Goal: Information Seeking & Learning: Check status

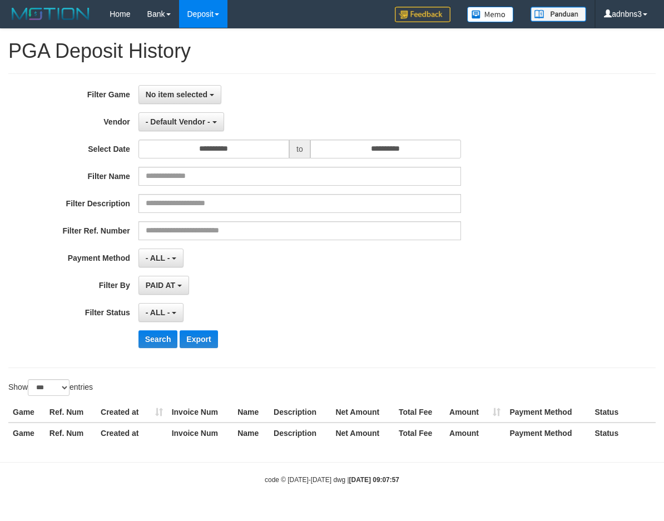
select select "**********"
select select "*"
select select "***"
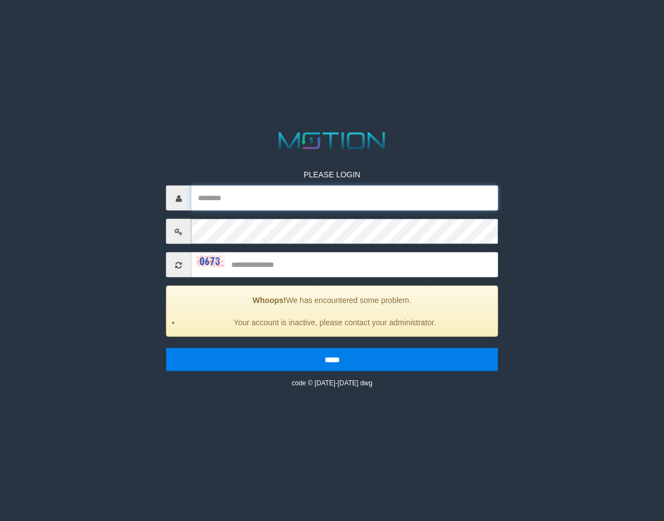
type input "*******"
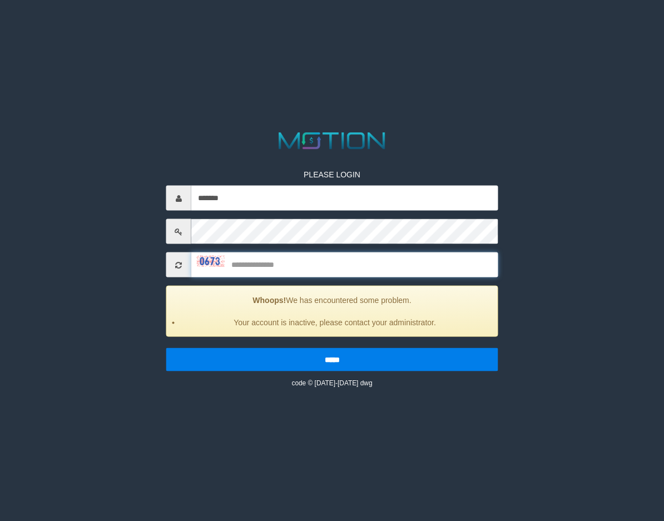
click at [278, 262] on input "text" at bounding box center [344, 264] width 307 height 25
type input "****"
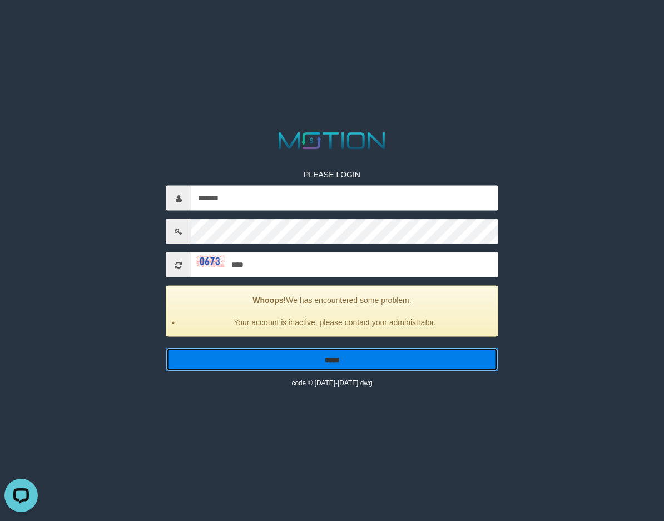
click at [321, 361] on input "*****" at bounding box center [332, 359] width 332 height 23
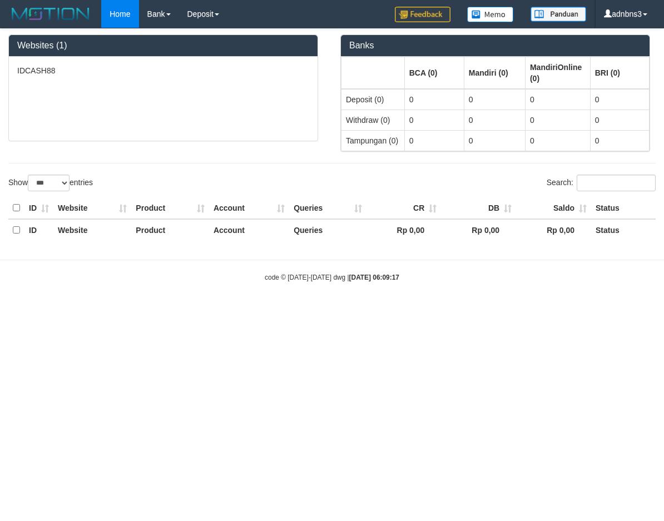
select select "***"
click at [222, 34] on link "PGA History" at bounding box center [224, 38] width 88 height 14
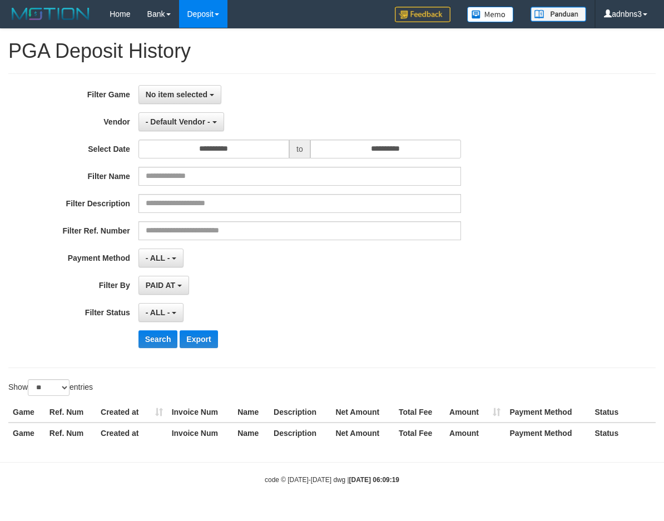
select select
select select "**"
click at [212, 93] on button "No item selected" at bounding box center [179, 94] width 83 height 19
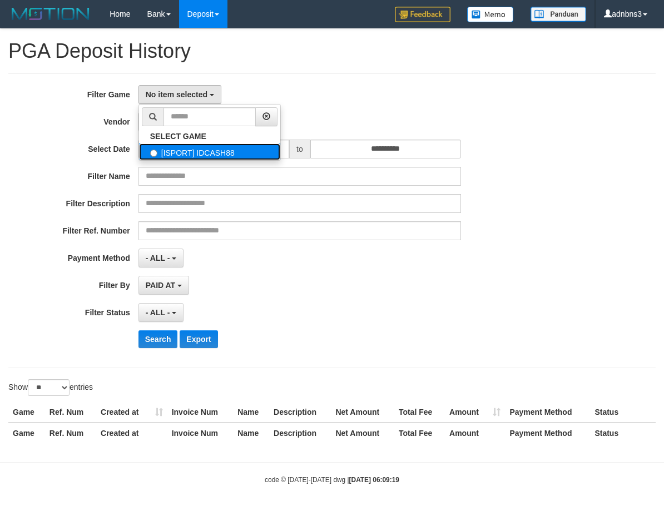
click at [204, 153] on label "[ISPORT] IDCASH88" at bounding box center [209, 151] width 141 height 17
select select "***"
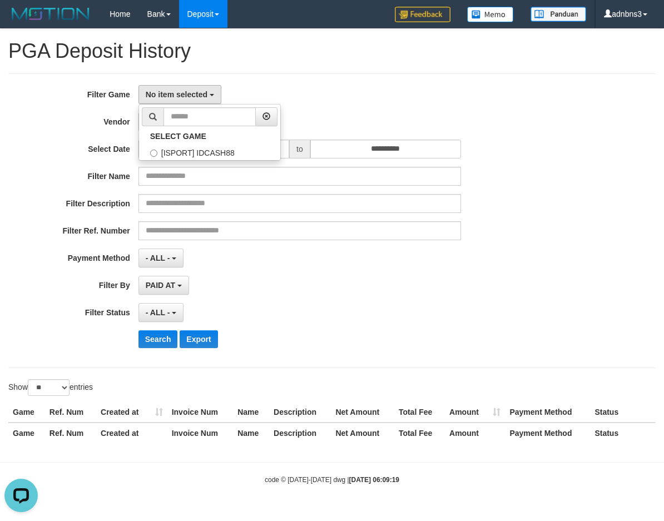
scroll to position [10, 0]
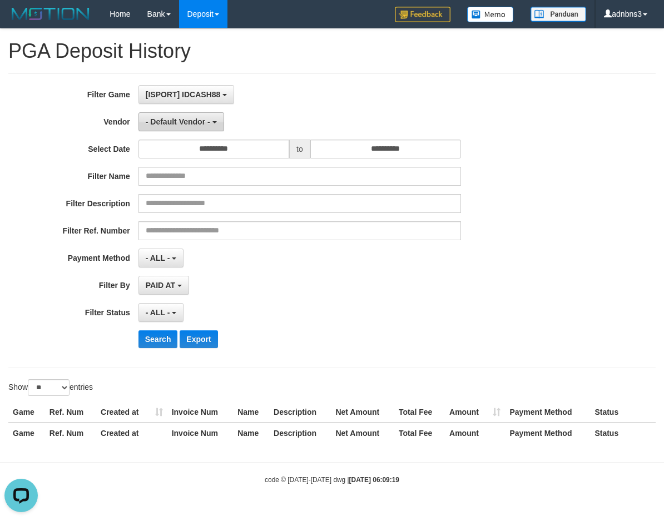
click at [216, 125] on button "- Default Vendor -" at bounding box center [181, 121] width 86 height 19
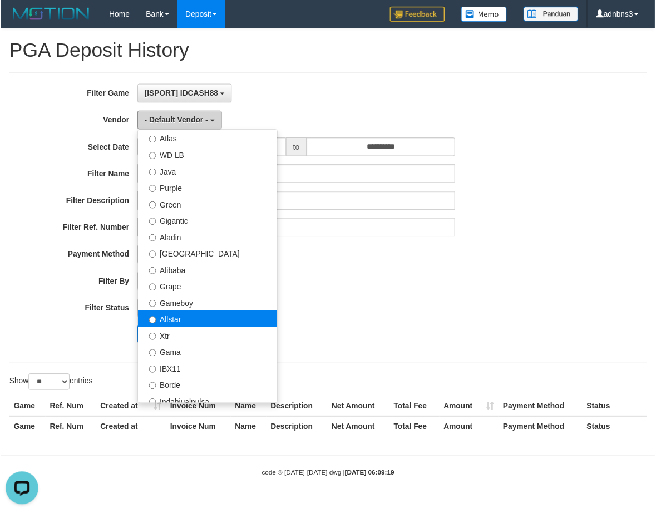
scroll to position [148, 0]
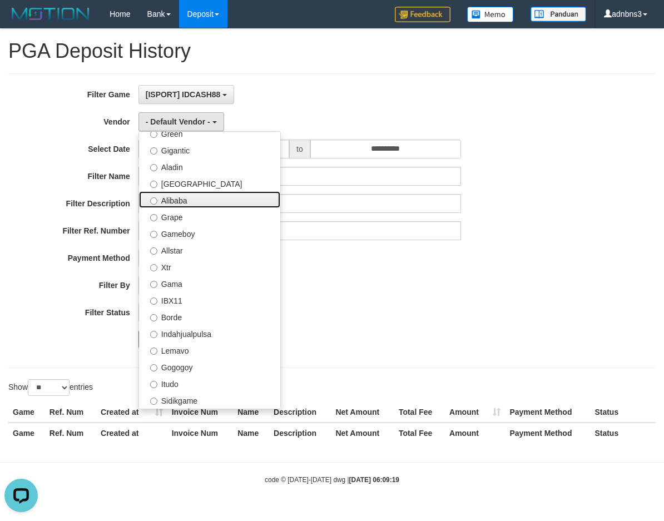
click at [187, 204] on label "Alibaba" at bounding box center [209, 199] width 141 height 17
select select "**********"
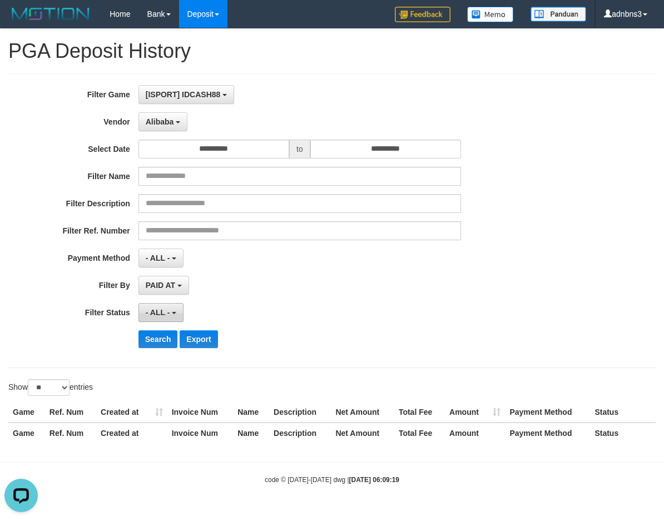
click at [178, 308] on button "- ALL -" at bounding box center [160, 312] width 45 height 19
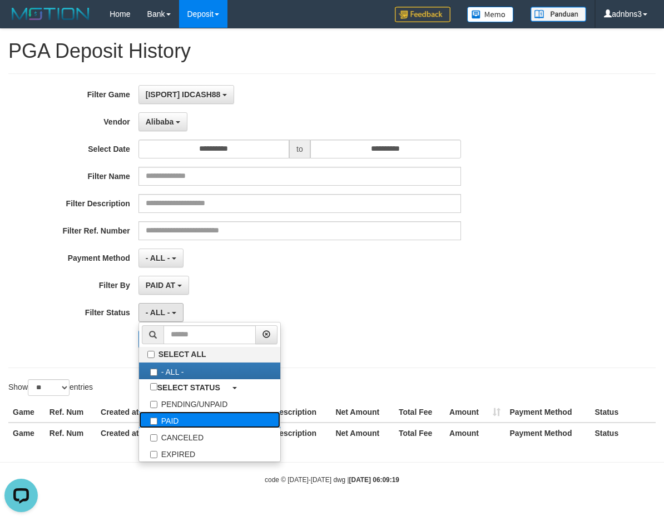
click at [177, 425] on label "PAID" at bounding box center [209, 420] width 141 height 17
select select "*"
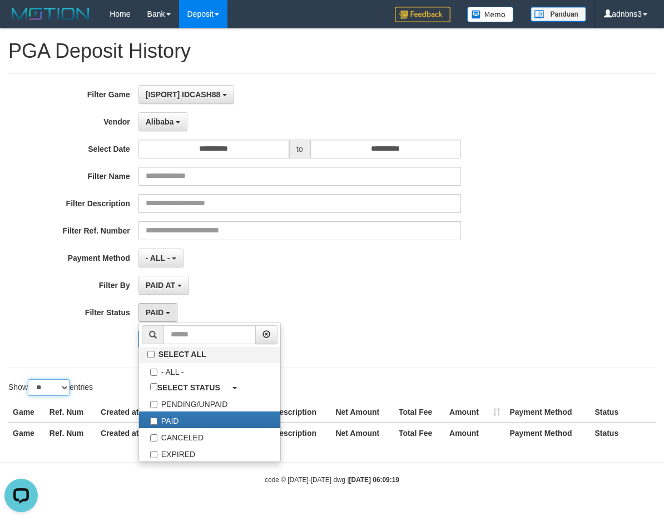
click at [62, 381] on select "** ** ** ***" at bounding box center [49, 387] width 42 height 17
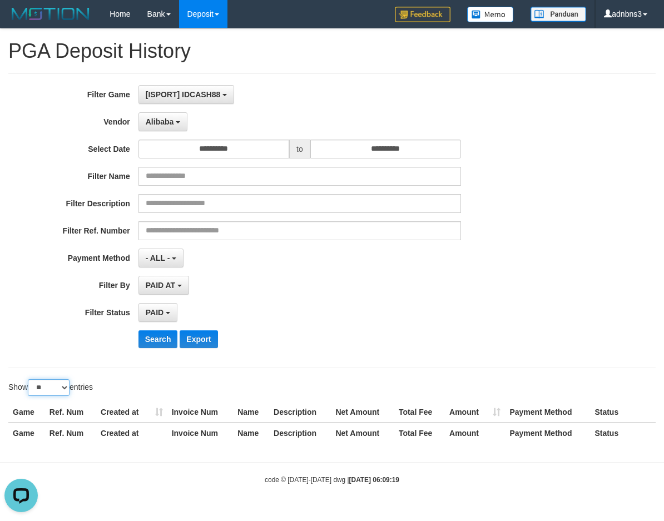
select select "***"
click at [29, 379] on select "** ** ** ***" at bounding box center [49, 387] width 42 height 17
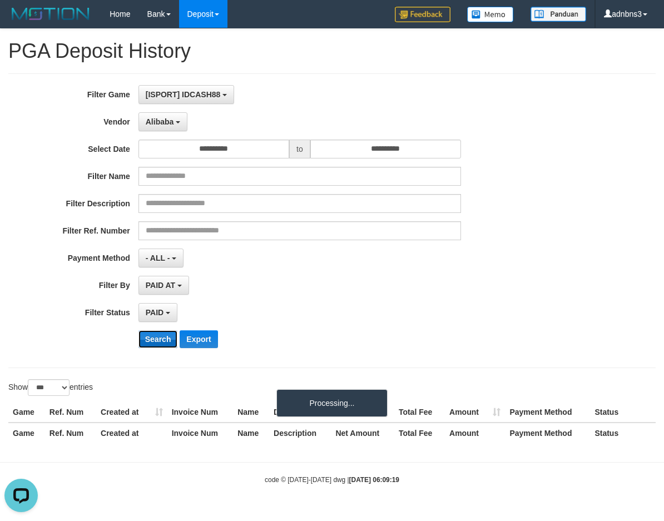
click at [160, 344] on button "Search" at bounding box center [157, 339] width 39 height 18
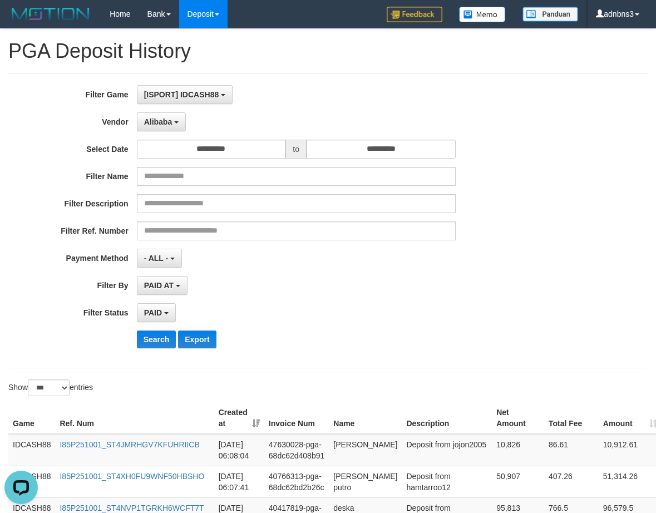
scroll to position [274, 0]
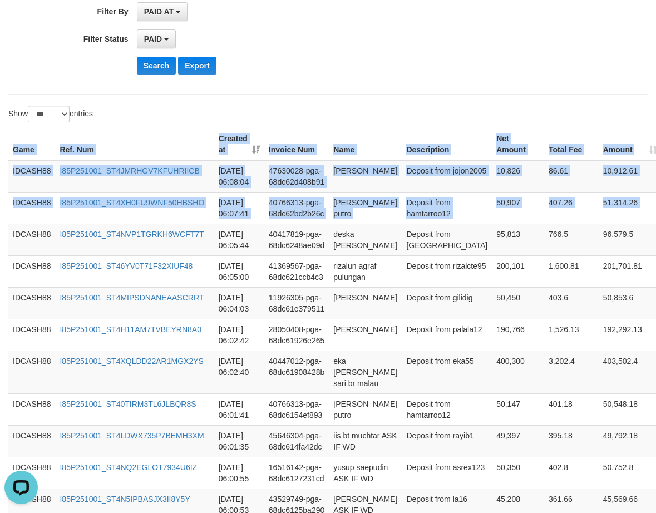
copy div "Game Ref. Num Created at Invoice Num Name Description Net Amount Total Fee Amou…"
drag, startPoint x: 638, startPoint y: 224, endPoint x: 458, endPoint y: 109, distance: 213.5
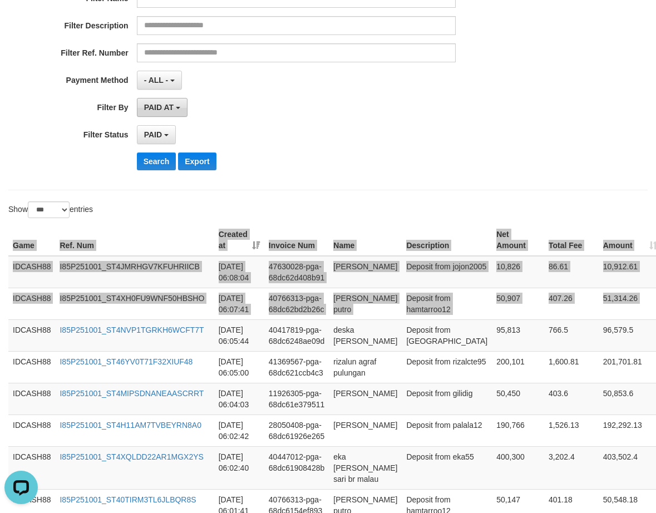
scroll to position [0, 0]
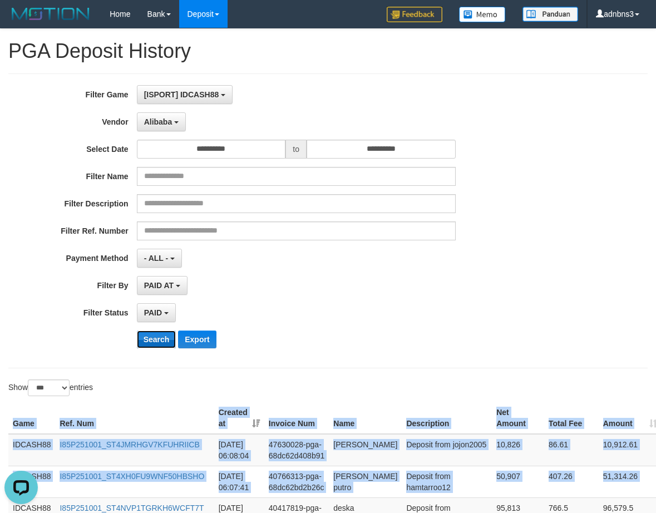
click at [167, 338] on button "Search" at bounding box center [156, 339] width 39 height 18
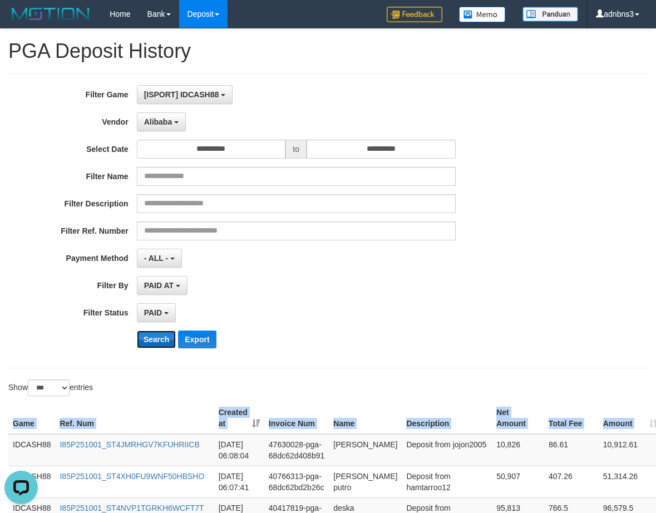
click at [153, 343] on button "Search" at bounding box center [156, 339] width 39 height 18
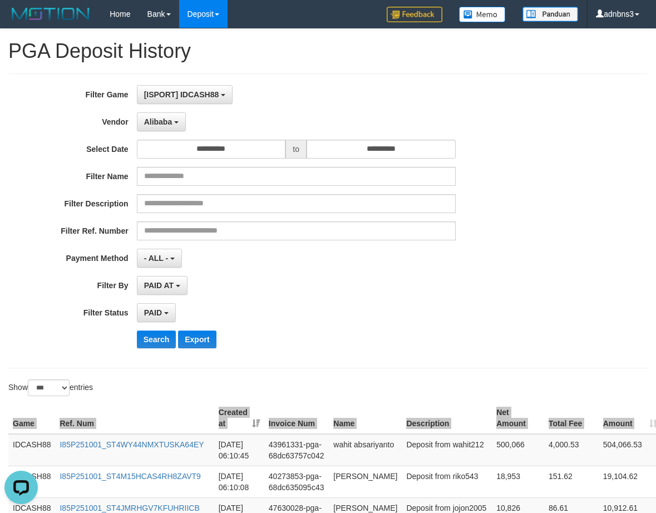
scroll to position [262, 0]
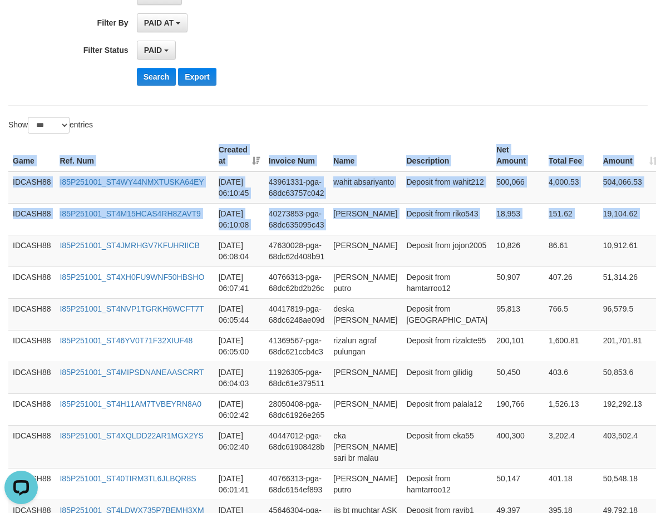
drag, startPoint x: 564, startPoint y: 192, endPoint x: 512, endPoint y: 122, distance: 88.2
click at [149, 77] on button "Search" at bounding box center [156, 77] width 39 height 18
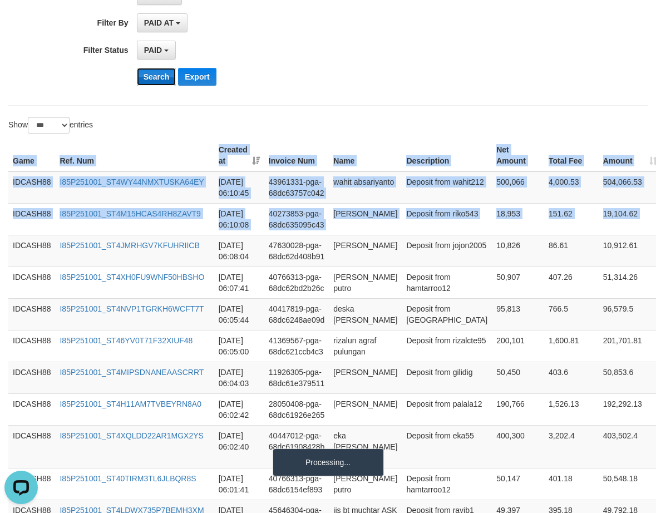
click at [149, 77] on button "Search" at bounding box center [156, 77] width 39 height 18
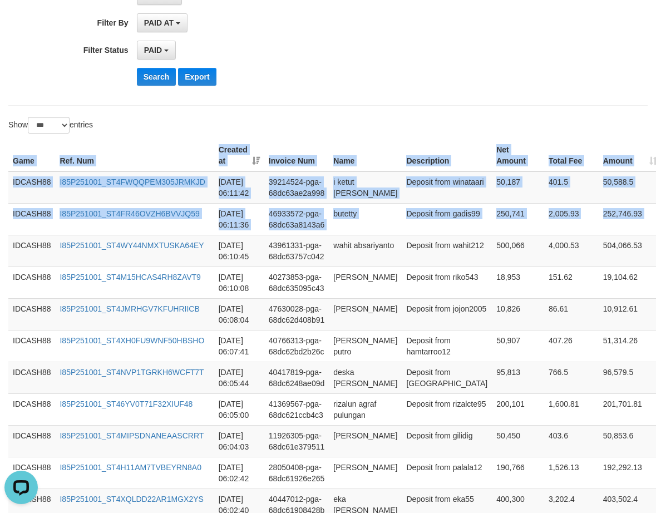
drag, startPoint x: 645, startPoint y: 225, endPoint x: 532, endPoint y: 132, distance: 146.6
copy div "Game Ref. Num Created at Invoice Num Name Description Net Amount Total Fee Amou…"
click at [145, 77] on button "Search" at bounding box center [156, 77] width 39 height 18
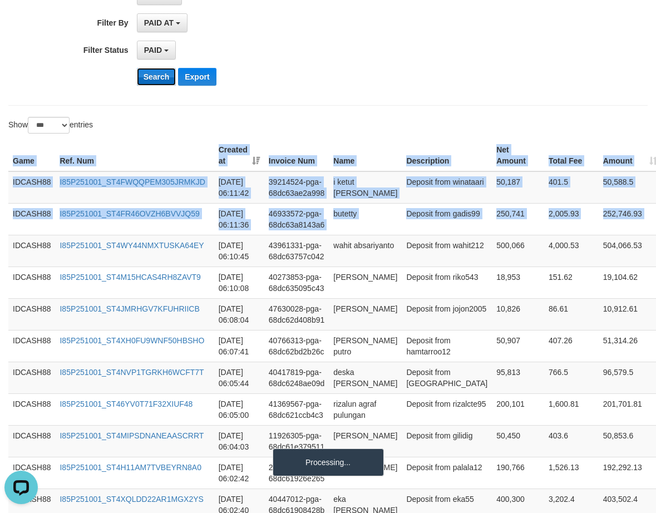
click at [145, 77] on button "Search" at bounding box center [156, 77] width 39 height 18
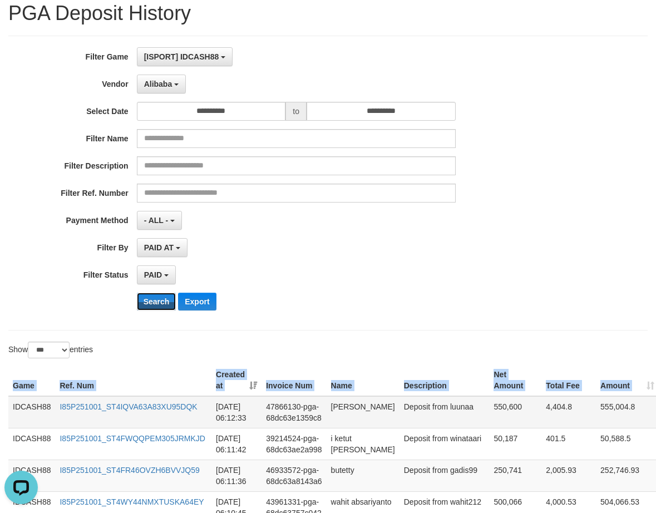
scroll to position [0, 0]
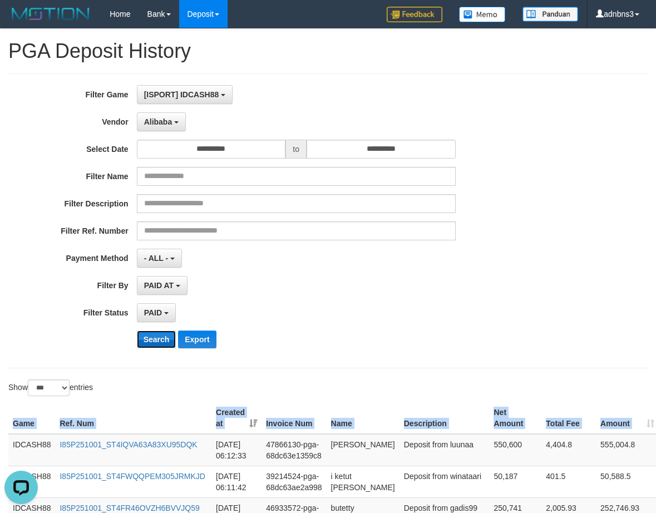
click at [150, 340] on button "Search" at bounding box center [156, 339] width 39 height 18
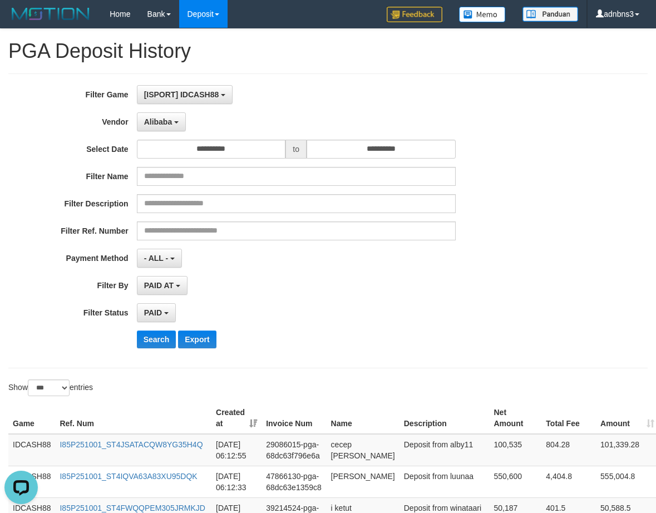
scroll to position [262, 0]
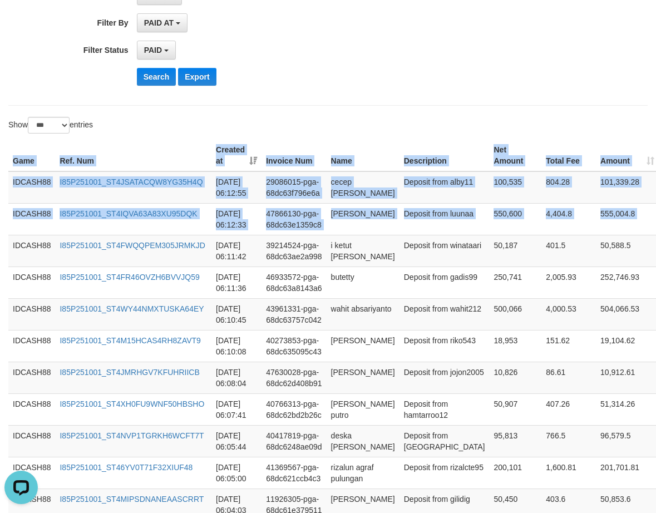
drag, startPoint x: 635, startPoint y: 227, endPoint x: 506, endPoint y: 129, distance: 161.9
copy div "Game Ref. Num Created at Invoice Num Name Description Net Amount Total Fee Amou…"
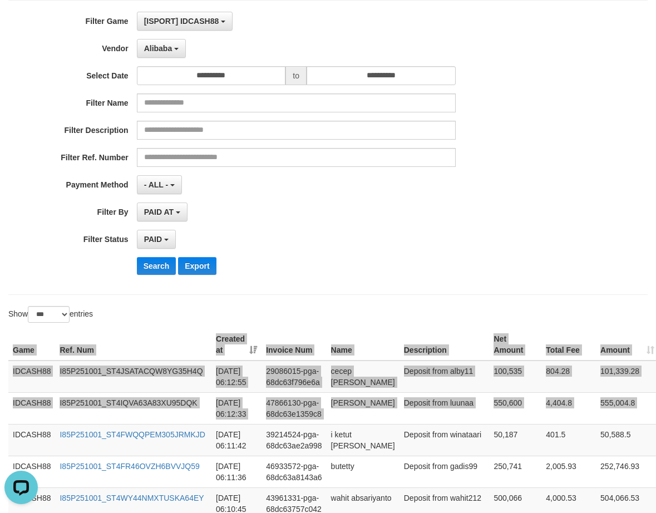
scroll to position [0, 0]
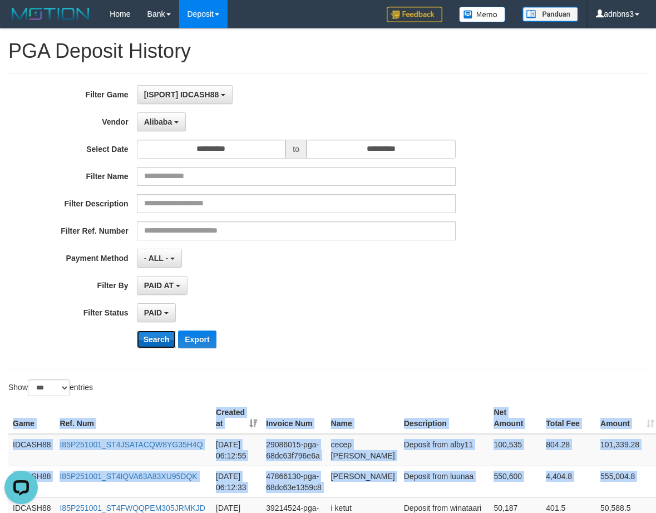
click at [156, 339] on button "Search" at bounding box center [156, 339] width 39 height 18
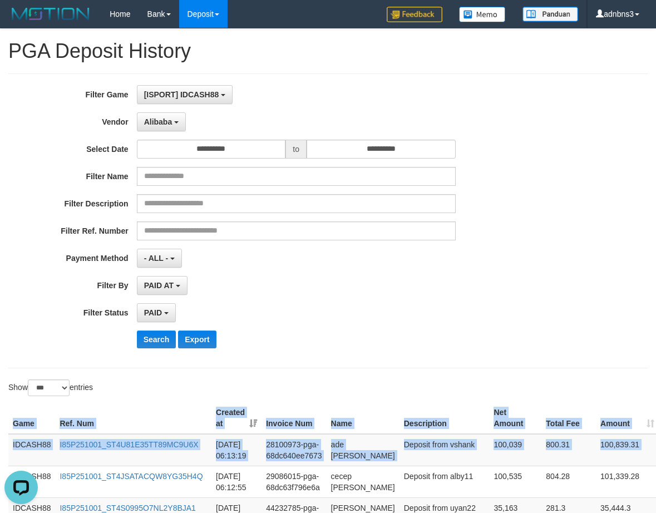
drag, startPoint x: 635, startPoint y: 445, endPoint x: 568, endPoint y: 380, distance: 92.8
copy div "Game Ref. Num Created at Invoice Num Name Description Net Amount Total Fee Amou…"
click at [147, 343] on button "Search" at bounding box center [156, 339] width 39 height 18
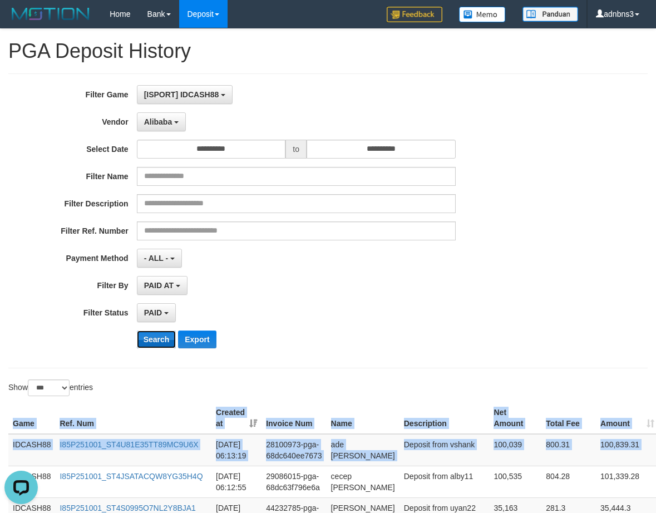
click at [147, 343] on button "Search" at bounding box center [156, 339] width 39 height 18
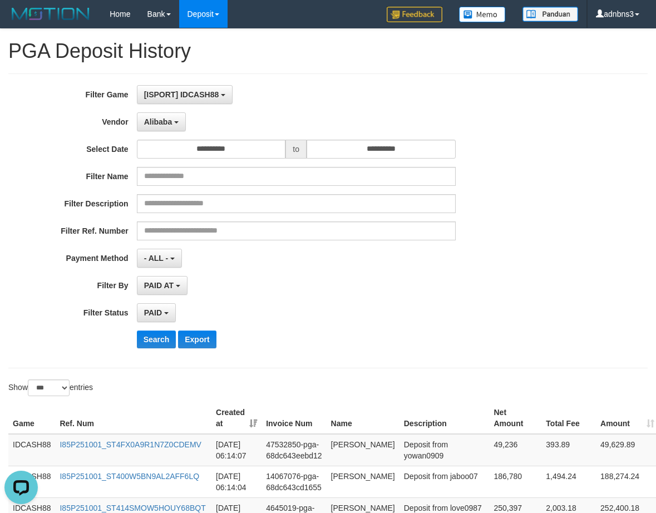
scroll to position [326, 0]
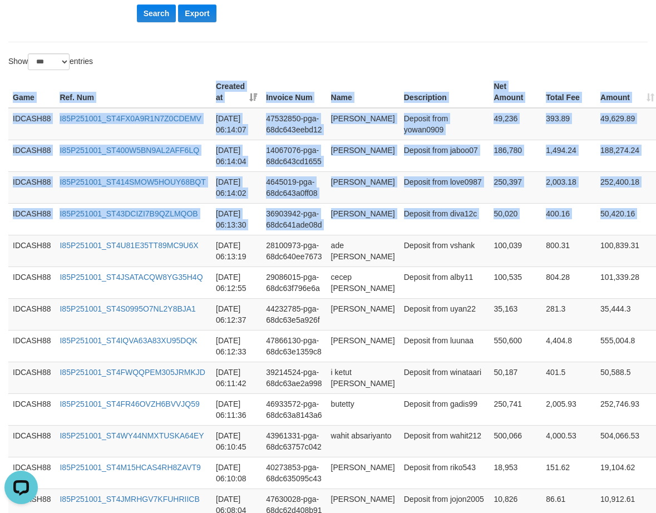
drag, startPoint x: 632, startPoint y: 217, endPoint x: 467, endPoint y: 64, distance: 225.5
copy div "Game Ref. Num Created at Invoice Num Name Description Net Amount Total Fee Amou…"
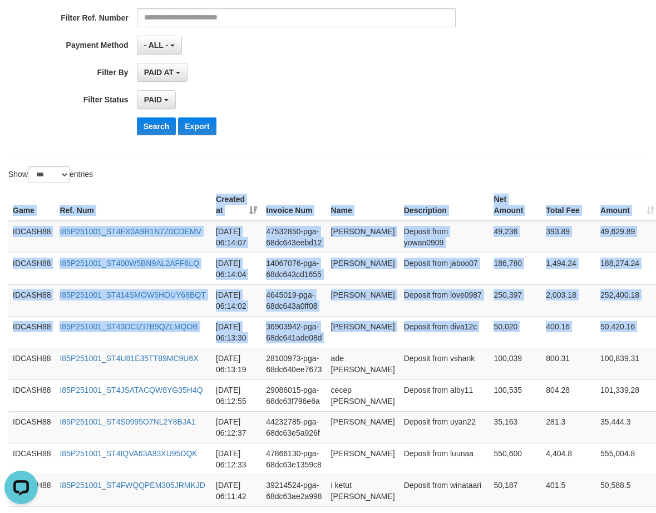
scroll to position [103, 0]
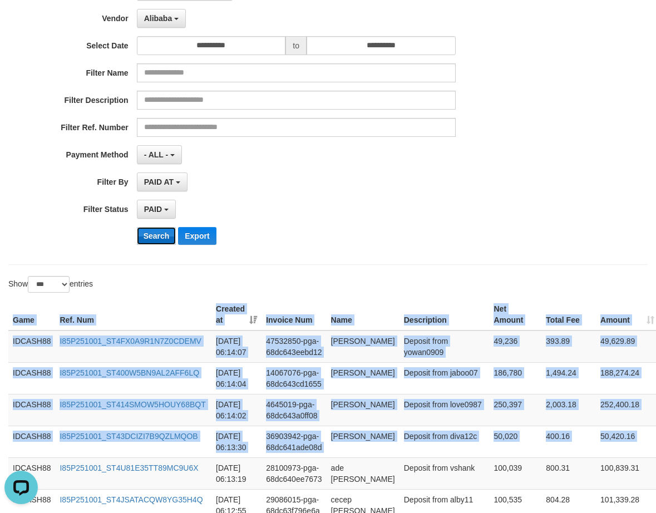
click at [156, 233] on button "Search" at bounding box center [156, 236] width 39 height 18
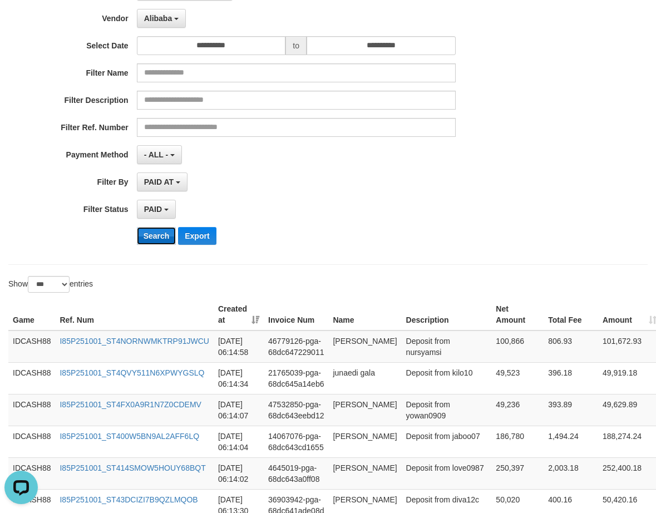
click at [161, 233] on button "Search" at bounding box center [156, 236] width 39 height 18
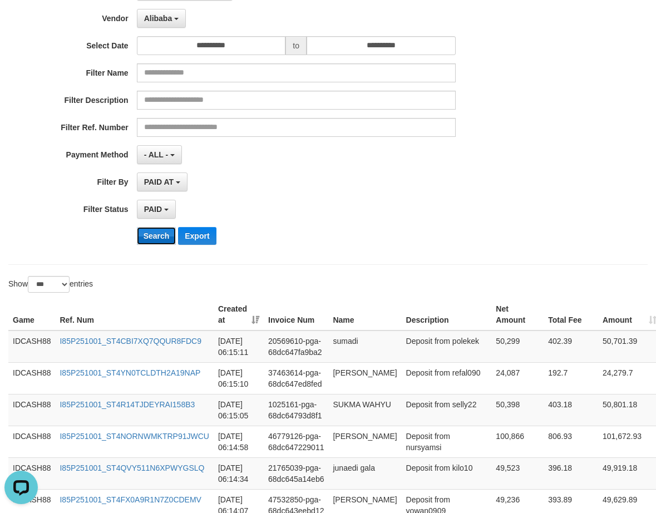
click at [152, 231] on button "Search" at bounding box center [156, 236] width 39 height 18
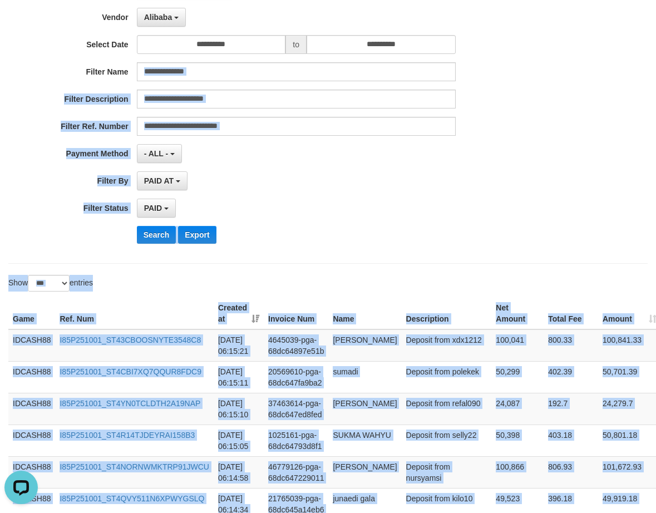
scroll to position [101, 0]
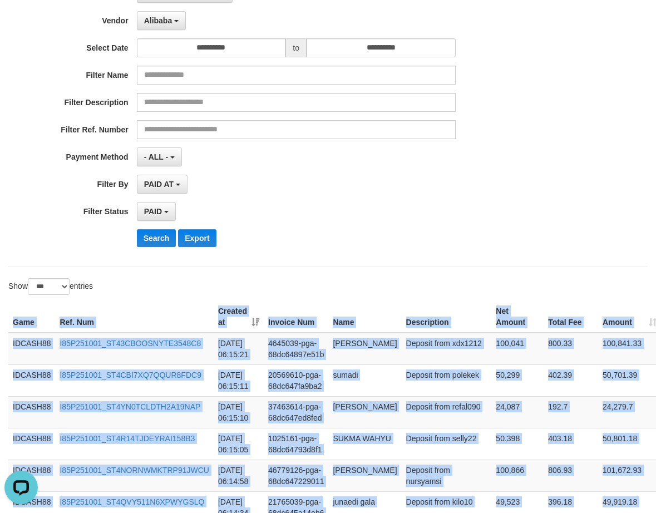
drag, startPoint x: 630, startPoint y: 217, endPoint x: 364, endPoint y: 280, distance: 273.8
copy div "Game Ref. Num Created at Invoice Num Name Description Net Amount Total Fee Amou…"
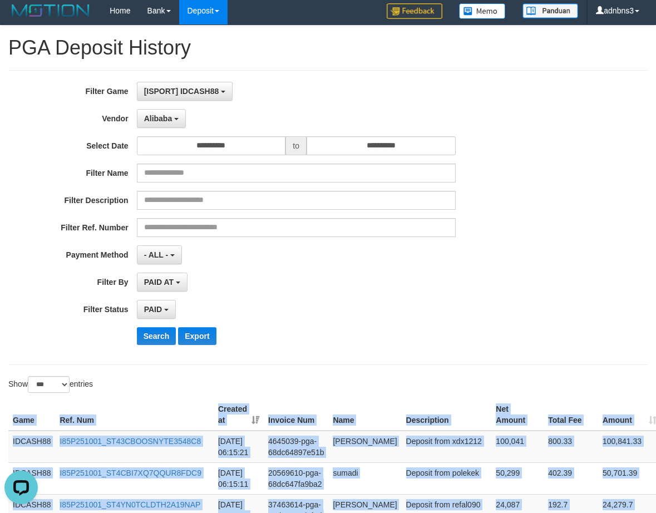
scroll to position [0, 0]
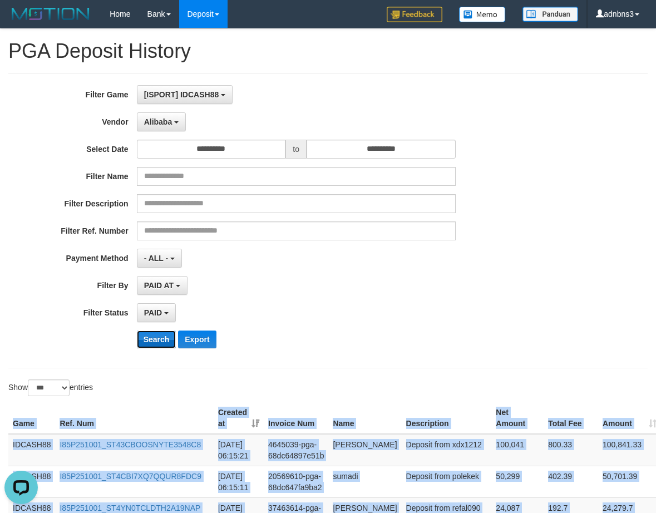
click at [153, 341] on button "Search" at bounding box center [156, 339] width 39 height 18
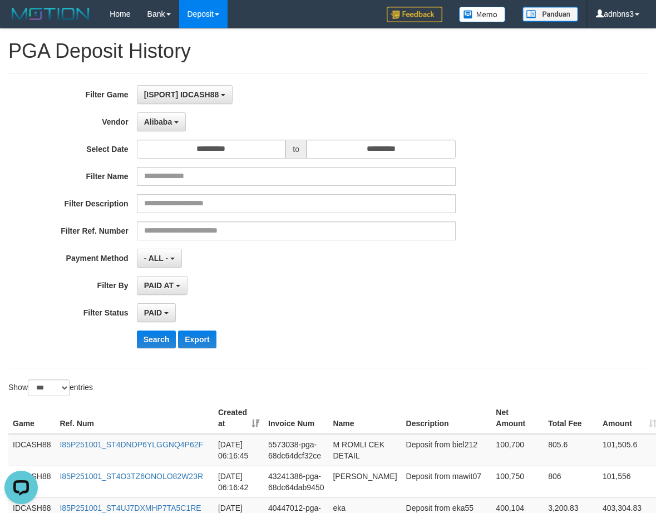
scroll to position [326, 0]
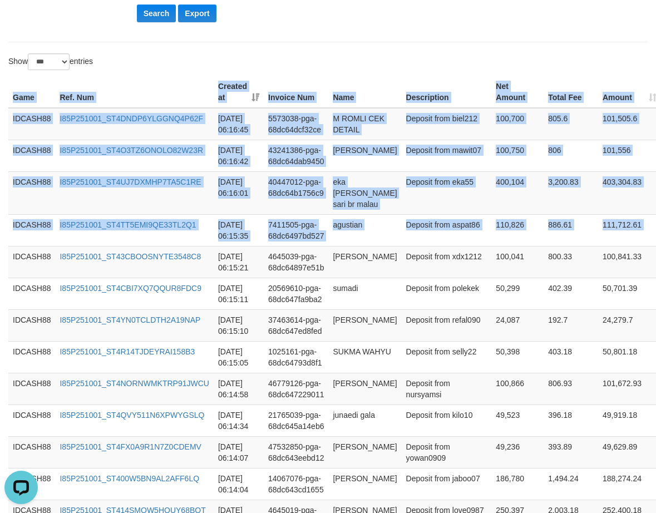
drag, startPoint x: 643, startPoint y: 232, endPoint x: 501, endPoint y: 67, distance: 217.6
copy div "Game Ref. Num Created at Invoice Num Name Description Net Amount Total Fee Amou…"
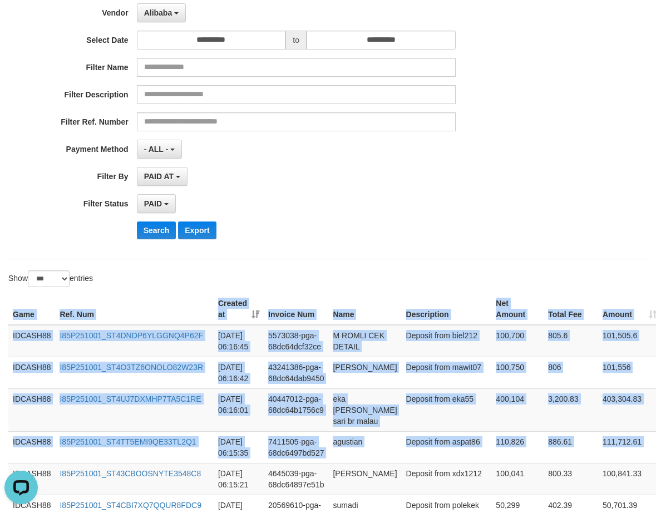
scroll to position [103, 0]
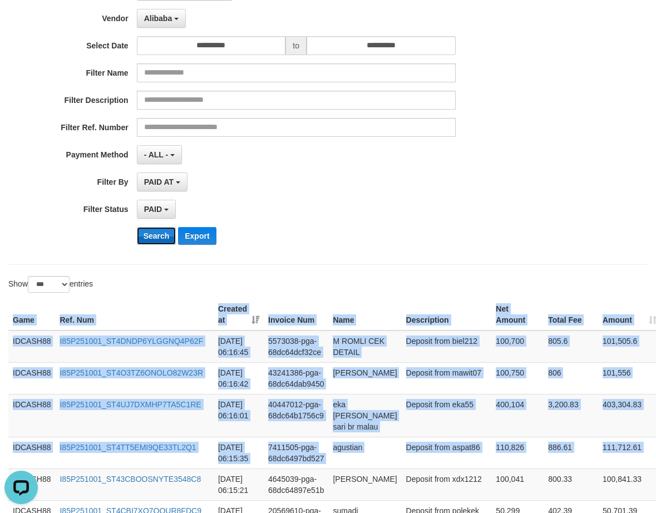
click at [153, 229] on button "Search" at bounding box center [156, 236] width 39 height 18
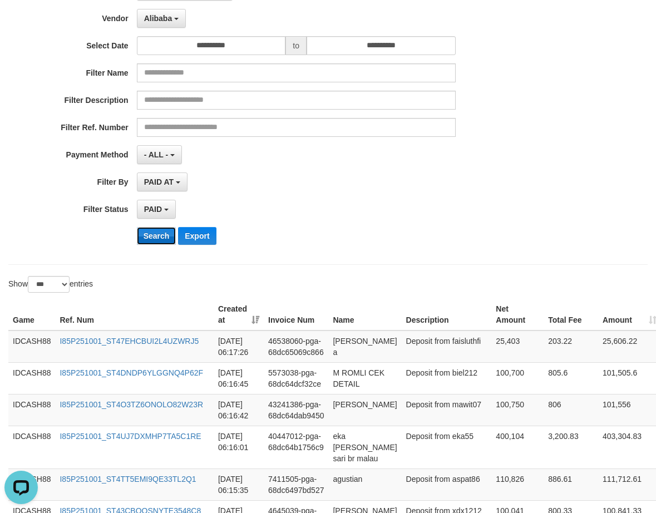
click at [149, 236] on button "Search" at bounding box center [156, 236] width 39 height 18
click at [149, 235] on button "Search" at bounding box center [156, 236] width 39 height 18
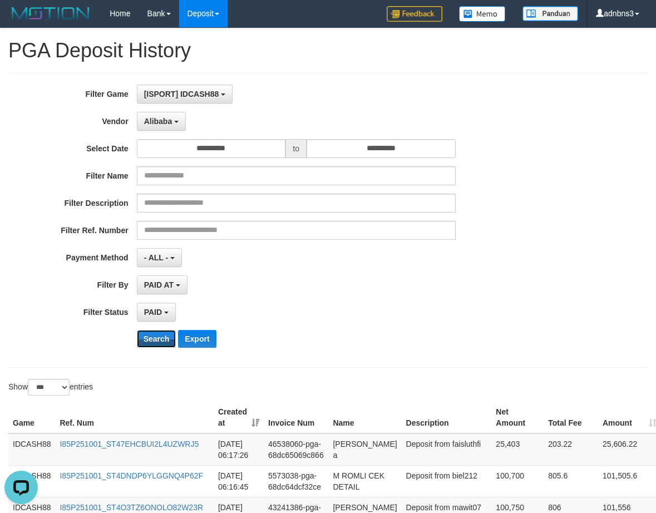
scroll to position [0, 0]
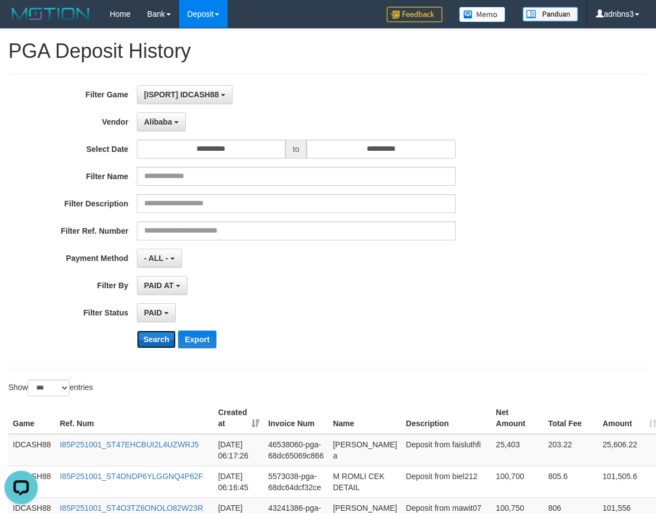
click at [155, 343] on button "Search" at bounding box center [156, 339] width 39 height 18
click at [150, 340] on button "Search" at bounding box center [156, 339] width 39 height 18
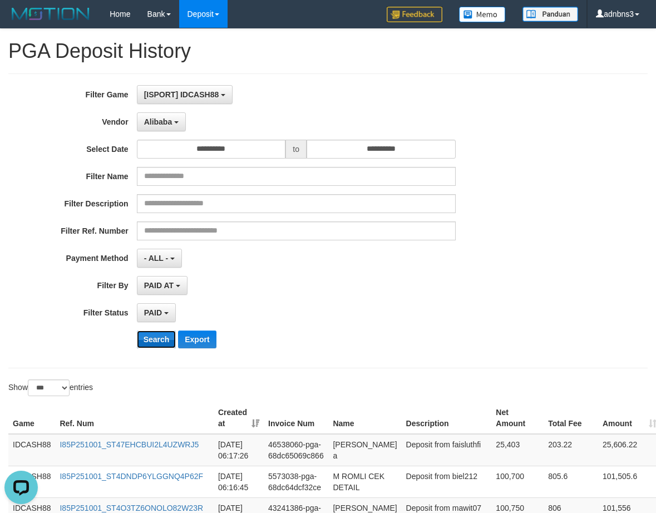
click at [150, 340] on button "Search" at bounding box center [156, 339] width 39 height 18
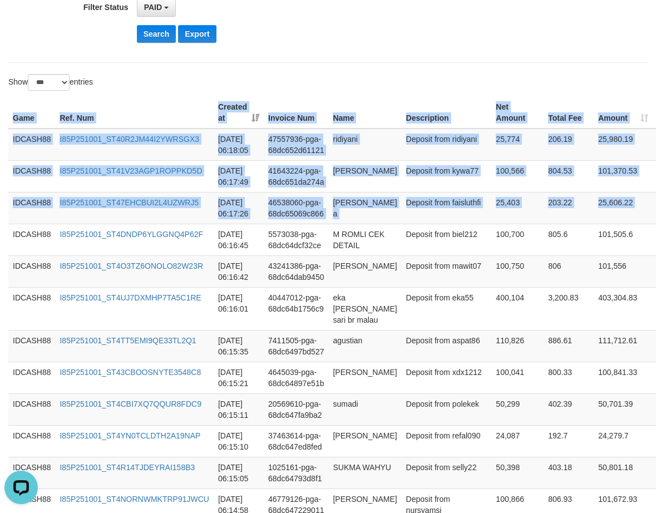
drag, startPoint x: 547, startPoint y: 171, endPoint x: 487, endPoint y: 74, distance: 114.6
click at [155, 34] on button "Search" at bounding box center [156, 34] width 39 height 18
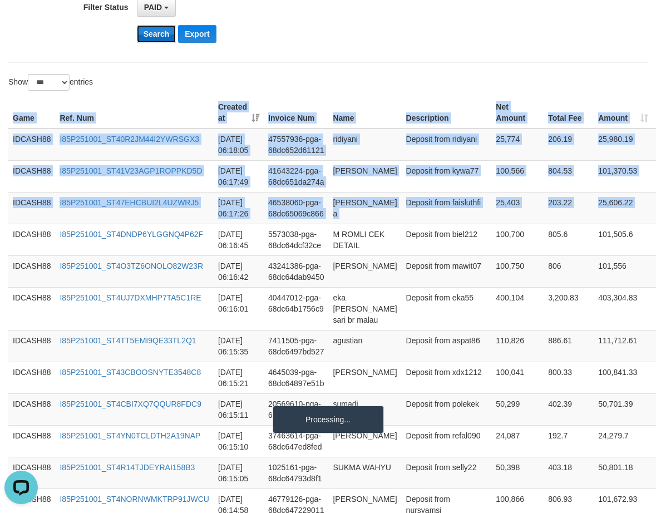
click at [155, 34] on button "Search" at bounding box center [156, 34] width 39 height 18
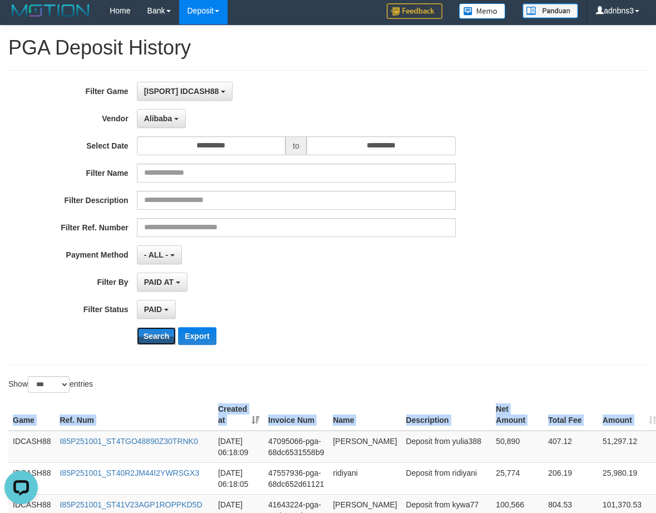
scroll to position [0, 0]
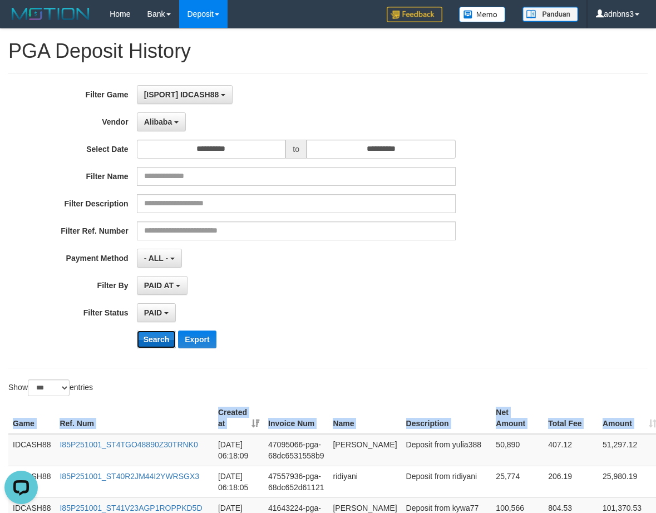
click at [151, 344] on button "Search" at bounding box center [156, 339] width 39 height 18
click at [150, 336] on button "Search" at bounding box center [156, 339] width 39 height 18
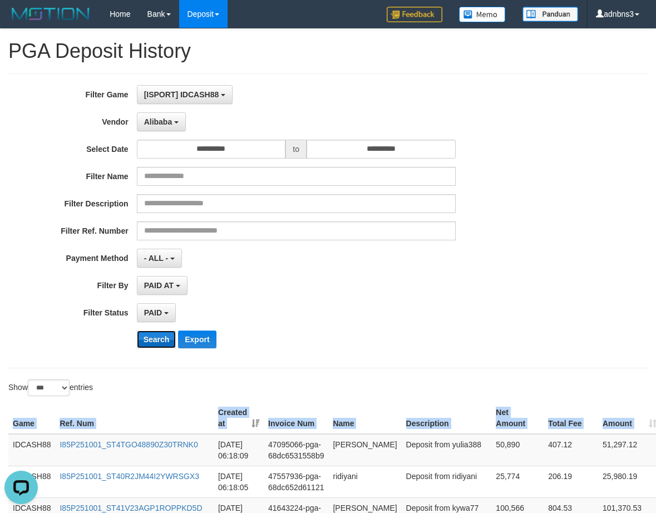
click at [150, 336] on button "Search" at bounding box center [156, 339] width 39 height 18
click at [141, 338] on button "Search" at bounding box center [156, 339] width 39 height 18
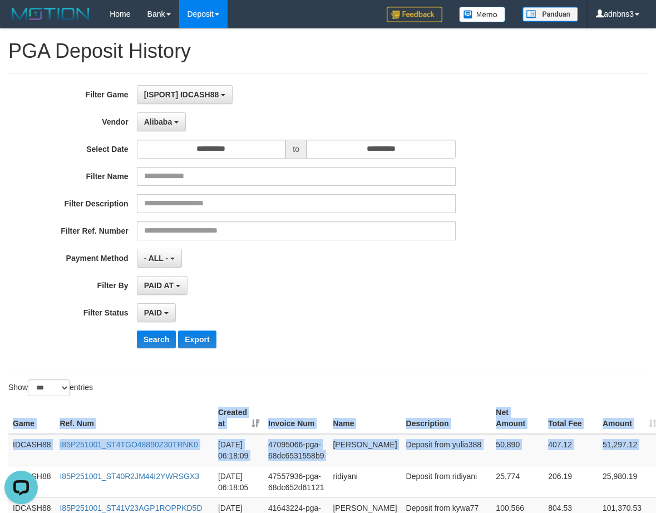
drag, startPoint x: 642, startPoint y: 448, endPoint x: 505, endPoint y: 369, distance: 158.0
copy div "Game Ref. Num Created at Invoice Num Name Description Net Amount Total Fee Amou…"
click at [150, 345] on button "Search" at bounding box center [156, 339] width 39 height 18
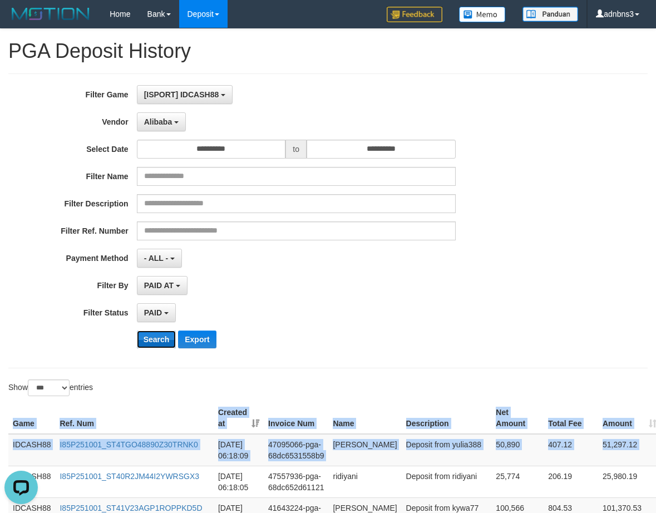
click at [150, 344] on button "Search" at bounding box center [156, 339] width 39 height 18
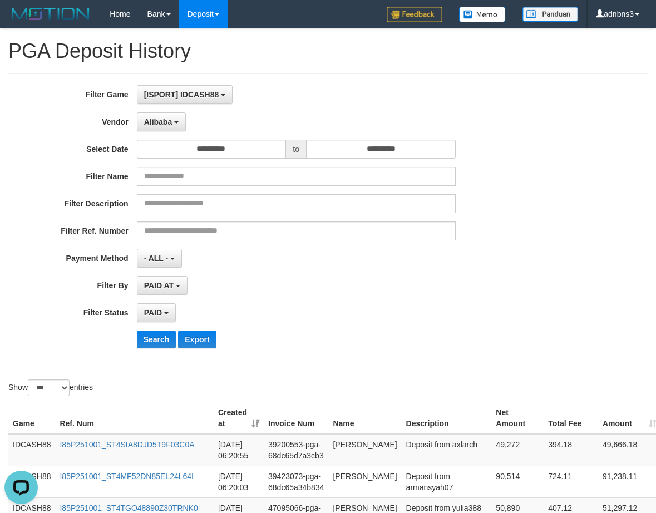
scroll to position [274, 0]
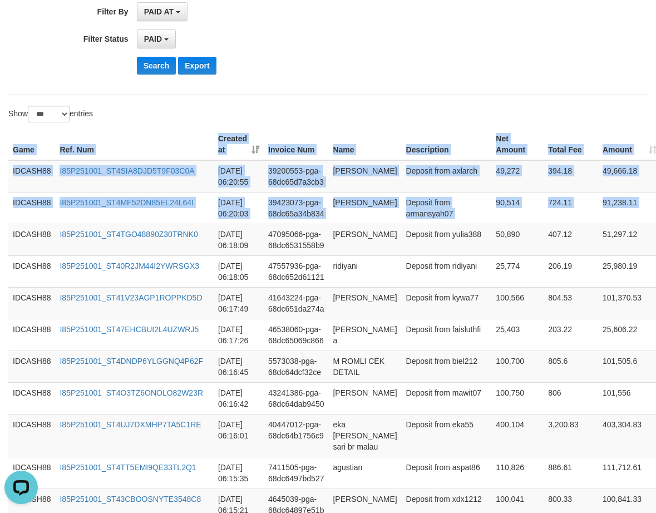
drag, startPoint x: 631, startPoint y: 226, endPoint x: 512, endPoint y: 118, distance: 160.6
copy div "Game Ref. Num Created at Invoice Num Name Description Net Amount Total Fee Amou…"
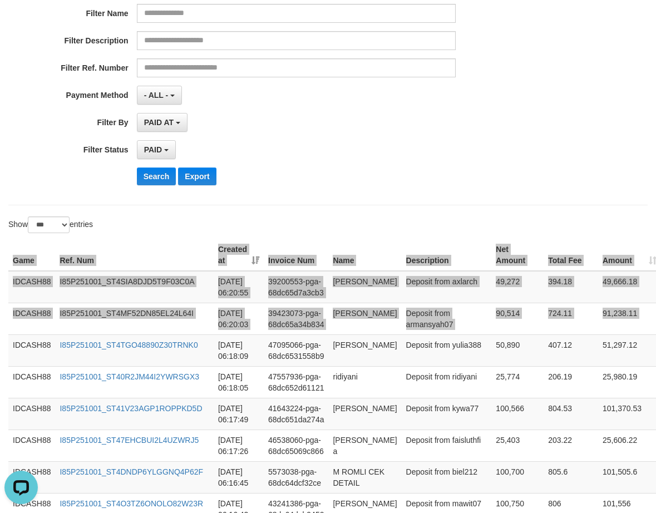
scroll to position [0, 0]
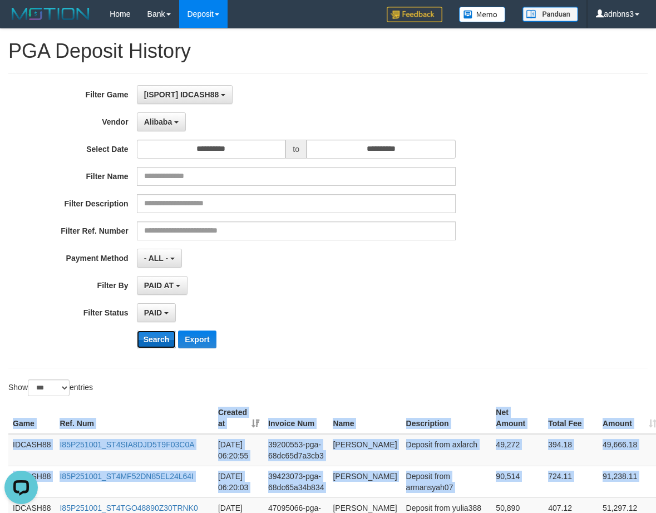
click at [149, 344] on button "Search" at bounding box center [156, 339] width 39 height 18
click at [151, 343] on button "Search" at bounding box center [156, 339] width 39 height 18
click at [151, 341] on button "Search" at bounding box center [156, 339] width 39 height 18
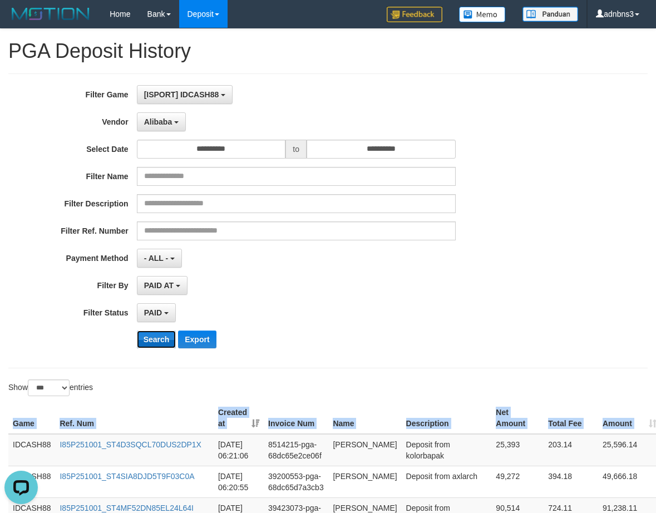
click at [147, 340] on button "Search" at bounding box center [156, 339] width 39 height 18
click at [161, 343] on button "Search" at bounding box center [156, 339] width 39 height 18
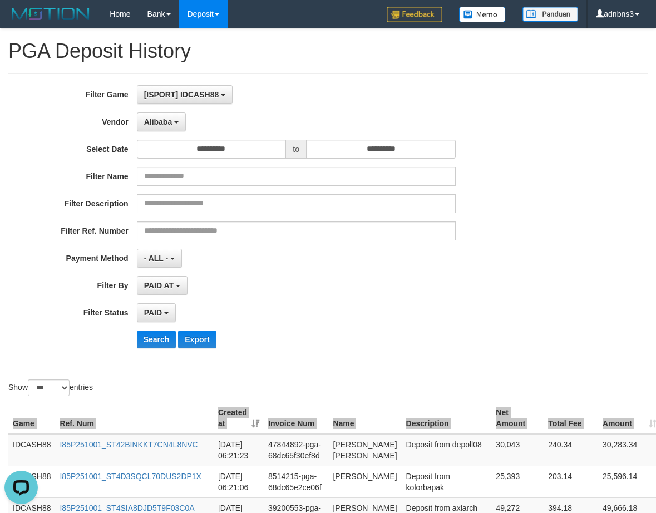
scroll to position [285, 0]
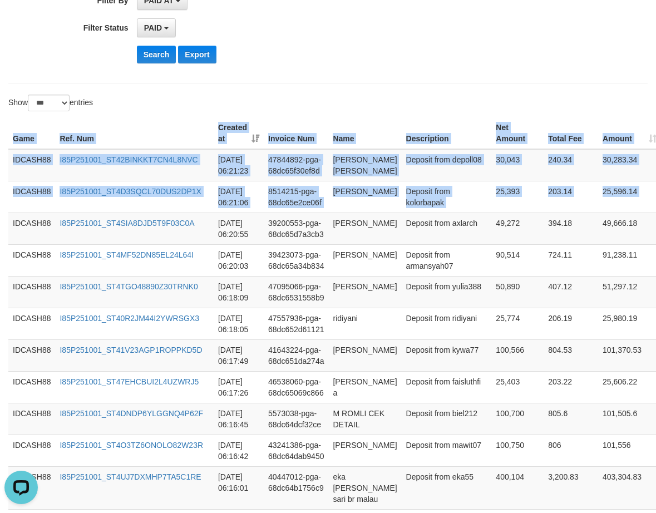
drag, startPoint x: 635, startPoint y: 210, endPoint x: 549, endPoint y: 106, distance: 135.5
copy div "Game Ref. Num Created at Invoice Num Name Description Net Amount Total Fee Amou…"
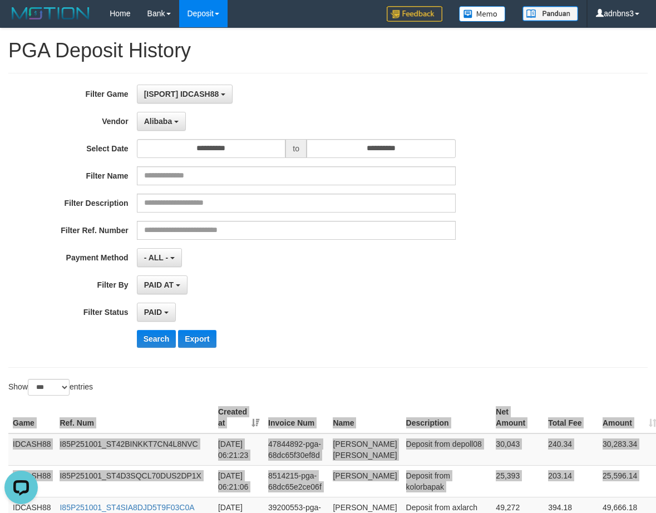
scroll to position [0, 0]
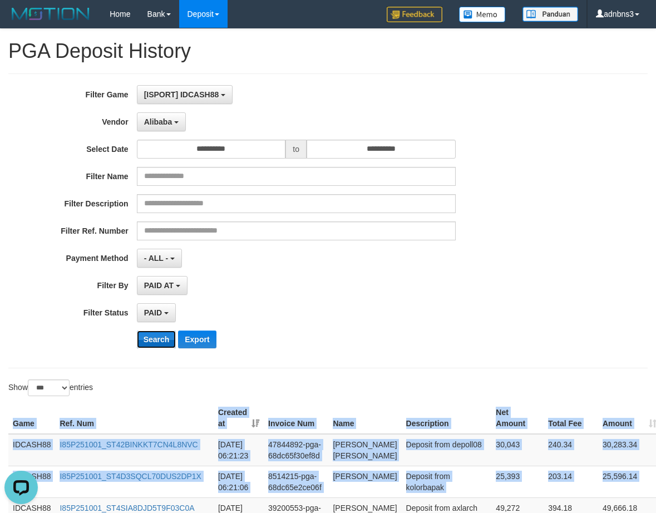
click at [154, 343] on button "Search" at bounding box center [156, 339] width 39 height 18
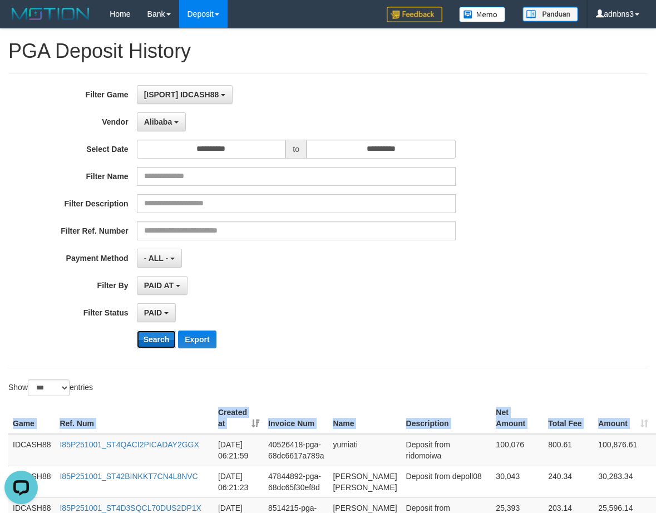
click at [150, 340] on button "Search" at bounding box center [156, 339] width 39 height 18
click at [157, 344] on button "Search" at bounding box center [156, 339] width 39 height 18
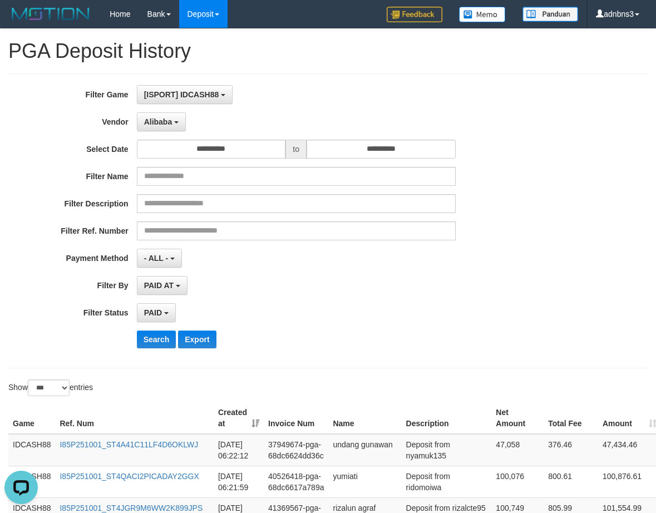
scroll to position [294, 0]
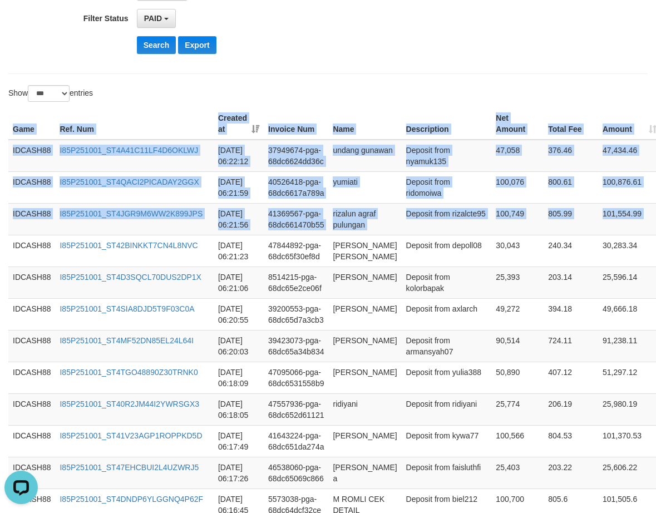
drag, startPoint x: 637, startPoint y: 219, endPoint x: 503, endPoint y: 102, distance: 178.1
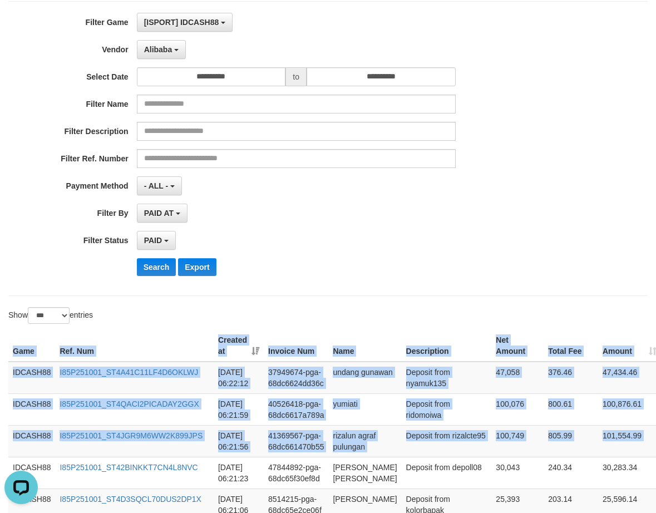
scroll to position [72, 0]
click at [151, 267] on button "Search" at bounding box center [156, 268] width 39 height 18
click at [152, 264] on button "Search" at bounding box center [156, 268] width 39 height 18
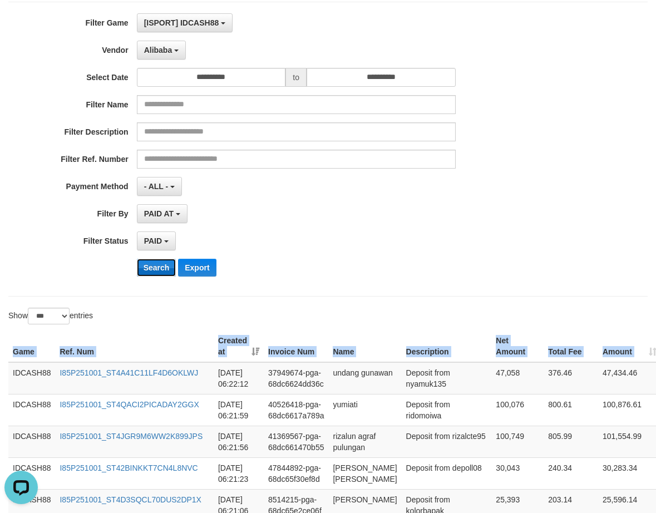
click at [162, 264] on button "Search" at bounding box center [156, 268] width 39 height 18
click at [162, 263] on button "Search" at bounding box center [156, 268] width 39 height 18
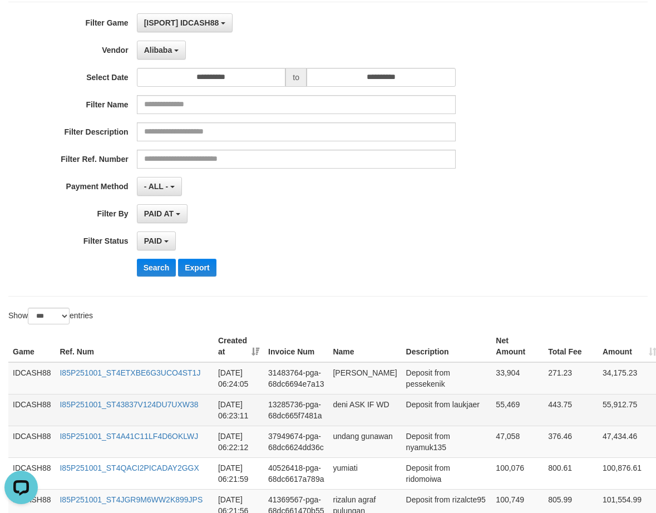
scroll to position [72, 3]
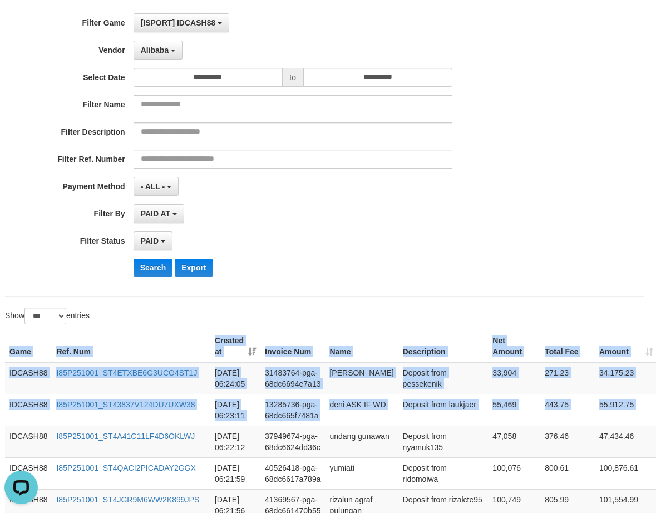
drag, startPoint x: 651, startPoint y: 410, endPoint x: 539, endPoint y: 309, distance: 150.4
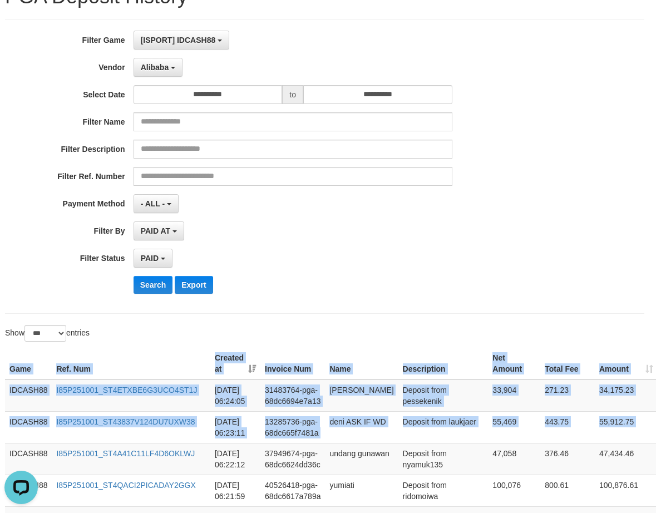
scroll to position [0, 3]
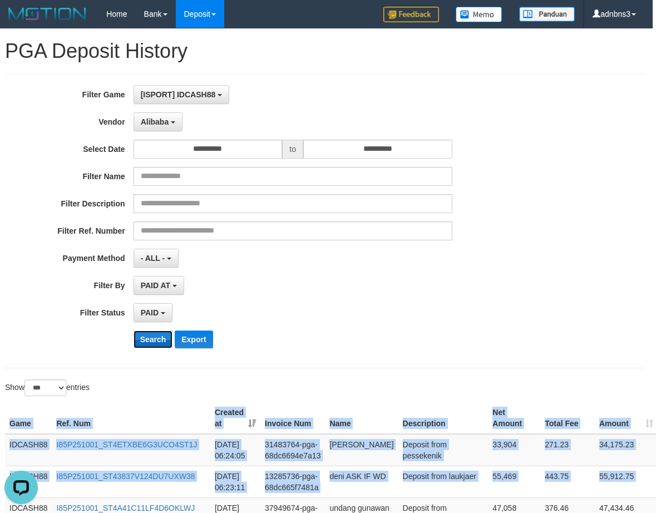
click at [150, 348] on button "Search" at bounding box center [152, 339] width 39 height 18
click at [148, 344] on button "Search" at bounding box center [152, 339] width 39 height 18
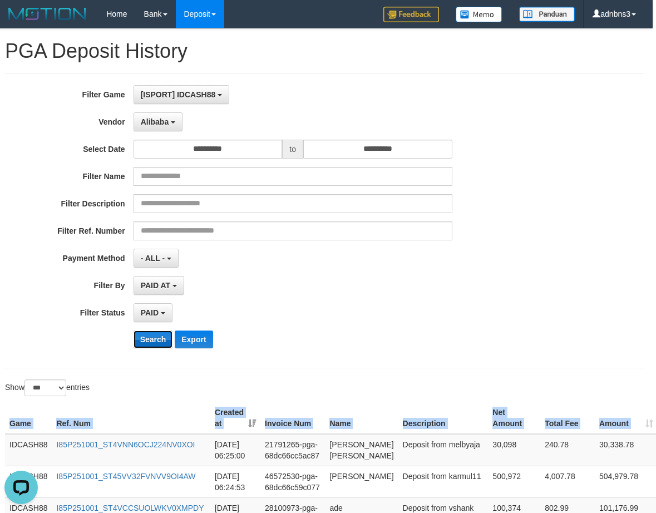
click at [151, 343] on button "Search" at bounding box center [152, 339] width 39 height 18
click at [151, 342] on button "Search" at bounding box center [152, 339] width 39 height 18
click at [158, 345] on button "Search" at bounding box center [152, 339] width 39 height 18
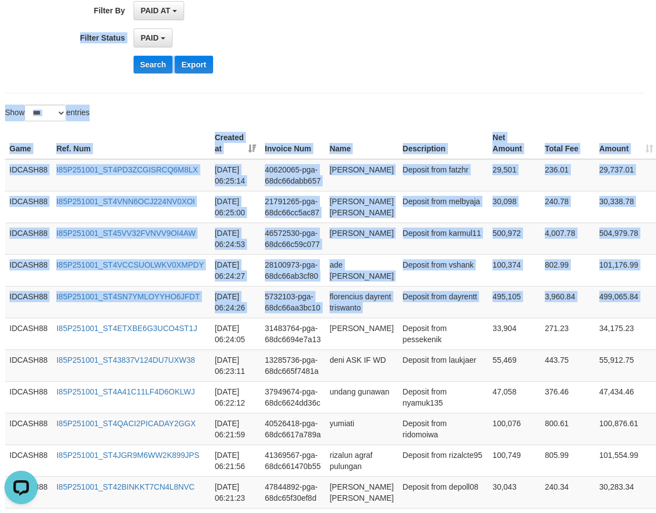
scroll to position [256, 3]
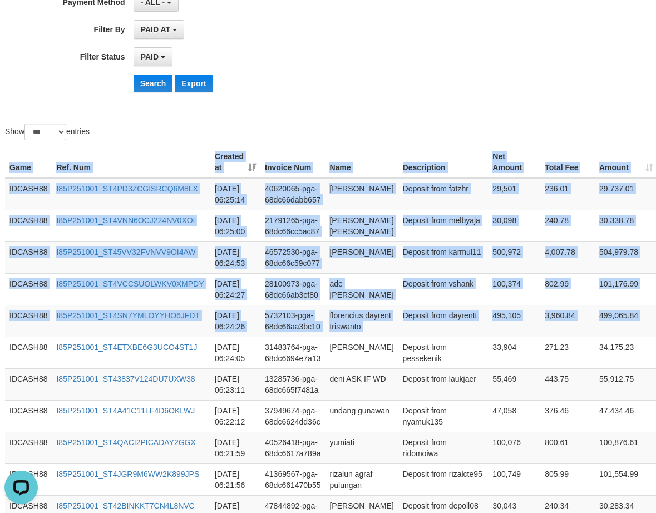
drag, startPoint x: 641, startPoint y: 211, endPoint x: 339, endPoint y: 128, distance: 313.1
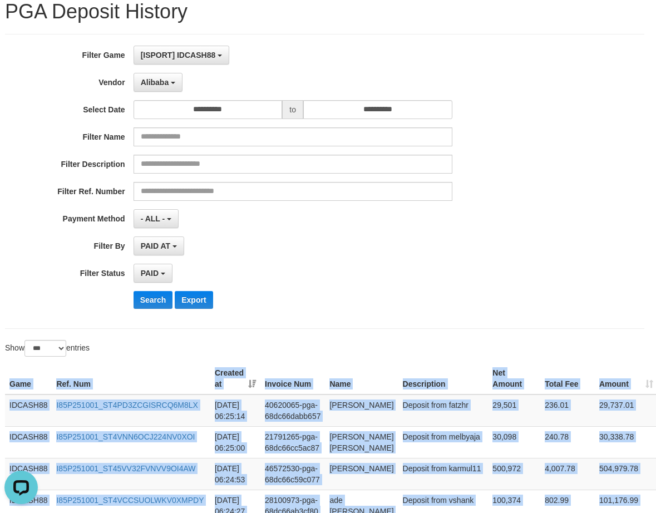
scroll to position [33, 3]
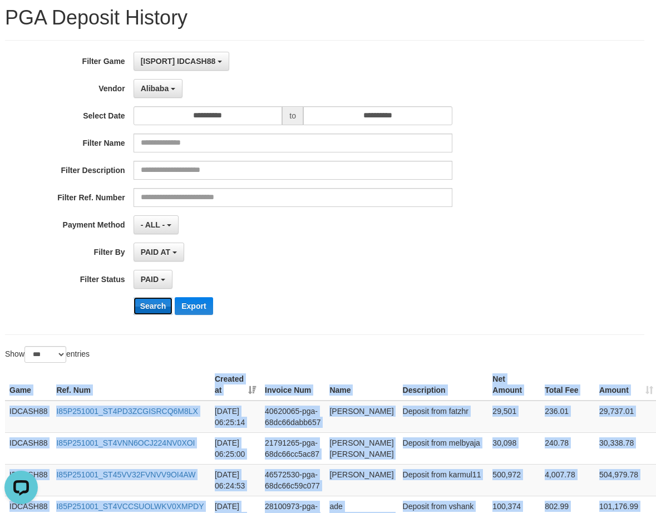
click at [152, 308] on button "Search" at bounding box center [152, 306] width 39 height 18
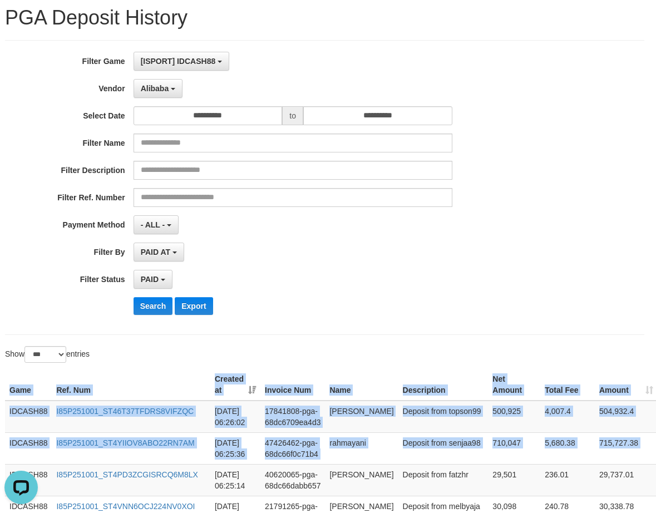
drag, startPoint x: 653, startPoint y: 460, endPoint x: 537, endPoint y: 344, distance: 164.4
click at [148, 302] on button "Search" at bounding box center [152, 306] width 39 height 18
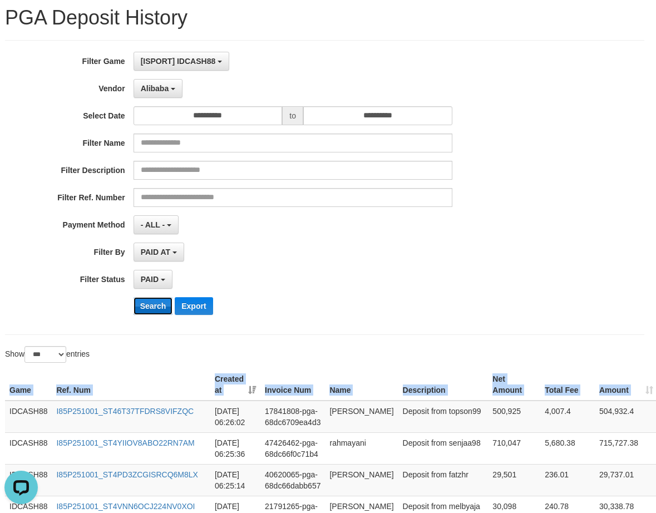
click at [147, 306] on button "Search" at bounding box center [152, 306] width 39 height 18
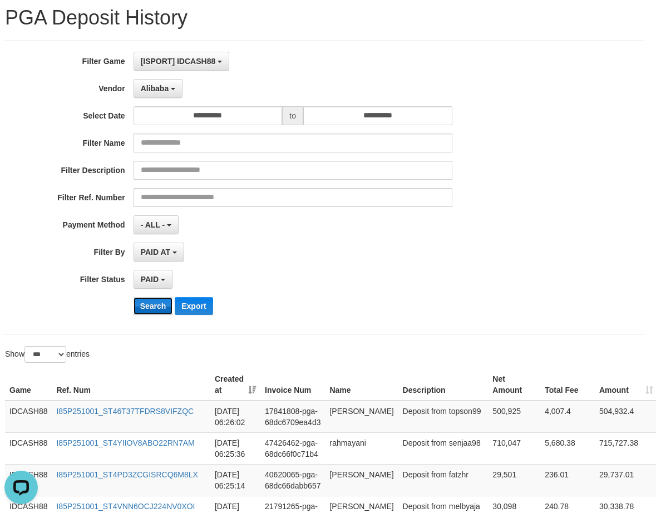
click at [143, 305] on button "Search" at bounding box center [152, 306] width 39 height 18
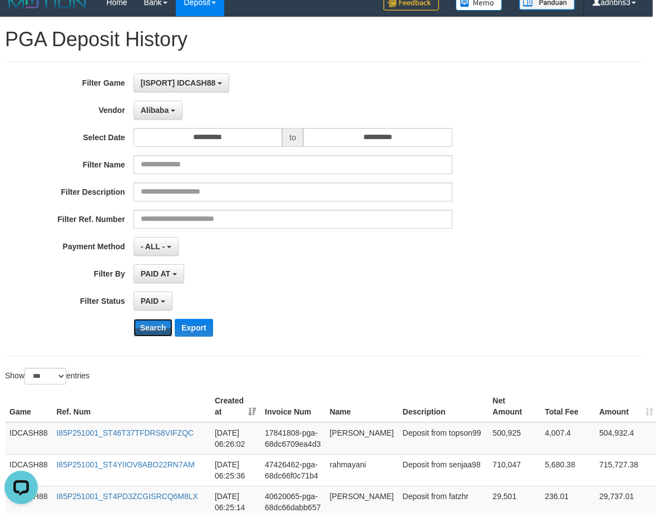
scroll to position [0, 3]
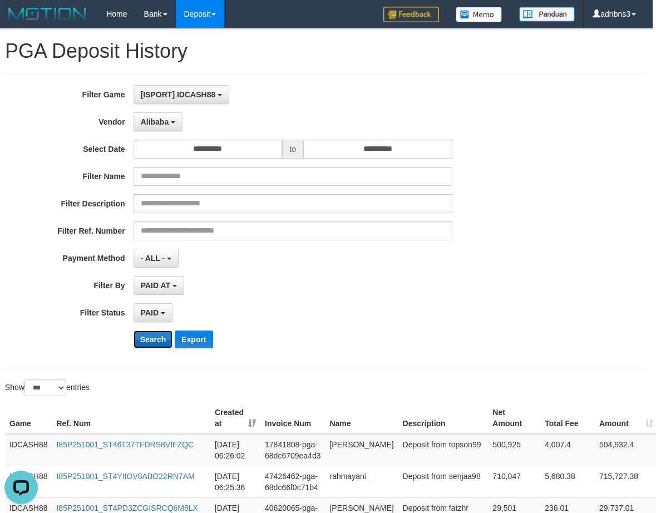
click at [156, 340] on button "Search" at bounding box center [152, 339] width 39 height 18
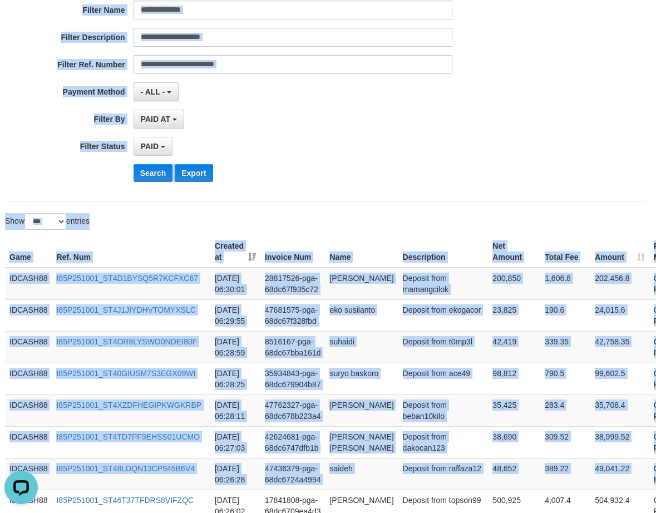
scroll to position [82, 3]
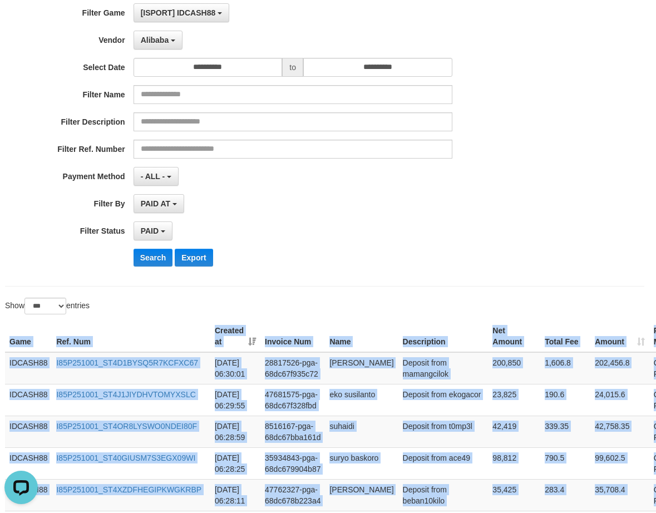
drag, startPoint x: 618, startPoint y: 208, endPoint x: 381, endPoint y: 297, distance: 253.6
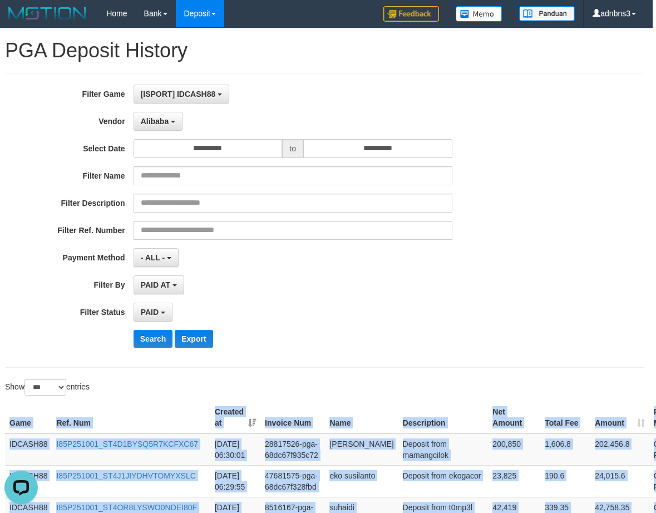
scroll to position [0, 3]
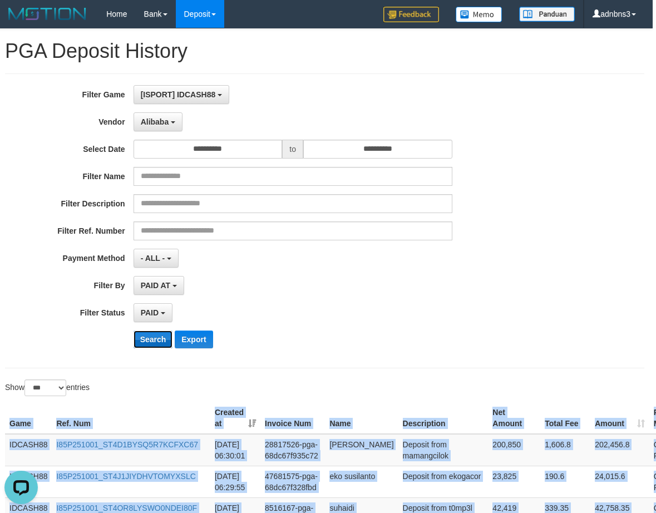
click at [150, 344] on button "Search" at bounding box center [152, 339] width 39 height 18
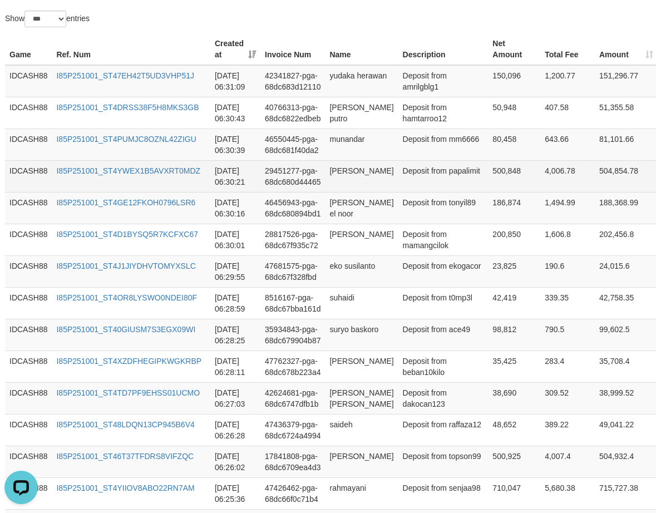
scroll to position [369, 6]
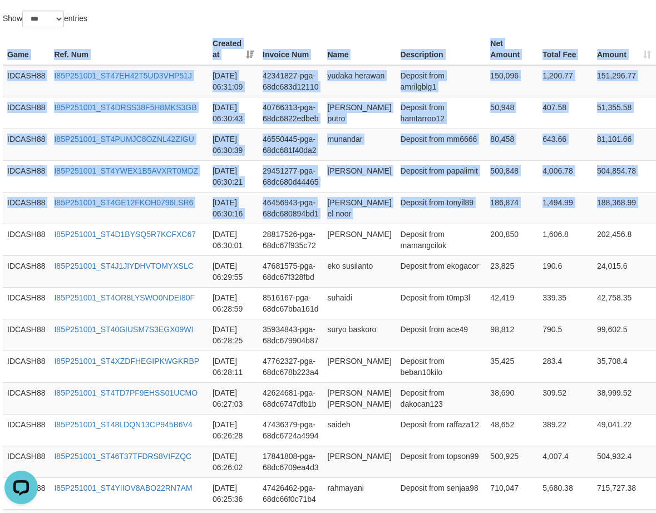
drag, startPoint x: 648, startPoint y: 221, endPoint x: 334, endPoint y: 19, distance: 373.1
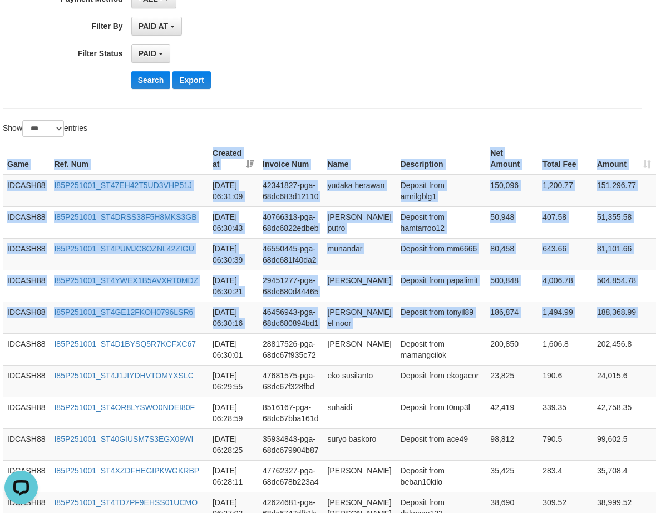
scroll to position [146, 6]
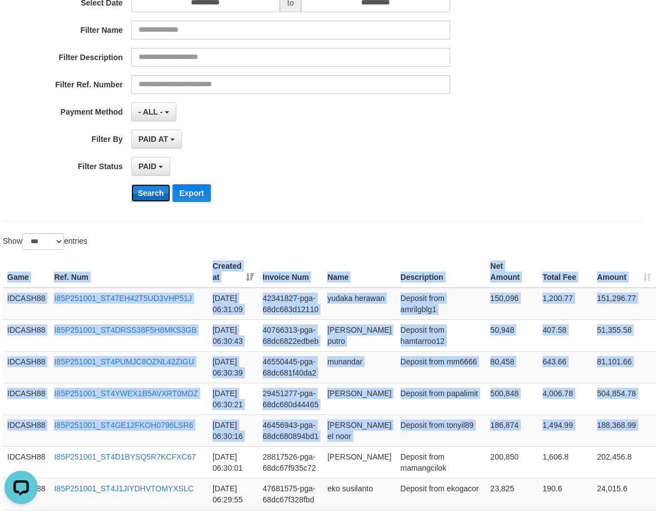
click at [144, 187] on button "Search" at bounding box center [150, 193] width 39 height 18
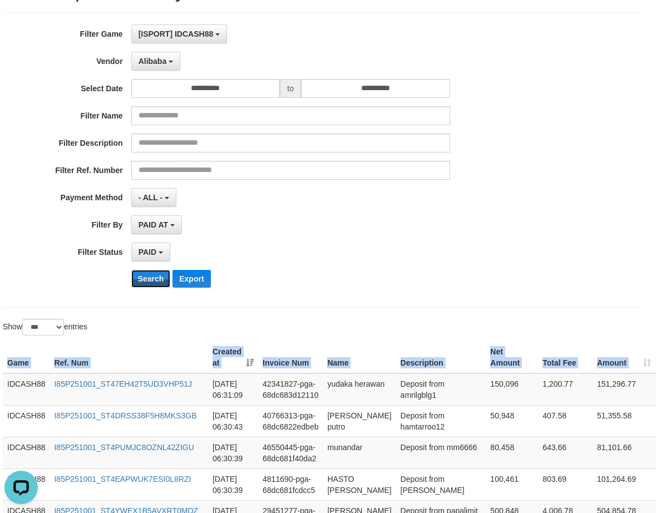
scroll to position [0, 6]
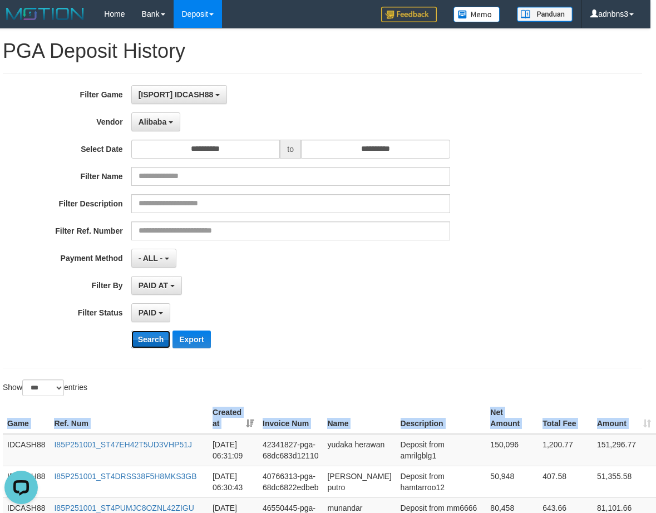
click at [145, 336] on button "Search" at bounding box center [150, 339] width 39 height 18
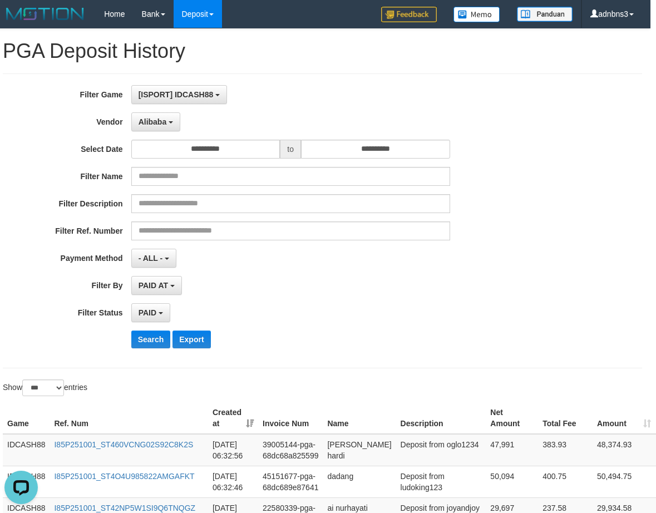
scroll to position [294, 6]
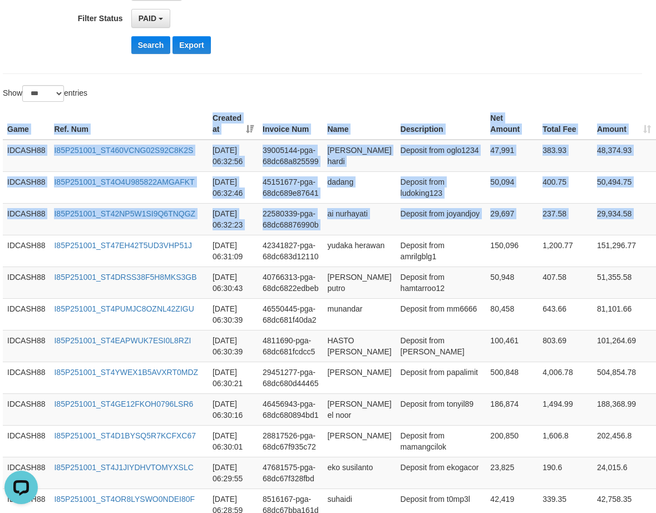
drag, startPoint x: 645, startPoint y: 219, endPoint x: 504, endPoint y: 95, distance: 187.5
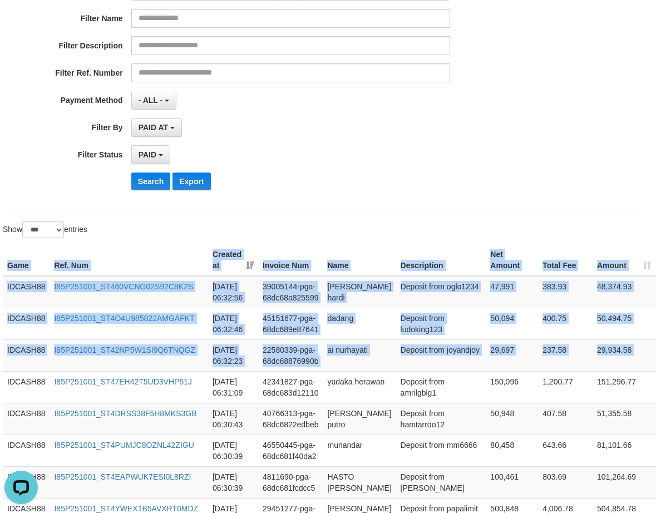
scroll to position [0, 6]
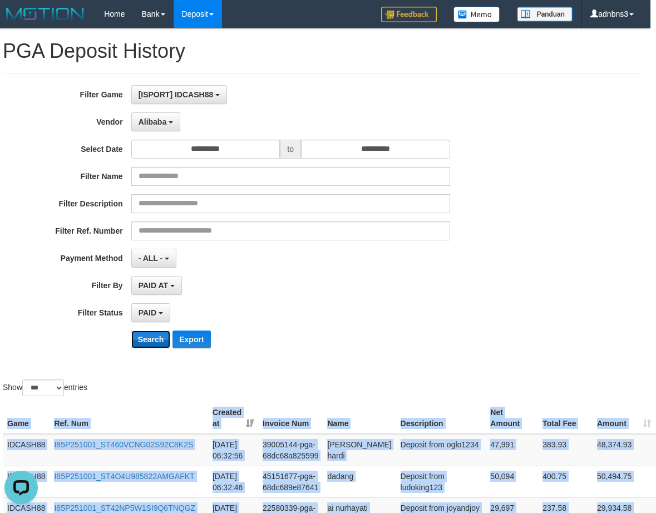
click at [145, 340] on button "Search" at bounding box center [150, 339] width 39 height 18
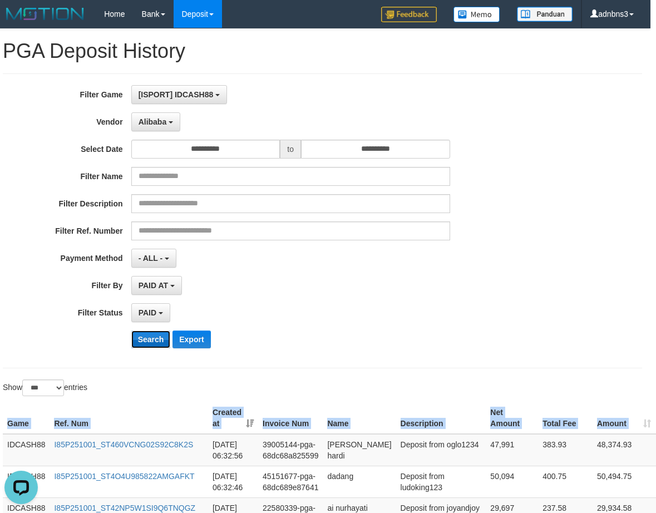
click at [148, 343] on button "Search" at bounding box center [150, 339] width 39 height 18
click at [148, 342] on button "Search" at bounding box center [150, 339] width 39 height 18
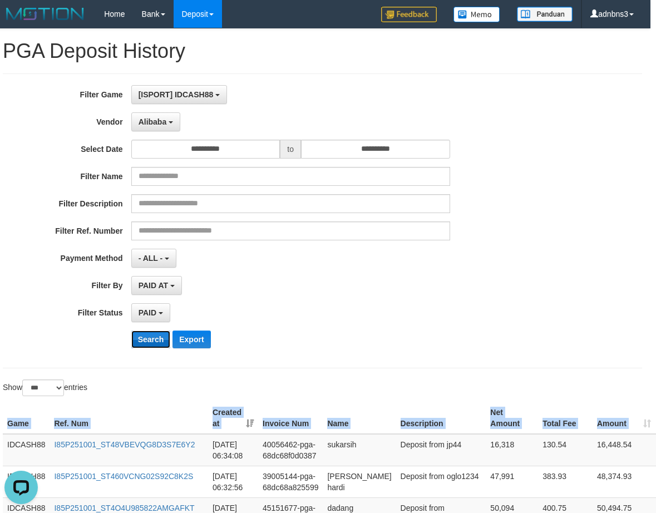
click at [148, 342] on button "Search" at bounding box center [150, 339] width 39 height 18
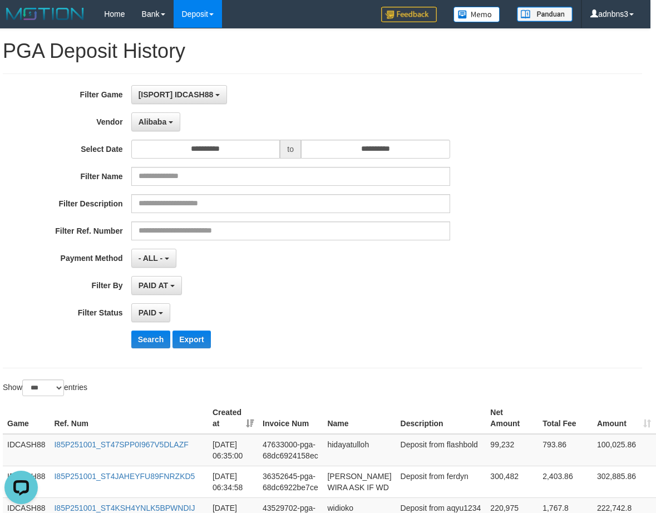
scroll to position [348, 6]
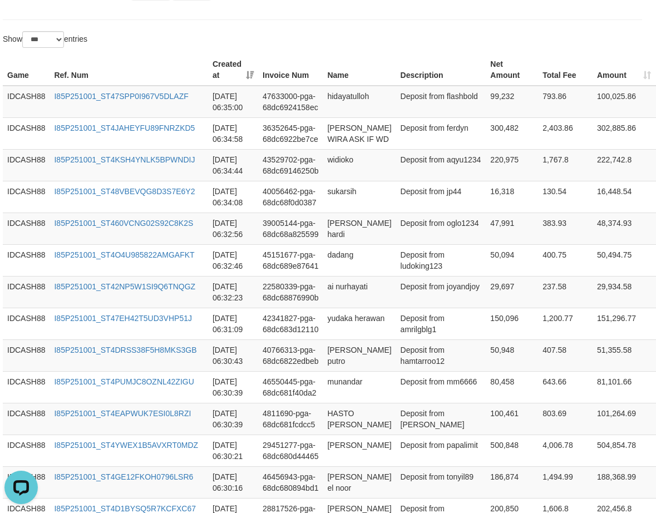
drag, startPoint x: 591, startPoint y: 191, endPoint x: 324, endPoint y: 39, distance: 307.3
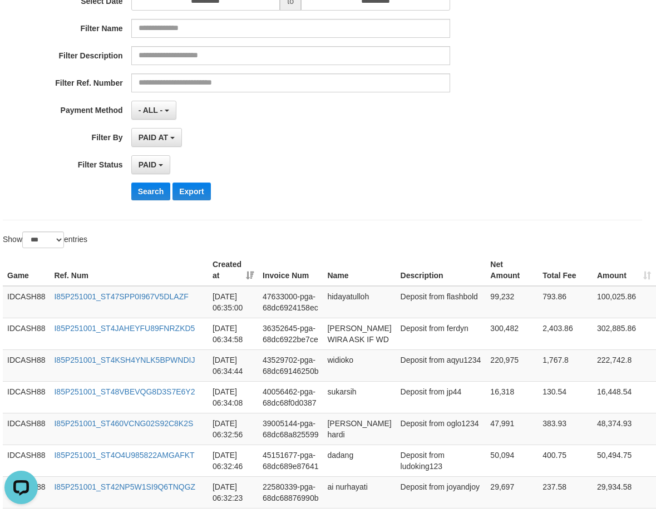
scroll to position [126, 6]
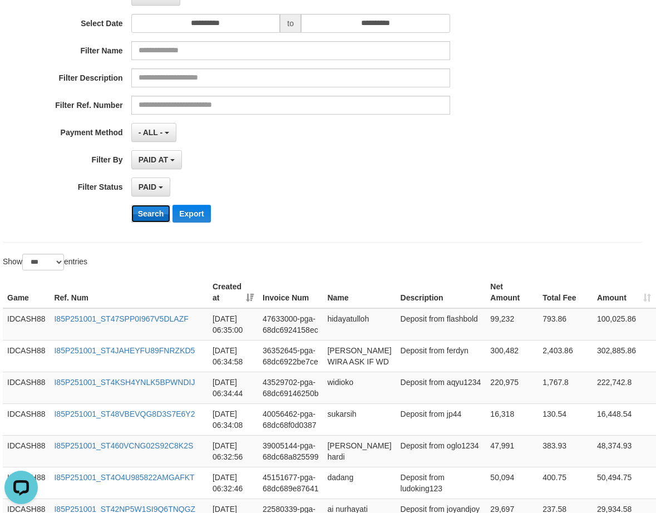
click at [145, 214] on button "Search" at bounding box center [150, 214] width 39 height 18
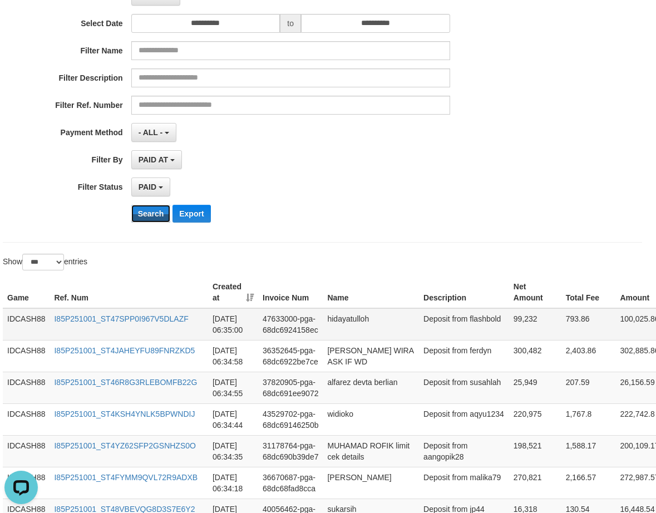
scroll to position [0, 6]
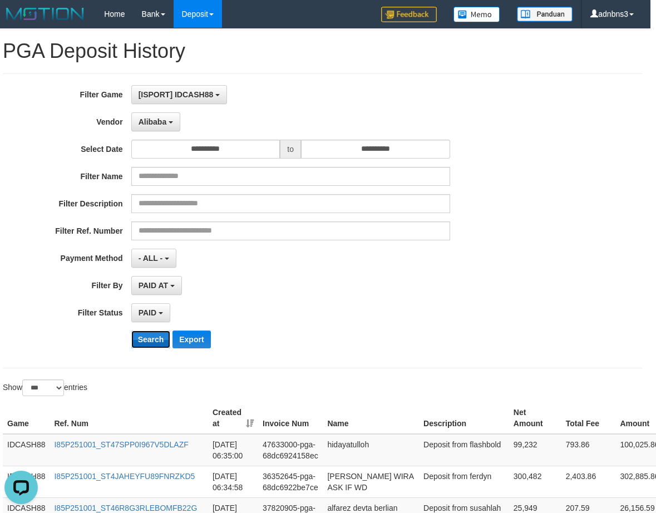
click at [150, 331] on button "Search" at bounding box center [150, 339] width 39 height 18
click at [141, 339] on button "Search" at bounding box center [150, 339] width 39 height 18
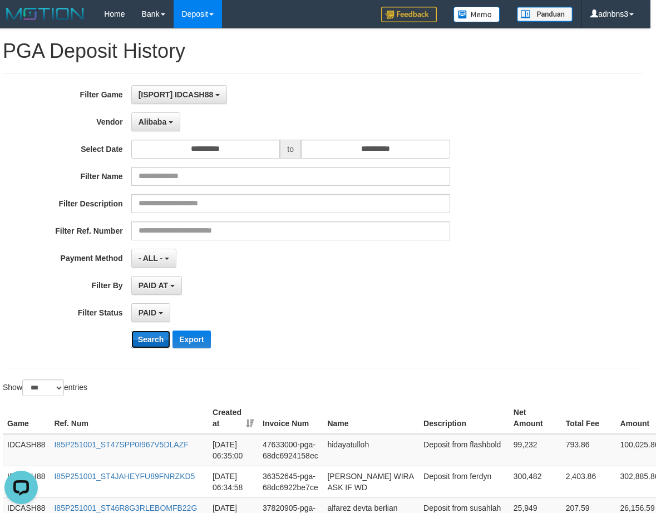
click at [141, 339] on button "Search" at bounding box center [150, 339] width 39 height 18
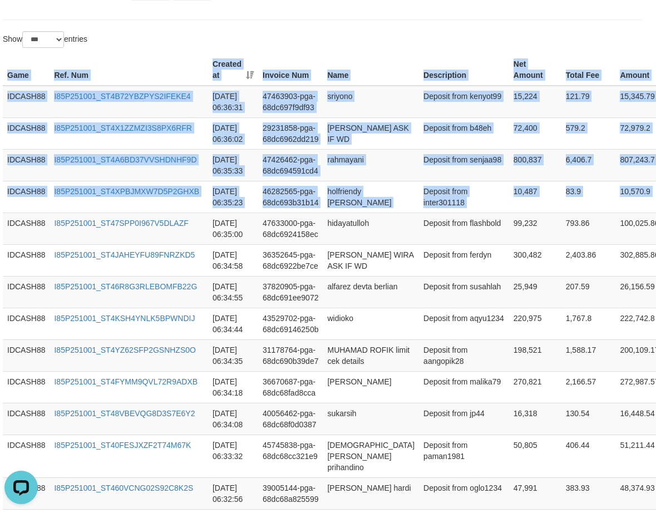
drag, startPoint x: 561, startPoint y: 202, endPoint x: 350, endPoint y: 43, distance: 264.4
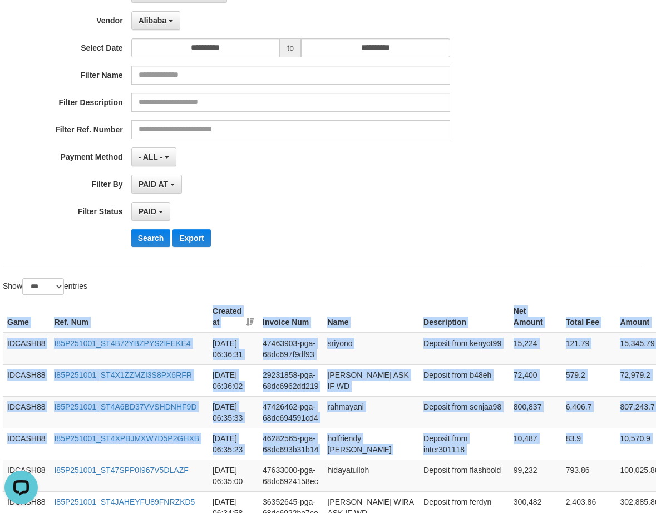
scroll to position [52, 6]
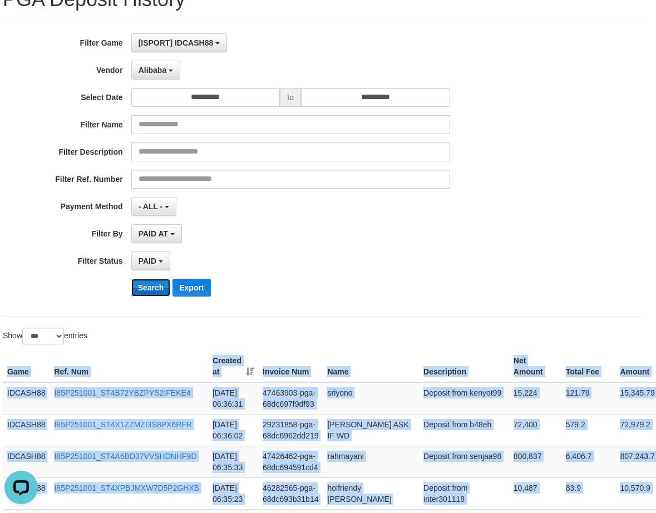
click at [139, 289] on button "Search" at bounding box center [150, 288] width 39 height 18
click at [141, 288] on button "Search" at bounding box center [150, 288] width 39 height 18
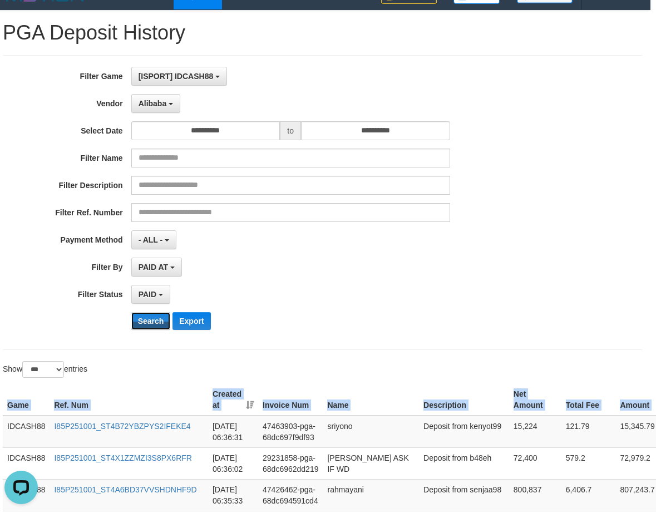
scroll to position [0, 6]
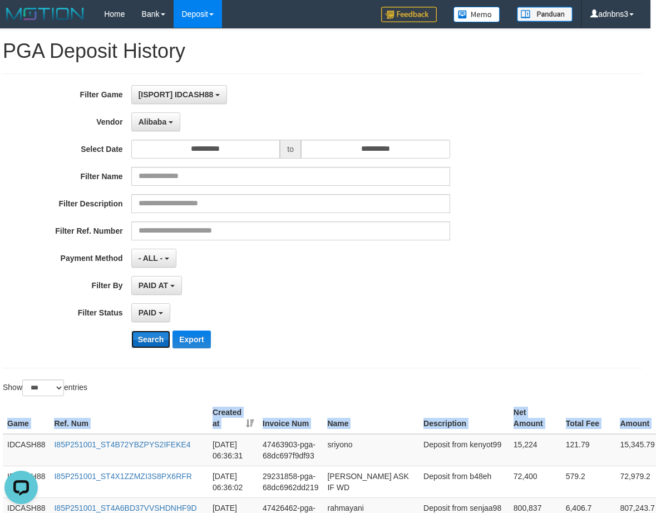
click at [147, 338] on button "Search" at bounding box center [150, 339] width 39 height 18
click at [149, 338] on button "Search" at bounding box center [150, 339] width 39 height 18
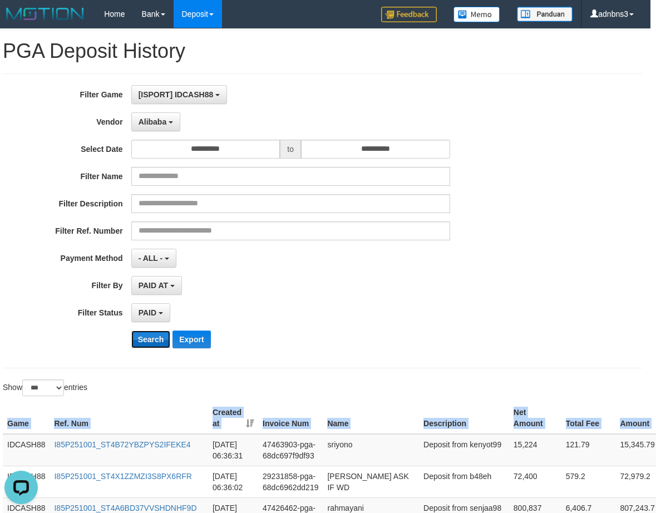
click at [148, 337] on button "Search" at bounding box center [150, 339] width 39 height 18
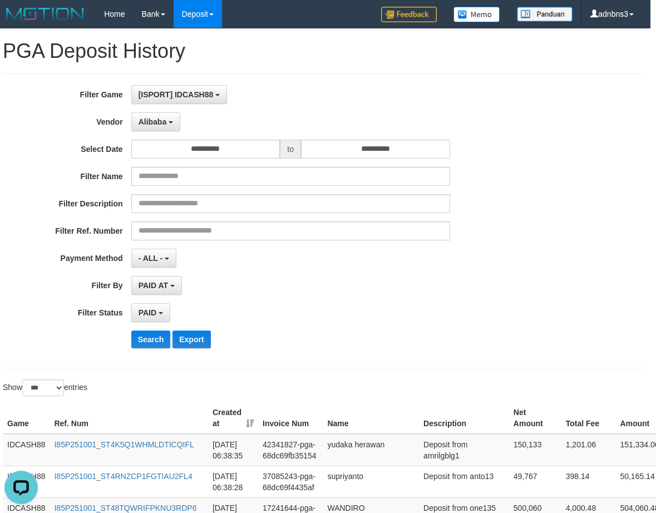
scroll to position [326, 6]
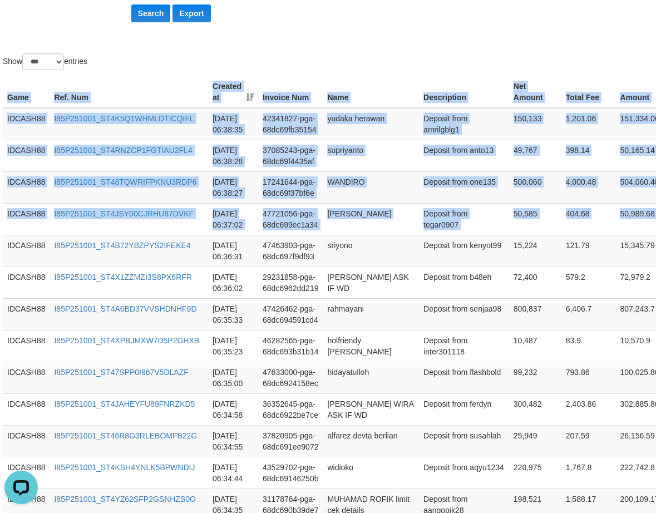
drag, startPoint x: 642, startPoint y: 224, endPoint x: 468, endPoint y: 71, distance: 232.1
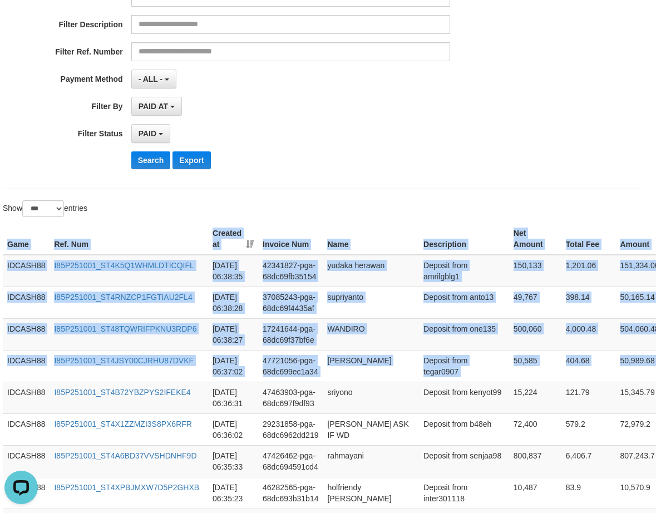
scroll to position [177, 6]
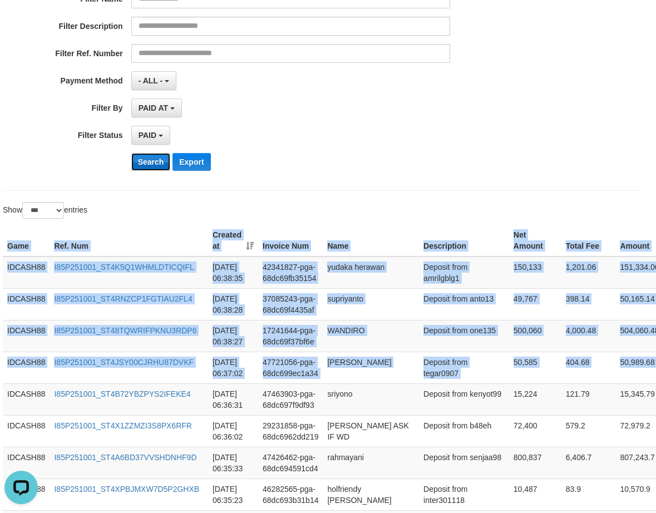
click at [161, 162] on button "Search" at bounding box center [150, 162] width 39 height 18
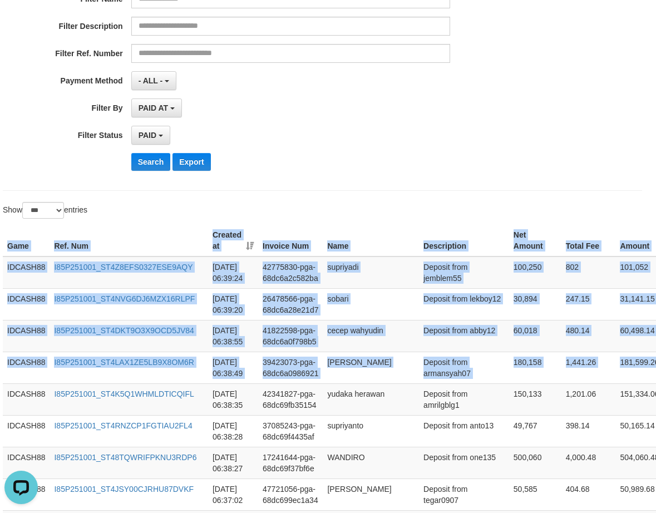
drag, startPoint x: 642, startPoint y: 371, endPoint x: 530, endPoint y: 207, distance: 198.0
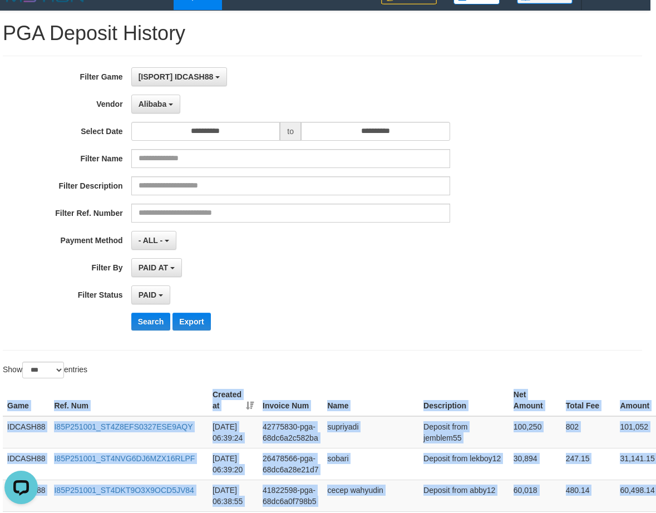
scroll to position [0, 6]
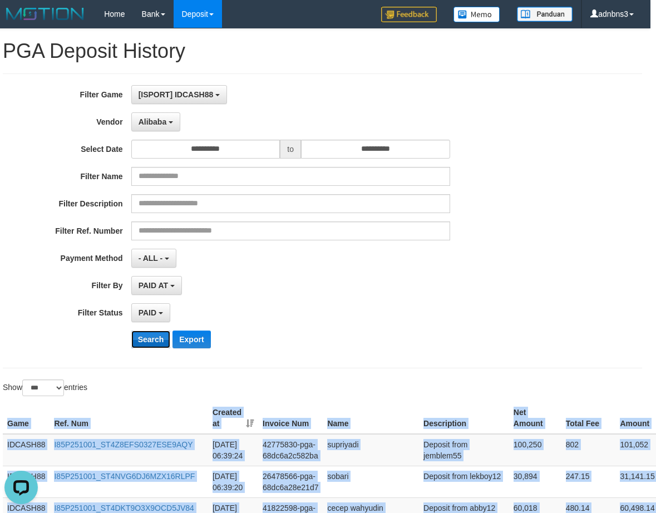
click at [146, 337] on button "Search" at bounding box center [150, 339] width 39 height 18
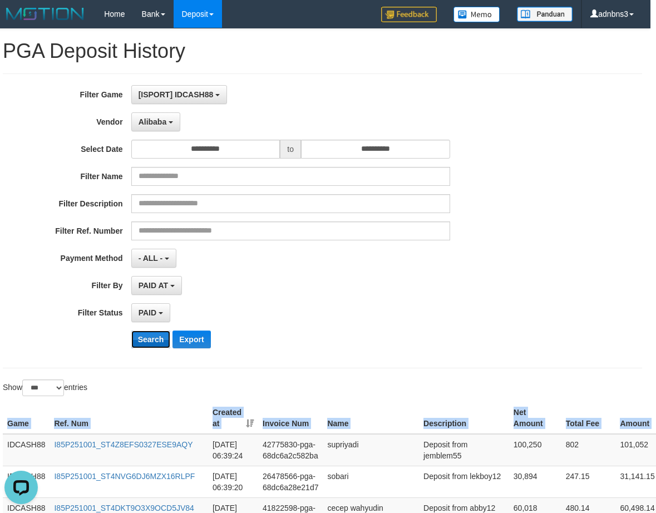
click at [150, 338] on button "Search" at bounding box center [150, 339] width 39 height 18
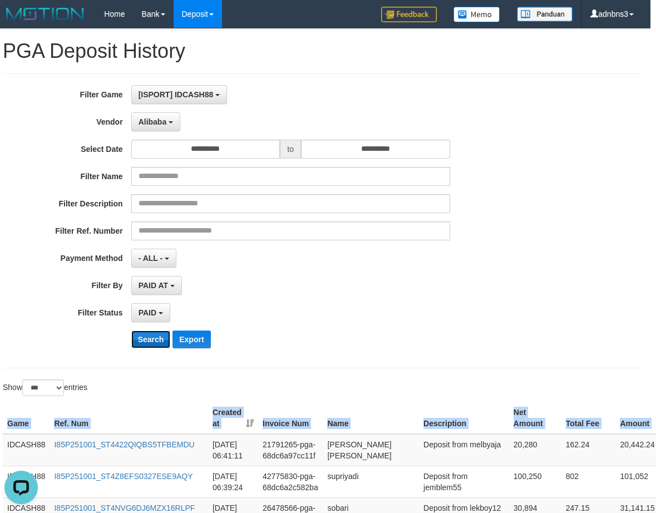
click at [146, 338] on button "Search" at bounding box center [150, 339] width 39 height 18
click at [147, 338] on button "Search" at bounding box center [150, 339] width 39 height 18
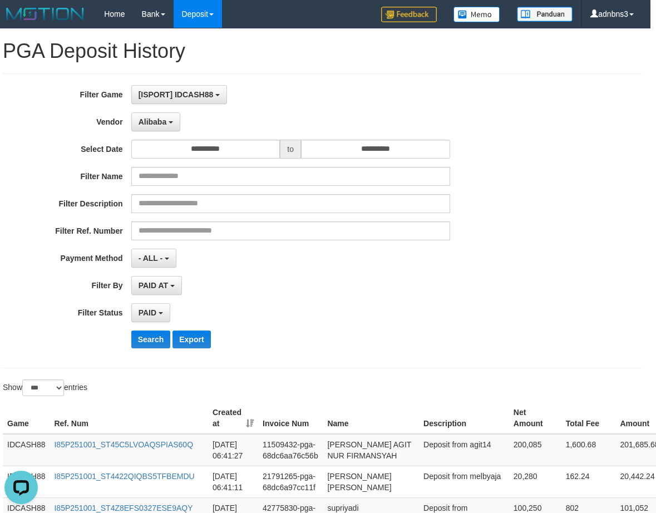
scroll to position [296, 6]
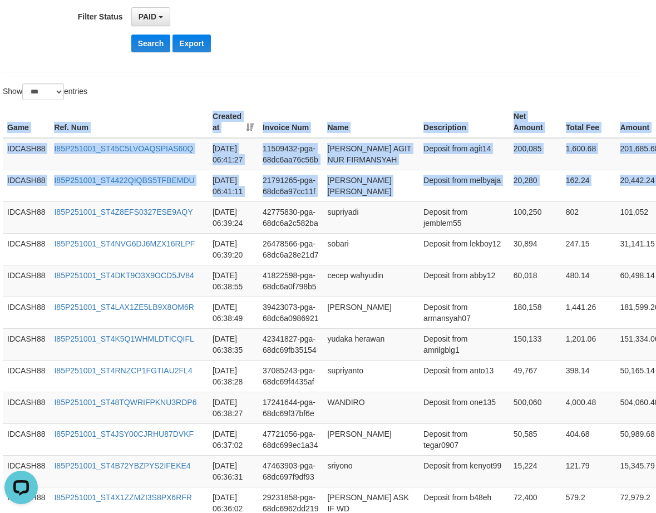
drag, startPoint x: 611, startPoint y: 202, endPoint x: 488, endPoint y: 75, distance: 176.2
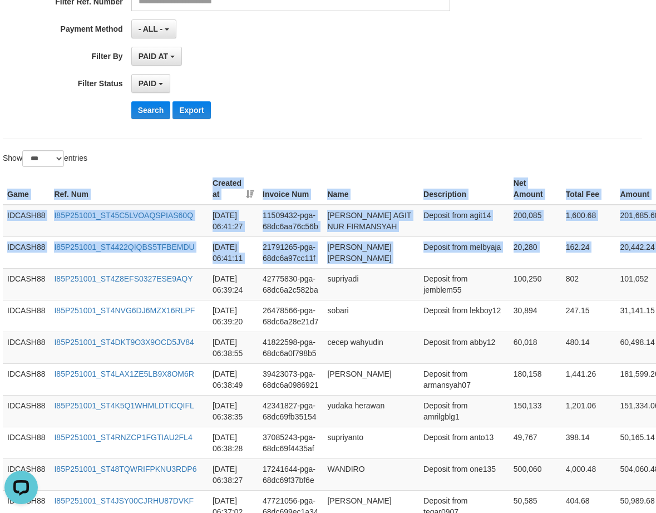
scroll to position [73, 6]
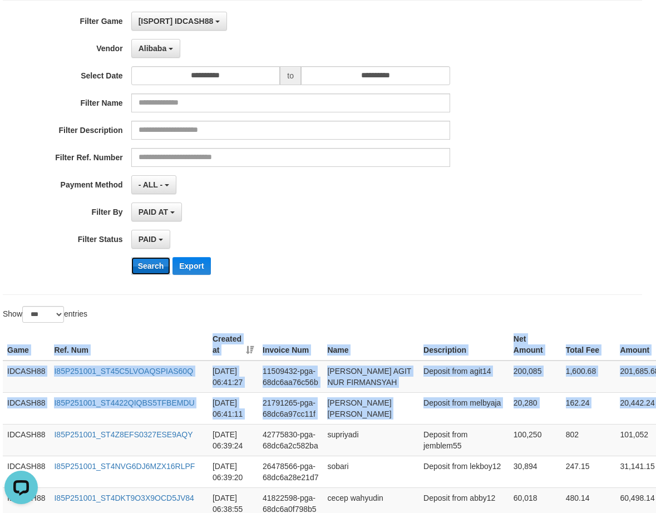
click at [150, 263] on button "Search" at bounding box center [150, 266] width 39 height 18
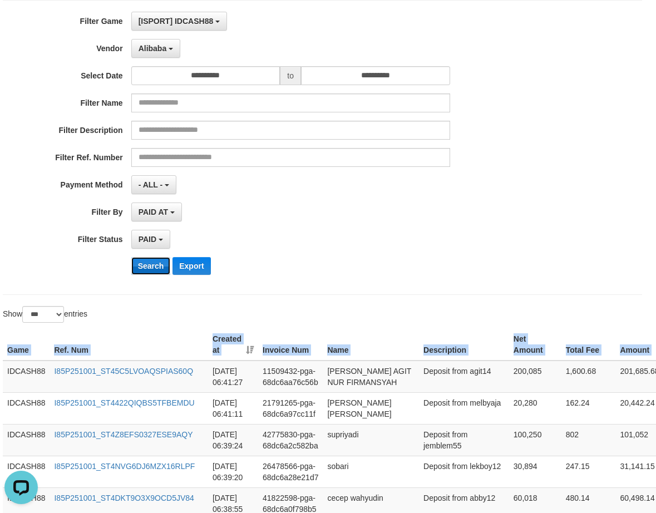
click at [153, 266] on button "Search" at bounding box center [150, 266] width 39 height 18
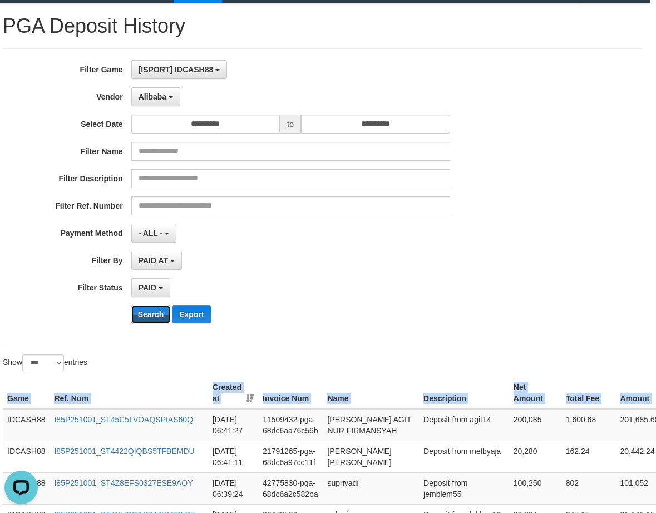
scroll to position [0, 6]
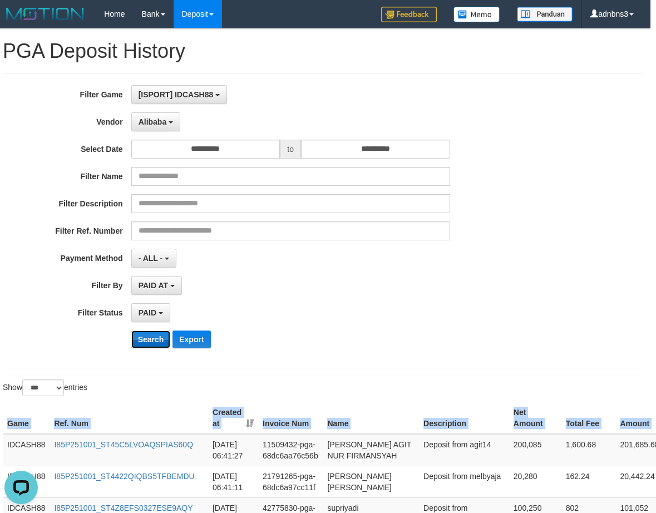
click at [142, 342] on button "Search" at bounding box center [150, 339] width 39 height 18
click at [142, 341] on button "Search" at bounding box center [150, 339] width 39 height 18
click at [155, 348] on button "Search" at bounding box center [150, 339] width 39 height 18
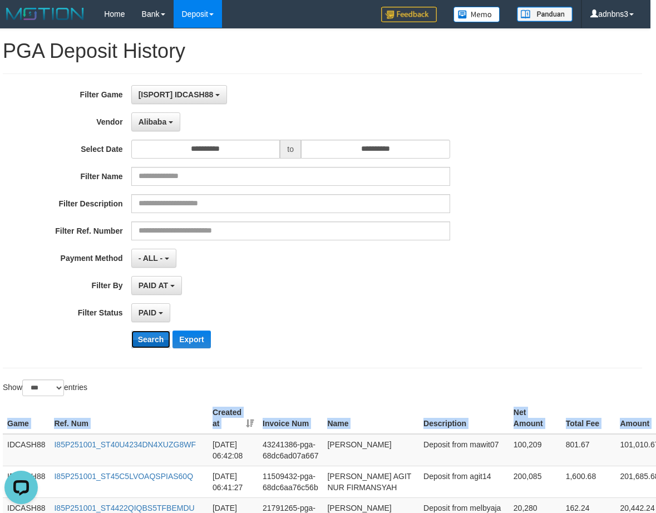
click at [155, 348] on button "Search" at bounding box center [150, 339] width 39 height 18
click at [142, 346] on button "Search" at bounding box center [150, 339] width 39 height 18
click at [142, 343] on button "Search" at bounding box center [150, 339] width 39 height 18
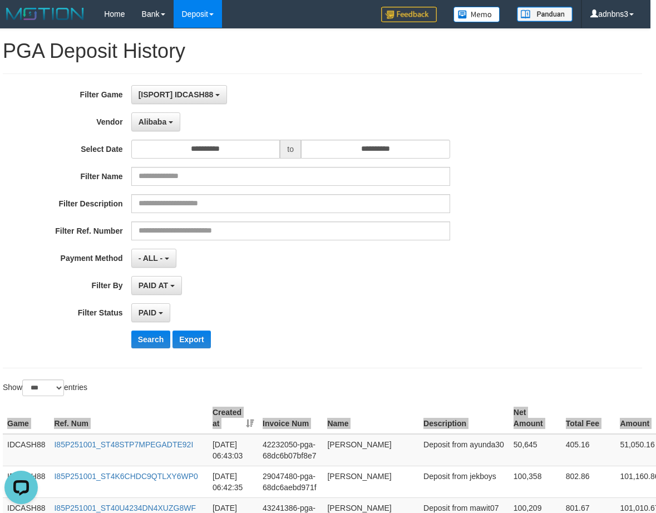
scroll to position [326, 6]
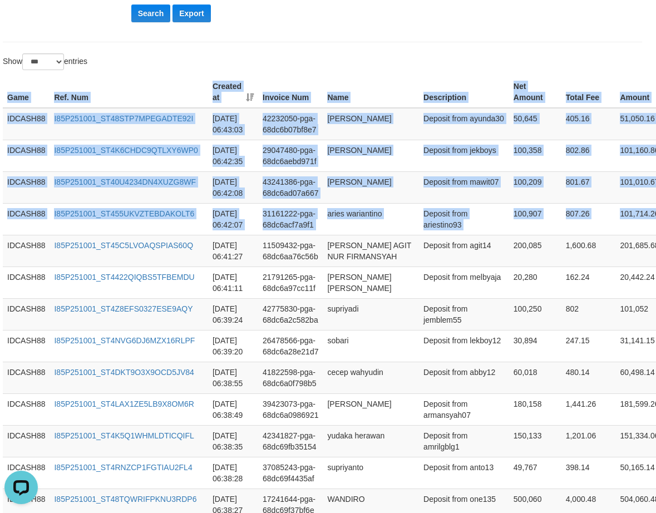
drag, startPoint x: 649, startPoint y: 224, endPoint x: 507, endPoint y: 68, distance: 210.6
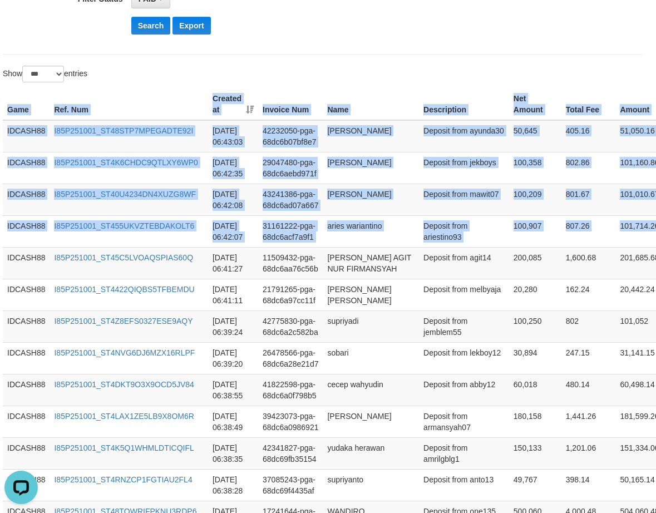
scroll to position [103, 6]
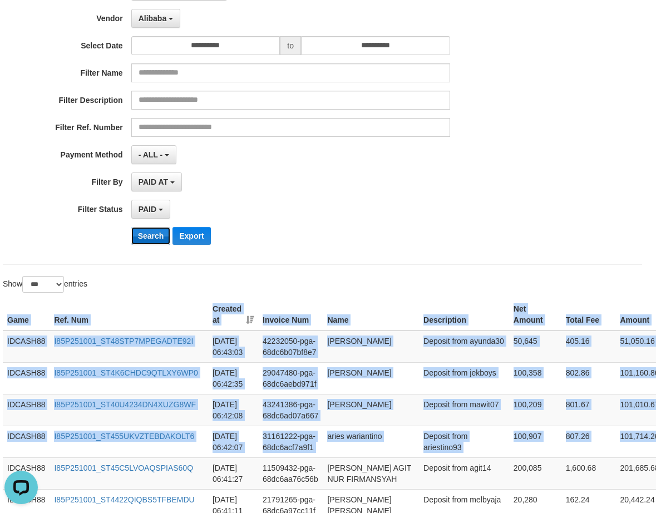
click at [143, 234] on button "Search" at bounding box center [150, 236] width 39 height 18
drag, startPoint x: 143, startPoint y: 234, endPoint x: 151, endPoint y: 231, distance: 7.6
click at [146, 232] on button "Search" at bounding box center [150, 236] width 39 height 18
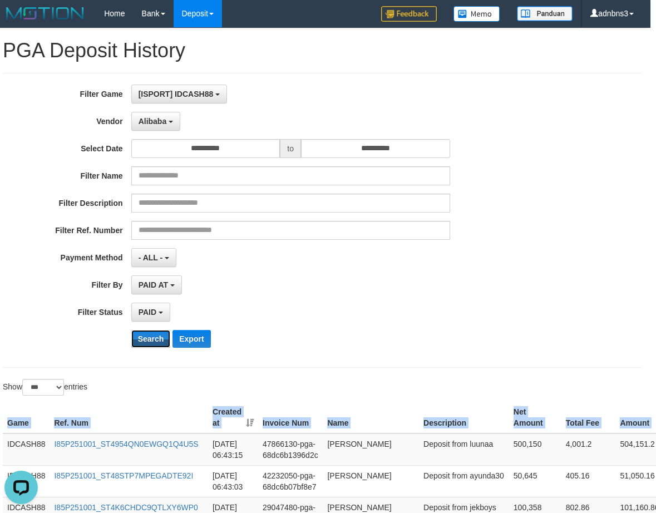
scroll to position [0, 6]
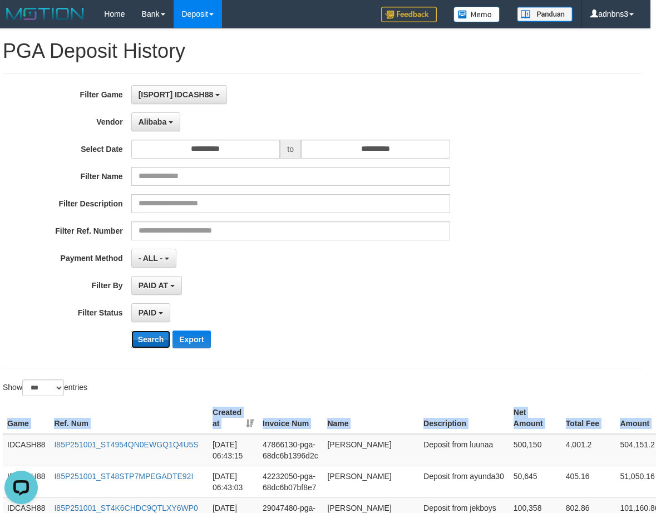
click at [150, 340] on button "Search" at bounding box center [150, 339] width 39 height 18
click at [142, 341] on button "Search" at bounding box center [150, 339] width 39 height 18
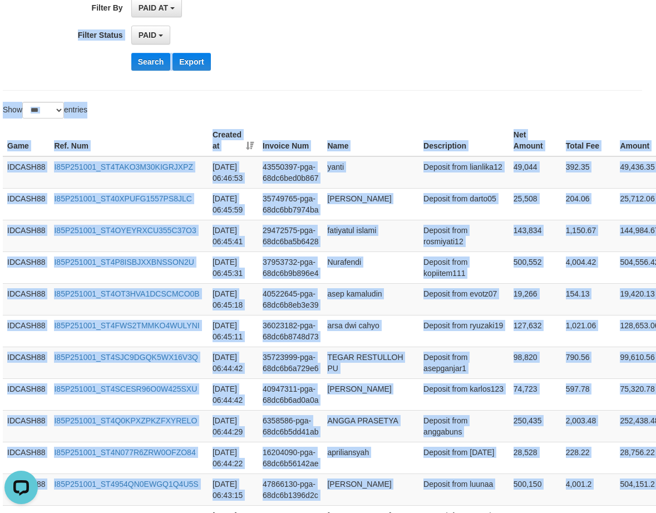
scroll to position [234, 6]
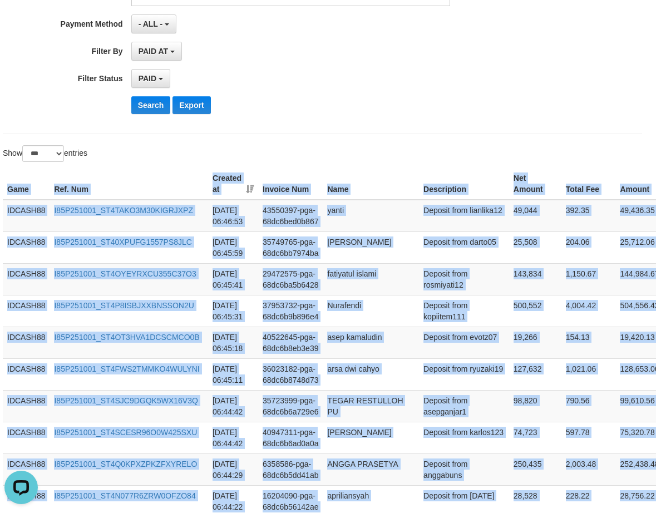
drag, startPoint x: 641, startPoint y: 224, endPoint x: 375, endPoint y: 149, distance: 276.1
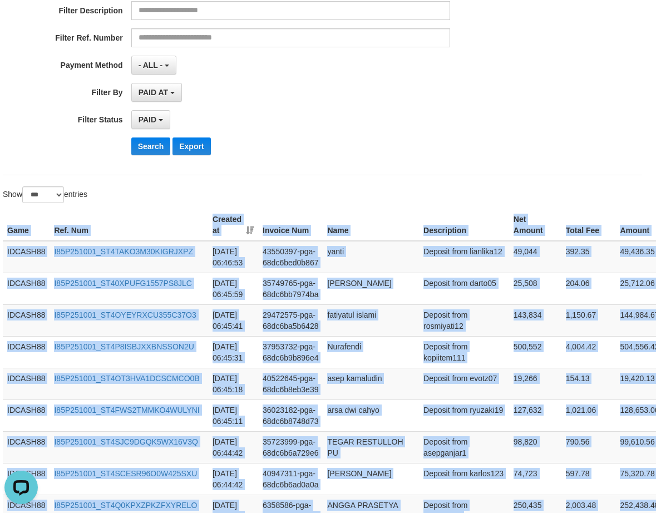
scroll to position [12, 6]
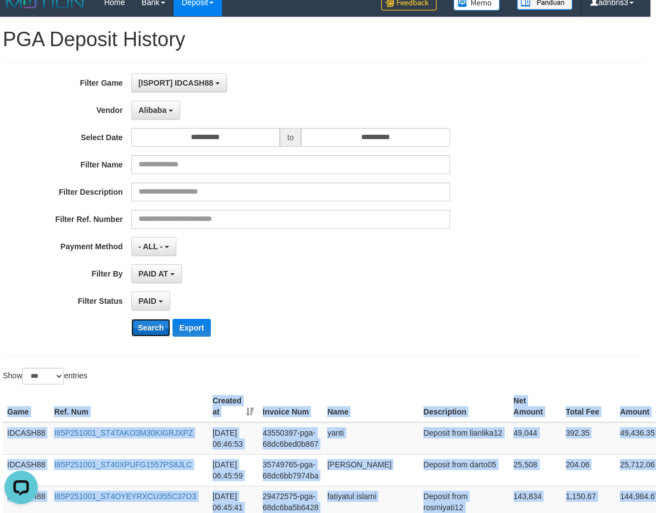
click at [141, 329] on button "Search" at bounding box center [150, 328] width 39 height 18
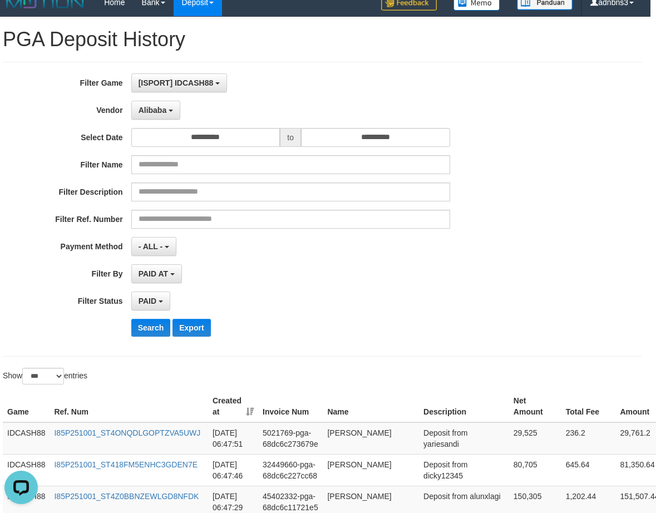
scroll to position [337, 6]
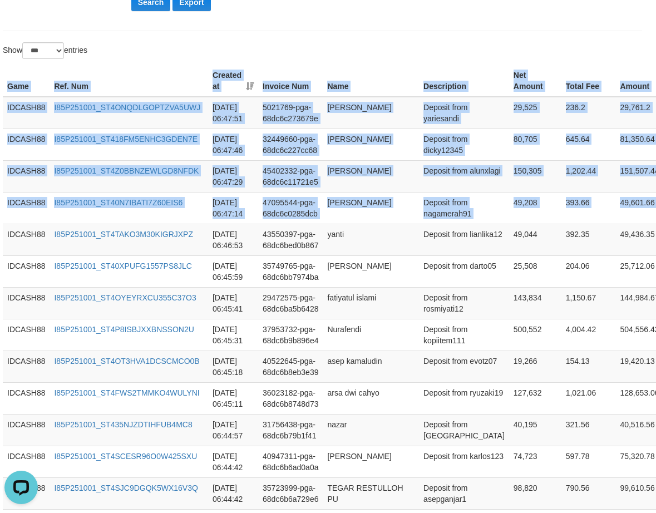
drag, startPoint x: 638, startPoint y: 223, endPoint x: 429, endPoint y: 53, distance: 269.2
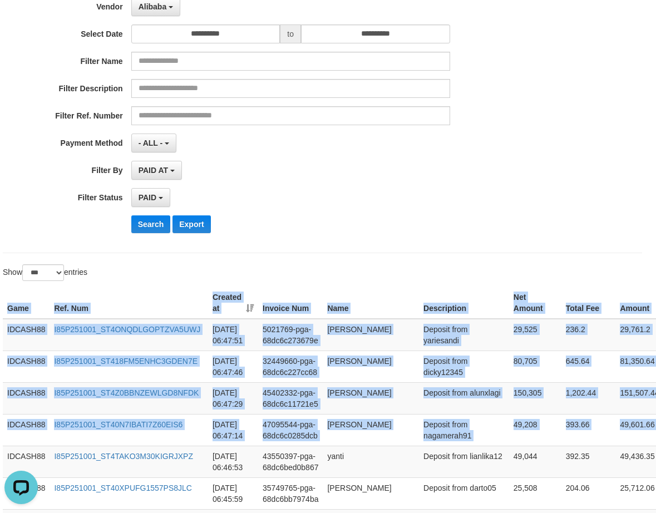
scroll to position [115, 6]
click at [146, 216] on button "Search" at bounding box center [150, 225] width 39 height 18
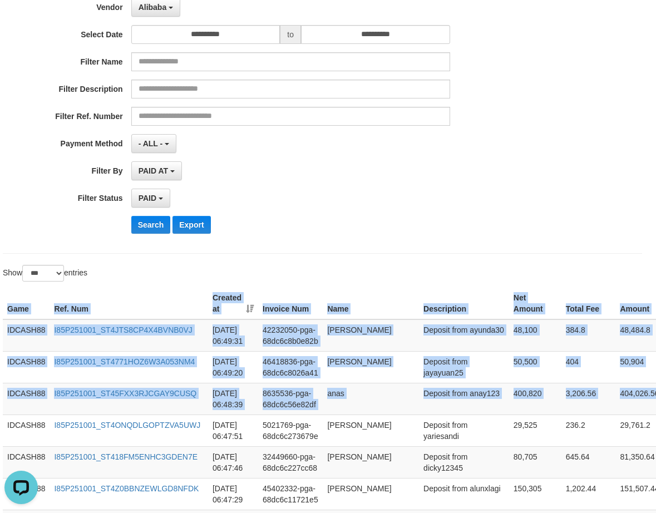
drag, startPoint x: 646, startPoint y: 401, endPoint x: 521, endPoint y: 254, distance: 193.0
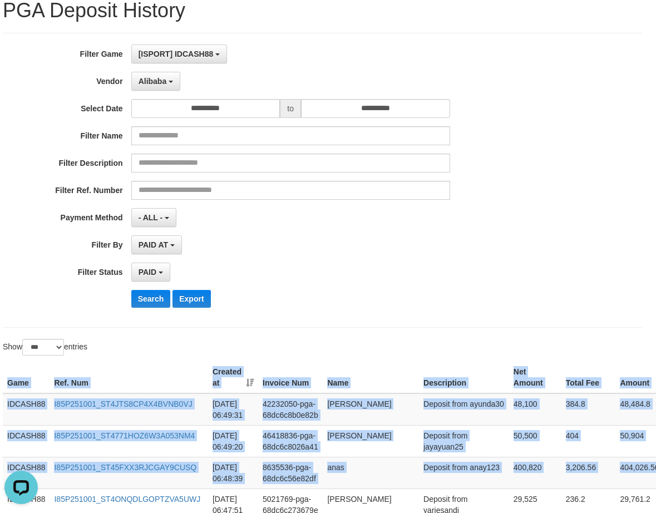
scroll to position [0, 6]
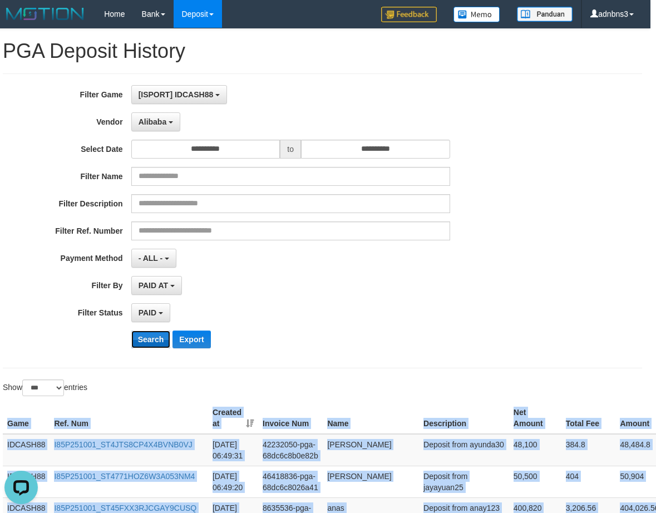
click at [146, 336] on button "Search" at bounding box center [150, 339] width 39 height 18
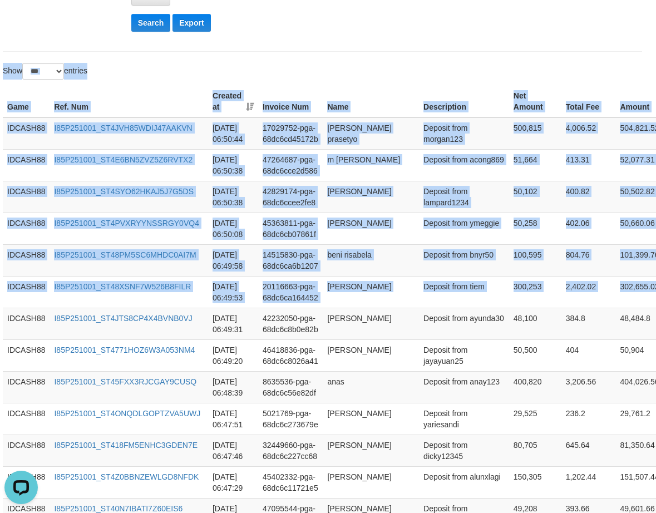
scroll to position [305, 6]
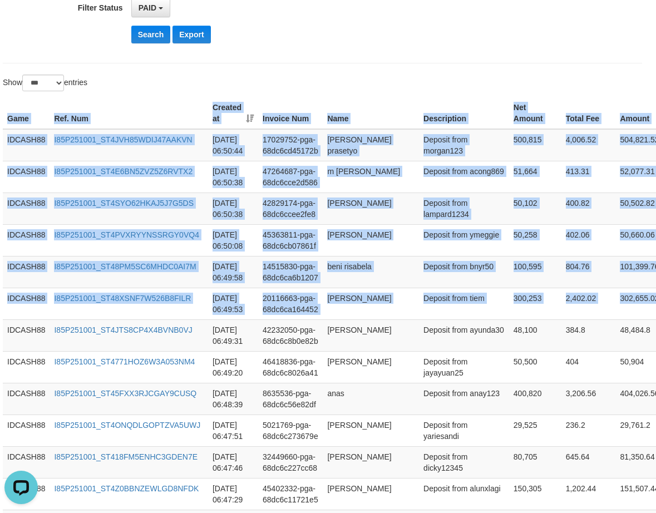
drag, startPoint x: 643, startPoint y: 220, endPoint x: 353, endPoint y: 77, distance: 323.3
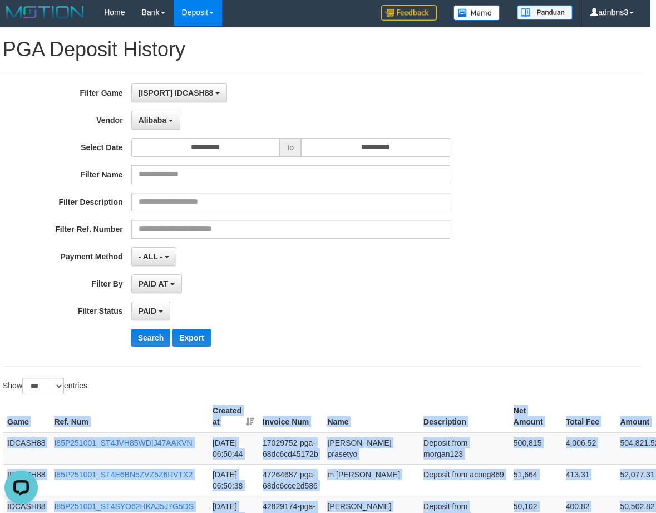
scroll to position [0, 6]
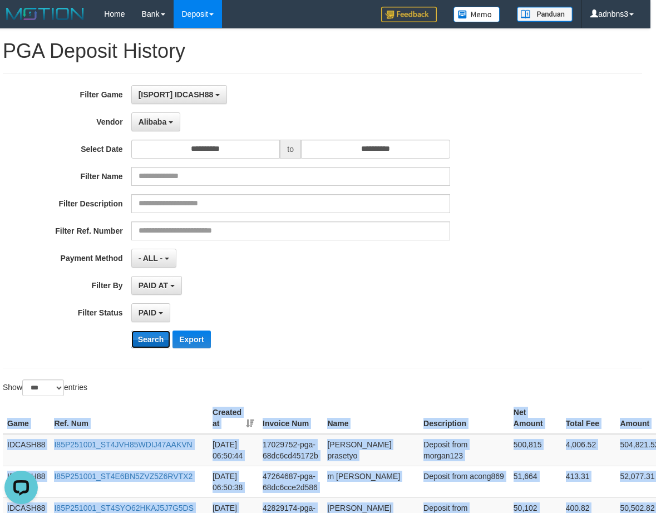
click at [156, 339] on button "Search" at bounding box center [150, 339] width 39 height 18
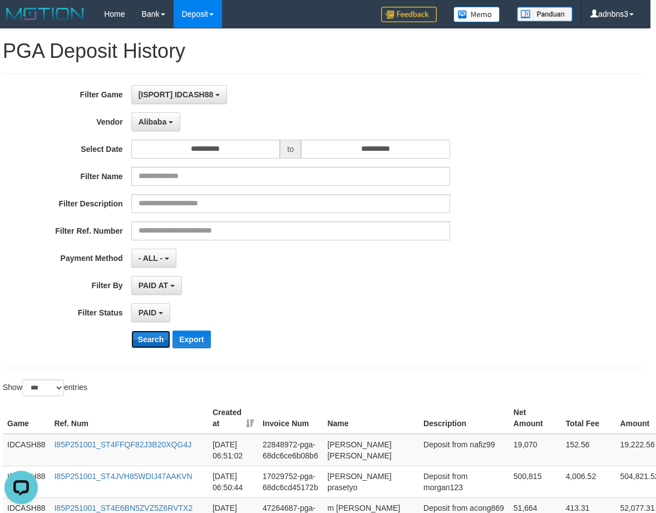
click at [142, 337] on button "Search" at bounding box center [150, 339] width 39 height 18
click at [143, 343] on button "Search" at bounding box center [150, 339] width 39 height 18
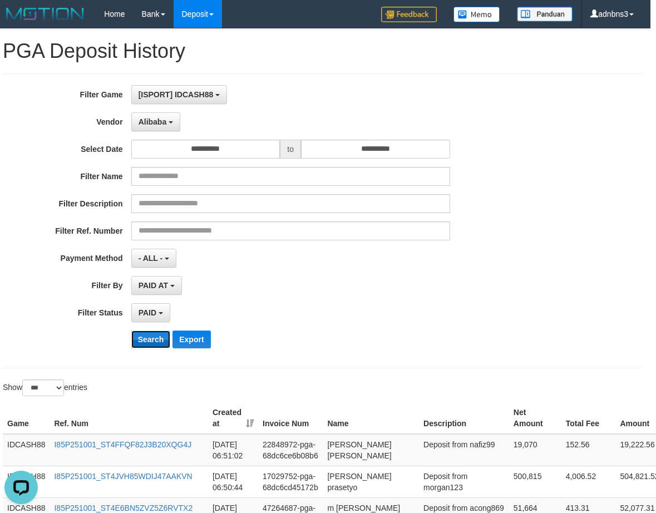
click at [150, 341] on button "Search" at bounding box center [150, 339] width 39 height 18
click at [144, 341] on button "Search" at bounding box center [150, 339] width 39 height 18
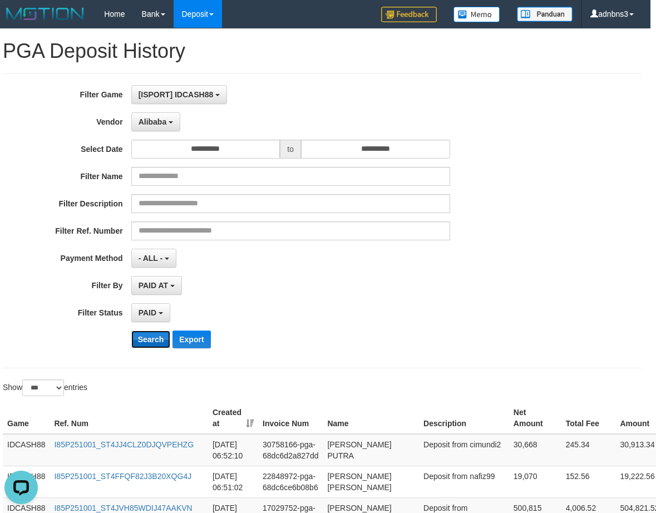
click at [144, 341] on button "Search" at bounding box center [150, 339] width 39 height 18
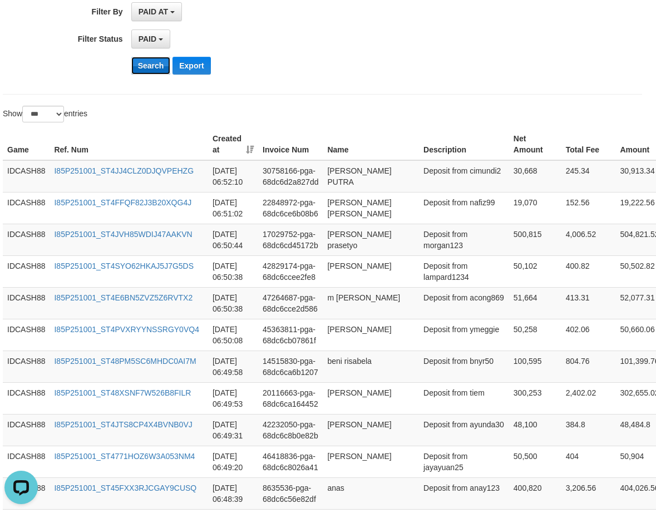
click at [138, 67] on button "Search" at bounding box center [150, 66] width 39 height 18
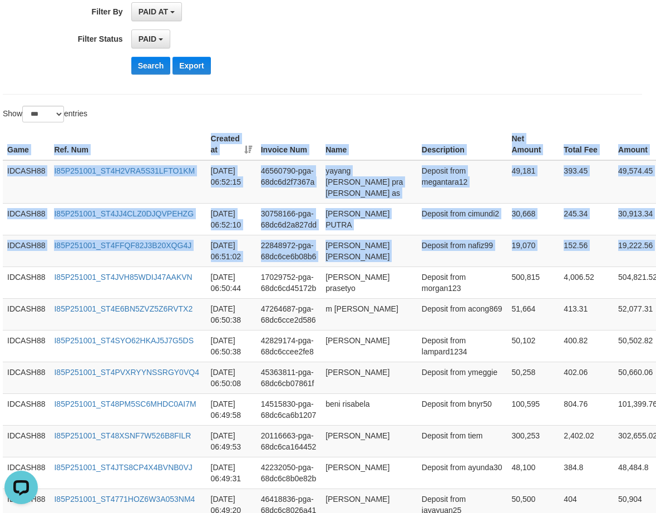
drag, startPoint x: 613, startPoint y: 238, endPoint x: 518, endPoint y: 106, distance: 163.3
click at [158, 72] on button "Search" at bounding box center [150, 66] width 39 height 18
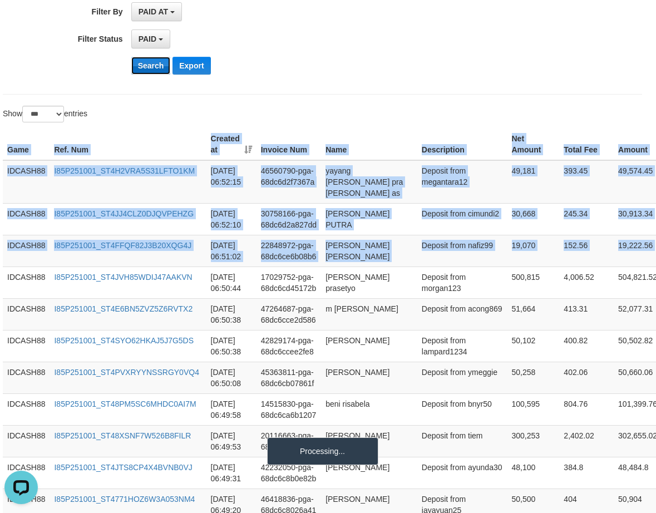
click at [158, 72] on button "Search" at bounding box center [150, 66] width 39 height 18
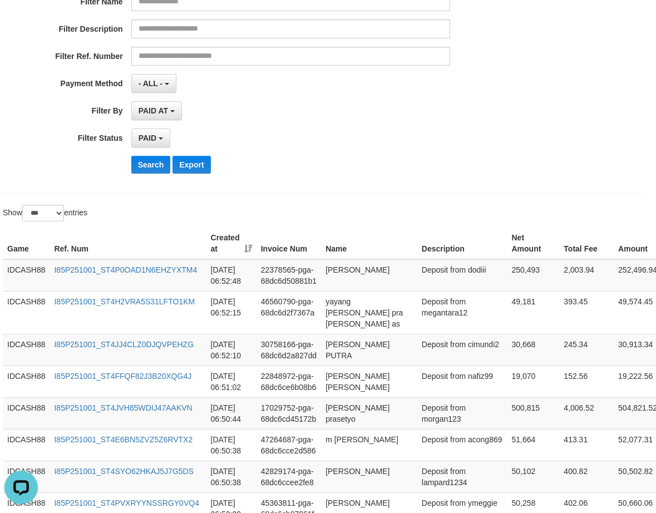
scroll to position [0, 6]
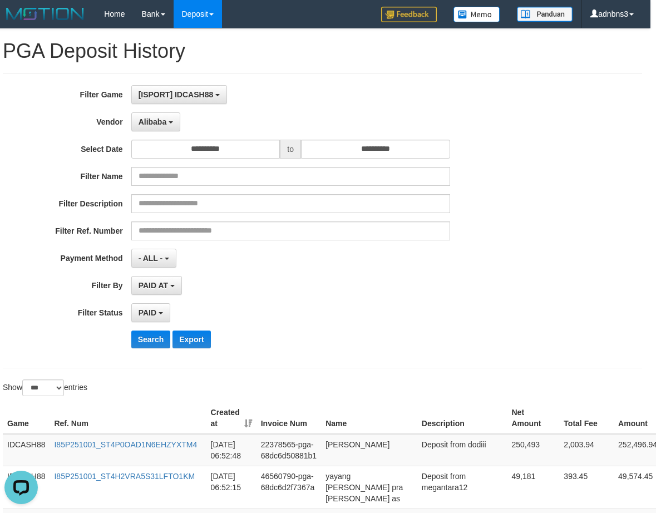
click at [141, 349] on div "**********" at bounding box center [267, 220] width 547 height 271
click at [142, 345] on button "Search" at bounding box center [150, 339] width 39 height 18
drag, startPoint x: 144, startPoint y: 342, endPoint x: 184, endPoint y: 332, distance: 41.3
click at [145, 341] on button "Search" at bounding box center [150, 339] width 39 height 18
click at [148, 343] on button "Search" at bounding box center [150, 339] width 39 height 18
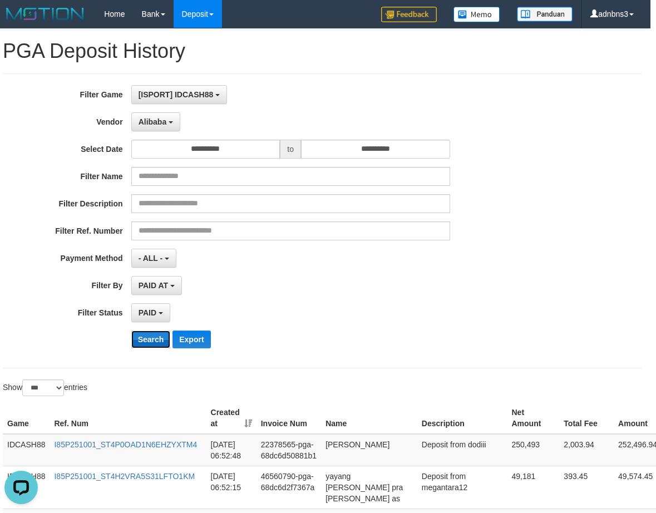
click at [148, 342] on button "Search" at bounding box center [150, 339] width 39 height 18
click at [158, 341] on button "Search" at bounding box center [150, 339] width 39 height 18
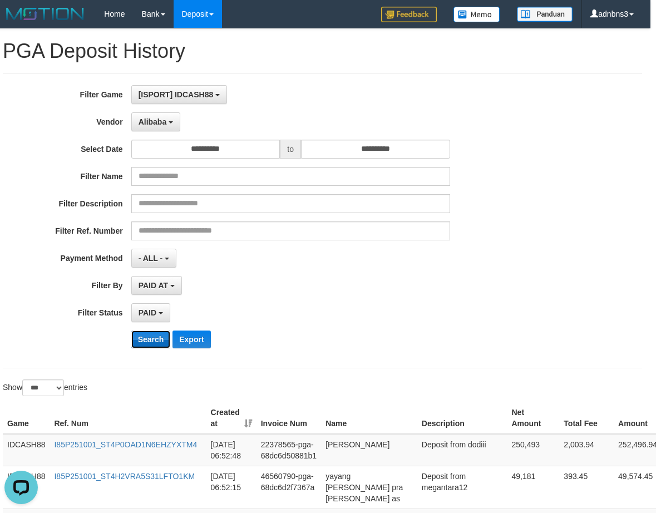
click at [158, 341] on button "Search" at bounding box center [150, 339] width 39 height 18
click at [152, 337] on button "Search" at bounding box center [150, 339] width 39 height 18
click at [155, 339] on button "Search" at bounding box center [150, 339] width 39 height 18
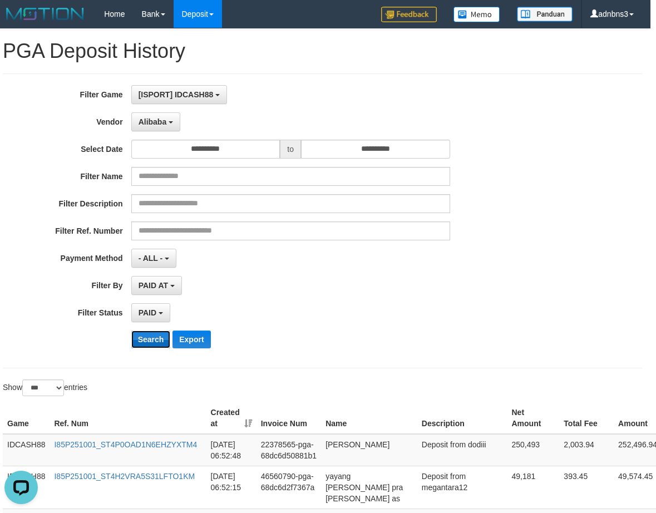
click at [154, 338] on button "Search" at bounding box center [150, 339] width 39 height 18
click at [154, 337] on button "Search" at bounding box center [150, 339] width 39 height 18
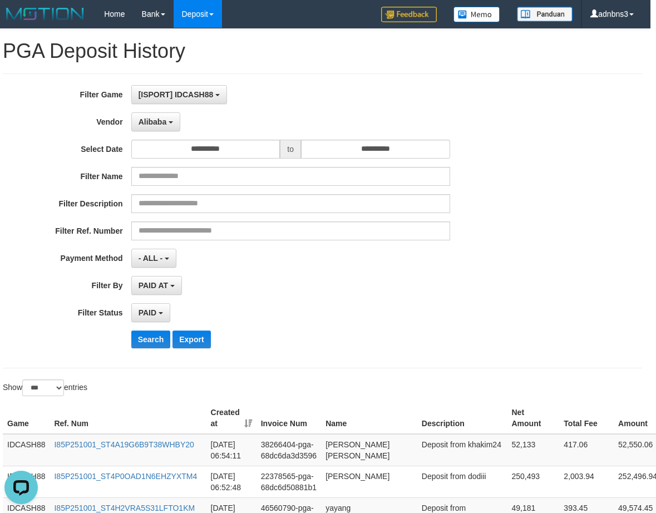
scroll to position [262, 6]
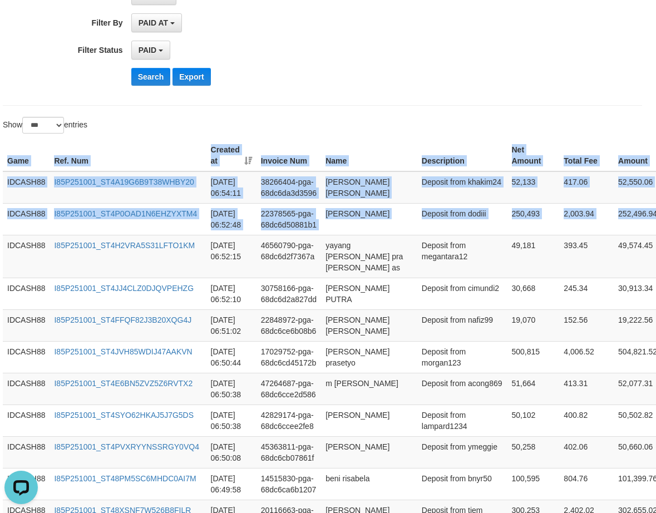
drag, startPoint x: 646, startPoint y: 219, endPoint x: 518, endPoint y: 120, distance: 162.5
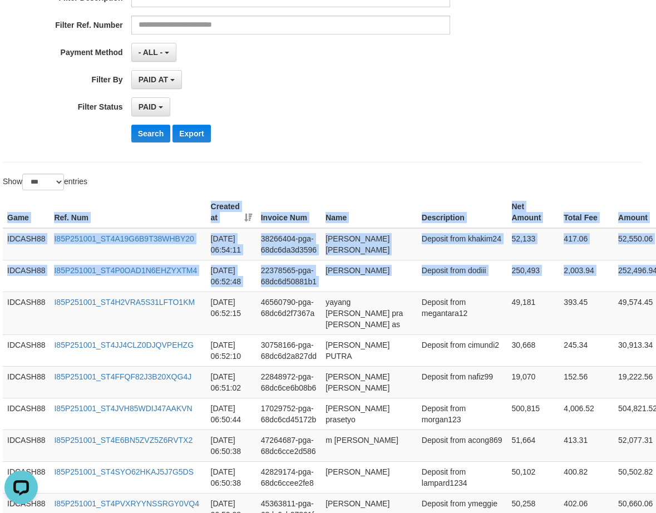
scroll to position [40, 6]
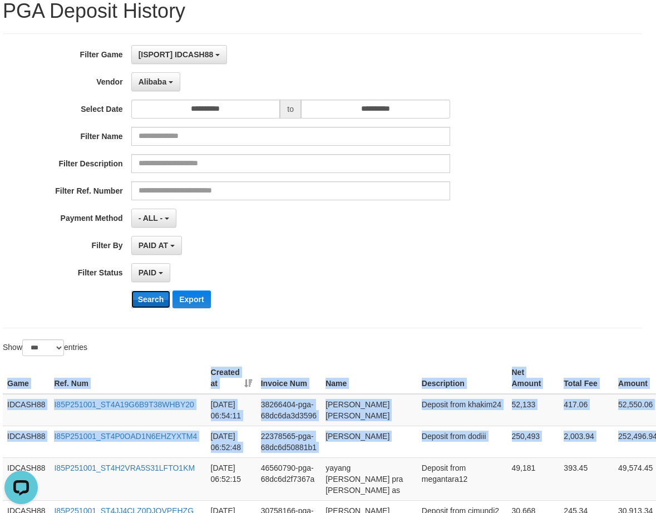
click at [141, 295] on button "Search" at bounding box center [150, 299] width 39 height 18
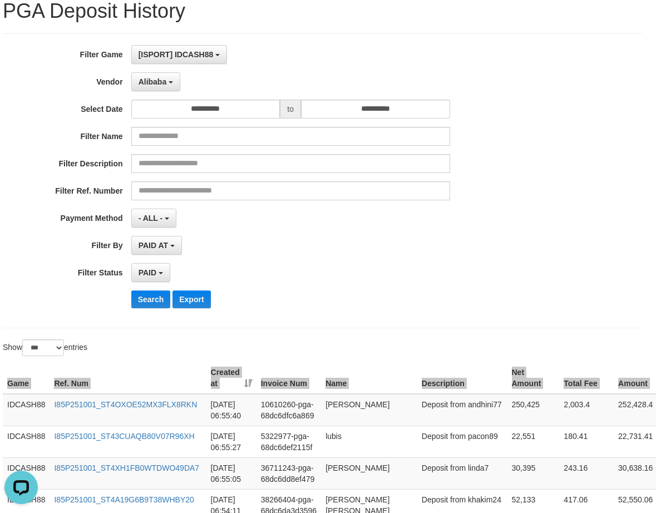
scroll to position [305, 6]
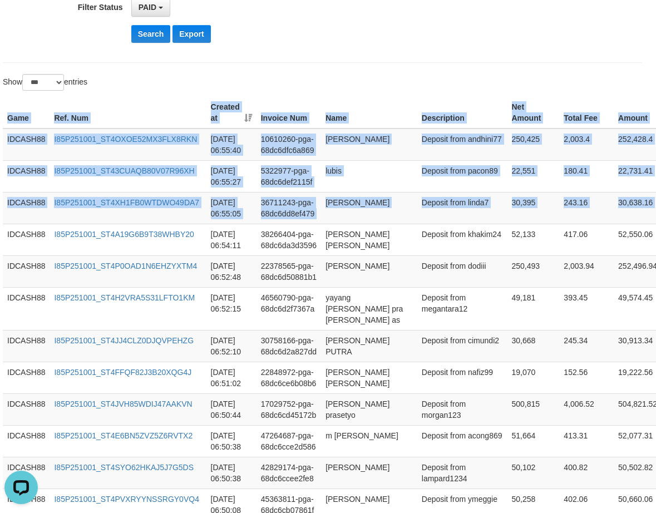
drag, startPoint x: 622, startPoint y: 215, endPoint x: 543, endPoint y: 90, distance: 148.0
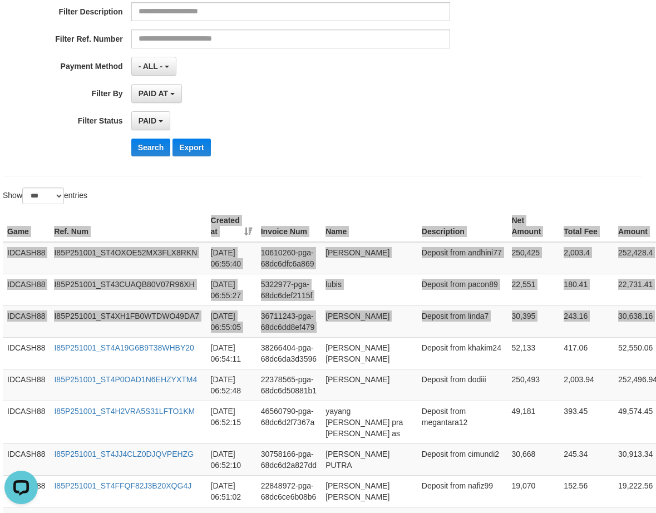
scroll to position [83, 6]
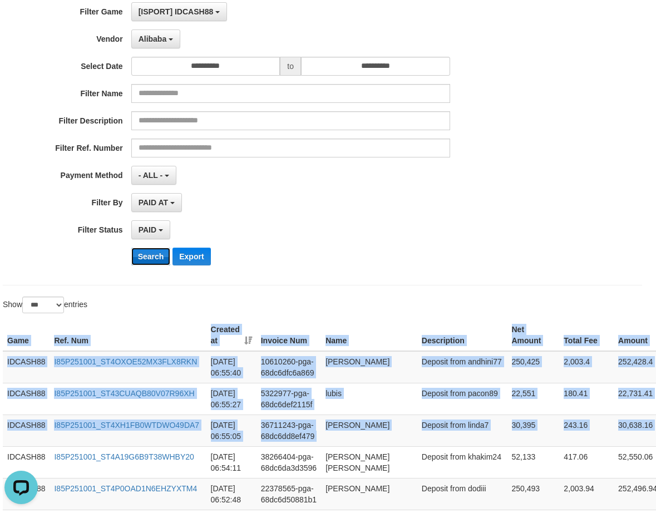
click at [148, 259] on button "Search" at bounding box center [150, 256] width 39 height 18
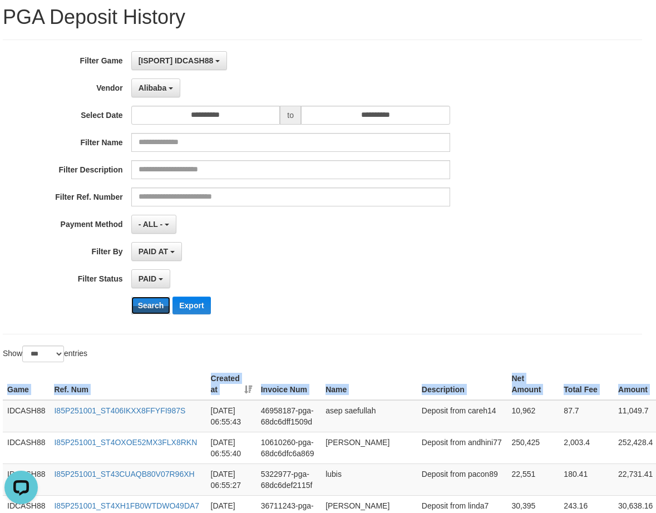
scroll to position [9, 6]
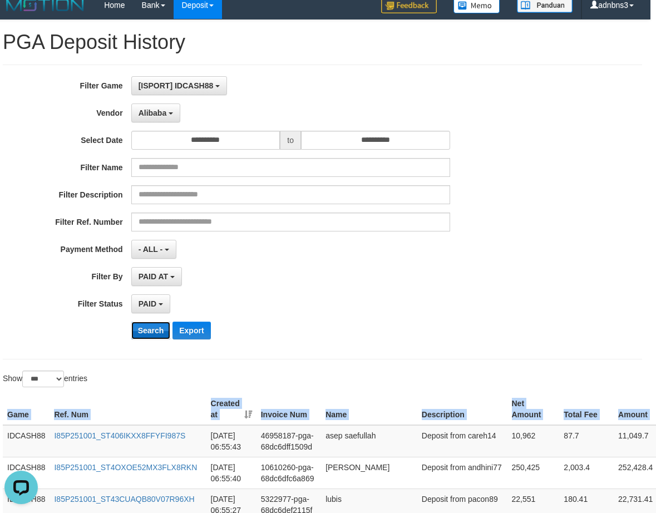
click at [158, 328] on button "Search" at bounding box center [150, 330] width 39 height 18
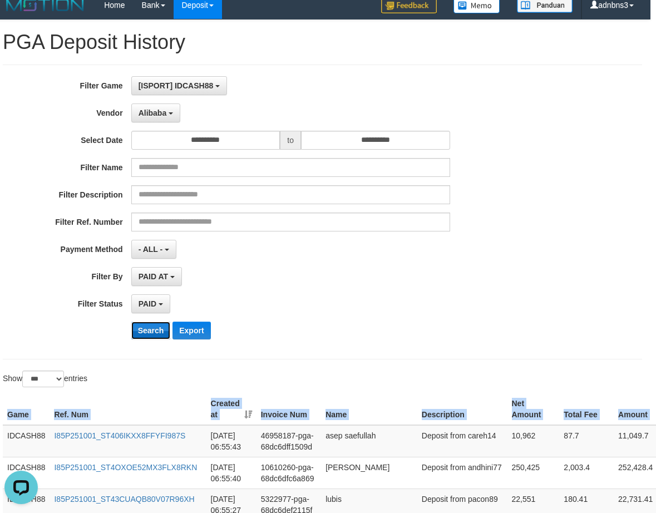
click at [158, 328] on button "Search" at bounding box center [150, 330] width 39 height 18
click at [146, 330] on button "Search" at bounding box center [150, 330] width 39 height 18
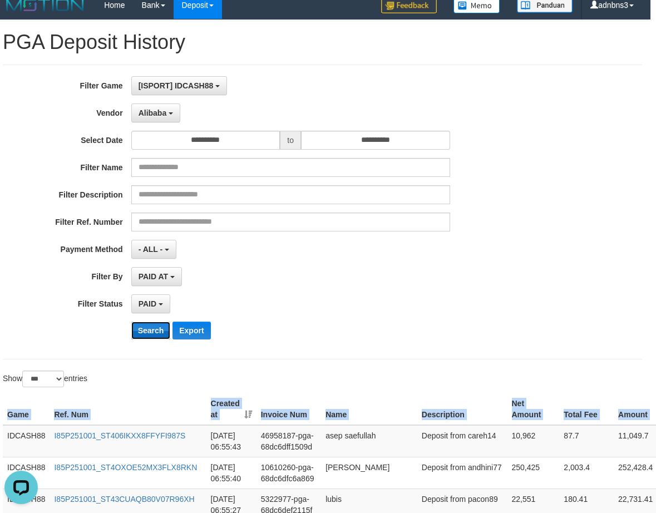
click at [146, 330] on button "Search" at bounding box center [150, 330] width 39 height 18
click at [152, 336] on button "Search" at bounding box center [150, 330] width 39 height 18
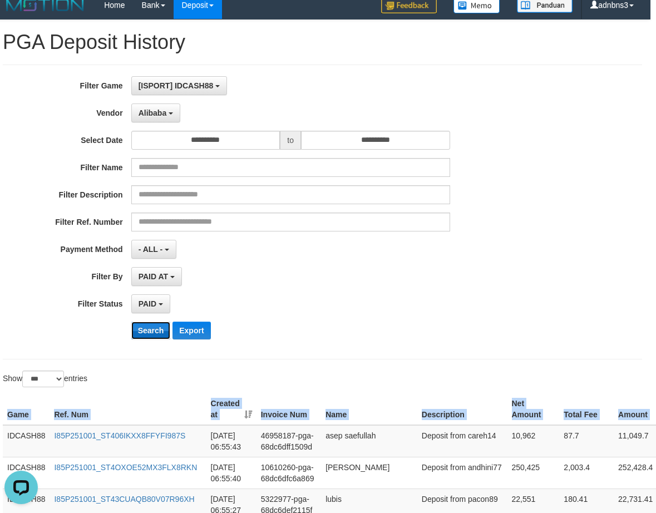
click at [152, 336] on button "Search" at bounding box center [150, 330] width 39 height 18
click at [141, 335] on button "Search" at bounding box center [150, 330] width 39 height 18
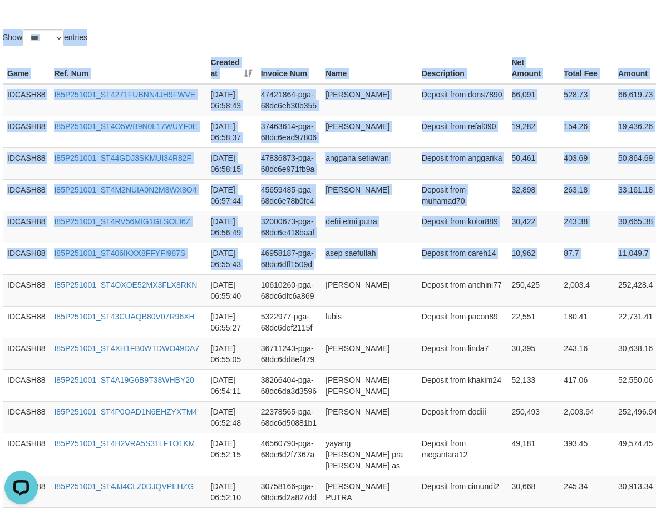
scroll to position [180, 6]
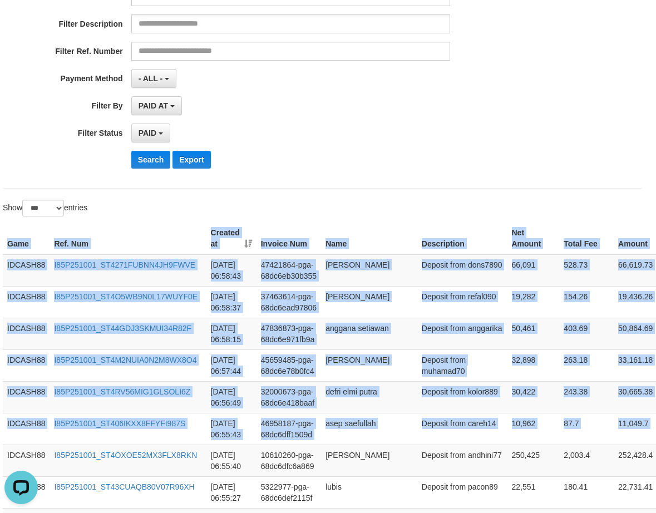
drag, startPoint x: 645, startPoint y: 222, endPoint x: 368, endPoint y: 200, distance: 277.3
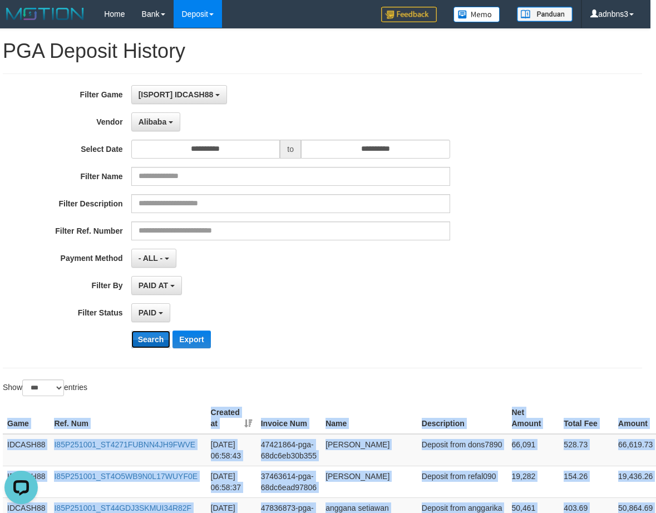
click at [151, 339] on button "Search" at bounding box center [150, 339] width 39 height 18
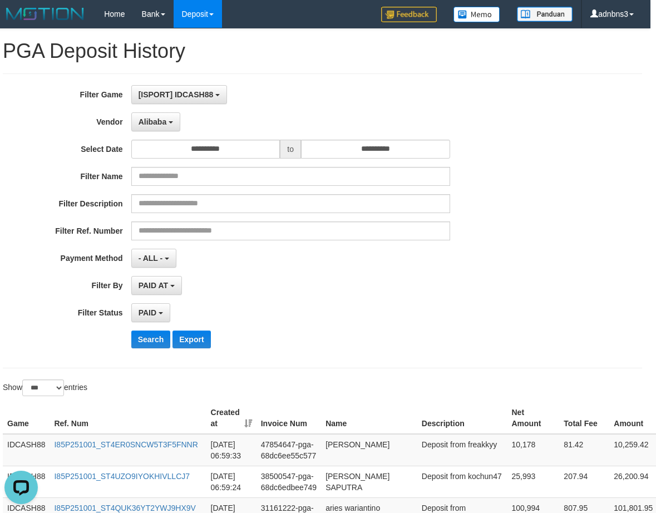
scroll to position [326, 6]
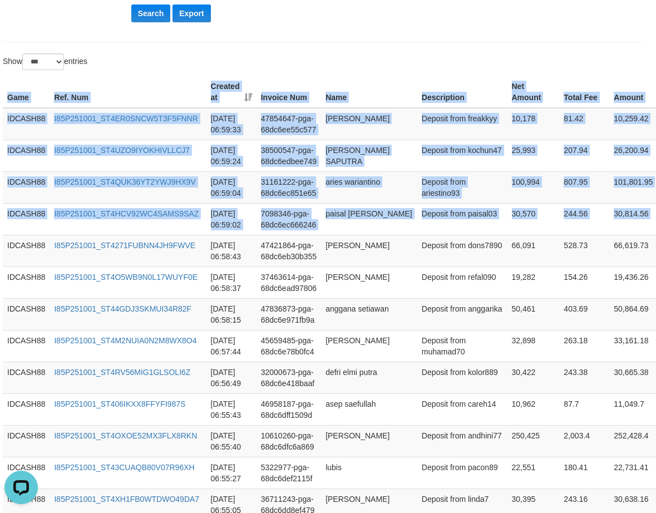
drag, startPoint x: 645, startPoint y: 225, endPoint x: 477, endPoint y: 68, distance: 229.7
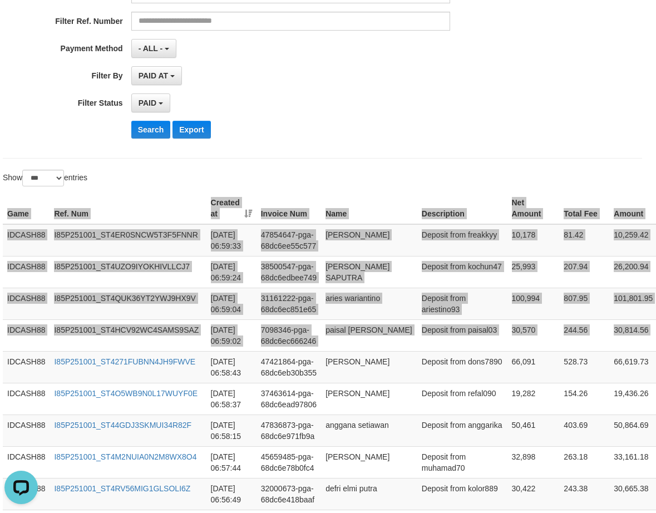
scroll to position [103, 6]
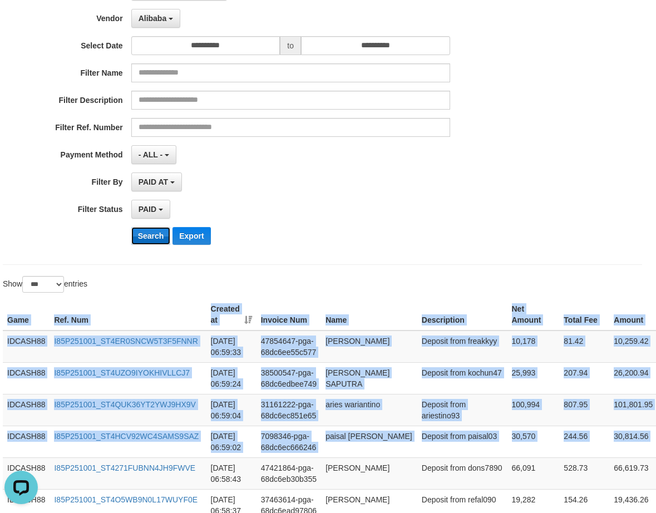
click at [140, 236] on button "Search" at bounding box center [150, 236] width 39 height 18
click at [141, 236] on button "Search" at bounding box center [150, 236] width 39 height 18
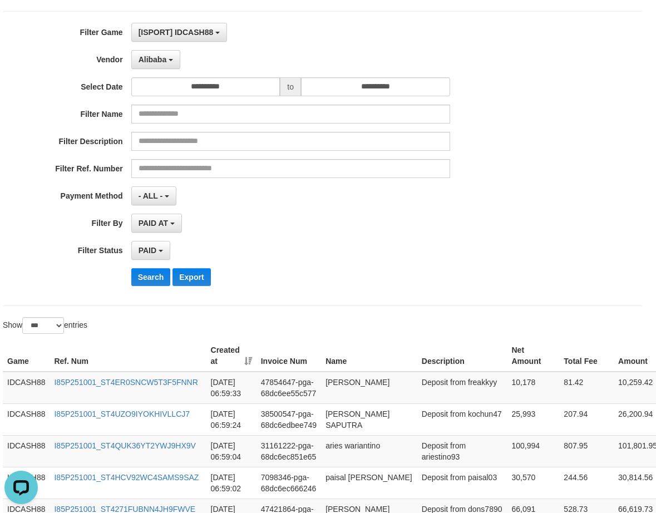
scroll to position [0, 6]
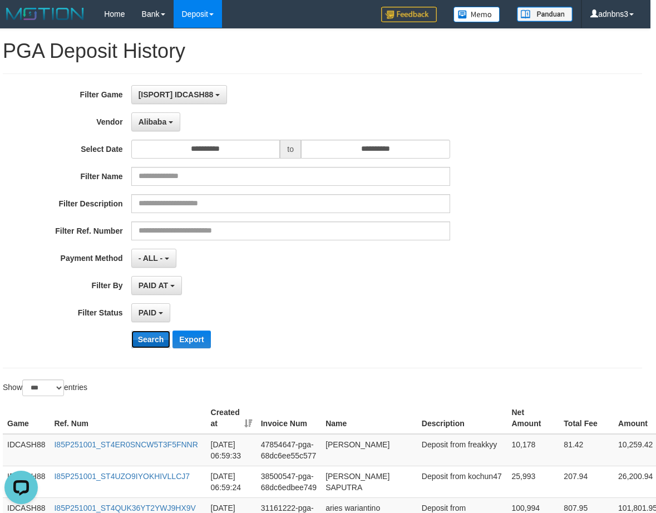
click at [147, 343] on button "Search" at bounding box center [150, 339] width 39 height 18
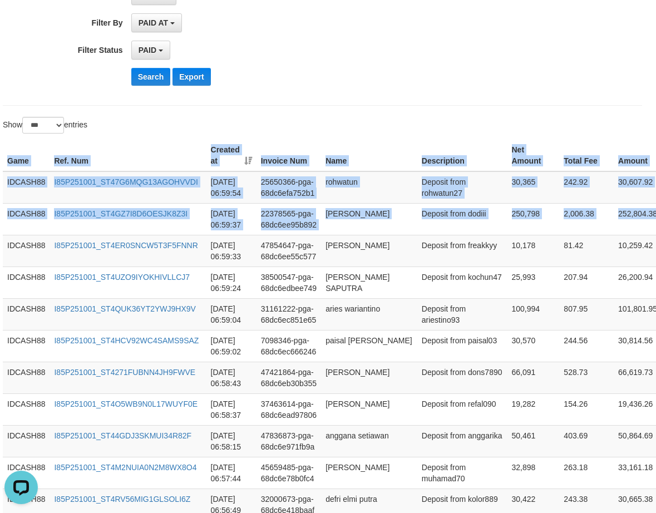
drag, startPoint x: 646, startPoint y: 227, endPoint x: 494, endPoint y: 120, distance: 185.9
click at [153, 81] on button "Search" at bounding box center [150, 77] width 39 height 18
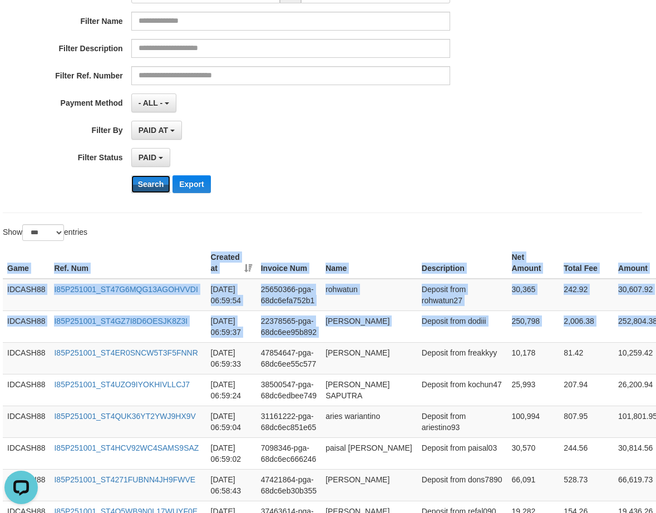
scroll to position [40, 6]
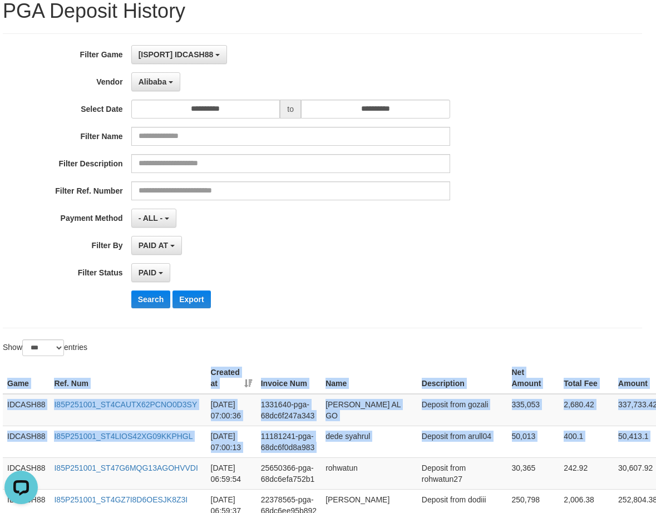
drag, startPoint x: 646, startPoint y: 453, endPoint x: 566, endPoint y: 331, distance: 145.4
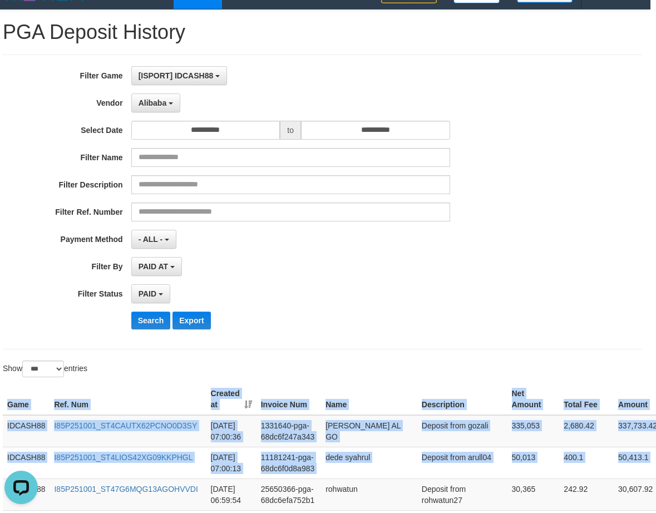
scroll to position [0, 6]
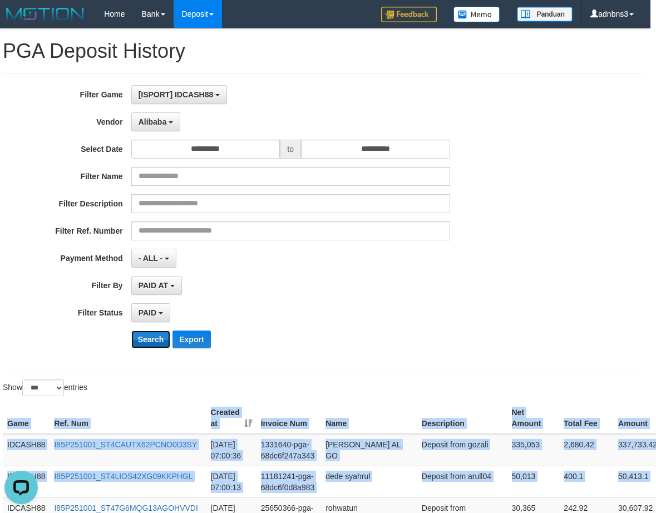
click at [150, 344] on button "Search" at bounding box center [150, 339] width 39 height 18
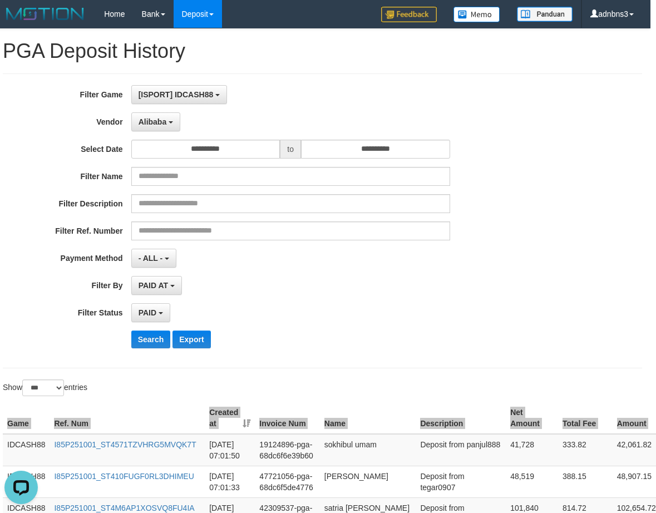
scroll to position [326, 6]
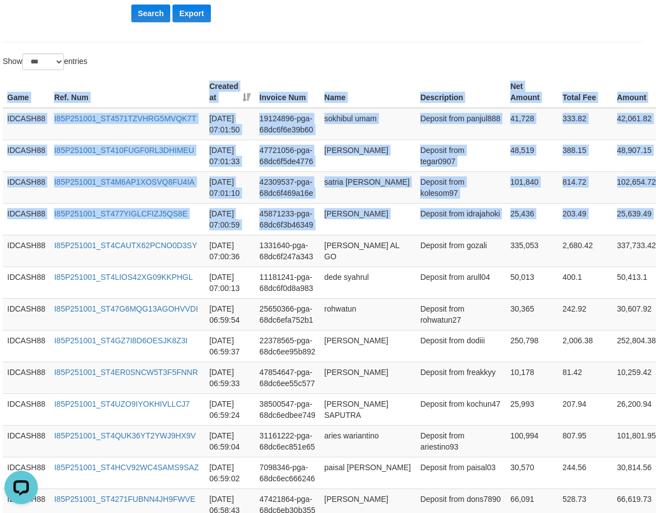
drag, startPoint x: 639, startPoint y: 228, endPoint x: 467, endPoint y: 67, distance: 235.3
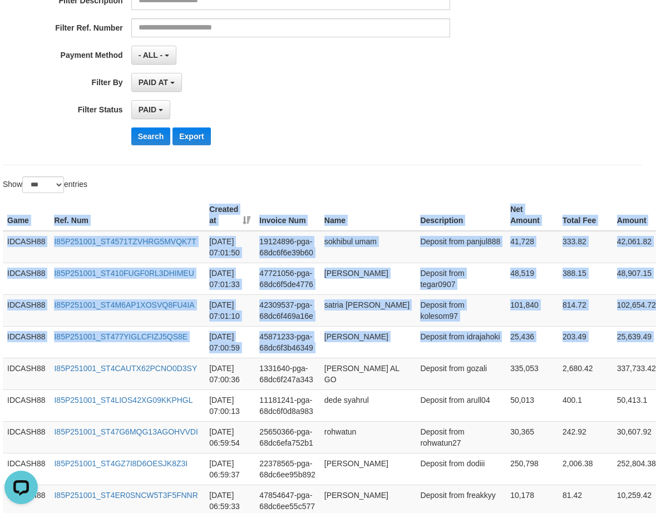
scroll to position [103, 6]
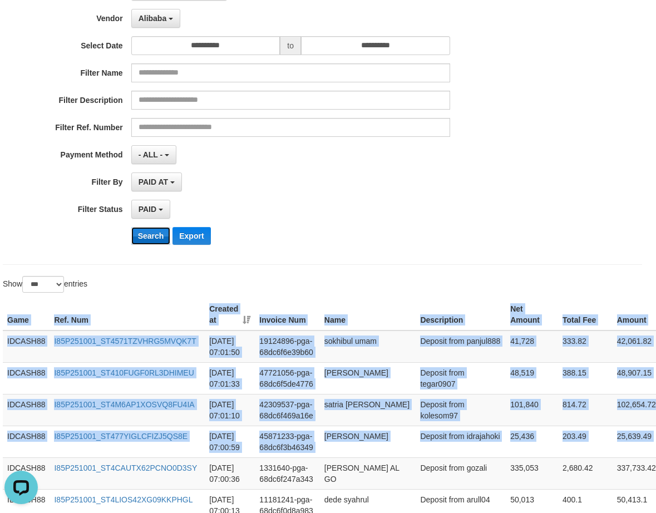
click at [150, 234] on button "Search" at bounding box center [150, 236] width 39 height 18
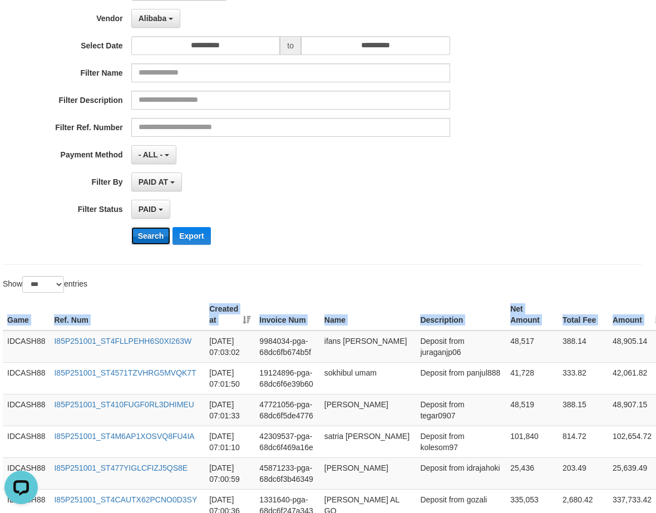
click at [157, 231] on button "Search" at bounding box center [150, 236] width 39 height 18
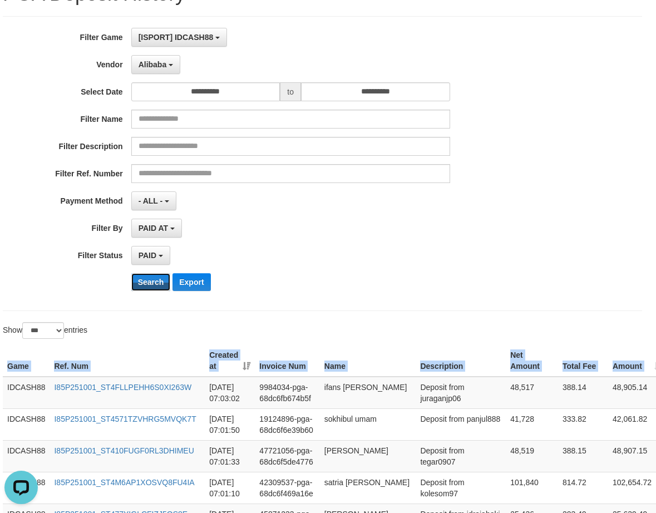
scroll to position [0, 6]
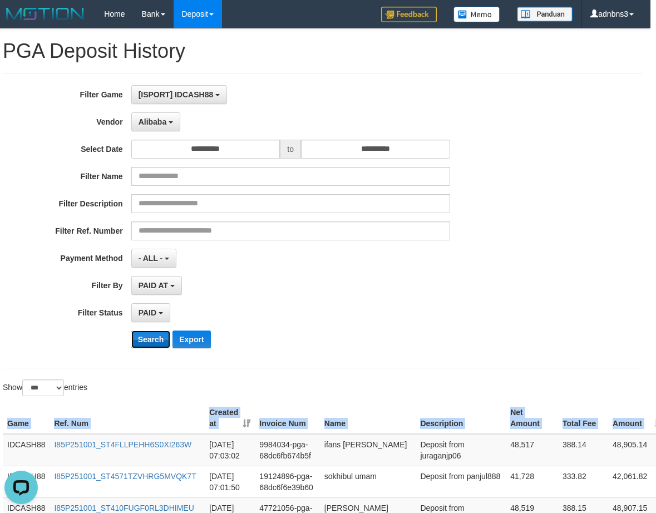
click at [158, 339] on button "Search" at bounding box center [150, 339] width 39 height 18
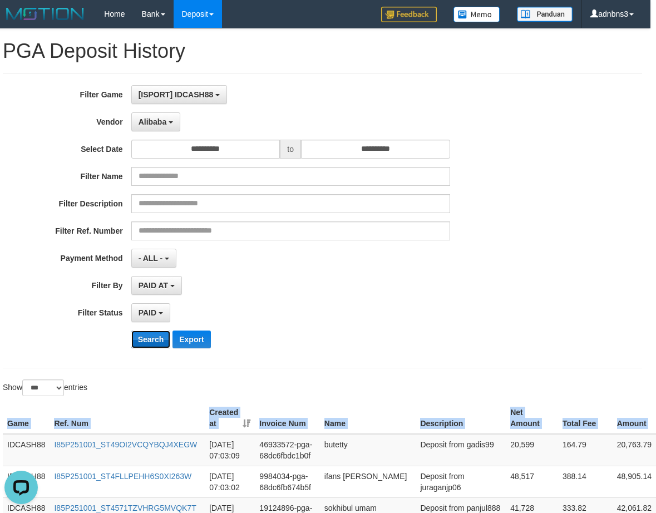
click at [151, 341] on button "Search" at bounding box center [150, 339] width 39 height 18
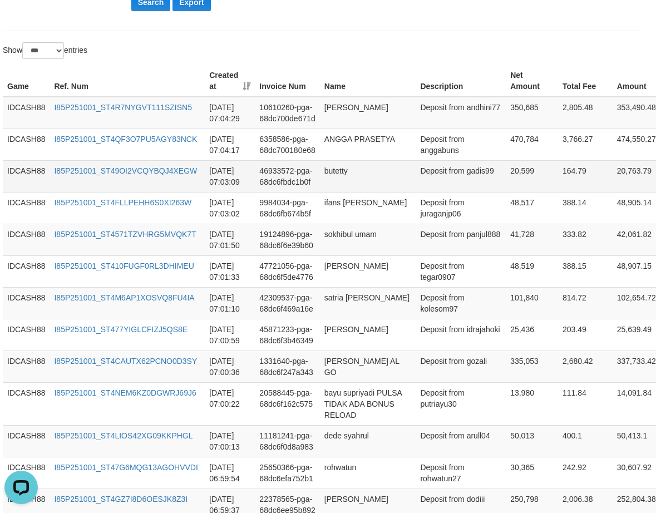
scroll to position [337, 7]
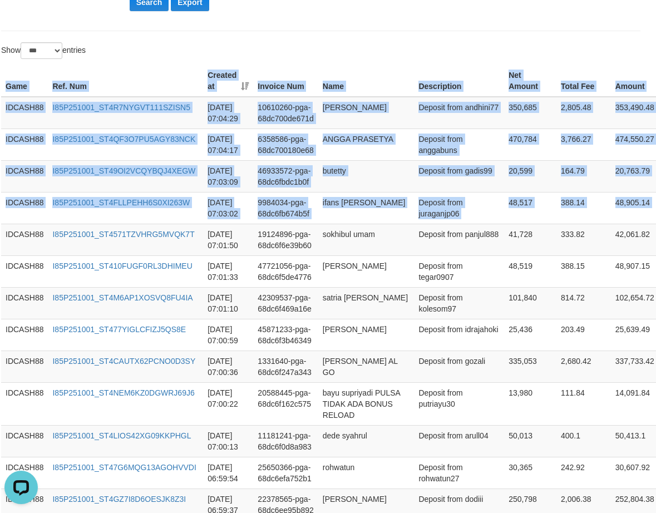
drag, startPoint x: 646, startPoint y: 224, endPoint x: 423, endPoint y: 50, distance: 282.5
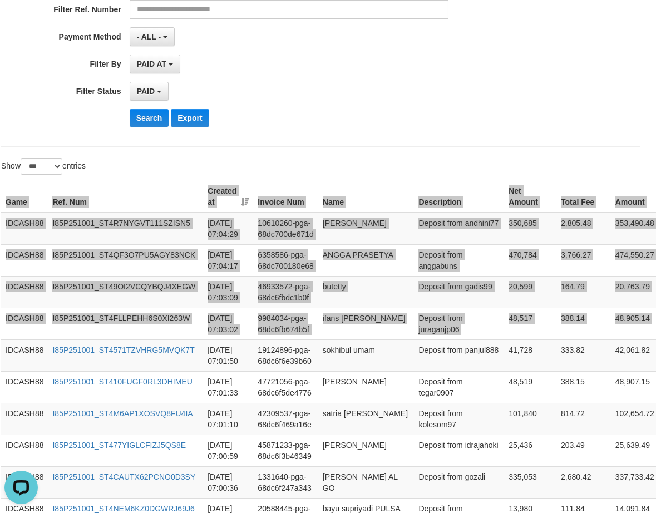
scroll to position [41, 7]
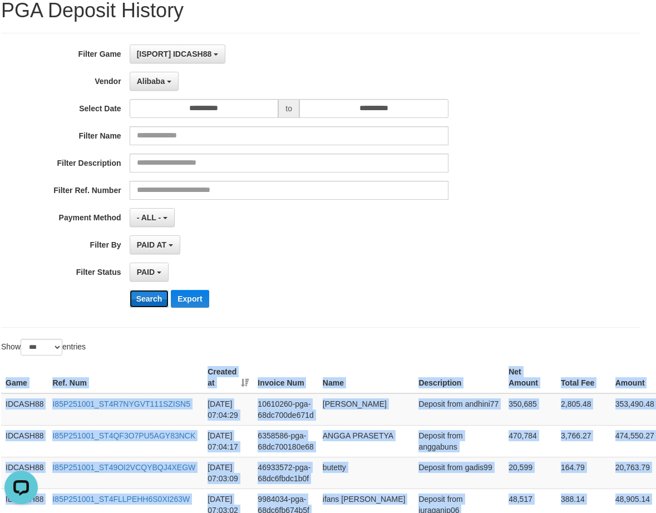
click at [148, 303] on button "Search" at bounding box center [149, 299] width 39 height 18
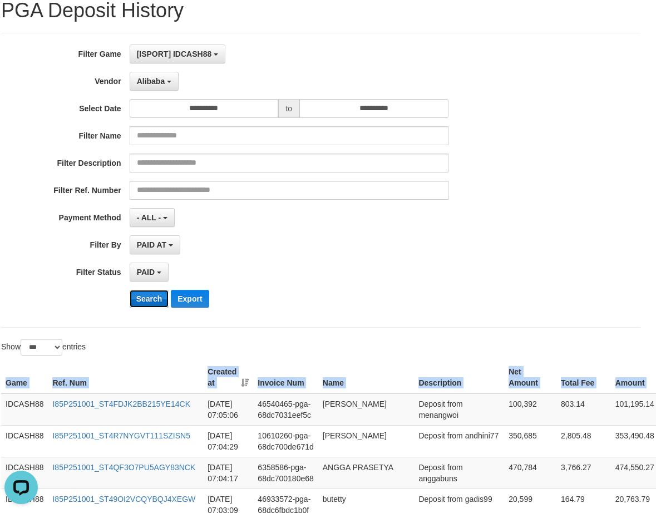
click at [143, 296] on button "Search" at bounding box center [149, 299] width 39 height 18
click at [141, 301] on button "Search" at bounding box center [149, 299] width 39 height 18
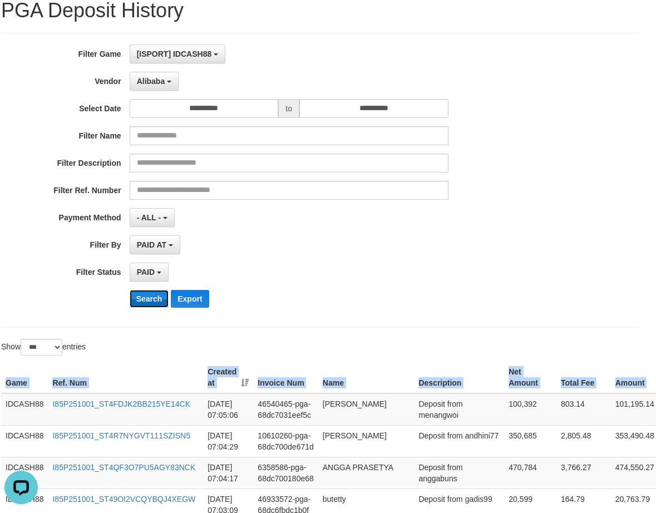
click at [141, 301] on button "Search" at bounding box center [149, 299] width 39 height 18
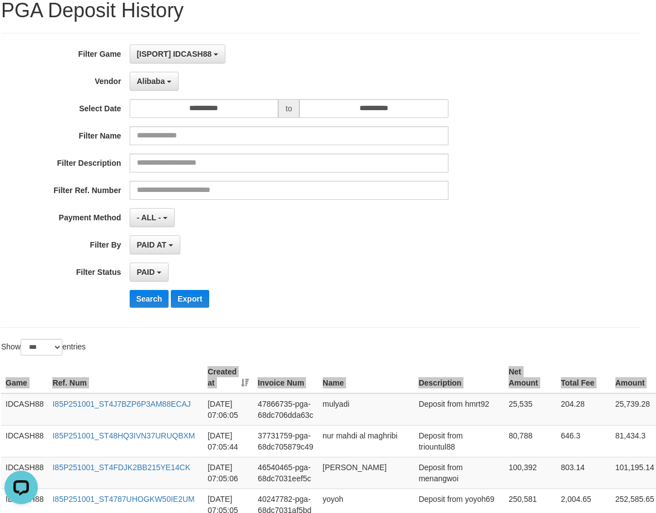
scroll to position [326, 7]
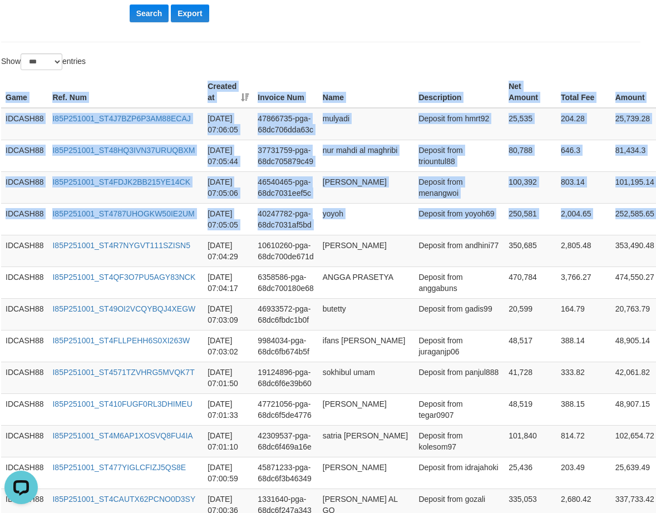
drag, startPoint x: 637, startPoint y: 222, endPoint x: 458, endPoint y: 65, distance: 238.4
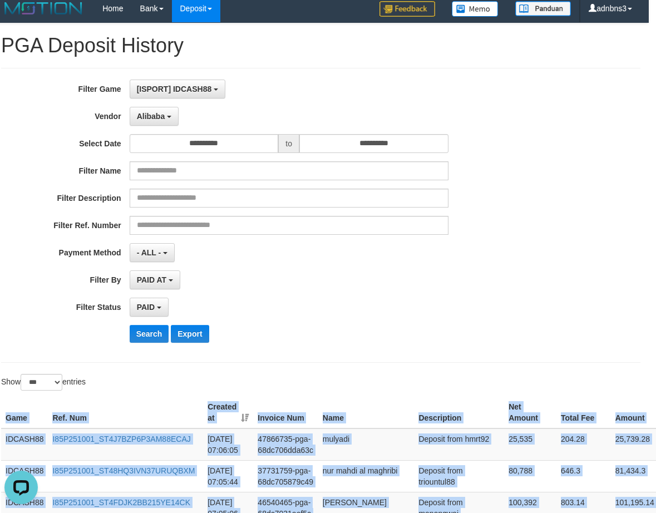
scroll to position [0, 7]
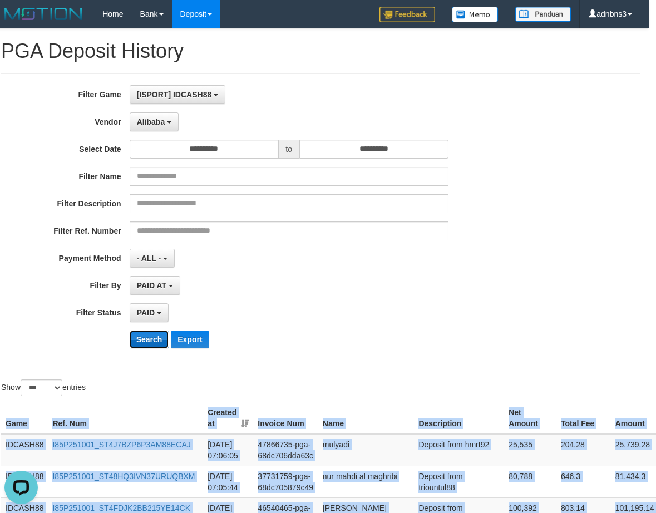
click at [154, 336] on button "Search" at bounding box center [149, 339] width 39 height 18
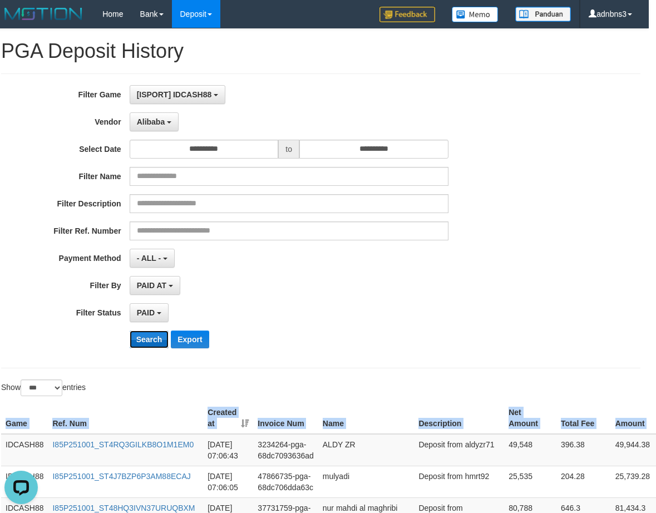
click at [143, 341] on button "Search" at bounding box center [149, 339] width 39 height 18
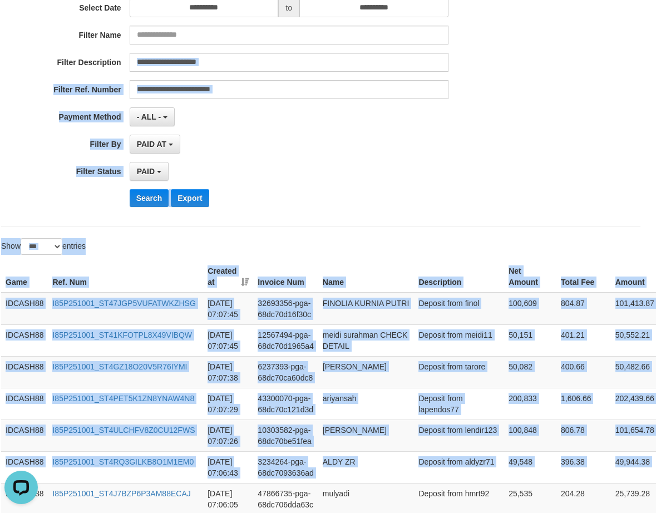
scroll to position [140, 7]
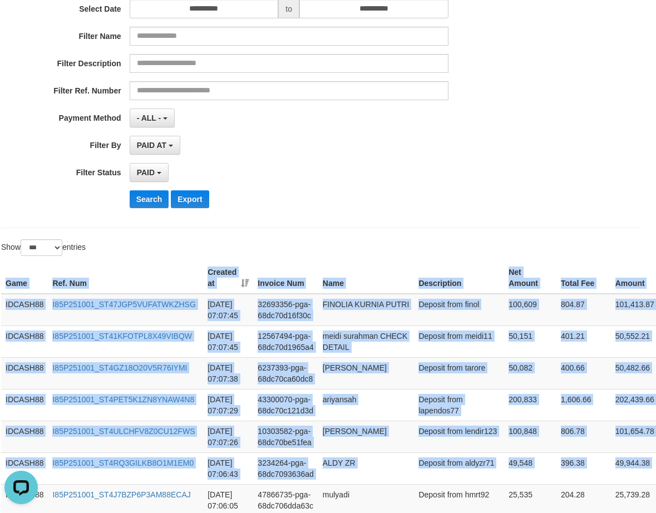
drag, startPoint x: 649, startPoint y: 219, endPoint x: 376, endPoint y: 238, distance: 273.7
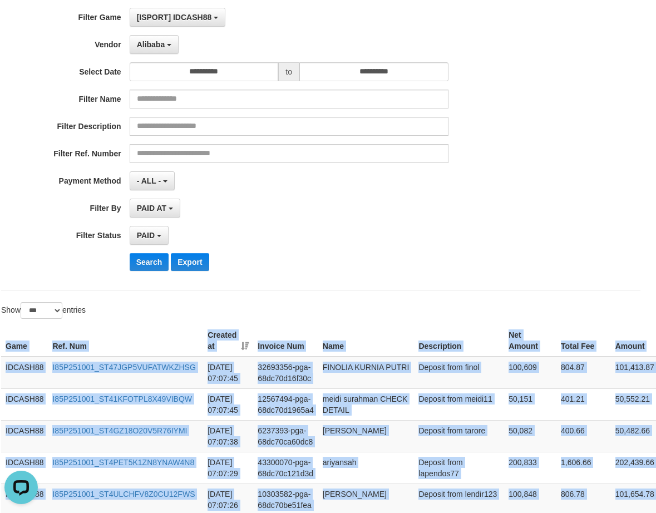
scroll to position [0, 7]
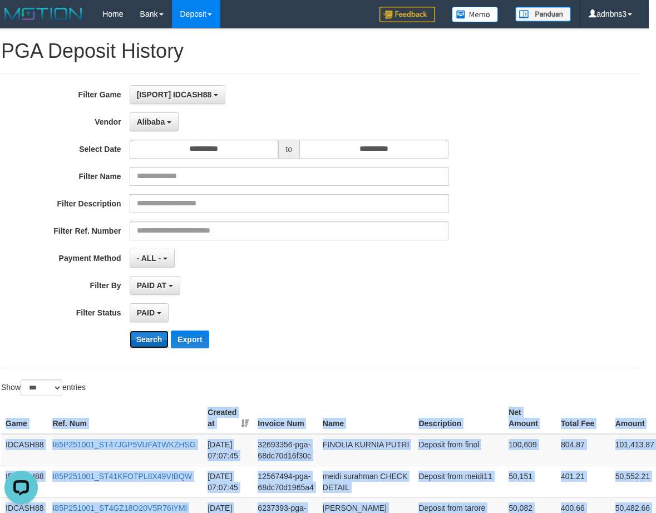
click at [141, 340] on button "Search" at bounding box center [149, 339] width 39 height 18
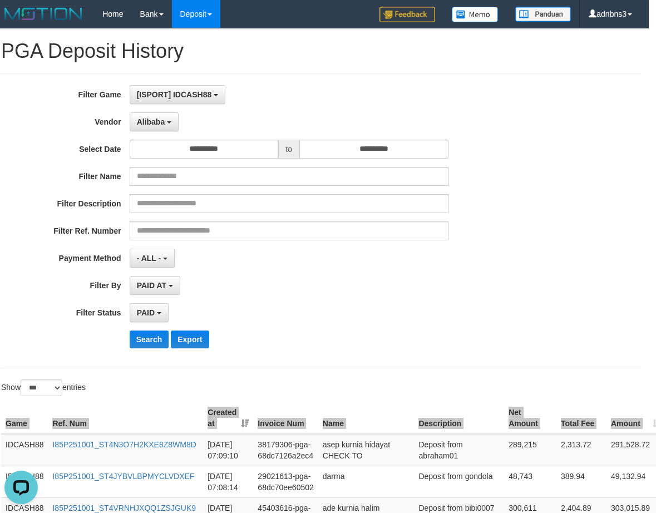
scroll to position [326, 7]
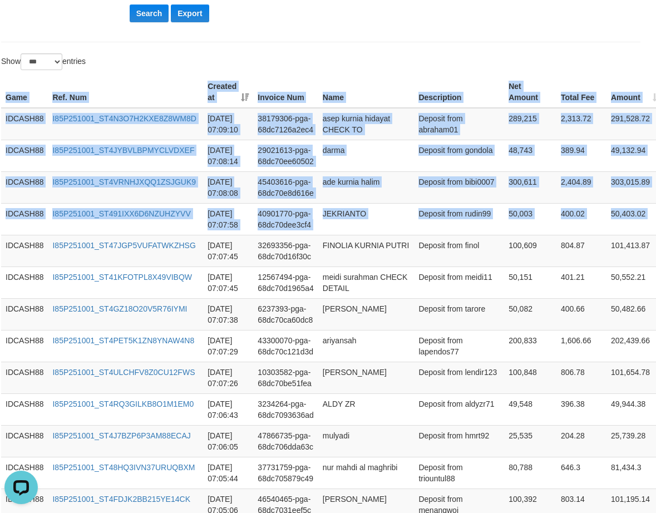
drag, startPoint x: 637, startPoint y: 236, endPoint x: 456, endPoint y: 69, distance: 246.3
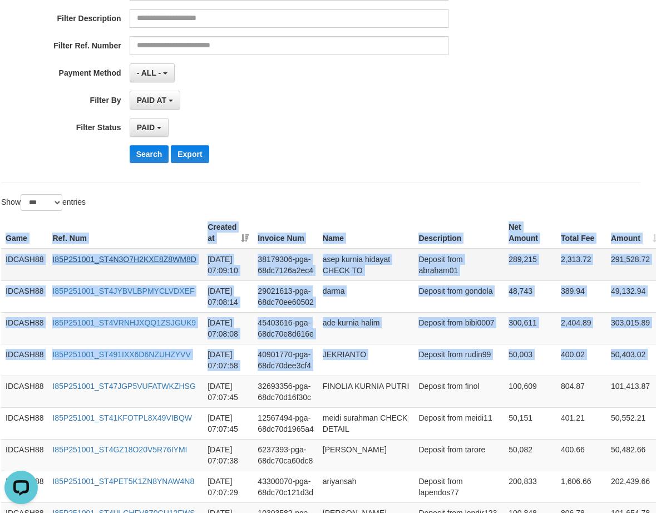
scroll to position [177, 7]
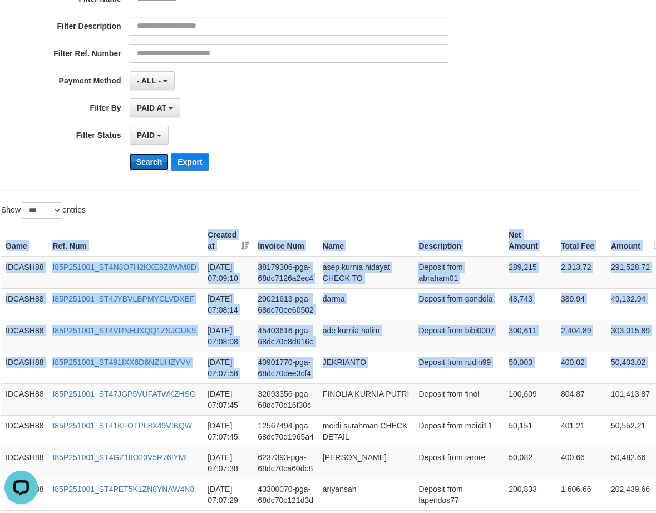
click at [145, 160] on button "Search" at bounding box center [149, 162] width 39 height 18
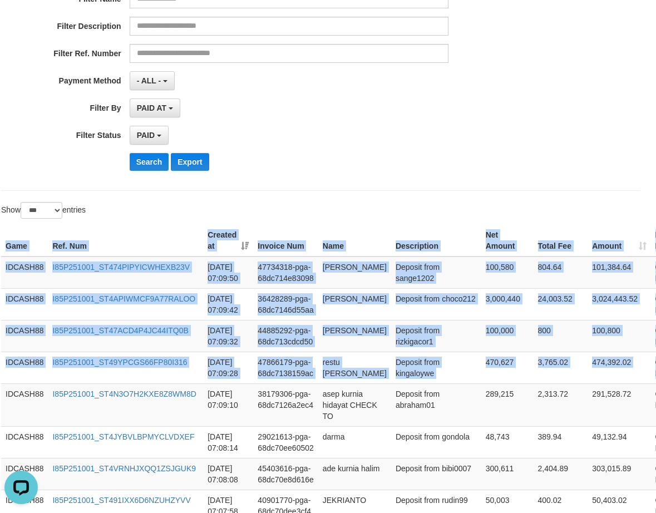
drag, startPoint x: 623, startPoint y: 368, endPoint x: 523, endPoint y: 210, distance: 187.0
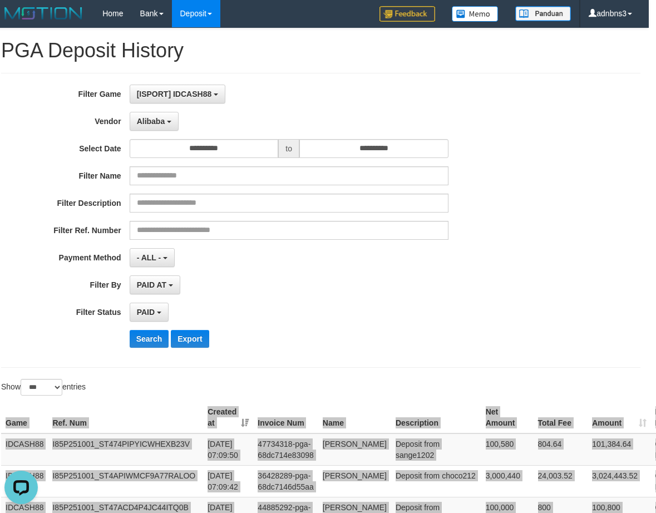
scroll to position [0, 7]
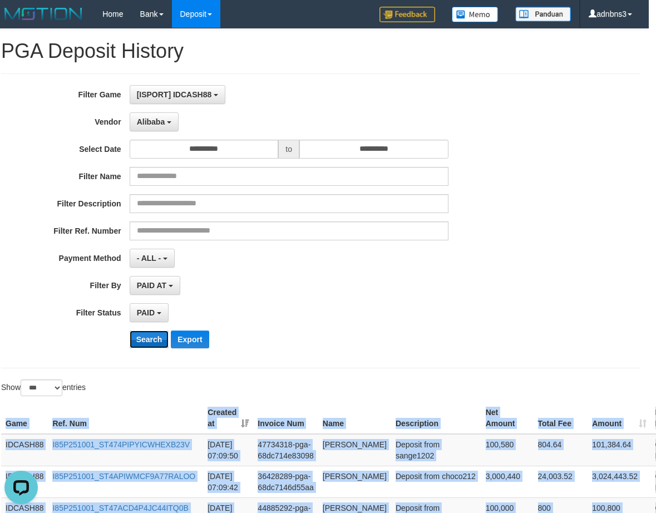
click at [151, 341] on button "Search" at bounding box center [149, 339] width 39 height 18
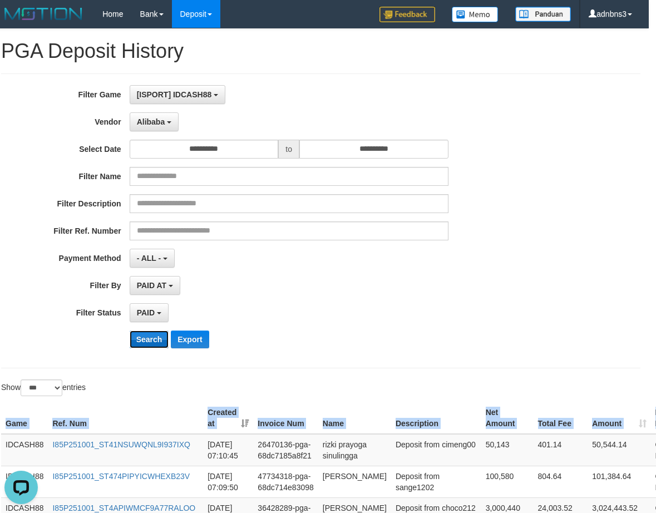
click at [141, 339] on button "Search" at bounding box center [149, 339] width 39 height 18
click at [145, 344] on button "Search" at bounding box center [149, 339] width 39 height 18
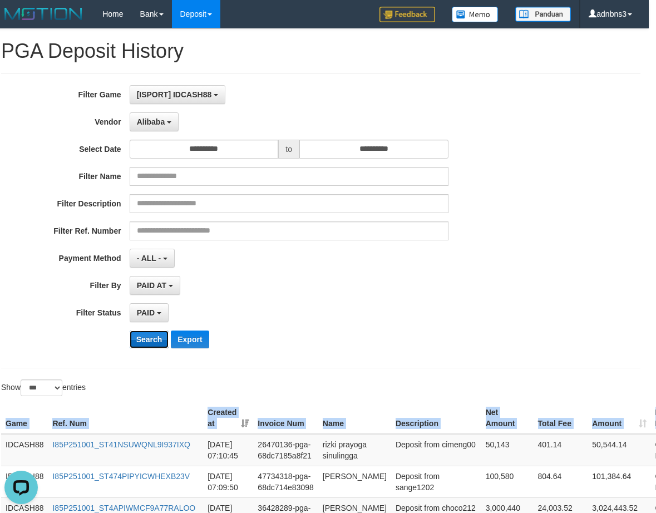
click at [145, 344] on button "Search" at bounding box center [149, 339] width 39 height 18
click at [145, 343] on button "Search" at bounding box center [149, 339] width 39 height 18
click at [145, 340] on button "Search" at bounding box center [149, 339] width 39 height 18
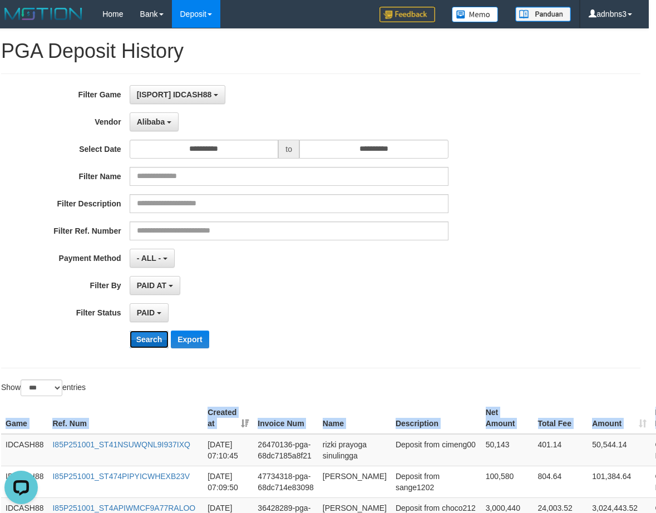
click at [145, 340] on button "Search" at bounding box center [149, 339] width 39 height 18
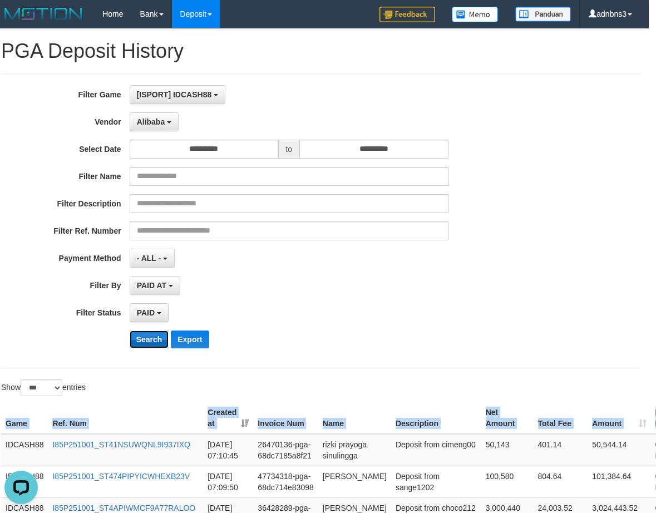
click at [145, 340] on button "Search" at bounding box center [149, 339] width 39 height 18
click at [146, 339] on button "Search" at bounding box center [149, 339] width 39 height 18
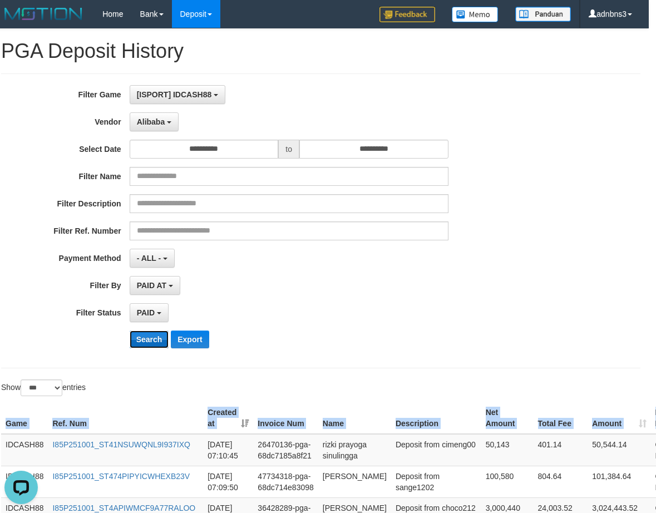
click at [146, 339] on button "Search" at bounding box center [149, 339] width 39 height 18
click at [143, 340] on button "Search" at bounding box center [149, 339] width 39 height 18
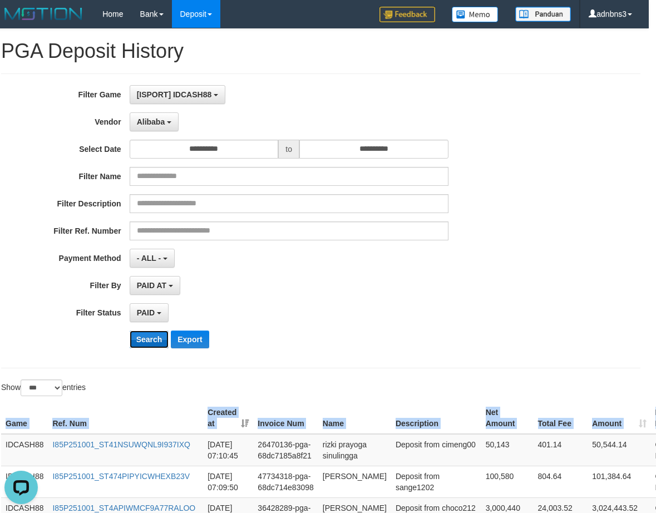
click at [143, 340] on button "Search" at bounding box center [149, 339] width 39 height 18
click at [151, 343] on button "Search" at bounding box center [149, 339] width 39 height 18
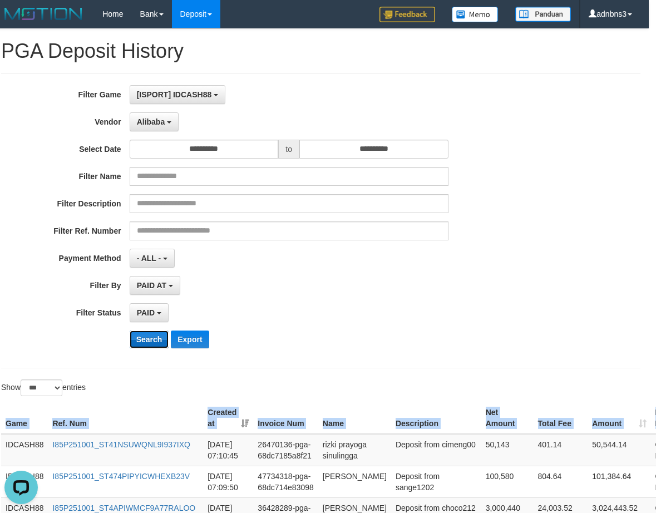
click at [151, 343] on button "Search" at bounding box center [149, 339] width 39 height 18
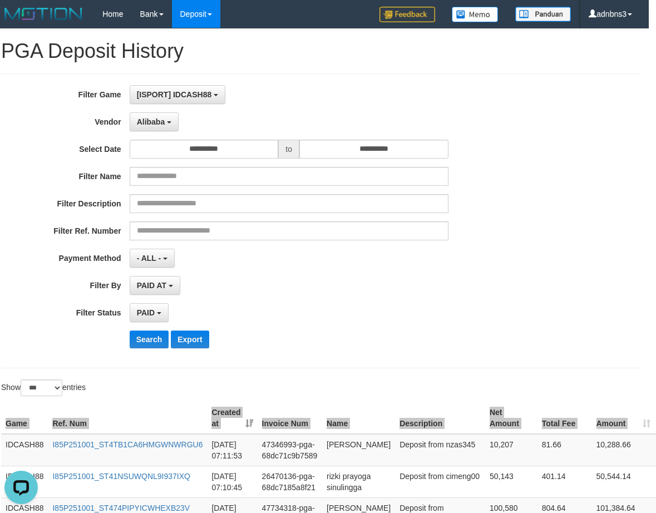
scroll to position [262, 7]
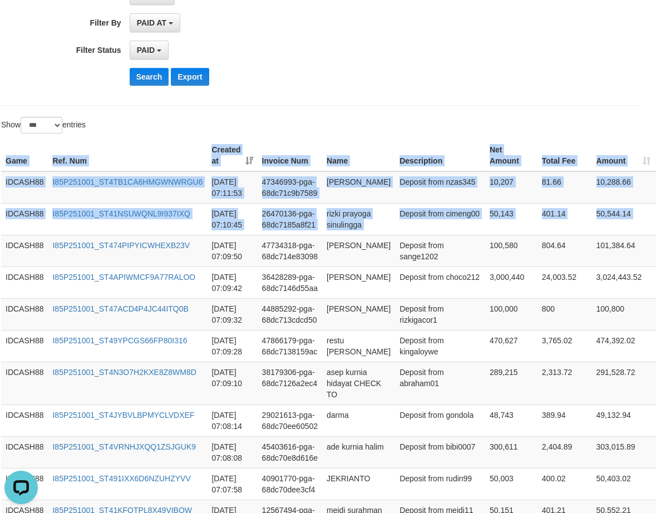
drag, startPoint x: 636, startPoint y: 226, endPoint x: 515, endPoint y: 135, distance: 150.8
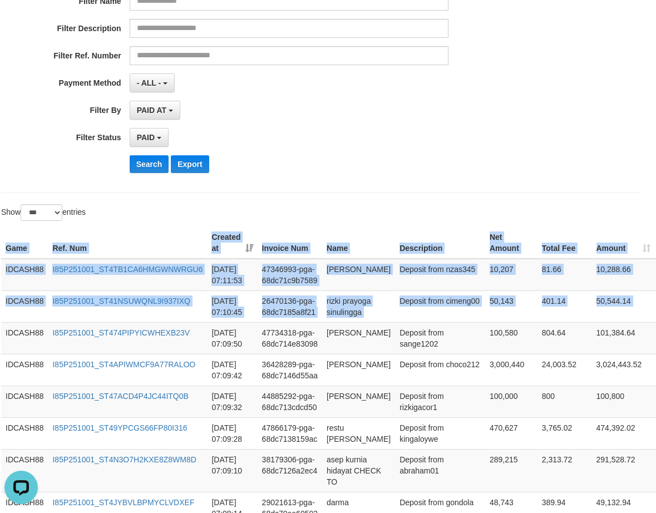
scroll to position [114, 7]
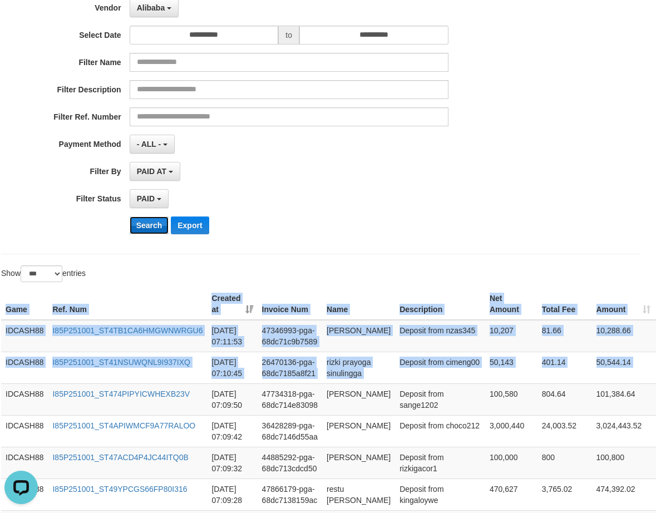
click at [146, 226] on button "Search" at bounding box center [149, 225] width 39 height 18
click at [146, 225] on button "Search" at bounding box center [149, 225] width 39 height 18
drag, startPoint x: 146, startPoint y: 225, endPoint x: 173, endPoint y: 223, distance: 27.9
click at [146, 224] on button "Search" at bounding box center [149, 225] width 39 height 18
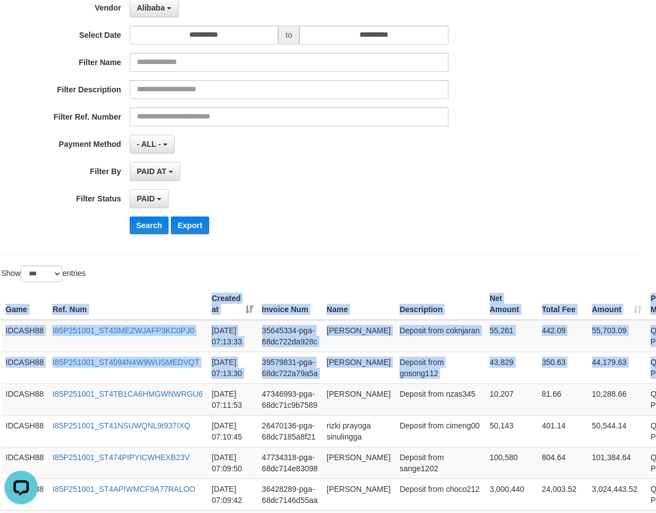
drag, startPoint x: 643, startPoint y: 379, endPoint x: 542, endPoint y: 265, distance: 152.4
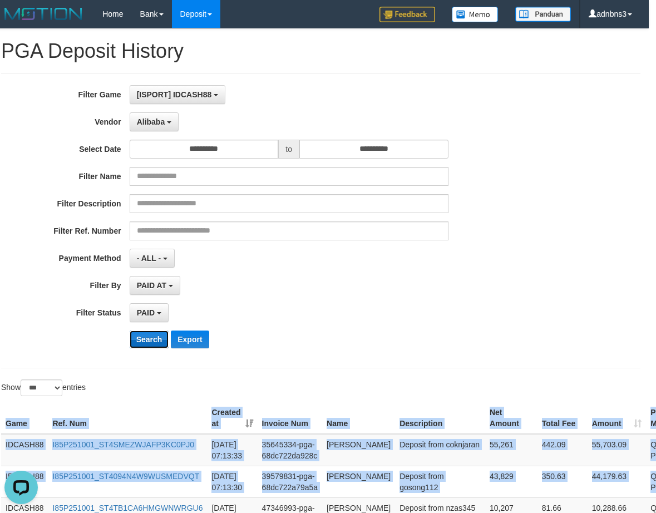
click at [136, 341] on button "Search" at bounding box center [149, 339] width 39 height 18
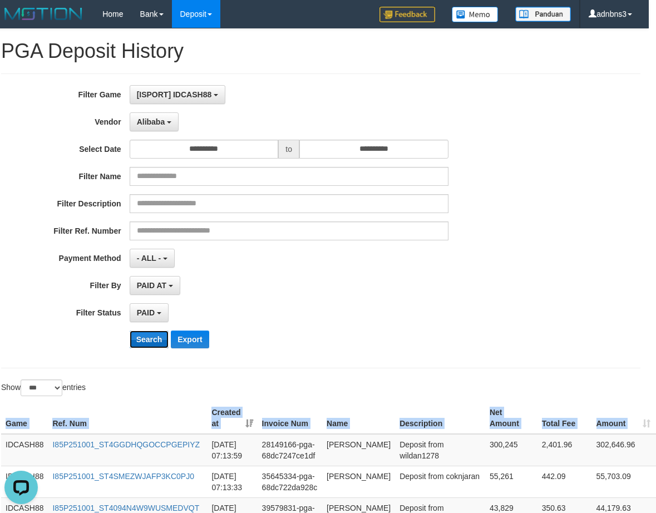
click at [149, 339] on button "Search" at bounding box center [149, 339] width 39 height 18
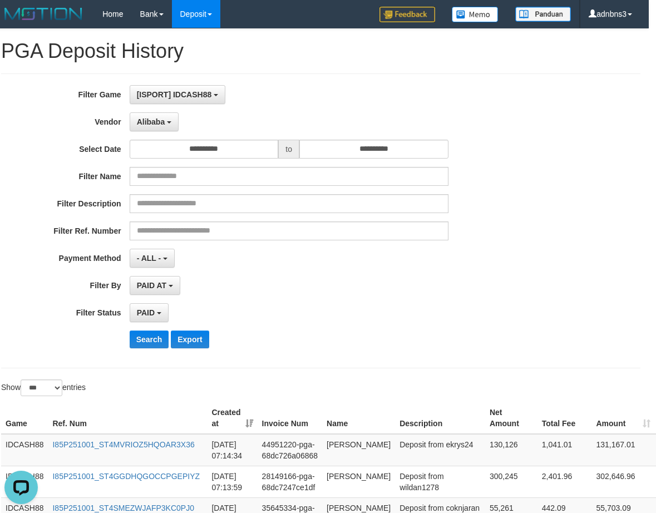
scroll to position [262, 7]
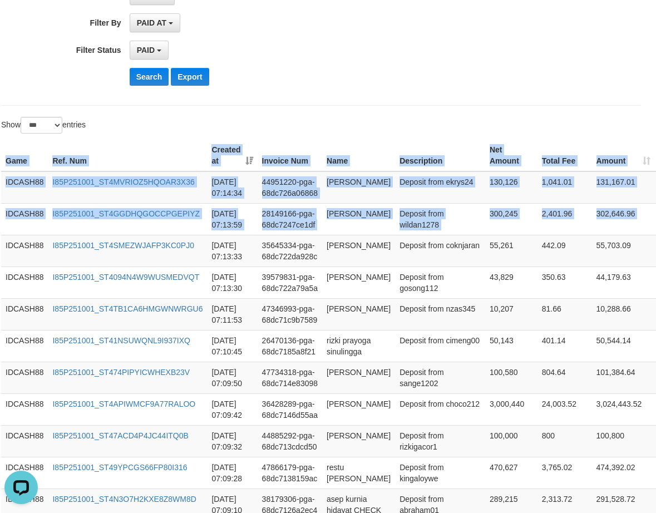
drag, startPoint x: 642, startPoint y: 221, endPoint x: 522, endPoint y: 117, distance: 158.9
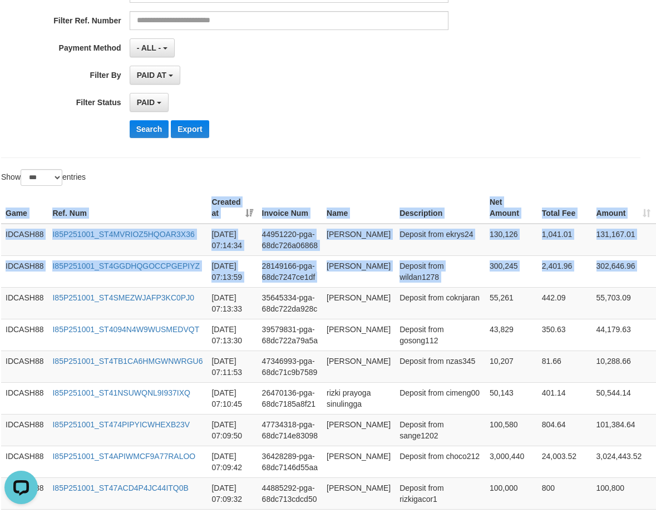
scroll to position [114, 7]
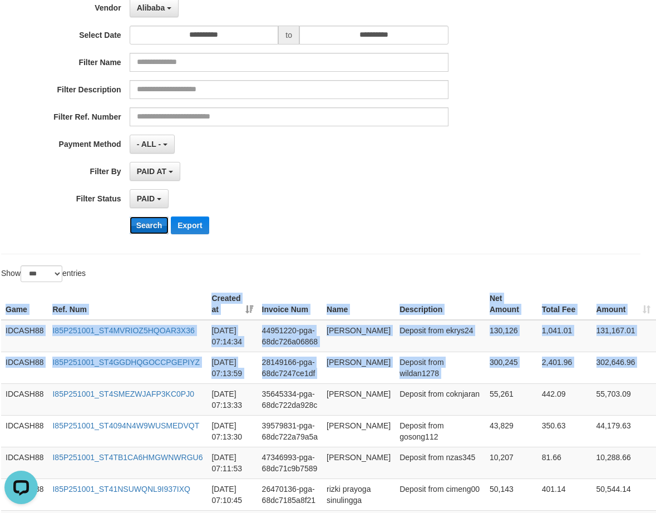
click at [146, 228] on button "Search" at bounding box center [149, 225] width 39 height 18
click at [146, 227] on button "Search" at bounding box center [149, 225] width 39 height 18
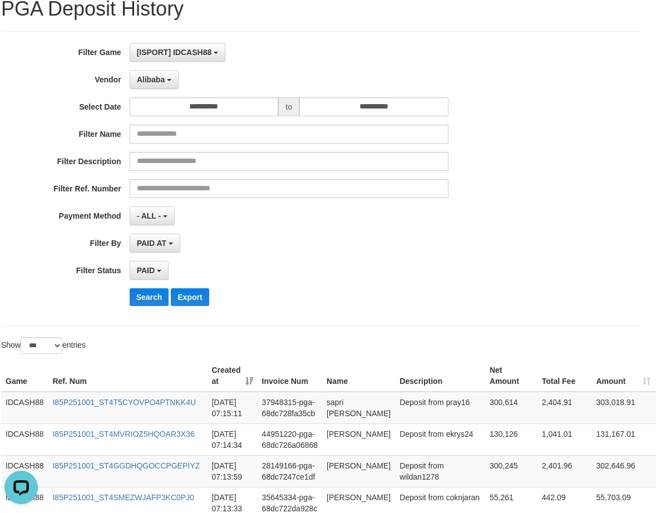
scroll to position [0, 7]
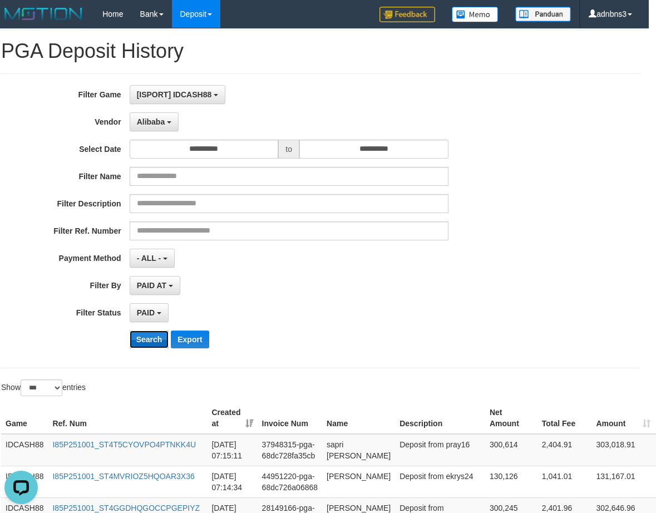
click at [142, 338] on button "Search" at bounding box center [149, 339] width 39 height 18
click at [142, 337] on button "Search" at bounding box center [149, 339] width 39 height 18
click at [141, 336] on button "Search" at bounding box center [149, 339] width 39 height 18
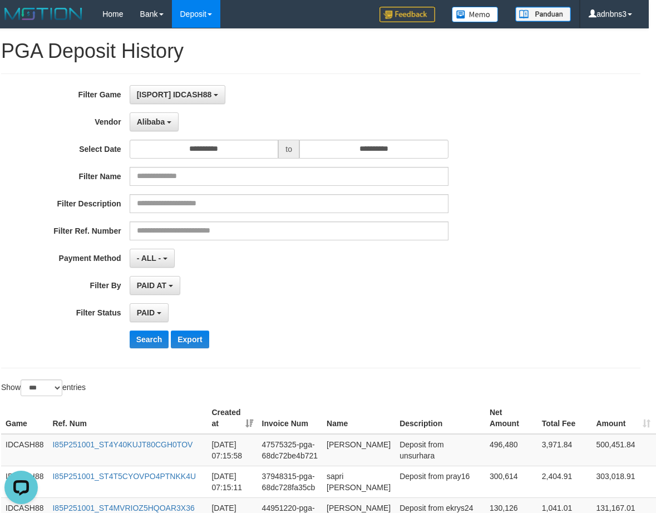
scroll to position [262, 7]
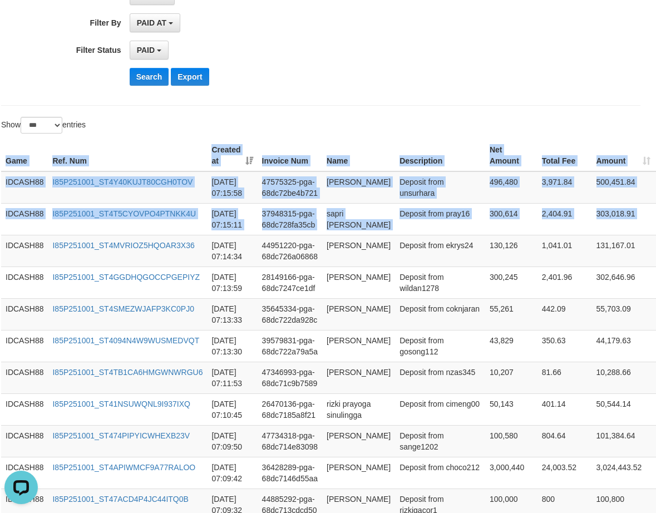
drag, startPoint x: 643, startPoint y: 228, endPoint x: 553, endPoint y: 133, distance: 130.2
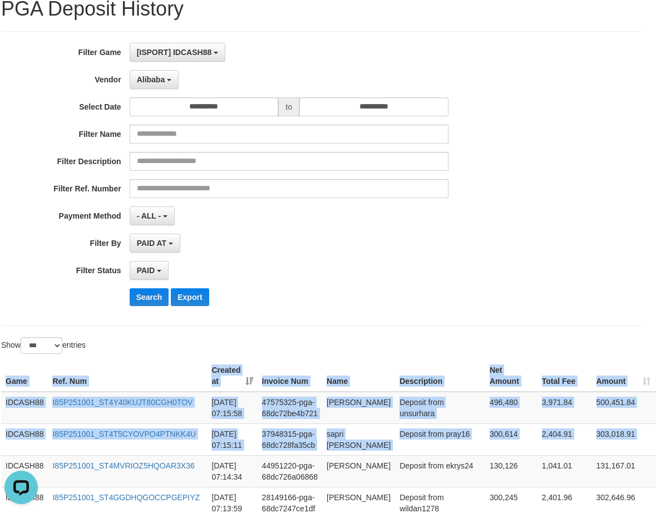
scroll to position [40, 7]
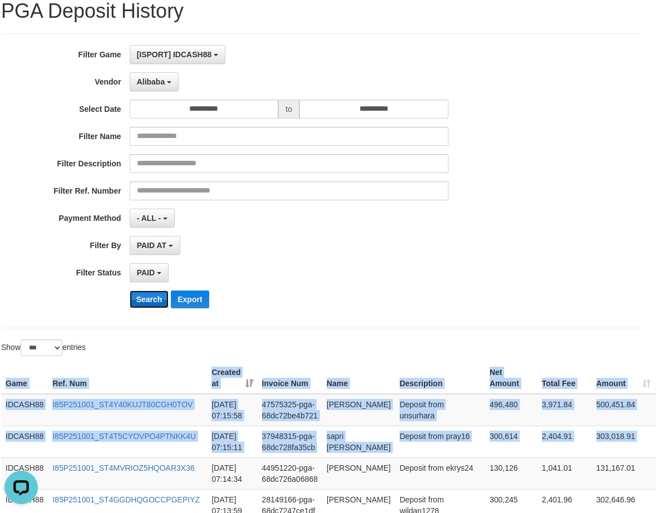
click at [152, 298] on button "Search" at bounding box center [149, 299] width 39 height 18
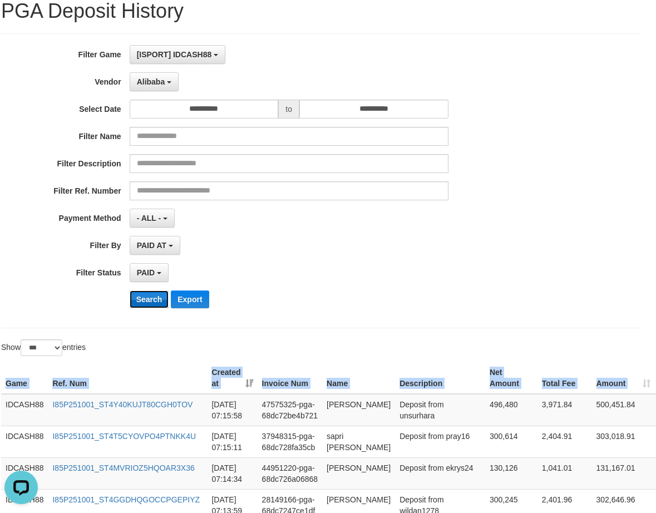
click at [152, 301] on button "Search" at bounding box center [149, 299] width 39 height 18
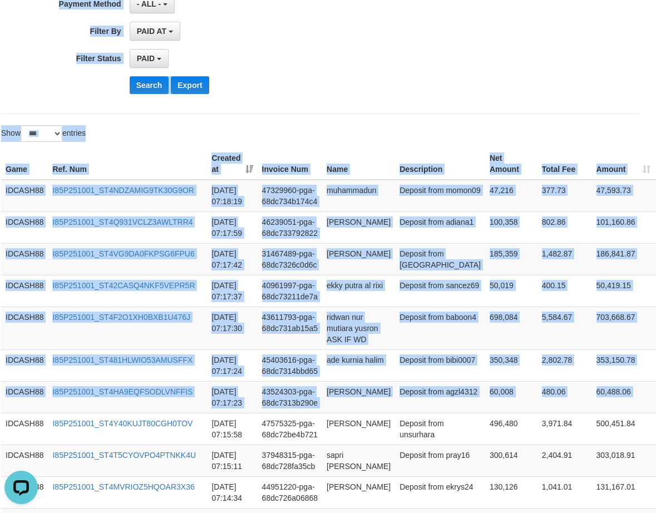
scroll to position [165, 7]
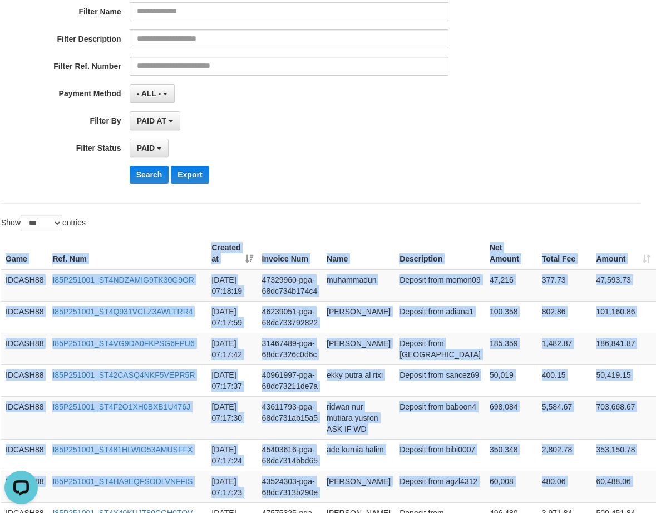
drag, startPoint x: 645, startPoint y: 224, endPoint x: 395, endPoint y: 214, distance: 249.3
click at [142, 170] on button "Search" at bounding box center [149, 175] width 39 height 18
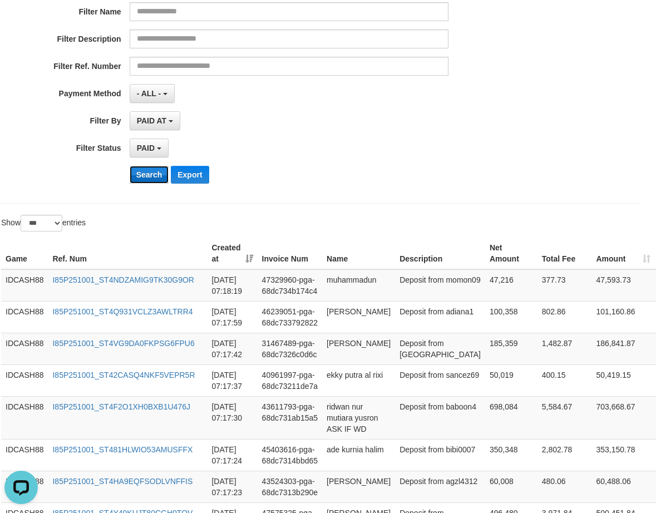
click at [148, 172] on button "Search" at bounding box center [149, 175] width 39 height 18
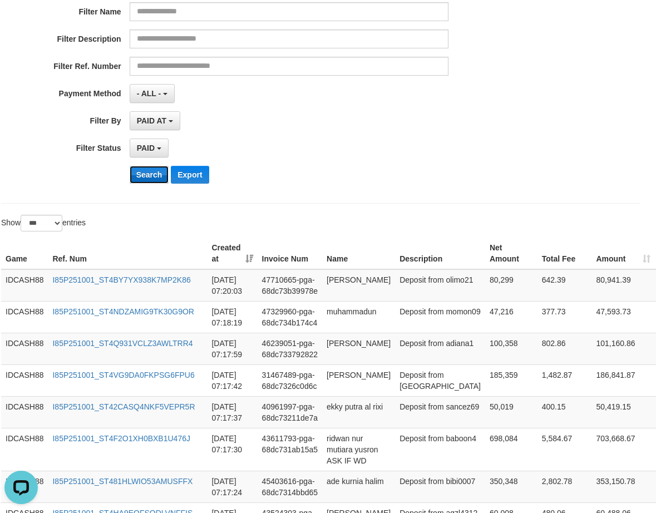
click at [151, 173] on button "Search" at bounding box center [149, 175] width 39 height 18
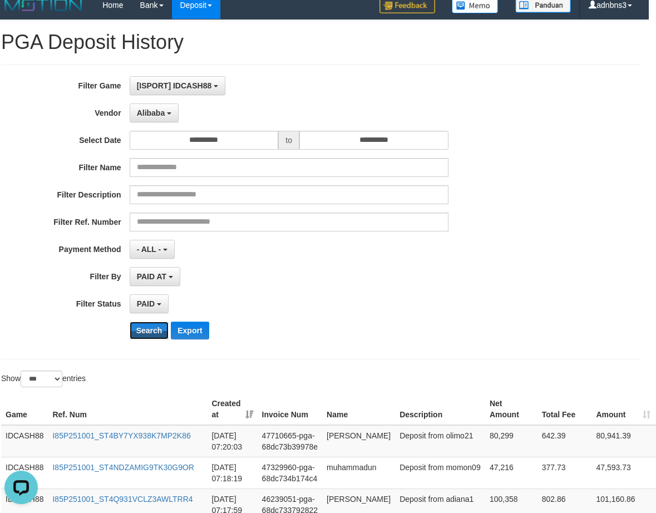
scroll to position [0, 7]
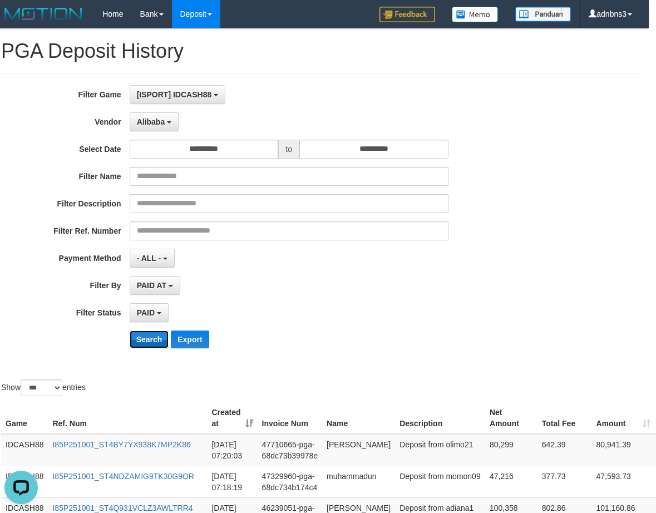
click at [153, 342] on button "Search" at bounding box center [149, 339] width 39 height 18
click at [144, 339] on button "Search" at bounding box center [149, 339] width 39 height 18
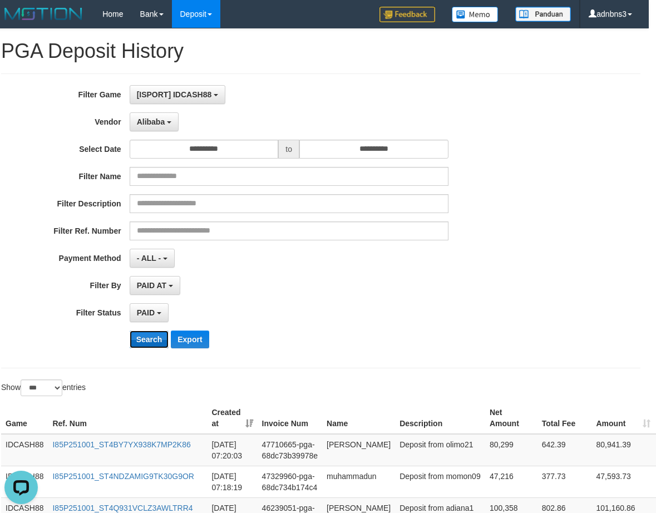
click at [144, 339] on button "Search" at bounding box center [149, 339] width 39 height 18
click at [145, 338] on button "Search" at bounding box center [149, 339] width 39 height 18
click at [146, 338] on button "Search" at bounding box center [149, 339] width 39 height 18
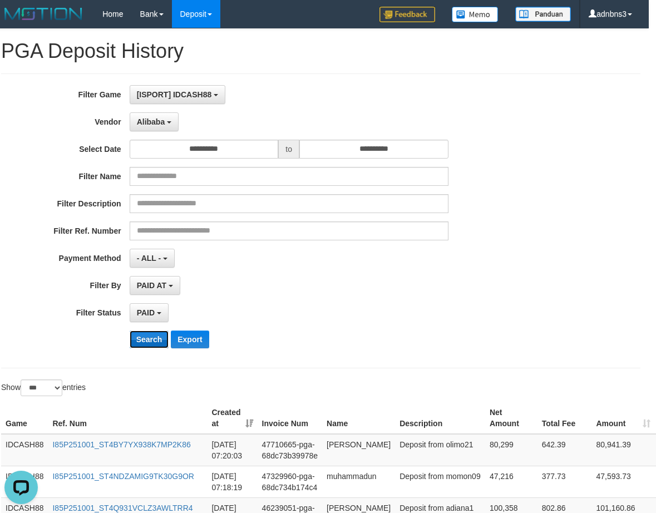
click at [146, 338] on button "Search" at bounding box center [149, 339] width 39 height 18
click at [153, 340] on button "Search" at bounding box center [149, 339] width 39 height 18
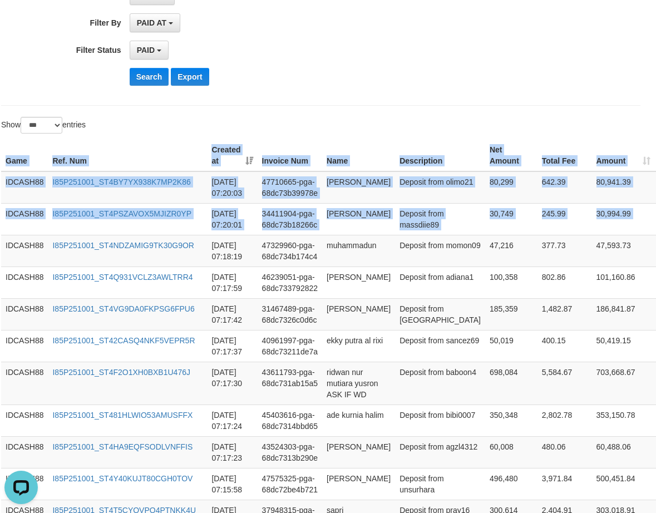
drag, startPoint x: 642, startPoint y: 226, endPoint x: 543, endPoint y: 125, distance: 141.2
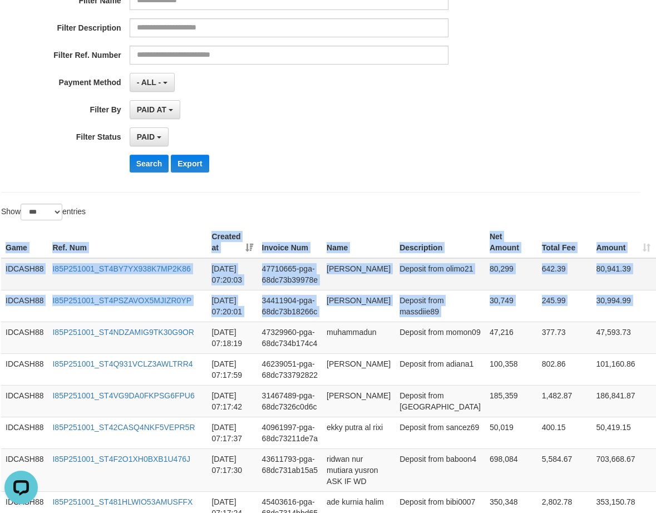
scroll to position [114, 7]
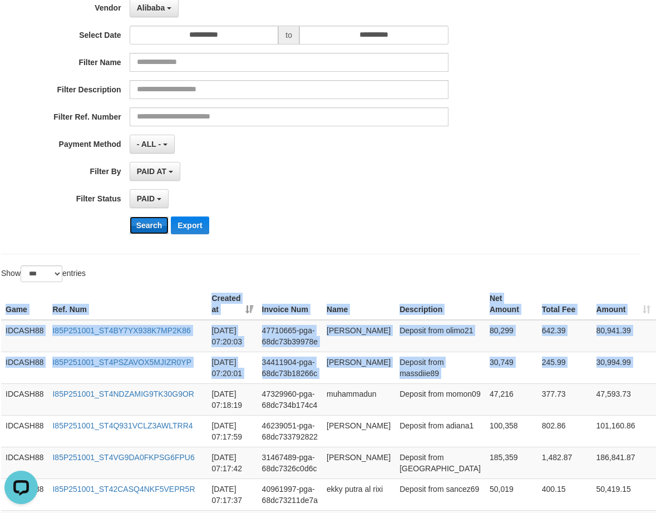
click at [136, 225] on button "Search" at bounding box center [149, 225] width 39 height 18
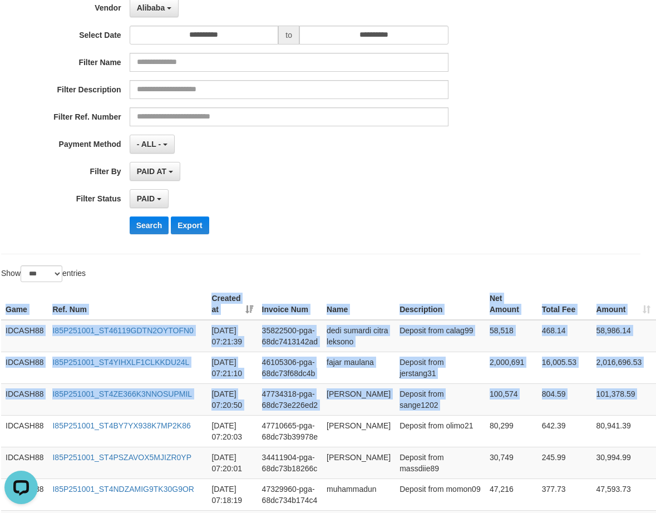
drag, startPoint x: 644, startPoint y: 404, endPoint x: 561, endPoint y: 272, distance: 156.0
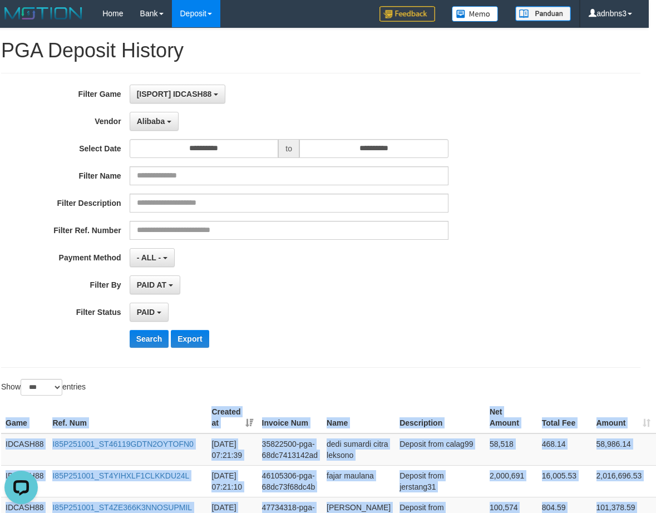
scroll to position [0, 7]
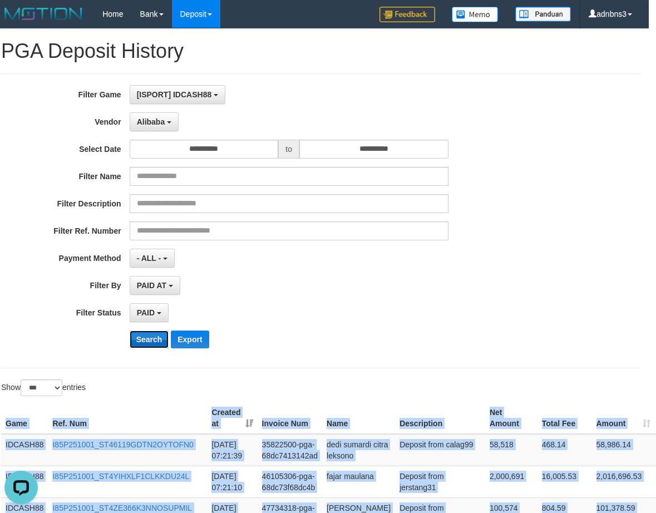
click at [150, 338] on button "Search" at bounding box center [149, 339] width 39 height 18
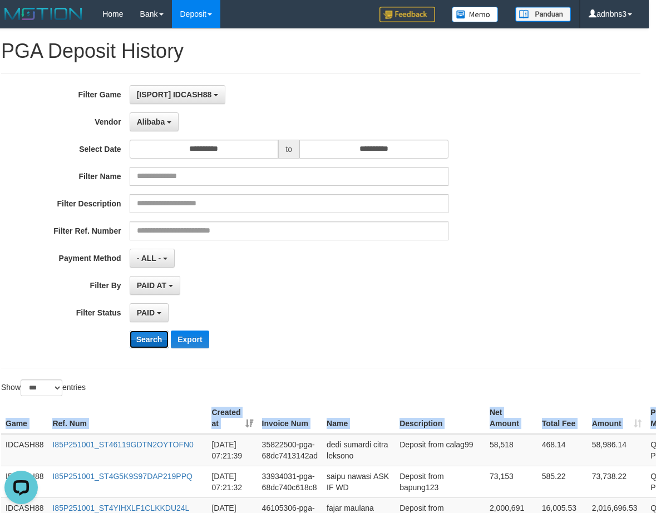
click at [147, 343] on button "Search" at bounding box center [149, 339] width 39 height 18
click at [146, 343] on button "Search" at bounding box center [149, 339] width 39 height 18
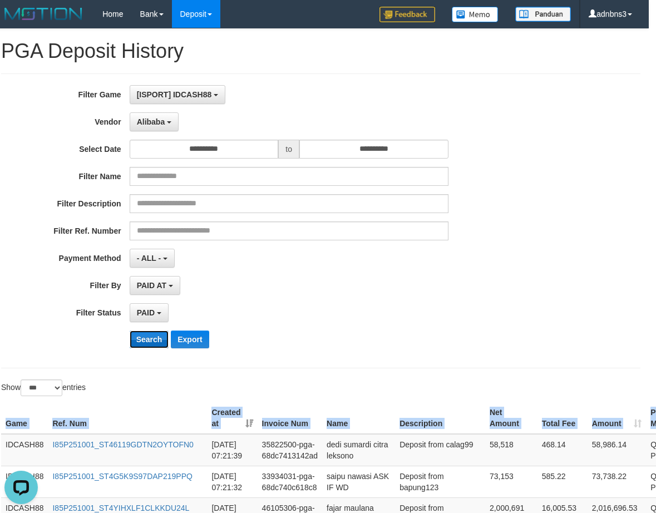
click at [146, 343] on button "Search" at bounding box center [149, 339] width 39 height 18
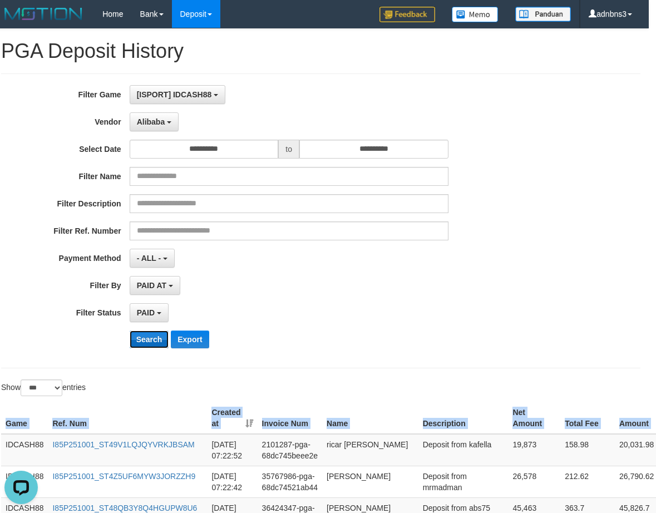
click at [146, 343] on button "Search" at bounding box center [149, 339] width 39 height 18
click at [151, 343] on button "Search" at bounding box center [149, 339] width 39 height 18
click at [150, 343] on button "Search" at bounding box center [149, 339] width 39 height 18
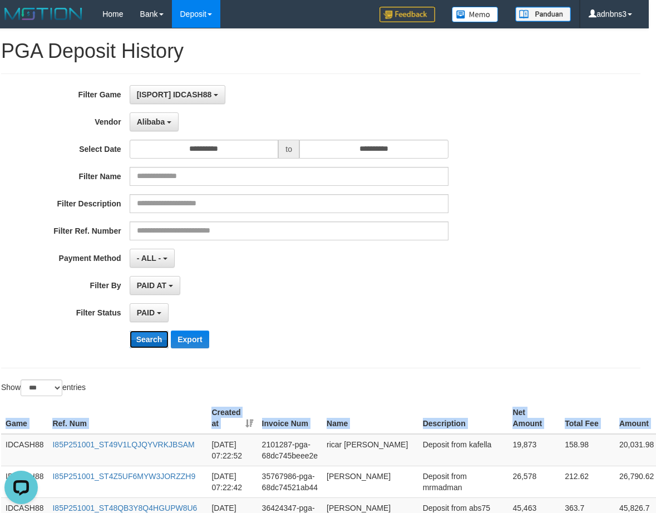
click at [150, 343] on button "Search" at bounding box center [149, 339] width 39 height 18
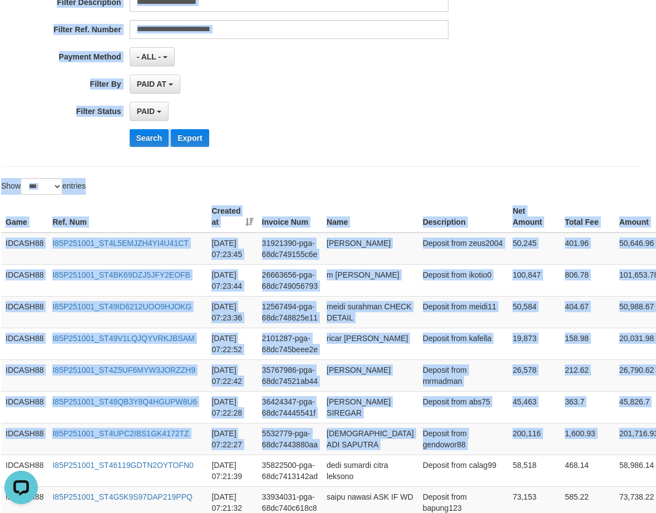
scroll to position [127, 7]
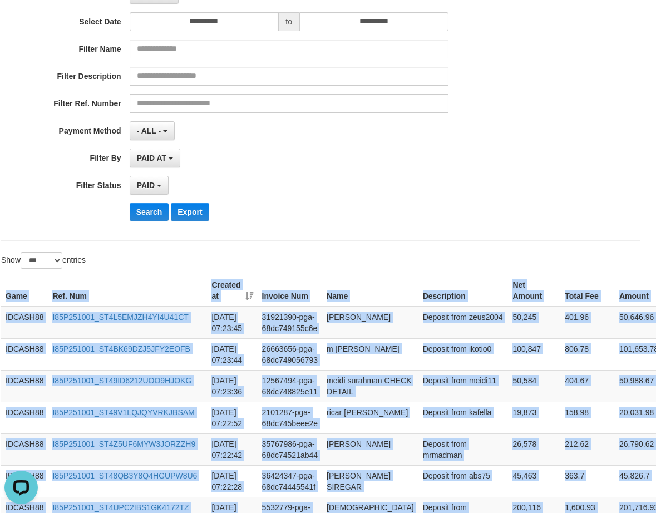
drag, startPoint x: 579, startPoint y: 194, endPoint x: 393, endPoint y: 250, distance: 194.6
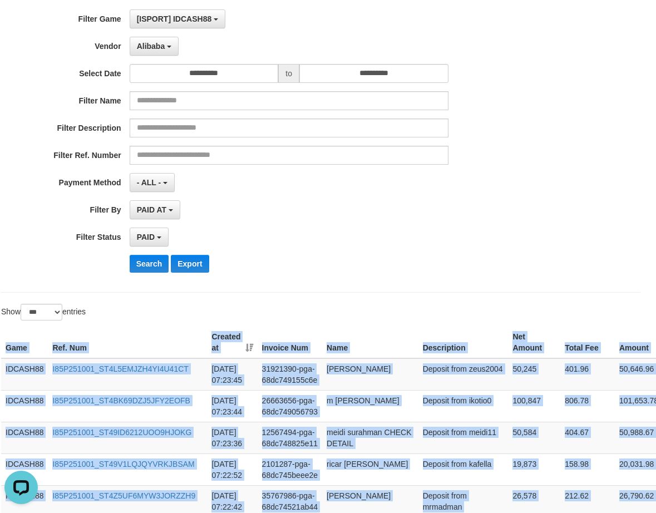
scroll to position [0, 7]
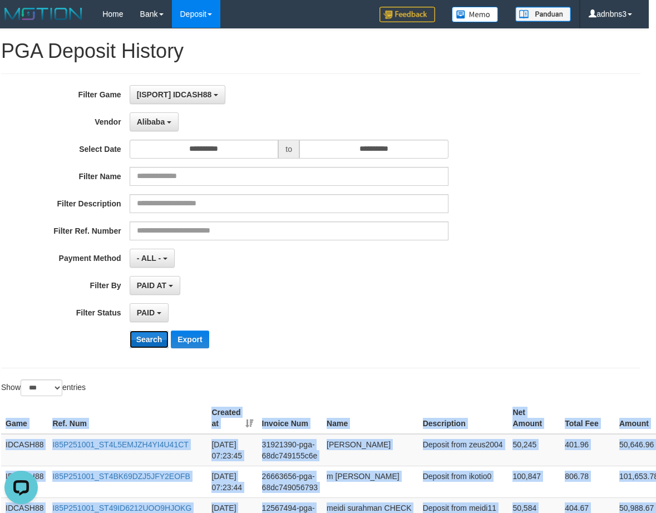
click at [148, 337] on button "Search" at bounding box center [149, 339] width 39 height 18
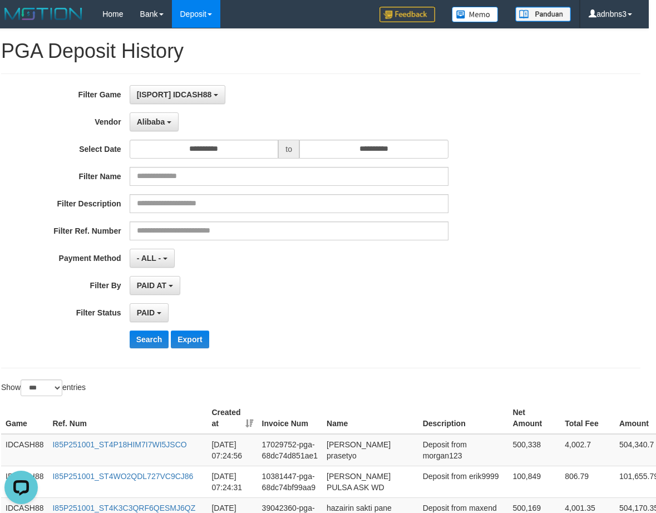
scroll to position [348, 7]
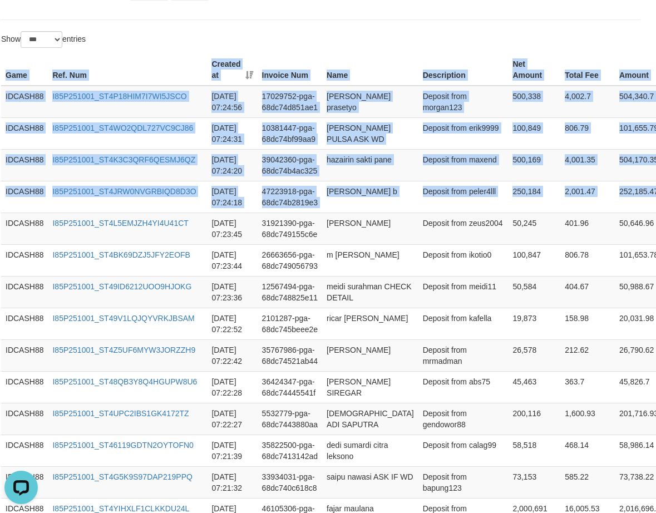
drag, startPoint x: 635, startPoint y: 209, endPoint x: 381, endPoint y: 39, distance: 305.5
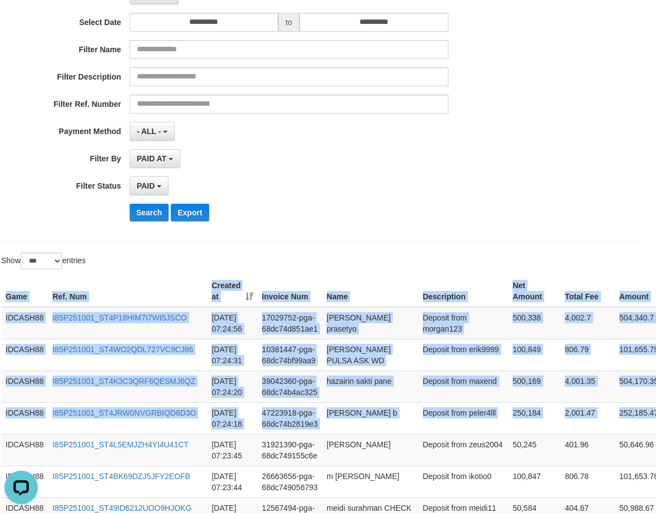
scroll to position [126, 7]
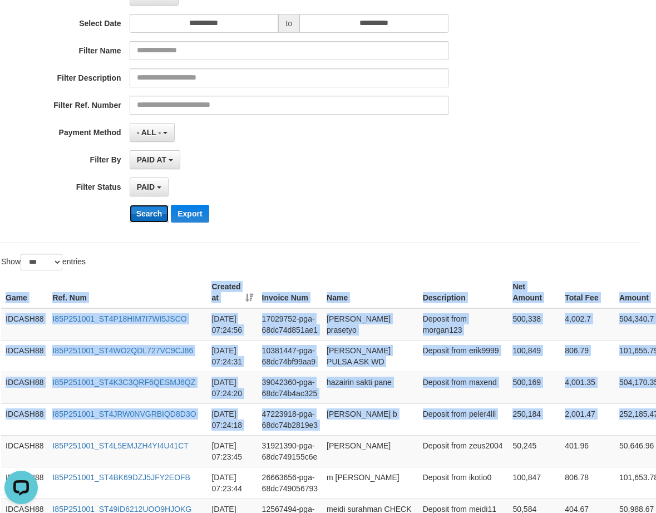
click at [140, 211] on button "Search" at bounding box center [149, 214] width 39 height 18
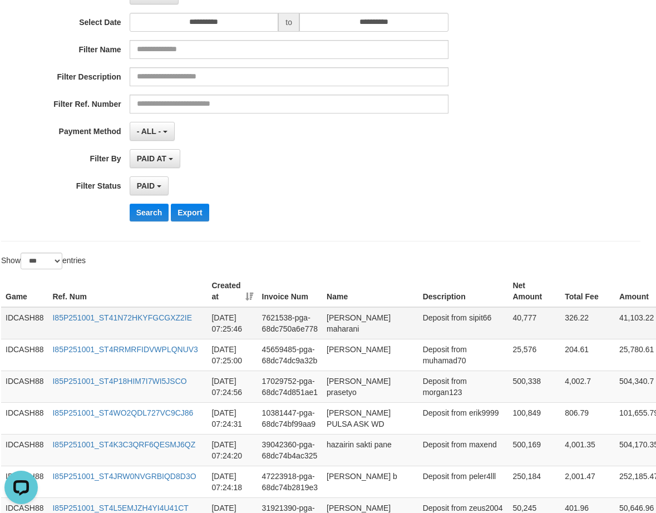
scroll to position [0, 7]
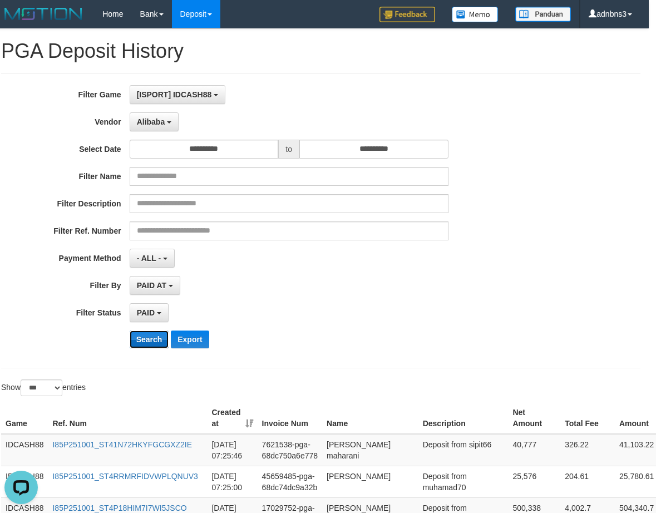
click at [147, 336] on button "Search" at bounding box center [149, 339] width 39 height 18
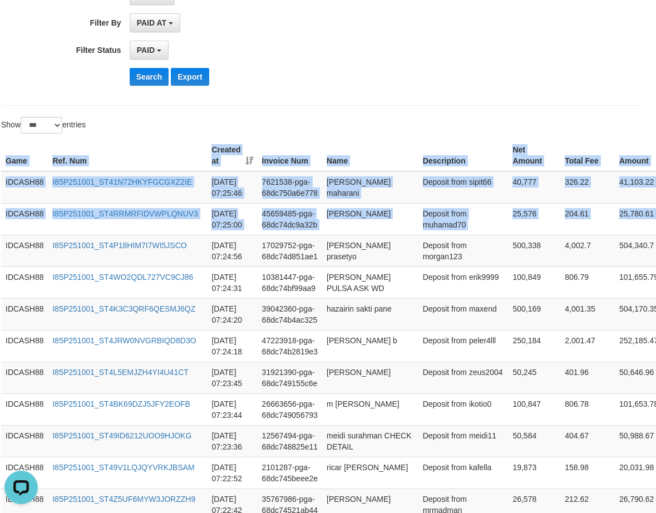
drag, startPoint x: 589, startPoint y: 198, endPoint x: 522, endPoint y: 122, distance: 101.2
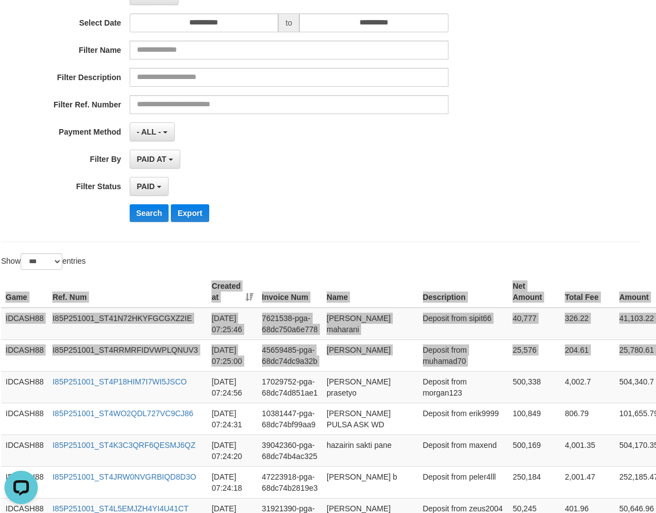
scroll to position [40, 7]
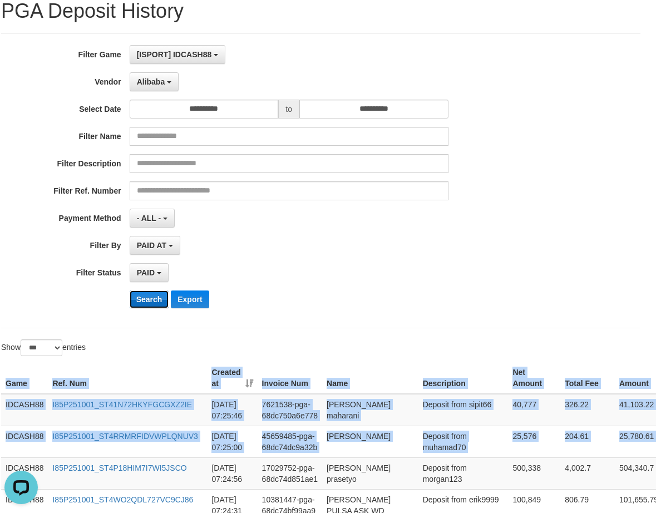
click at [150, 301] on button "Search" at bounding box center [149, 299] width 39 height 18
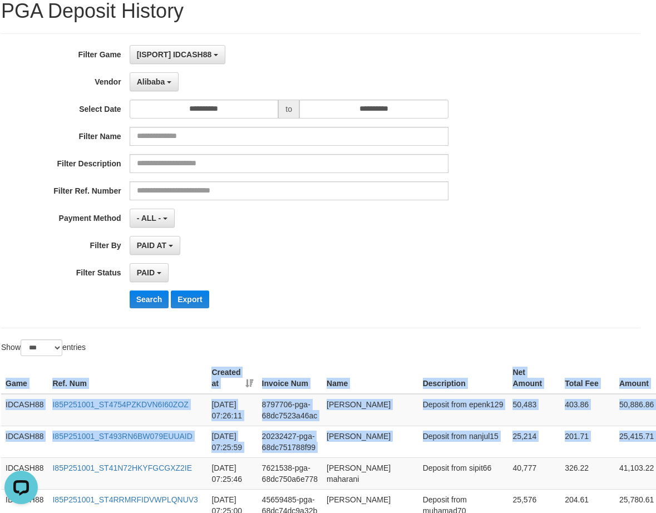
drag, startPoint x: 634, startPoint y: 447, endPoint x: 614, endPoint y: 332, distance: 116.8
click at [147, 300] on button "Search" at bounding box center [149, 299] width 39 height 18
click at [147, 299] on button "Search" at bounding box center [149, 299] width 39 height 18
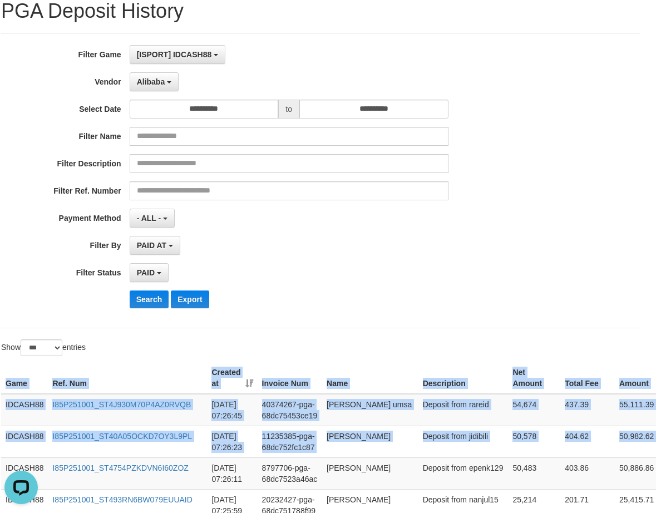
drag, startPoint x: 593, startPoint y: 422, endPoint x: 561, endPoint y: 348, distance: 80.9
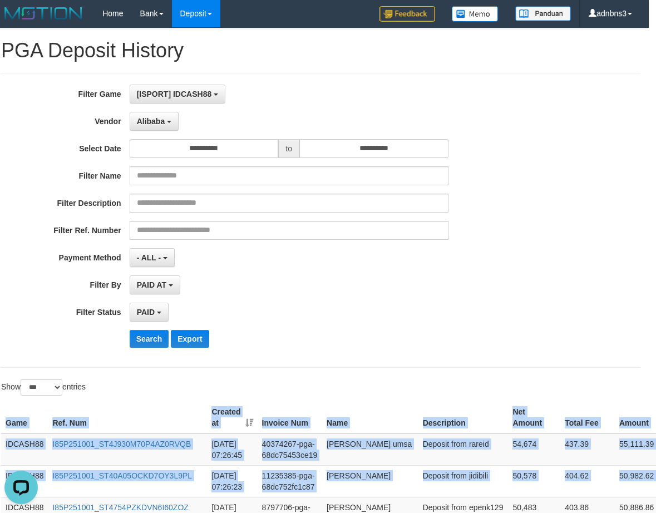
scroll to position [0, 7]
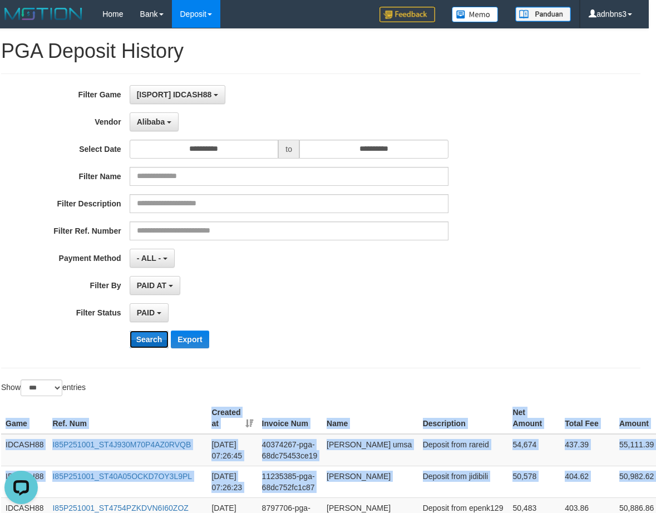
click at [148, 335] on button "Search" at bounding box center [149, 339] width 39 height 18
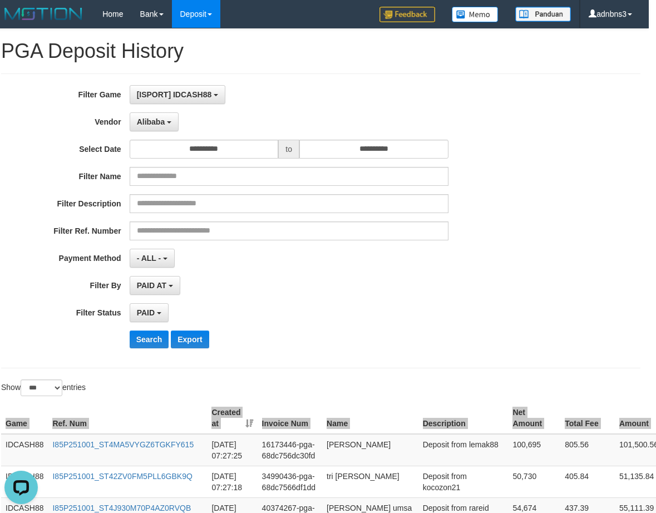
scroll to position [262, 7]
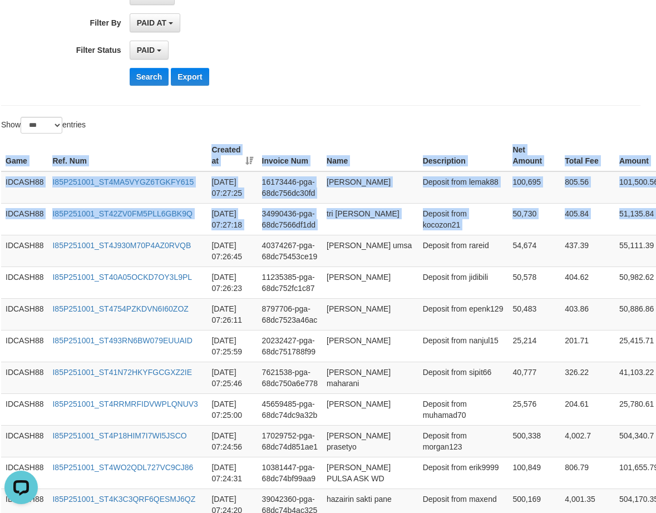
drag, startPoint x: 639, startPoint y: 227, endPoint x: 523, endPoint y: 123, distance: 155.6
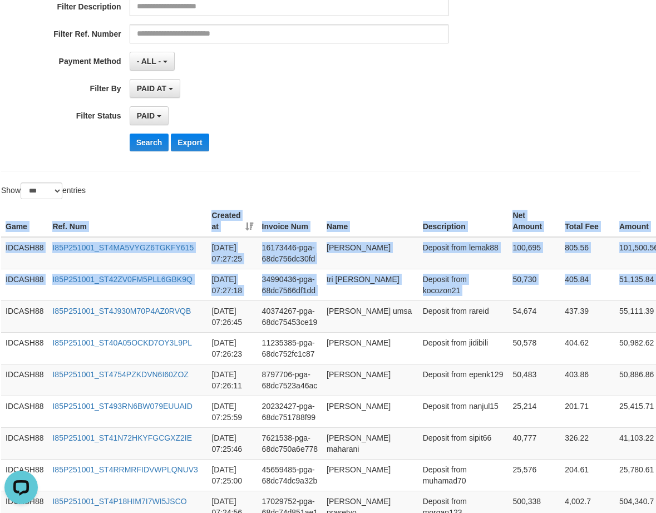
scroll to position [114, 7]
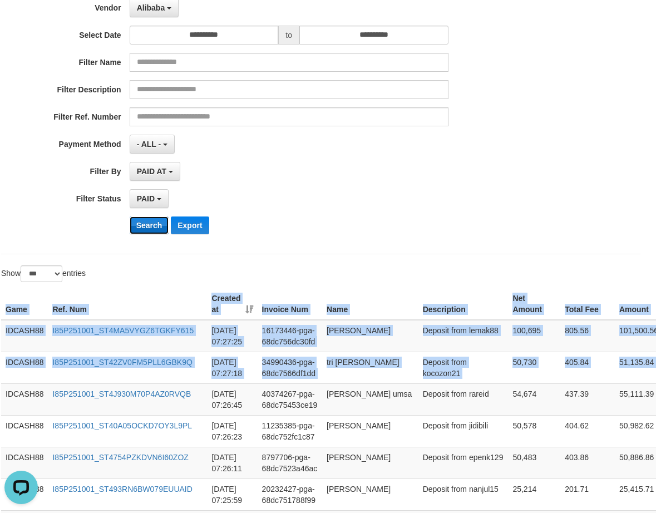
click at [146, 227] on button "Search" at bounding box center [149, 225] width 39 height 18
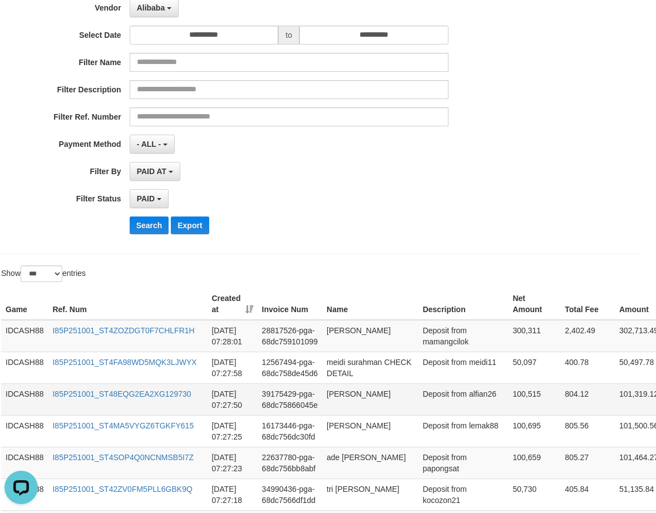
scroll to position [114, 9]
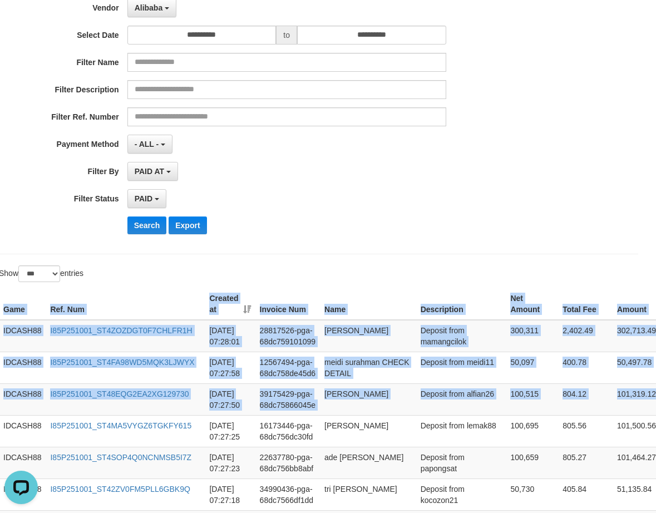
drag, startPoint x: 627, startPoint y: 421, endPoint x: 562, endPoint y: 276, distance: 158.8
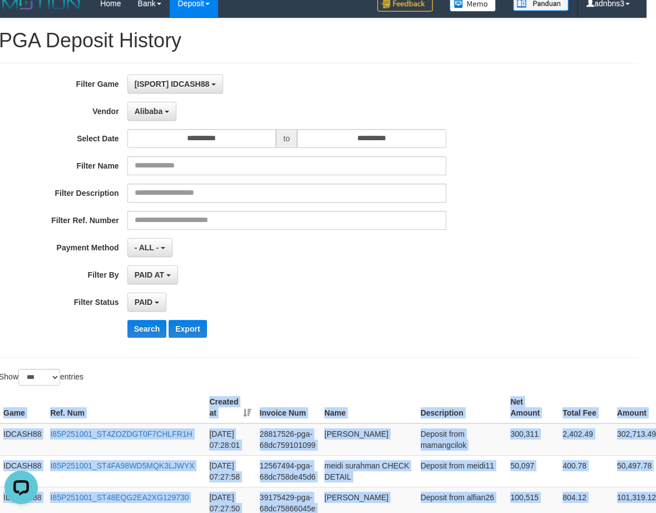
scroll to position [0, 9]
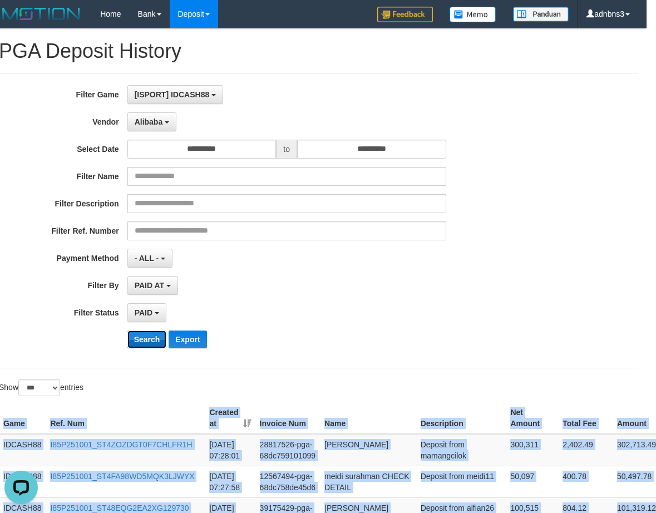
click at [150, 336] on button "Search" at bounding box center [146, 339] width 39 height 18
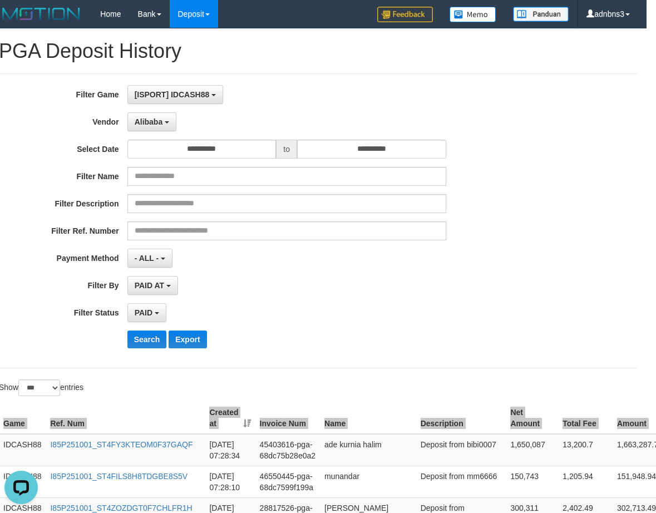
scroll to position [262, 9]
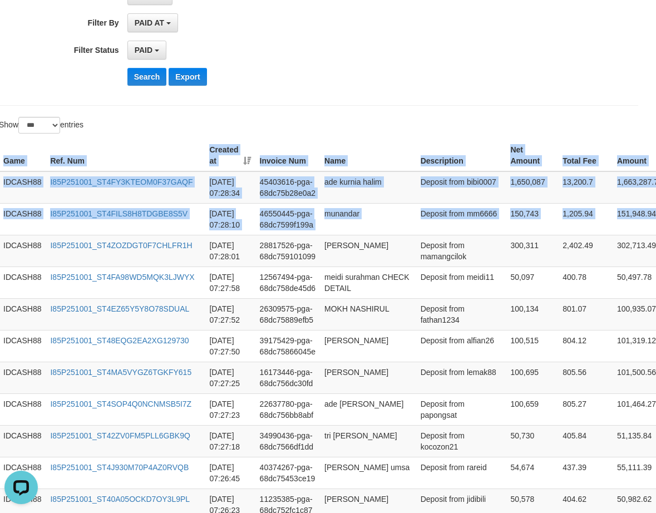
drag, startPoint x: 634, startPoint y: 221, endPoint x: 528, endPoint y: 131, distance: 138.8
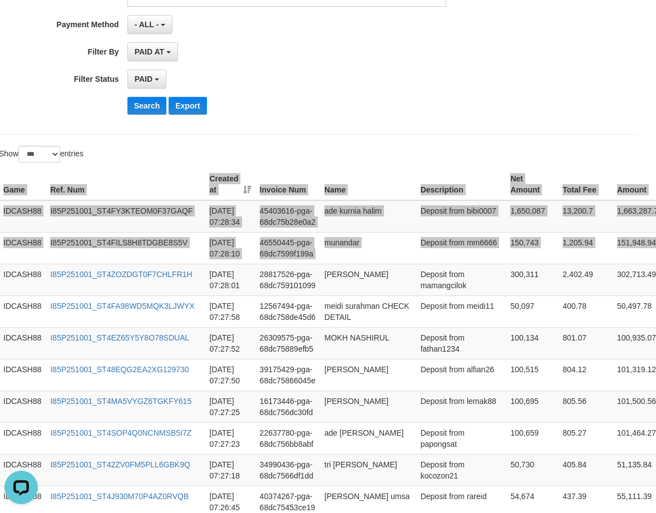
scroll to position [40, 9]
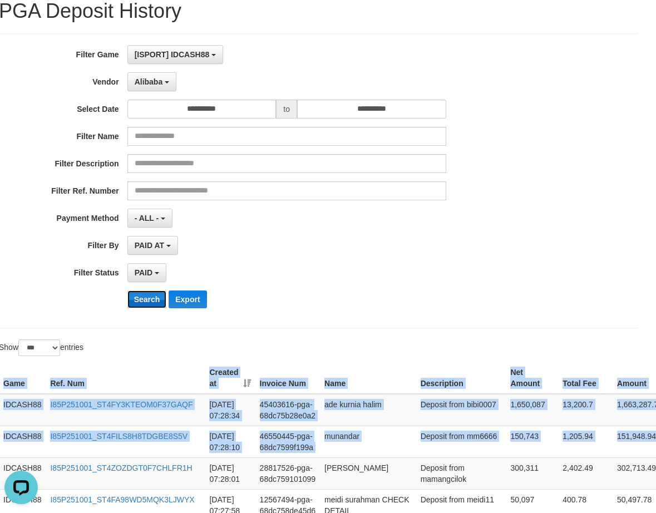
click at [143, 301] on button "Search" at bounding box center [146, 299] width 39 height 18
click at [143, 300] on button "Search" at bounding box center [146, 299] width 39 height 18
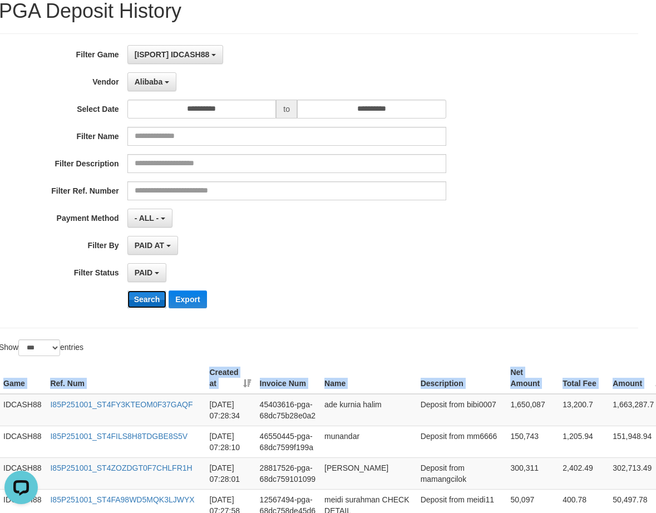
click at [145, 305] on button "Search" at bounding box center [146, 299] width 39 height 18
click at [144, 302] on button "Search" at bounding box center [146, 299] width 39 height 18
click at [145, 299] on button "Search" at bounding box center [146, 299] width 39 height 18
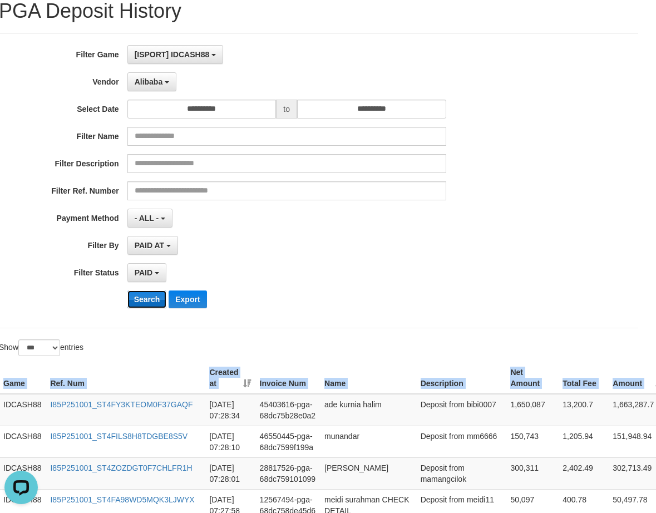
click at [145, 299] on button "Search" at bounding box center [146, 299] width 39 height 18
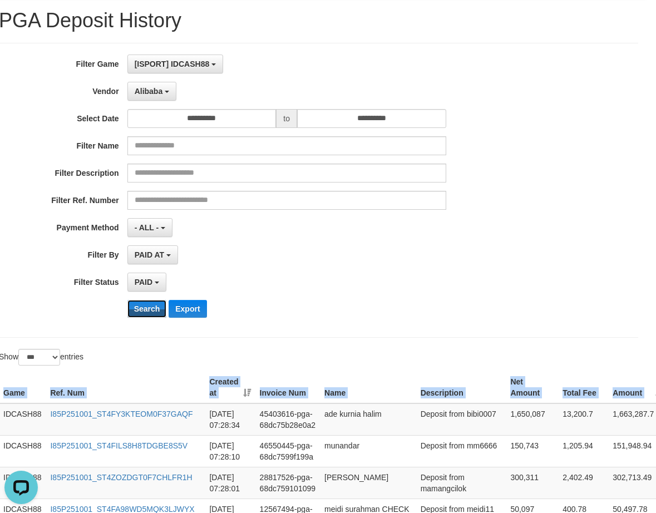
scroll to position [0, 9]
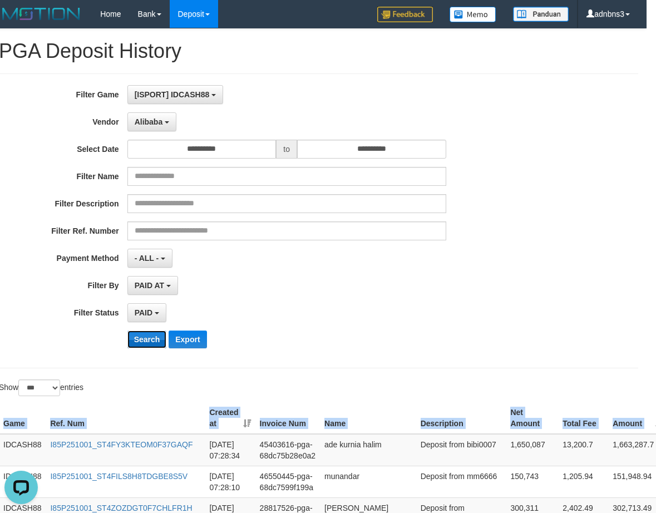
click at [147, 339] on button "Search" at bounding box center [146, 339] width 39 height 18
click at [147, 338] on button "Search" at bounding box center [146, 339] width 39 height 18
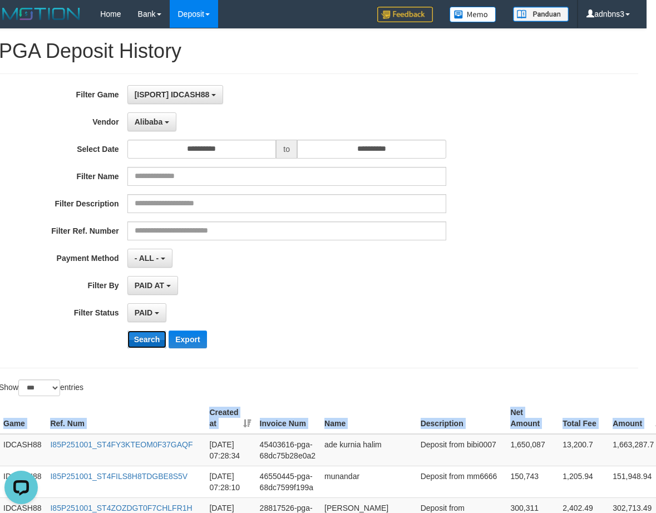
click at [149, 336] on button "Search" at bounding box center [146, 339] width 39 height 18
click at [151, 336] on button "Search" at bounding box center [146, 339] width 39 height 18
click at [144, 339] on button "Search" at bounding box center [146, 339] width 39 height 18
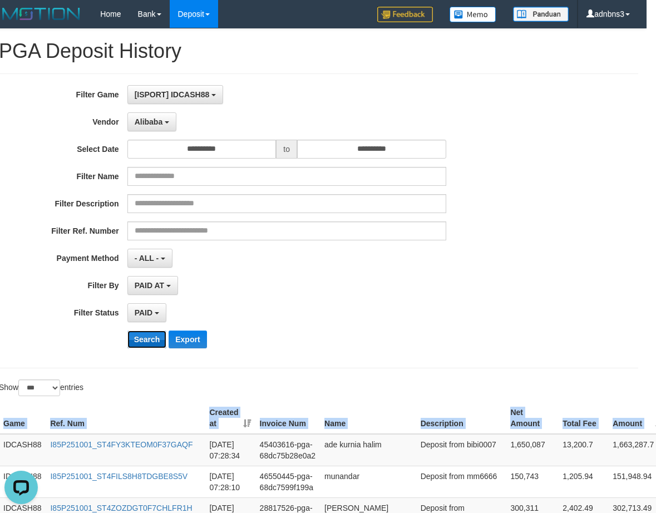
click at [144, 339] on button "Search" at bounding box center [146, 339] width 39 height 18
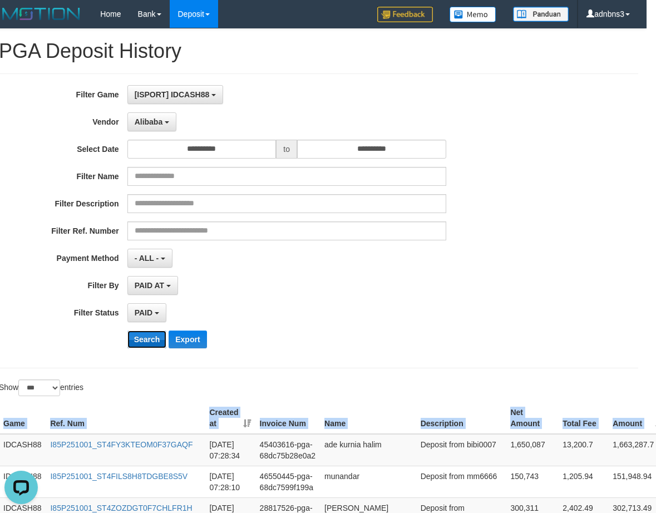
click at [144, 339] on button "Search" at bounding box center [146, 339] width 39 height 18
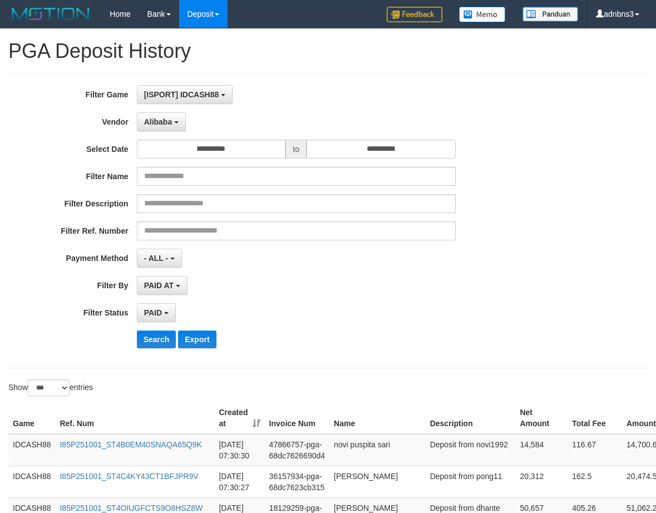
select select "**********"
select select "*"
select select "***"
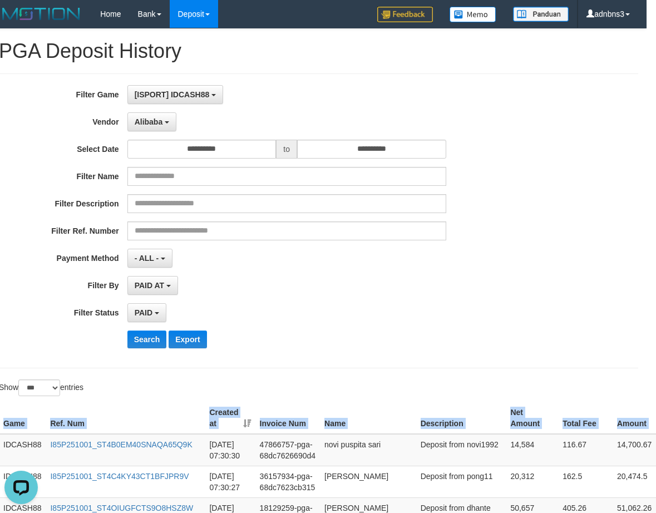
scroll to position [10, 0]
click at [157, 340] on button "Search" at bounding box center [146, 339] width 39 height 18
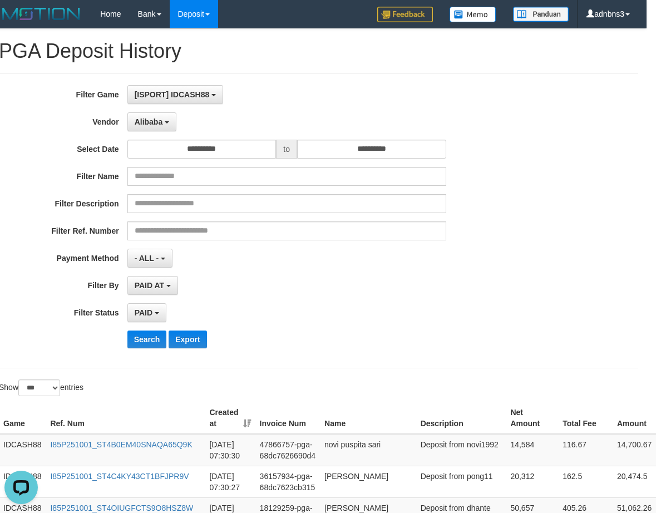
scroll to position [358, 9]
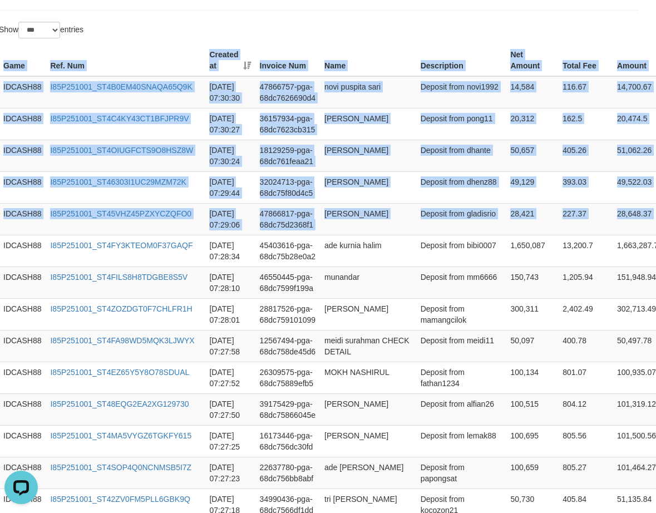
drag, startPoint x: 582, startPoint y: 204, endPoint x: 326, endPoint y: 29, distance: 308.9
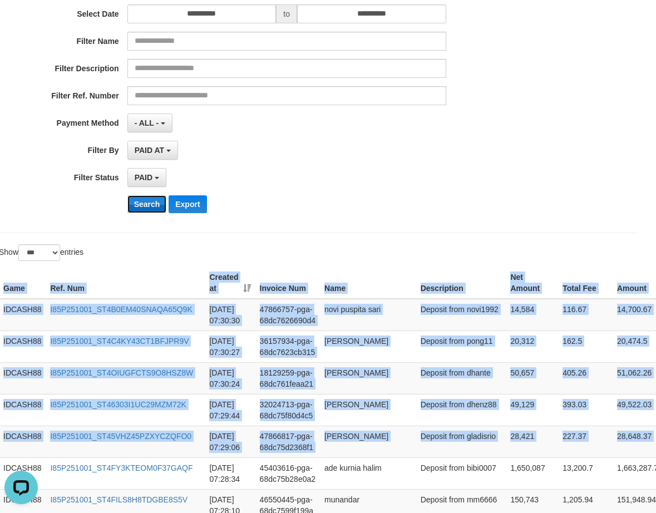
click at [140, 203] on button "Search" at bounding box center [146, 204] width 39 height 18
click at [141, 202] on button "Search" at bounding box center [146, 204] width 39 height 18
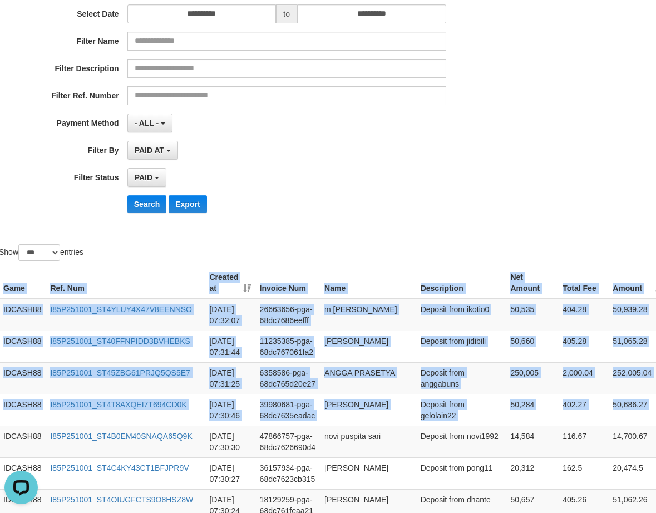
drag, startPoint x: 587, startPoint y: 379, endPoint x: 526, endPoint y: 254, distance: 138.5
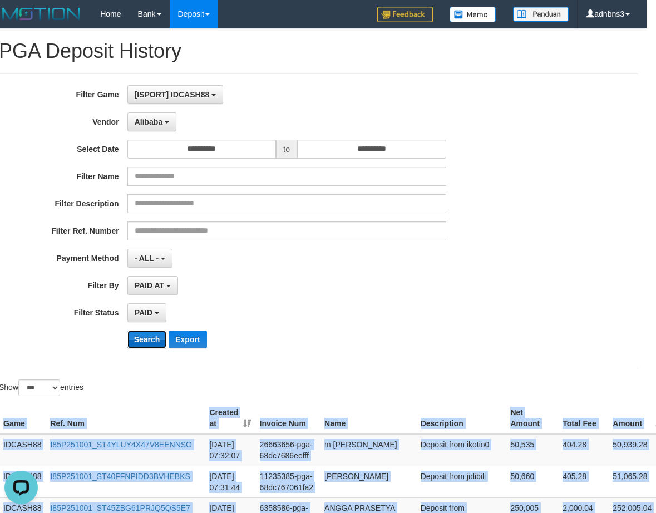
click at [150, 343] on button "Search" at bounding box center [146, 339] width 39 height 18
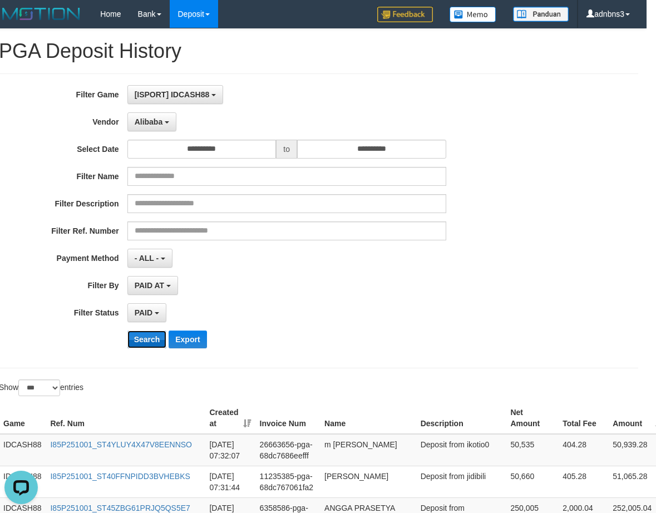
click at [143, 341] on button "Search" at bounding box center [146, 339] width 39 height 18
drag, startPoint x: 143, startPoint y: 341, endPoint x: 162, endPoint y: 339, distance: 19.0
click at [143, 341] on button "Search" at bounding box center [146, 339] width 39 height 18
click at [148, 340] on button "Search" at bounding box center [146, 339] width 39 height 18
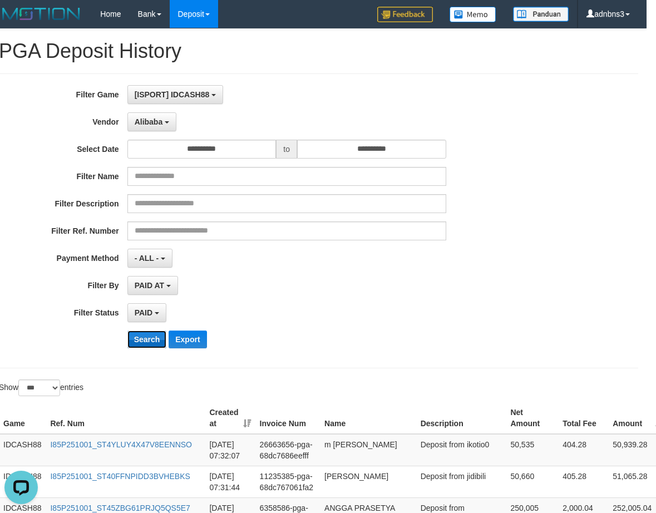
click at [148, 340] on button "Search" at bounding box center [146, 339] width 39 height 18
click at [151, 340] on button "Search" at bounding box center [146, 339] width 39 height 18
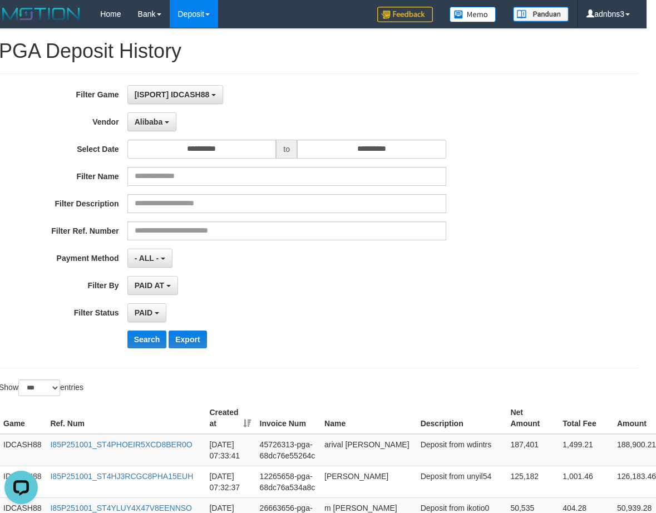
scroll to position [262, 9]
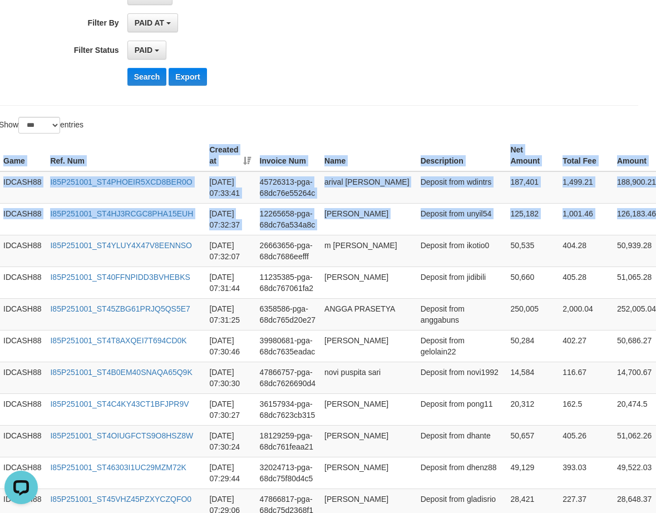
drag, startPoint x: 646, startPoint y: 225, endPoint x: 517, endPoint y: 117, distance: 169.0
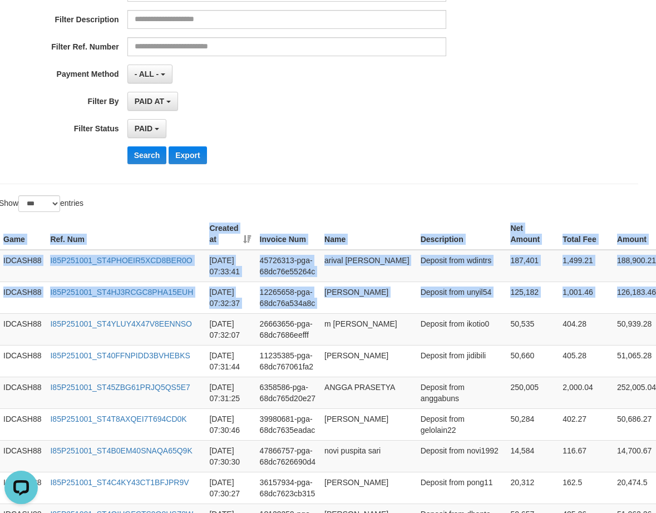
scroll to position [40, 9]
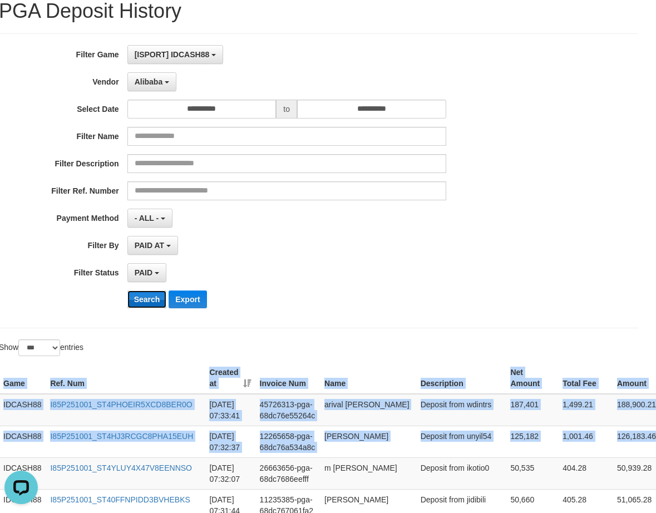
click at [152, 301] on button "Search" at bounding box center [146, 299] width 39 height 18
click at [152, 295] on button "Search" at bounding box center [146, 299] width 39 height 18
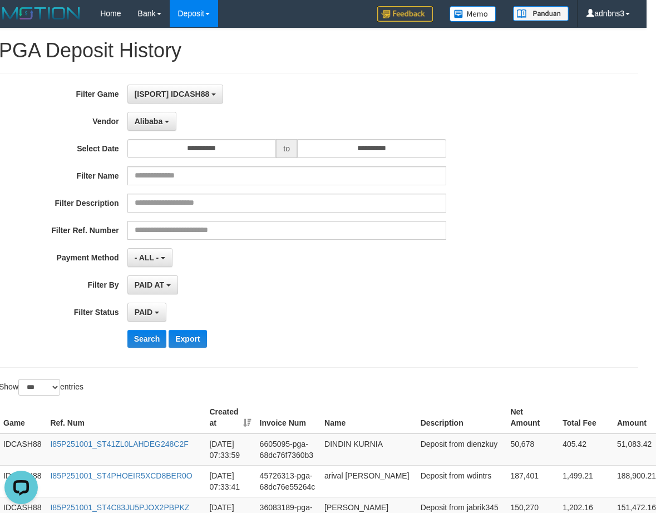
scroll to position [0, 9]
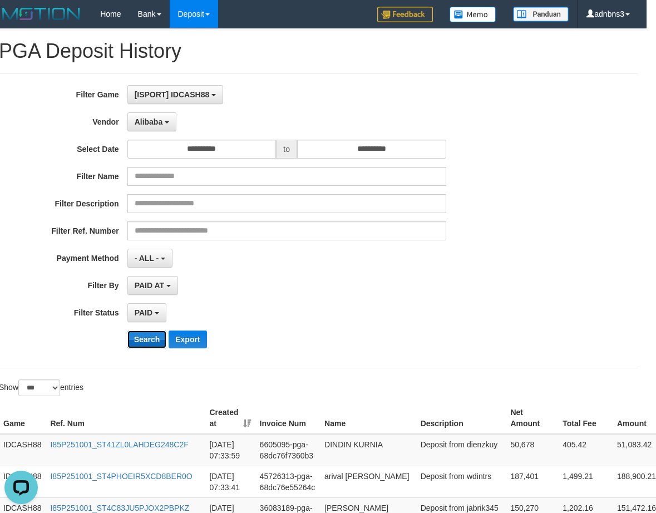
click at [148, 336] on button "Search" at bounding box center [146, 339] width 39 height 18
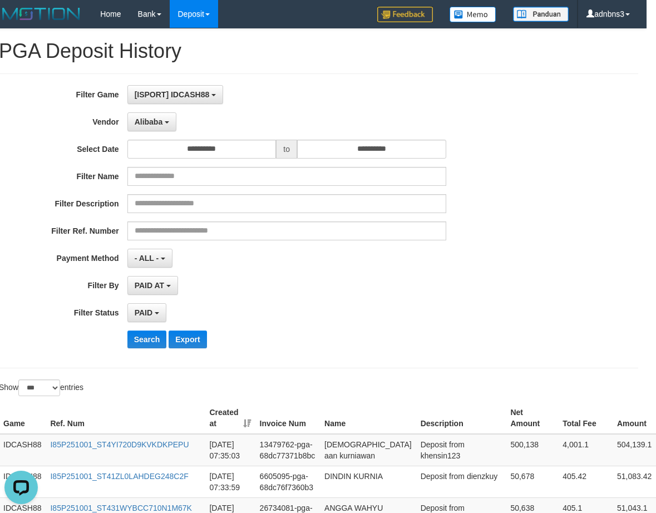
scroll to position [328, 9]
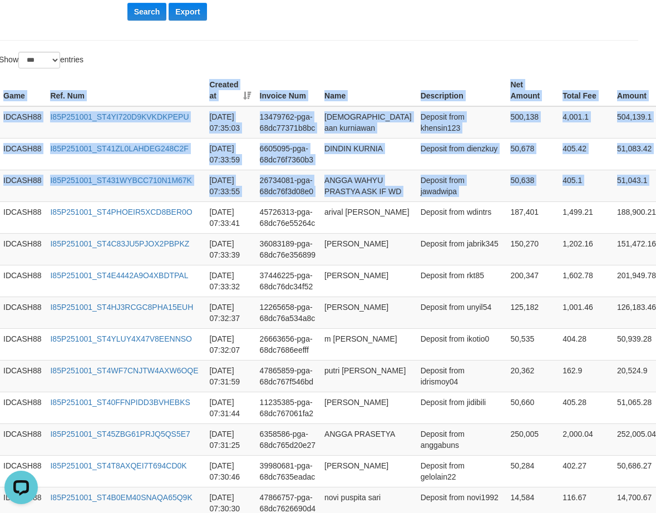
drag, startPoint x: 650, startPoint y: 200, endPoint x: 457, endPoint y: 54, distance: 242.2
copy div "Game Ref. Num Created at Invoice Num Name Description Net Amount Total Fee Amou…"
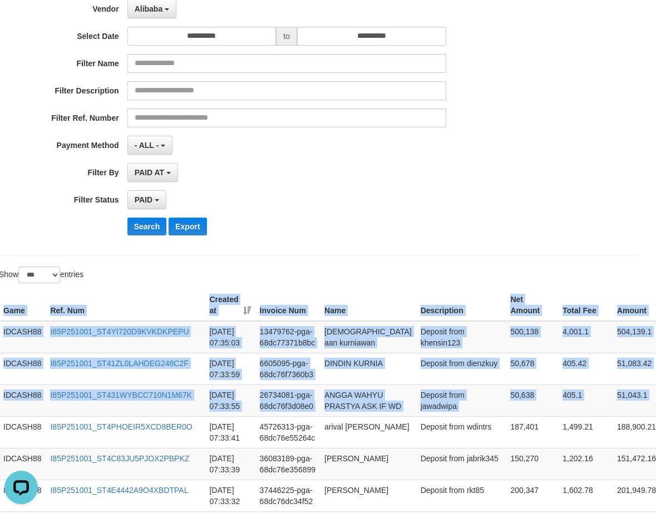
scroll to position [105, 9]
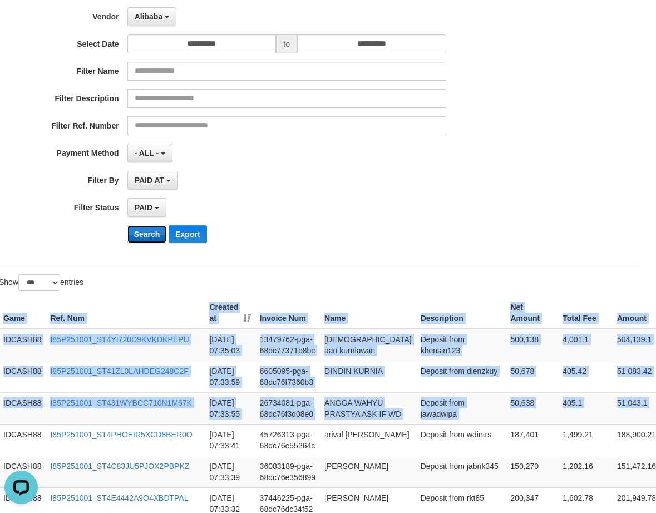
click at [141, 232] on button "Search" at bounding box center [146, 234] width 39 height 18
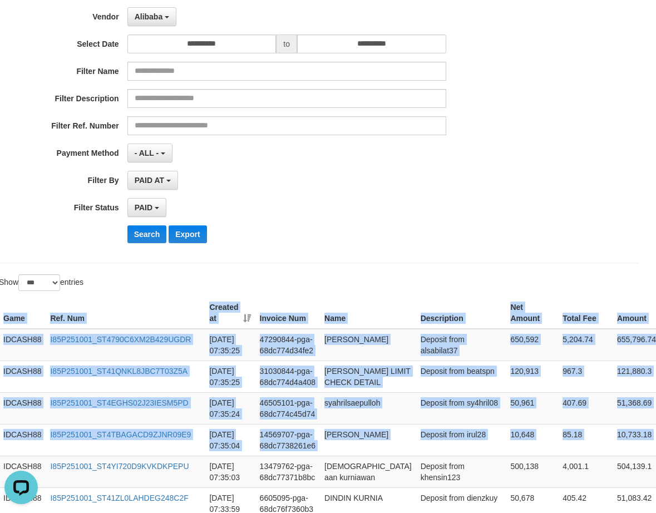
drag, startPoint x: 638, startPoint y: 468, endPoint x: 550, endPoint y: 277, distance: 209.5
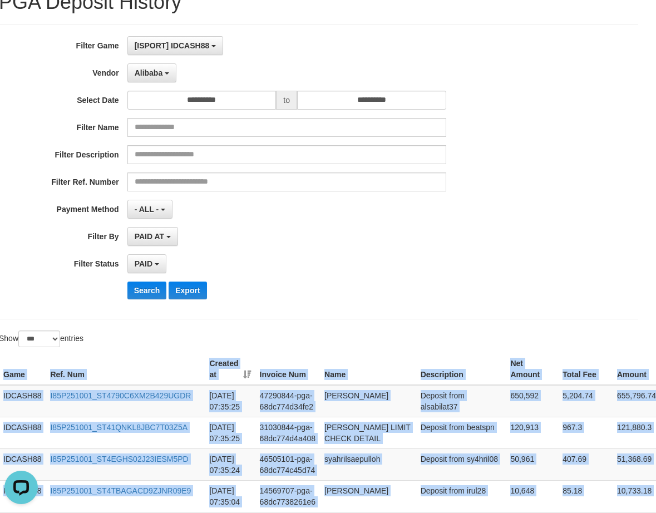
scroll to position [0, 9]
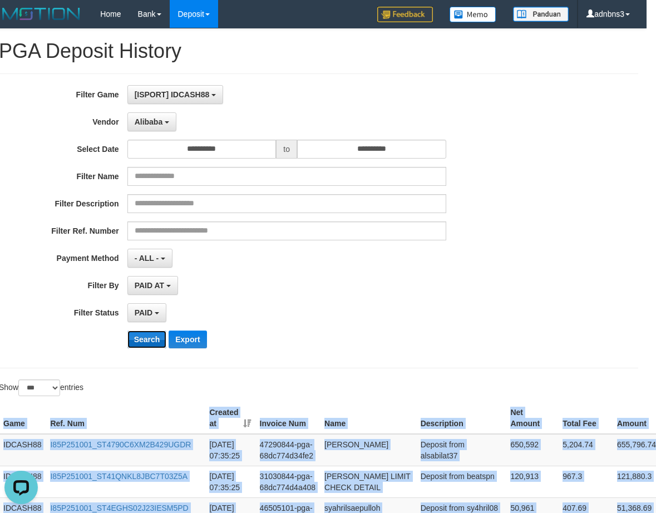
click at [139, 339] on button "Search" at bounding box center [146, 339] width 39 height 18
click at [140, 337] on button "Search" at bounding box center [146, 339] width 39 height 18
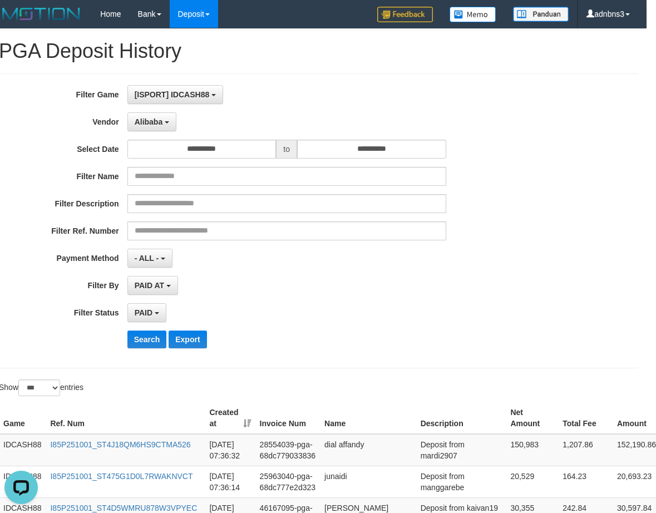
scroll to position [348, 9]
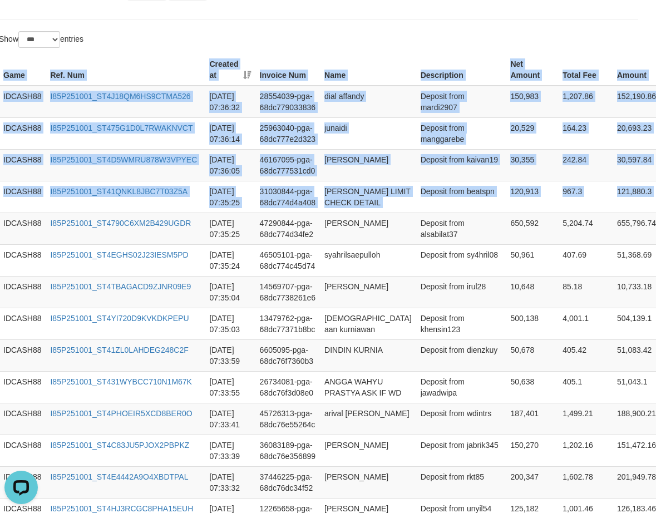
drag, startPoint x: 636, startPoint y: 198, endPoint x: 349, endPoint y: 43, distance: 326.2
copy div "Game Ref. Num Created at Invoice Num Name Description Net Amount Total Fee Amou…"
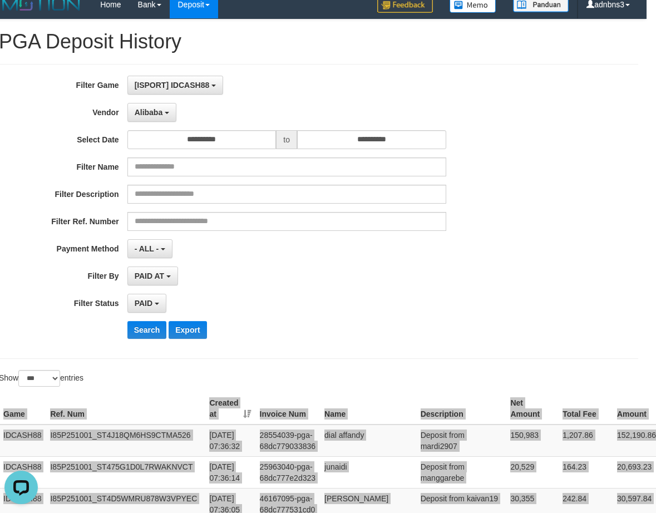
scroll to position [0, 9]
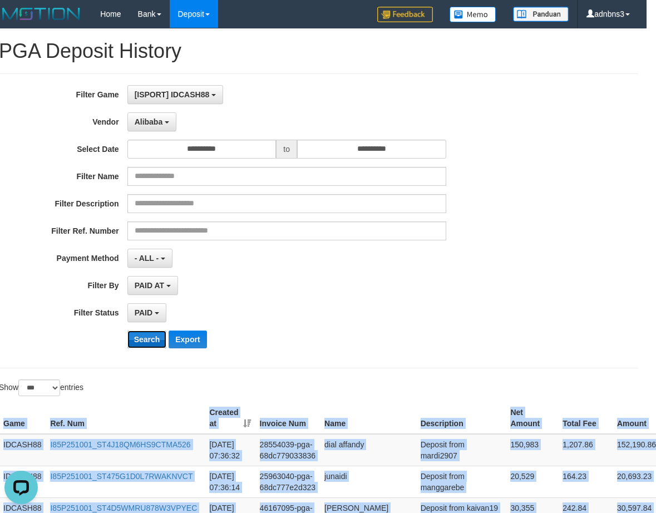
click at [155, 336] on button "Search" at bounding box center [146, 339] width 39 height 18
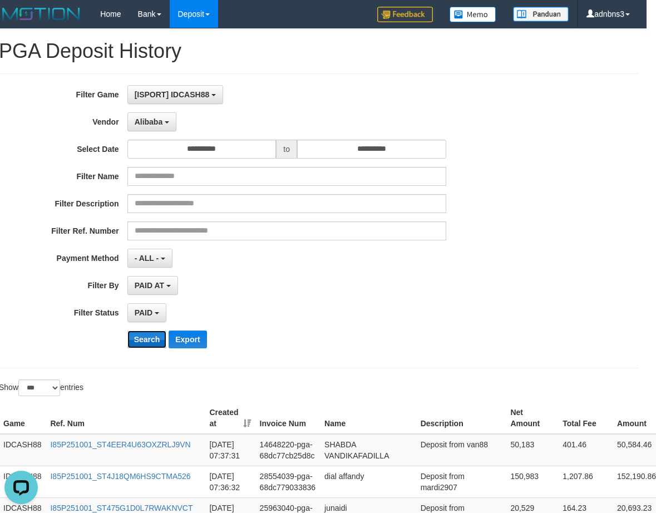
click at [143, 341] on button "Search" at bounding box center [146, 339] width 39 height 18
click at [146, 340] on button "Search" at bounding box center [146, 339] width 39 height 18
click at [147, 345] on button "Search" at bounding box center [146, 339] width 39 height 18
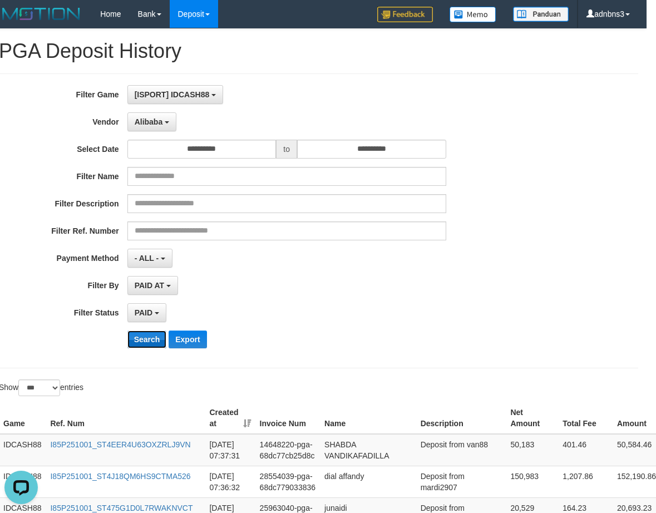
click at [147, 345] on button "Search" at bounding box center [146, 339] width 39 height 18
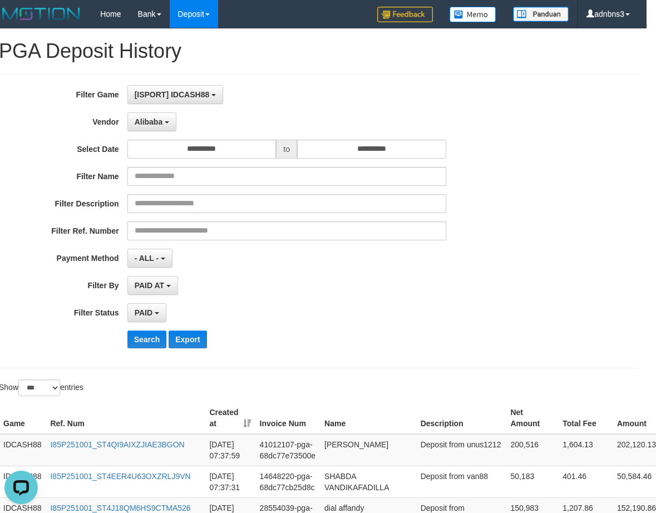
scroll to position [262, 9]
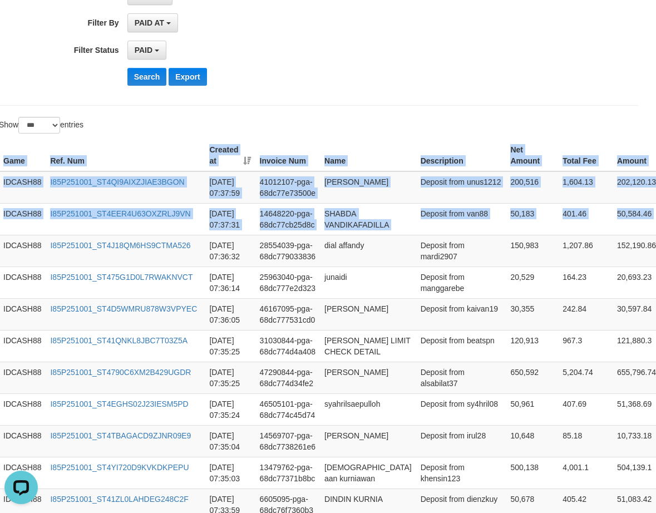
copy div "Game Ref. Num Created at Invoice Num Name Description Net Amount Total Fee Amou…"
drag, startPoint x: 645, startPoint y: 219, endPoint x: 549, endPoint y: 130, distance: 130.6
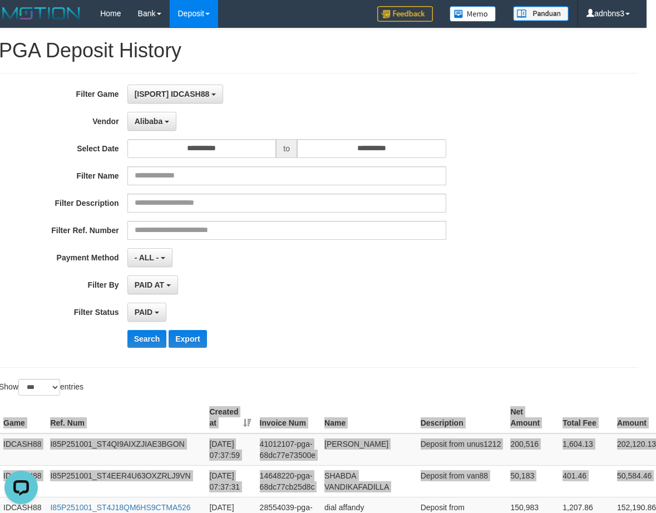
scroll to position [0, 9]
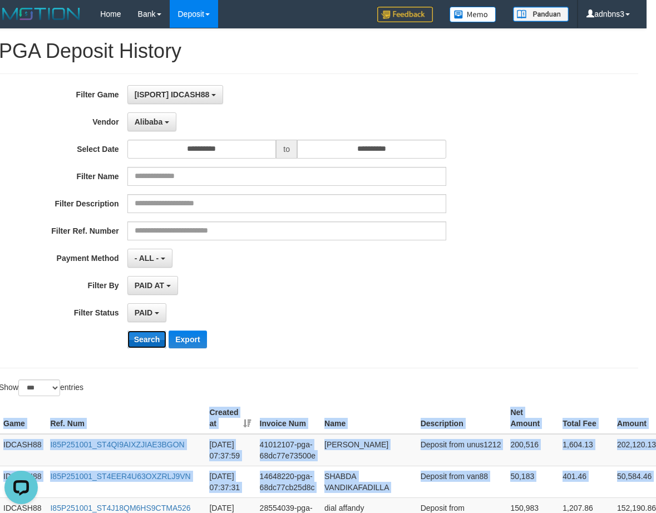
click at [147, 343] on button "Search" at bounding box center [146, 339] width 39 height 18
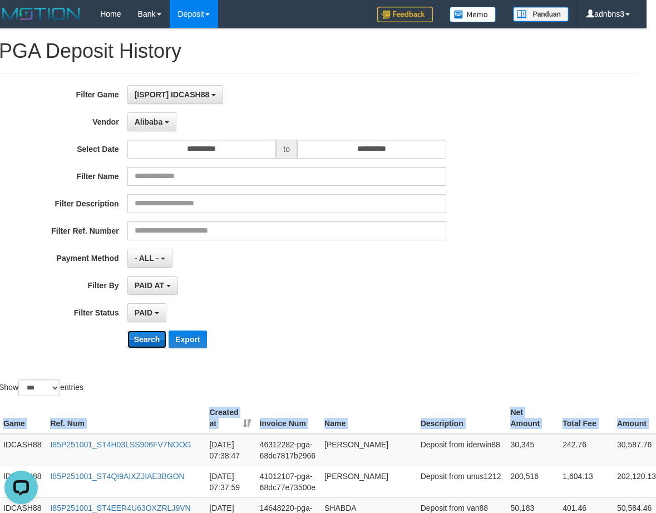
click at [140, 344] on button "Search" at bounding box center [146, 339] width 39 height 18
click at [150, 338] on button "Search" at bounding box center [146, 339] width 39 height 18
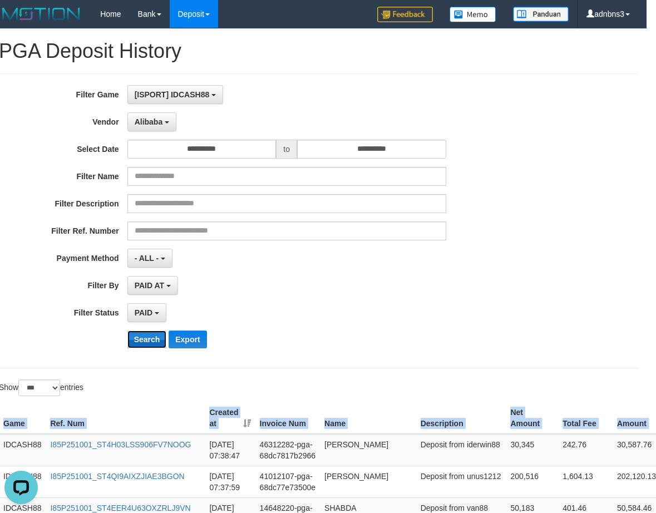
click at [150, 338] on button "Search" at bounding box center [146, 339] width 39 height 18
click at [147, 341] on button "Search" at bounding box center [146, 339] width 39 height 18
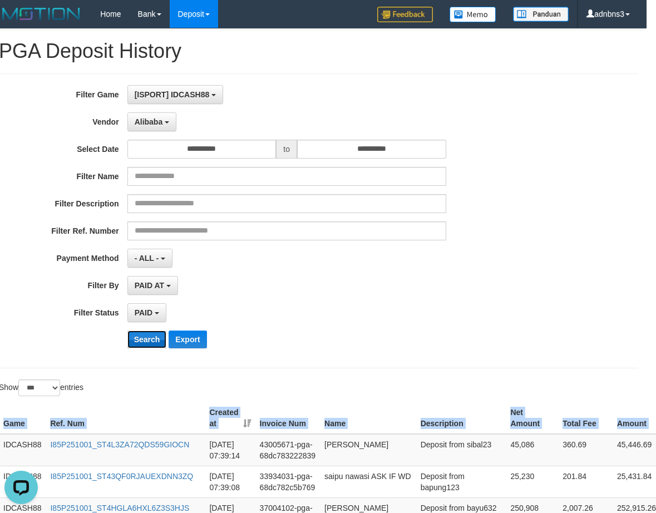
click at [147, 341] on button "Search" at bounding box center [146, 339] width 39 height 18
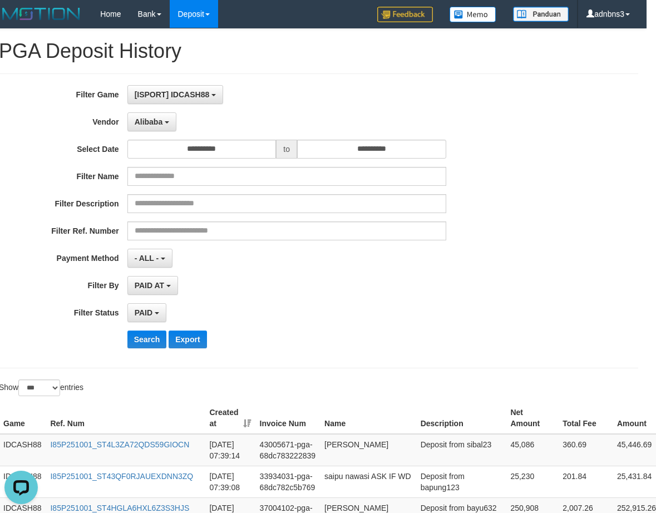
scroll to position [358, 9]
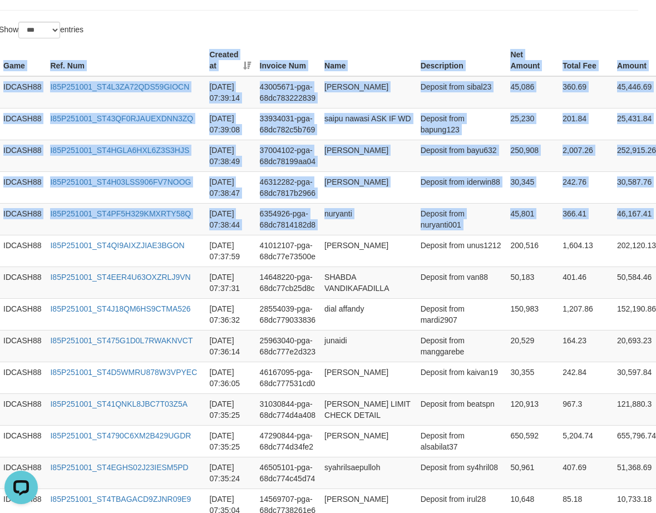
copy div "Game Ref. Num Created at Invoice Num Name Description Net Amount Total Fee Amou…"
drag, startPoint x: 646, startPoint y: 219, endPoint x: 348, endPoint y: 16, distance: 359.8
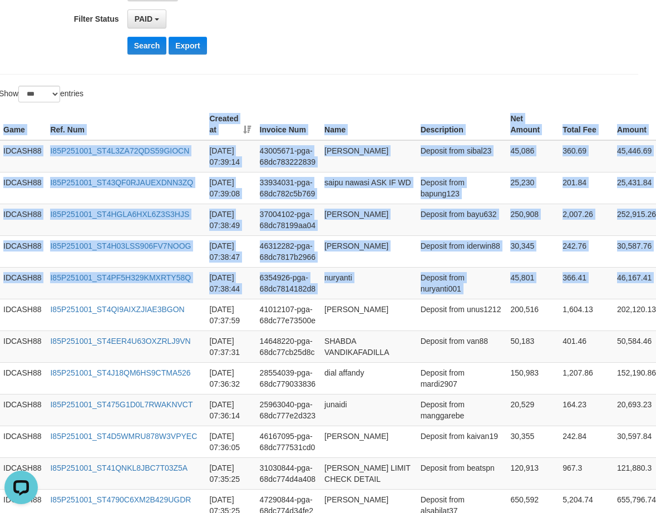
scroll to position [135, 9]
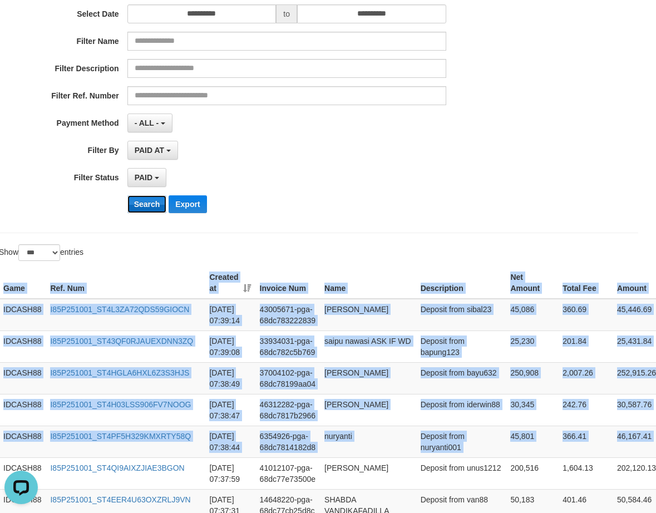
click at [151, 202] on button "Search" at bounding box center [146, 204] width 39 height 18
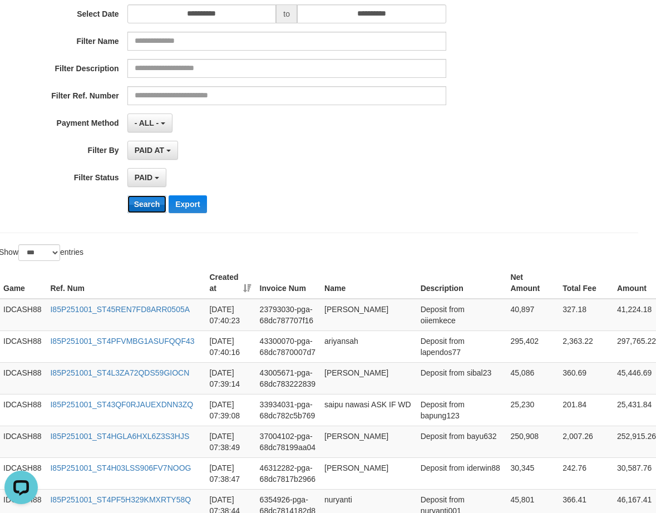
click at [152, 205] on button "Search" at bounding box center [146, 204] width 39 height 18
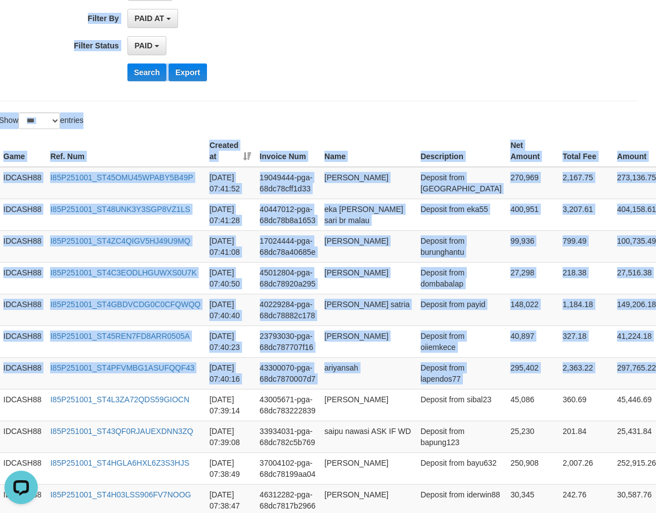
scroll to position [175, 9]
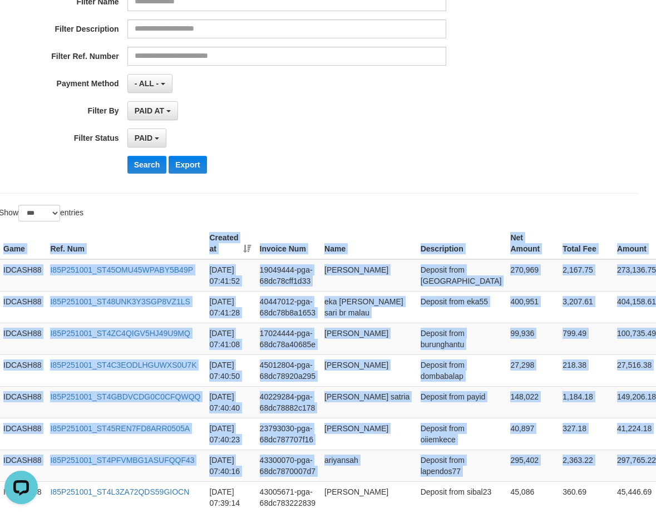
drag, startPoint x: 648, startPoint y: 224, endPoint x: 400, endPoint y: 194, distance: 249.8
copy div "Game Ref. Num Created at Invoice Num Name Description Net Amount Total Fee Amou…"
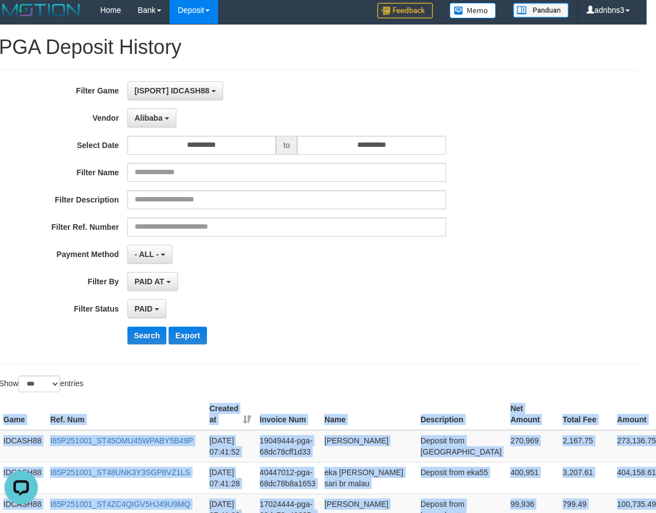
scroll to position [0, 9]
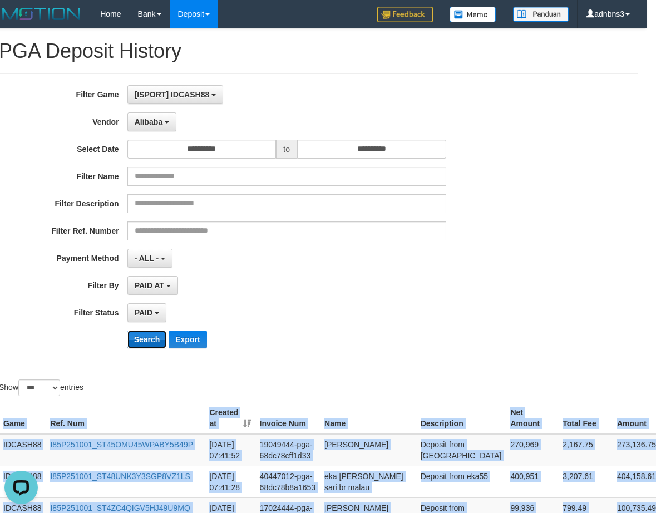
click at [144, 338] on button "Search" at bounding box center [146, 339] width 39 height 18
click at [142, 338] on button "Search" at bounding box center [146, 339] width 39 height 18
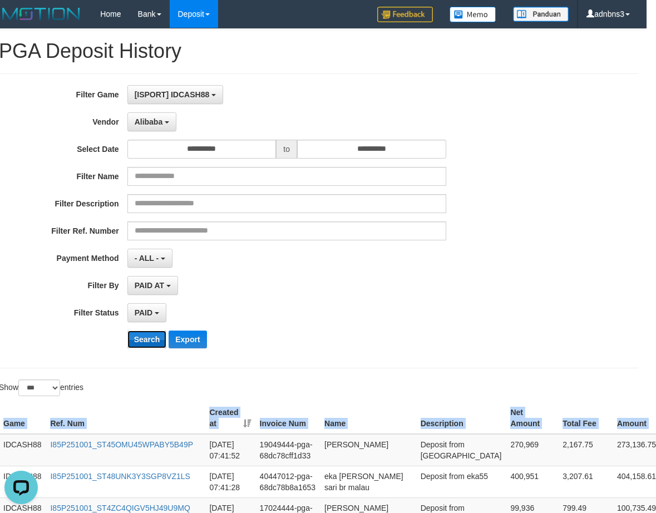
click at [143, 343] on button "Search" at bounding box center [146, 339] width 39 height 18
click at [139, 340] on button "Search" at bounding box center [146, 339] width 39 height 18
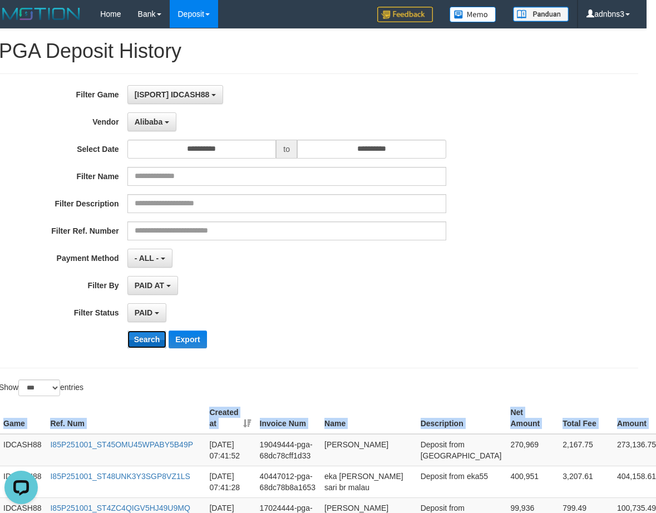
click at [139, 340] on button "Search" at bounding box center [146, 339] width 39 height 18
click at [147, 338] on button "Search" at bounding box center [146, 339] width 39 height 18
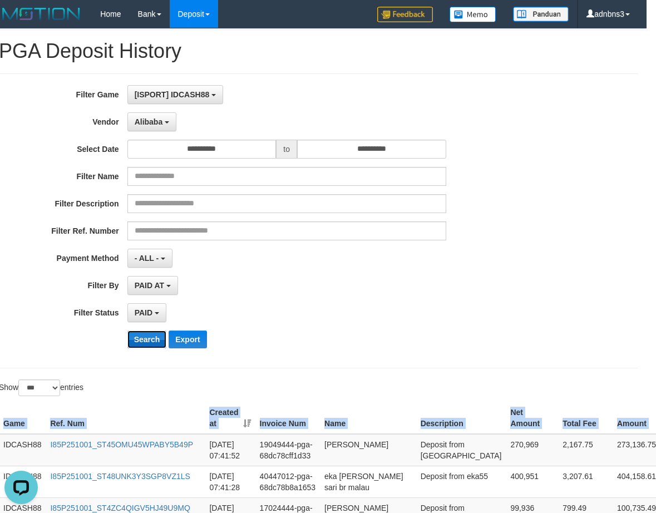
click at [147, 338] on button "Search" at bounding box center [146, 339] width 39 height 18
click at [136, 341] on button "Search" at bounding box center [146, 339] width 39 height 18
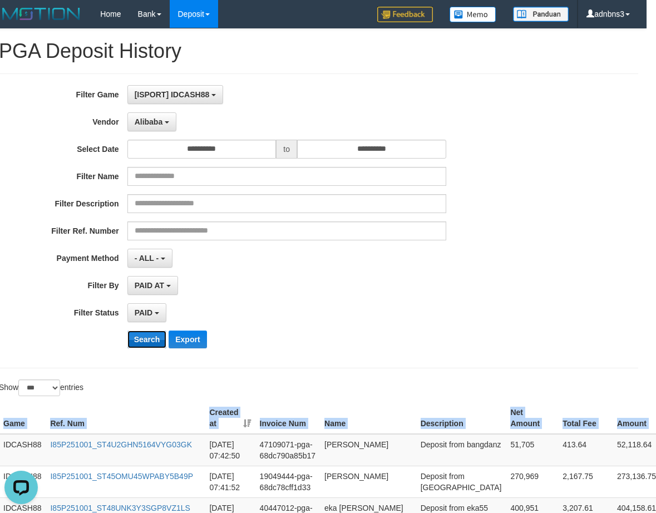
click at [135, 340] on button "Search" at bounding box center [146, 339] width 39 height 18
click at [143, 341] on button "Search" at bounding box center [146, 339] width 39 height 18
click at [142, 338] on button "Search" at bounding box center [146, 339] width 39 height 18
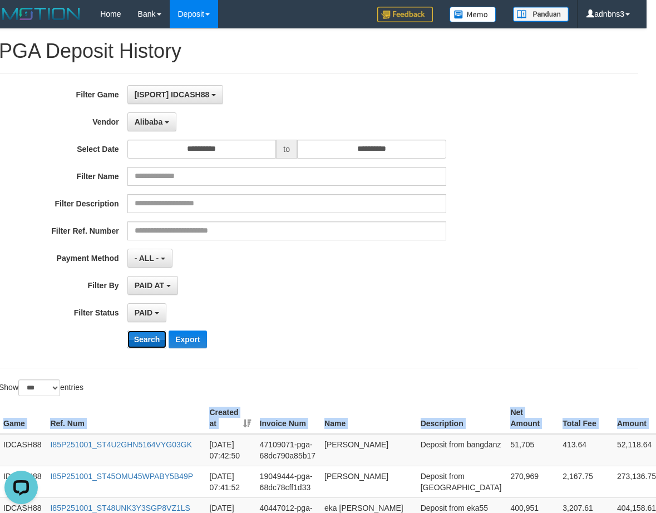
click at [142, 337] on button "Search" at bounding box center [146, 339] width 39 height 18
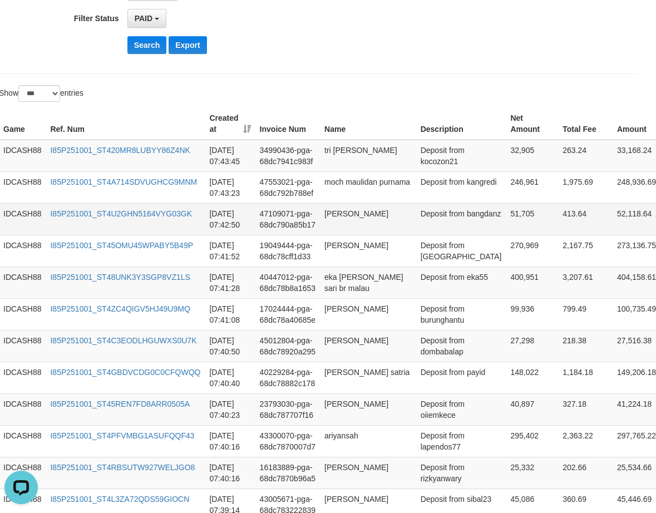
scroll to position [294, 13]
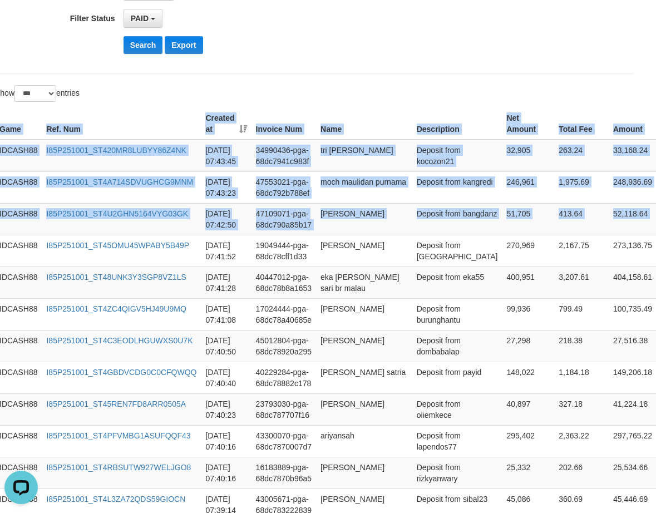
copy div "Game Ref. Num Created at Invoice Num Name Description Net Amount Total Fee Amou…"
drag, startPoint x: 649, startPoint y: 224, endPoint x: 512, endPoint y: 84, distance: 196.2
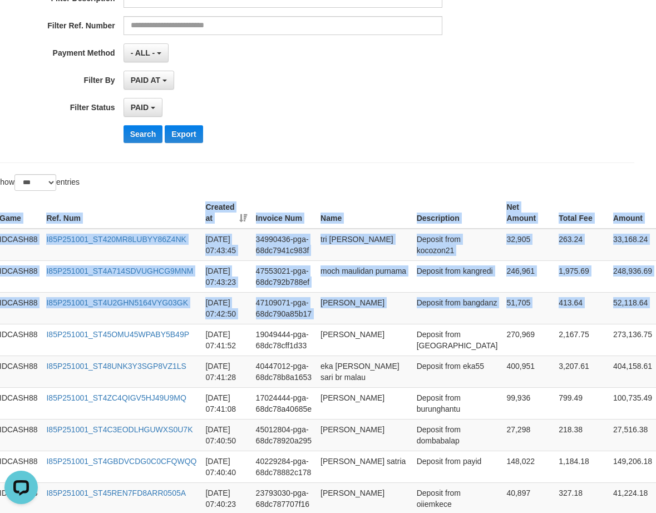
scroll to position [72, 13]
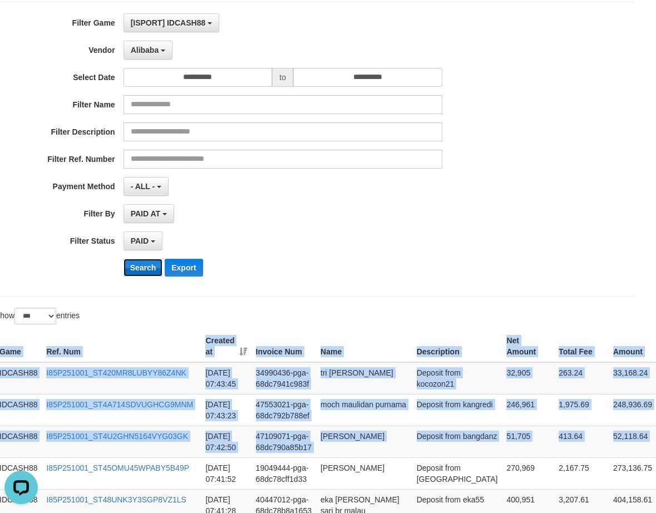
click at [135, 267] on button "Search" at bounding box center [142, 268] width 39 height 18
click at [136, 266] on button "Search" at bounding box center [142, 268] width 39 height 18
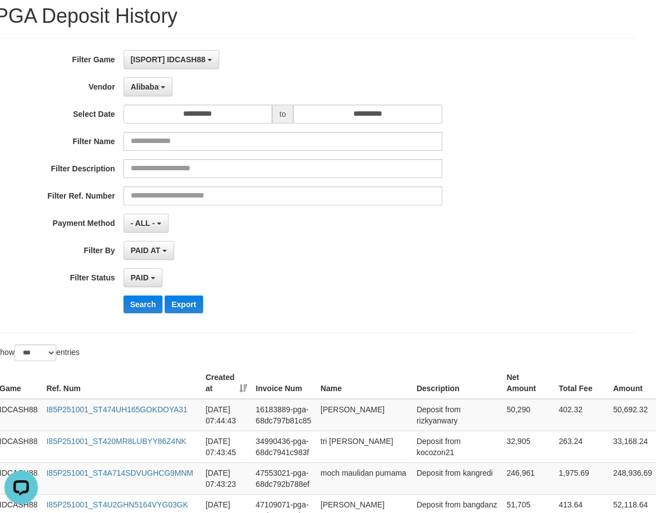
scroll to position [0, 13]
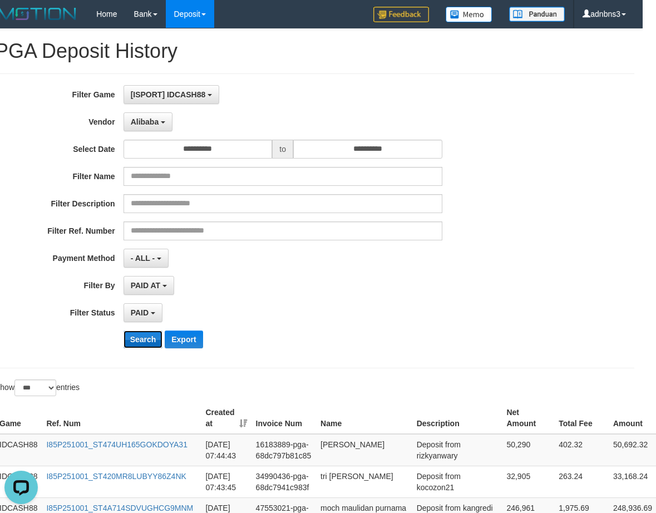
click at [146, 338] on button "Search" at bounding box center [142, 339] width 39 height 18
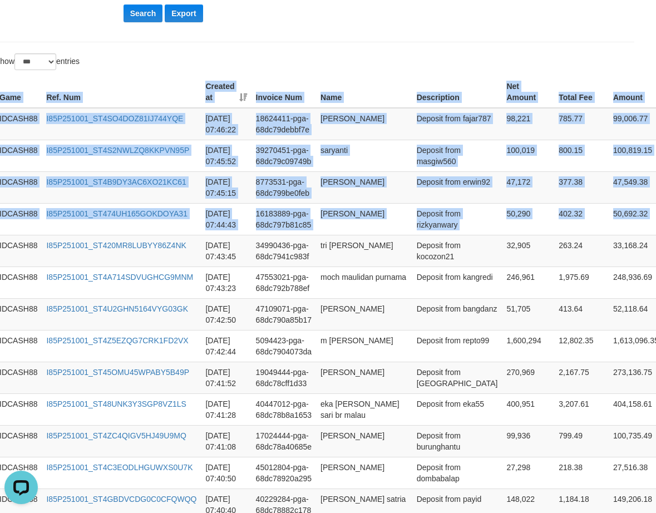
copy div "Game Ref. Num Created at Invoice Num Name Description Net Amount Total Fee Amou…"
drag, startPoint x: 645, startPoint y: 221, endPoint x: 439, endPoint y: 61, distance: 261.2
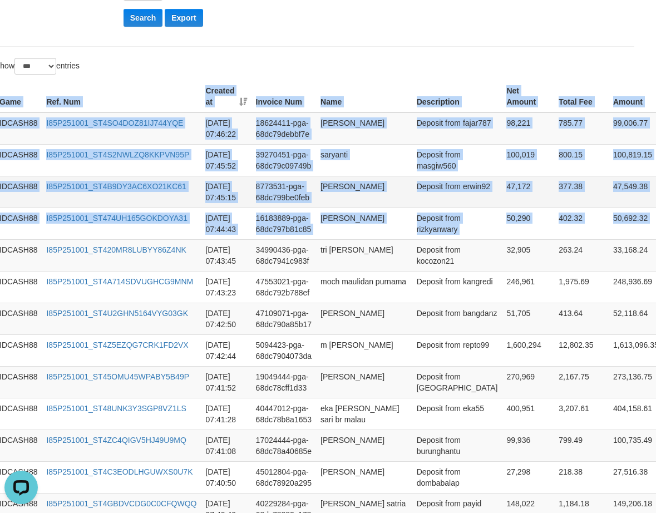
scroll to position [177, 13]
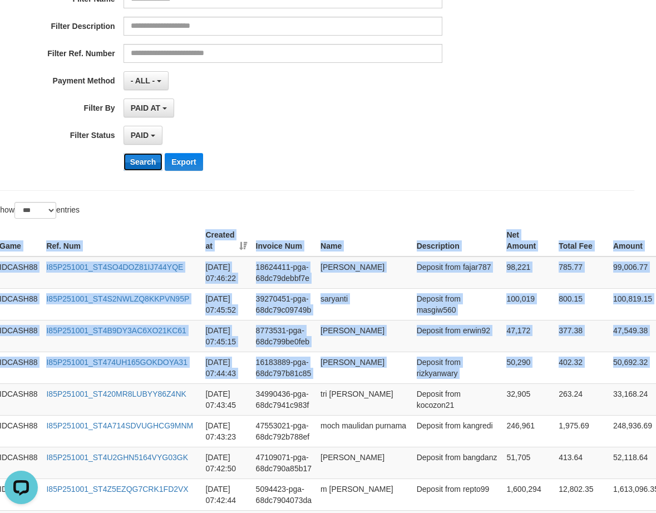
click at [141, 161] on button "Search" at bounding box center [142, 162] width 39 height 18
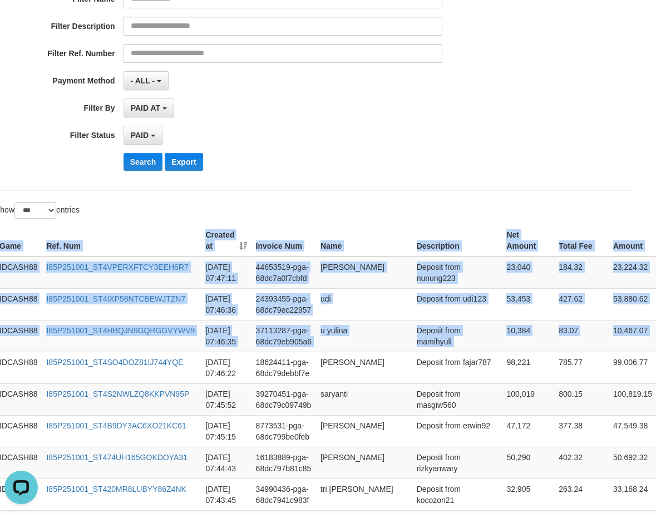
drag, startPoint x: 628, startPoint y: 334, endPoint x: 556, endPoint y: 207, distance: 145.7
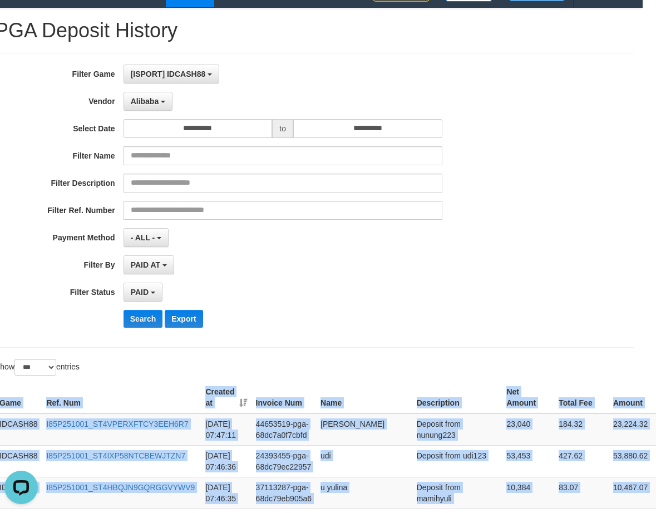
scroll to position [0, 13]
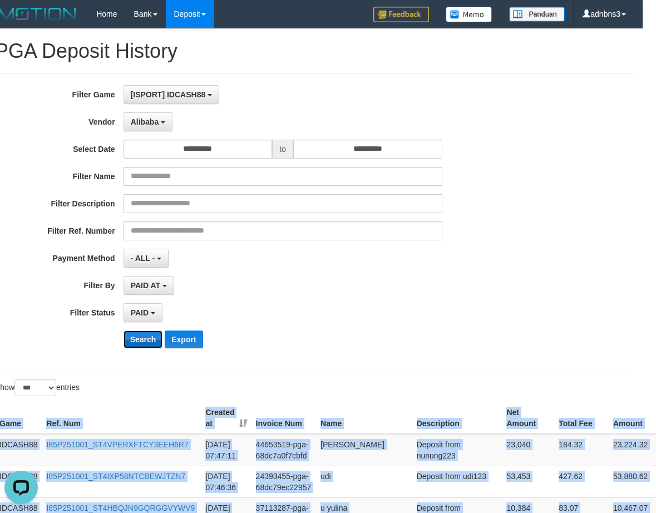
click at [133, 338] on button "Search" at bounding box center [142, 339] width 39 height 18
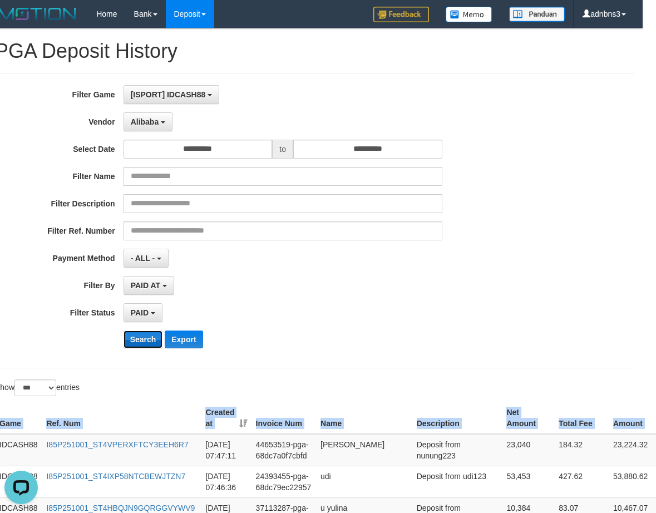
click at [135, 346] on button "Search" at bounding box center [142, 339] width 39 height 18
click at [135, 344] on button "Search" at bounding box center [142, 339] width 39 height 18
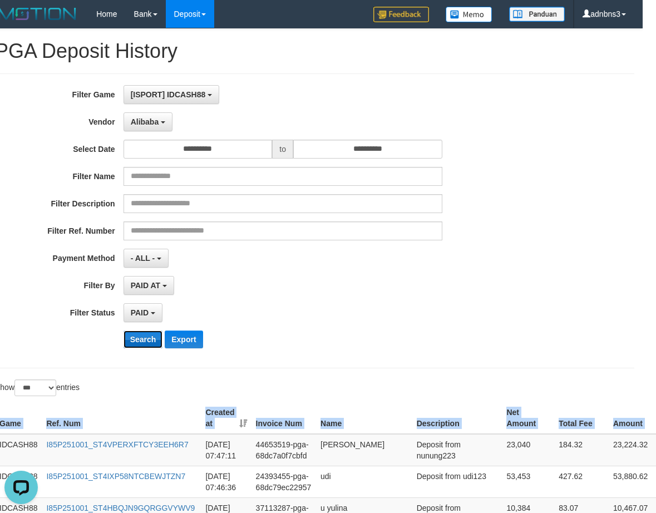
click at [135, 343] on button "Search" at bounding box center [142, 339] width 39 height 18
click at [136, 343] on button "Search" at bounding box center [142, 339] width 39 height 18
drag, startPoint x: 136, startPoint y: 343, endPoint x: 184, endPoint y: 339, distance: 48.6
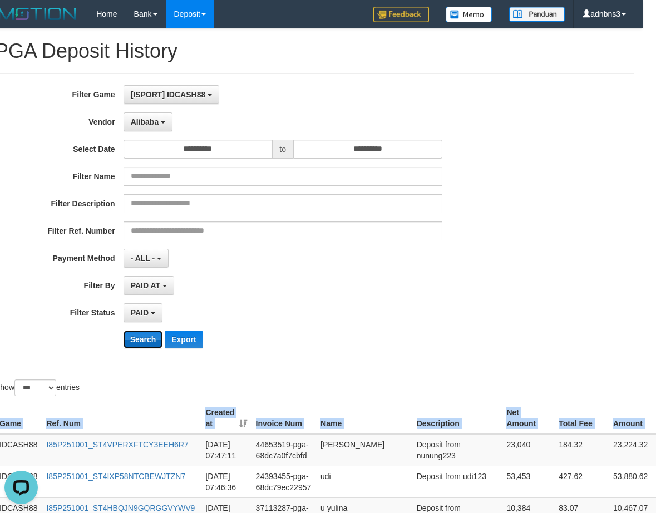
click at [136, 343] on button "Search" at bounding box center [142, 339] width 39 height 18
click at [134, 343] on button "Search" at bounding box center [142, 339] width 39 height 18
click at [134, 342] on button "Search" at bounding box center [142, 339] width 39 height 18
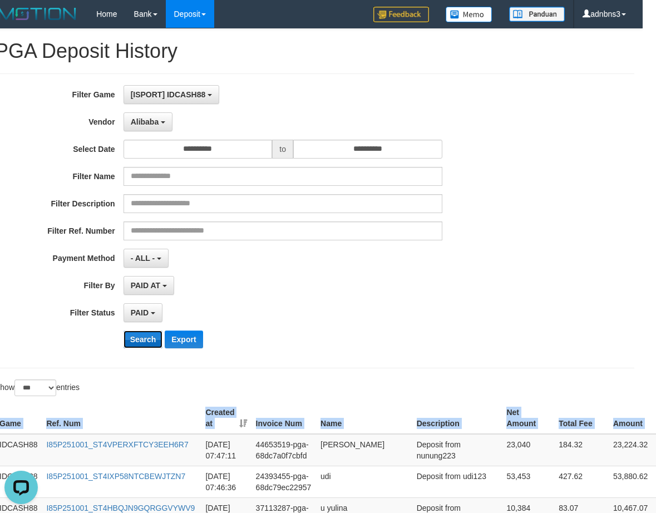
click at [134, 342] on button "Search" at bounding box center [142, 339] width 39 height 18
click at [134, 341] on button "Search" at bounding box center [142, 339] width 39 height 18
click at [146, 341] on button "Search" at bounding box center [142, 339] width 39 height 18
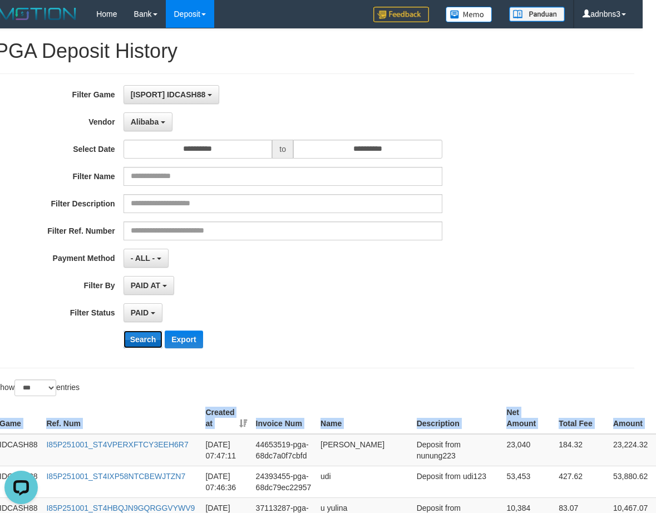
click at [146, 341] on button "Search" at bounding box center [142, 339] width 39 height 18
click at [142, 333] on button "Search" at bounding box center [142, 339] width 39 height 18
click at [141, 333] on button "Search" at bounding box center [142, 339] width 39 height 18
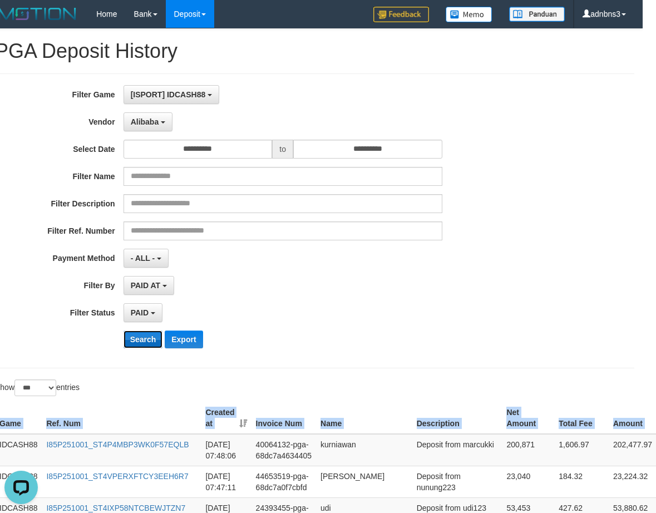
click at [141, 333] on button "Search" at bounding box center [142, 339] width 39 height 18
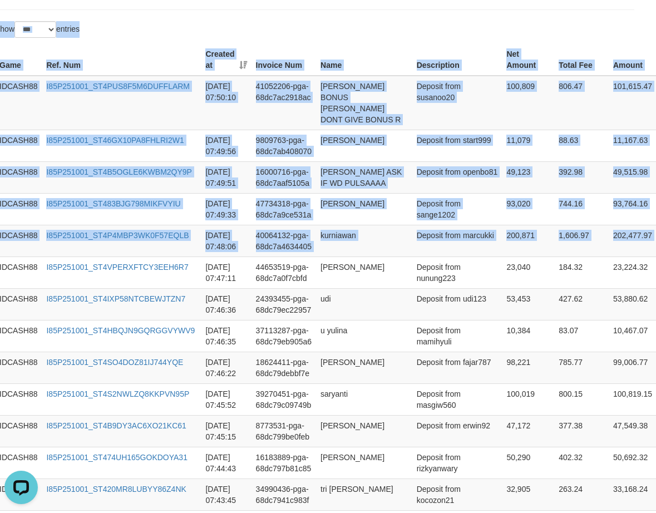
scroll to position [237, 13]
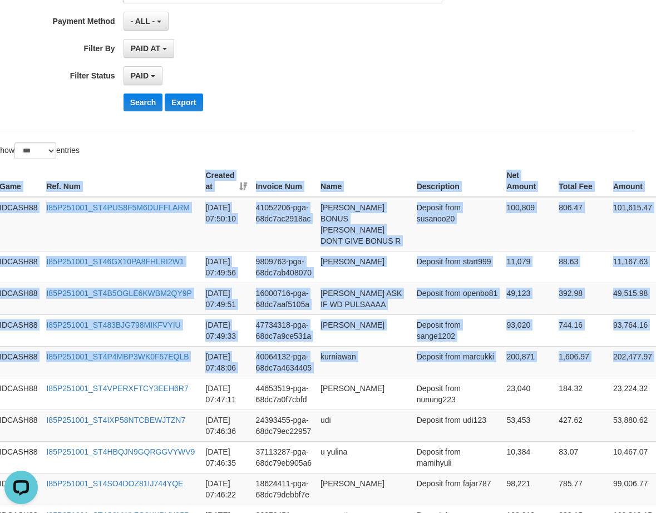
drag, startPoint x: 650, startPoint y: 225, endPoint x: 351, endPoint y: 147, distance: 309.0
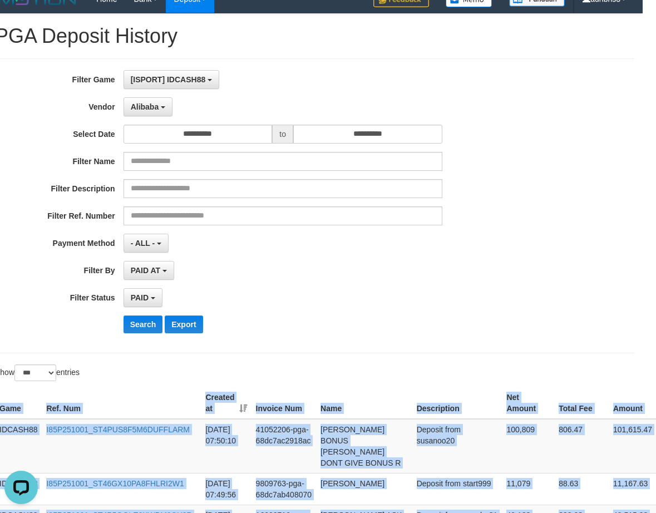
scroll to position [14, 13]
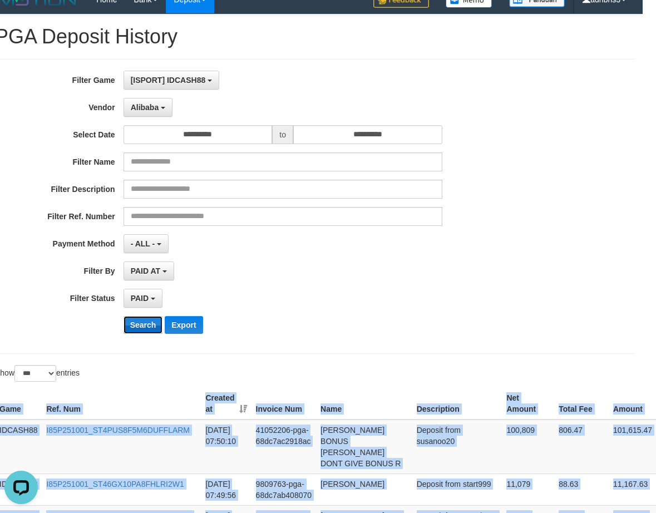
click at [136, 322] on button "Search" at bounding box center [142, 325] width 39 height 18
click at [135, 323] on button "Search" at bounding box center [142, 325] width 39 height 18
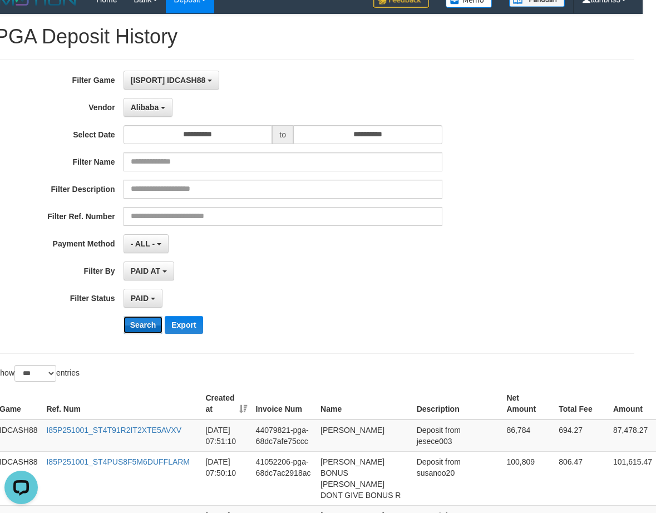
click at [143, 316] on button "Search" at bounding box center [142, 325] width 39 height 18
click at [143, 317] on button "Search" at bounding box center [142, 325] width 39 height 18
click at [145, 329] on button "Search" at bounding box center [142, 325] width 39 height 18
click at [145, 328] on button "Search" at bounding box center [142, 325] width 39 height 18
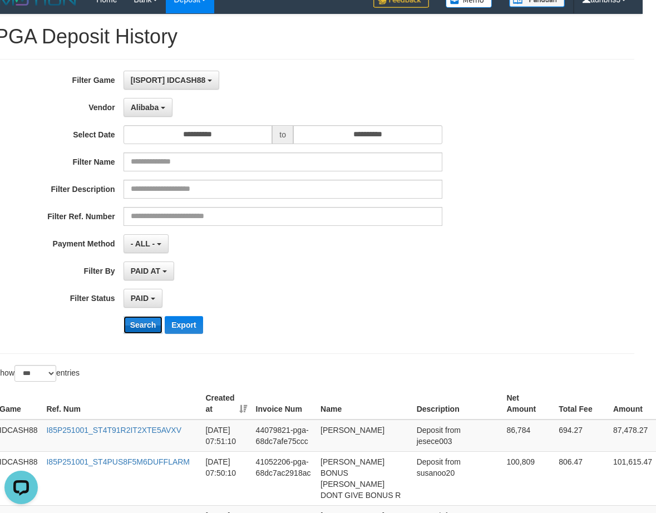
click at [145, 328] on button "Search" at bounding box center [142, 325] width 39 height 18
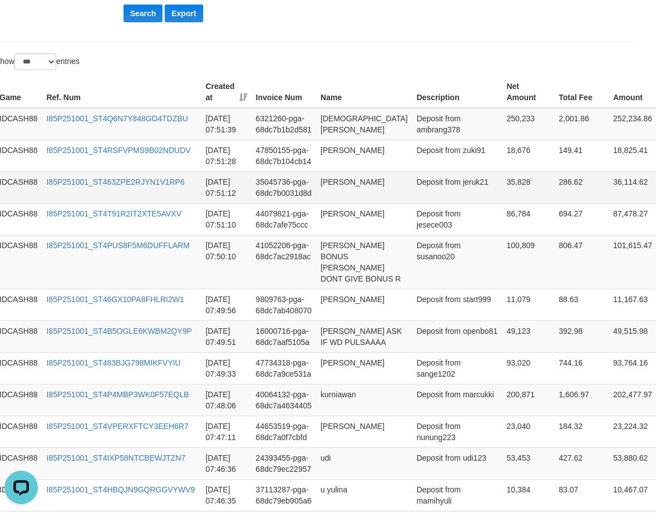
scroll to position [326, 17]
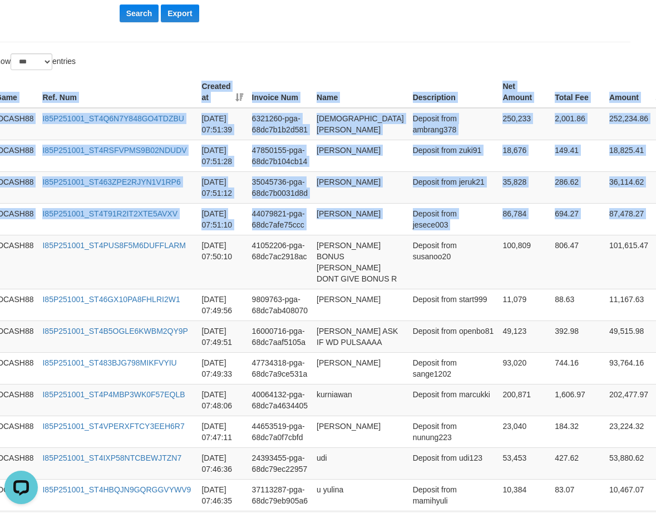
drag, startPoint x: 649, startPoint y: 221, endPoint x: 468, endPoint y: 62, distance: 241.2
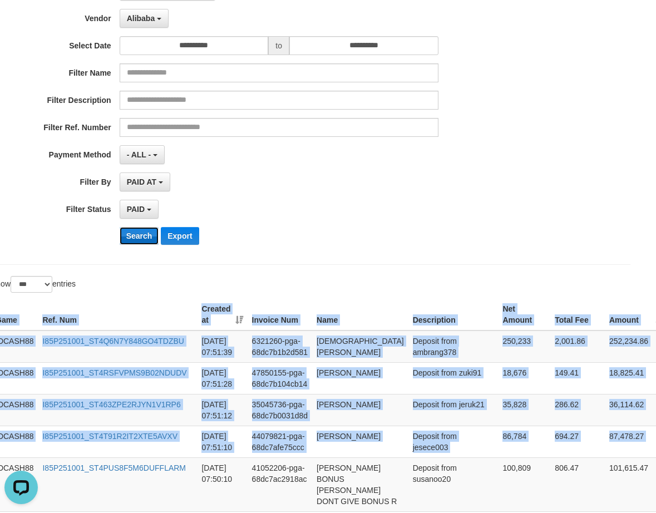
click at [142, 236] on button "Search" at bounding box center [139, 236] width 39 height 18
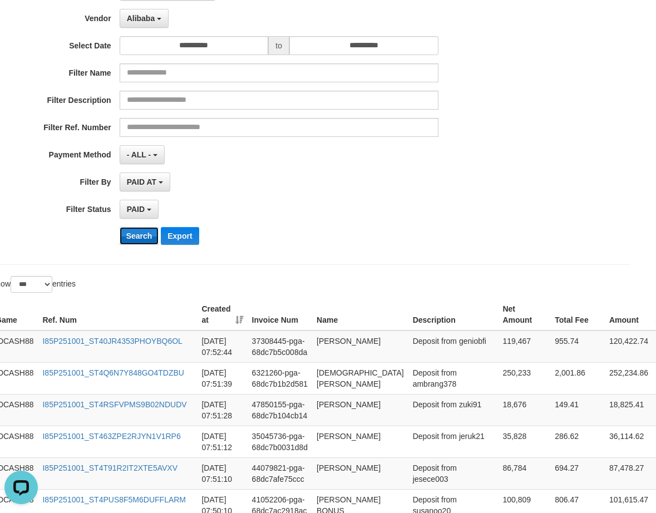
click at [141, 241] on button "Search" at bounding box center [139, 236] width 39 height 18
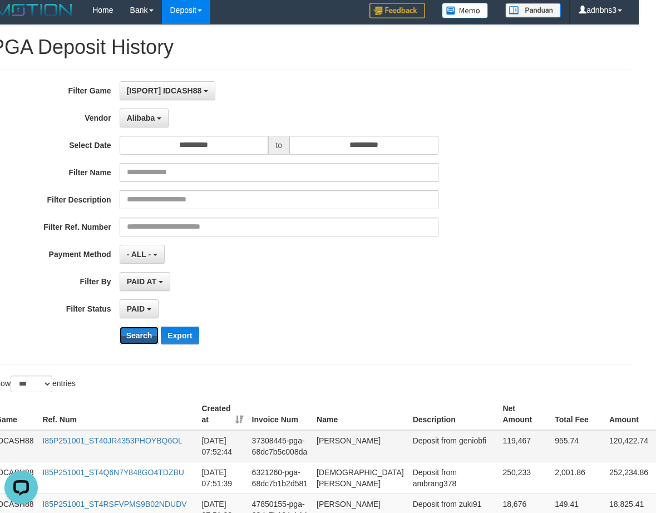
scroll to position [0, 17]
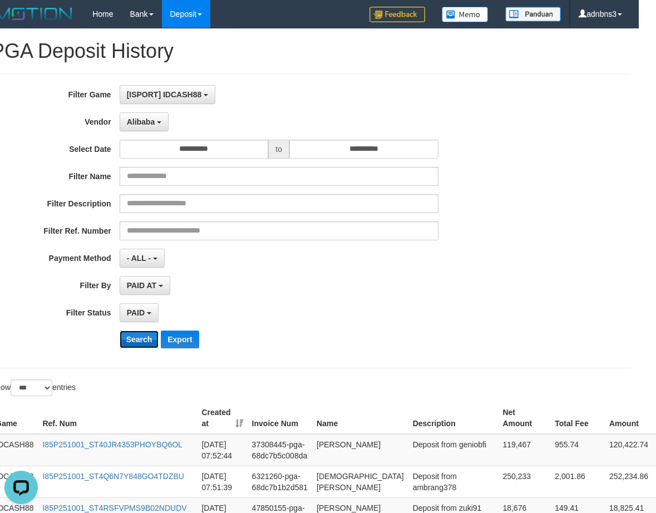
click at [140, 341] on button "Search" at bounding box center [139, 339] width 39 height 18
click at [140, 339] on button "Search" at bounding box center [139, 339] width 39 height 18
click at [139, 340] on button "Search" at bounding box center [139, 339] width 39 height 18
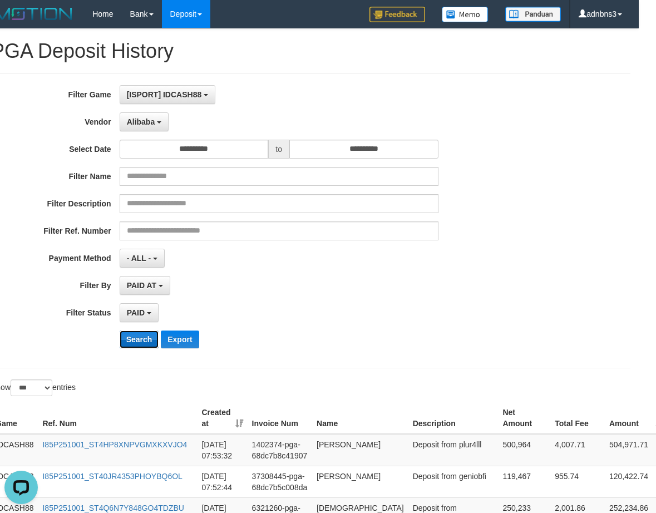
click at [139, 340] on button "Search" at bounding box center [139, 339] width 39 height 18
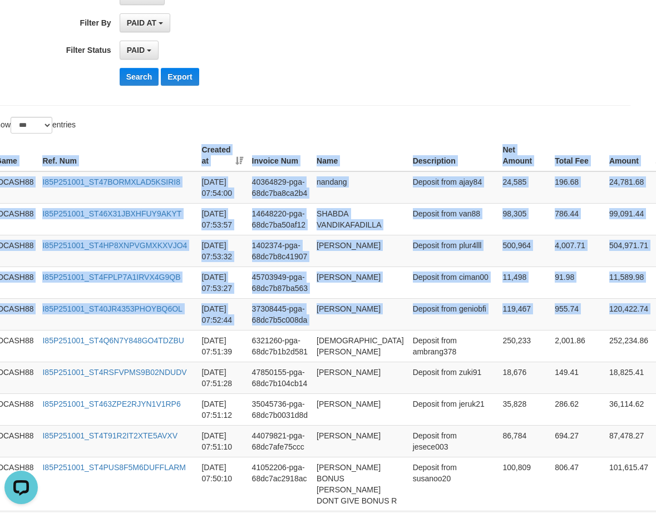
drag, startPoint x: 643, startPoint y: 322, endPoint x: 541, endPoint y: 116, distance: 230.0
copy div "Game Ref. Num Created at Invoice Num Name Description Net Amount Total Fee Amou…"
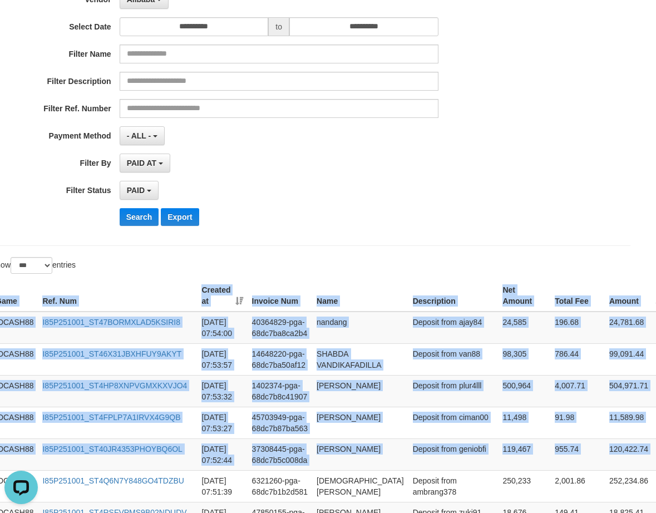
scroll to position [114, 17]
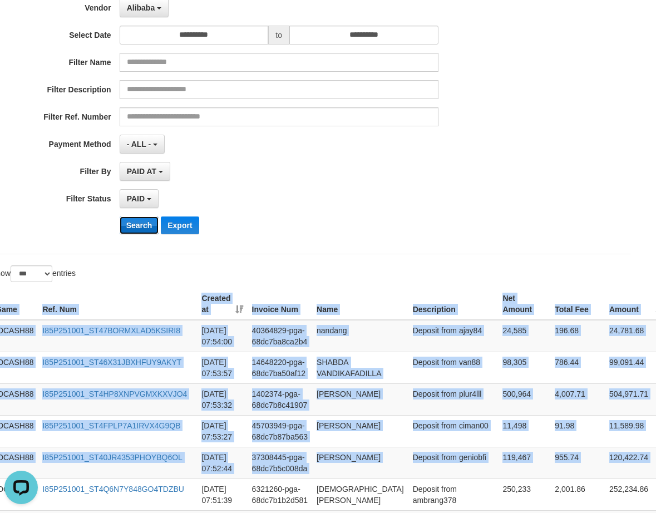
click at [143, 227] on button "Search" at bounding box center [139, 225] width 39 height 18
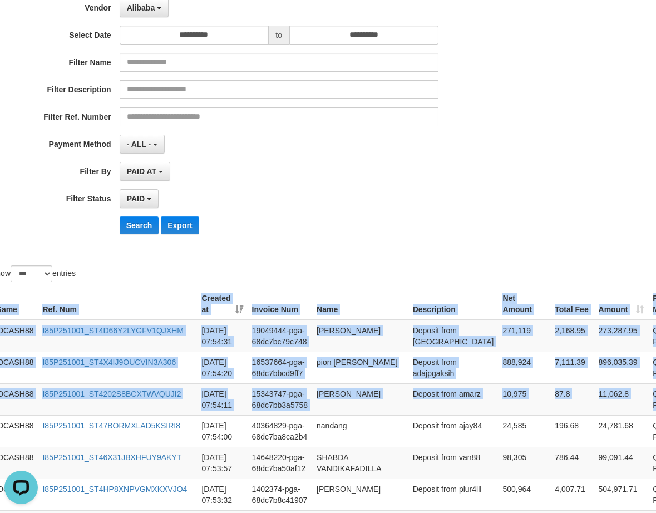
copy div "Game Ref. Num Created at Invoice Num Name Description Net Amount Total Fee Amou…"
drag, startPoint x: 634, startPoint y: 398, endPoint x: 531, endPoint y: 261, distance: 171.9
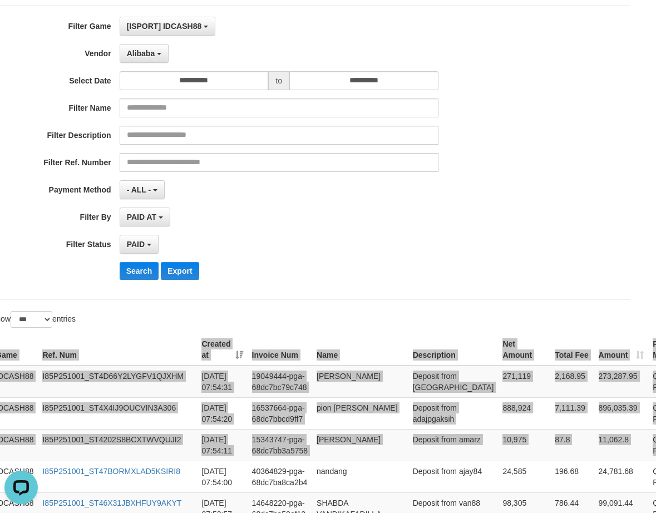
scroll to position [0, 17]
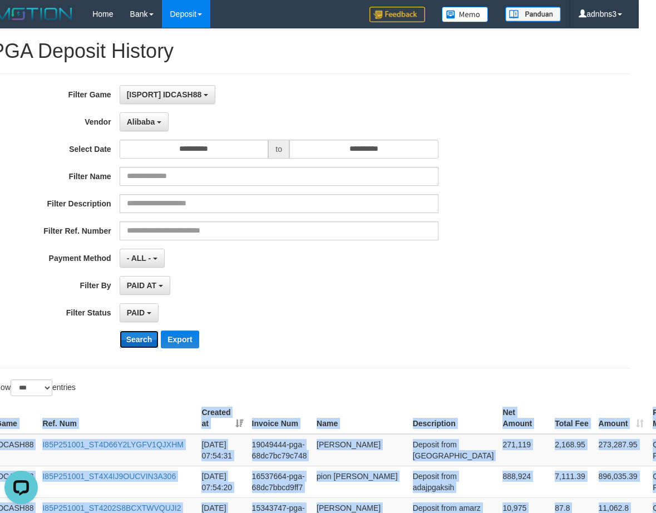
click at [136, 336] on button "Search" at bounding box center [139, 339] width 39 height 18
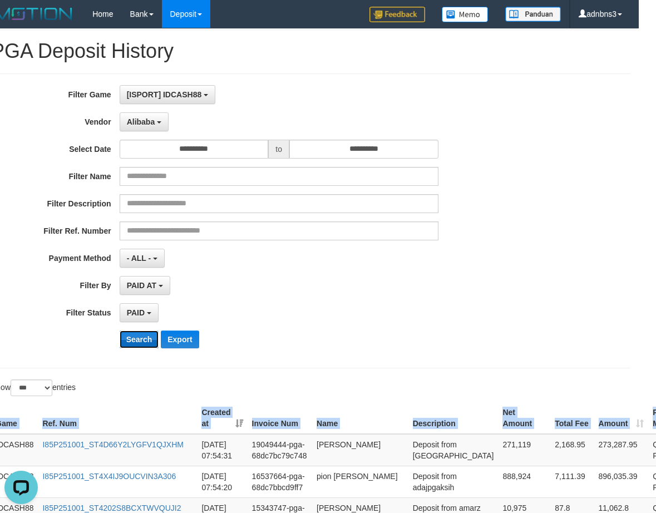
click at [137, 338] on button "Search" at bounding box center [139, 339] width 39 height 18
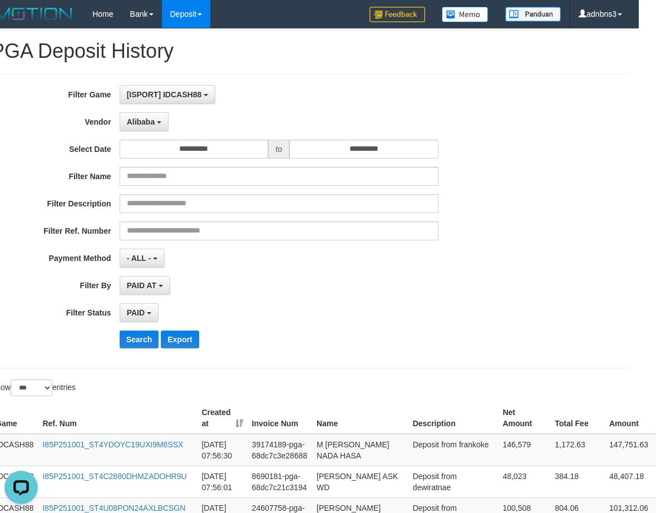
scroll to position [294, 17]
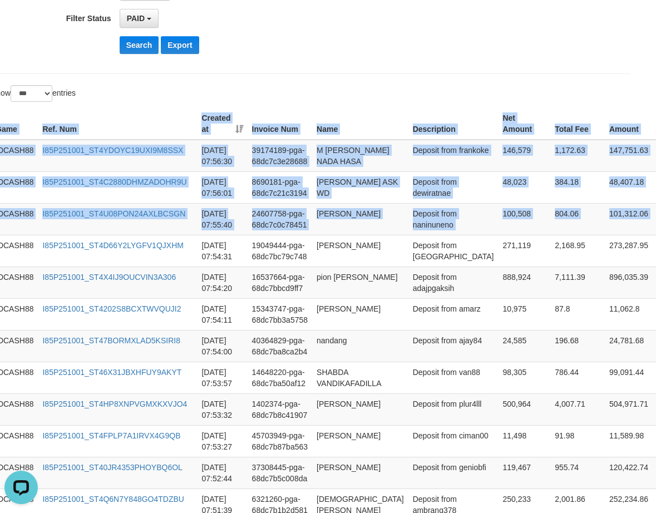
drag, startPoint x: 621, startPoint y: 216, endPoint x: 505, endPoint y: 94, distance: 168.7
copy div "Game Ref. Num Created at Invoice Num Name Description Net Amount Total Fee Amou…"
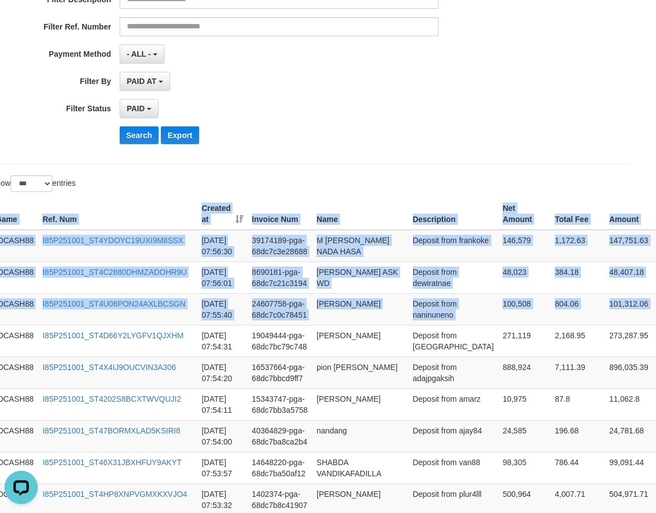
scroll to position [72, 17]
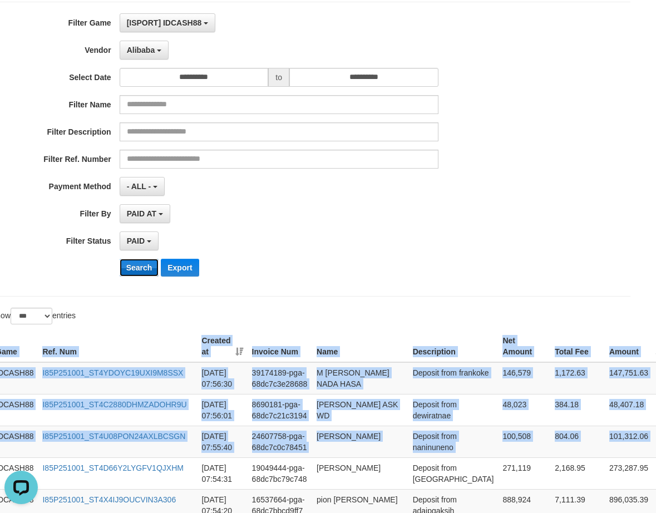
click at [127, 267] on button "Search" at bounding box center [139, 268] width 39 height 18
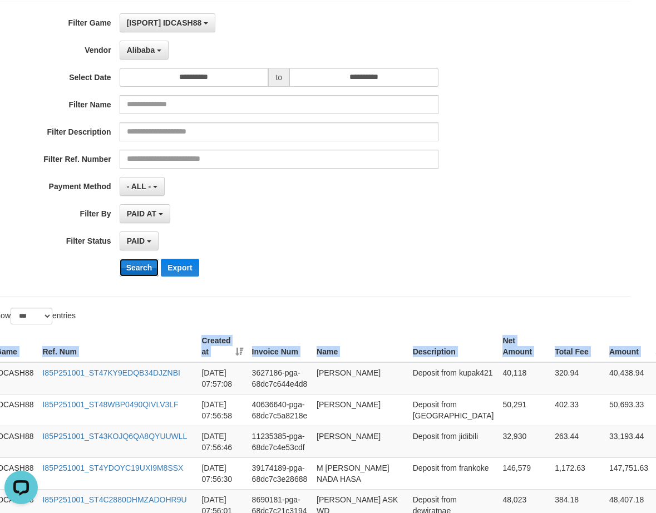
click at [139, 271] on button "Search" at bounding box center [139, 268] width 39 height 18
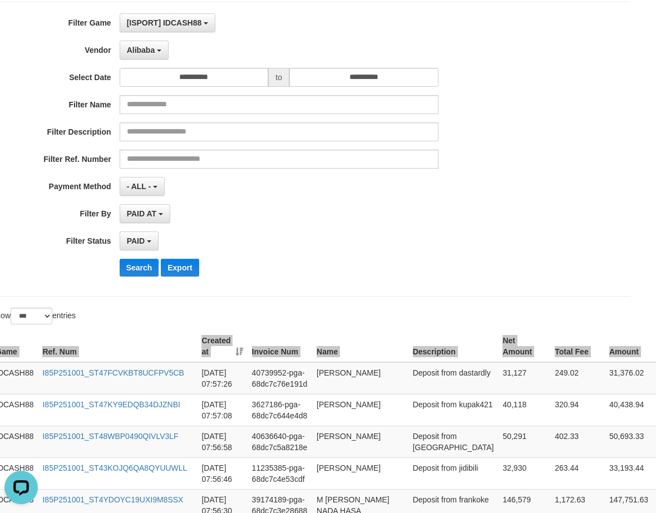
scroll to position [74, 17]
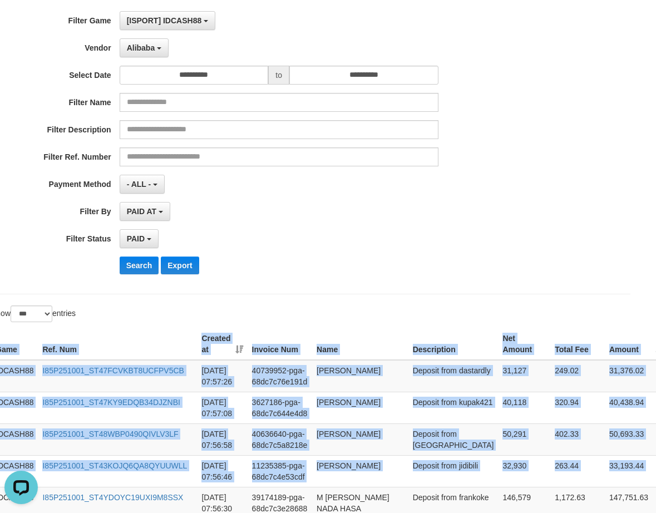
drag, startPoint x: 614, startPoint y: 453, endPoint x: 539, endPoint y: 318, distance: 154.3
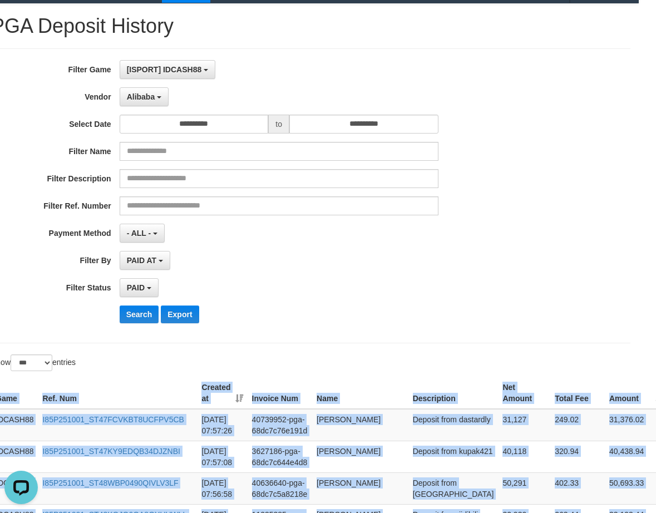
scroll to position [0, 17]
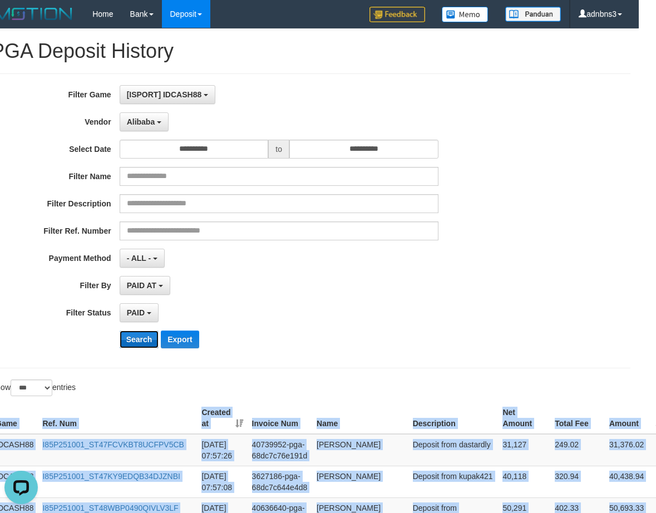
click at [129, 341] on button "Search" at bounding box center [139, 339] width 39 height 18
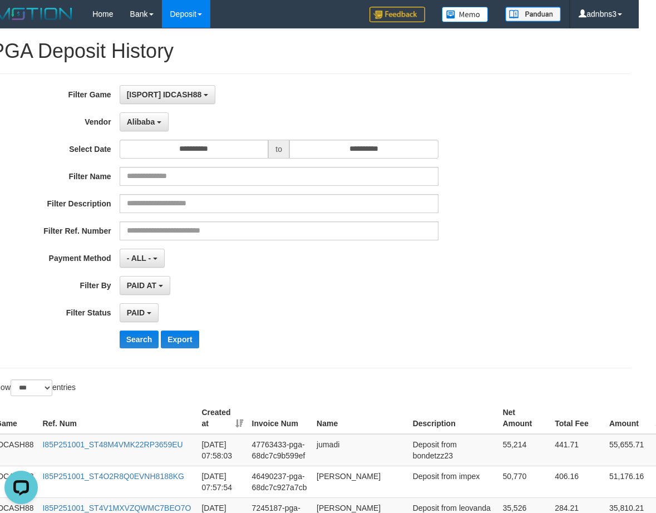
scroll to position [294, 17]
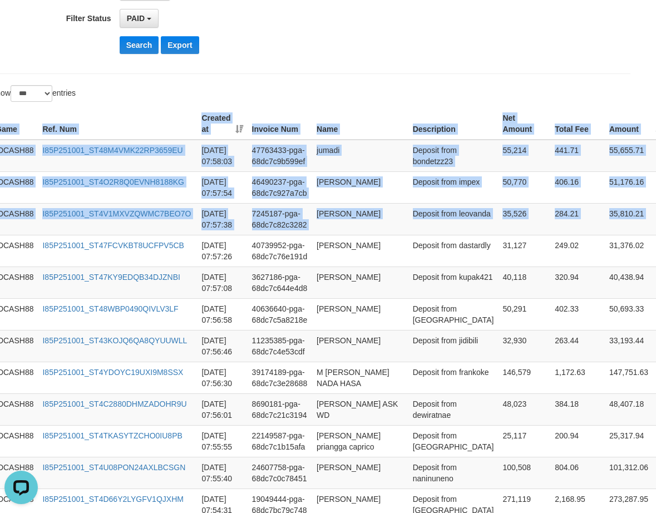
drag, startPoint x: 629, startPoint y: 218, endPoint x: 578, endPoint y: 123, distance: 107.5
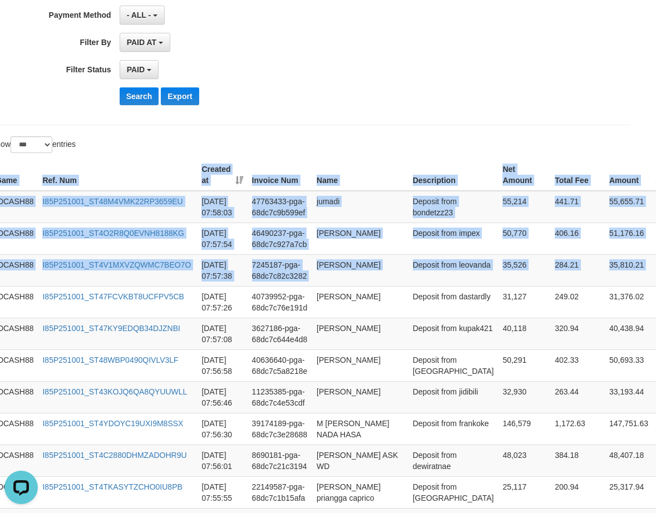
scroll to position [146, 17]
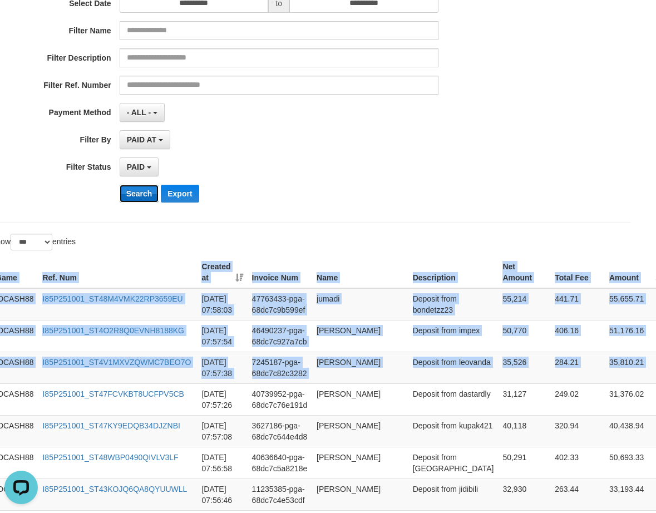
click at [145, 195] on button "Search" at bounding box center [139, 194] width 39 height 18
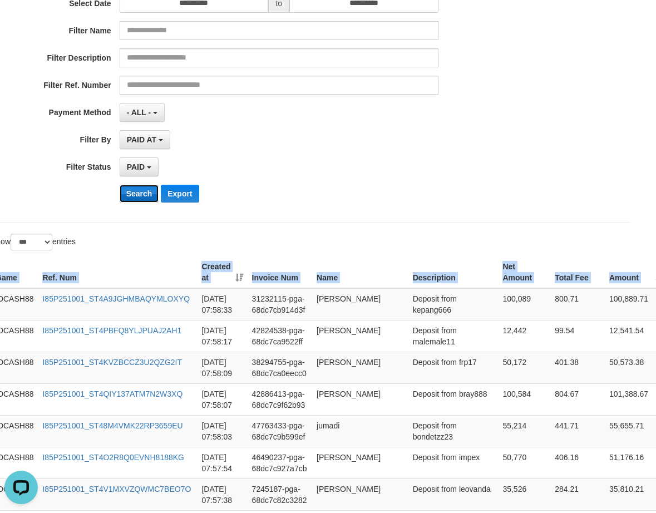
click at [141, 199] on button "Search" at bounding box center [139, 194] width 39 height 18
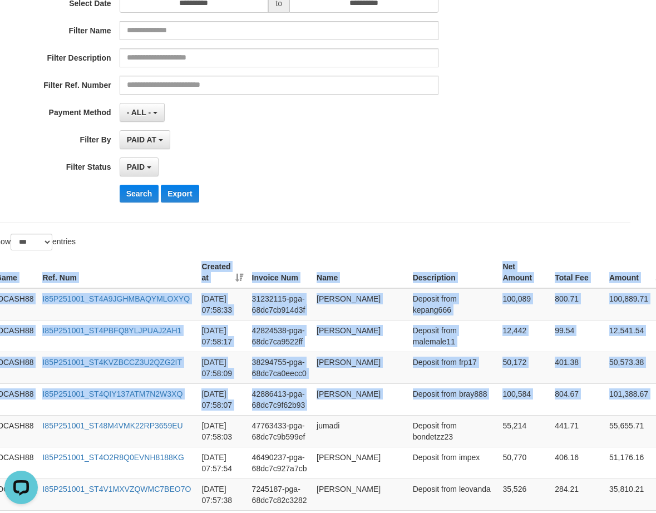
drag, startPoint x: 628, startPoint y: 394, endPoint x: 515, endPoint y: 223, distance: 205.1
click at [127, 187] on button "Search" at bounding box center [139, 194] width 39 height 18
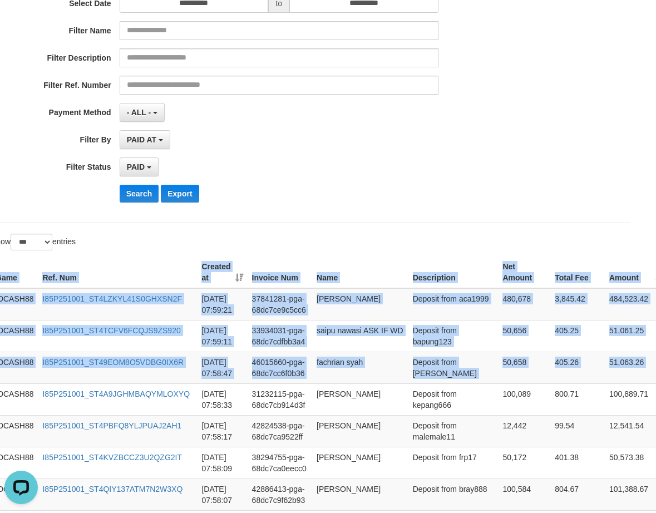
drag, startPoint x: 643, startPoint y: 369, endPoint x: 532, endPoint y: 249, distance: 163.3
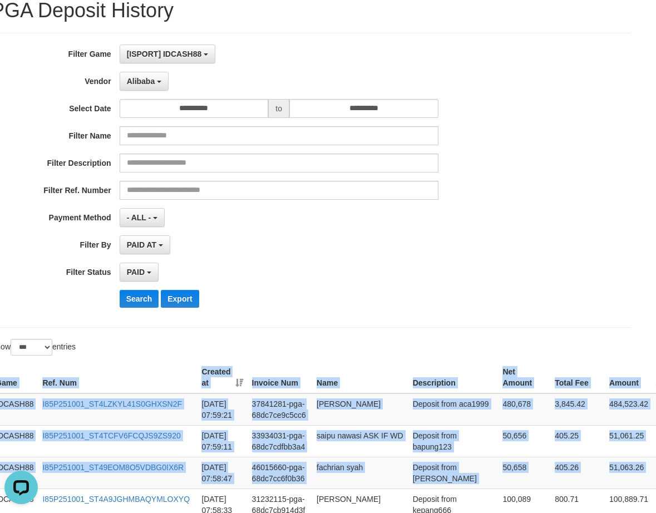
scroll to position [0, 17]
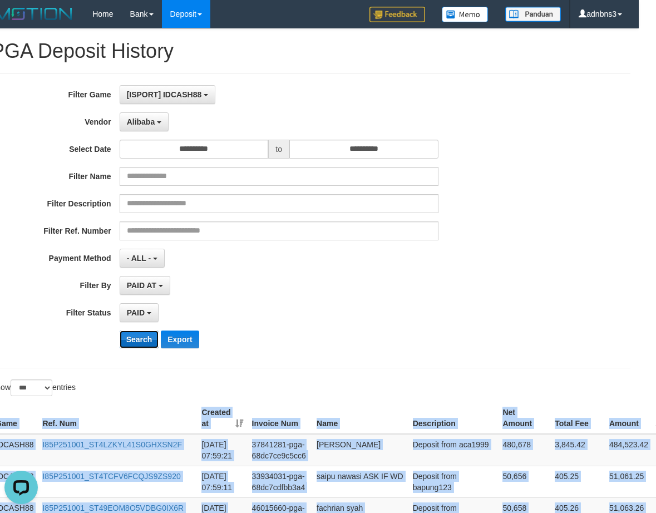
click at [147, 341] on button "Search" at bounding box center [139, 339] width 39 height 18
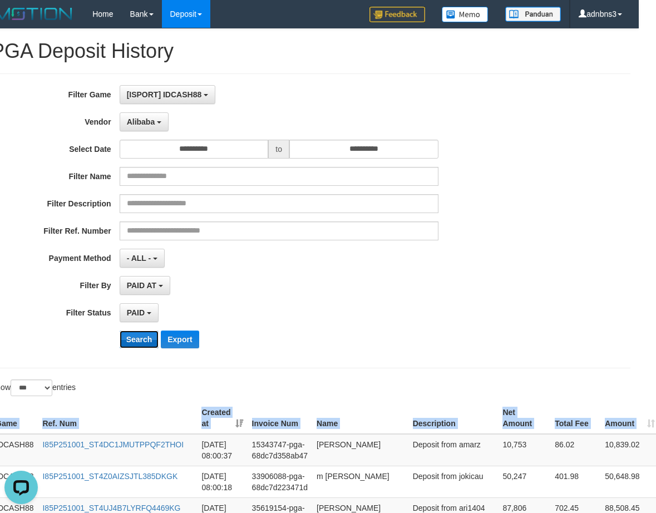
click at [132, 338] on button "Search" at bounding box center [139, 339] width 39 height 18
click at [132, 337] on button "Search" at bounding box center [139, 339] width 39 height 18
click at [133, 336] on button "Search" at bounding box center [139, 339] width 39 height 18
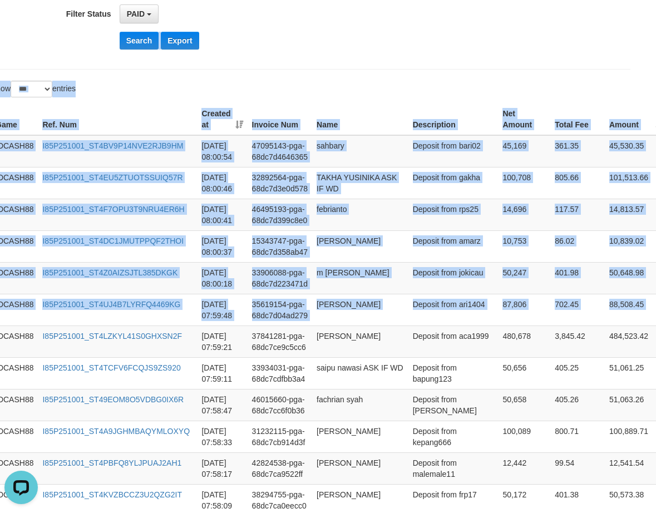
scroll to position [273, 17]
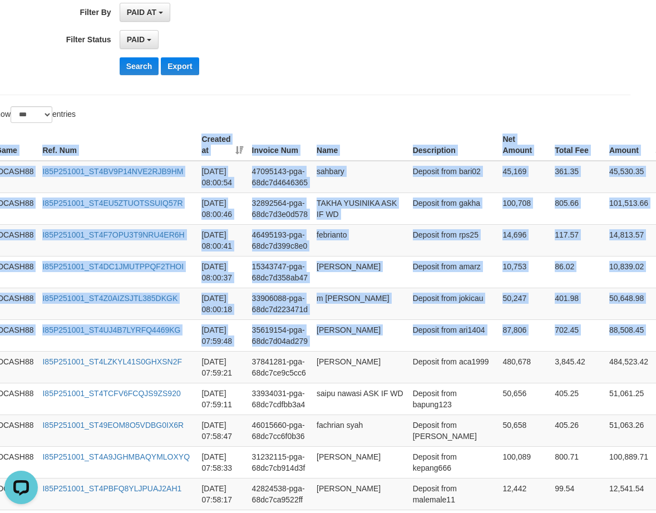
drag, startPoint x: 641, startPoint y: 226, endPoint x: 368, endPoint y: 117, distance: 293.5
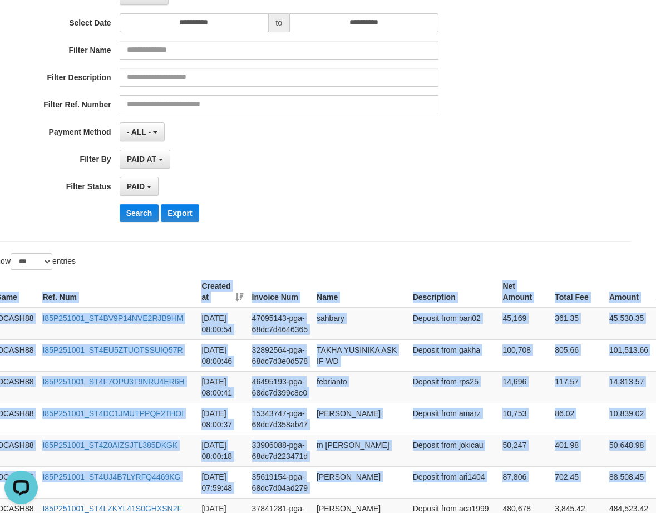
scroll to position [125, 17]
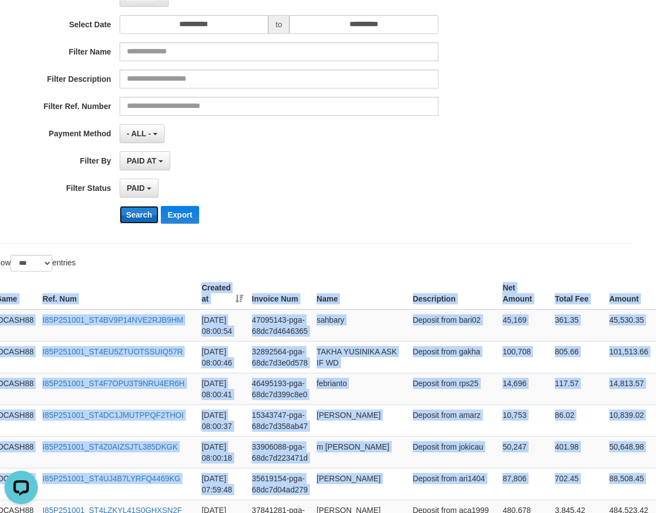
click at [128, 215] on button "Search" at bounding box center [139, 215] width 39 height 18
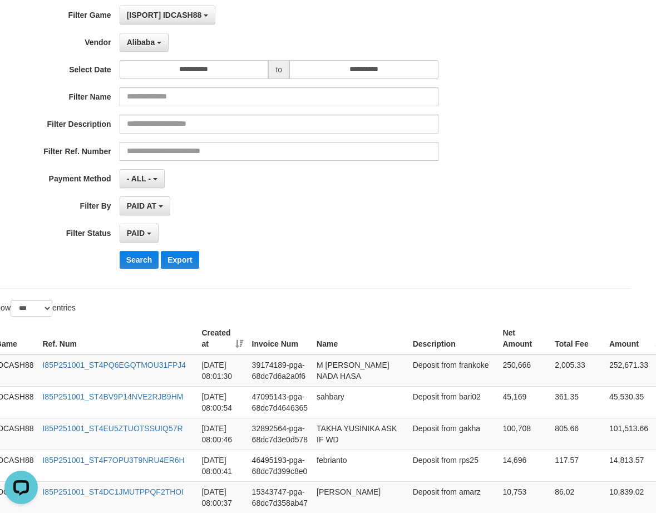
scroll to position [0, 17]
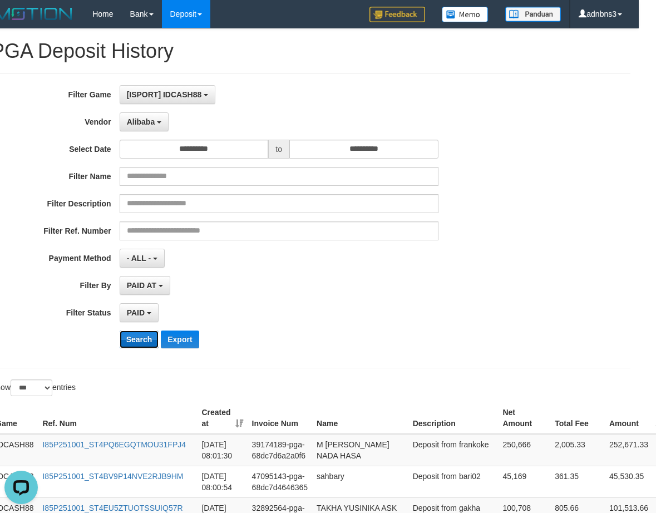
click at [150, 342] on button "Search" at bounding box center [139, 339] width 39 height 18
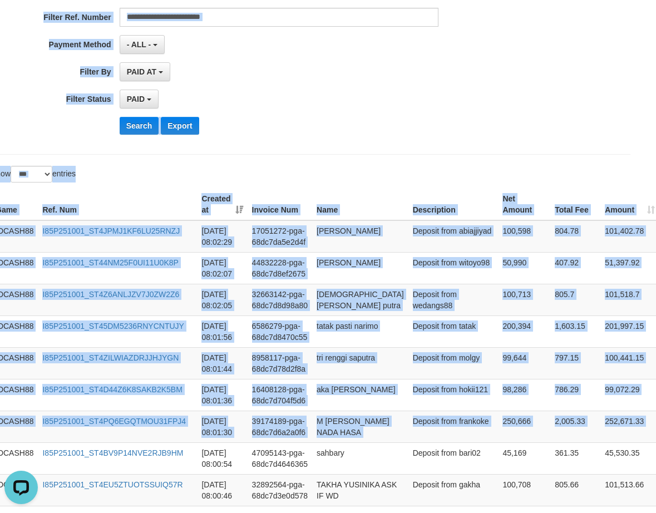
scroll to position [159, 17]
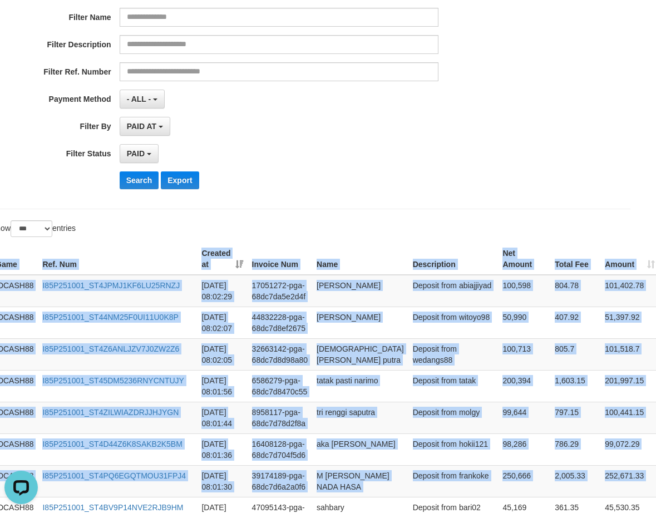
drag, startPoint x: 636, startPoint y: 214, endPoint x: 393, endPoint y: 222, distance: 243.7
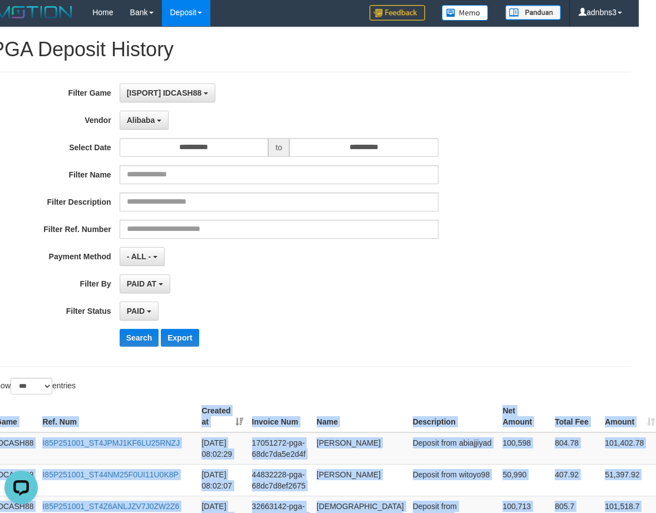
scroll to position [0, 17]
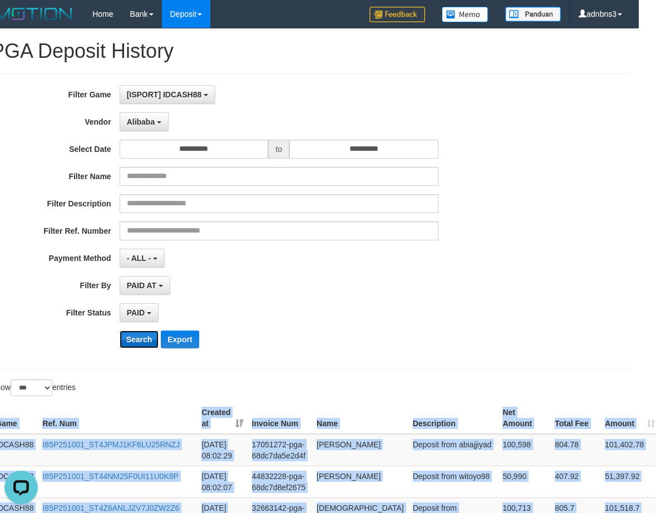
click at [137, 341] on button "Search" at bounding box center [139, 339] width 39 height 18
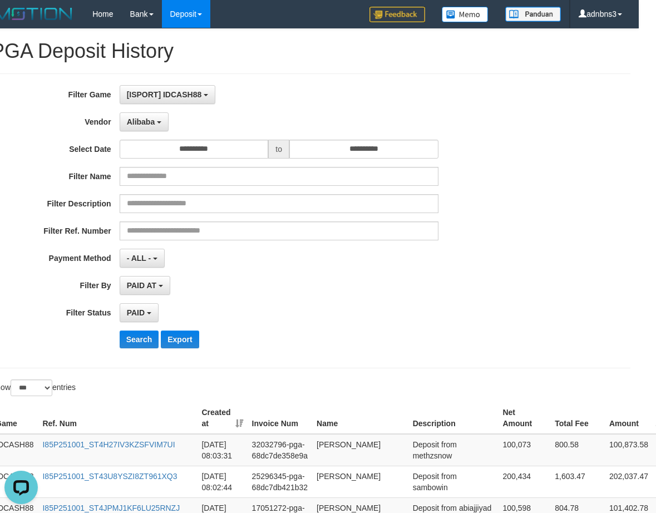
scroll to position [262, 17]
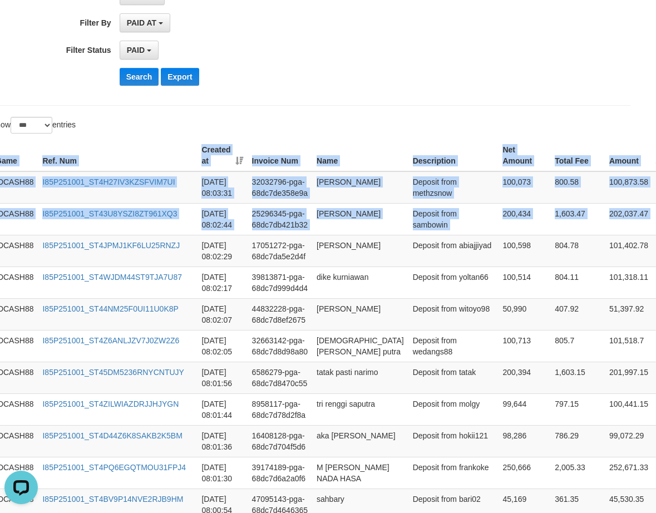
drag, startPoint x: 635, startPoint y: 225, endPoint x: 504, endPoint y: 123, distance: 165.6
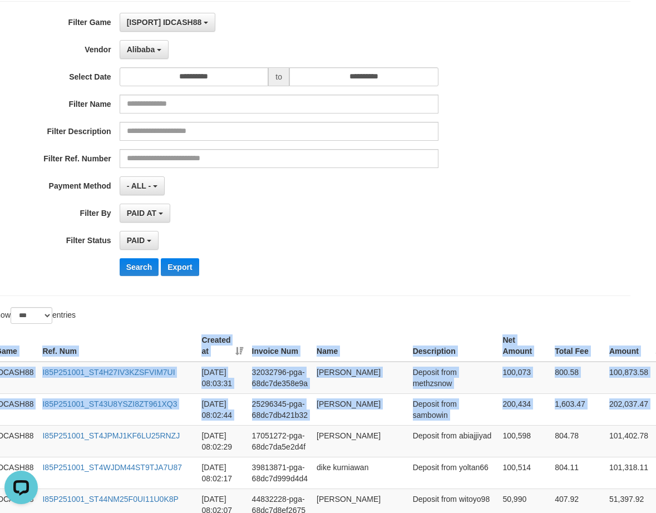
scroll to position [40, 17]
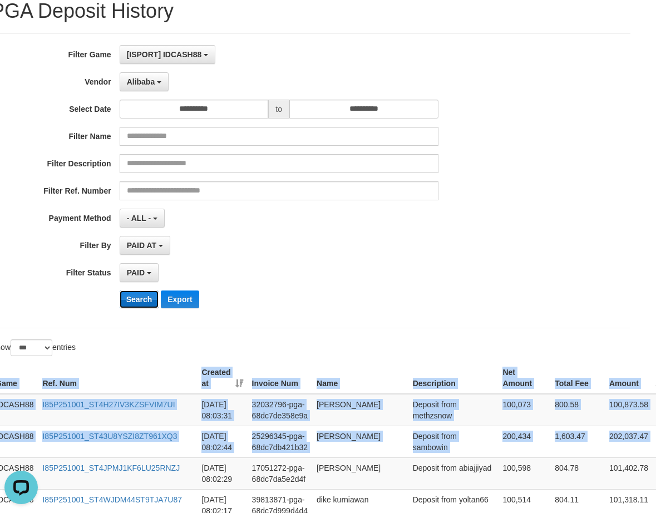
click at [136, 290] on button "Search" at bounding box center [139, 299] width 39 height 18
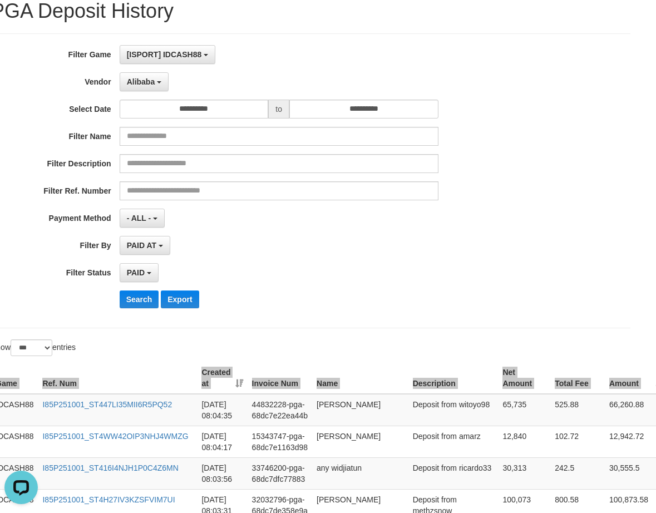
scroll to position [42, 17]
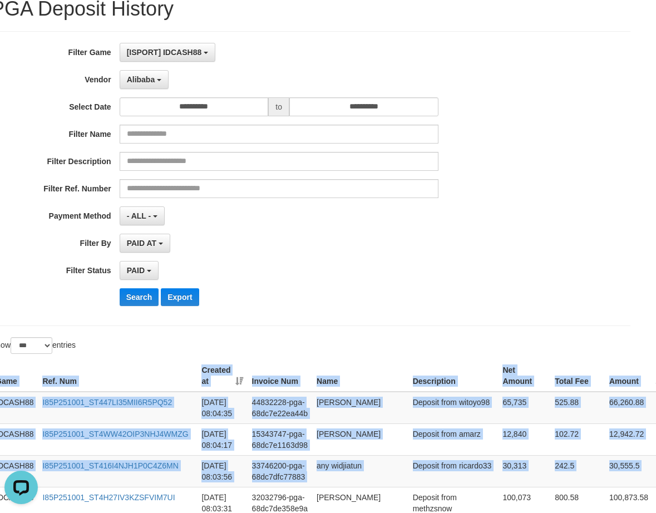
drag, startPoint x: 639, startPoint y: 470, endPoint x: 556, endPoint y: 349, distance: 147.6
click at [126, 297] on button "Search" at bounding box center [139, 297] width 39 height 18
click at [127, 296] on button "Search" at bounding box center [139, 297] width 39 height 18
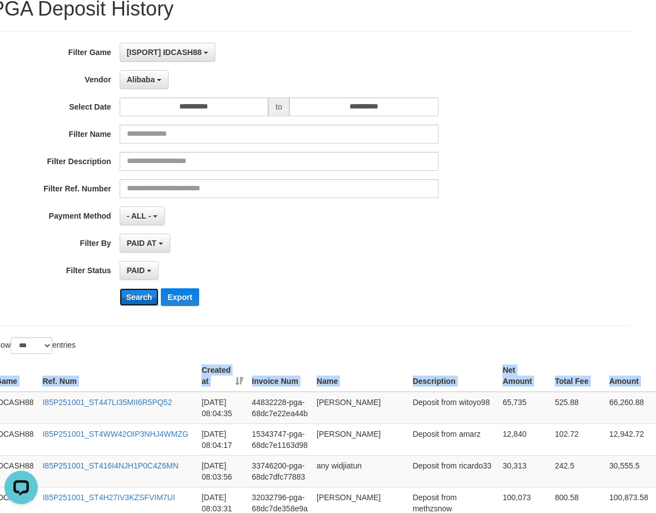
click at [132, 299] on button "Search" at bounding box center [139, 297] width 39 height 18
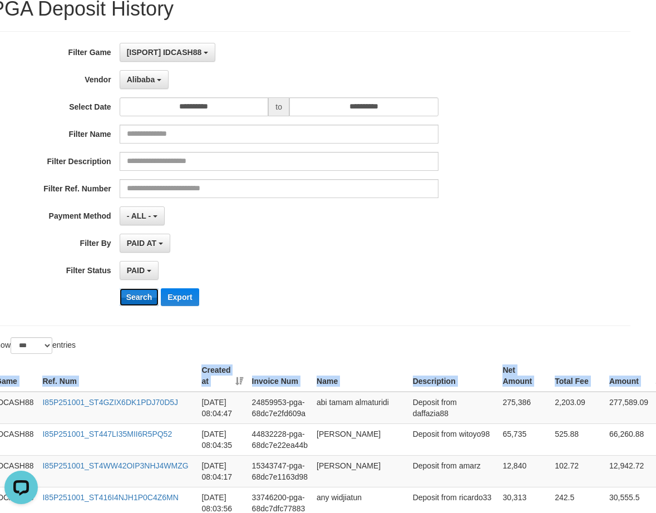
click at [137, 301] on button "Search" at bounding box center [139, 297] width 39 height 18
click at [137, 296] on button "Search" at bounding box center [139, 297] width 39 height 18
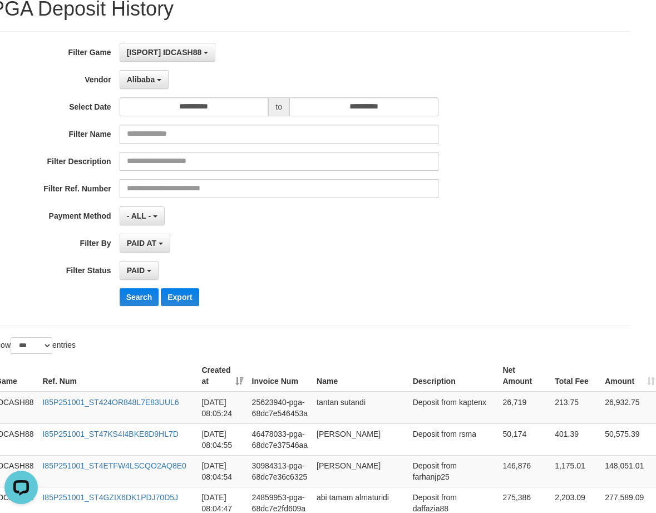
scroll to position [326, 17]
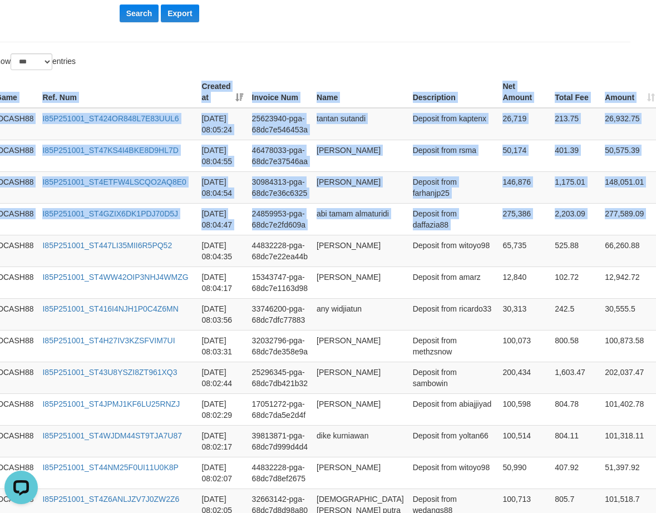
drag, startPoint x: 639, startPoint y: 220, endPoint x: 500, endPoint y: 69, distance: 205.8
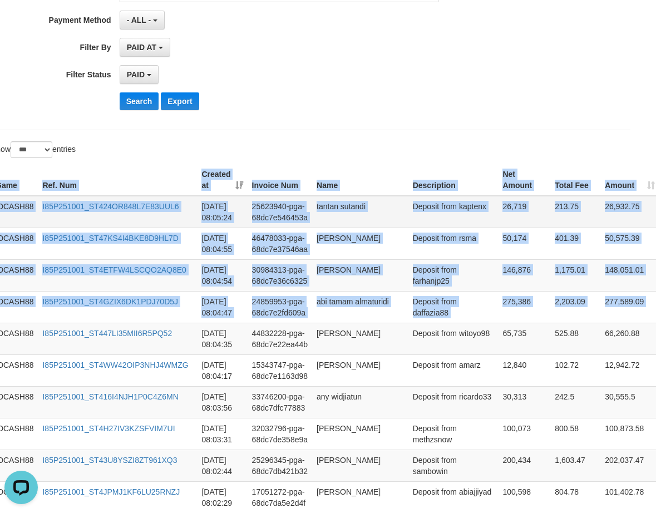
scroll to position [177, 17]
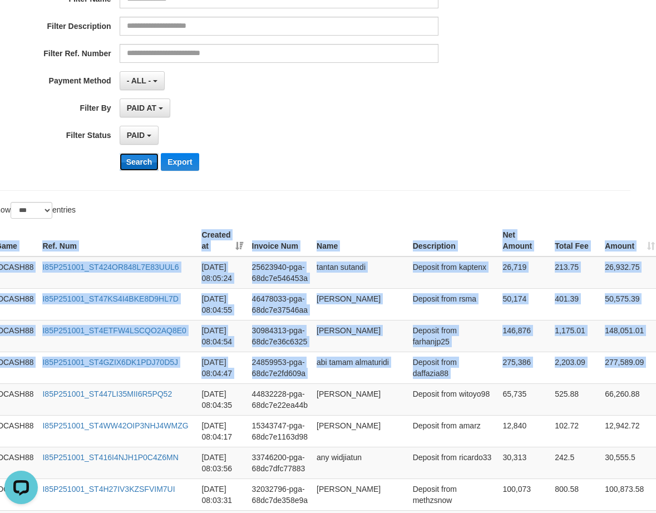
click at [133, 166] on button "Search" at bounding box center [139, 162] width 39 height 18
click at [134, 165] on button "Search" at bounding box center [139, 162] width 39 height 18
click at [135, 164] on button "Search" at bounding box center [139, 162] width 39 height 18
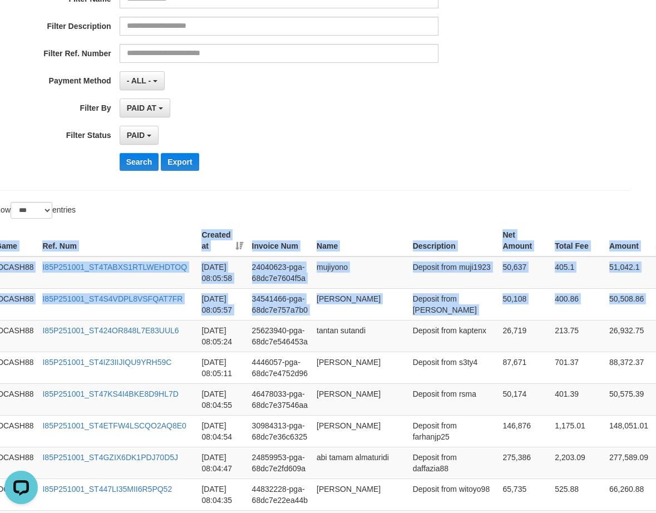
drag, startPoint x: 635, startPoint y: 313, endPoint x: 545, endPoint y: 206, distance: 139.7
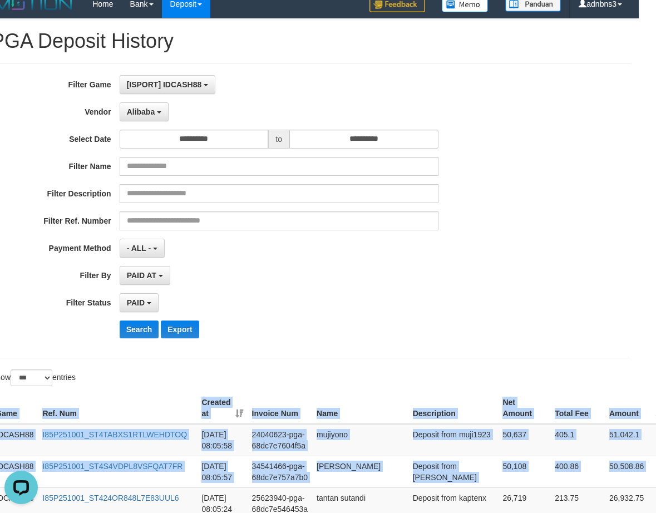
scroll to position [0, 17]
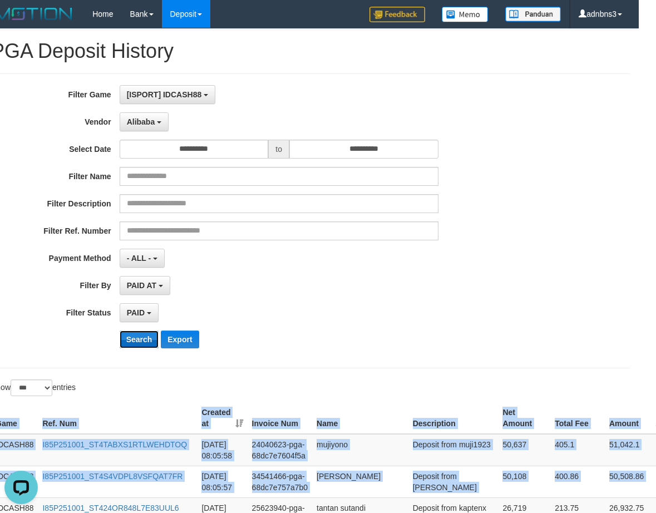
click at [131, 338] on button "Search" at bounding box center [139, 339] width 39 height 18
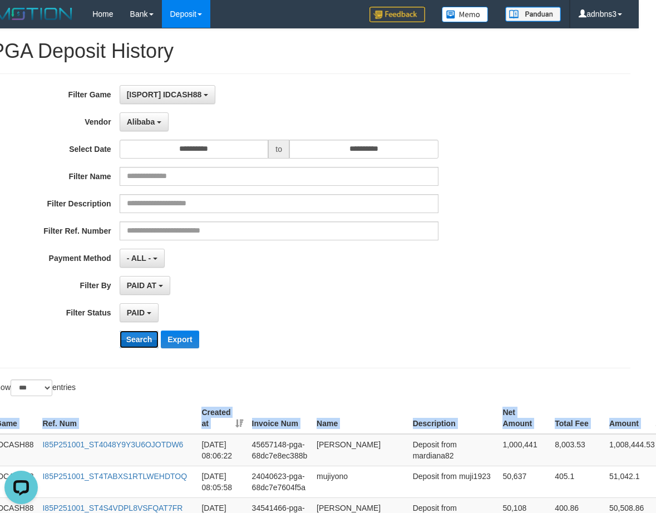
click at [136, 339] on button "Search" at bounding box center [139, 339] width 39 height 18
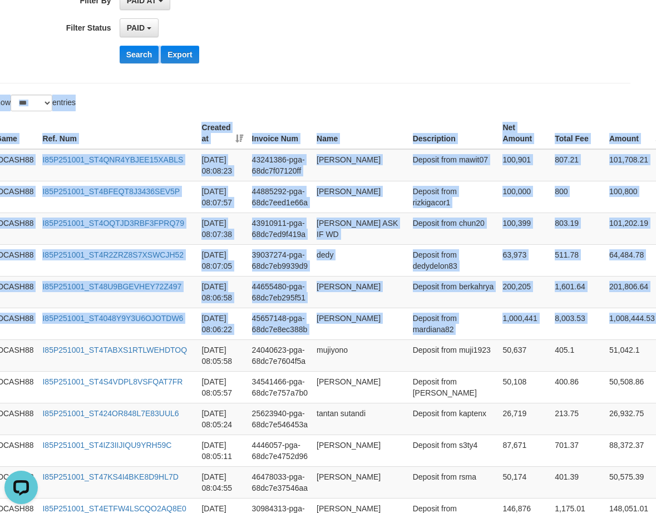
scroll to position [278, 17]
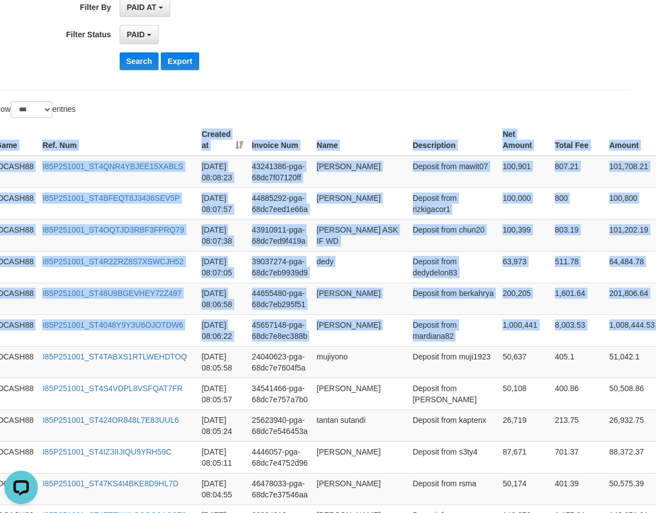
drag, startPoint x: 639, startPoint y: 222, endPoint x: 379, endPoint y: 106, distance: 285.3
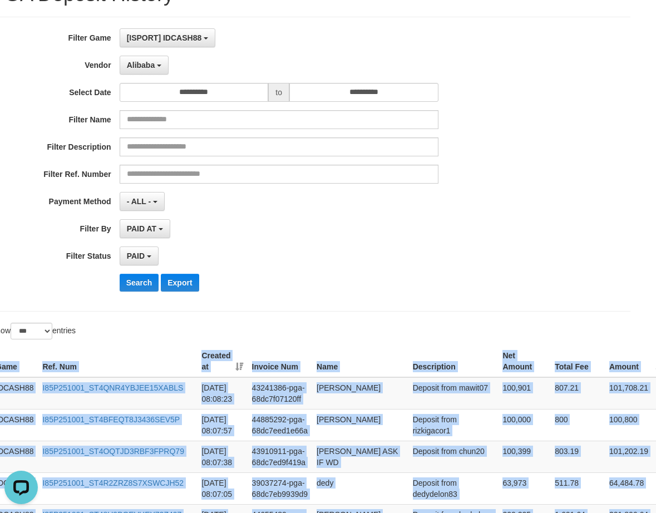
scroll to position [56, 17]
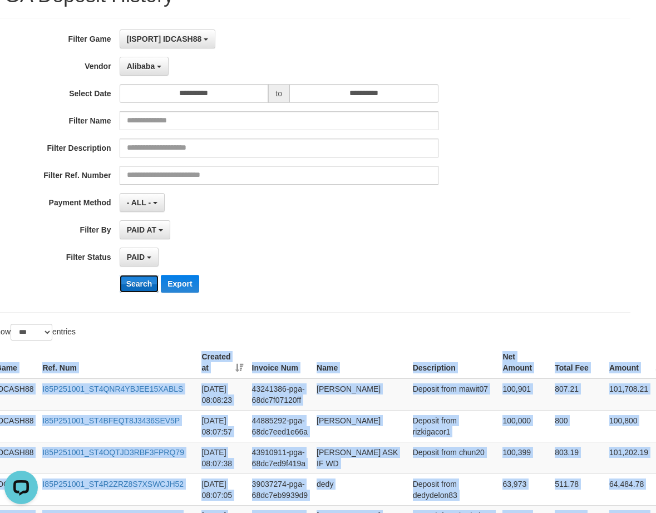
click at [137, 287] on button "Search" at bounding box center [139, 284] width 39 height 18
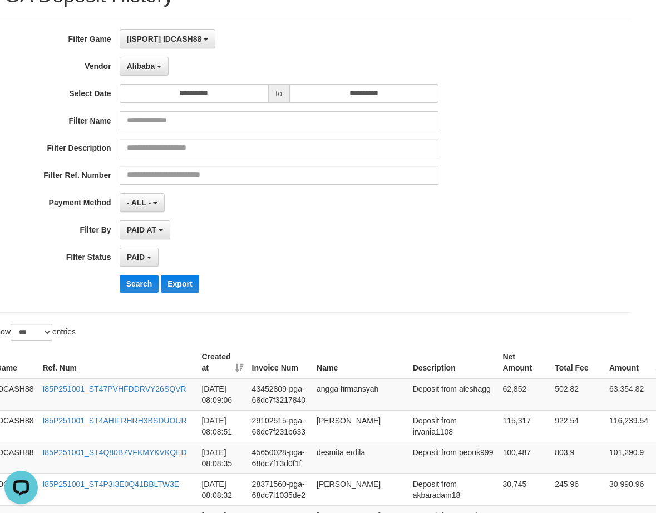
scroll to position [326, 17]
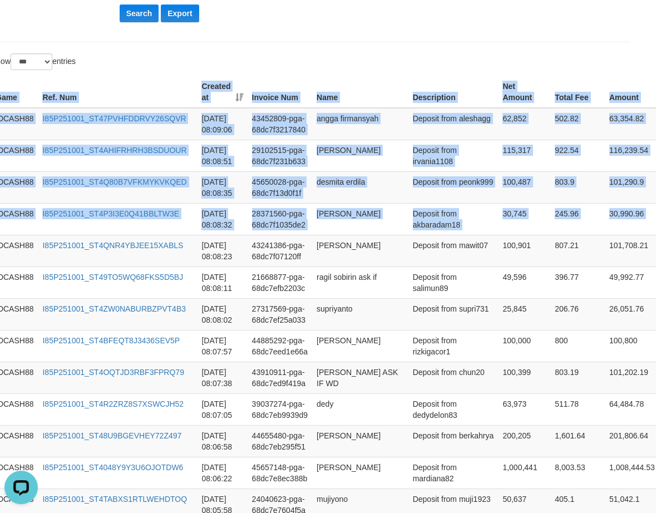
drag, startPoint x: 564, startPoint y: 193, endPoint x: 455, endPoint y: 69, distance: 165.5
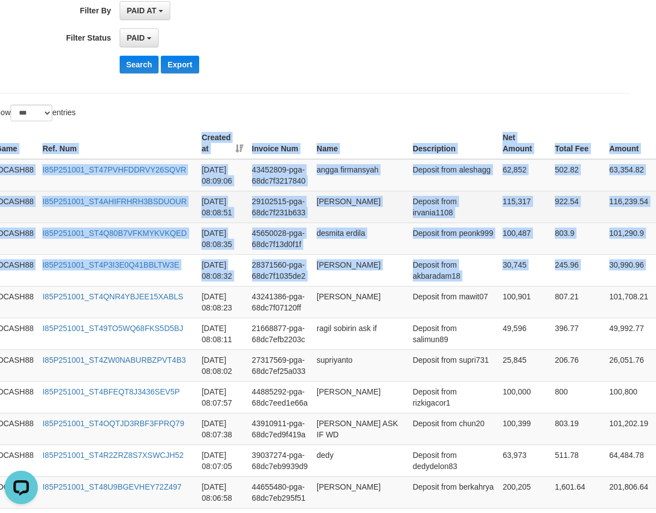
scroll to position [177, 17]
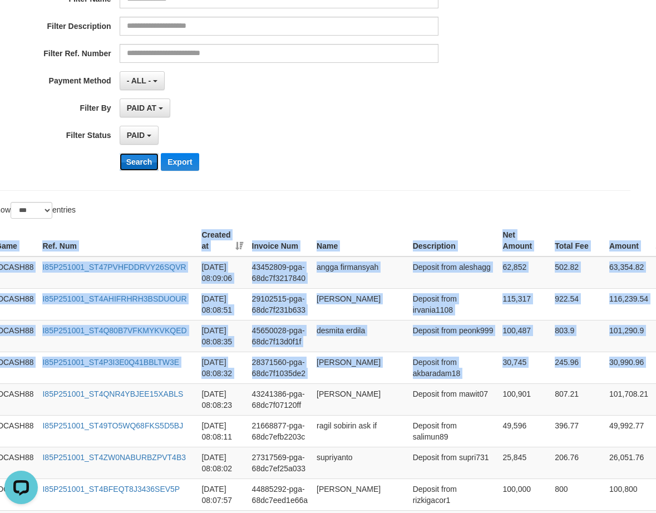
click at [136, 153] on button "Search" at bounding box center [139, 162] width 39 height 18
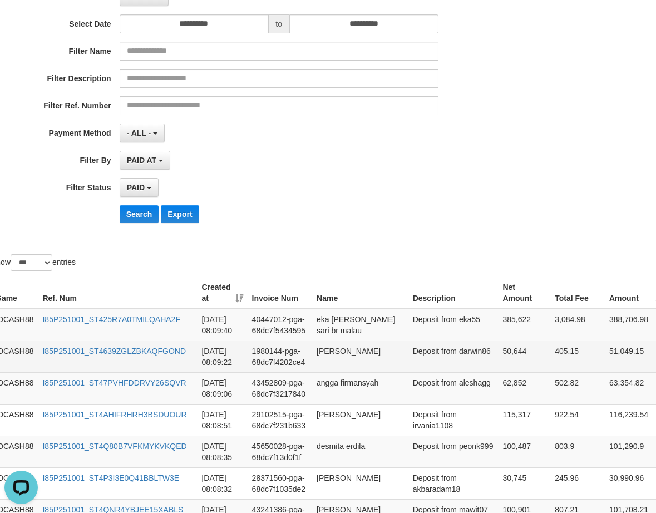
scroll to position [0, 17]
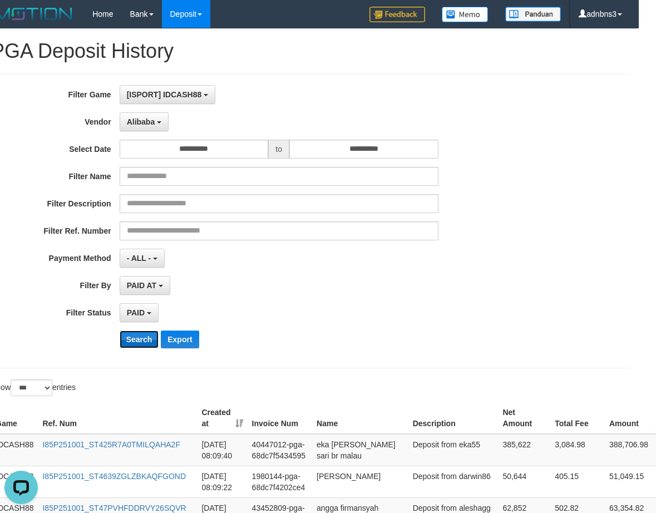
click at [136, 341] on button "Search" at bounding box center [139, 339] width 39 height 18
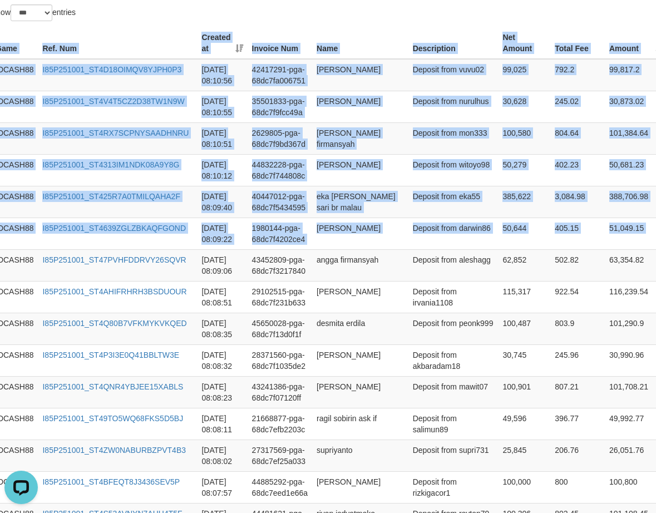
scroll to position [349, 17]
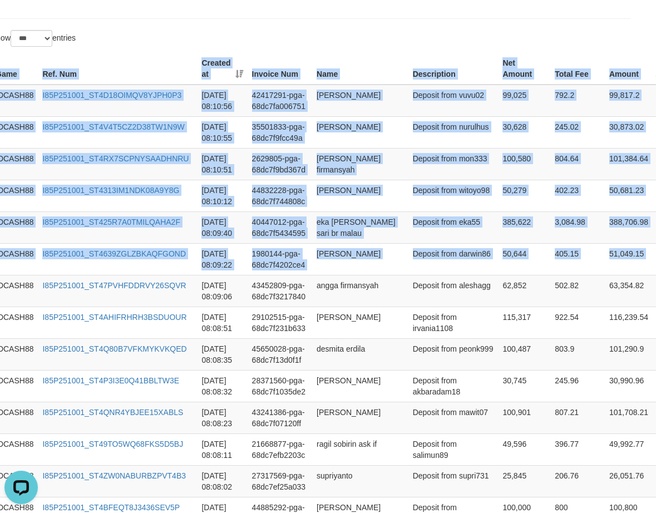
drag, startPoint x: 651, startPoint y: 225, endPoint x: 329, endPoint y: 46, distance: 368.6
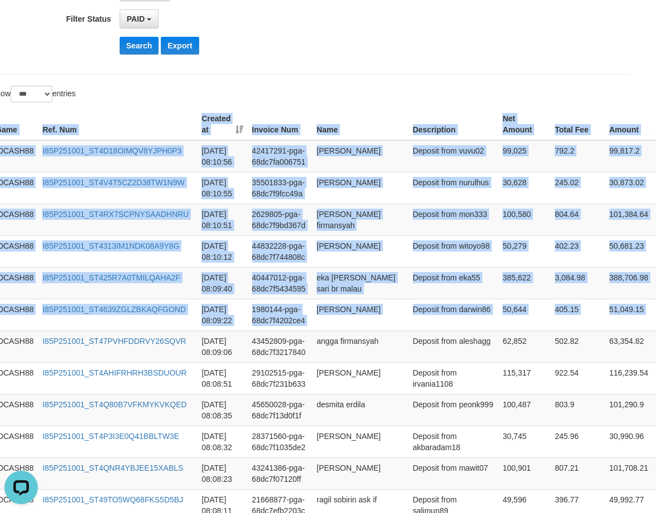
scroll to position [127, 17]
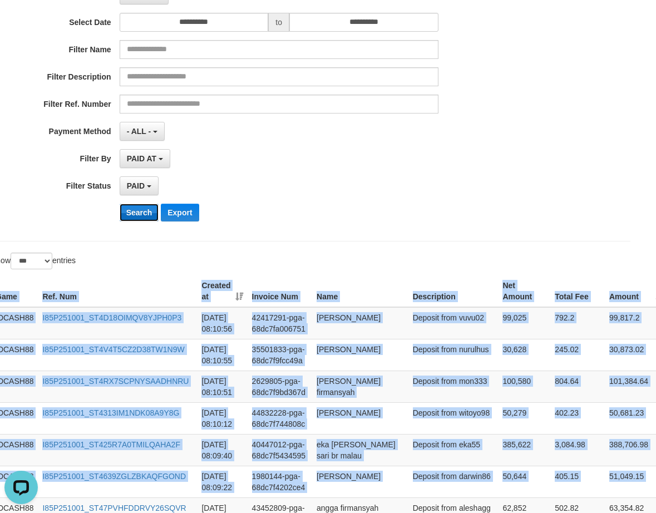
click at [140, 214] on button "Search" at bounding box center [139, 213] width 39 height 18
click at [140, 213] on button "Search" at bounding box center [139, 213] width 39 height 18
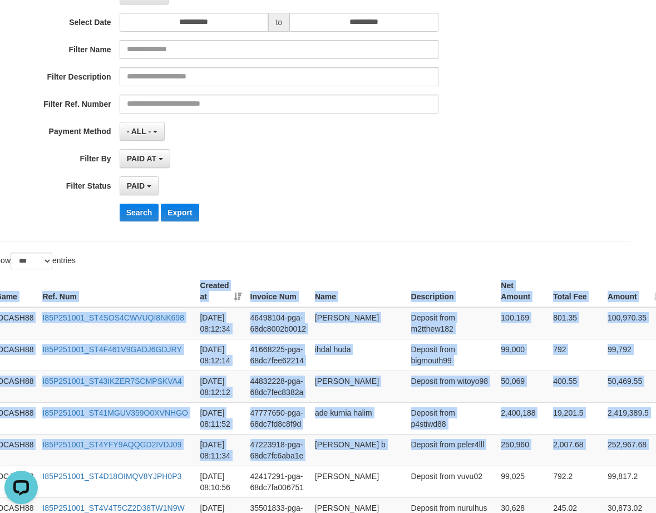
drag, startPoint x: 643, startPoint y: 453, endPoint x: 523, endPoint y: 250, distance: 235.8
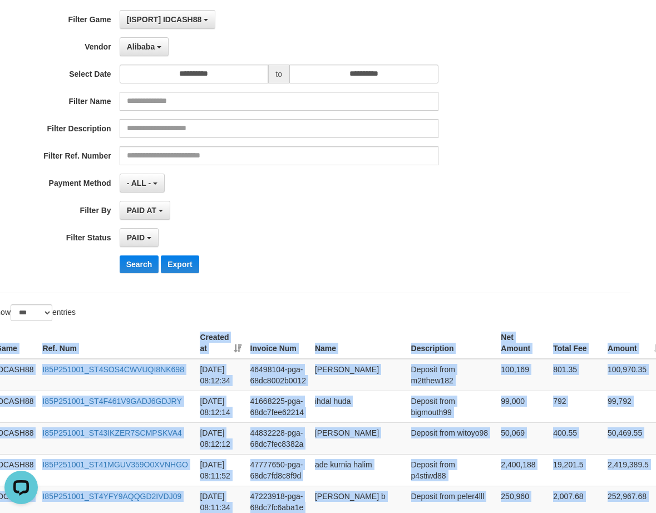
scroll to position [0, 17]
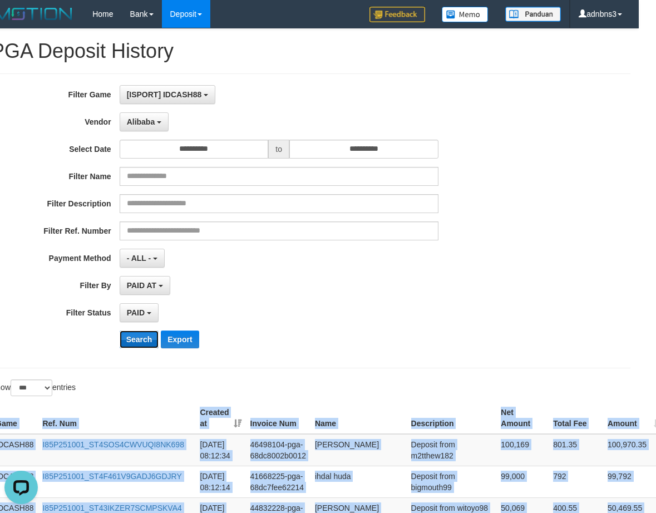
click at [137, 335] on button "Search" at bounding box center [139, 339] width 39 height 18
click at [136, 335] on button "Search" at bounding box center [139, 339] width 39 height 18
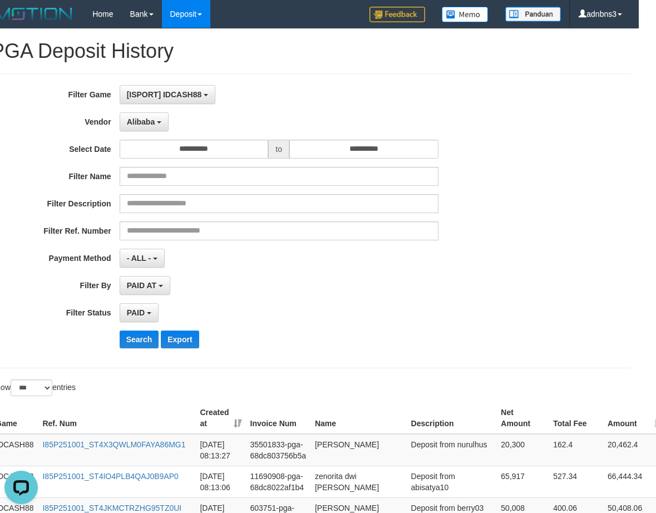
scroll to position [358, 17]
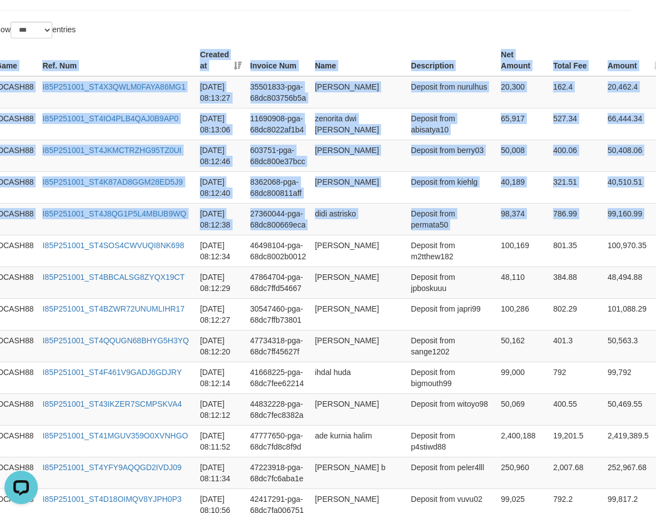
drag, startPoint x: 645, startPoint y: 221, endPoint x: 323, endPoint y: 29, distance: 374.8
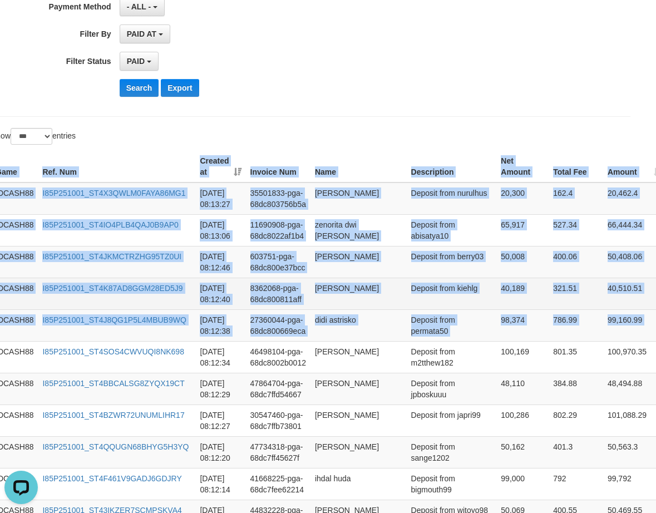
scroll to position [135, 17]
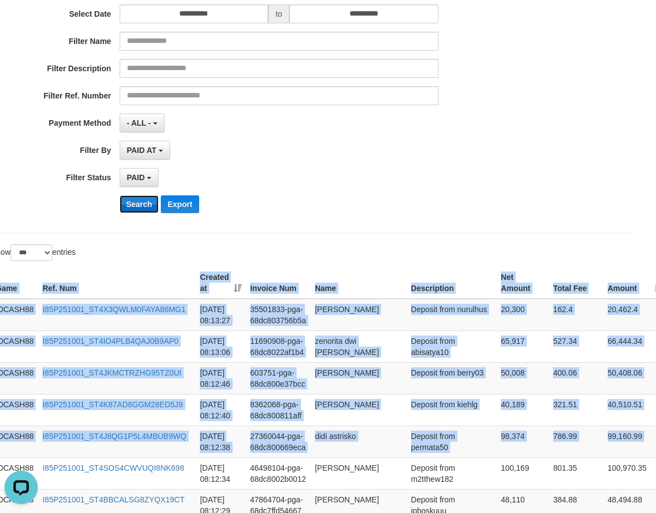
click at [126, 204] on button "Search" at bounding box center [139, 204] width 39 height 18
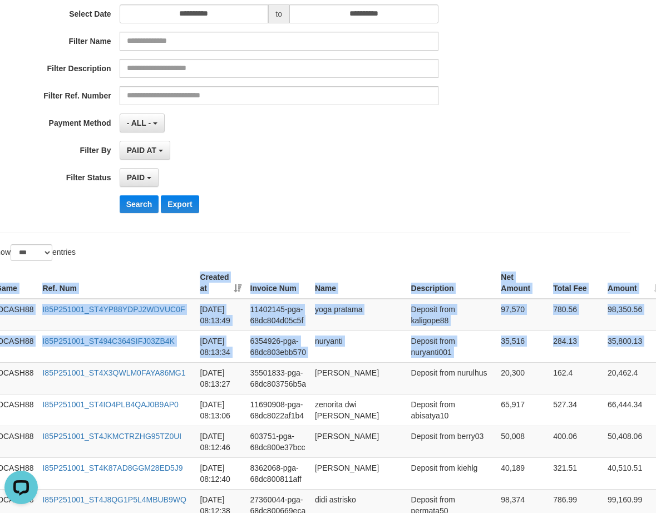
drag, startPoint x: 632, startPoint y: 343, endPoint x: 540, endPoint y: 256, distance: 126.3
click at [137, 203] on button "Search" at bounding box center [139, 204] width 39 height 18
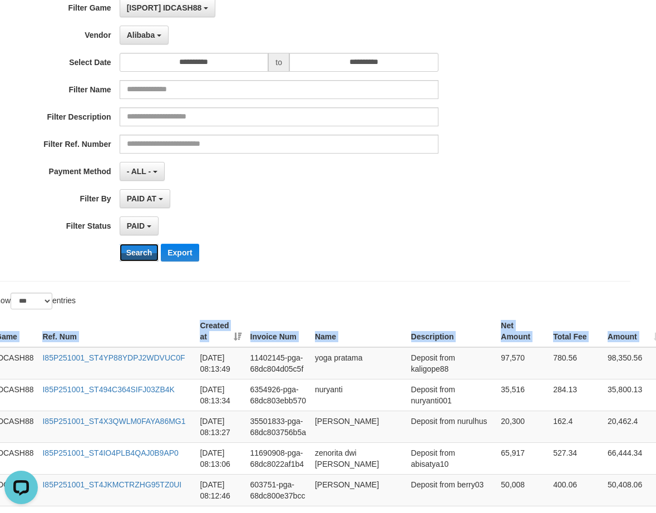
scroll to position [0, 17]
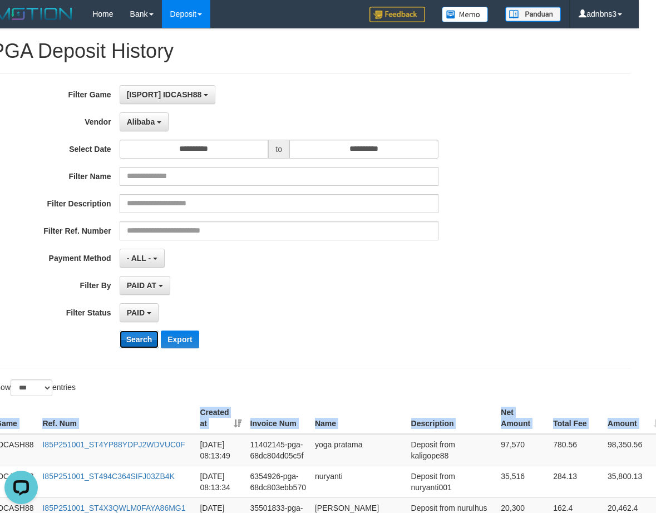
click at [133, 336] on button "Search" at bounding box center [139, 339] width 39 height 18
click at [135, 341] on button "Search" at bounding box center [139, 339] width 39 height 18
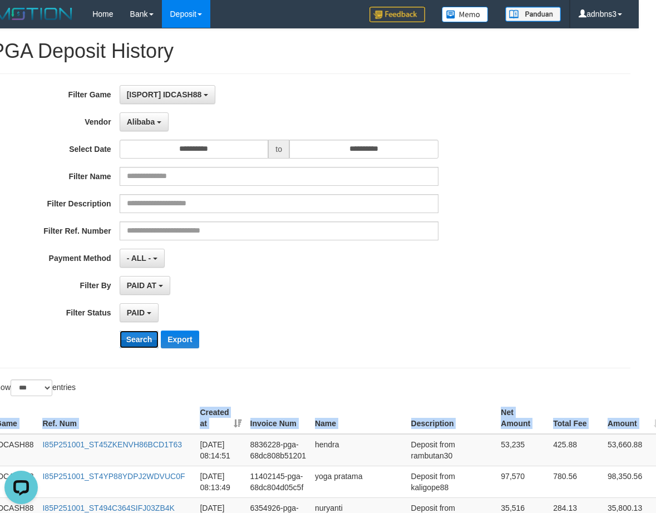
click at [135, 341] on button "Search" at bounding box center [139, 339] width 39 height 18
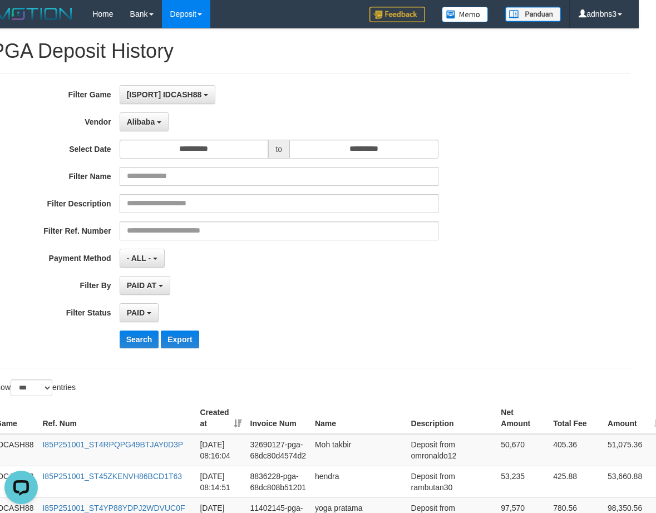
scroll to position [262, 17]
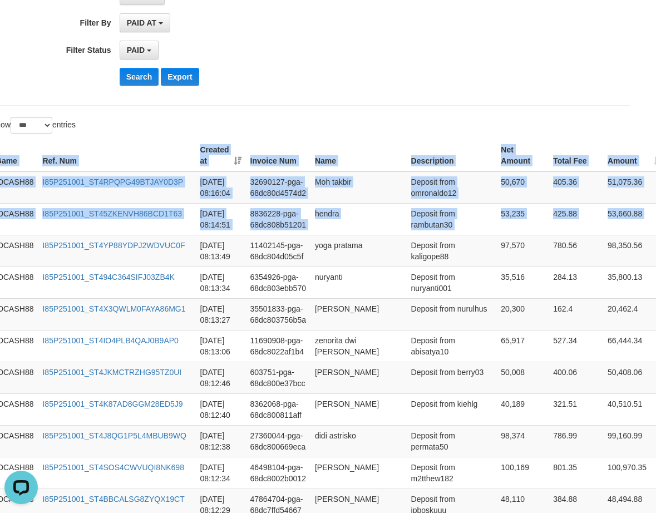
drag, startPoint x: 643, startPoint y: 226, endPoint x: 505, endPoint y: 116, distance: 176.5
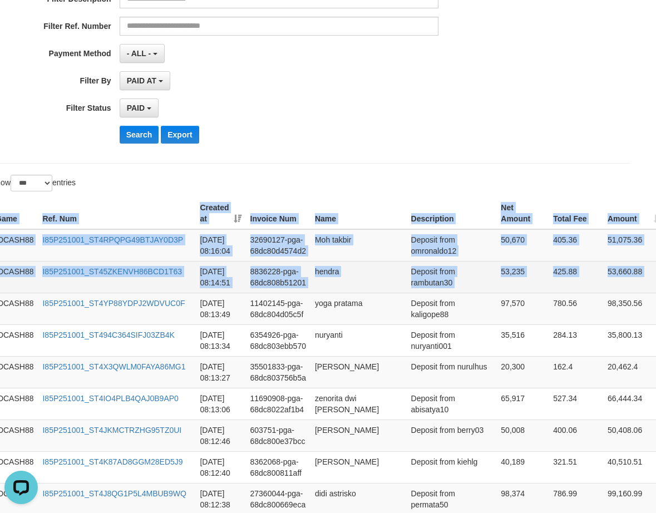
scroll to position [40, 17]
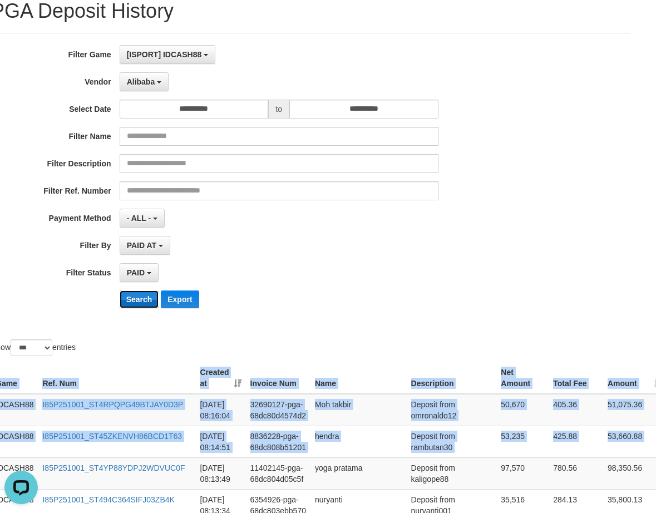
click at [134, 299] on button "Search" at bounding box center [139, 299] width 39 height 18
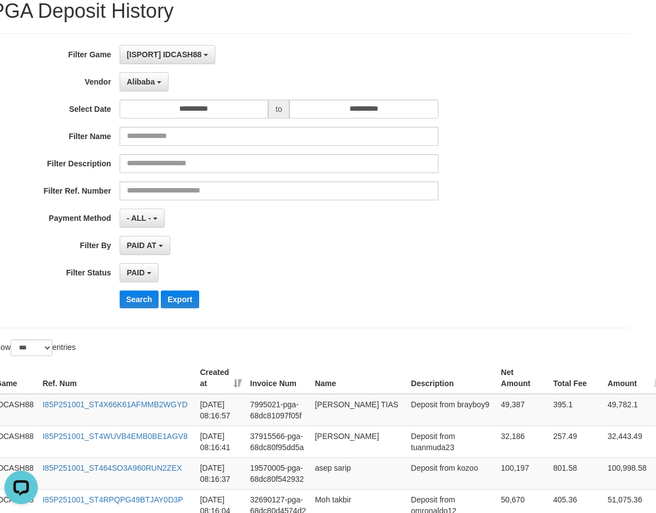
scroll to position [42, 17]
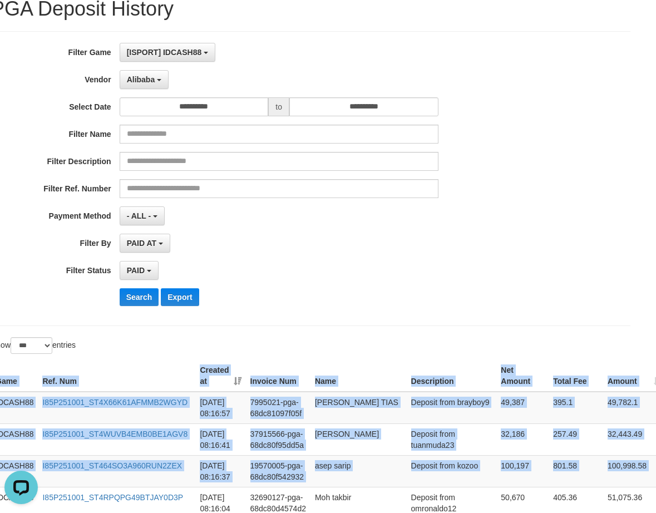
drag, startPoint x: 638, startPoint y: 472, endPoint x: 557, endPoint y: 342, distance: 153.1
click at [134, 302] on button "Search" at bounding box center [139, 297] width 39 height 18
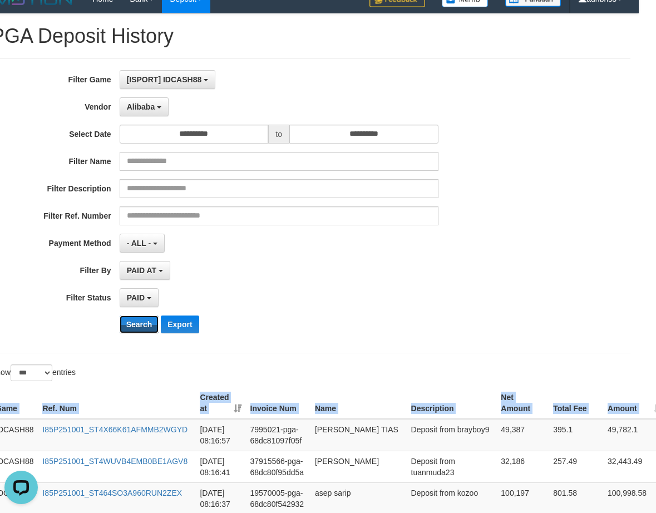
scroll to position [0, 17]
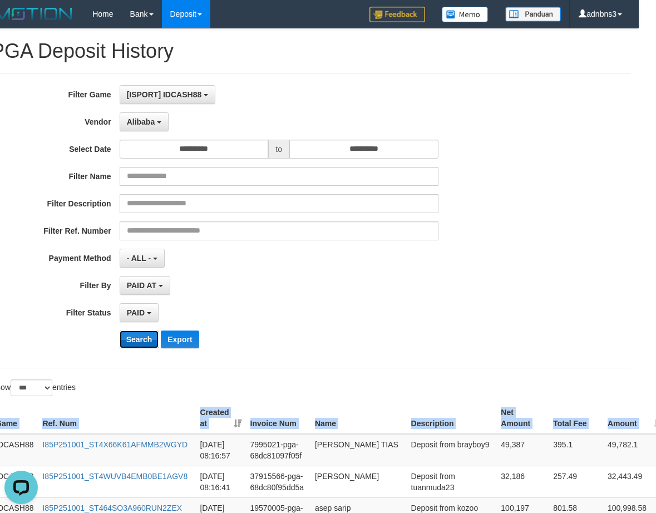
click at [139, 339] on button "Search" at bounding box center [139, 339] width 39 height 18
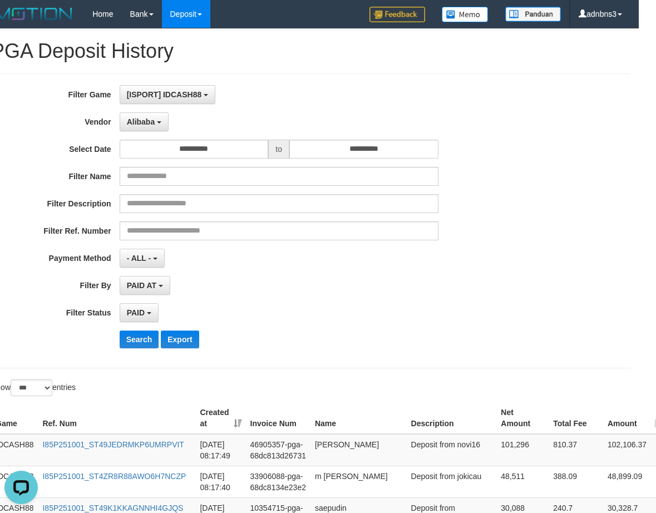
scroll to position [326, 17]
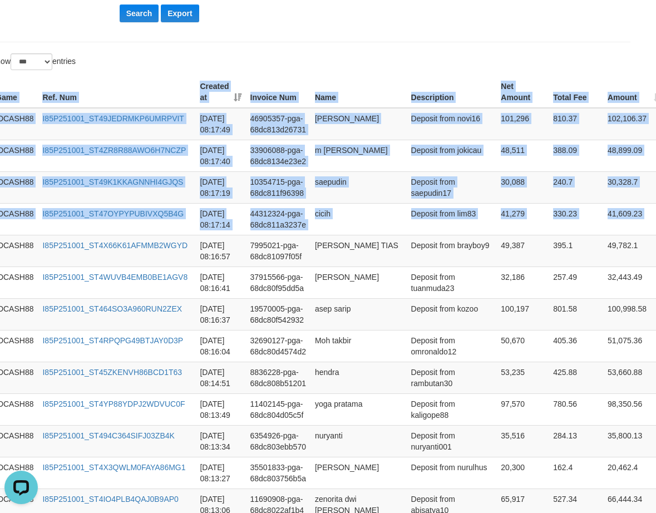
drag, startPoint x: 643, startPoint y: 225, endPoint x: 462, endPoint y: 63, distance: 242.6
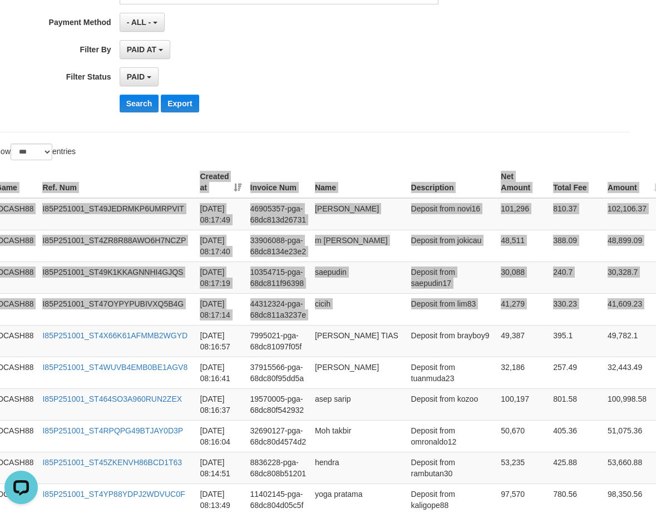
scroll to position [29, 17]
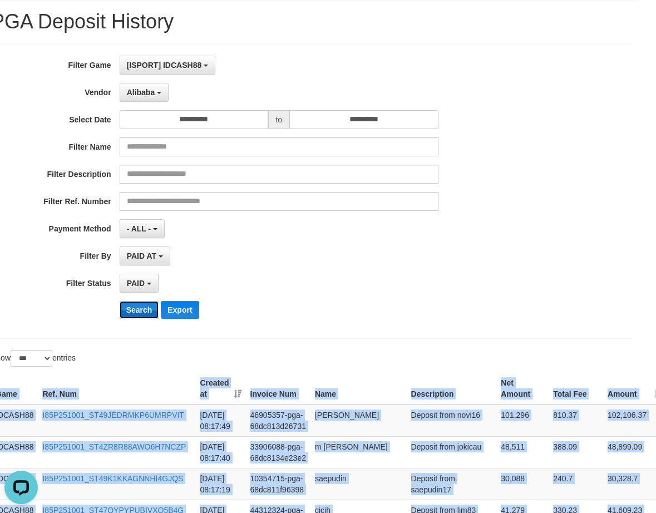
click at [138, 311] on button "Search" at bounding box center [139, 310] width 39 height 18
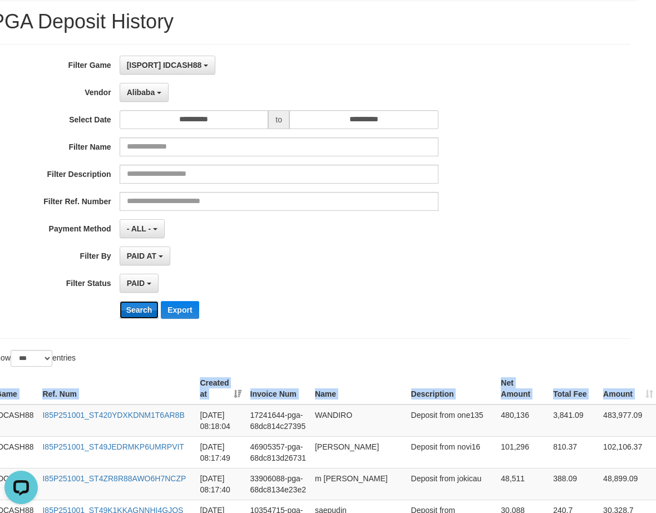
click at [143, 309] on button "Search" at bounding box center [139, 310] width 39 height 18
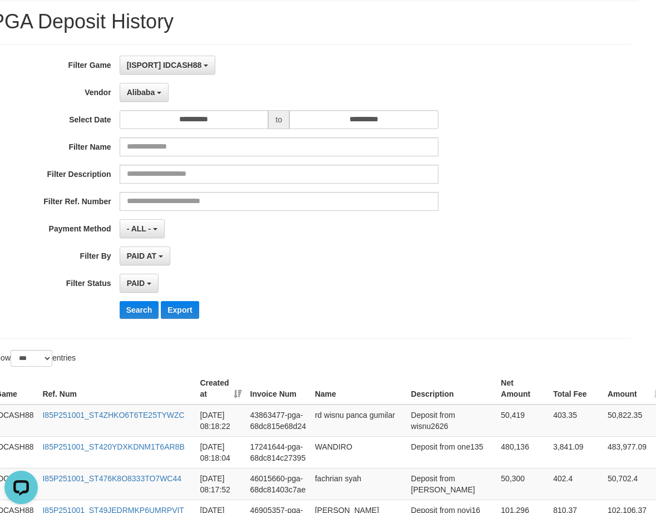
scroll to position [294, 17]
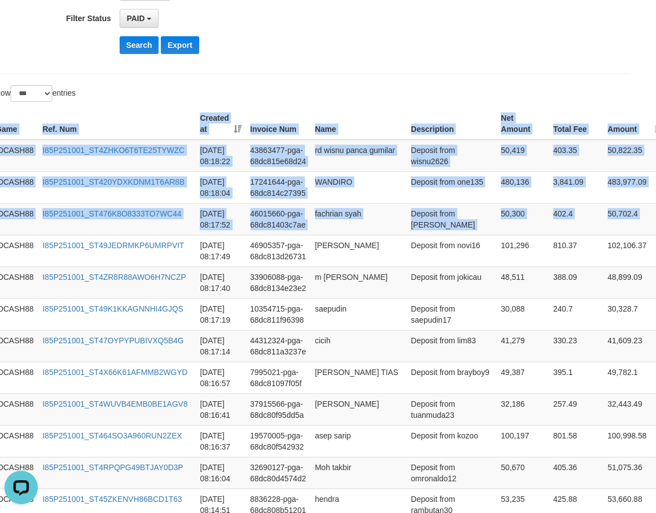
drag, startPoint x: 637, startPoint y: 221, endPoint x: 537, endPoint y: 96, distance: 160.3
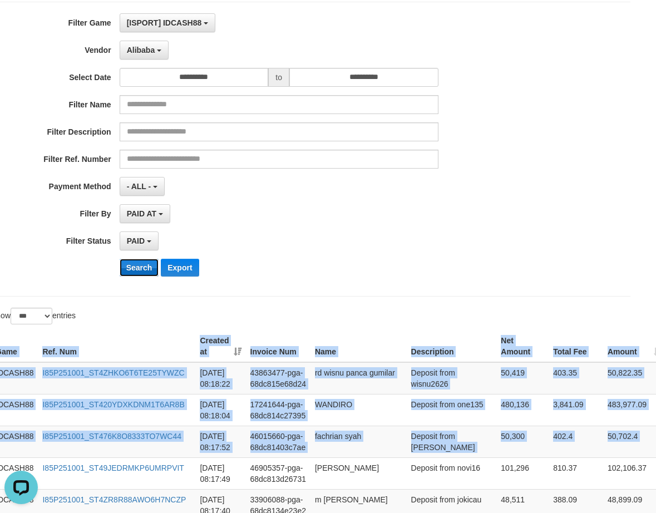
click at [130, 270] on button "Search" at bounding box center [139, 268] width 39 height 18
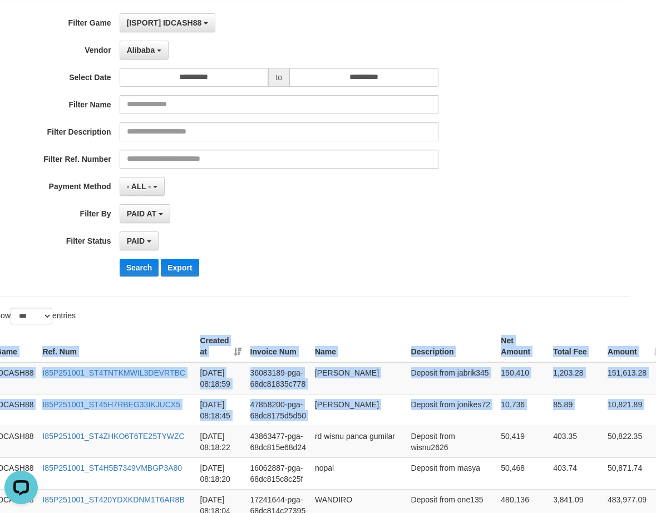
drag, startPoint x: 615, startPoint y: 412, endPoint x: 563, endPoint y: 315, distance: 109.7
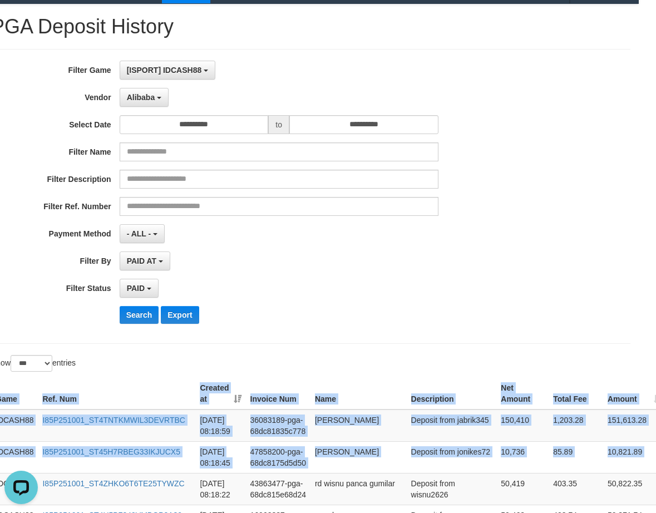
scroll to position [0, 17]
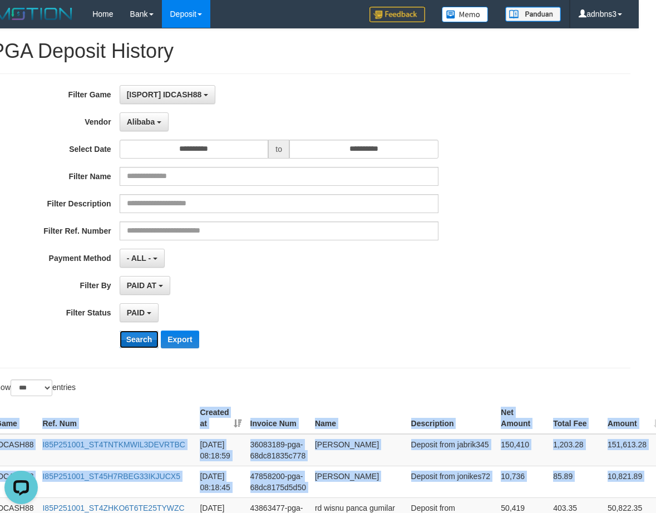
click at [132, 339] on button "Search" at bounding box center [139, 339] width 39 height 18
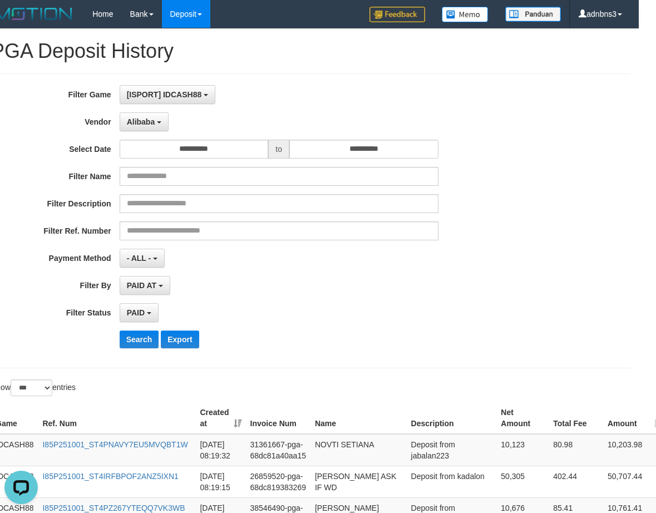
scroll to position [305, 17]
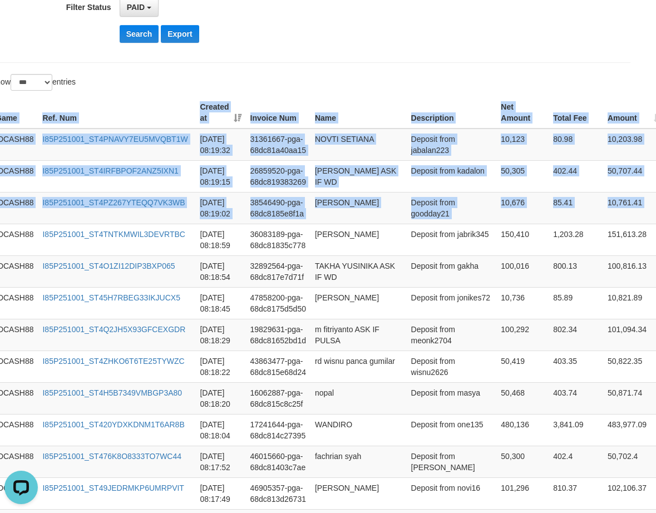
drag, startPoint x: 638, startPoint y: 218, endPoint x: 522, endPoint y: 88, distance: 174.1
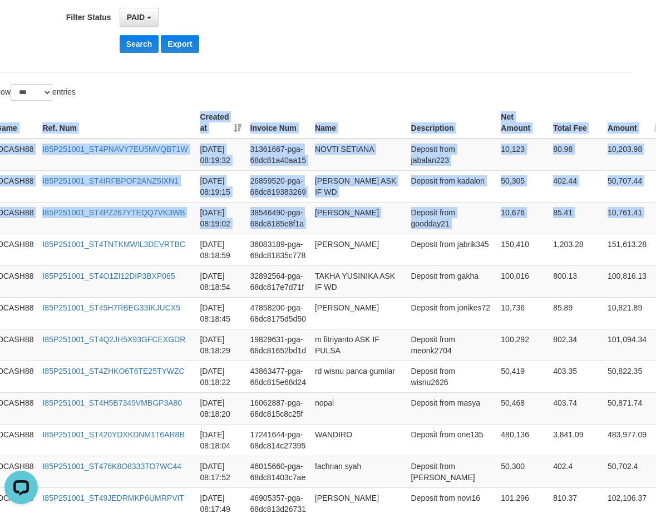
scroll to position [83, 17]
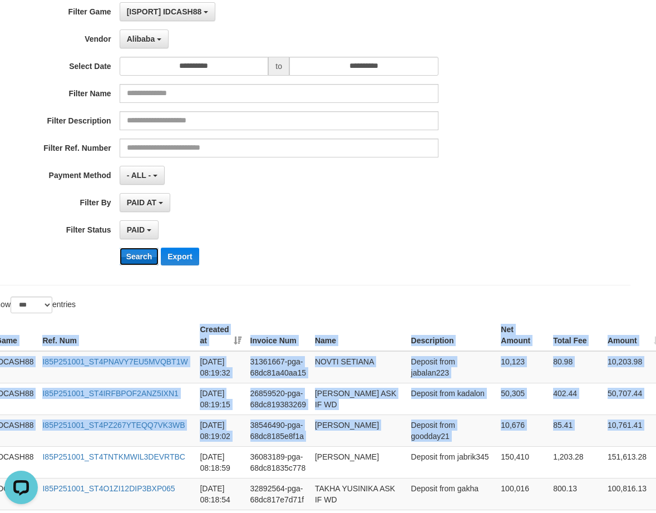
click at [133, 257] on button "Search" at bounding box center [139, 256] width 39 height 18
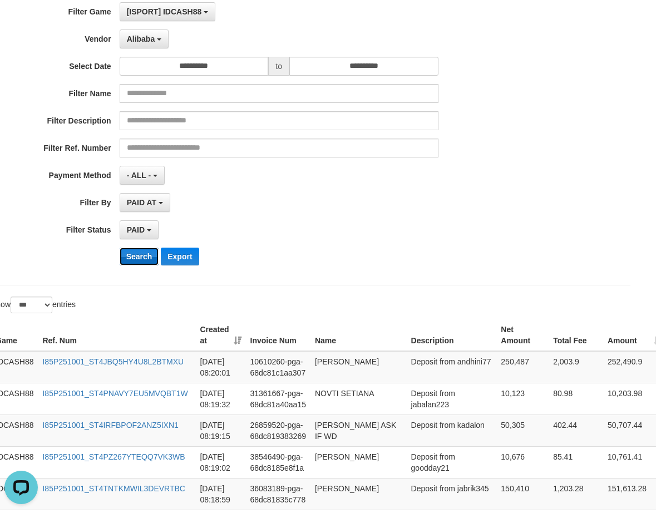
click at [136, 255] on button "Search" at bounding box center [139, 256] width 39 height 18
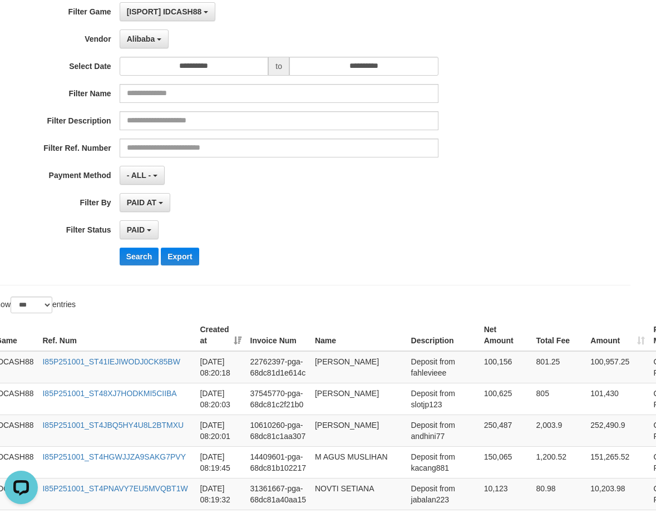
scroll to position [348, 17]
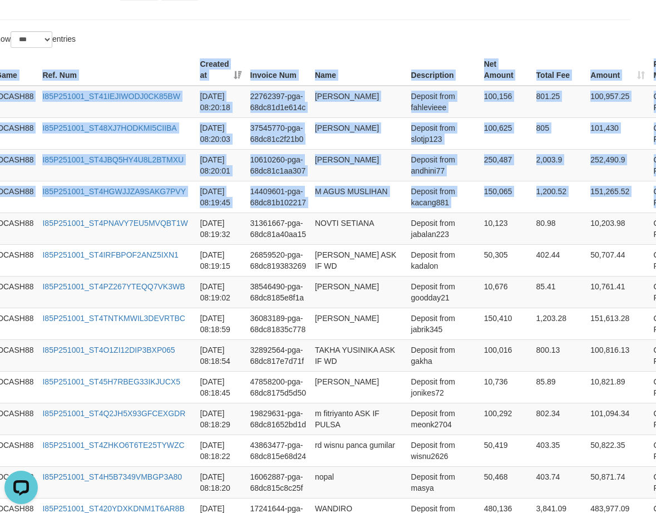
drag, startPoint x: 646, startPoint y: 221, endPoint x: 373, endPoint y: 39, distance: 327.7
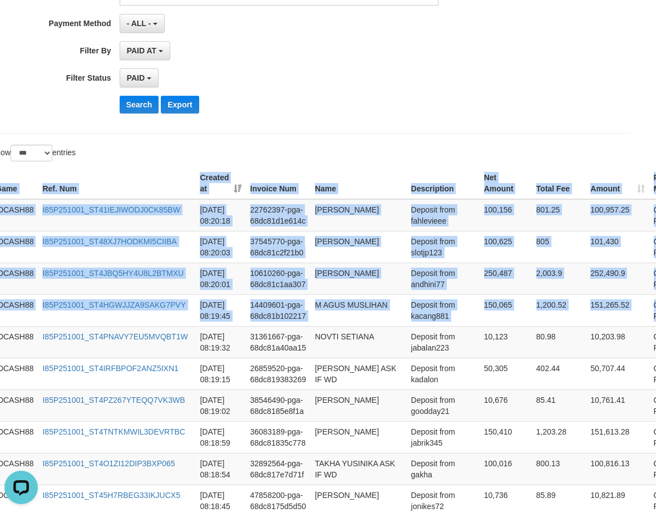
scroll to position [126, 17]
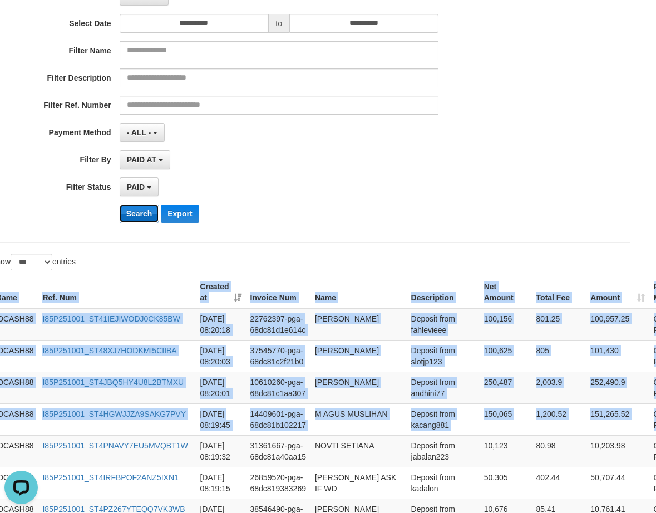
click at [140, 213] on button "Search" at bounding box center [139, 214] width 39 height 18
drag, startPoint x: 140, startPoint y: 213, endPoint x: 141, endPoint y: 226, distance: 13.4
click at [140, 211] on button "Search" at bounding box center [139, 214] width 39 height 18
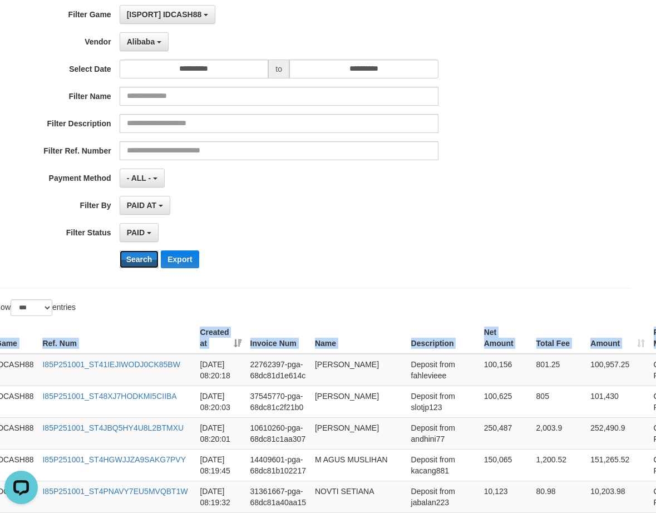
scroll to position [0, 17]
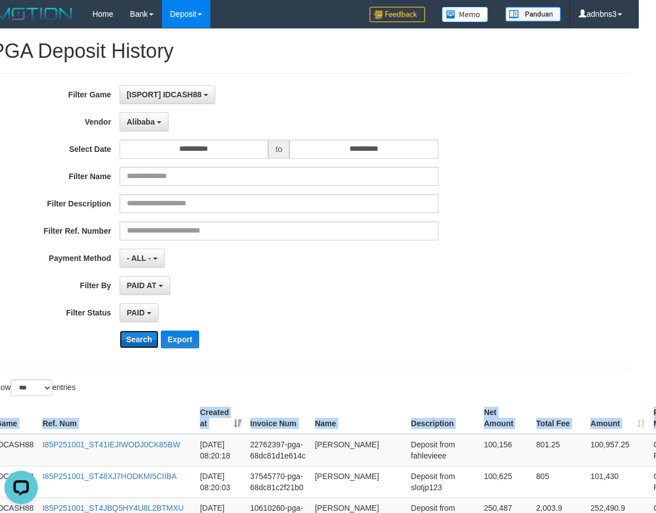
click at [138, 341] on button "Search" at bounding box center [139, 339] width 39 height 18
click at [137, 340] on button "Search" at bounding box center [139, 339] width 39 height 18
click at [134, 341] on button "Search" at bounding box center [139, 339] width 39 height 18
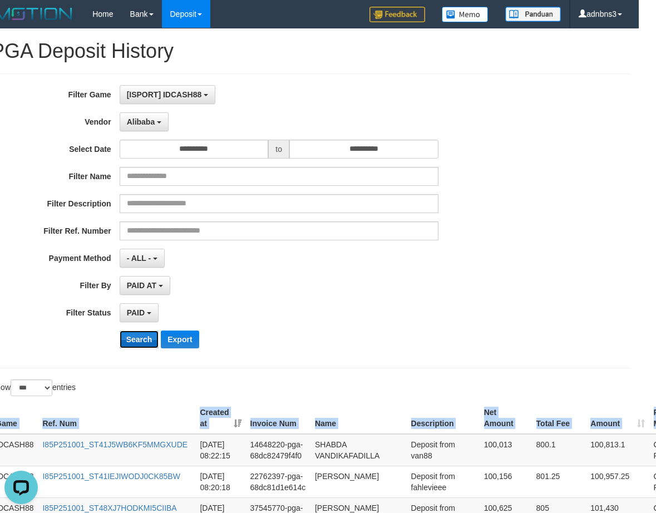
click at [134, 341] on button "Search" at bounding box center [139, 339] width 39 height 18
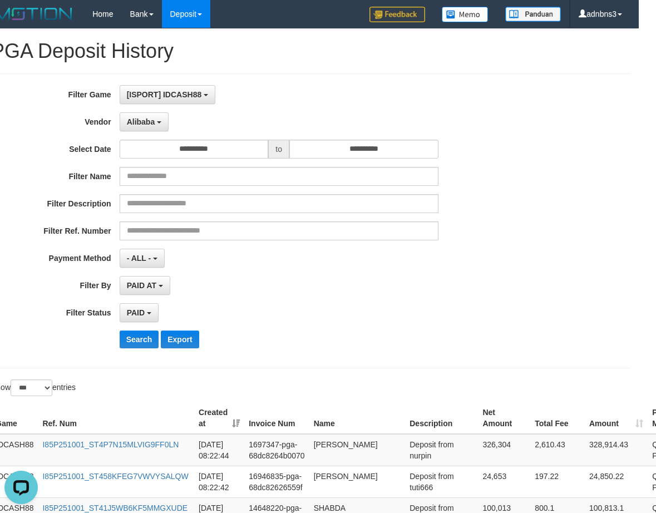
scroll to position [326, 17]
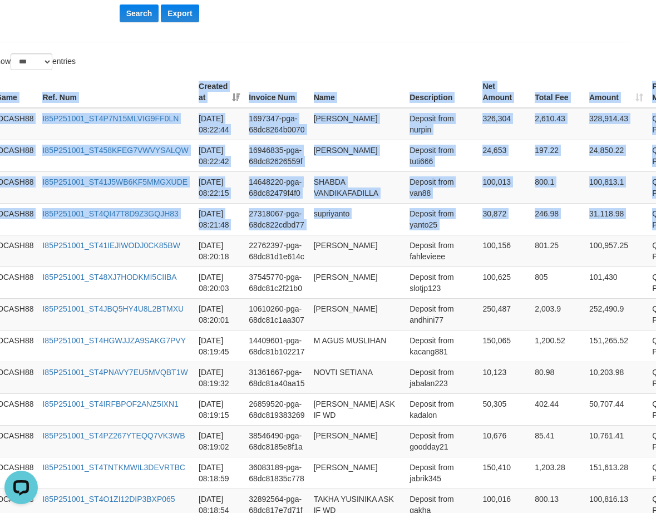
drag, startPoint x: 643, startPoint y: 224, endPoint x: 433, endPoint y: 66, distance: 262.5
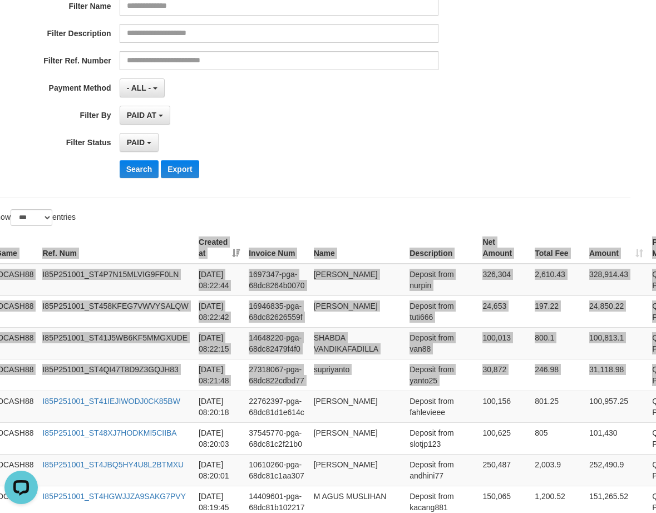
scroll to position [29, 17]
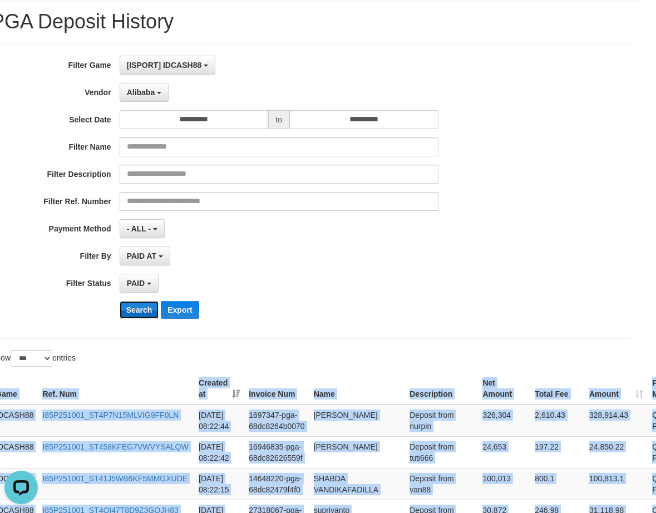
click at [140, 313] on button "Search" at bounding box center [139, 310] width 39 height 18
click at [139, 312] on button "Search" at bounding box center [139, 310] width 39 height 18
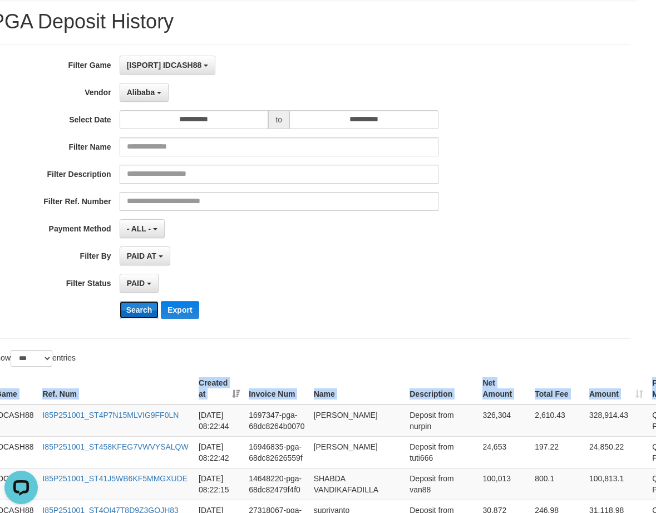
click at [138, 311] on button "Search" at bounding box center [139, 310] width 39 height 18
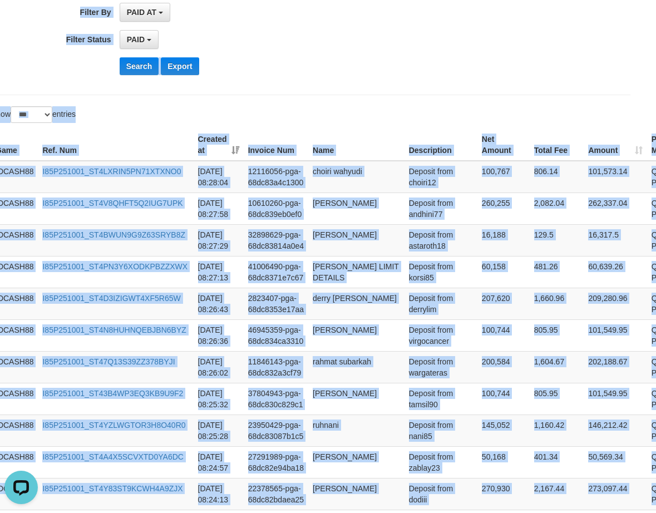
scroll to position [217, 17]
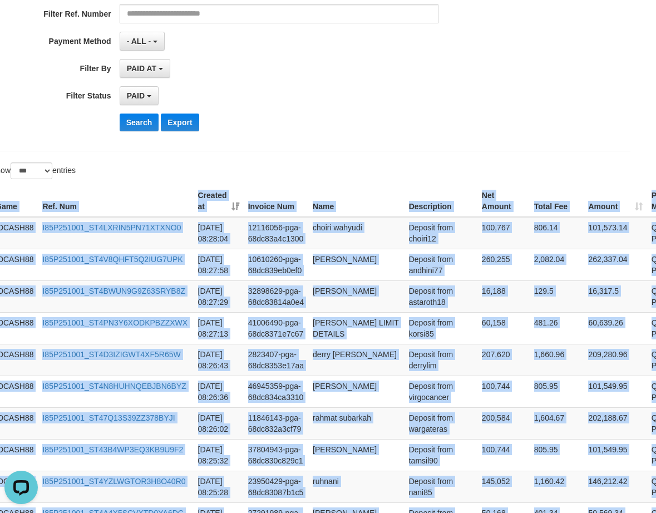
drag, startPoint x: 636, startPoint y: 234, endPoint x: 495, endPoint y: 191, distance: 146.4
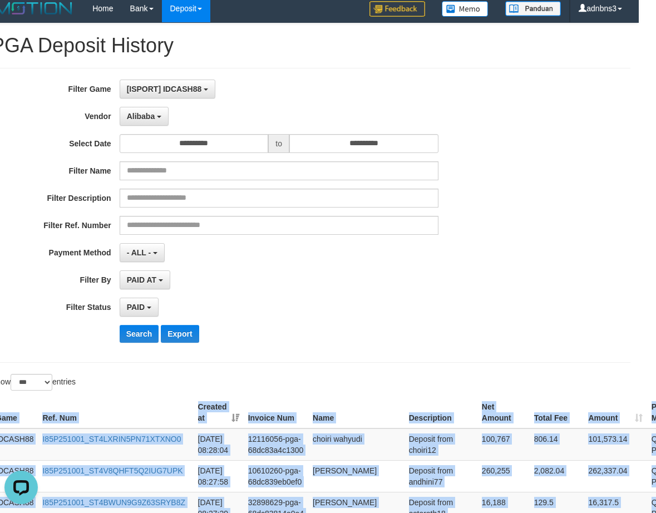
scroll to position [0, 17]
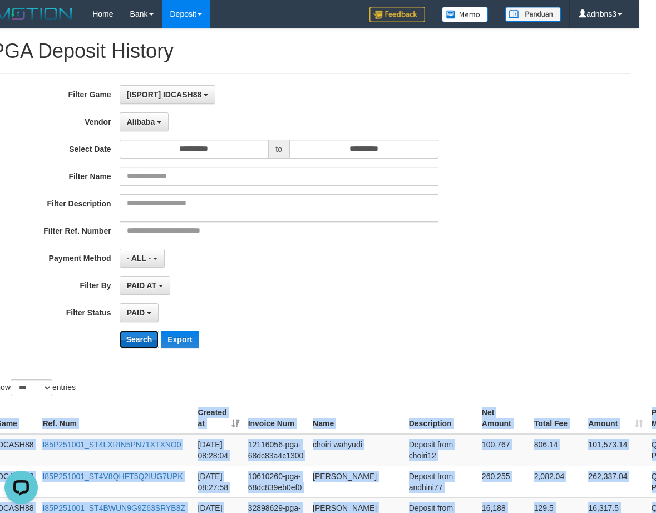
click at [135, 340] on button "Search" at bounding box center [139, 339] width 39 height 18
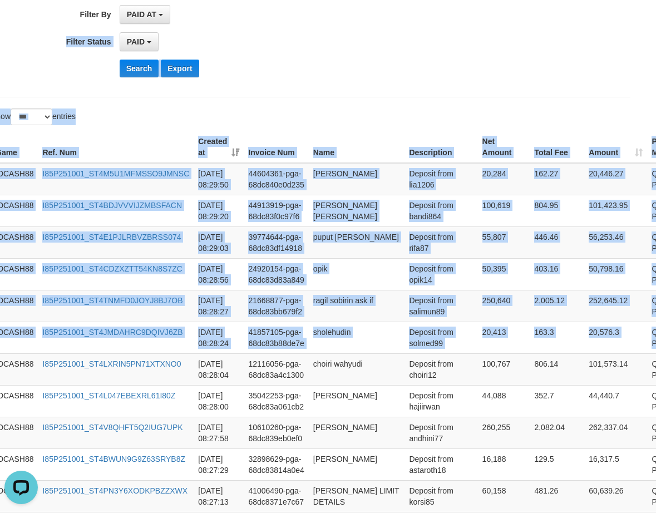
scroll to position [267, 17]
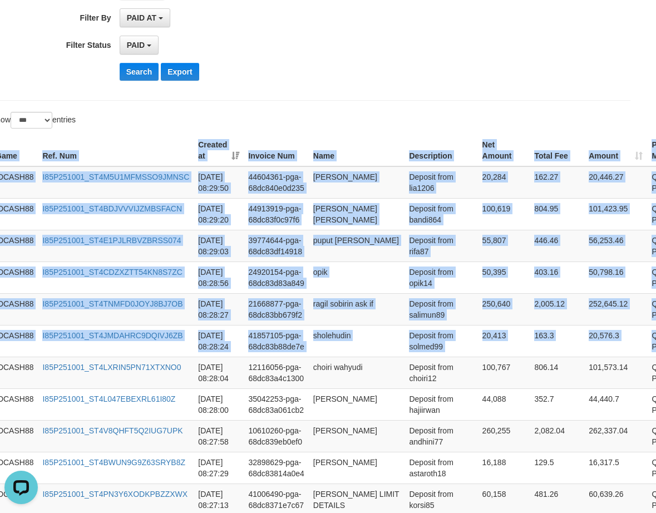
drag, startPoint x: 621, startPoint y: 217, endPoint x: 374, endPoint y: 122, distance: 264.9
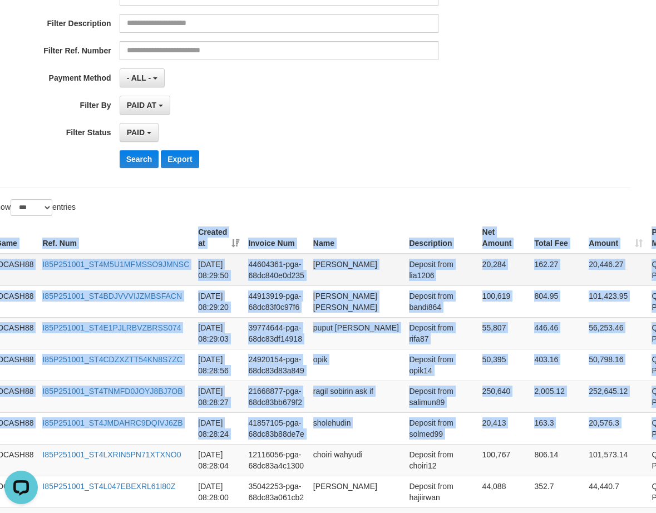
scroll to position [119, 17]
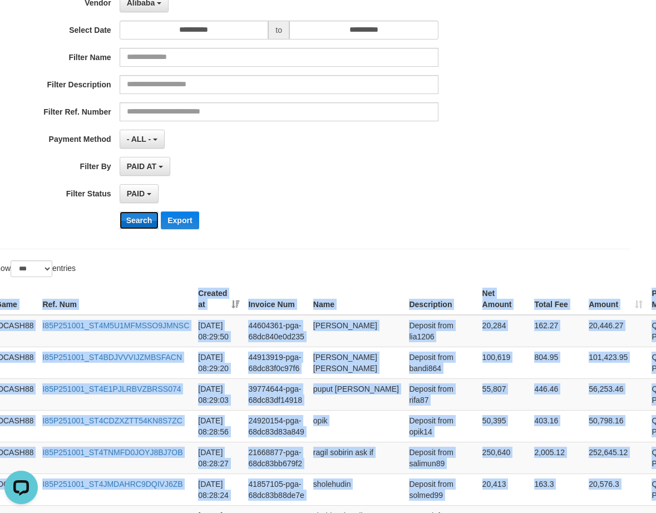
click at [143, 219] on button "Search" at bounding box center [139, 220] width 39 height 18
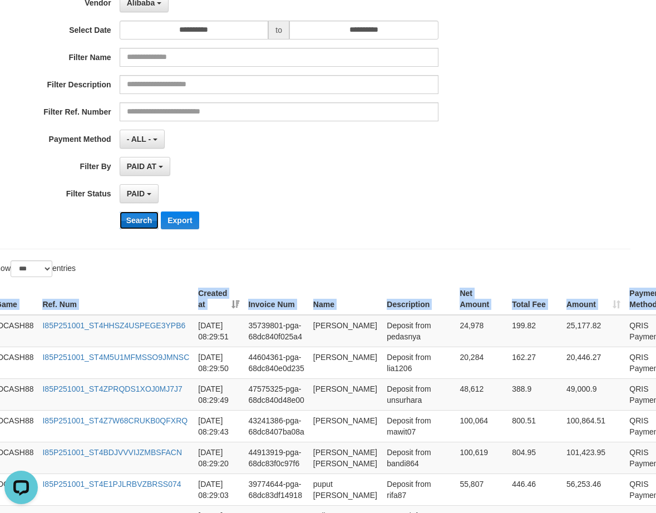
click at [147, 220] on button "Search" at bounding box center [139, 220] width 39 height 18
click at [146, 220] on button "Search" at bounding box center [139, 220] width 39 height 18
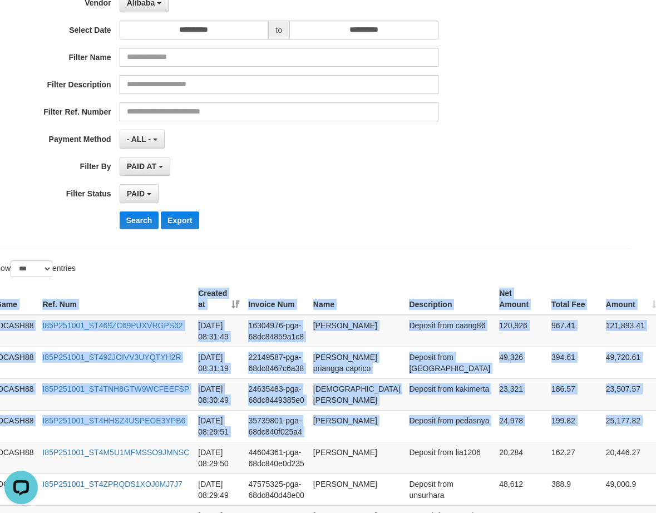
drag, startPoint x: 578, startPoint y: 400, endPoint x: 500, endPoint y: 271, distance: 150.4
click at [133, 221] on button "Search" at bounding box center [139, 220] width 39 height 18
click at [135, 220] on button "Search" at bounding box center [139, 220] width 39 height 18
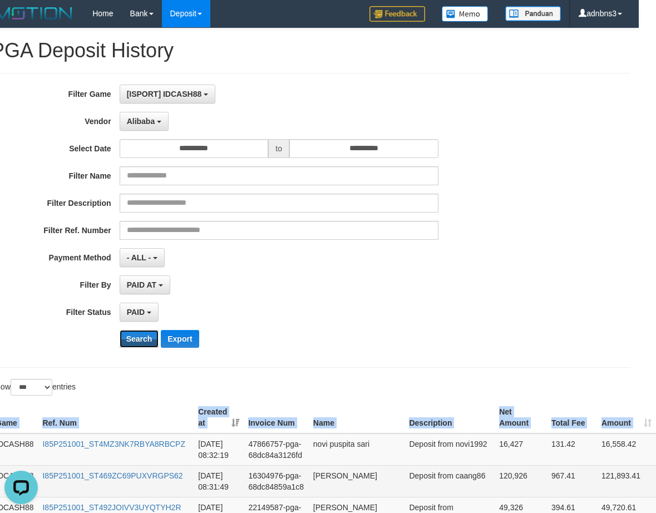
scroll to position [0, 17]
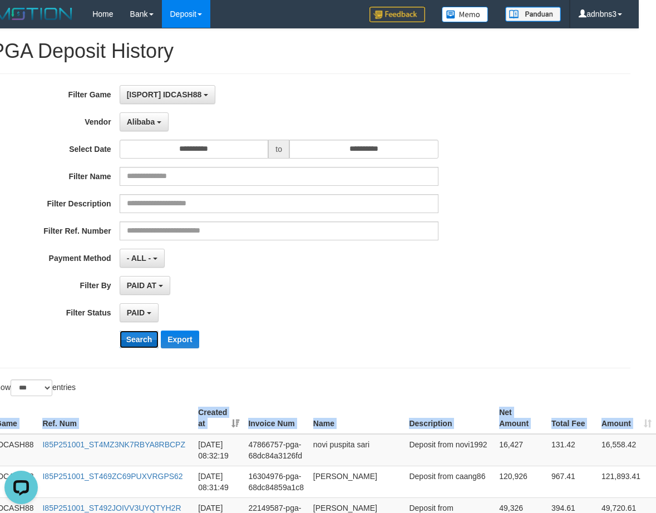
click at [131, 342] on button "Search" at bounding box center [139, 339] width 39 height 18
click at [131, 341] on button "Search" at bounding box center [139, 339] width 39 height 18
click at [136, 335] on button "Search" at bounding box center [139, 339] width 39 height 18
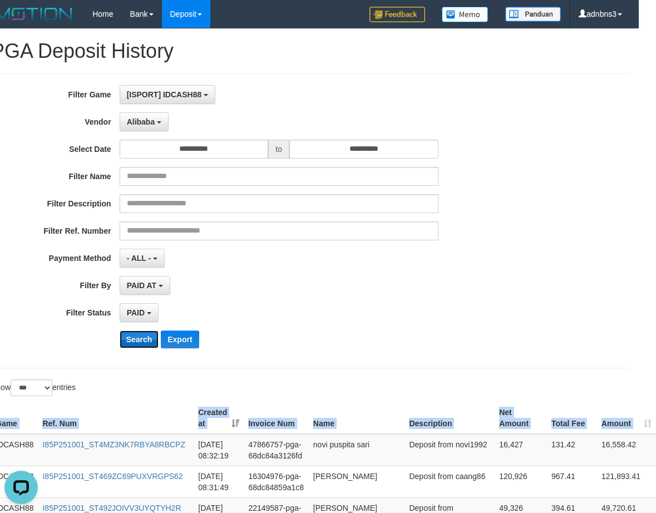
click at [136, 335] on button "Search" at bounding box center [139, 339] width 39 height 18
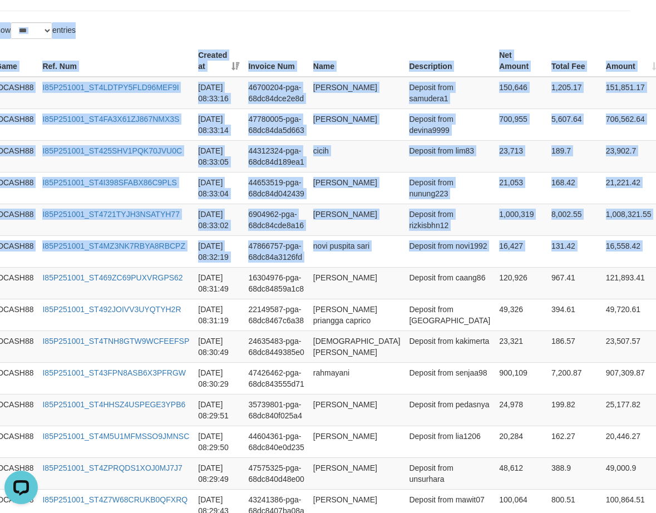
scroll to position [349, 17]
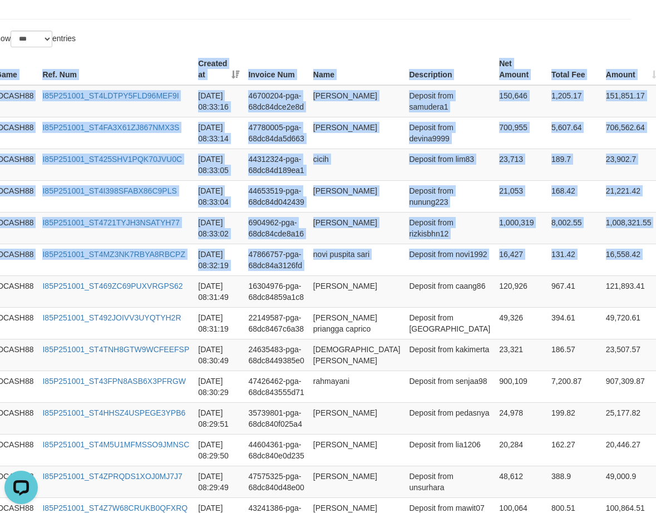
drag, startPoint x: 646, startPoint y: 224, endPoint x: 334, endPoint y: 40, distance: 362.2
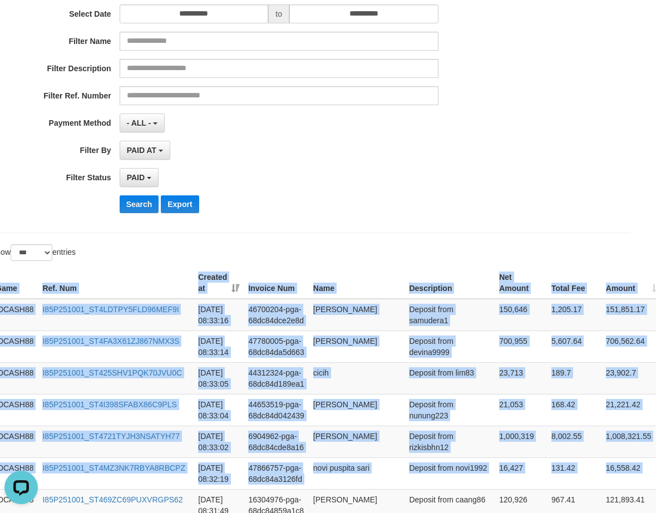
scroll to position [126, 17]
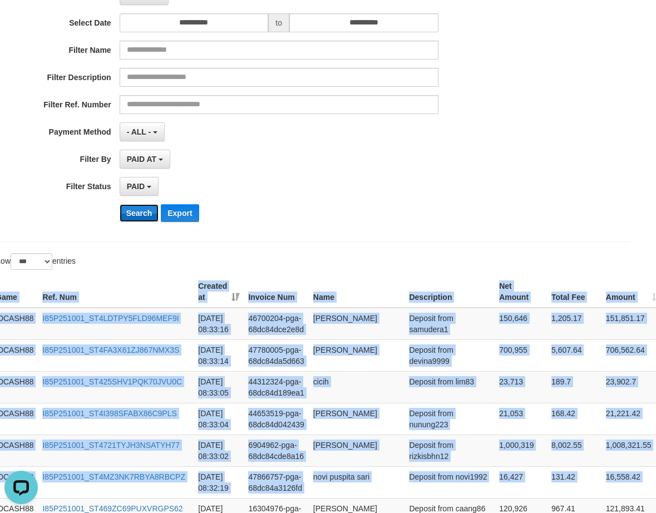
click at [136, 209] on button "Search" at bounding box center [139, 213] width 39 height 18
click at [136, 207] on button "Search" at bounding box center [139, 213] width 39 height 18
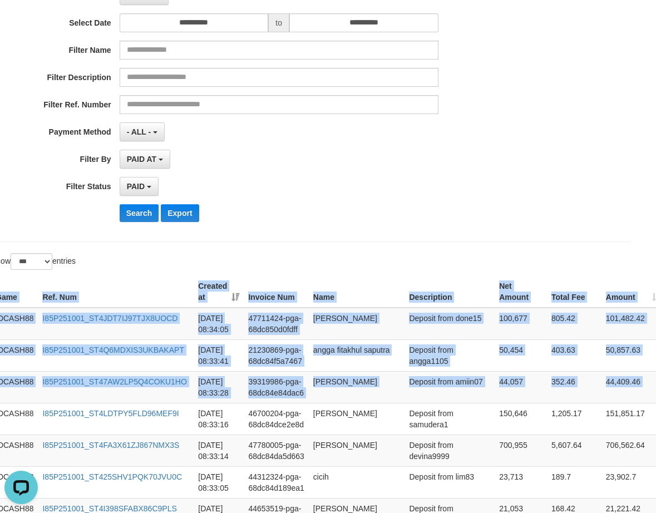
drag, startPoint x: 581, startPoint y: 355, endPoint x: 533, endPoint y: 253, distance: 112.9
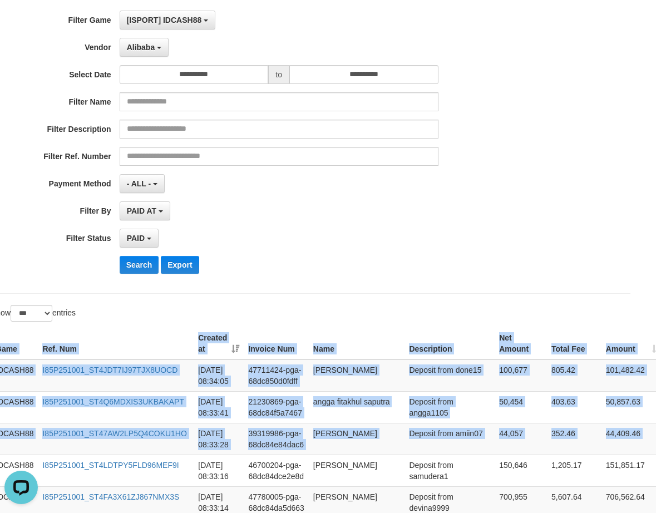
scroll to position [0, 17]
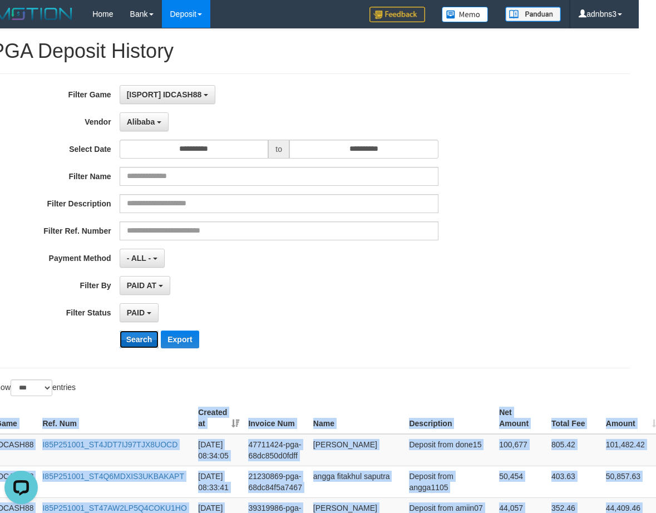
click at [140, 343] on button "Search" at bounding box center [139, 339] width 39 height 18
click at [141, 341] on button "Search" at bounding box center [139, 339] width 39 height 18
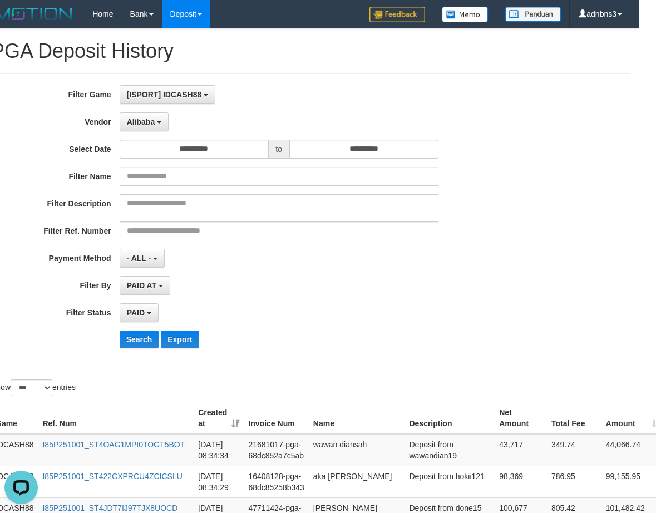
scroll to position [262, 17]
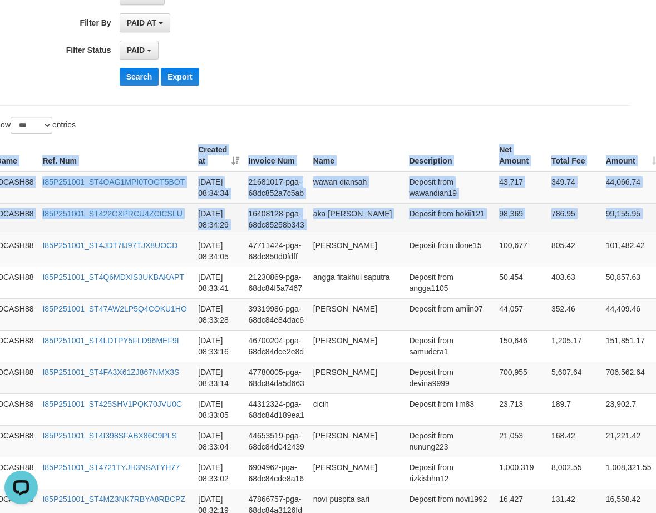
drag, startPoint x: 641, startPoint y: 221, endPoint x: 637, endPoint y: 205, distance: 16.7
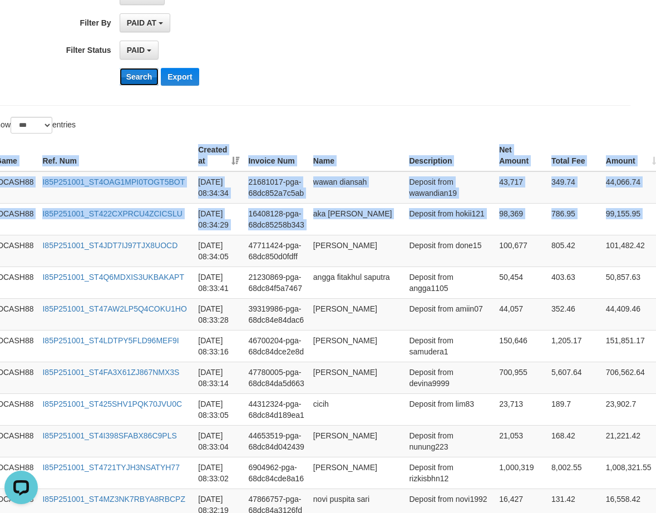
click at [126, 73] on button "Search" at bounding box center [139, 77] width 39 height 18
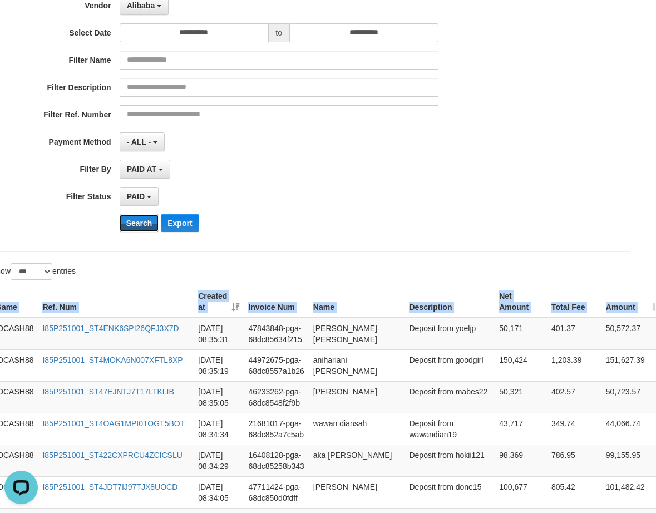
scroll to position [114, 17]
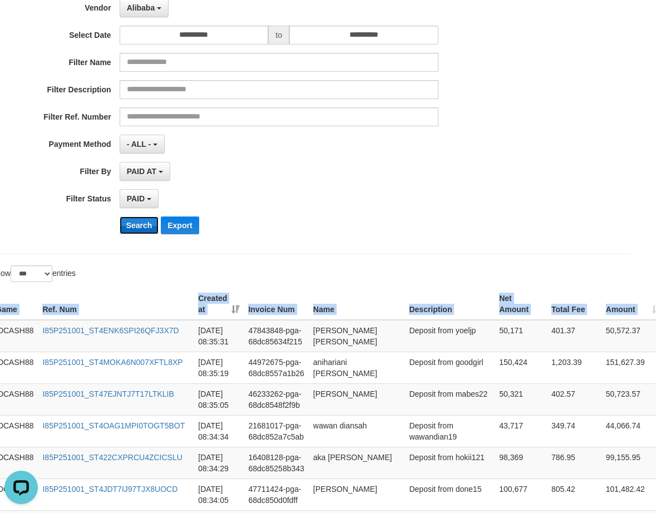
click at [140, 230] on button "Search" at bounding box center [139, 225] width 39 height 18
click at [138, 228] on button "Search" at bounding box center [139, 225] width 39 height 18
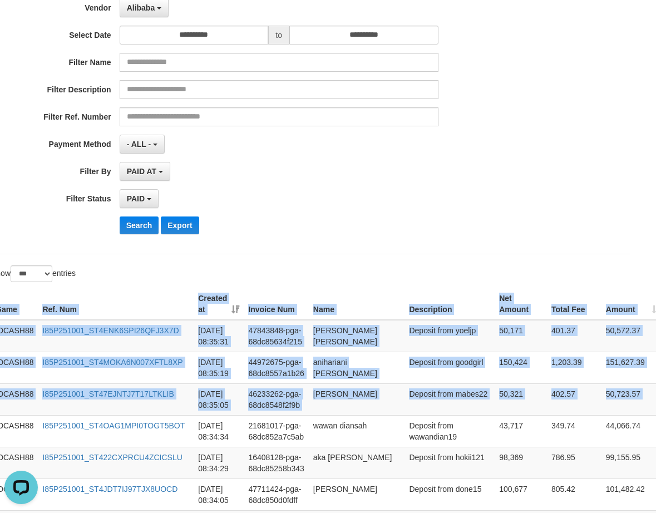
drag, startPoint x: 616, startPoint y: 383, endPoint x: 538, endPoint y: 279, distance: 129.9
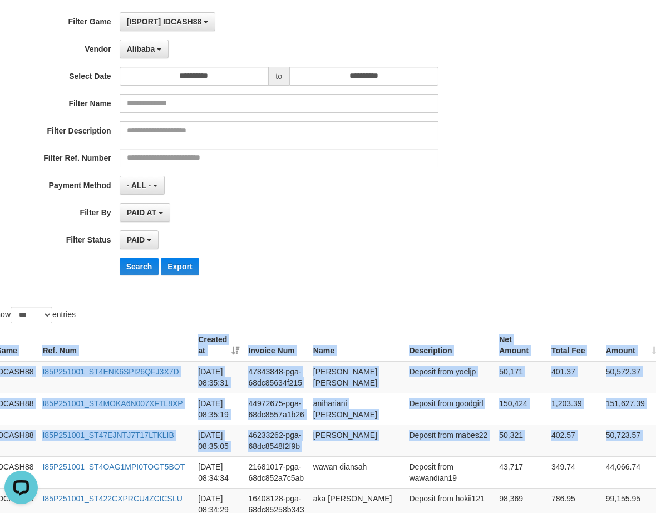
scroll to position [0, 17]
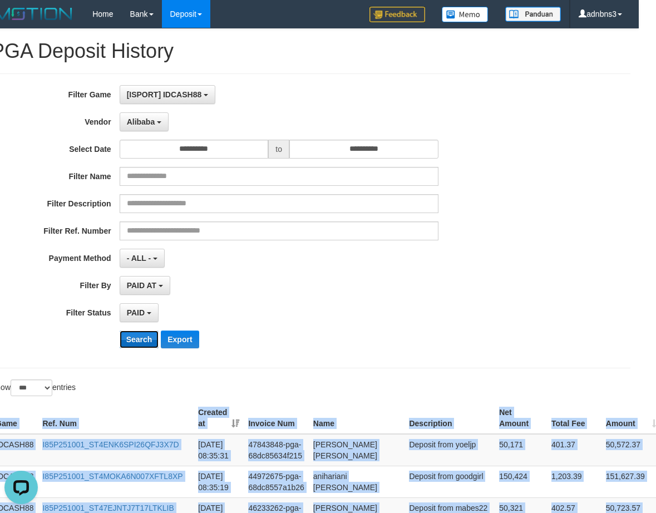
click at [125, 338] on button "Search" at bounding box center [139, 339] width 39 height 18
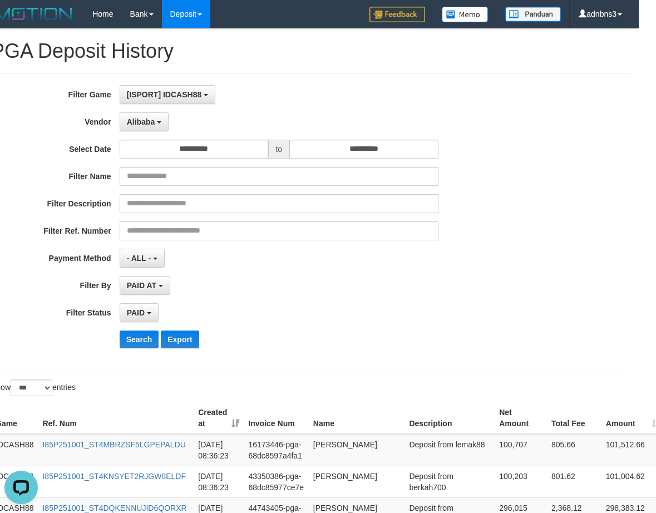
scroll to position [326, 17]
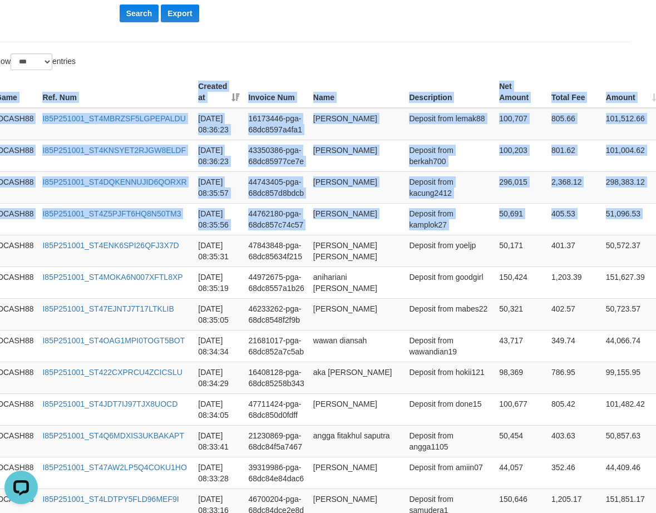
drag, startPoint x: 647, startPoint y: 223, endPoint x: 464, endPoint y: 63, distance: 242.4
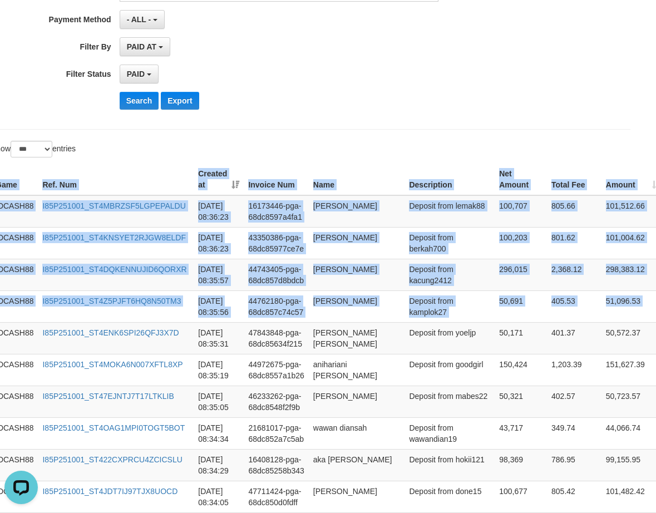
scroll to position [103, 17]
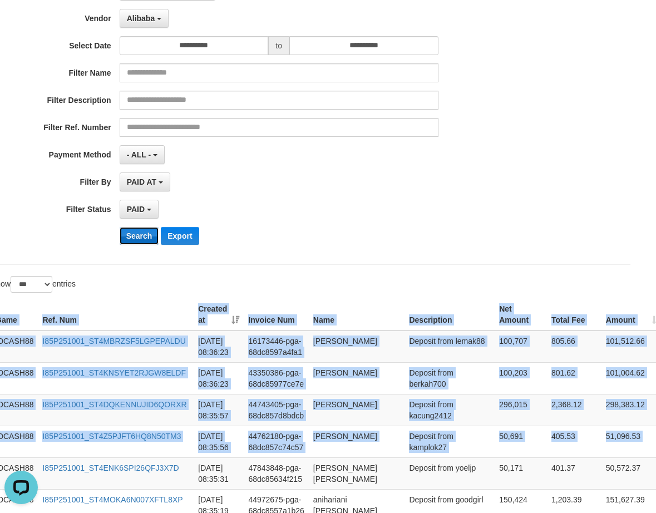
click at [136, 232] on button "Search" at bounding box center [139, 236] width 39 height 18
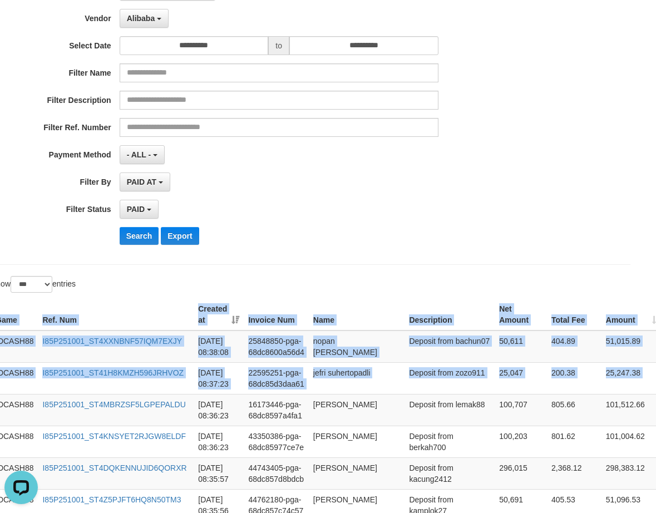
drag, startPoint x: 637, startPoint y: 383, endPoint x: 545, endPoint y: 276, distance: 141.1
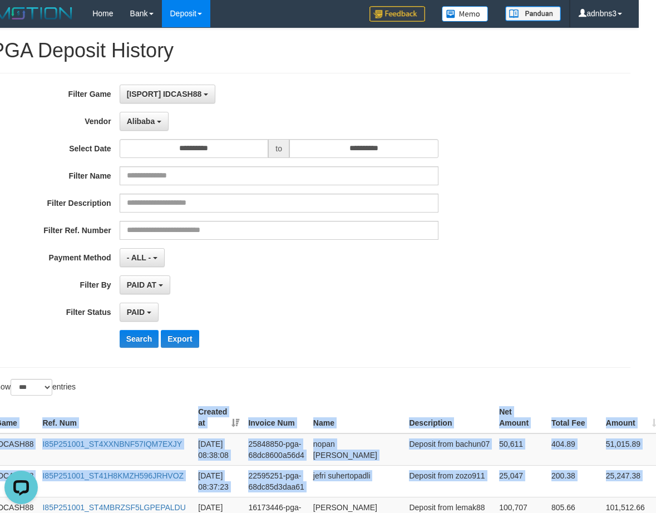
scroll to position [0, 17]
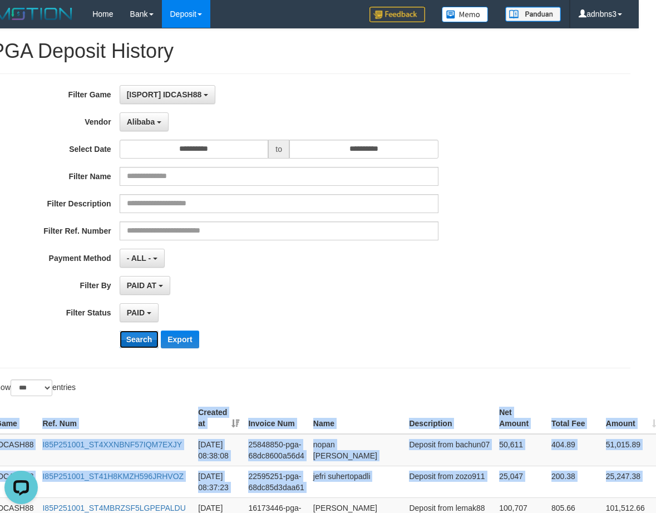
click at [124, 338] on button "Search" at bounding box center [139, 339] width 39 height 18
click at [126, 338] on button "Search" at bounding box center [139, 339] width 39 height 18
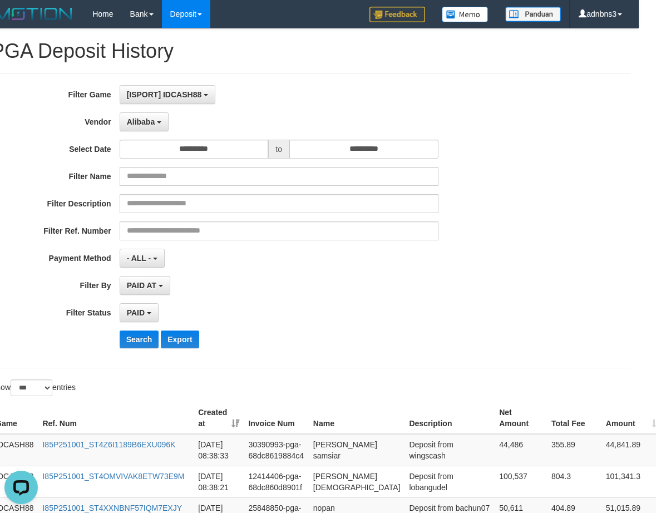
scroll to position [262, 17]
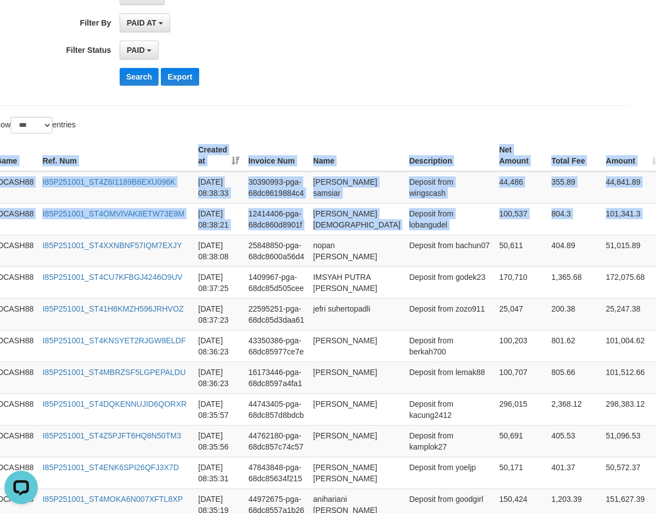
drag, startPoint x: 586, startPoint y: 199, endPoint x: 539, endPoint y: 127, distance: 85.9
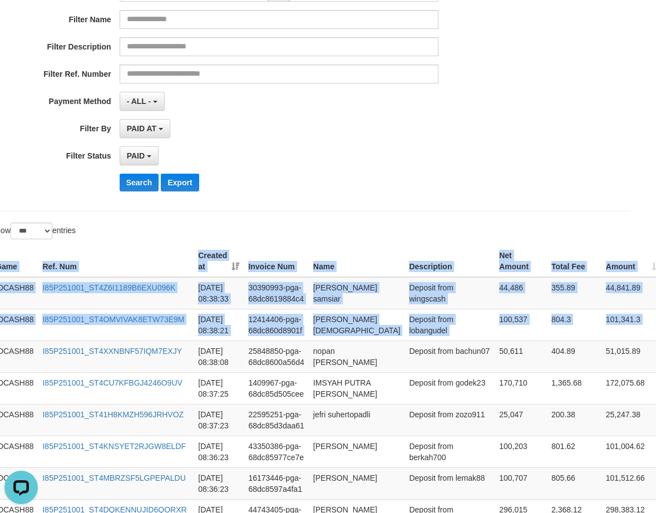
scroll to position [40, 17]
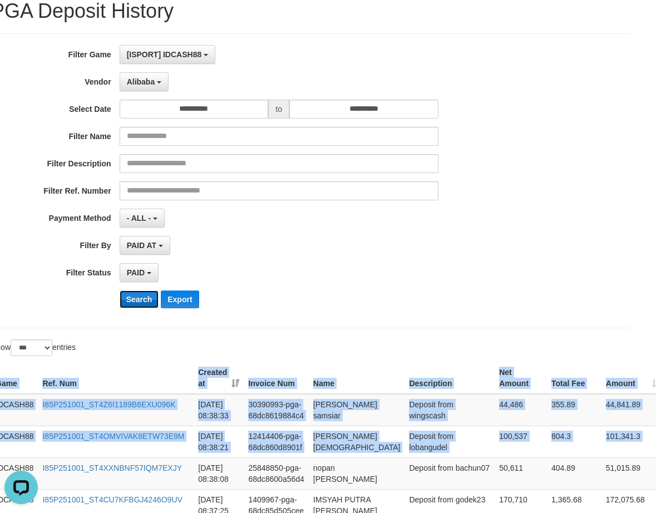
click at [143, 298] on button "Search" at bounding box center [139, 299] width 39 height 18
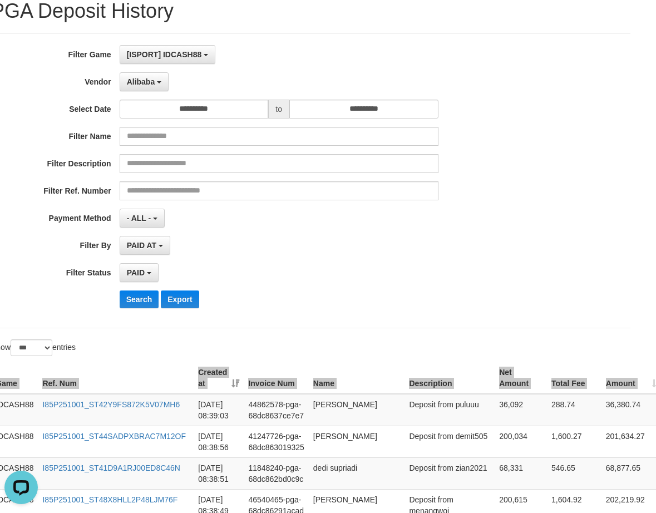
scroll to position [358, 17]
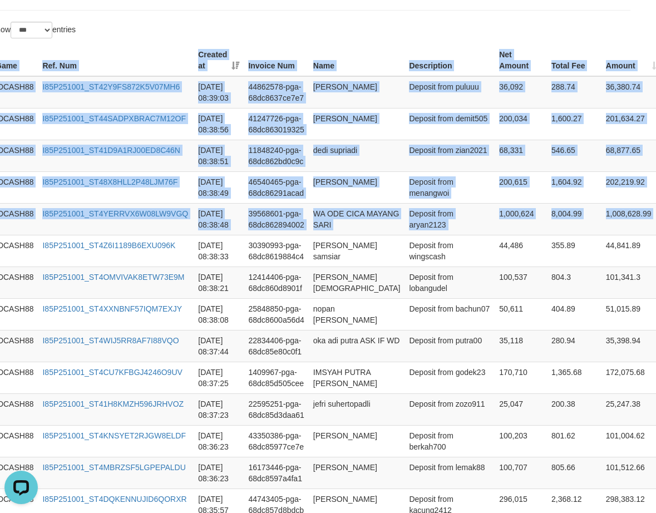
drag, startPoint x: 646, startPoint y: 224, endPoint x: 380, endPoint y: 31, distance: 328.1
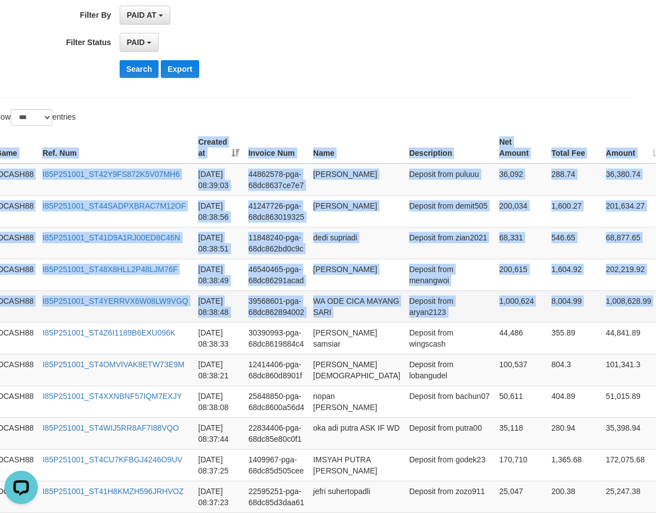
scroll to position [135, 17]
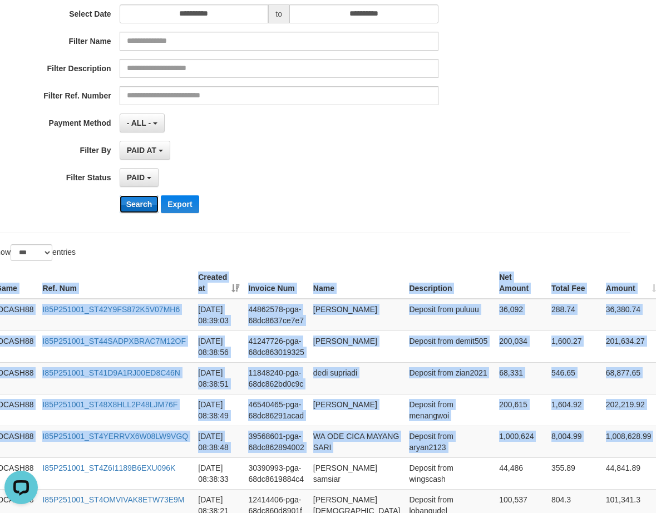
click at [135, 204] on button "Search" at bounding box center [139, 204] width 39 height 18
click at [136, 204] on button "Search" at bounding box center [139, 204] width 39 height 18
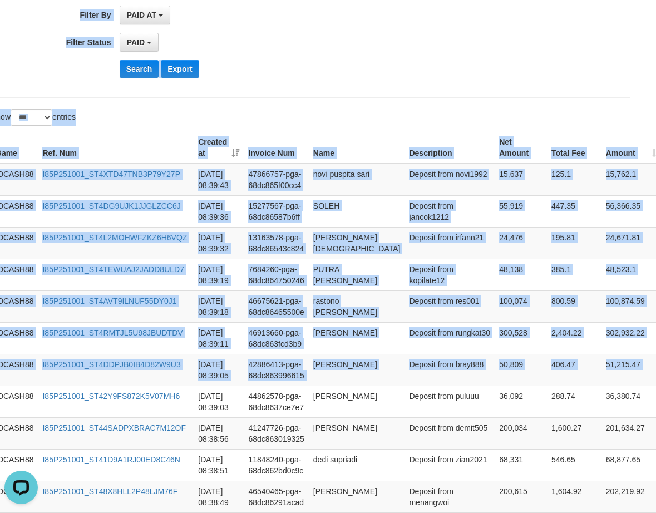
scroll to position [0, 17]
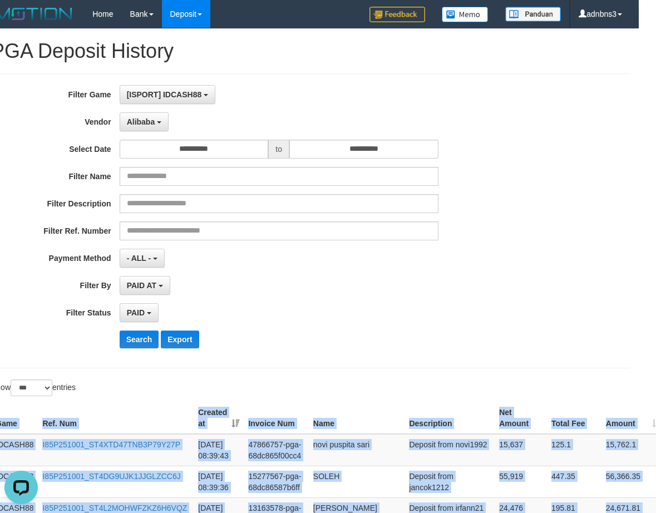
drag, startPoint x: 643, startPoint y: 217, endPoint x: 374, endPoint y: 381, distance: 314.4
click at [137, 335] on button "Search" at bounding box center [139, 339] width 39 height 18
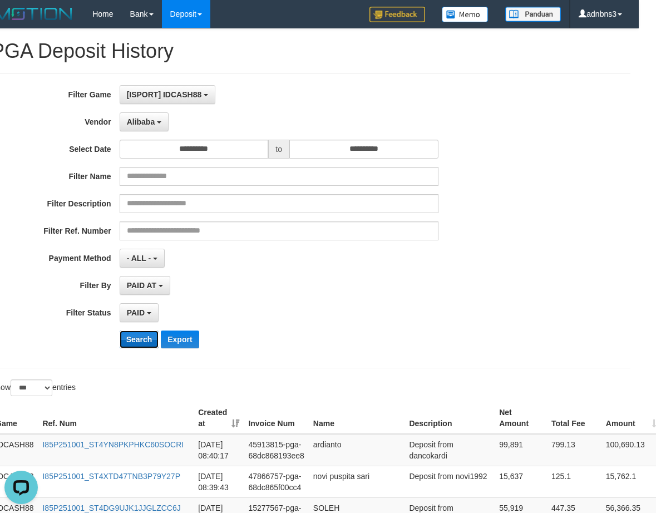
click at [146, 344] on button "Search" at bounding box center [139, 339] width 39 height 18
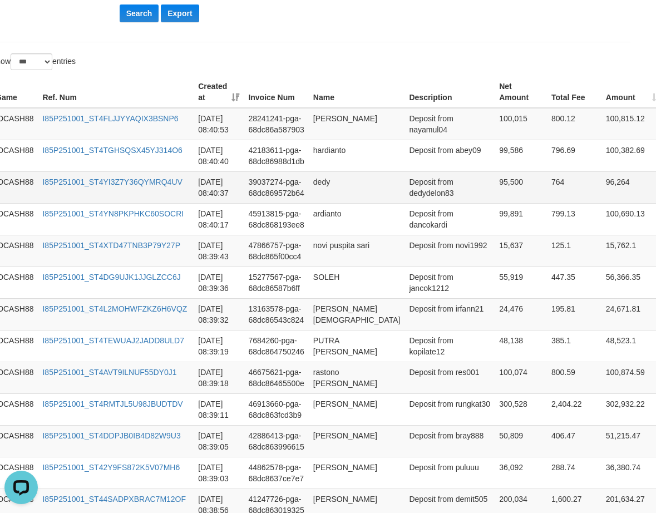
scroll to position [326, 20]
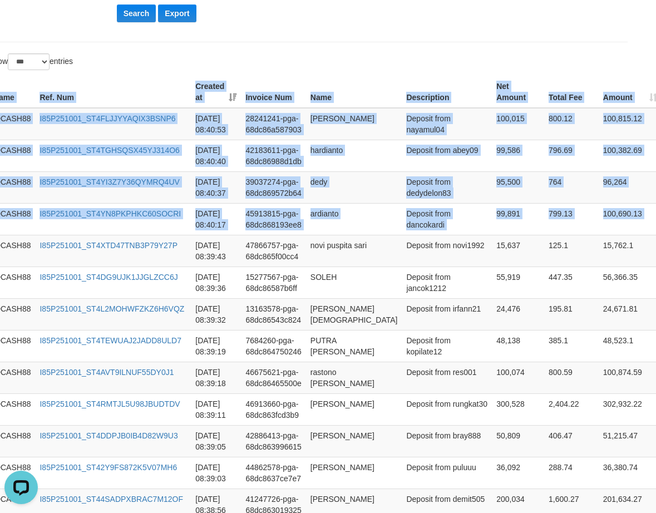
drag, startPoint x: 653, startPoint y: 216, endPoint x: 495, endPoint y: 63, distance: 219.8
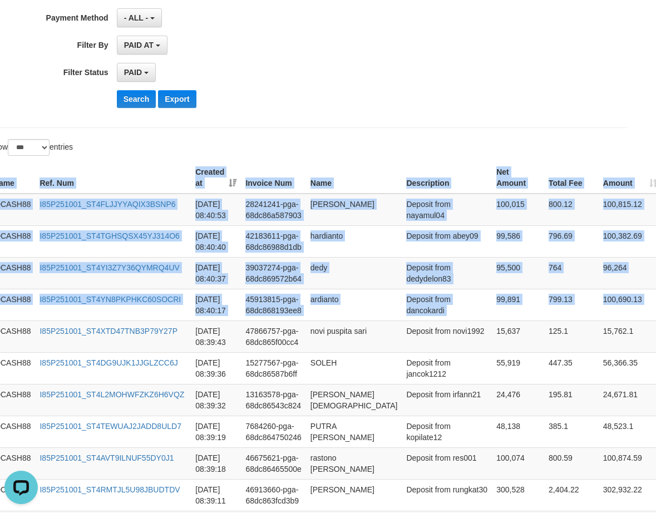
scroll to position [103, 20]
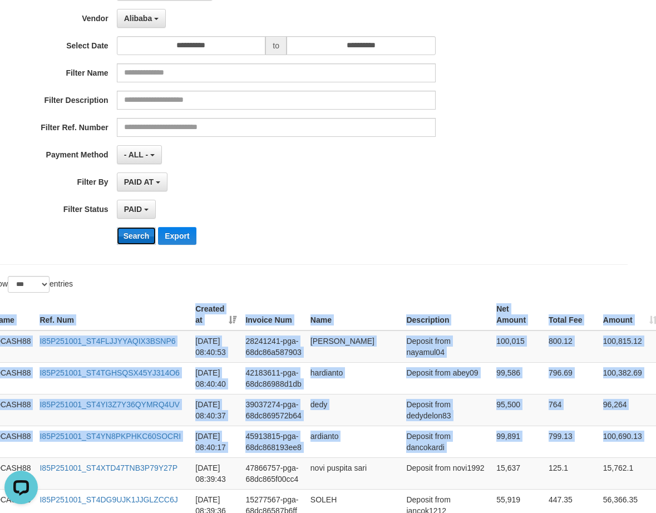
click at [131, 234] on button "Search" at bounding box center [136, 236] width 39 height 18
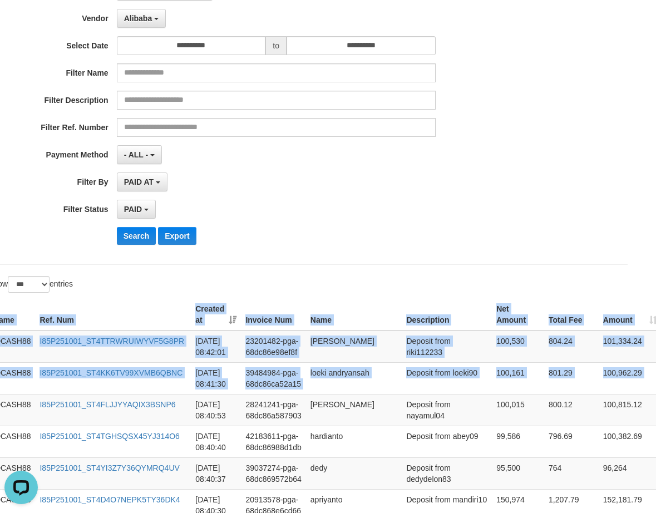
drag, startPoint x: 650, startPoint y: 384, endPoint x: 558, endPoint y: 289, distance: 131.7
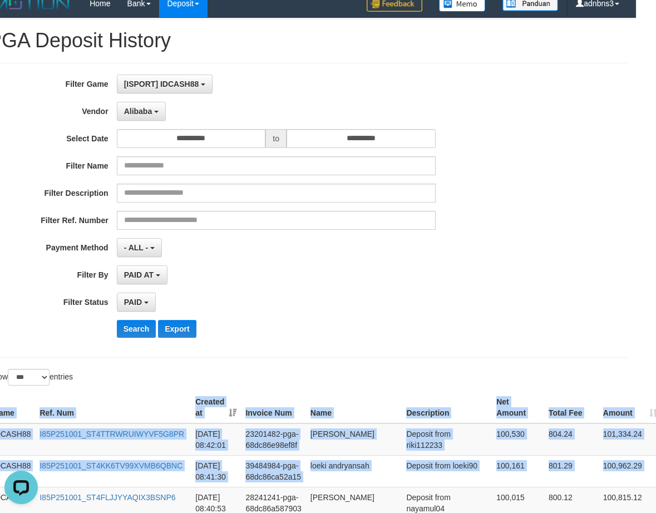
scroll to position [0, 20]
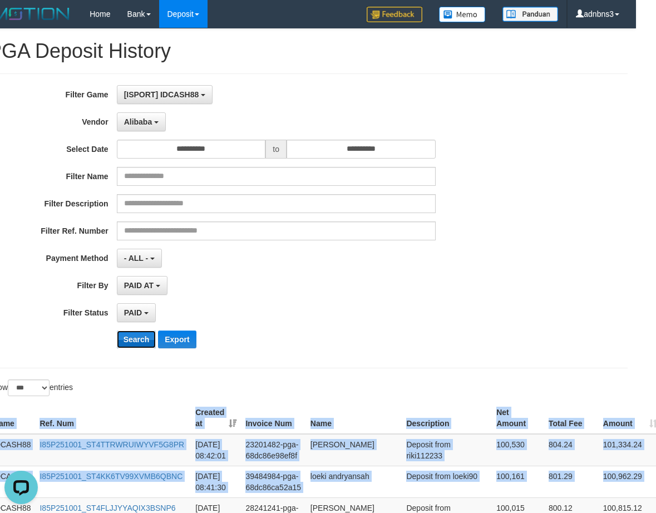
click at [128, 334] on button "Search" at bounding box center [136, 339] width 39 height 18
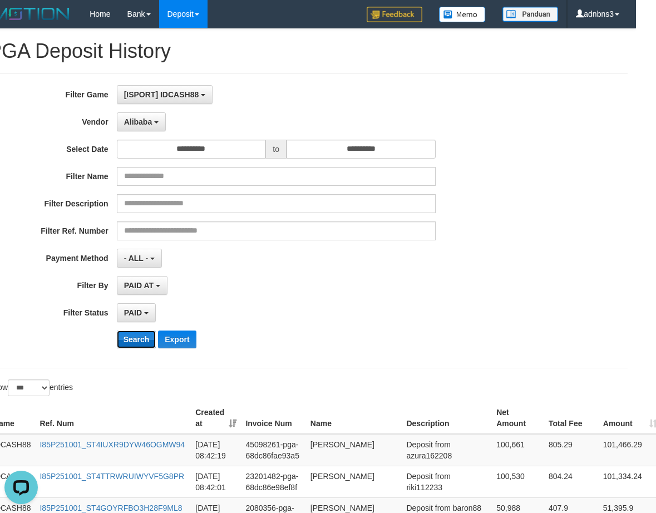
click at [136, 341] on button "Search" at bounding box center [136, 339] width 39 height 18
click at [127, 340] on button "Search" at bounding box center [136, 339] width 39 height 18
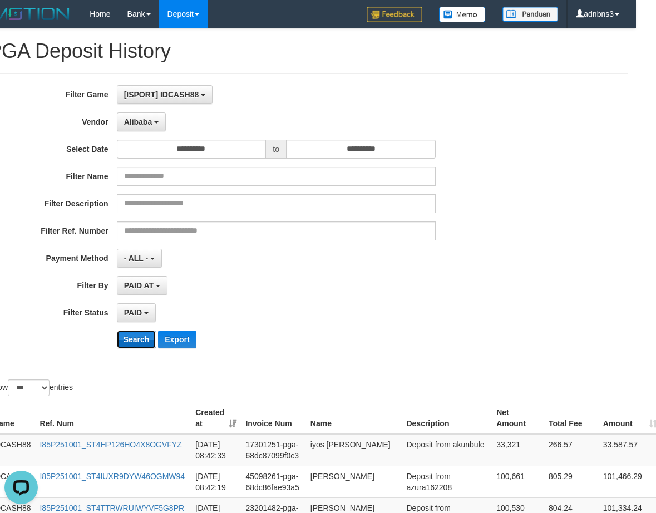
click at [127, 340] on button "Search" at bounding box center [136, 339] width 39 height 18
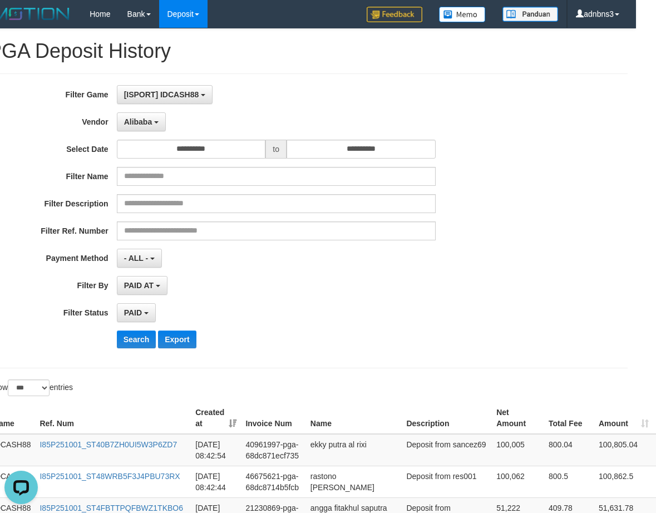
scroll to position [358, 20]
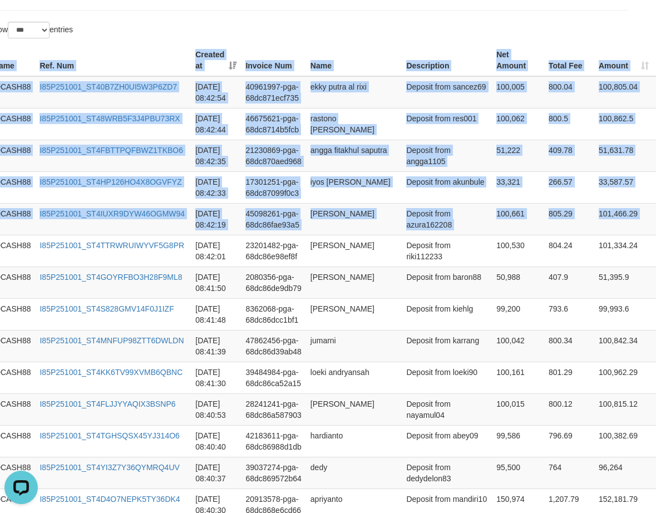
drag, startPoint x: 653, startPoint y: 217, endPoint x: 355, endPoint y: 35, distance: 349.0
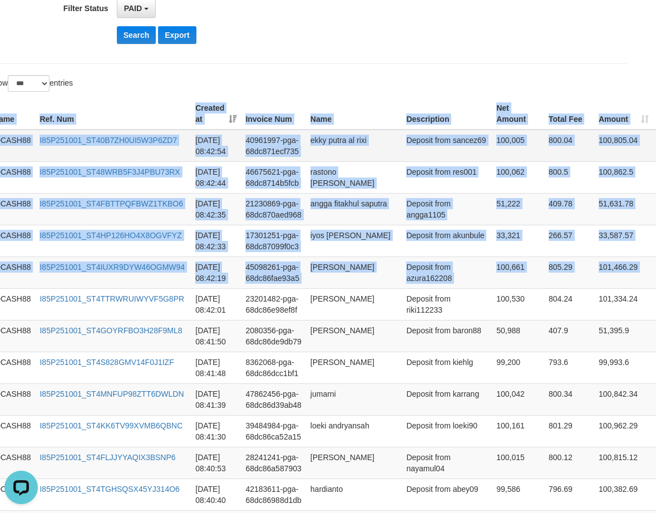
scroll to position [209, 20]
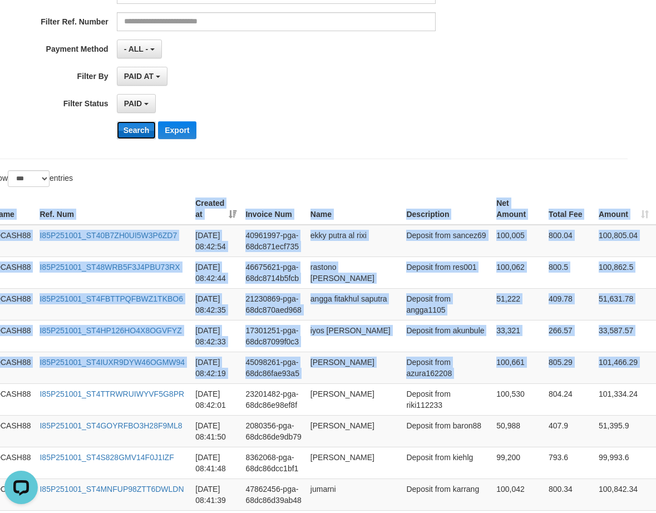
click at [137, 131] on button "Search" at bounding box center [136, 130] width 39 height 18
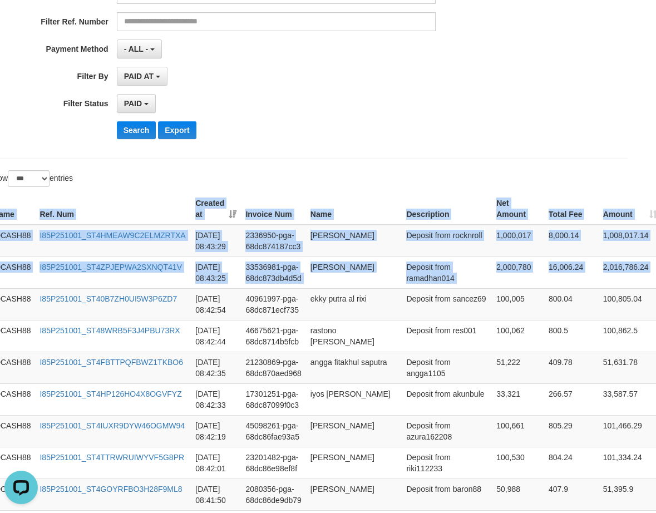
drag, startPoint x: 581, startPoint y: 247, endPoint x: 532, endPoint y: 171, distance: 90.5
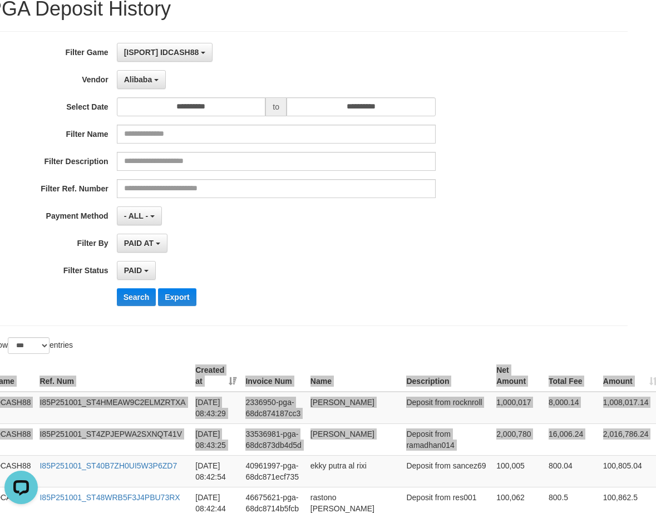
scroll to position [0, 20]
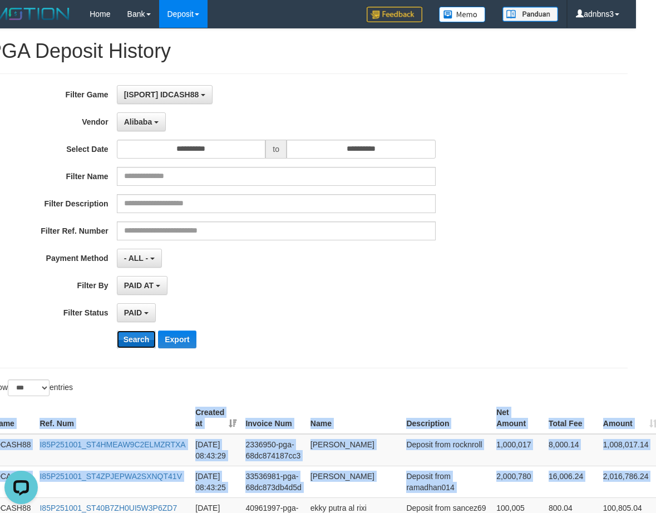
click at [145, 335] on button "Search" at bounding box center [136, 339] width 39 height 18
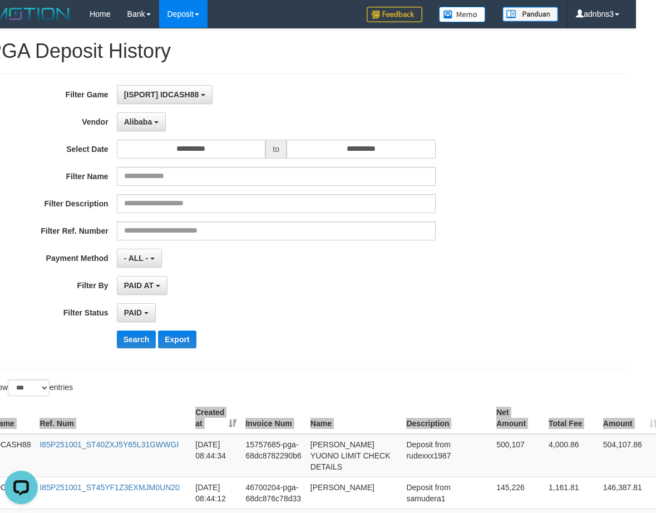
scroll to position [274, 20]
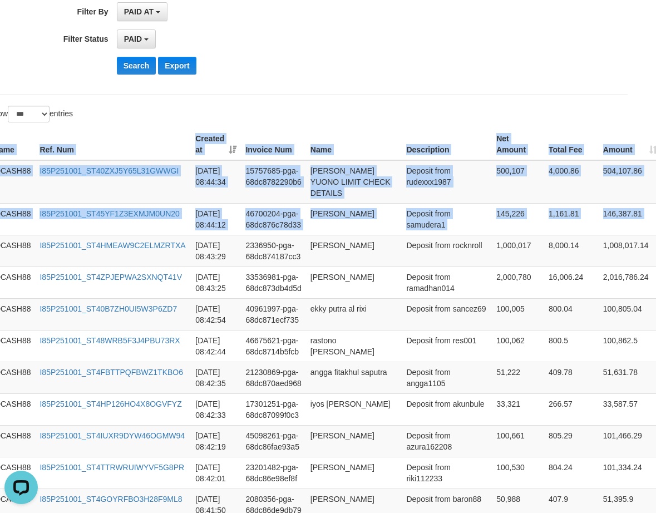
drag, startPoint x: 634, startPoint y: 222, endPoint x: 518, endPoint y: 115, distance: 158.6
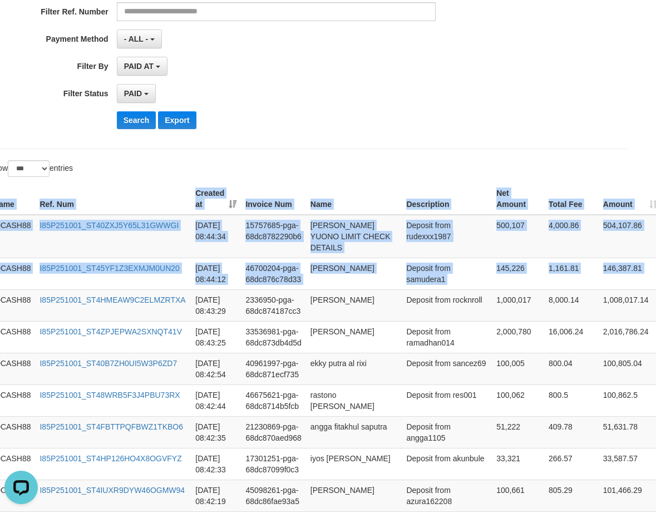
scroll to position [125, 20]
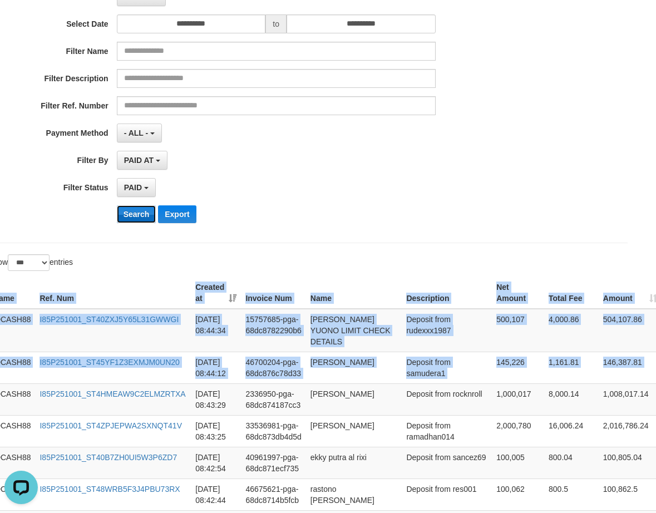
click at [135, 211] on button "Search" at bounding box center [136, 214] width 39 height 18
click at [136, 211] on button "Search" at bounding box center [136, 214] width 39 height 18
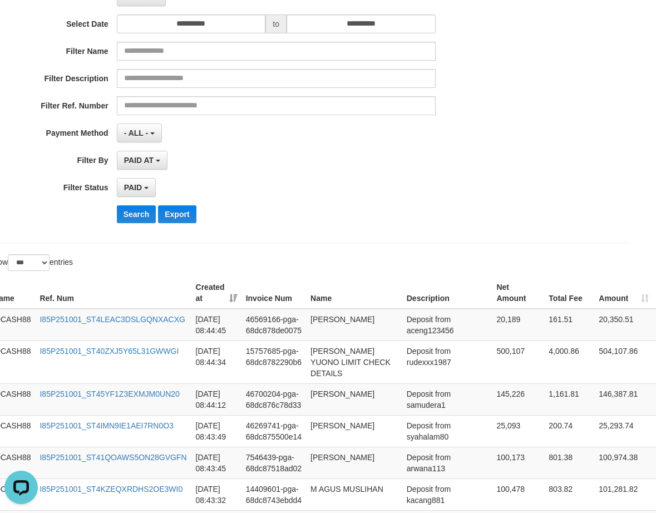
scroll to position [0, 20]
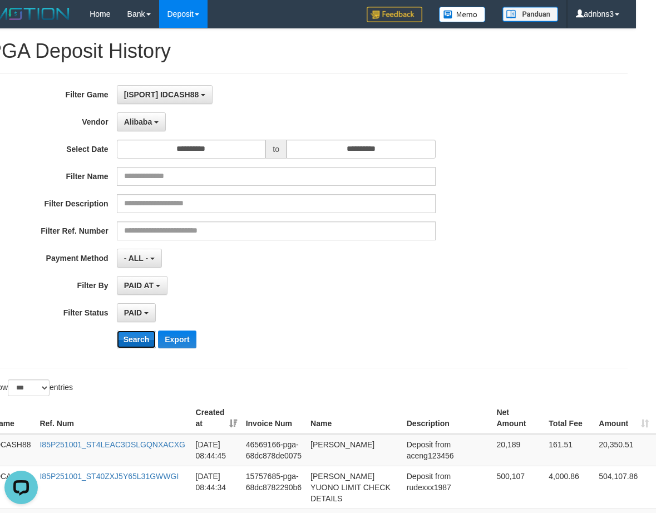
click at [137, 338] on button "Search" at bounding box center [136, 339] width 39 height 18
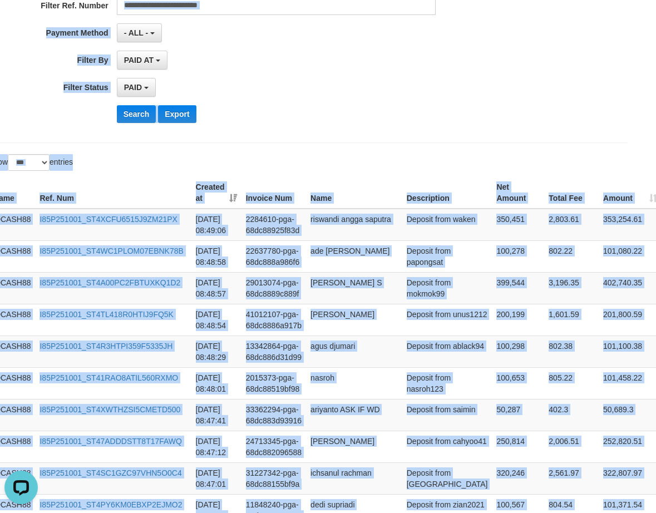
scroll to position [184, 20]
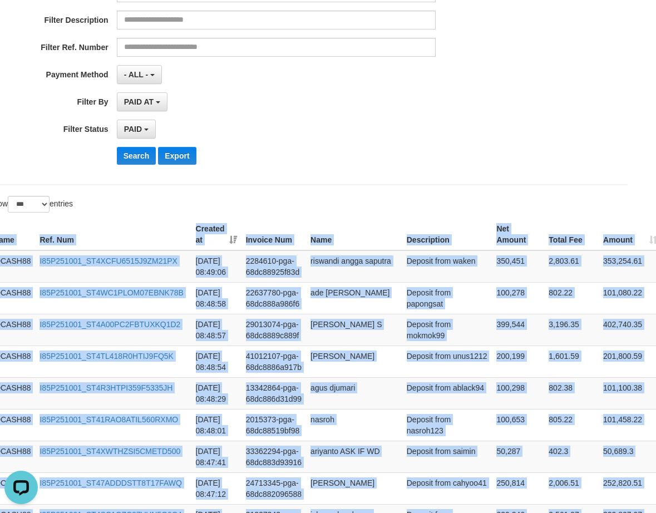
drag, startPoint x: 633, startPoint y: 214, endPoint x: 353, endPoint y: 196, distance: 281.4
click at [130, 156] on button "Search" at bounding box center [136, 156] width 39 height 18
drag, startPoint x: 130, startPoint y: 156, endPoint x: 183, endPoint y: 168, distance: 54.8
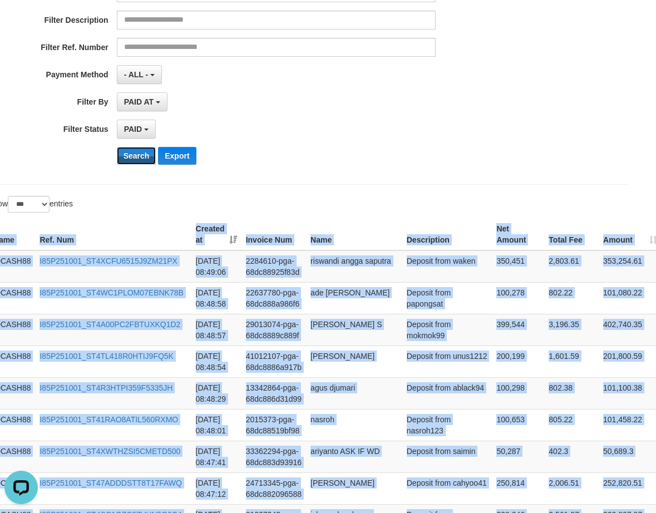
click at [131, 155] on button "Search" at bounding box center [136, 156] width 39 height 18
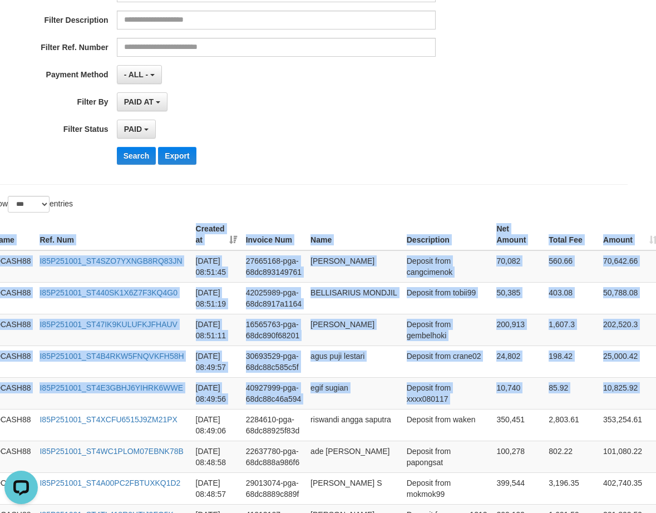
drag, startPoint x: 627, startPoint y: 384, endPoint x: 519, endPoint y: 205, distance: 209.5
click at [132, 158] on button "Search" at bounding box center [136, 156] width 39 height 18
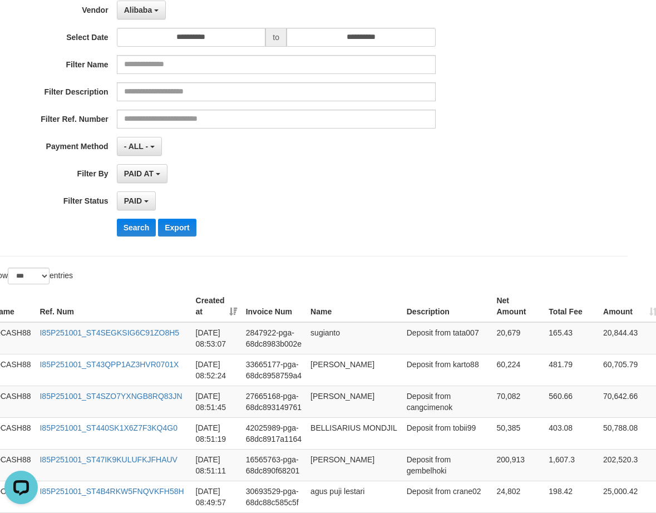
scroll to position [0, 20]
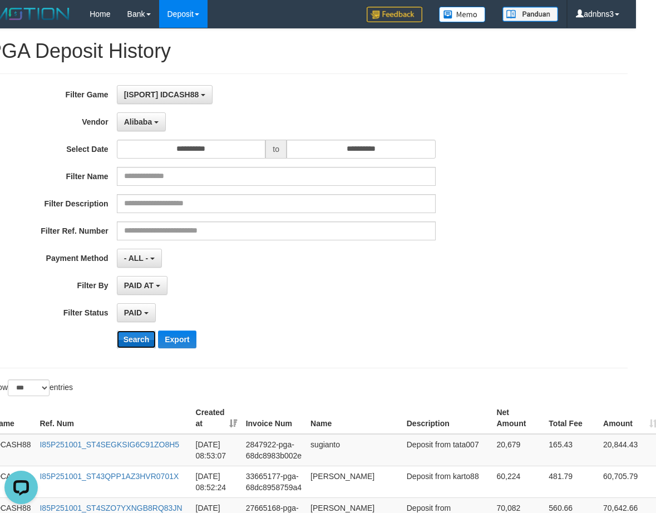
click at [141, 343] on button "Search" at bounding box center [136, 339] width 39 height 18
click at [141, 342] on button "Search" at bounding box center [136, 339] width 39 height 18
click at [141, 341] on button "Search" at bounding box center [136, 339] width 39 height 18
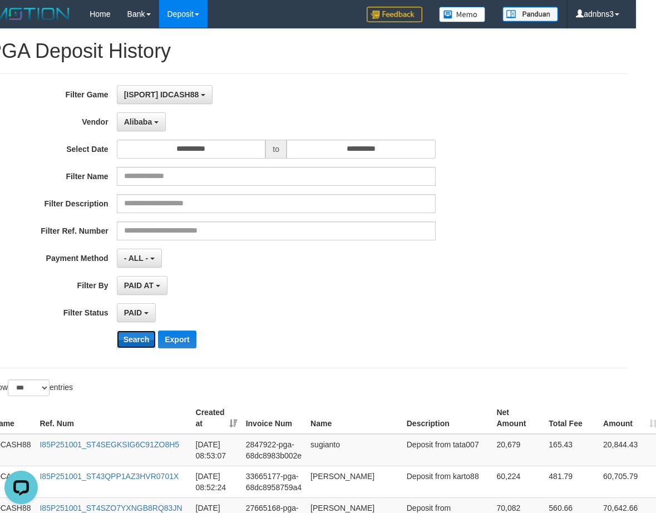
click at [141, 341] on button "Search" at bounding box center [136, 339] width 39 height 18
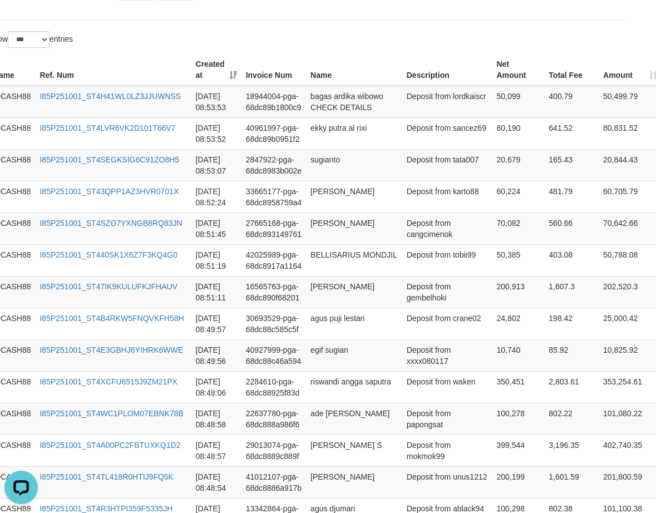
drag, startPoint x: 650, startPoint y: 220, endPoint x: 284, endPoint y: 33, distance: 411.1
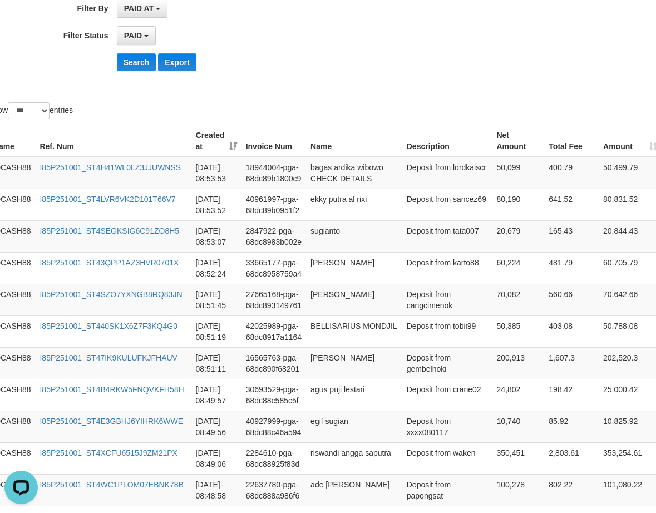
scroll to position [52, 20]
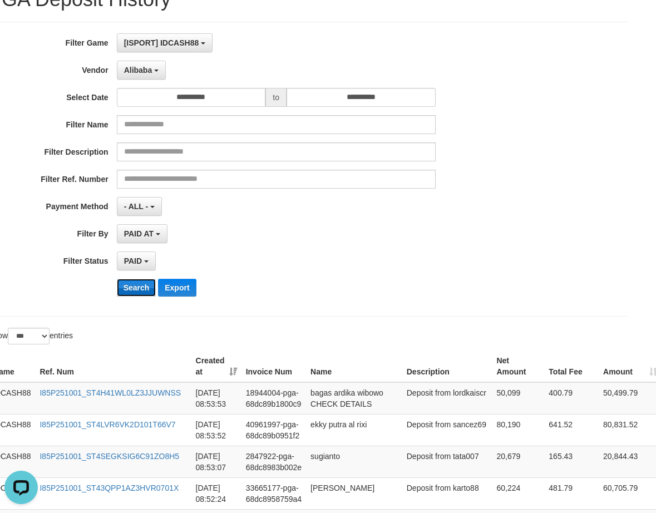
click at [121, 286] on button "Search" at bounding box center [136, 288] width 39 height 18
click at [122, 287] on button "Search" at bounding box center [136, 288] width 39 height 18
drag, startPoint x: 125, startPoint y: 287, endPoint x: 220, endPoint y: 303, distance: 96.4
click at [126, 287] on button "Search" at bounding box center [136, 288] width 39 height 18
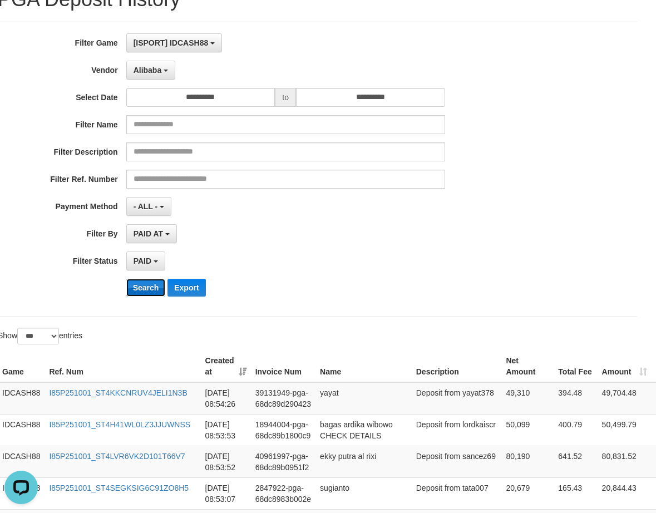
click at [150, 289] on button "Search" at bounding box center [145, 288] width 39 height 18
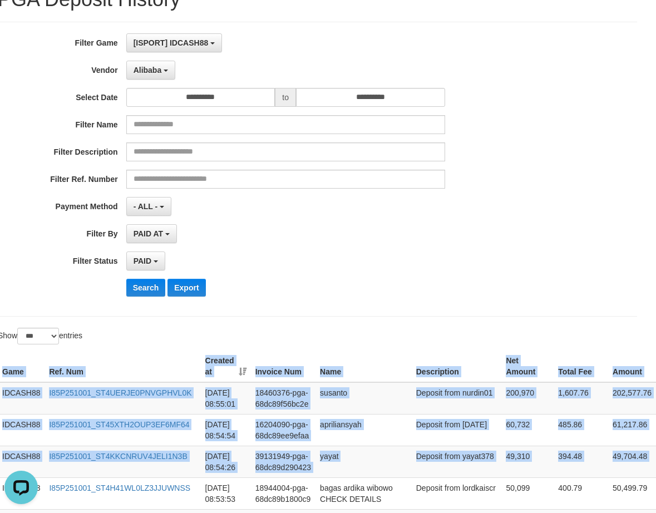
drag, startPoint x: 645, startPoint y: 465, endPoint x: 544, endPoint y: 338, distance: 162.3
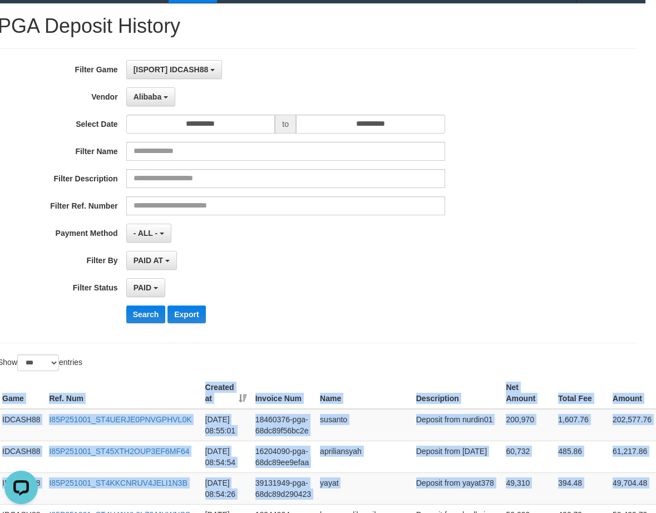
scroll to position [0, 11]
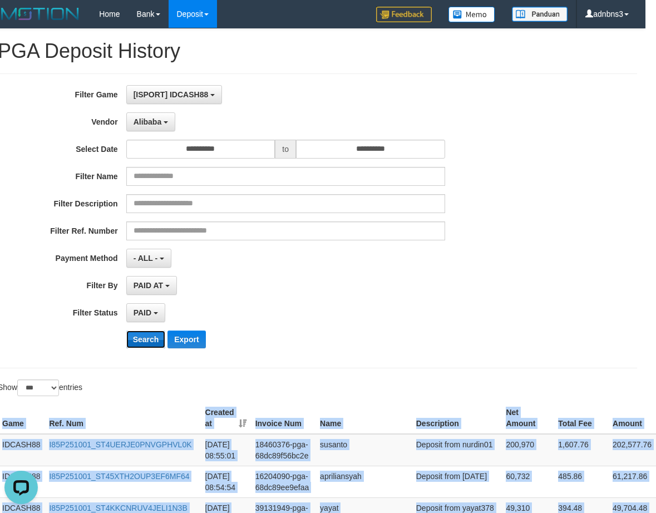
click at [137, 337] on button "Search" at bounding box center [145, 339] width 39 height 18
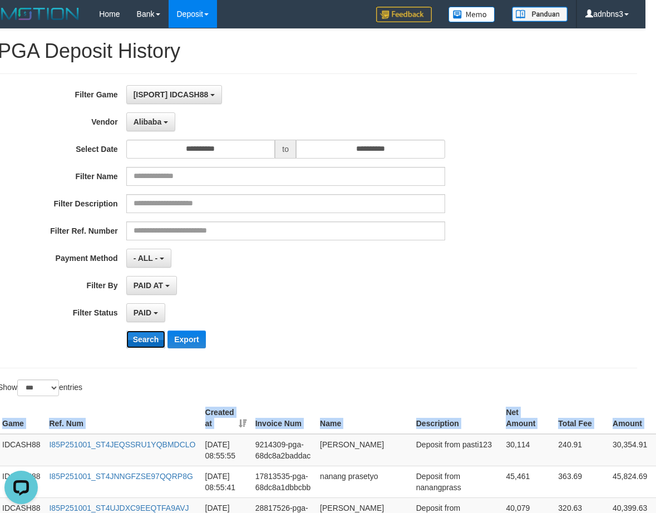
click at [149, 333] on button "Search" at bounding box center [145, 339] width 39 height 18
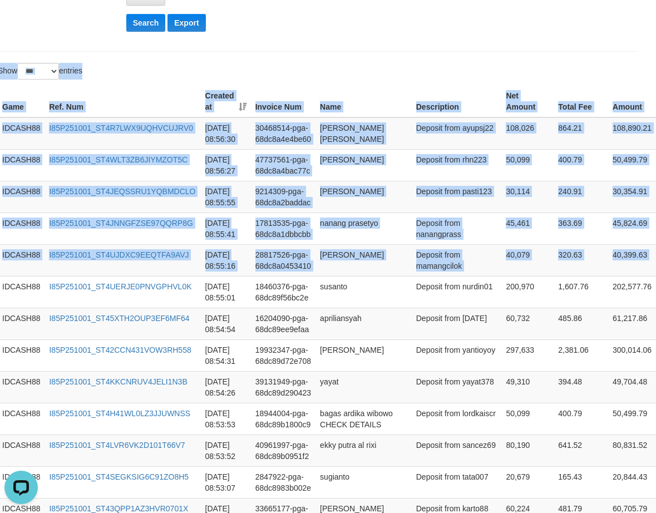
scroll to position [277, 11]
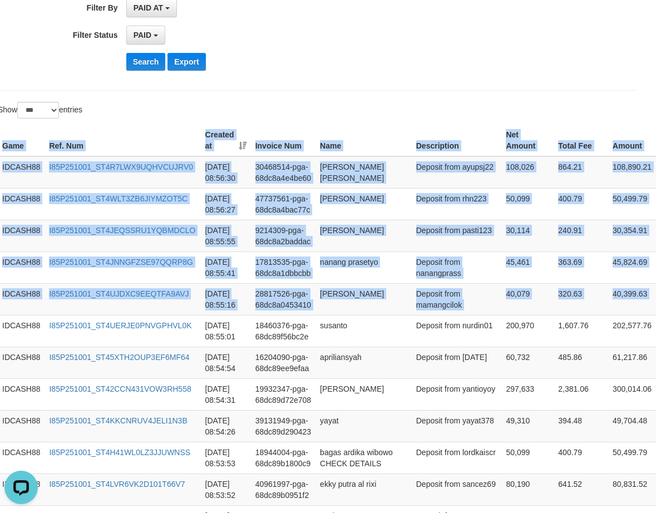
drag, startPoint x: 638, startPoint y: 214, endPoint x: 341, endPoint y: 120, distance: 311.5
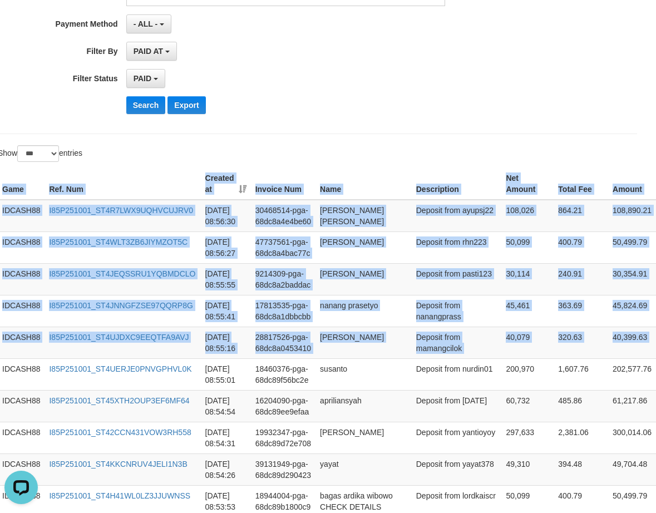
scroll to position [55, 11]
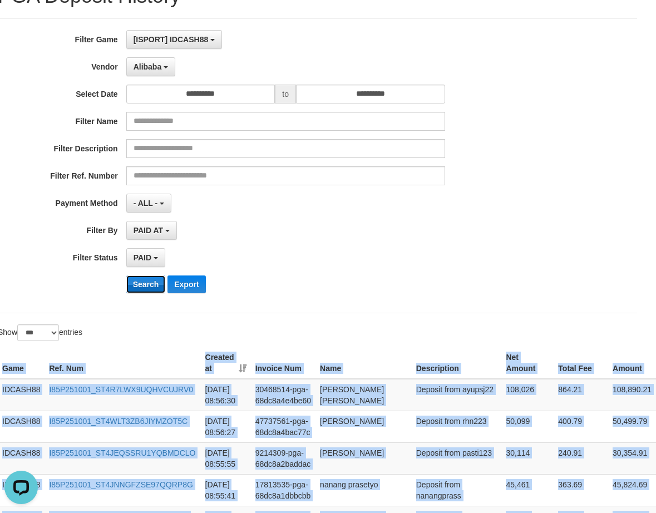
click at [142, 287] on button "Search" at bounding box center [145, 284] width 39 height 18
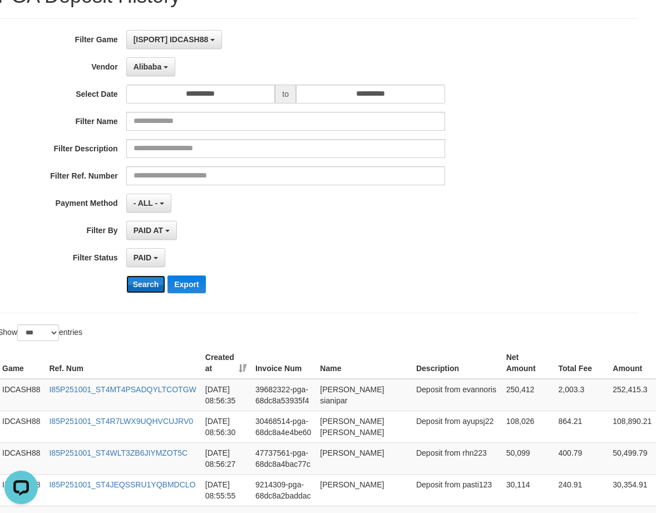
click at [149, 287] on button "Search" at bounding box center [145, 284] width 39 height 18
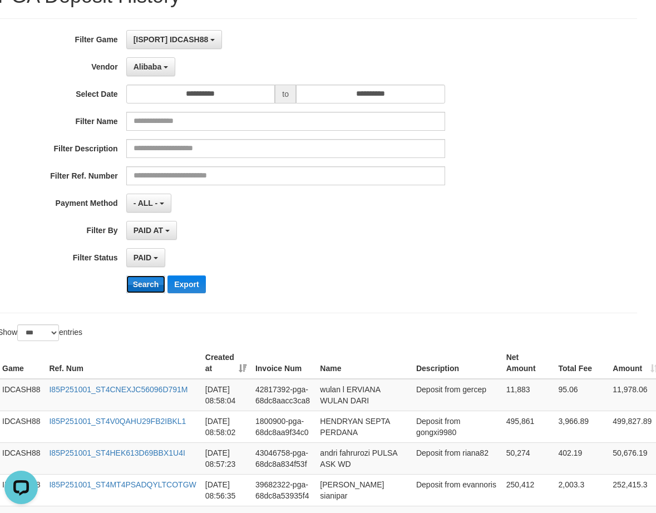
click at [143, 284] on button "Search" at bounding box center [145, 284] width 39 height 18
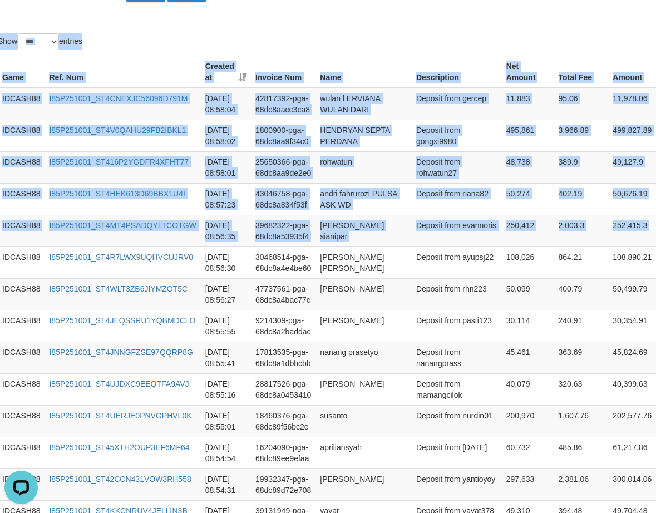
scroll to position [334, 11]
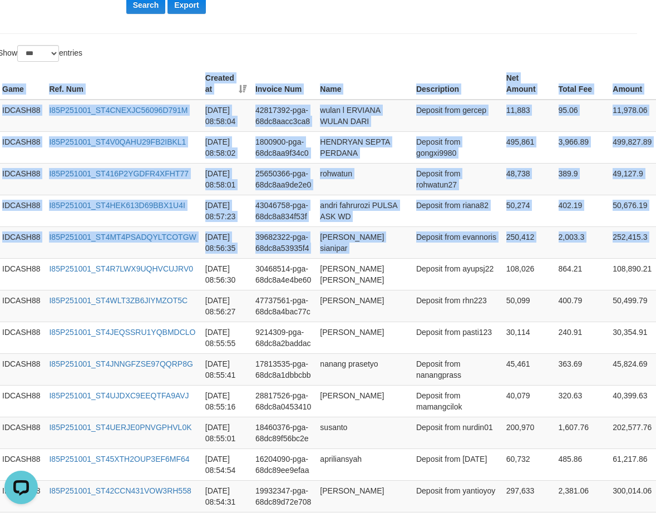
drag, startPoint x: 646, startPoint y: 224, endPoint x: 340, endPoint y: 54, distance: 349.7
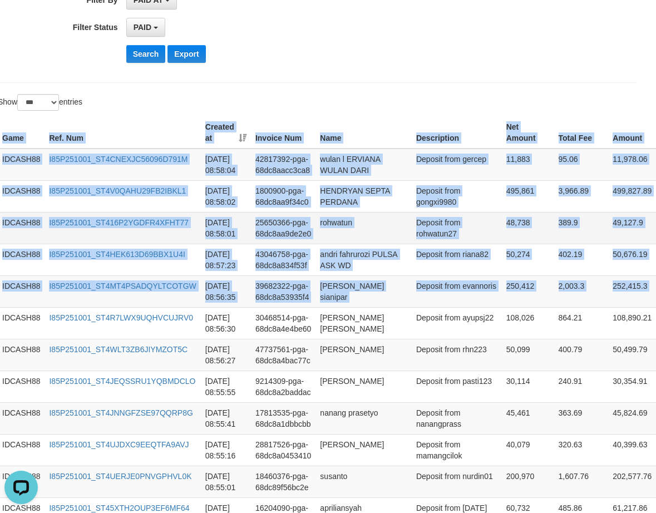
scroll to position [260, 11]
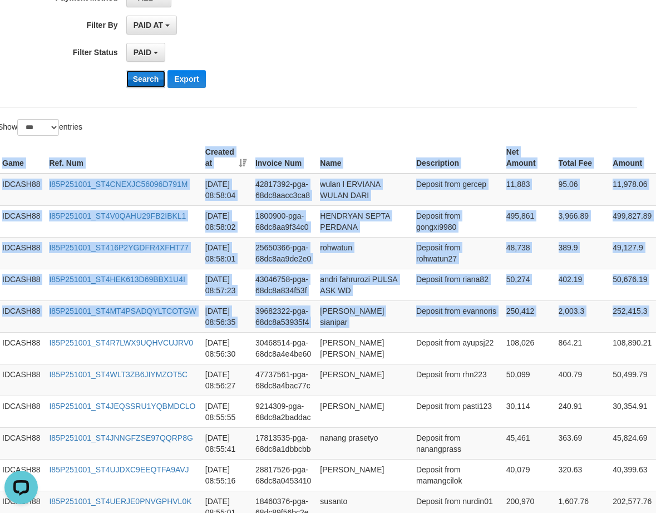
click at [147, 81] on button "Search" at bounding box center [145, 79] width 39 height 18
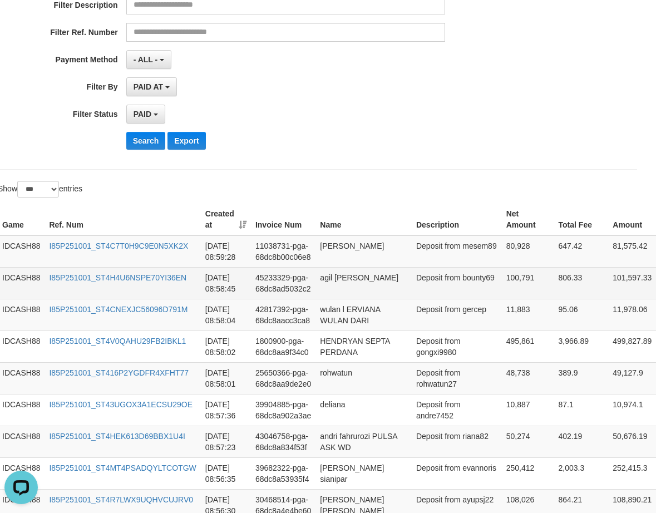
scroll to position [38, 11]
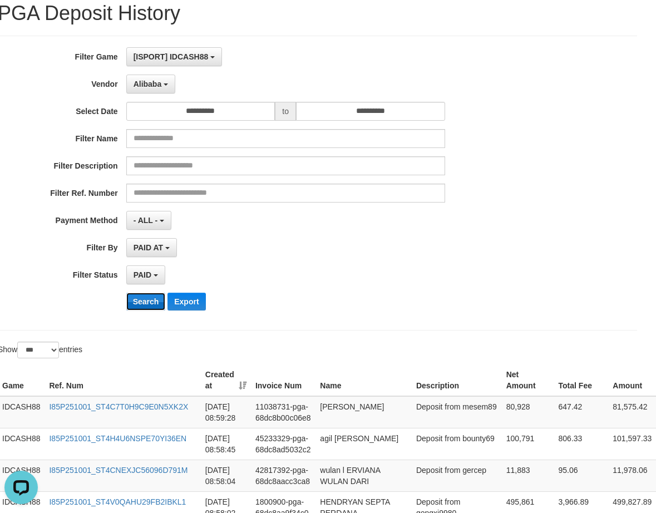
click at [147, 304] on button "Search" at bounding box center [145, 302] width 39 height 18
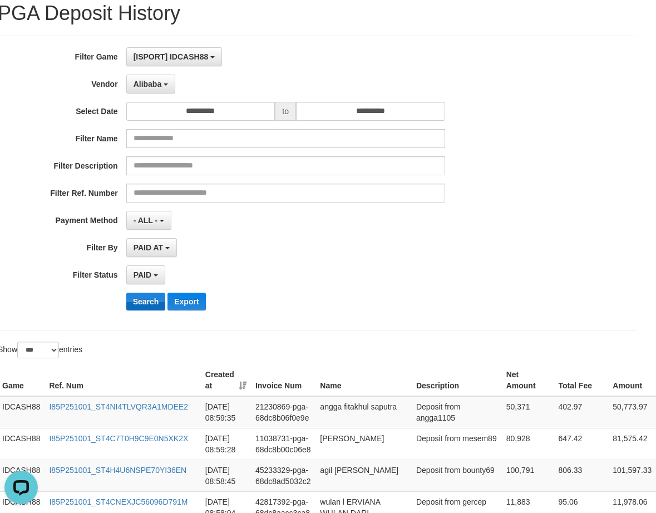
scroll to position [305, 11]
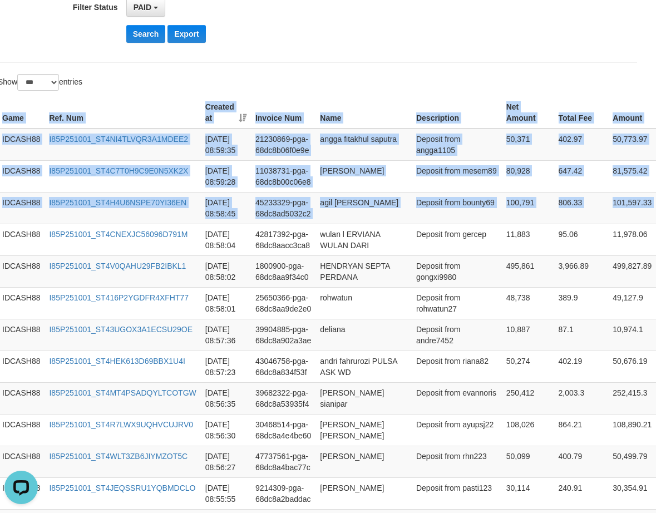
drag, startPoint x: 642, startPoint y: 227, endPoint x: 488, endPoint y: 88, distance: 207.9
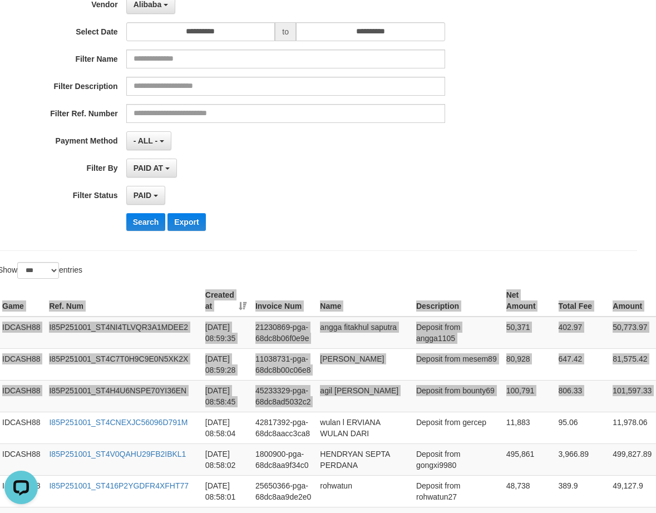
scroll to position [8, 11]
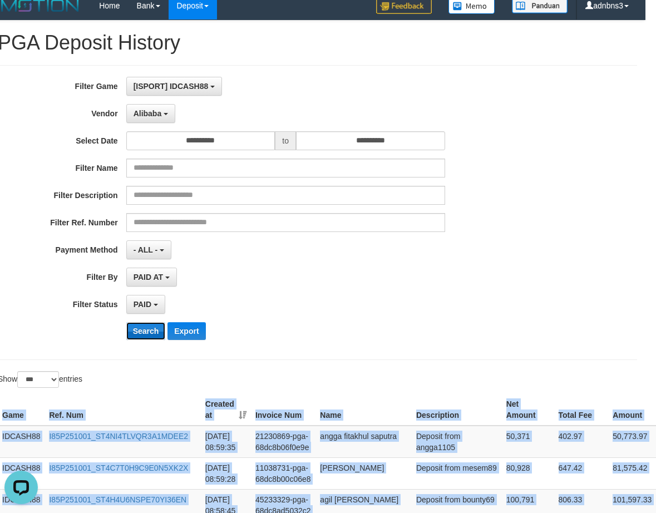
click at [144, 336] on button "Search" at bounding box center [145, 331] width 39 height 18
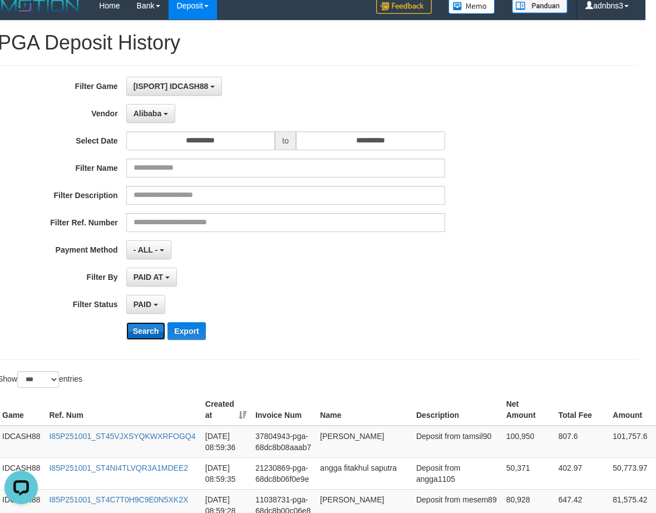
click at [142, 331] on button "Search" at bounding box center [145, 331] width 39 height 18
click at [157, 334] on button "Search" at bounding box center [145, 331] width 39 height 18
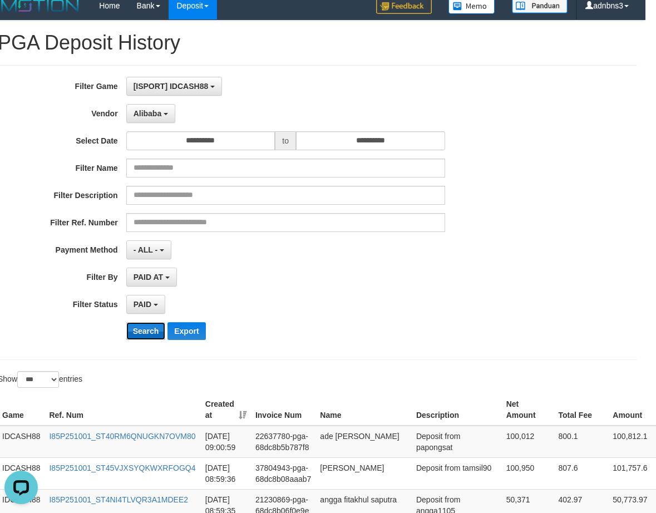
click at [157, 334] on button "Search" at bounding box center [145, 331] width 39 height 18
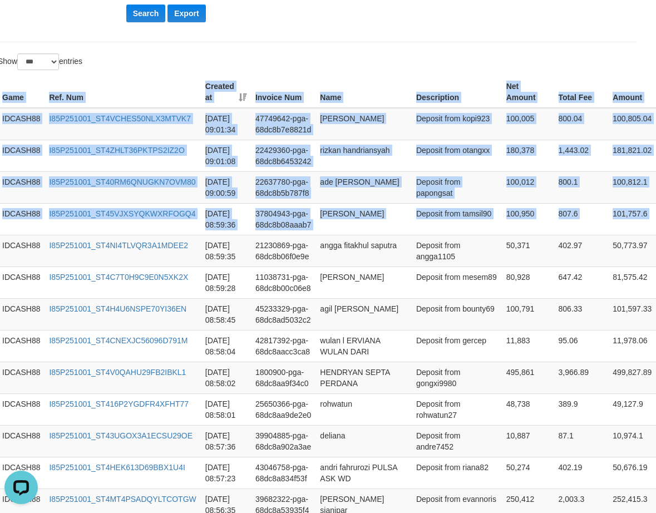
drag, startPoint x: 606, startPoint y: 209, endPoint x: 483, endPoint y: 44, distance: 205.8
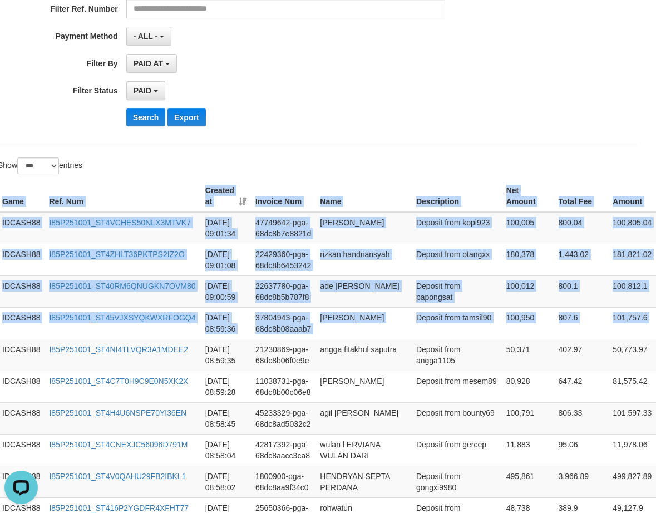
scroll to position [103, 11]
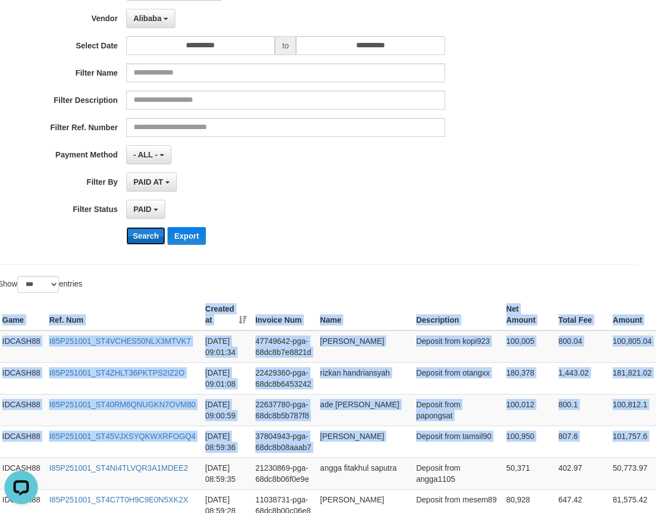
click at [147, 235] on button "Search" at bounding box center [145, 236] width 39 height 18
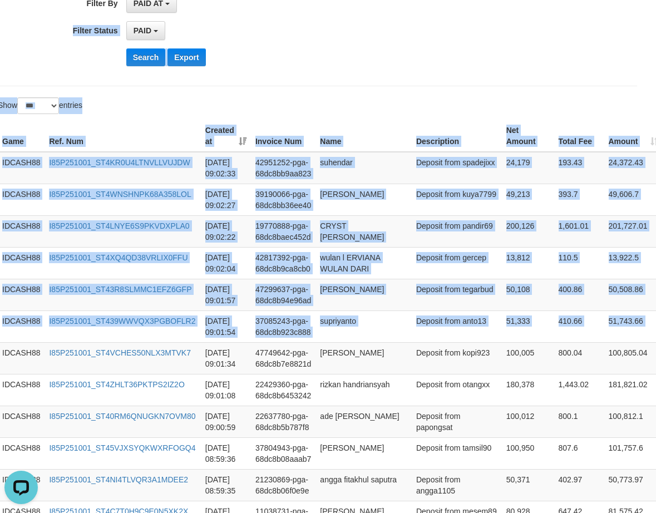
scroll to position [269, 11]
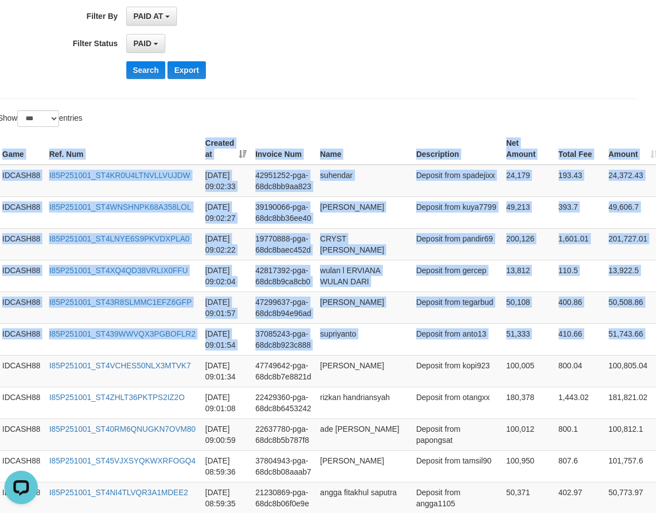
drag, startPoint x: 617, startPoint y: 213, endPoint x: 391, endPoint y: 125, distance: 242.3
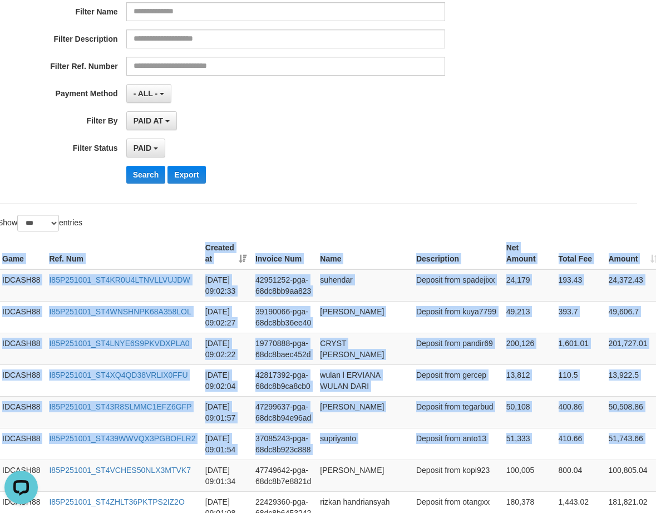
scroll to position [47, 11]
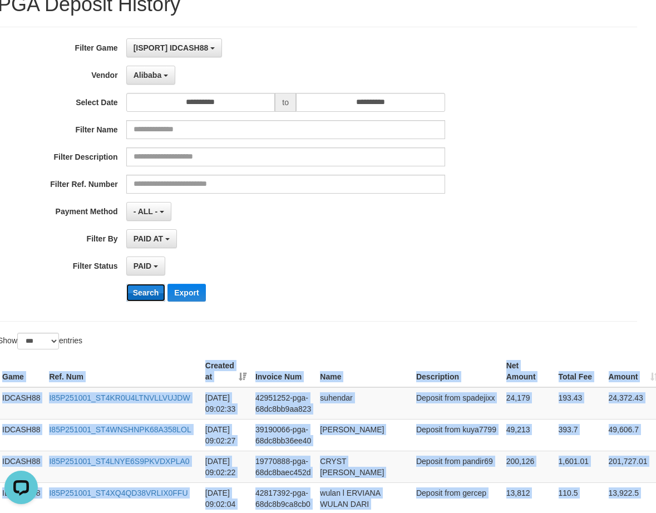
click at [145, 290] on button "Search" at bounding box center [145, 293] width 39 height 18
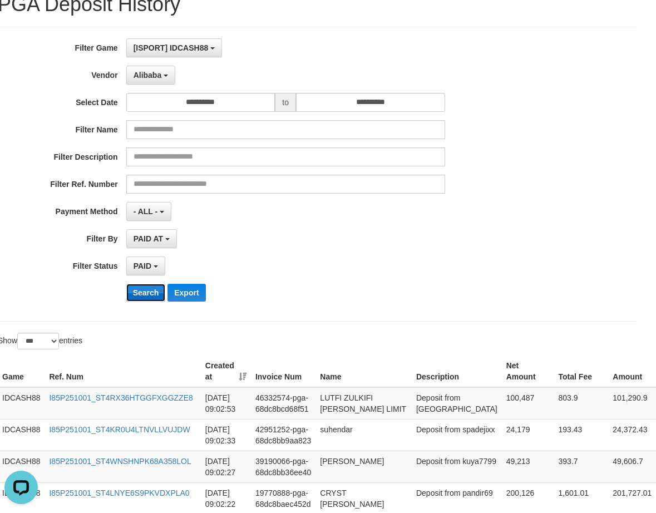
click at [143, 297] on button "Search" at bounding box center [145, 293] width 39 height 18
click at [143, 296] on button "Search" at bounding box center [145, 293] width 39 height 18
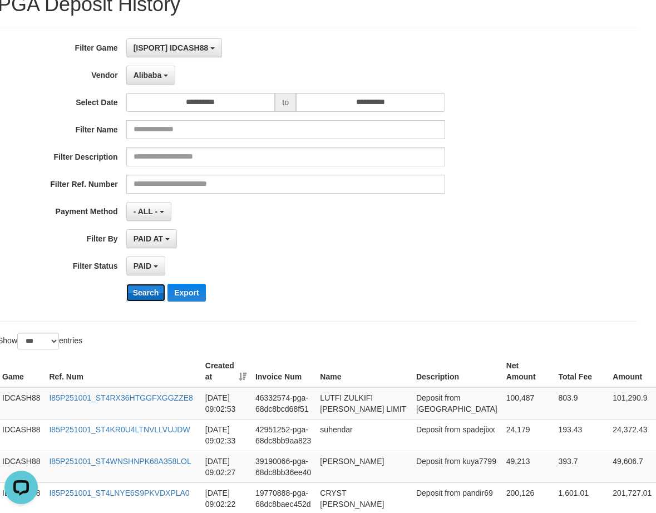
click at [143, 296] on button "Search" at bounding box center [145, 293] width 39 height 18
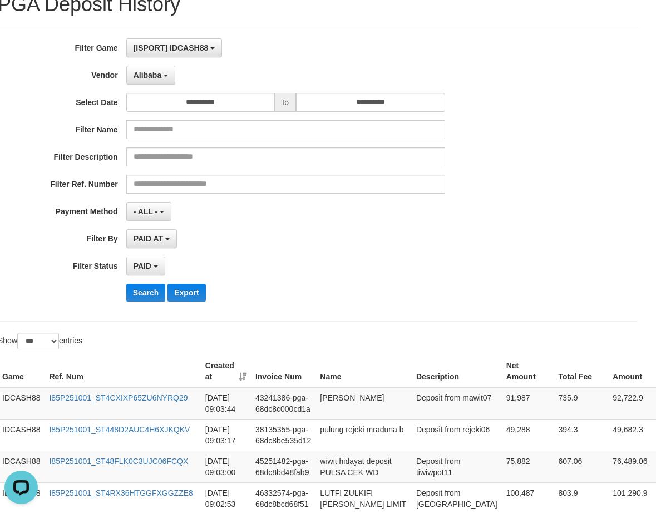
scroll to position [359, 11]
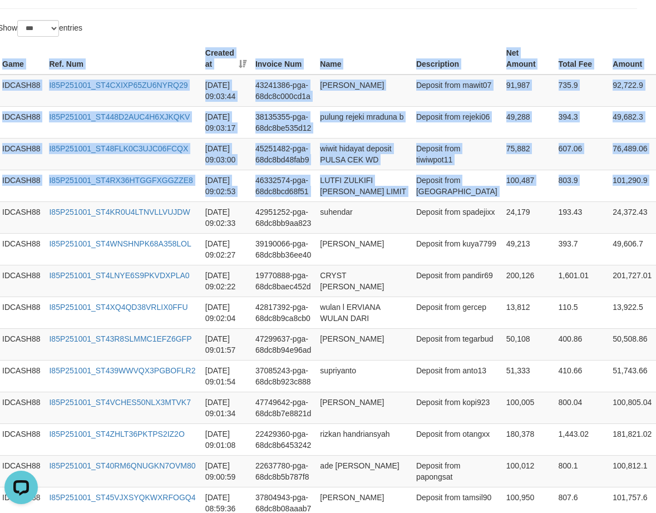
drag, startPoint x: 643, startPoint y: 217, endPoint x: 330, endPoint y: 31, distance: 364.3
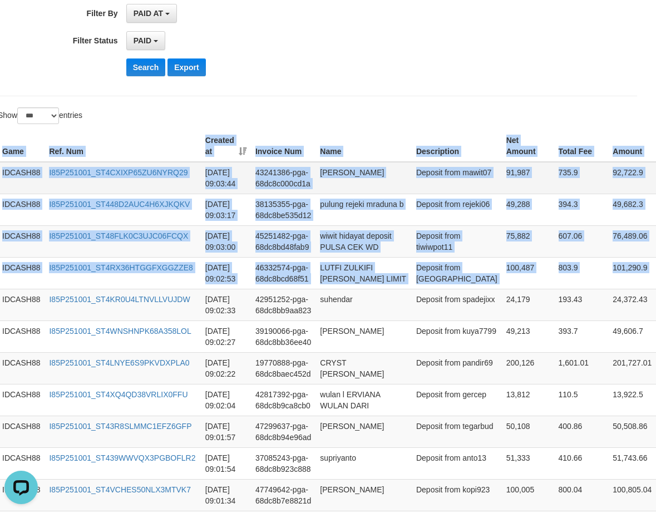
scroll to position [211, 11]
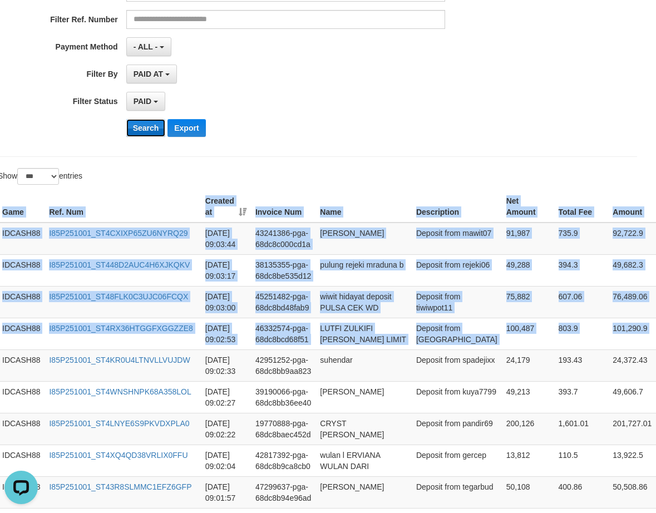
click at [139, 127] on button "Search" at bounding box center [145, 128] width 39 height 18
click at [139, 126] on button "Search" at bounding box center [145, 128] width 39 height 18
click at [139, 125] on button "Search" at bounding box center [145, 128] width 39 height 18
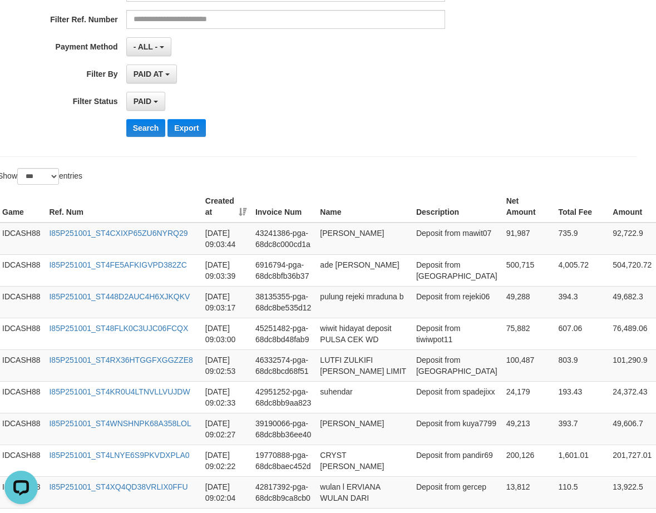
scroll to position [0, 11]
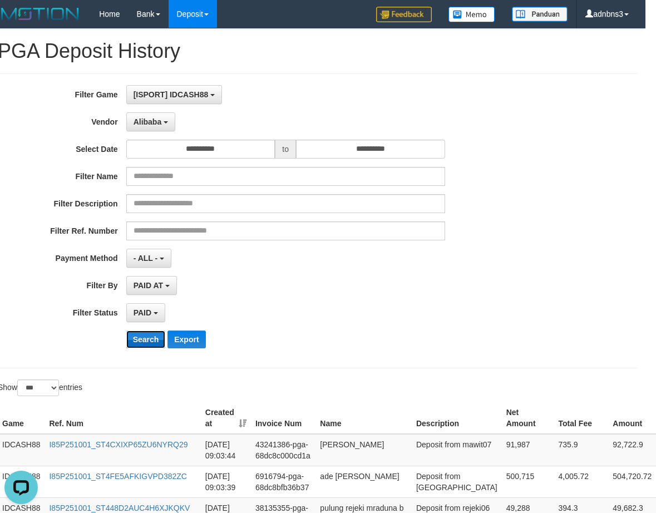
click at [144, 343] on button "Search" at bounding box center [145, 339] width 39 height 18
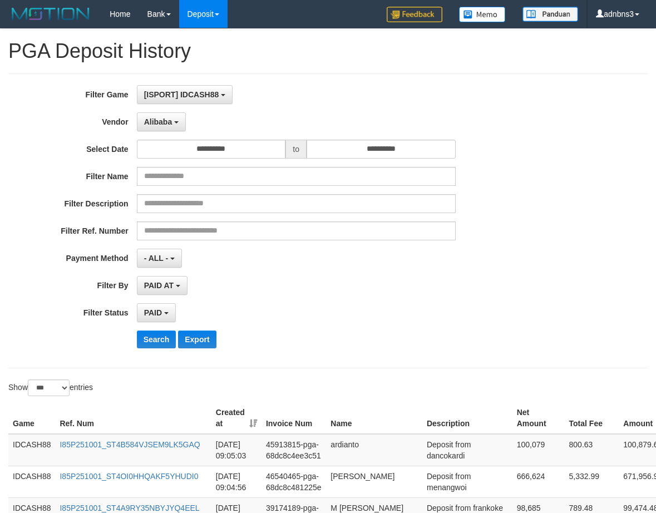
select select "**********"
select select "*"
select select "***"
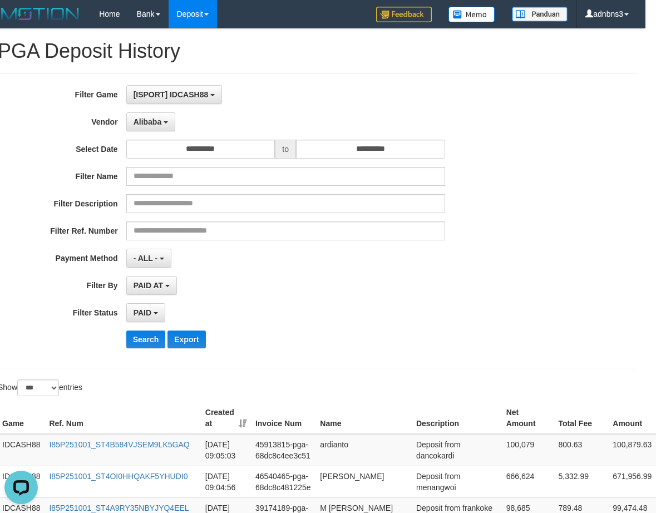
scroll to position [358, 11]
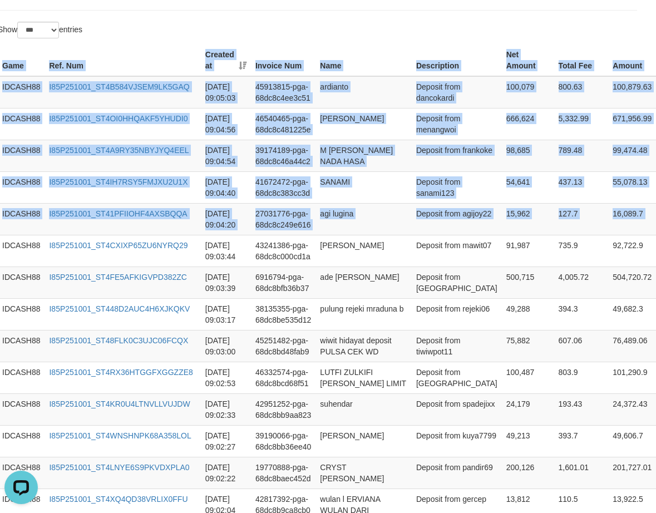
drag, startPoint x: 632, startPoint y: 221, endPoint x: 325, endPoint y: 22, distance: 365.1
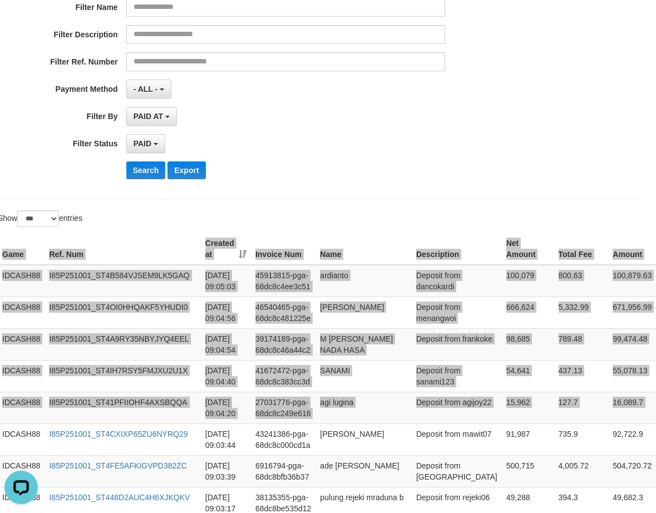
scroll to position [61, 11]
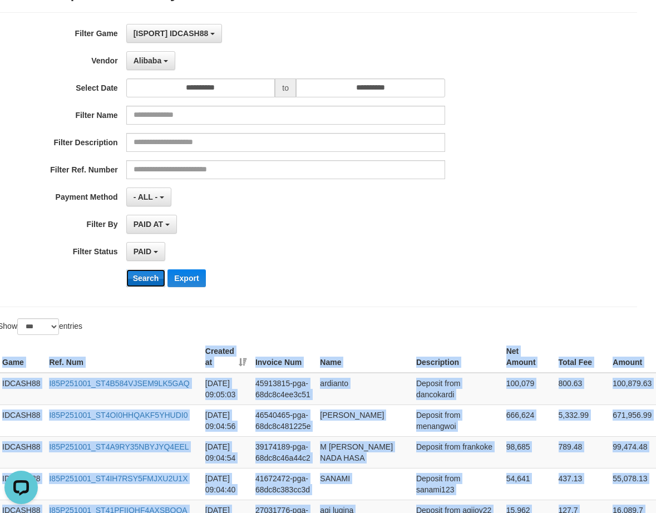
click at [143, 280] on button "Search" at bounding box center [145, 278] width 39 height 18
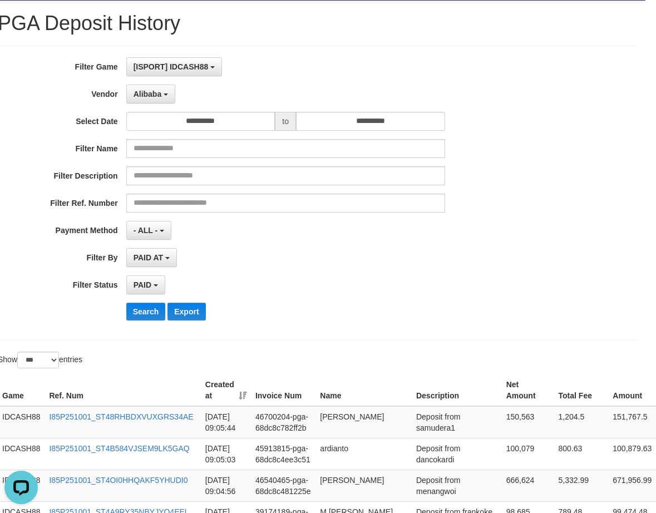
scroll to position [0, 11]
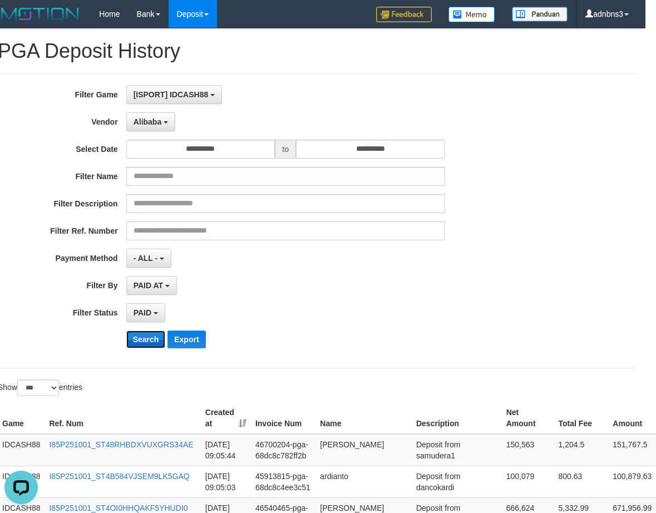
click at [137, 340] on button "Search" at bounding box center [145, 339] width 39 height 18
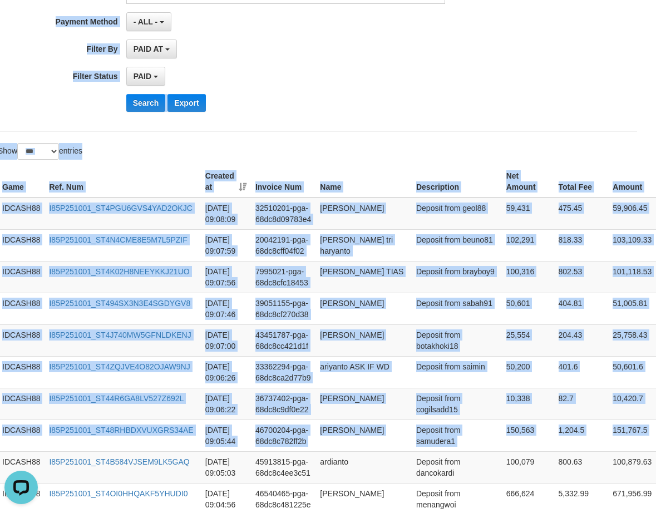
scroll to position [51, 11]
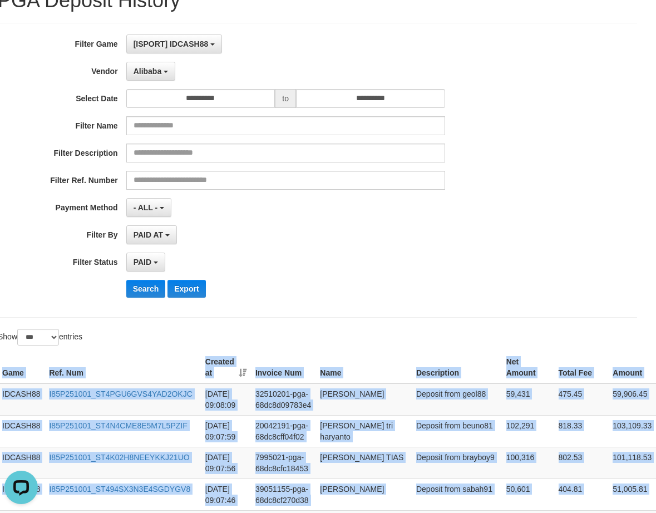
copy div "Game Ref. Num Created at Invoice Num Name Description Net Amount Total Fee Amou…"
drag, startPoint x: 637, startPoint y: 215, endPoint x: 371, endPoint y: 330, distance: 289.9
click at [147, 287] on button "Search" at bounding box center [145, 289] width 39 height 18
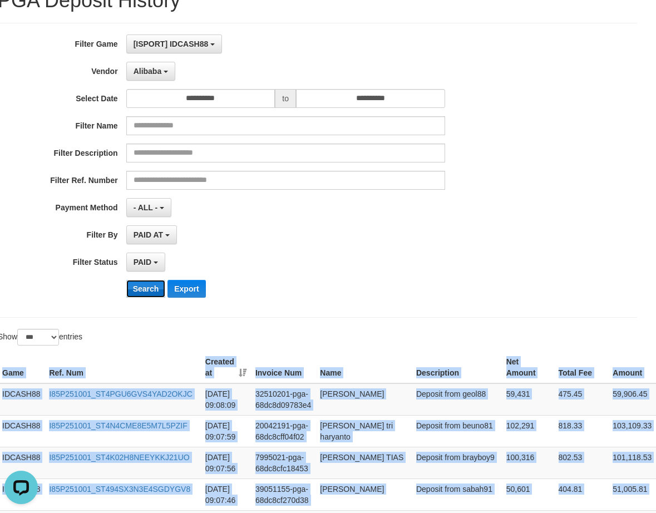
click at [147, 287] on button "Search" at bounding box center [145, 289] width 39 height 18
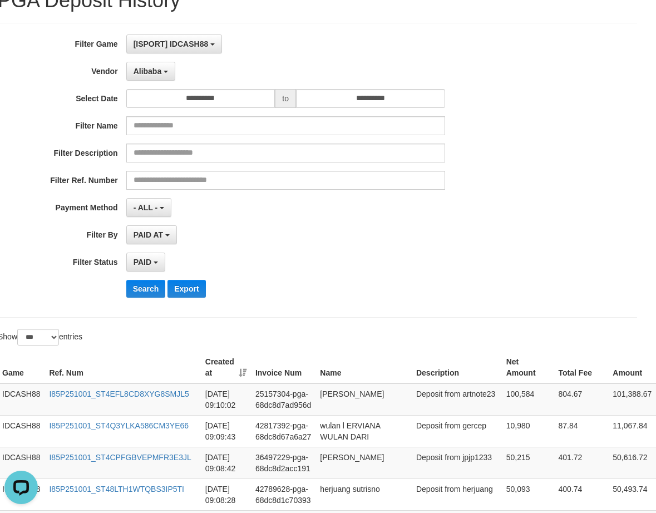
scroll to position [337, 11]
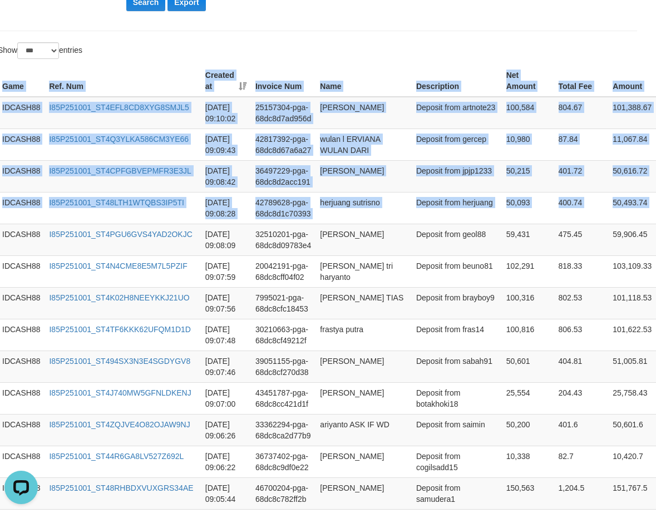
drag, startPoint x: 637, startPoint y: 214, endPoint x: 479, endPoint y: 60, distance: 220.6
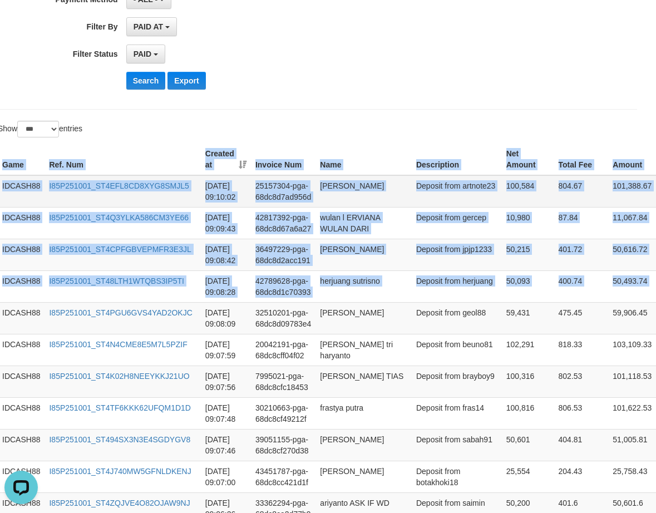
scroll to position [189, 11]
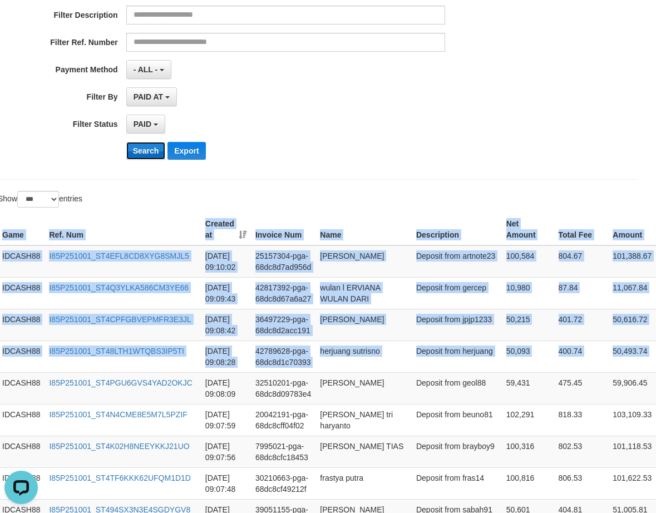
click at [141, 152] on button "Search" at bounding box center [145, 151] width 39 height 18
click at [142, 150] on button "Search" at bounding box center [145, 151] width 39 height 18
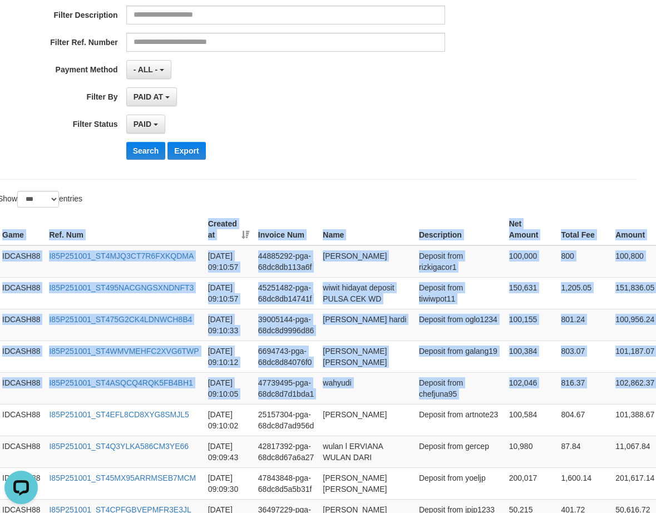
drag, startPoint x: 647, startPoint y: 413, endPoint x: 518, endPoint y: 201, distance: 247.9
copy div "Game Ref. Num Created at Invoice Num Name Description Net Amount Total Fee Amou…"
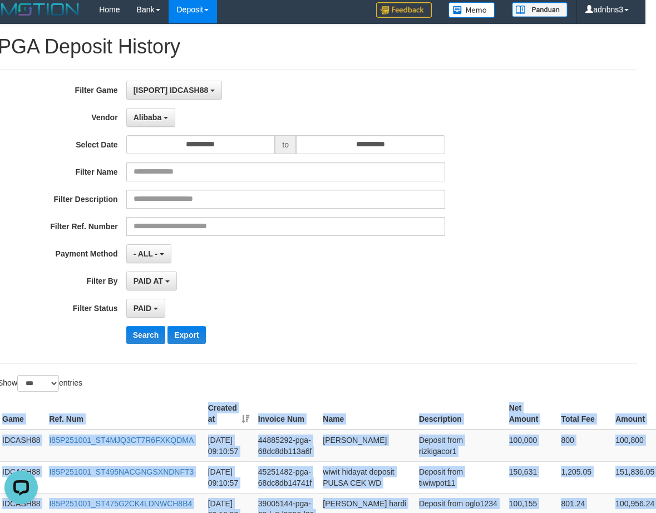
scroll to position [0, 11]
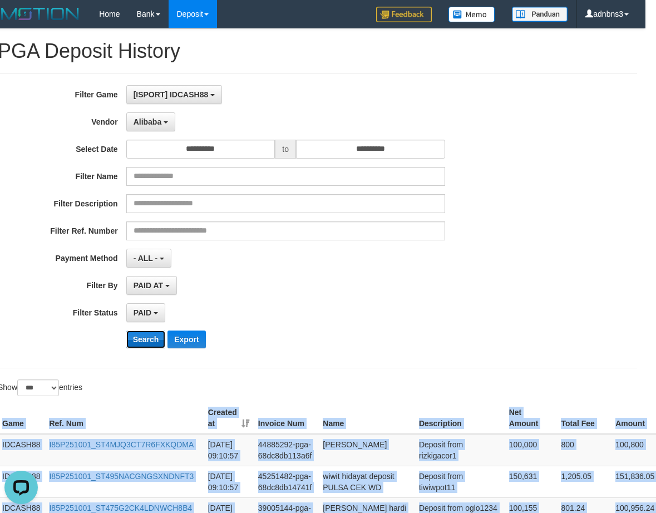
click at [140, 340] on button "Search" at bounding box center [145, 339] width 39 height 18
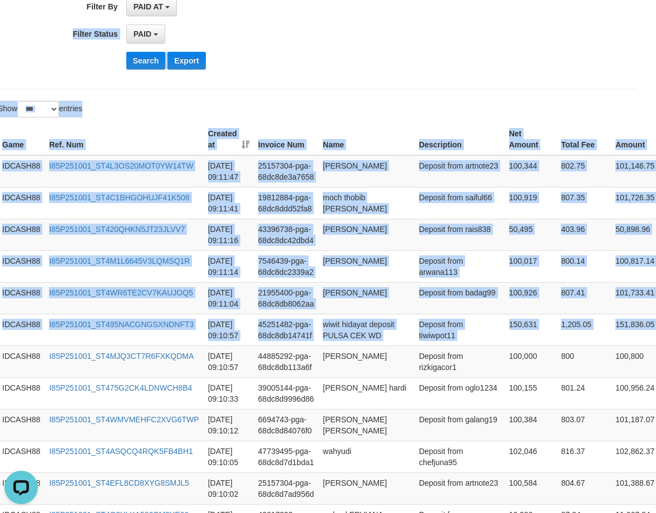
scroll to position [239, 11]
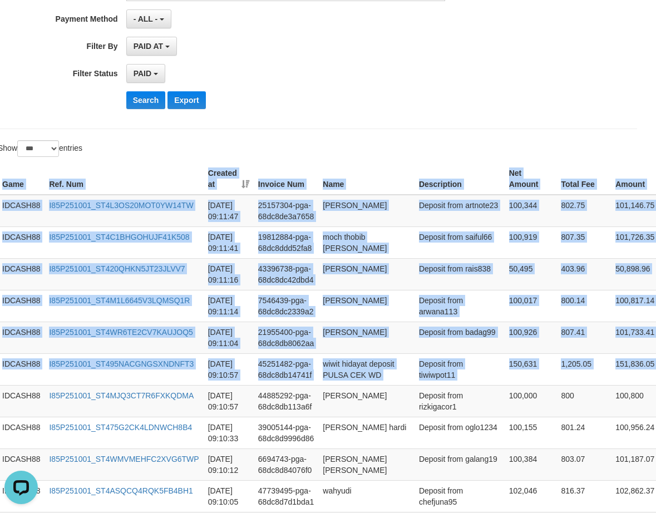
drag, startPoint x: 629, startPoint y: 203, endPoint x: 340, endPoint y: 147, distance: 295.0
copy div "Game Ref. Num Created at Invoice Num Name Description Net Amount Total Fee Amou…"
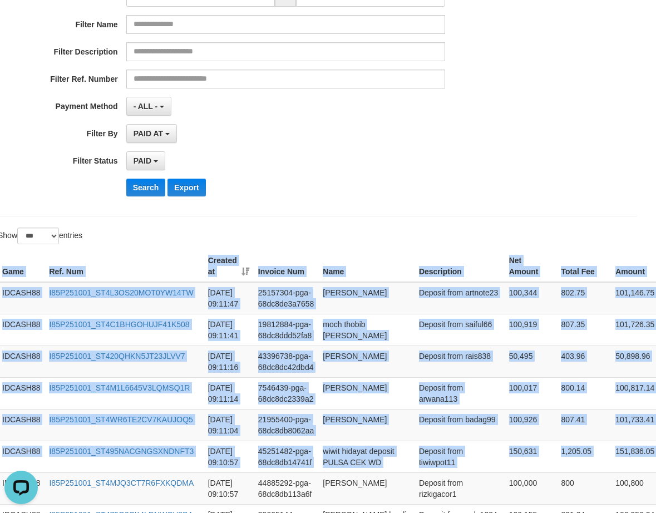
scroll to position [91, 11]
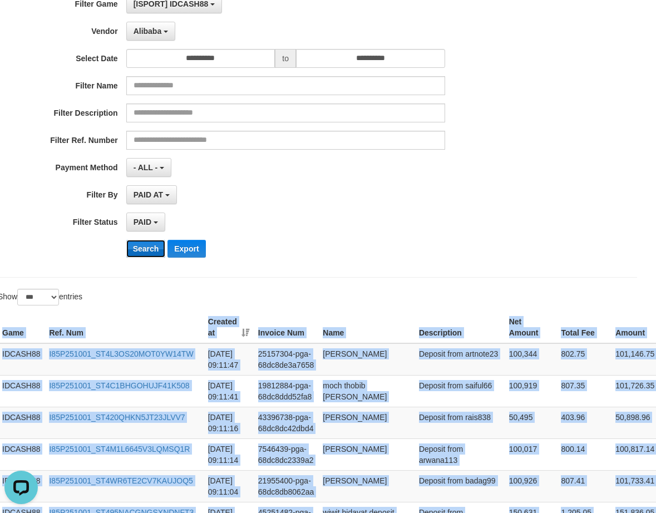
click at [143, 244] on button "Search" at bounding box center [145, 249] width 39 height 18
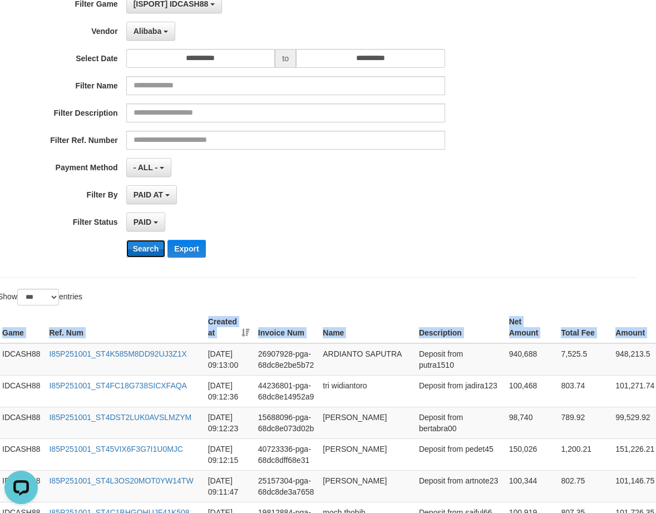
click at [151, 250] on button "Search" at bounding box center [145, 249] width 39 height 18
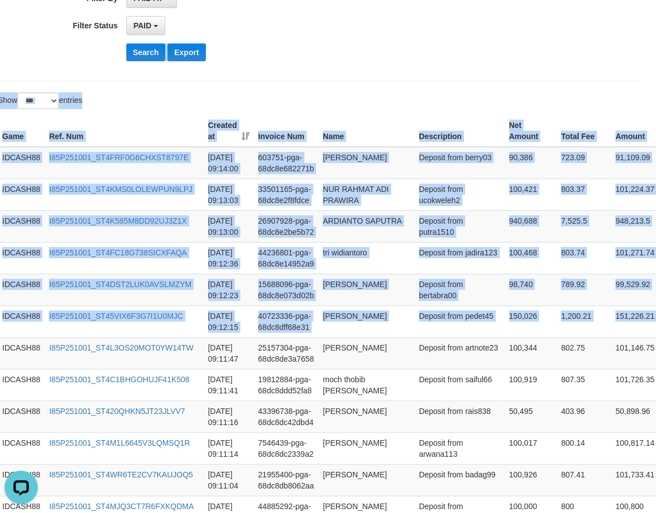
scroll to position [276, 11]
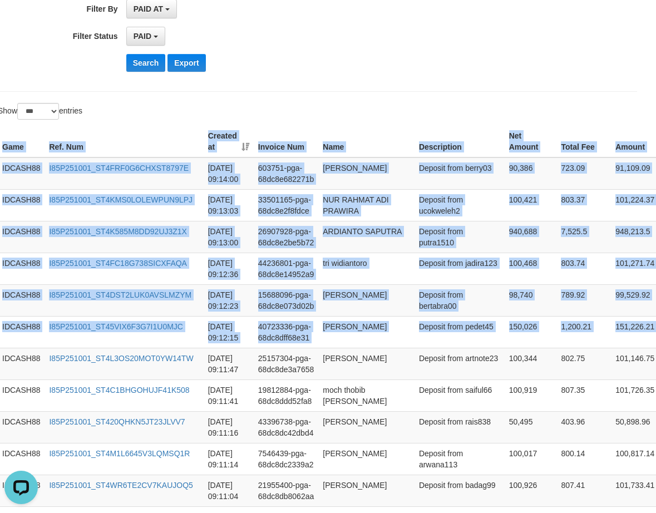
drag, startPoint x: 644, startPoint y: 222, endPoint x: 353, endPoint y: 105, distance: 313.6
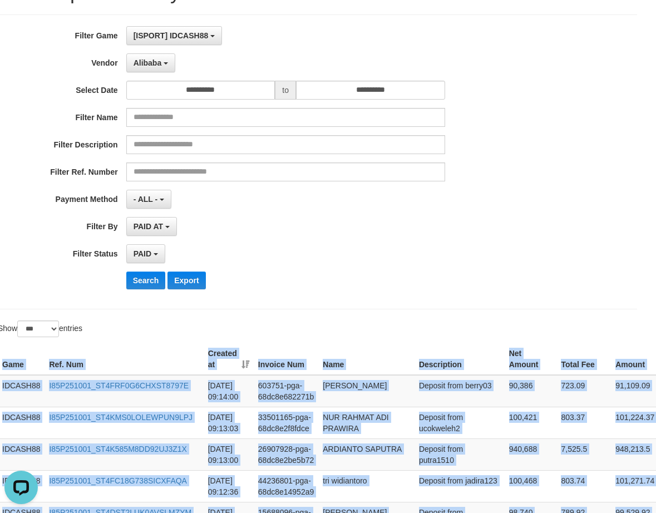
scroll to position [54, 11]
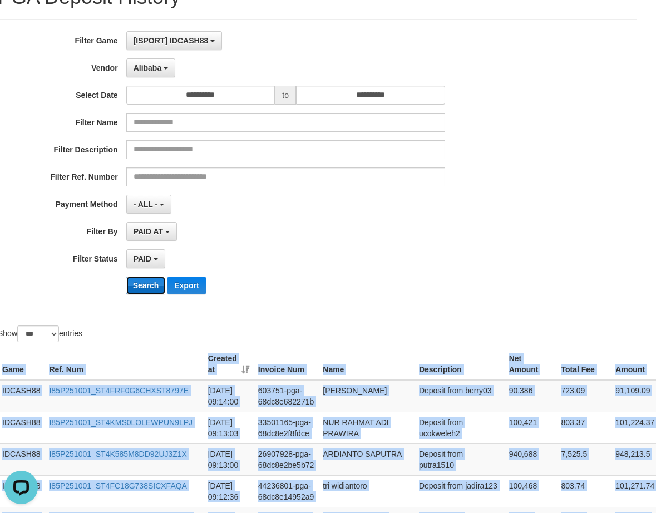
click at [148, 290] on button "Search" at bounding box center [145, 285] width 39 height 18
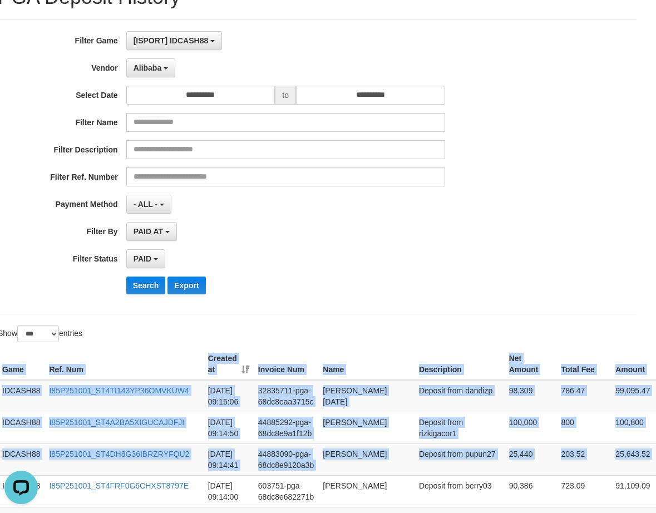
drag, startPoint x: 645, startPoint y: 458, endPoint x: 546, endPoint y: 327, distance: 163.9
copy div "Game Ref. Num Created at Invoice Num Name Description Net Amount Total Fee Amou…"
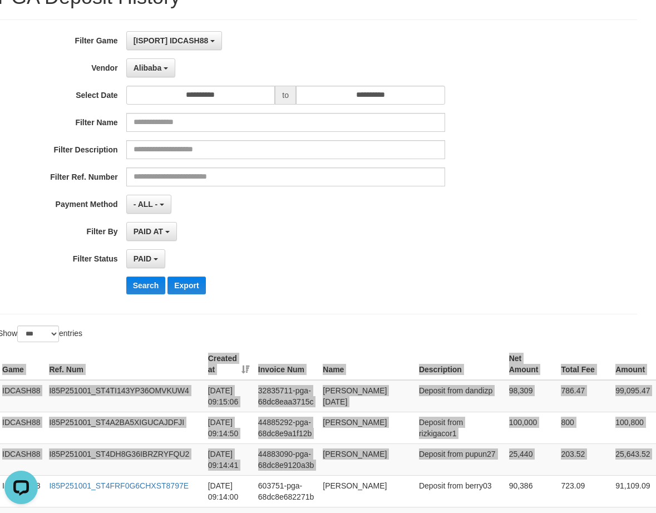
scroll to position [0, 11]
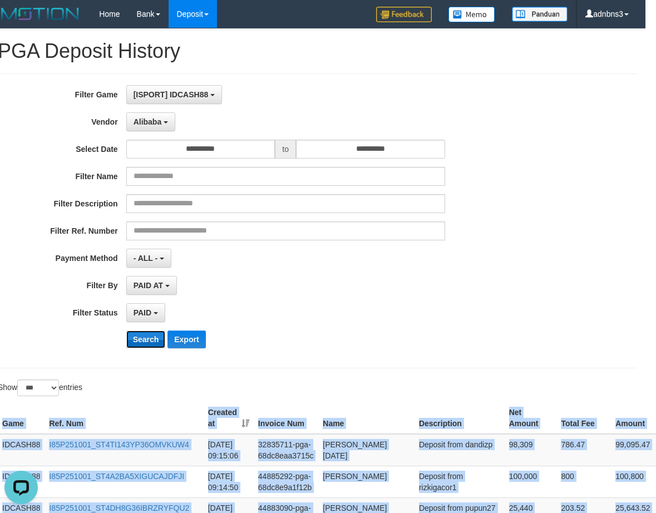
click at [141, 338] on button "Search" at bounding box center [145, 339] width 39 height 18
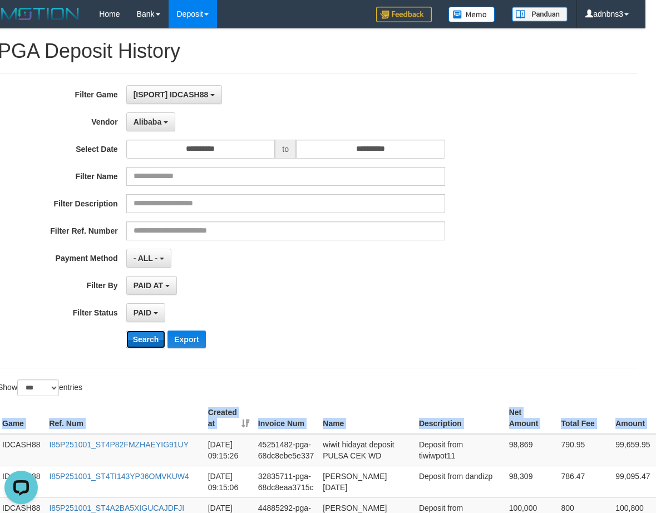
click at [136, 337] on button "Search" at bounding box center [145, 339] width 39 height 18
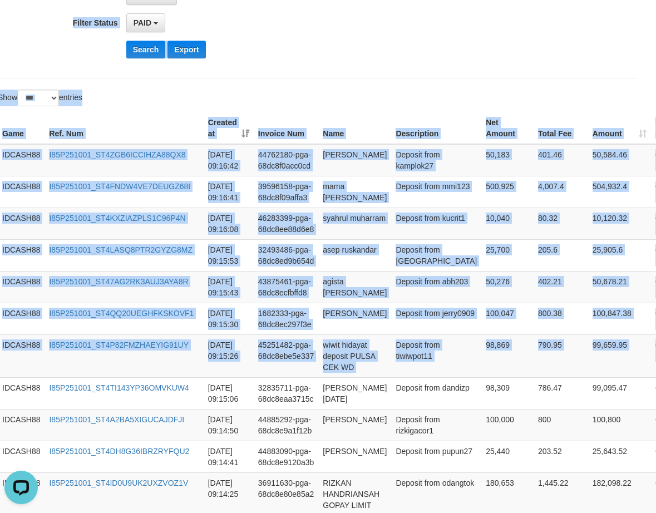
scroll to position [266, 11]
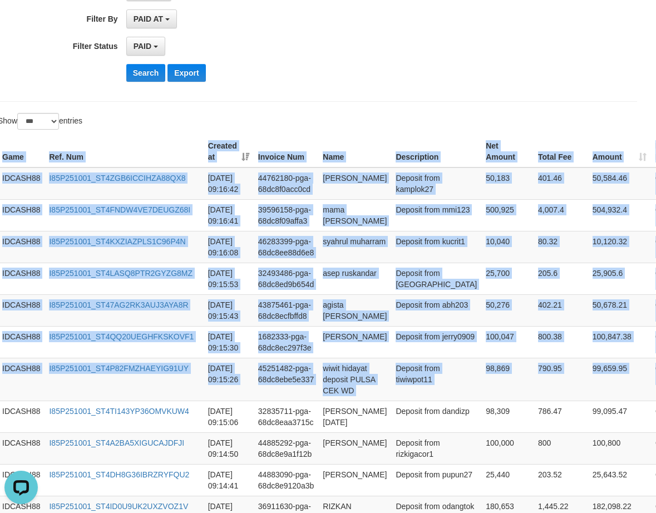
copy div "Game Ref. Num Created at Invoice Num Name Description Net Amount Total Fee Amou…"
drag, startPoint x: 632, startPoint y: 218, endPoint x: 375, endPoint y: 109, distance: 279.6
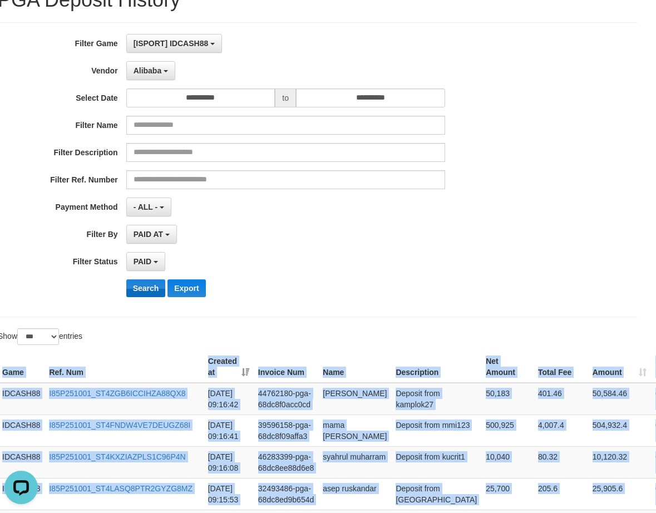
scroll to position [44, 11]
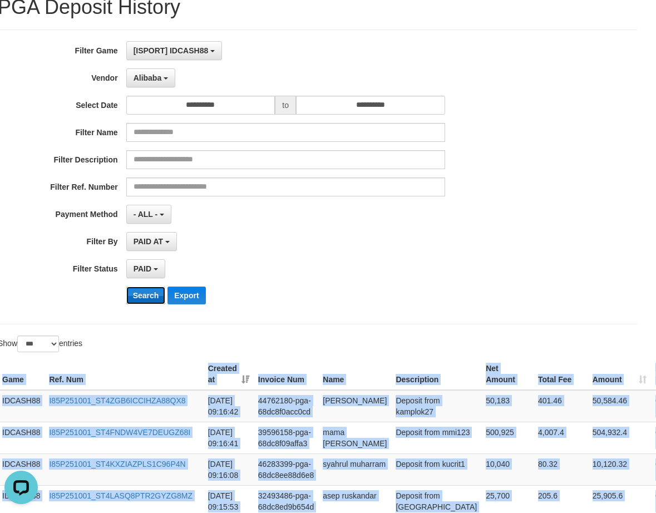
click at [137, 295] on button "Search" at bounding box center [145, 295] width 39 height 18
click at [137, 296] on button "Search" at bounding box center [145, 295] width 39 height 18
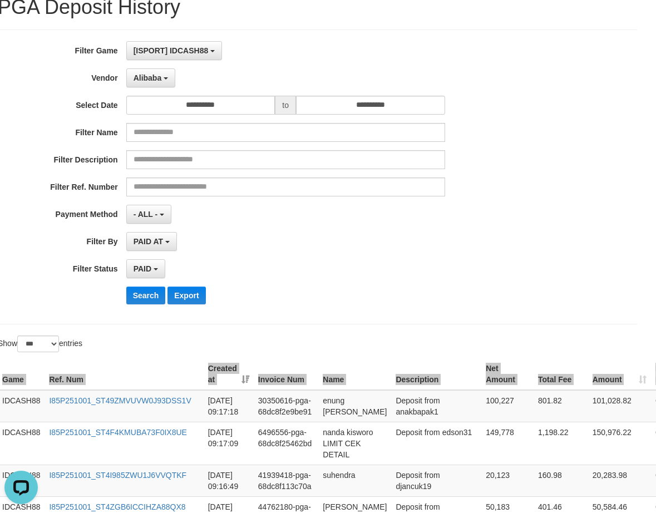
scroll to position [305, 11]
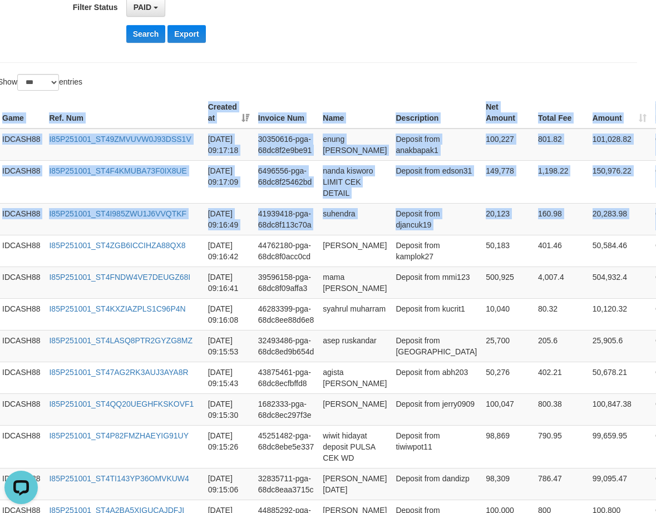
drag, startPoint x: 635, startPoint y: 219, endPoint x: 479, endPoint y: 84, distance: 206.6
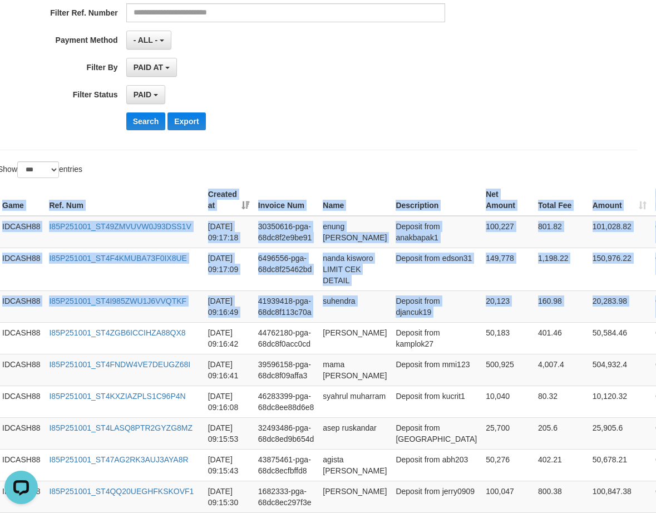
scroll to position [157, 11]
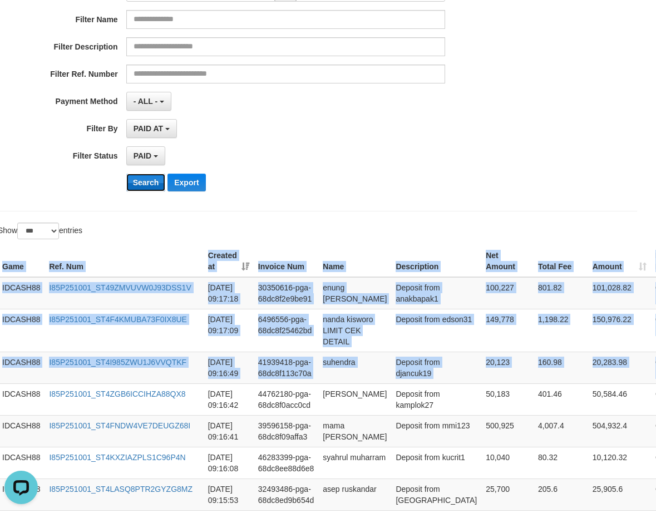
click at [151, 177] on button "Search" at bounding box center [145, 182] width 39 height 18
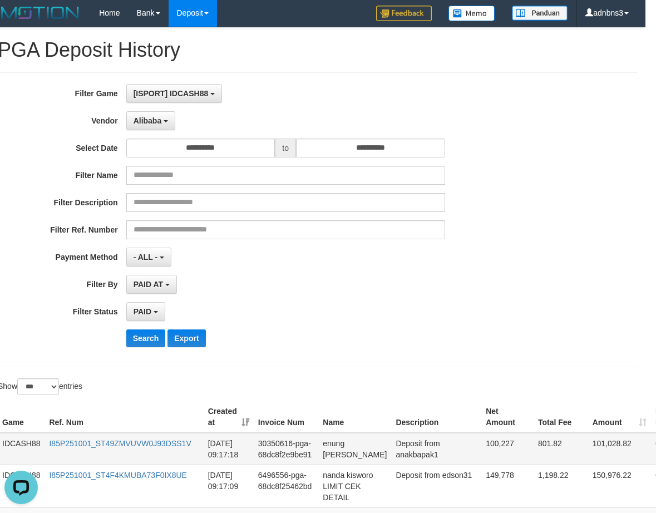
scroll to position [0, 11]
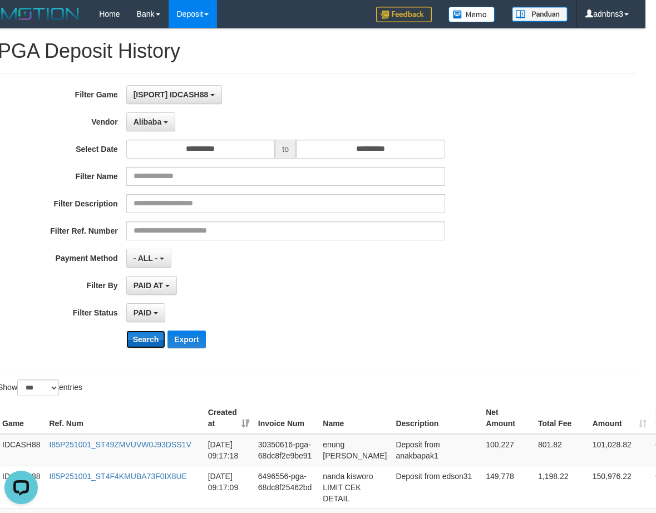
click at [149, 339] on button "Search" at bounding box center [145, 339] width 39 height 18
click at [149, 338] on button "Search" at bounding box center [145, 339] width 39 height 18
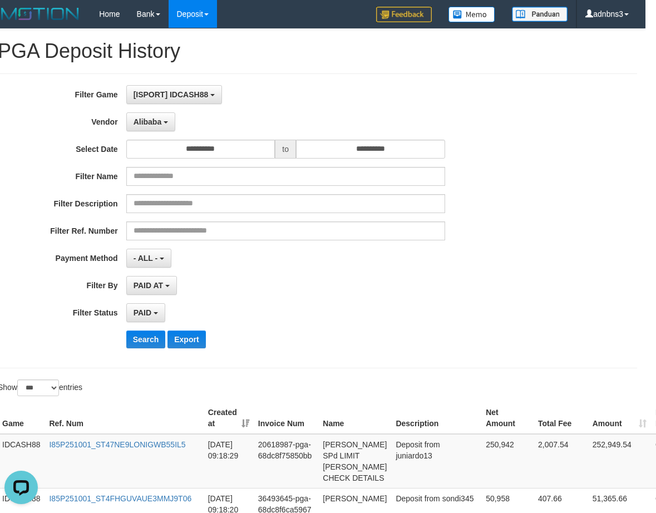
scroll to position [296, 11]
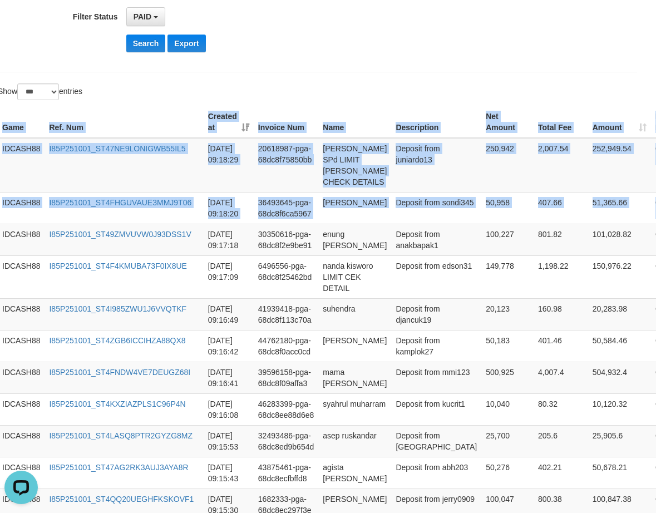
copy div "Game Ref. Num Created at Invoice Num Name Description Net Amount Total Fee Amou…"
drag, startPoint x: 636, startPoint y: 224, endPoint x: 500, endPoint y: 95, distance: 188.0
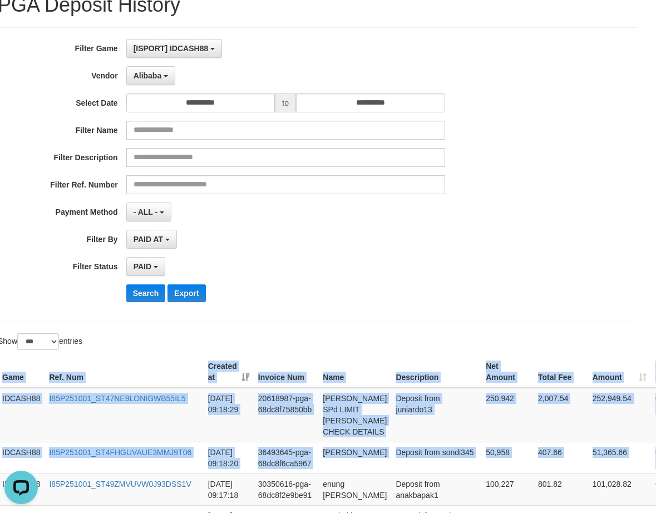
scroll to position [0, 11]
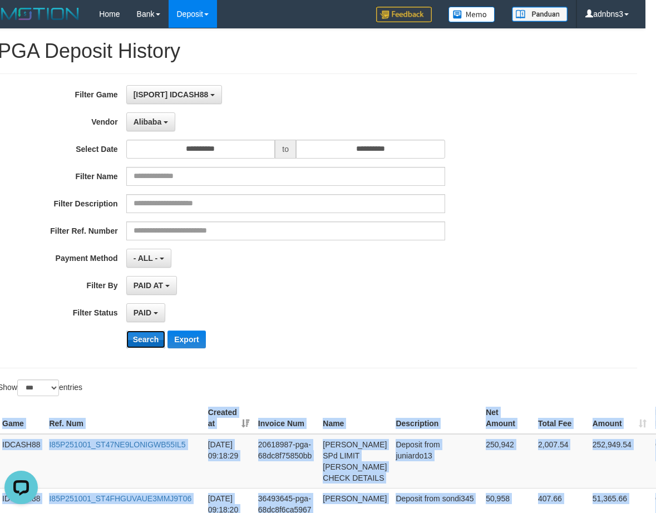
click at [138, 334] on button "Search" at bounding box center [145, 339] width 39 height 18
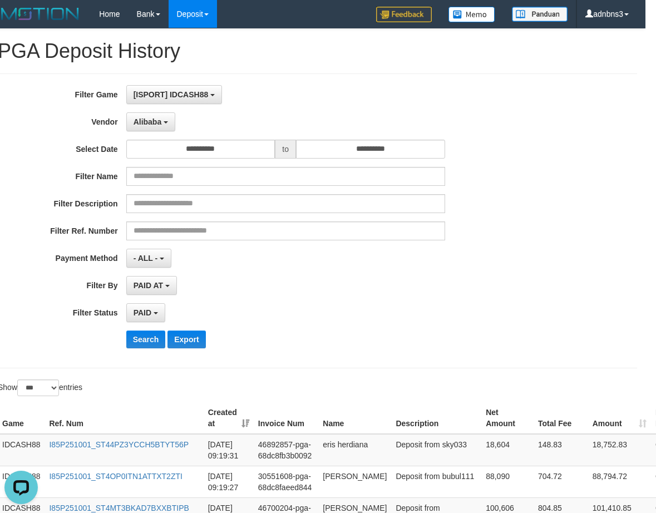
scroll to position [358, 11]
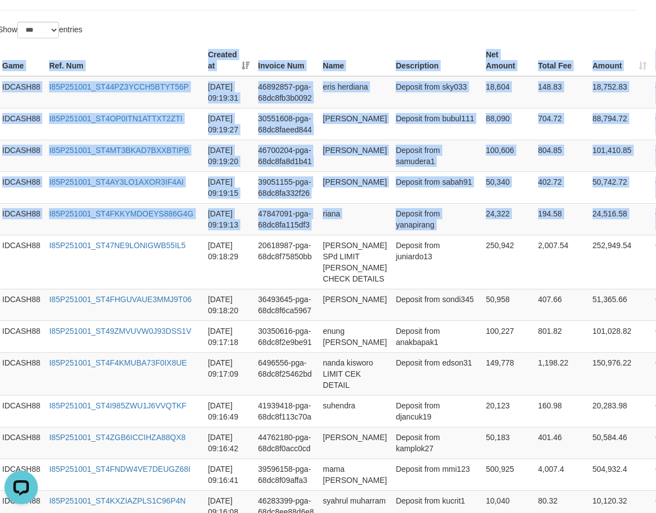
drag, startPoint x: 624, startPoint y: 218, endPoint x: 372, endPoint y: 34, distance: 311.7
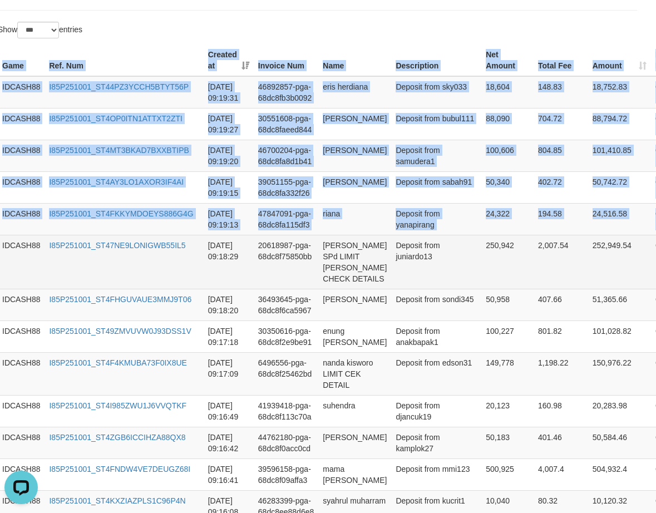
scroll to position [135, 11]
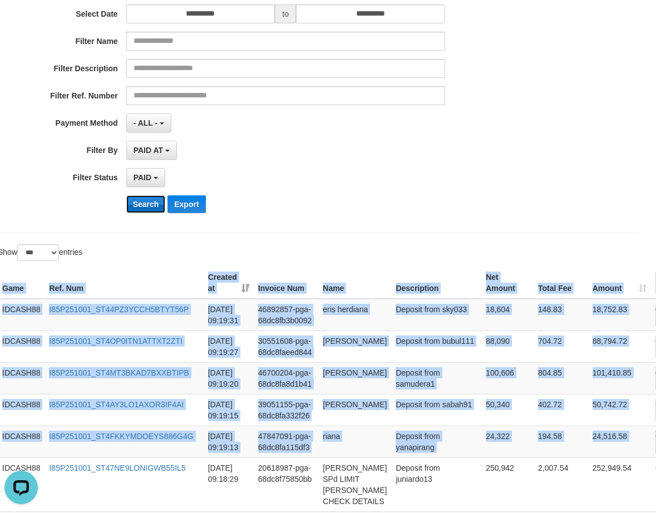
click at [144, 207] on button "Search" at bounding box center [145, 204] width 39 height 18
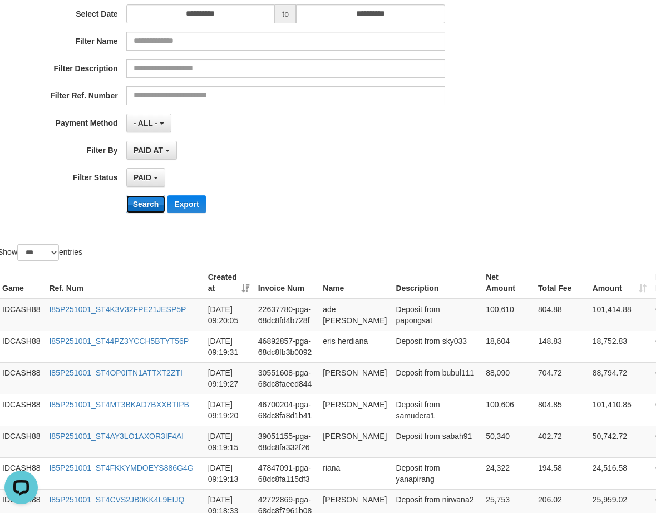
click at [151, 203] on button "Search" at bounding box center [145, 204] width 39 height 18
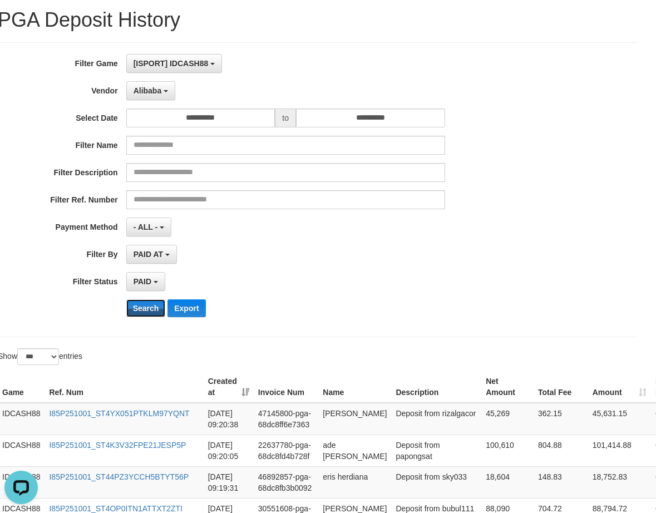
scroll to position [0, 11]
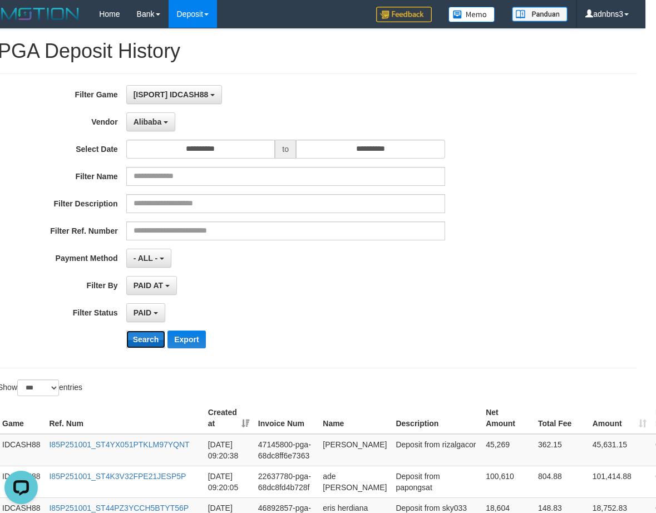
click at [138, 345] on button "Search" at bounding box center [145, 339] width 39 height 18
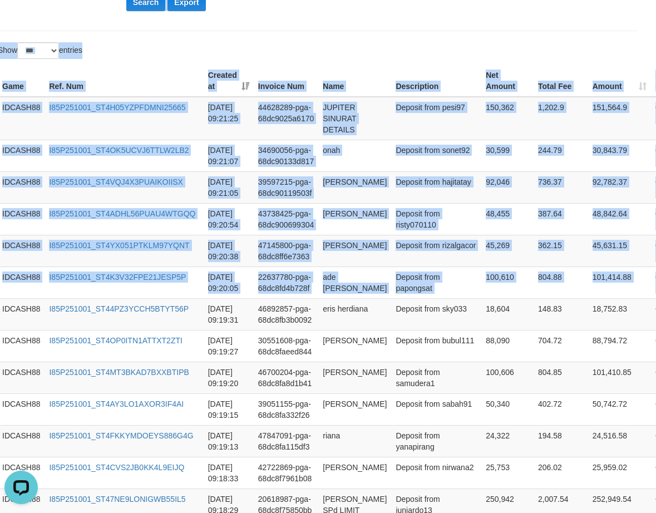
scroll to position [163, 11]
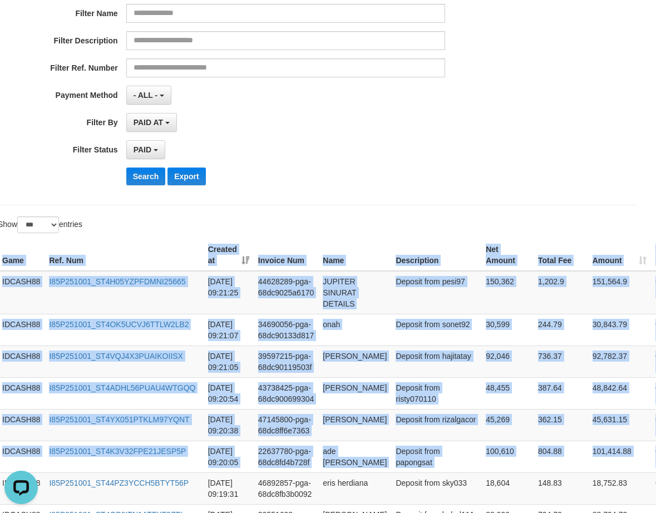
drag, startPoint x: 645, startPoint y: 225, endPoint x: 368, endPoint y: 222, distance: 276.4
copy div "Game Ref. Num Created at Invoice Num Name Description Net Amount Total Fee Amou…"
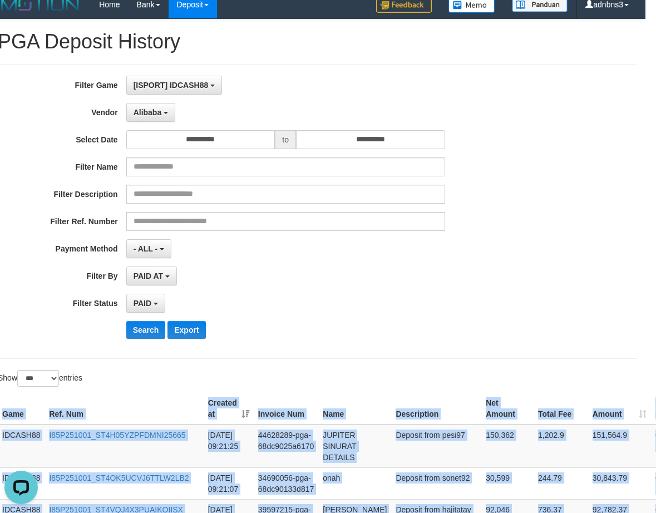
scroll to position [0, 11]
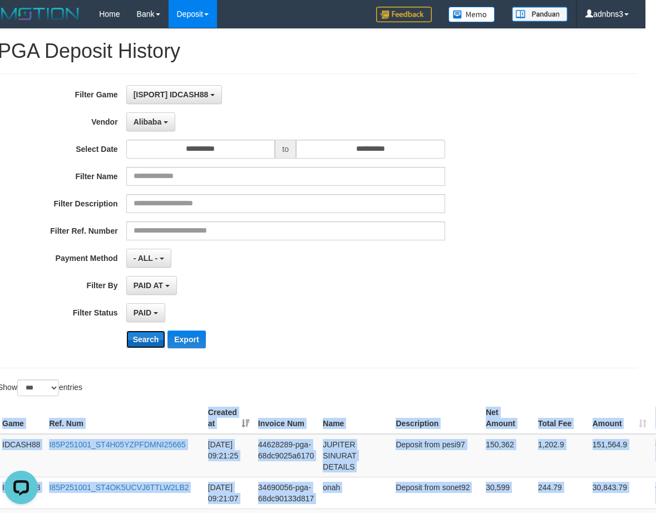
click at [145, 341] on button "Search" at bounding box center [145, 339] width 39 height 18
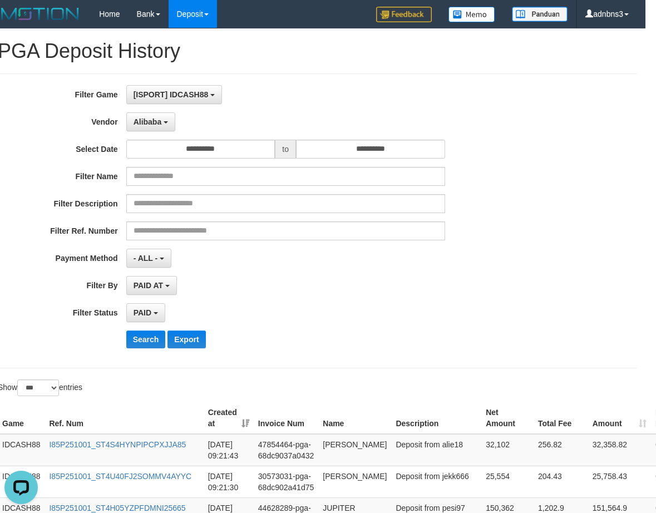
scroll to position [262, 11]
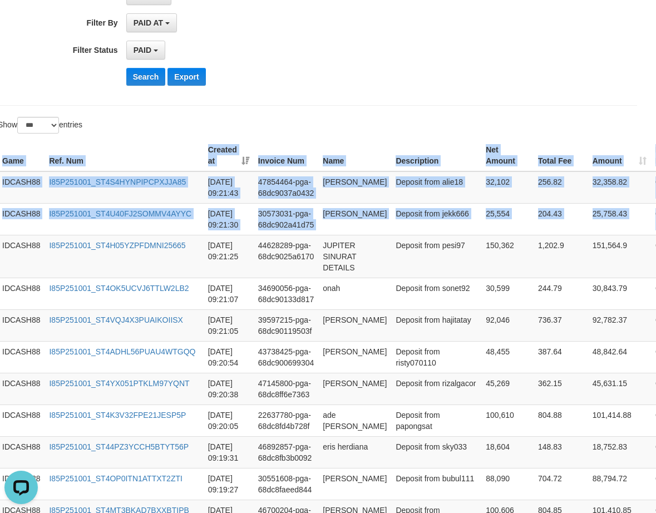
copy div "Game Ref. Num Created at Invoice Num Name Description Net Amount Total Fee Amou…"
drag, startPoint x: 639, startPoint y: 229, endPoint x: 539, endPoint y: 118, distance: 148.8
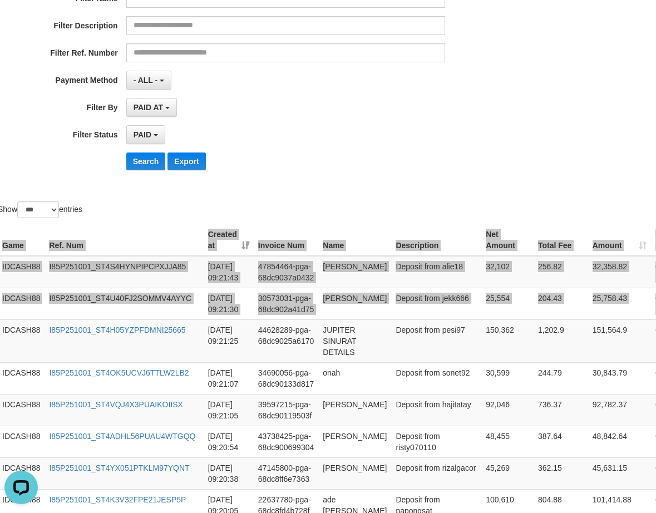
scroll to position [40, 11]
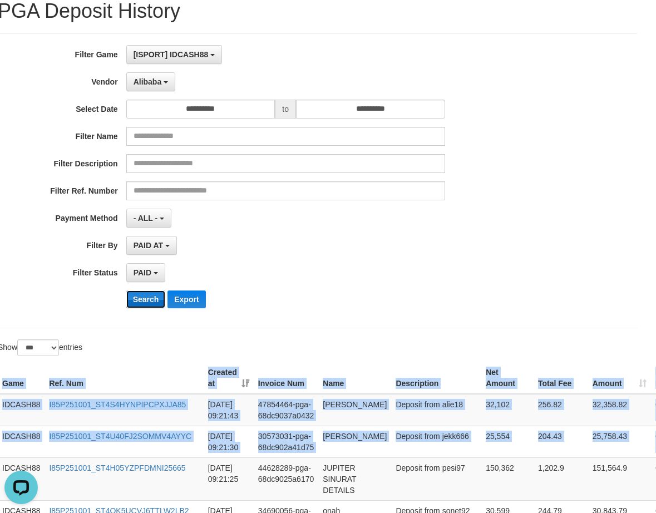
click at [152, 303] on button "Search" at bounding box center [145, 299] width 39 height 18
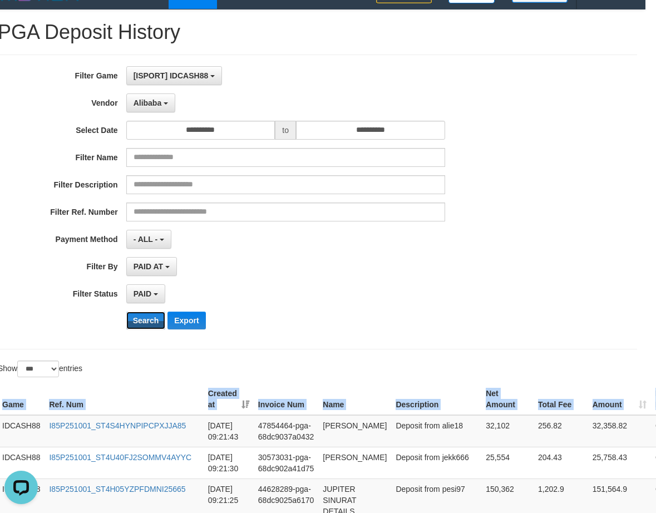
scroll to position [0, 11]
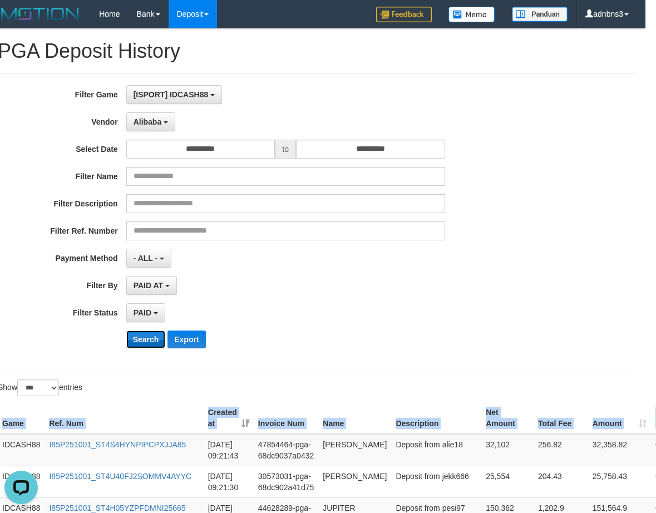
click at [143, 341] on button "Search" at bounding box center [145, 339] width 39 height 18
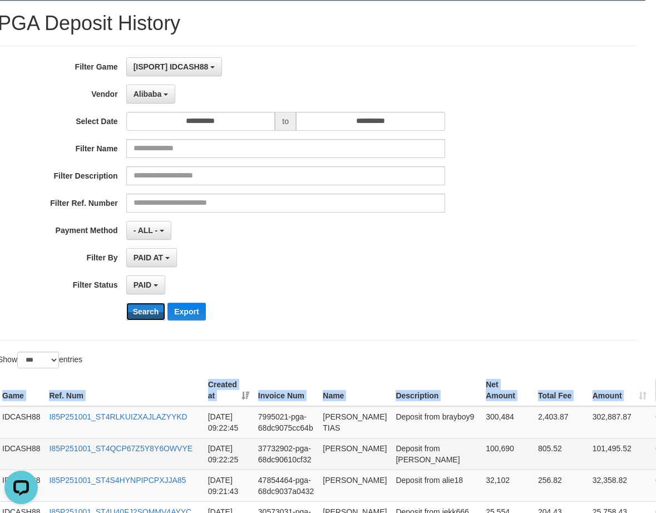
scroll to position [74, 11]
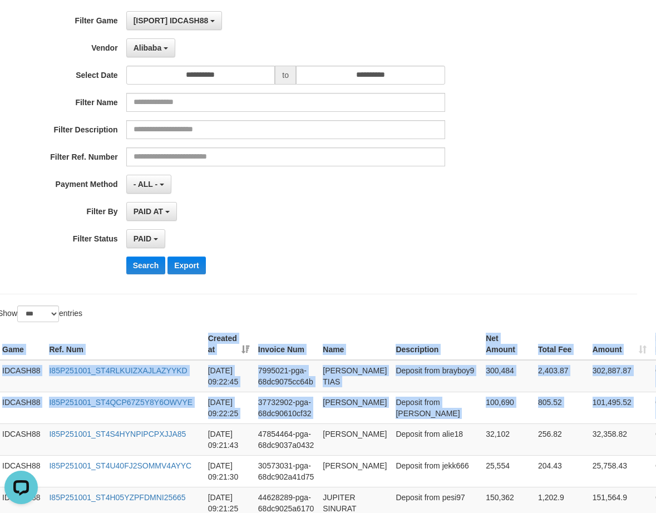
drag, startPoint x: 642, startPoint y: 410, endPoint x: 512, endPoint y: 315, distance: 161.0
click at [137, 265] on button "Search" at bounding box center [145, 265] width 39 height 18
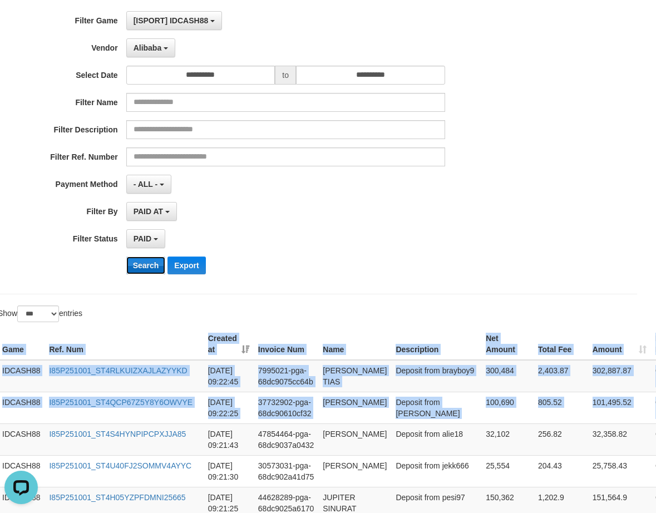
click at [137, 265] on button "Search" at bounding box center [145, 265] width 39 height 18
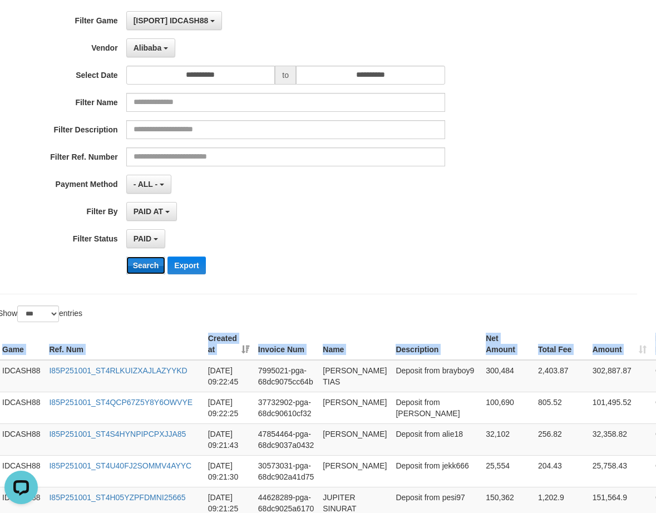
click at [143, 266] on button "Search" at bounding box center [145, 265] width 39 height 18
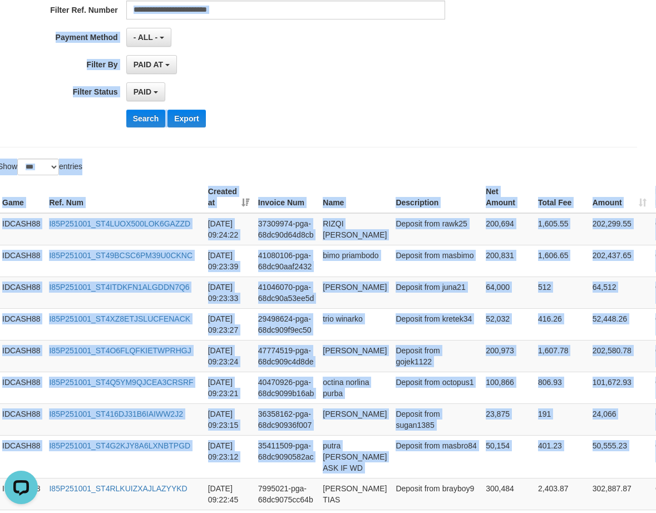
scroll to position [215, 11]
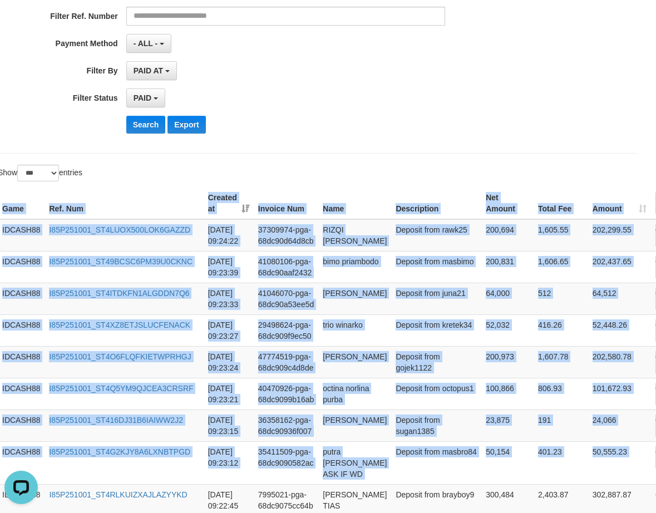
drag, startPoint x: 641, startPoint y: 205, endPoint x: 364, endPoint y: 171, distance: 279.0
copy div "Game Ref. Num Created at Invoice Num Name Description Net Amount Total Fee Amou…"
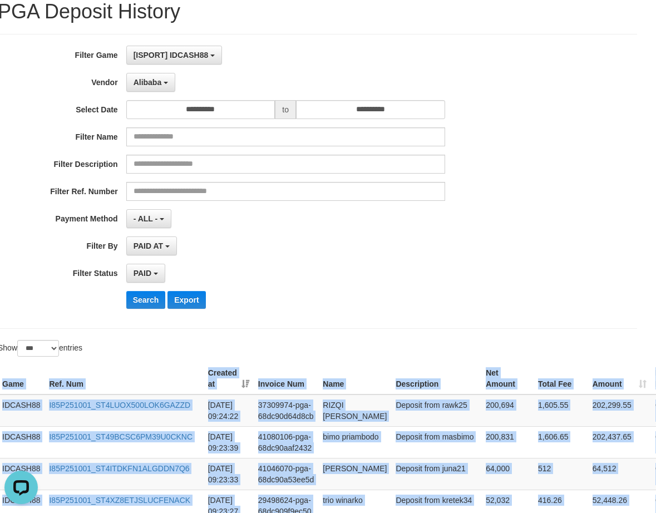
scroll to position [0, 11]
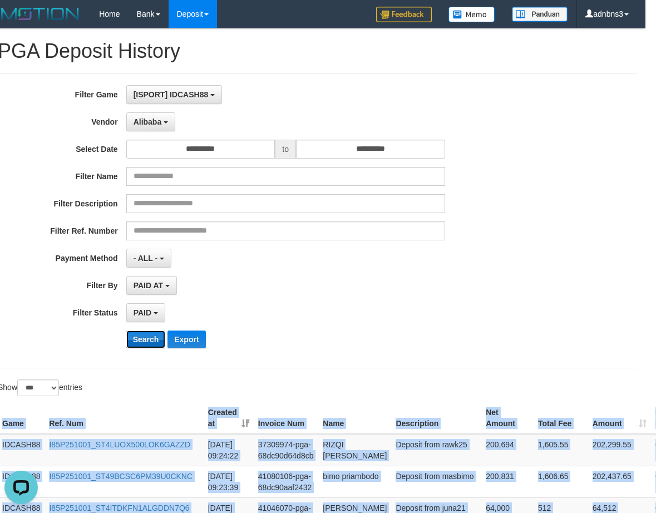
click at [137, 343] on button "Search" at bounding box center [145, 339] width 39 height 18
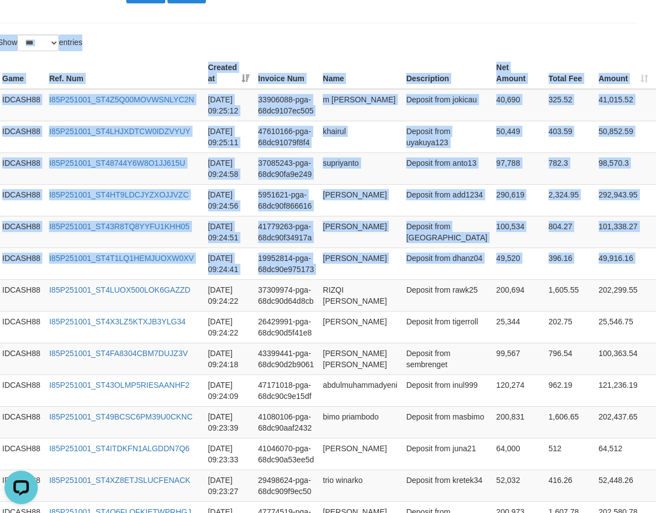
scroll to position [294, 11]
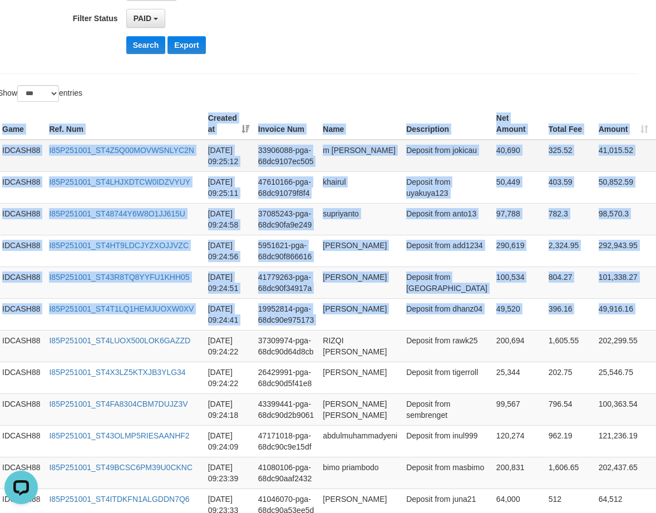
drag, startPoint x: 598, startPoint y: 199, endPoint x: 531, endPoint y: 148, distance: 84.5
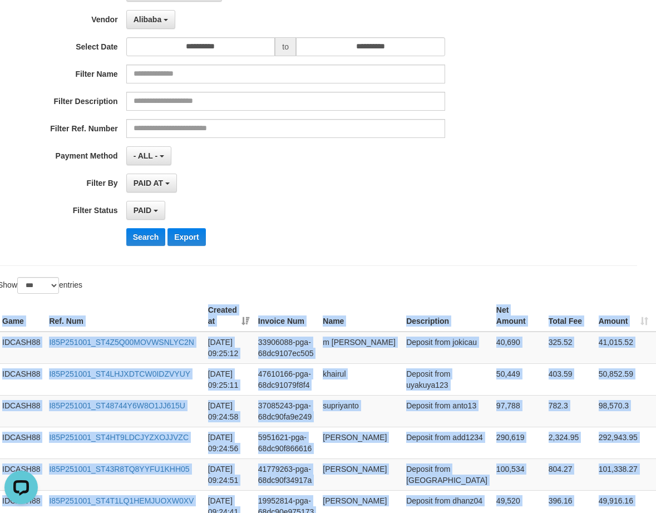
scroll to position [72, 11]
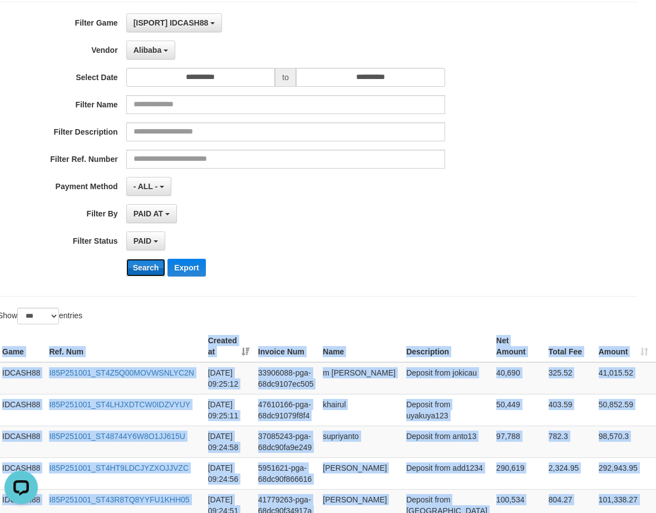
click at [141, 268] on button "Search" at bounding box center [145, 268] width 39 height 18
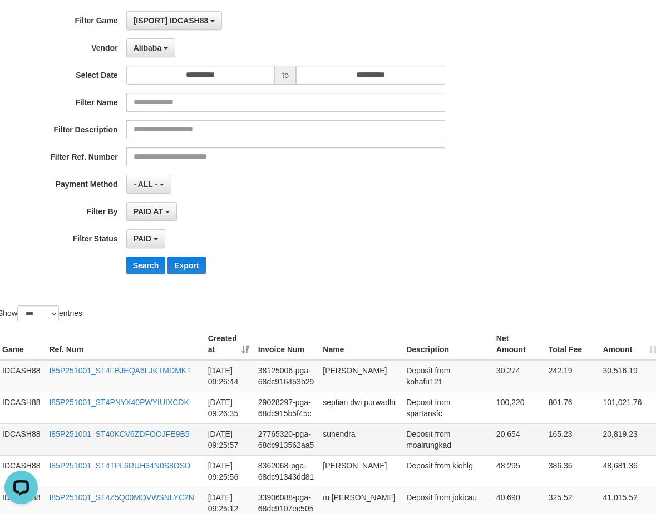
scroll to position [74, 12]
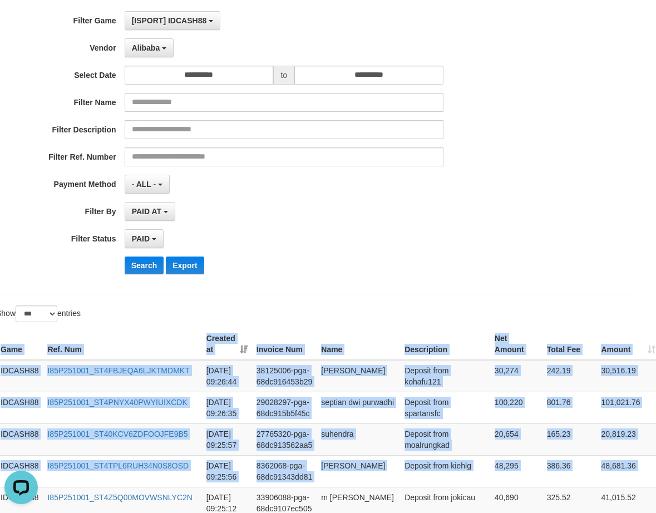
drag, startPoint x: 635, startPoint y: 473, endPoint x: 533, endPoint y: 309, distance: 193.3
click at [154, 263] on button "Search" at bounding box center [144, 265] width 39 height 18
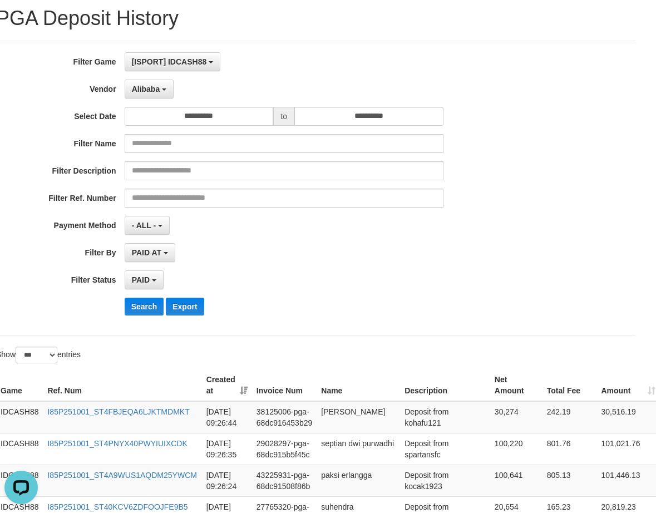
scroll to position [0, 12]
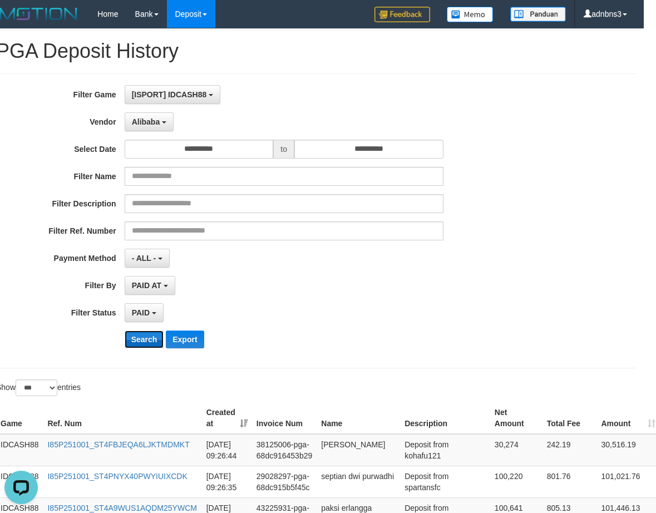
click at [149, 338] on button "Search" at bounding box center [144, 339] width 39 height 18
click at [148, 338] on button "Search" at bounding box center [144, 339] width 39 height 18
click at [138, 339] on button "Search" at bounding box center [144, 339] width 39 height 18
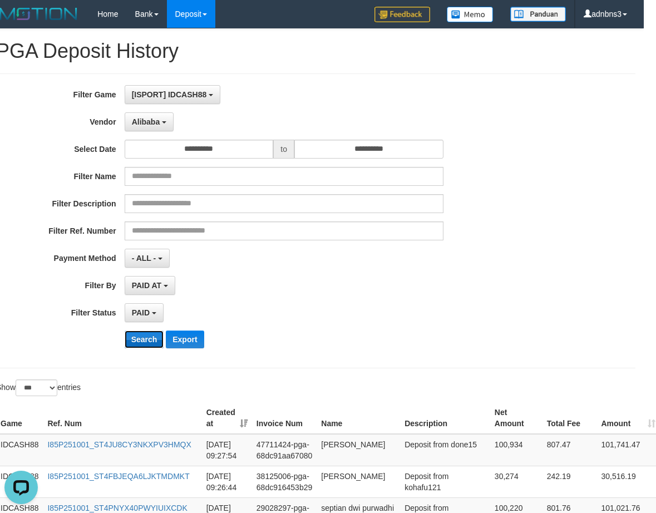
click at [138, 339] on button "Search" at bounding box center [144, 339] width 39 height 18
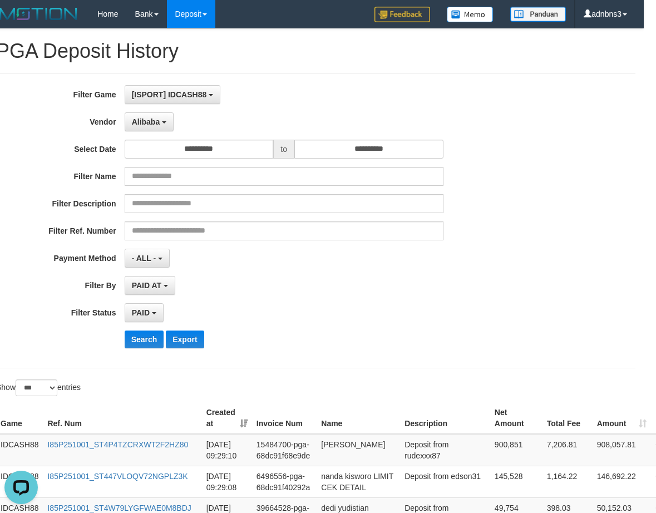
scroll to position [358, 12]
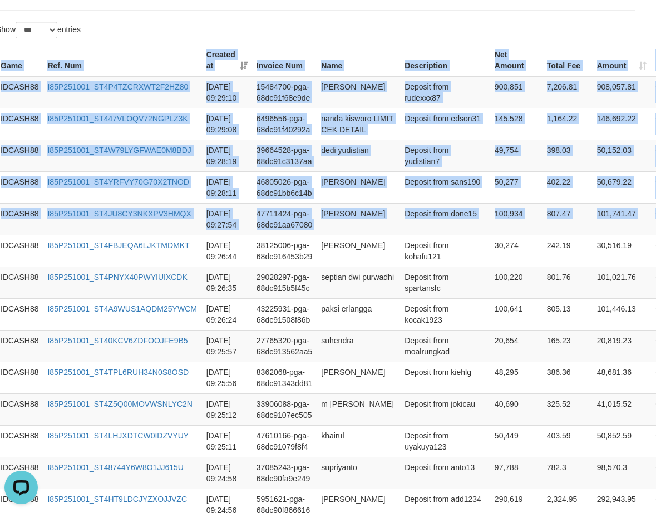
copy div "Game Ref. Num Created at Invoice Num Name Description Net Amount Total Fee Amou…"
drag, startPoint x: 641, startPoint y: 217, endPoint x: 350, endPoint y: 35, distance: 343.3
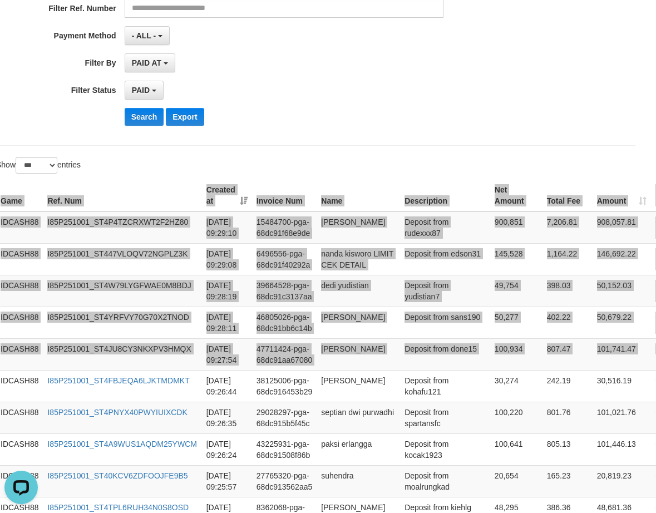
scroll to position [61, 12]
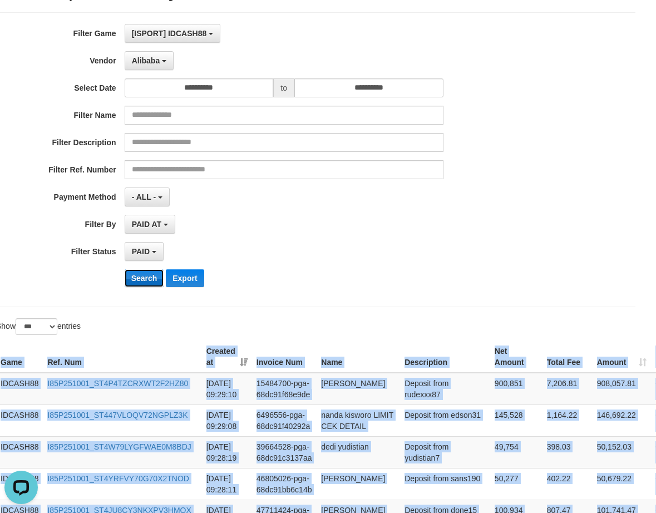
click at [136, 280] on button "Search" at bounding box center [144, 278] width 39 height 18
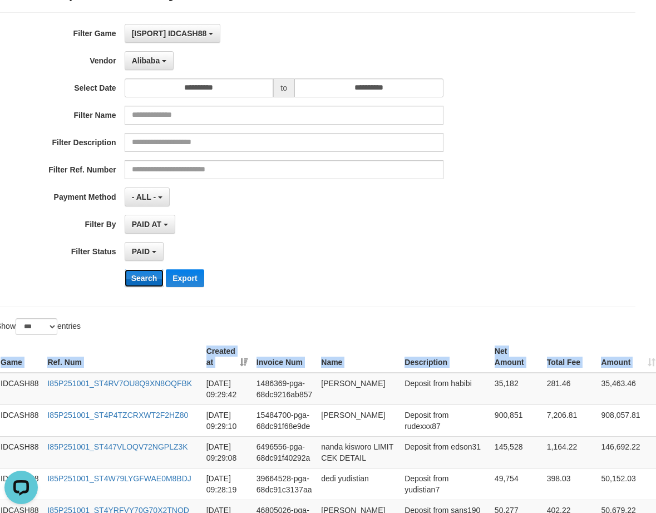
click at [140, 280] on button "Search" at bounding box center [144, 278] width 39 height 18
click at [140, 279] on button "Search" at bounding box center [144, 278] width 39 height 18
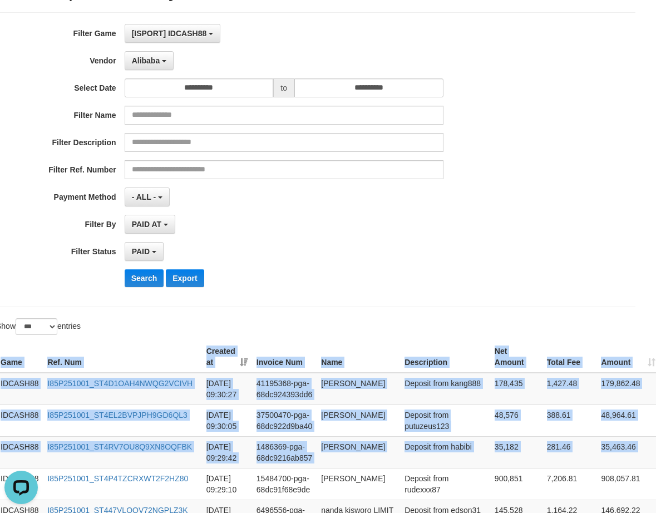
drag, startPoint x: 639, startPoint y: 458, endPoint x: 494, endPoint y: 324, distance: 197.5
click at [144, 281] on button "Search" at bounding box center [144, 278] width 39 height 18
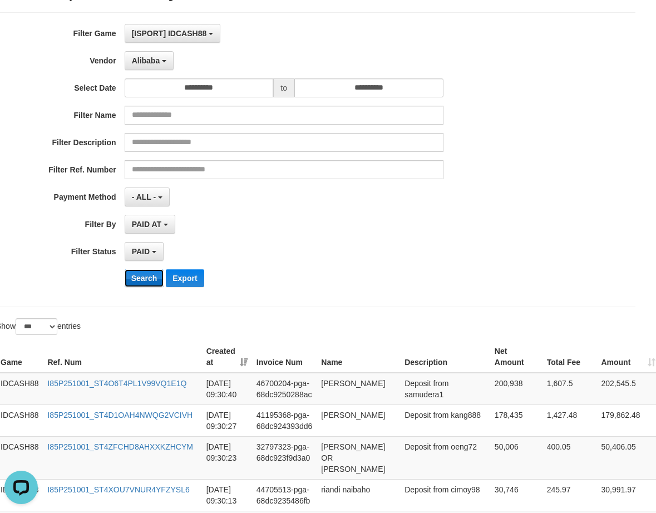
click at [145, 279] on button "Search" at bounding box center [144, 278] width 39 height 18
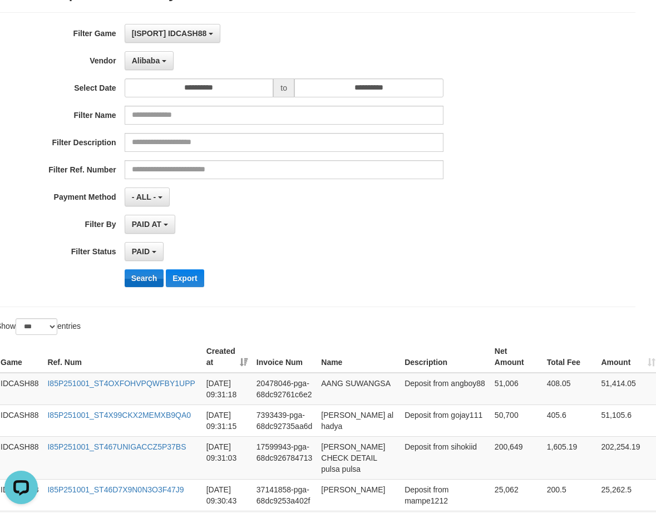
scroll to position [358, 12]
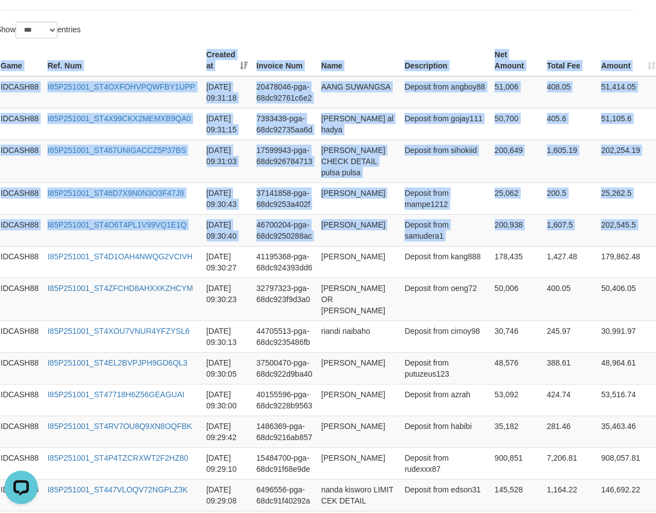
drag, startPoint x: 642, startPoint y: 229, endPoint x: 311, endPoint y: 43, distance: 379.7
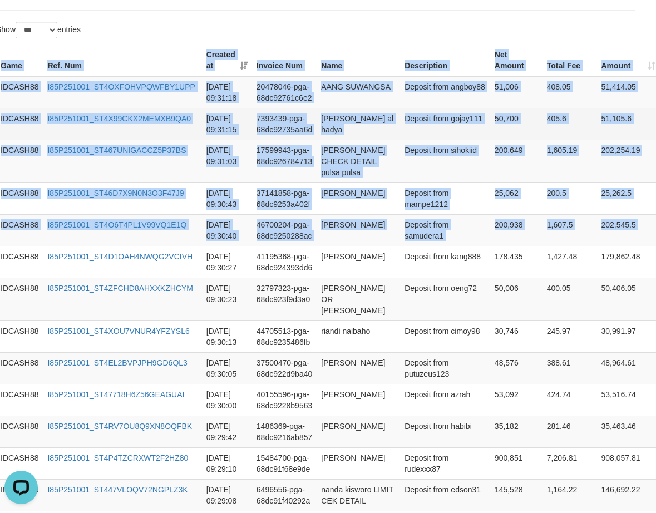
scroll to position [135, 12]
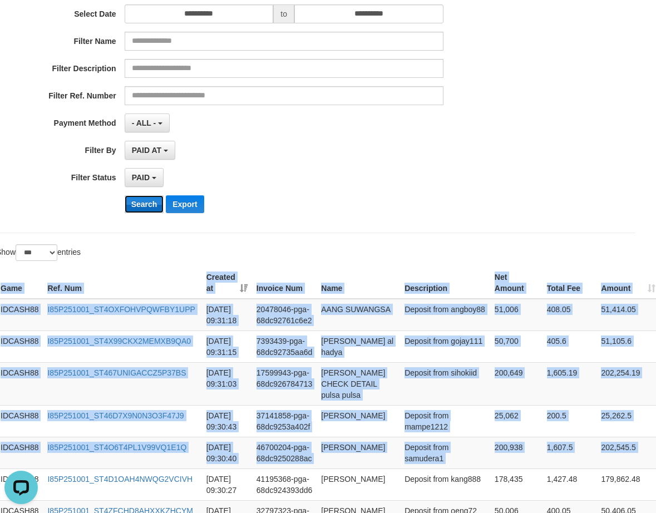
click at [143, 204] on button "Search" at bounding box center [144, 204] width 39 height 18
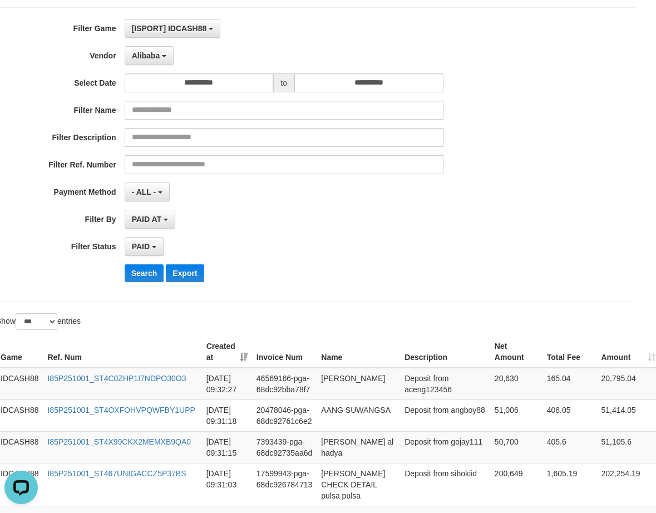
scroll to position [0, 12]
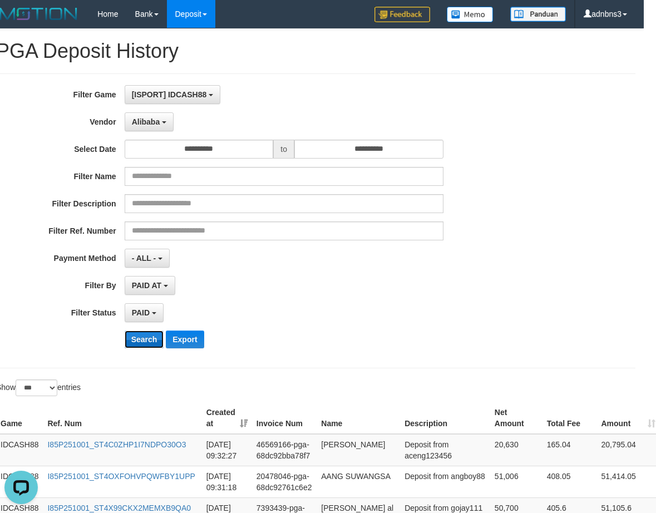
click at [141, 340] on button "Search" at bounding box center [144, 339] width 39 height 18
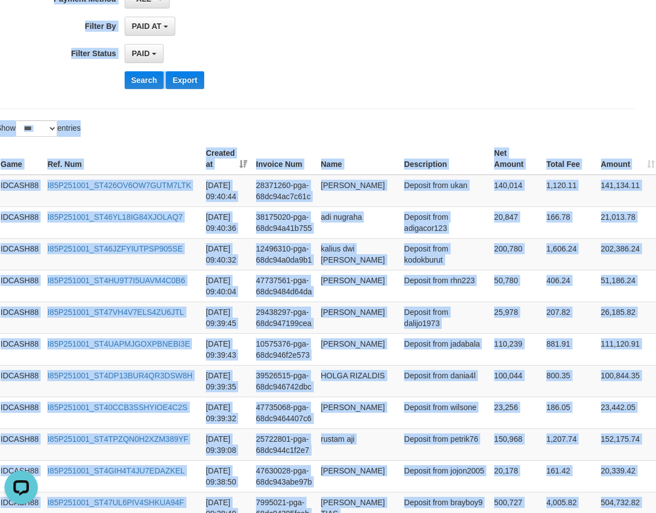
scroll to position [202, 12]
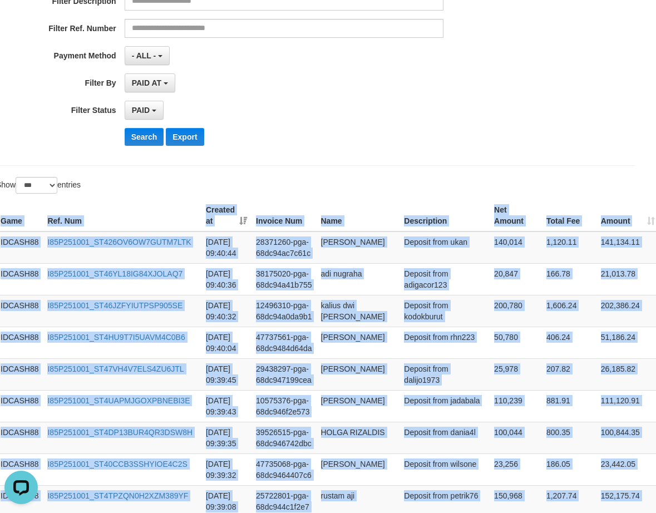
drag, startPoint x: 642, startPoint y: 216, endPoint x: 399, endPoint y: 182, distance: 245.9
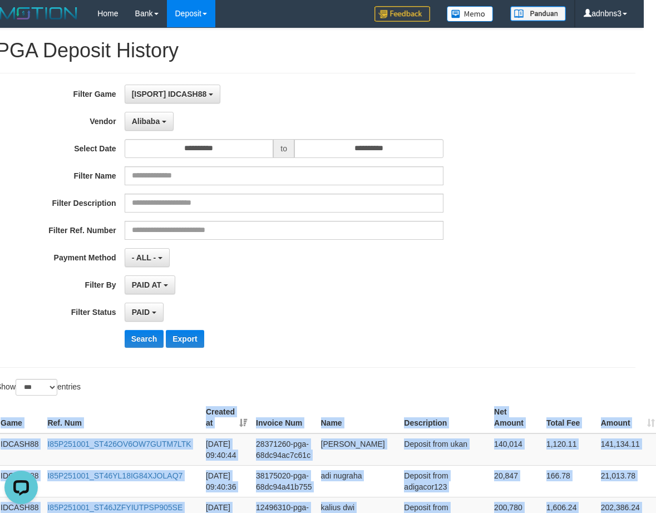
scroll to position [0, 12]
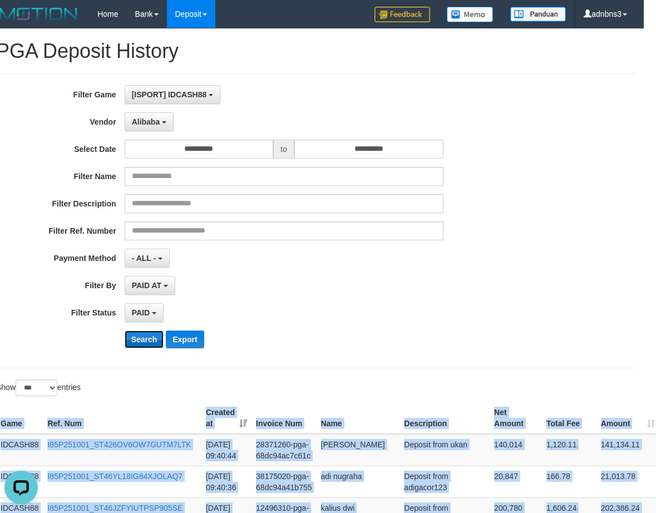
click at [145, 338] on button "Search" at bounding box center [144, 339] width 39 height 18
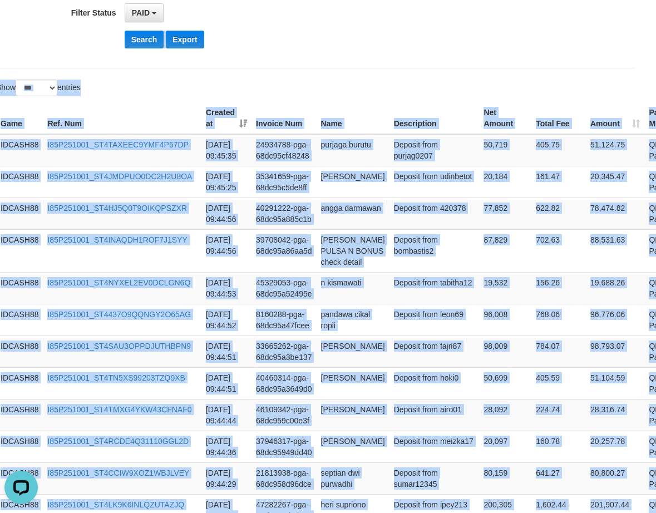
scroll to position [284, 12]
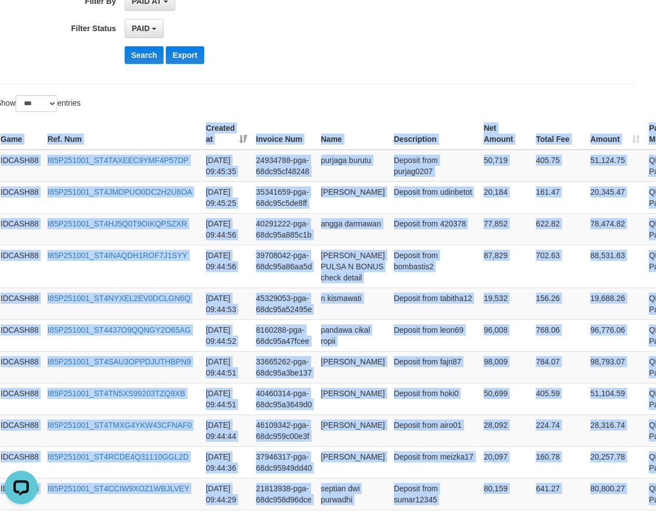
drag, startPoint x: 642, startPoint y: 225, endPoint x: 375, endPoint y: 104, distance: 293.2
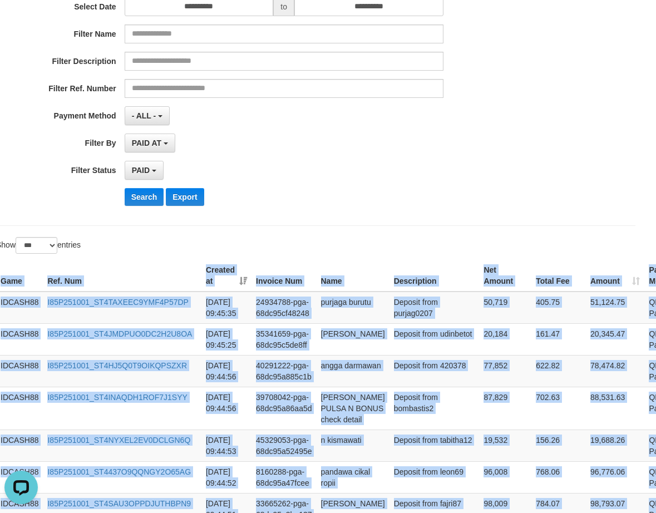
scroll to position [62, 12]
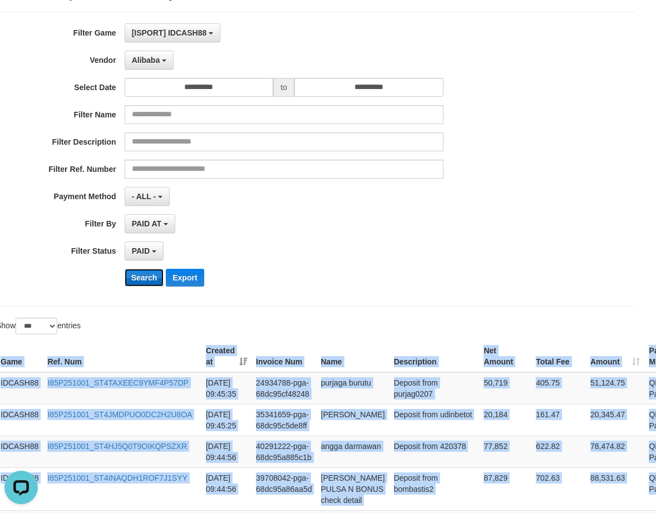
click at [147, 271] on button "Search" at bounding box center [144, 278] width 39 height 18
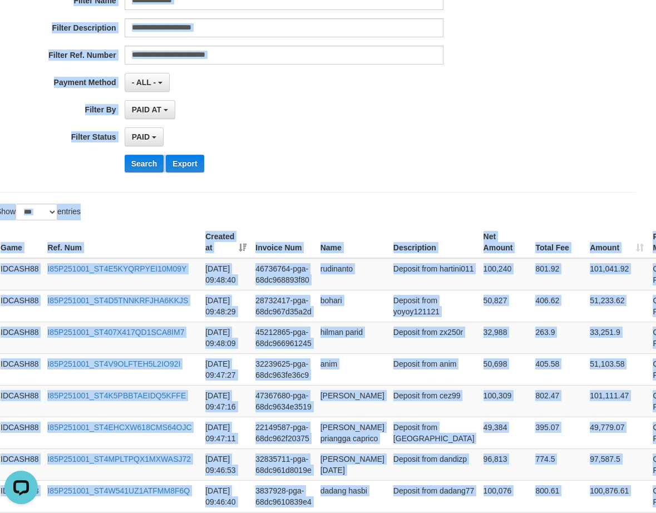
scroll to position [150, 12]
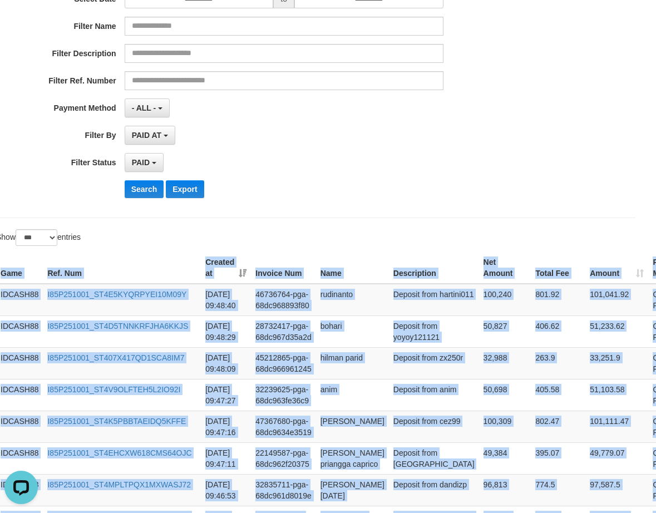
drag, startPoint x: 635, startPoint y: 214, endPoint x: 358, endPoint y: 236, distance: 278.4
click at [148, 185] on button "Search" at bounding box center [144, 189] width 39 height 18
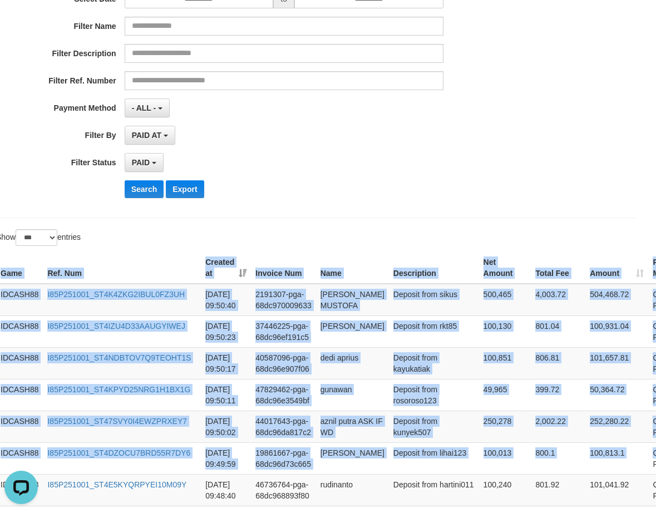
drag, startPoint x: 608, startPoint y: 450, endPoint x: 514, endPoint y: 234, distance: 235.8
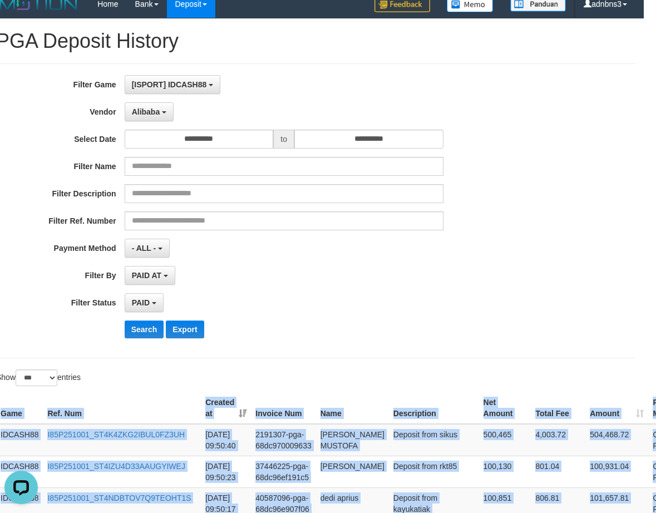
scroll to position [2, 12]
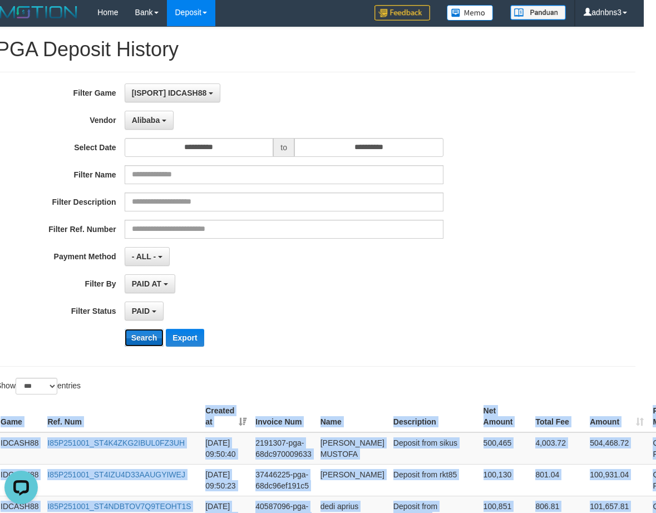
click at [142, 338] on button "Search" at bounding box center [144, 338] width 39 height 18
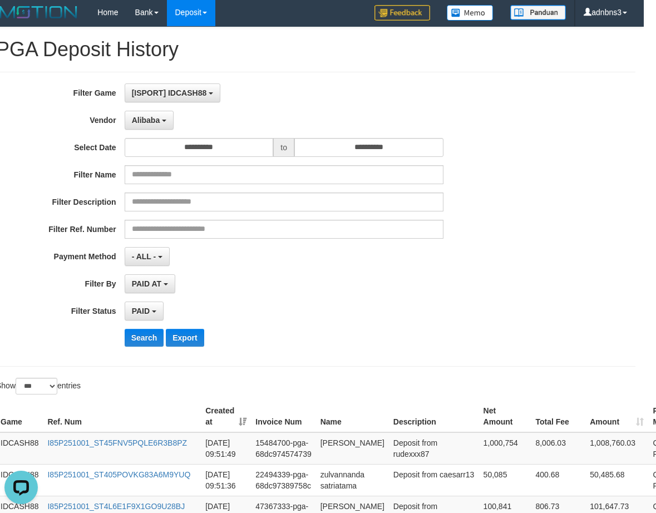
scroll to position [326, 12]
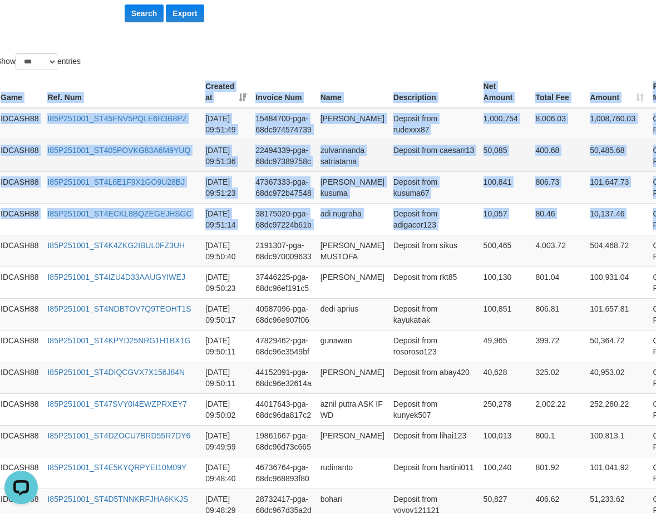
drag, startPoint x: 639, startPoint y: 226, endPoint x: 644, endPoint y: 147, distance: 78.6
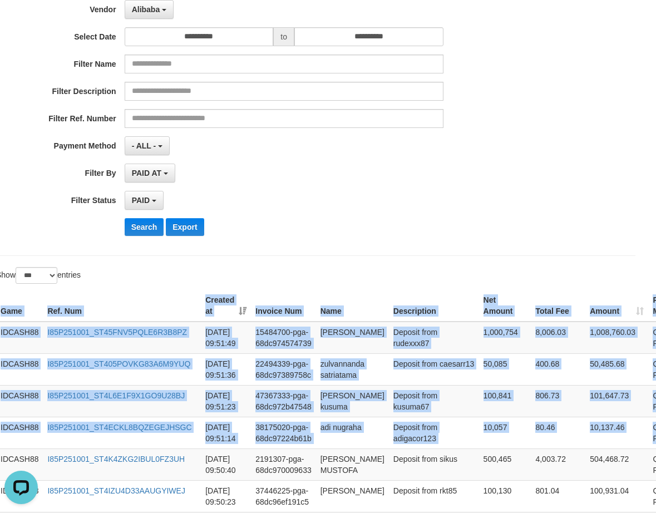
scroll to position [103, 12]
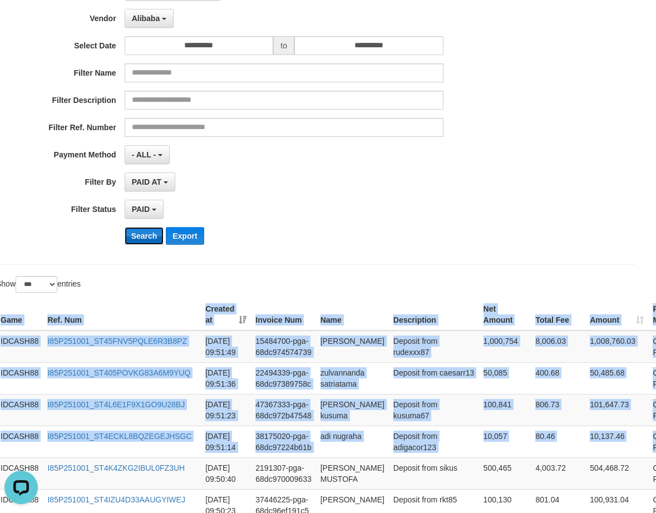
click at [148, 234] on button "Search" at bounding box center [144, 236] width 39 height 18
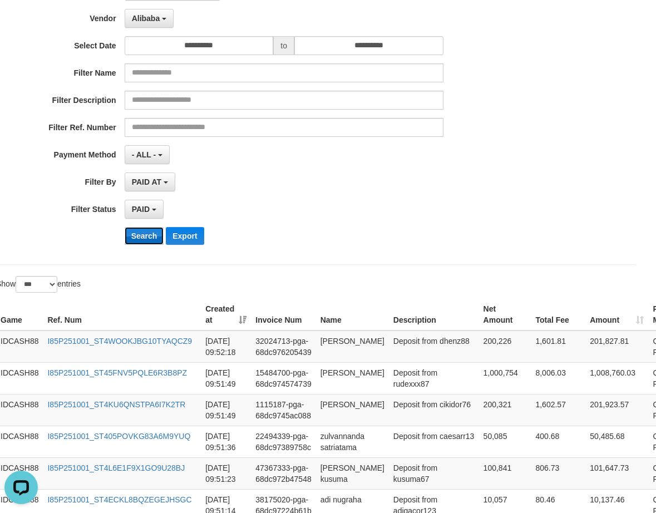
click at [141, 237] on button "Search" at bounding box center [144, 236] width 39 height 18
click at [141, 236] on button "Search" at bounding box center [144, 236] width 39 height 18
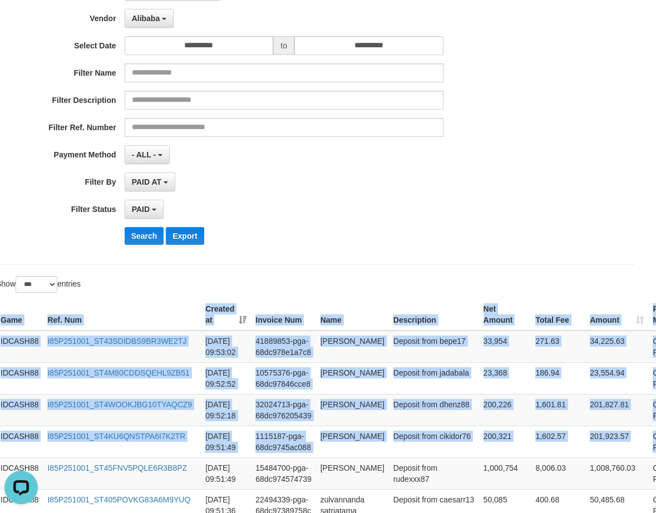
drag, startPoint x: 617, startPoint y: 429, endPoint x: 545, endPoint y: 283, distance: 162.4
click at [133, 238] on button "Search" at bounding box center [144, 236] width 39 height 18
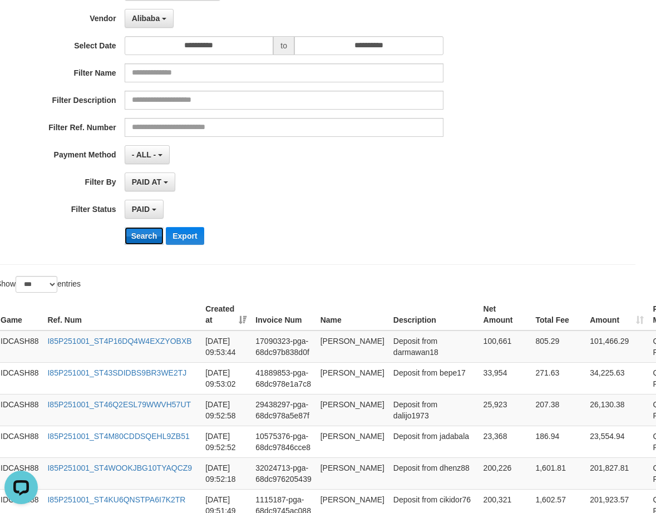
click at [135, 233] on button "Search" at bounding box center [144, 236] width 39 height 18
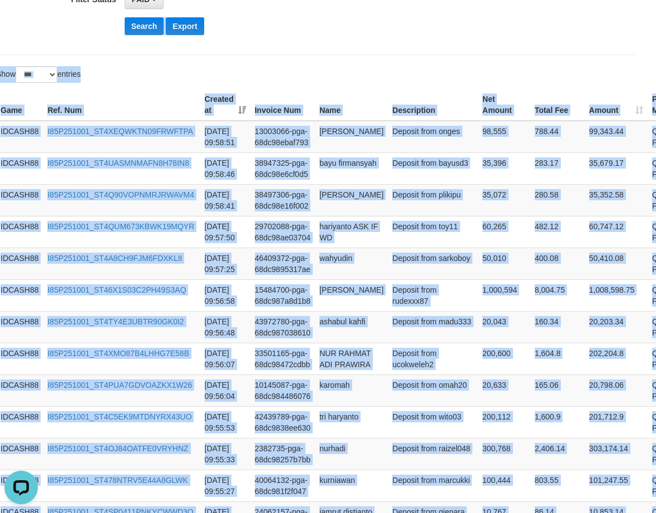
scroll to position [259, 12]
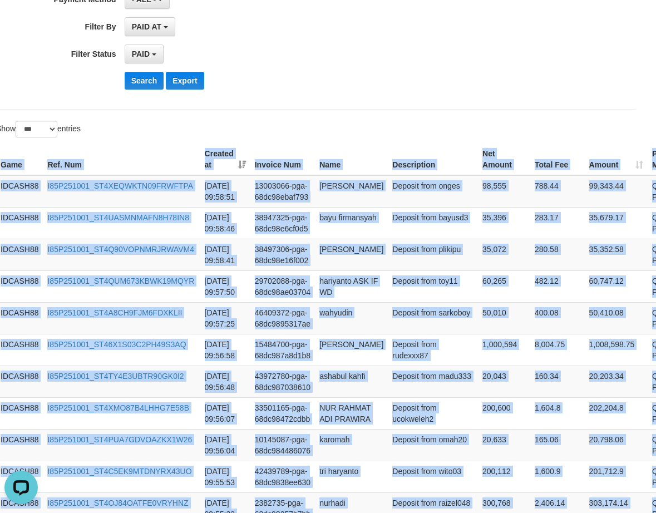
drag, startPoint x: 643, startPoint y: 222, endPoint x: 364, endPoint y: 133, distance: 293.0
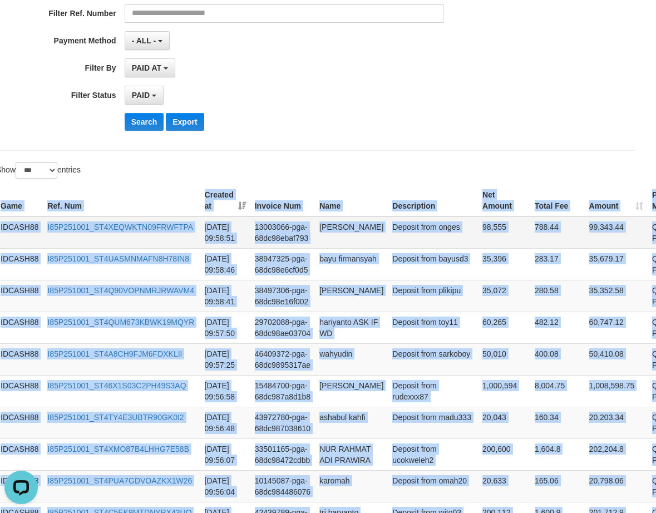
scroll to position [185, 12]
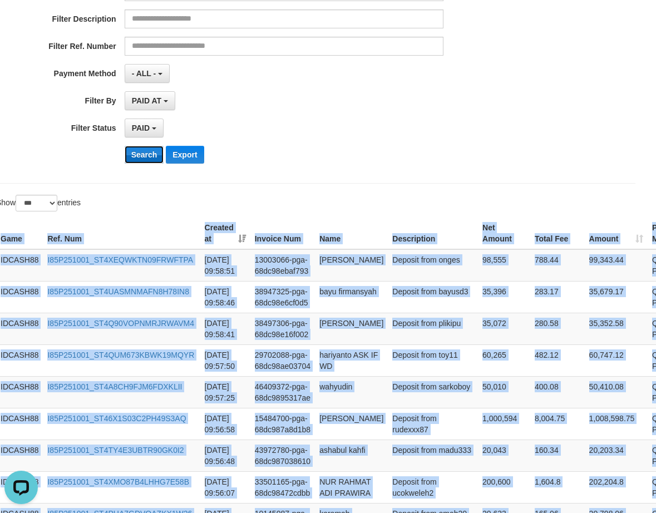
click at [136, 154] on button "Search" at bounding box center [144, 155] width 39 height 18
drag, startPoint x: 141, startPoint y: 152, endPoint x: 148, endPoint y: 152, distance: 7.2
click at [144, 152] on button "Search" at bounding box center [144, 155] width 39 height 18
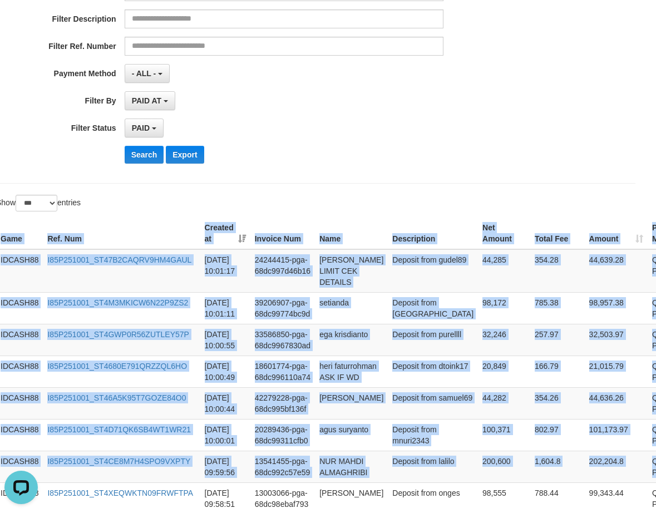
drag, startPoint x: 585, startPoint y: 423, endPoint x: 522, endPoint y: 206, distance: 226.3
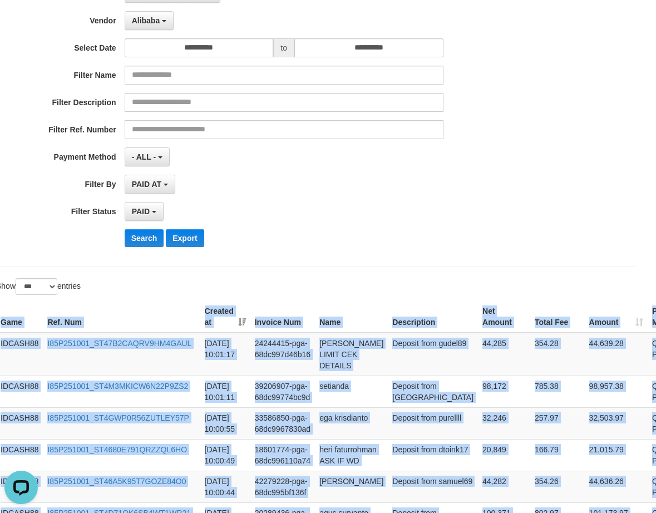
scroll to position [0, 12]
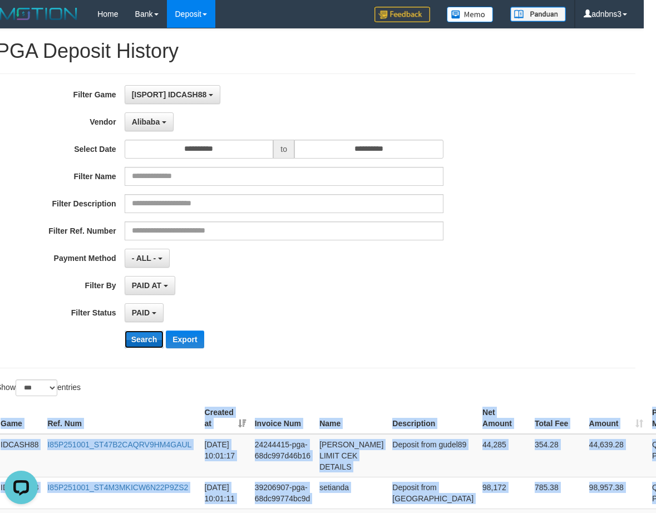
click at [137, 344] on button "Search" at bounding box center [144, 339] width 39 height 18
drag, startPoint x: 137, startPoint y: 344, endPoint x: 369, endPoint y: 369, distance: 233.8
click at [137, 344] on button "Search" at bounding box center [144, 339] width 39 height 18
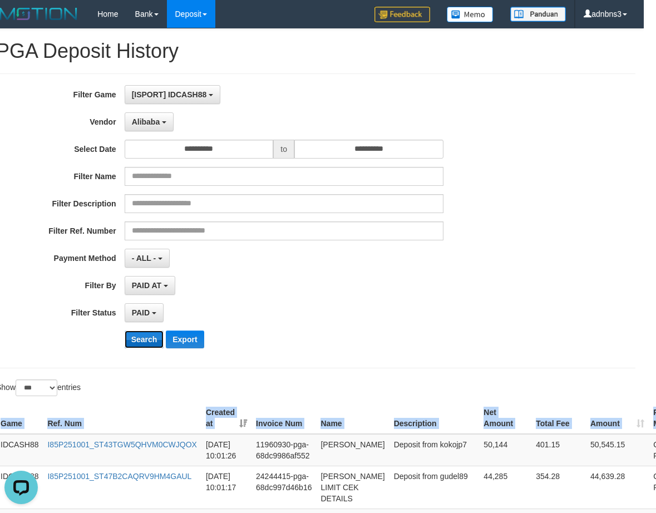
click at [146, 343] on button "Search" at bounding box center [144, 339] width 39 height 18
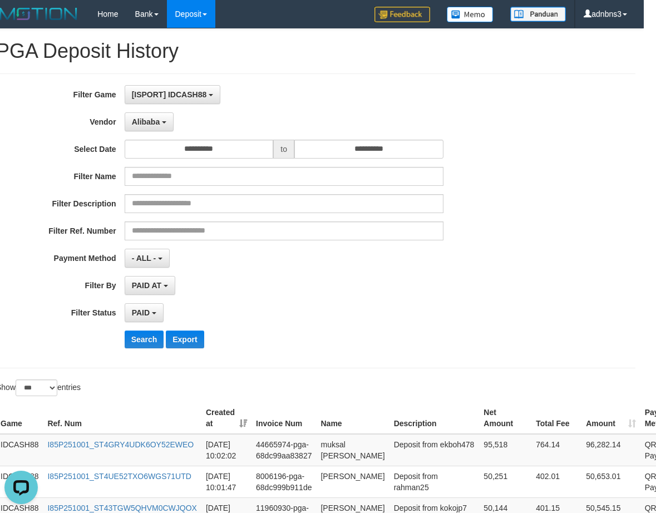
scroll to position [294, 12]
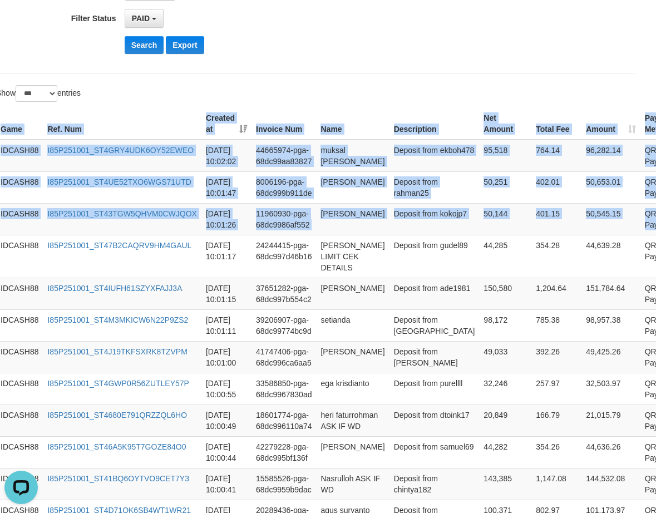
drag, startPoint x: 647, startPoint y: 224, endPoint x: 551, endPoint y: 96, distance: 160.4
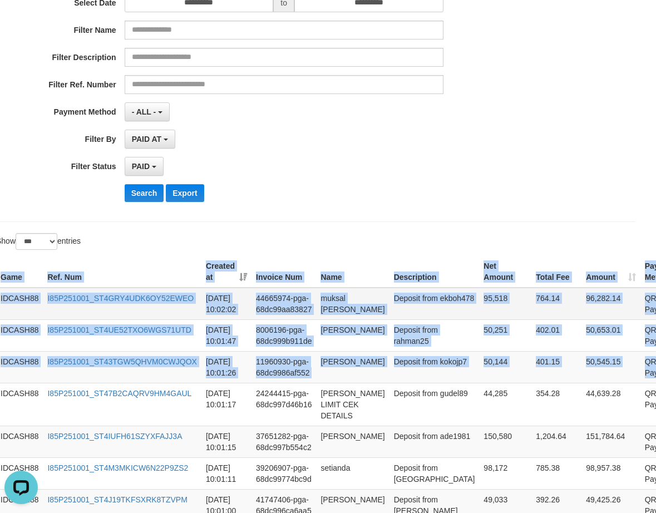
scroll to position [146, 12]
click at [139, 188] on button "Search" at bounding box center [144, 194] width 39 height 18
click at [141, 189] on button "Search" at bounding box center [144, 194] width 39 height 18
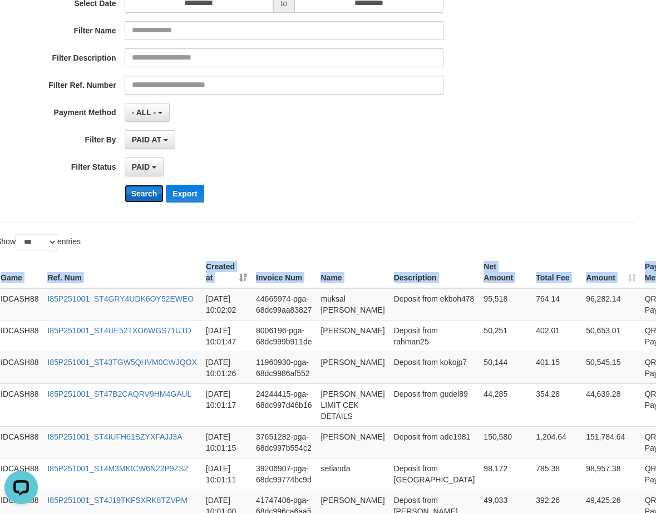
click at [147, 191] on button "Search" at bounding box center [144, 194] width 39 height 18
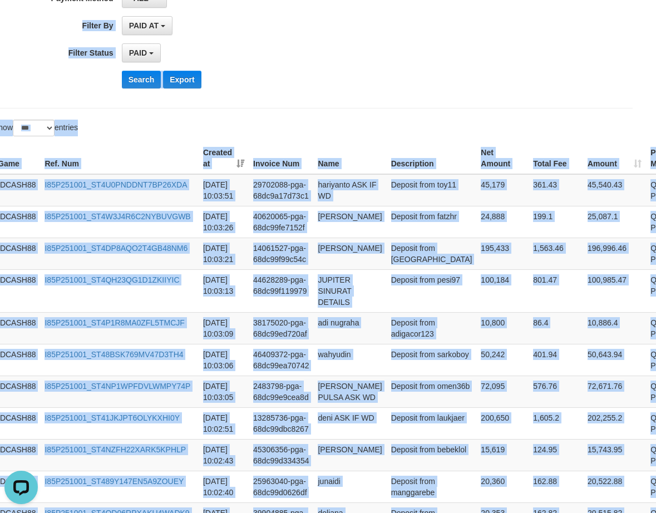
scroll to position [234, 15]
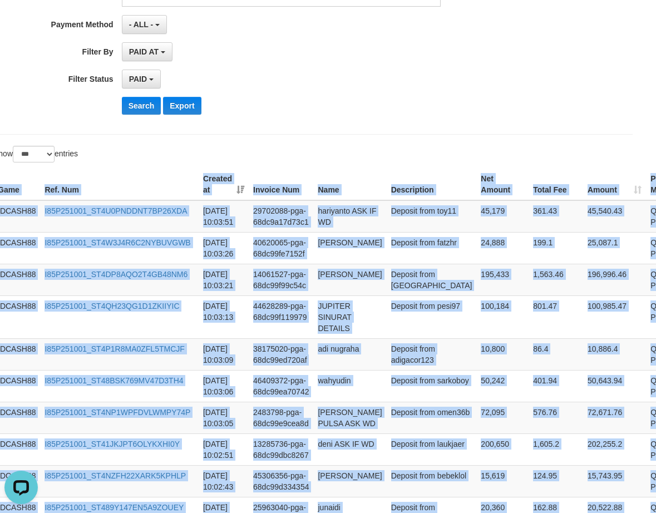
drag, startPoint x: 650, startPoint y: 222, endPoint x: 383, endPoint y: 144, distance: 278.0
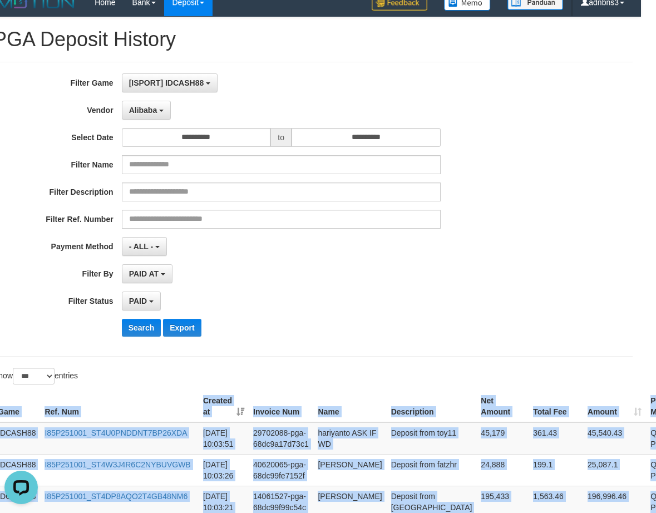
scroll to position [11, 15]
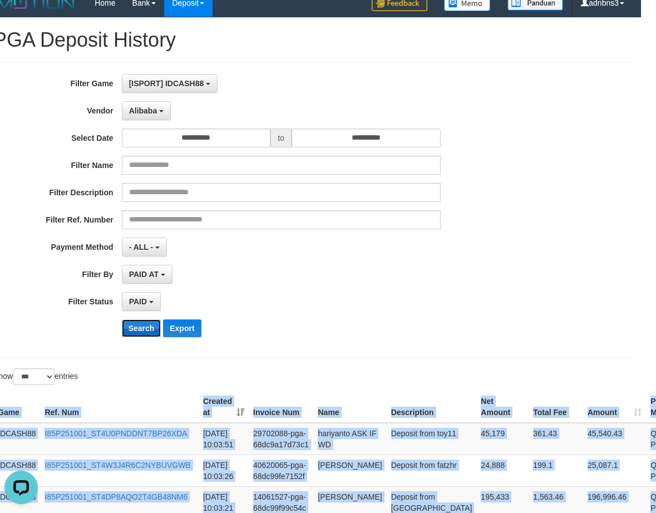
click at [150, 332] on button "Search" at bounding box center [141, 328] width 39 height 18
drag, startPoint x: 150, startPoint y: 332, endPoint x: 168, endPoint y: 331, distance: 17.8
click at [152, 332] on button "Search" at bounding box center [141, 328] width 39 height 18
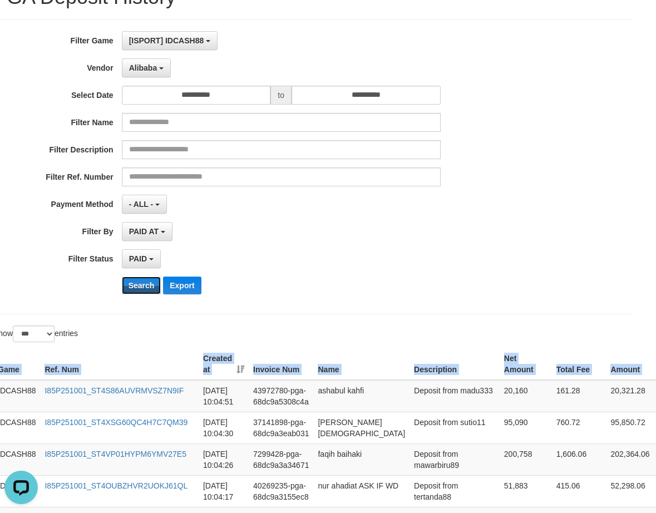
scroll to position [86, 15]
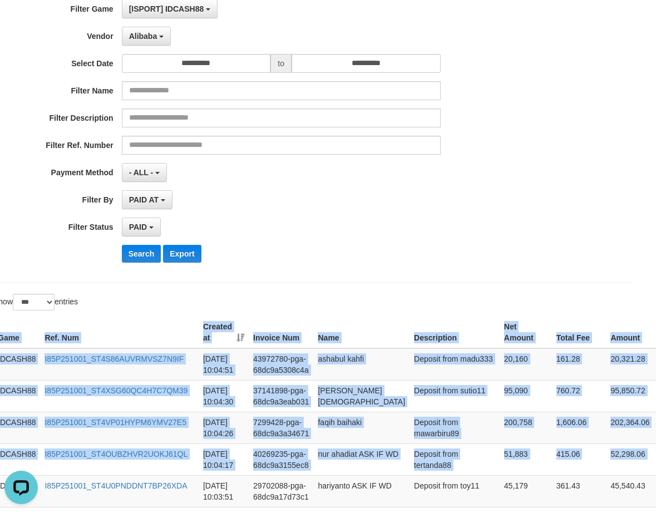
drag, startPoint x: 635, startPoint y: 463, endPoint x: 533, endPoint y: 296, distance: 196.2
click at [137, 251] on button "Search" at bounding box center [141, 254] width 39 height 18
drag, startPoint x: 137, startPoint y: 251, endPoint x: 314, endPoint y: 269, distance: 177.7
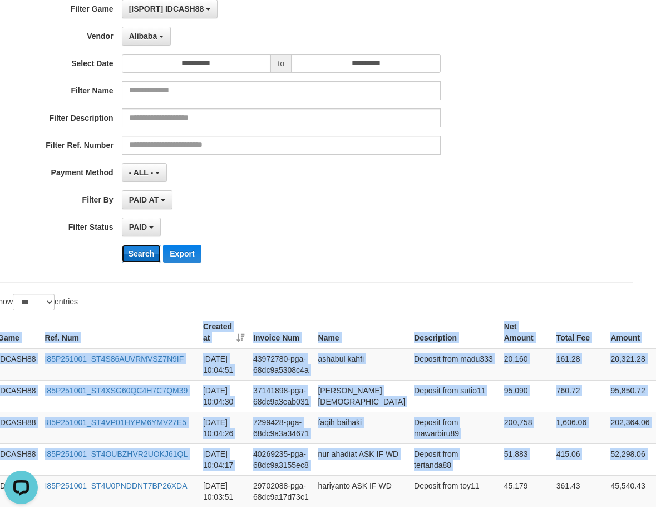
click at [137, 251] on button "Search" at bounding box center [141, 254] width 39 height 18
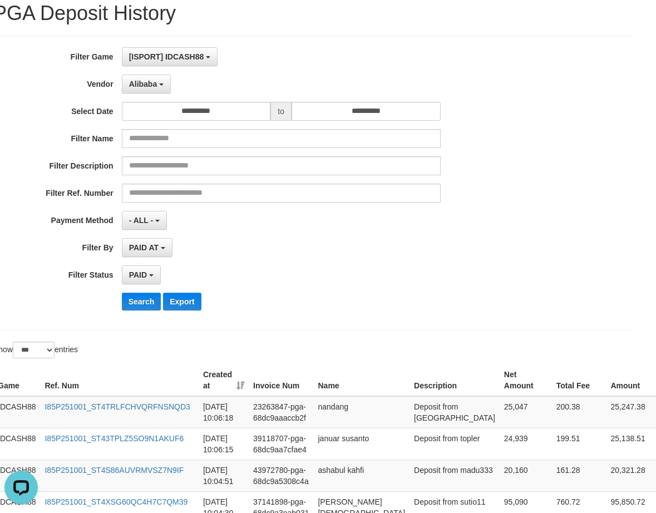
scroll to position [0, 15]
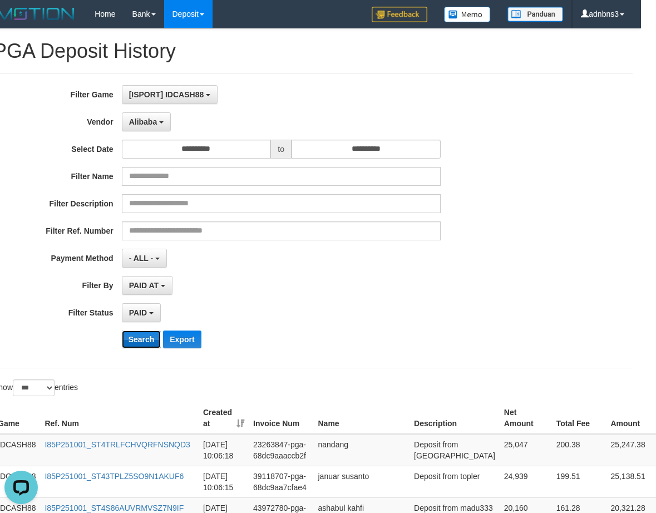
click at [138, 341] on button "Search" at bounding box center [141, 339] width 39 height 18
click at [139, 339] on button "Search" at bounding box center [141, 339] width 39 height 18
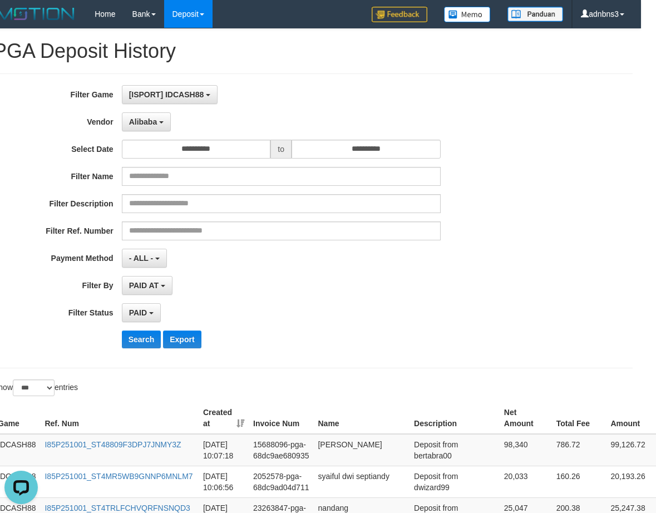
scroll to position [326, 15]
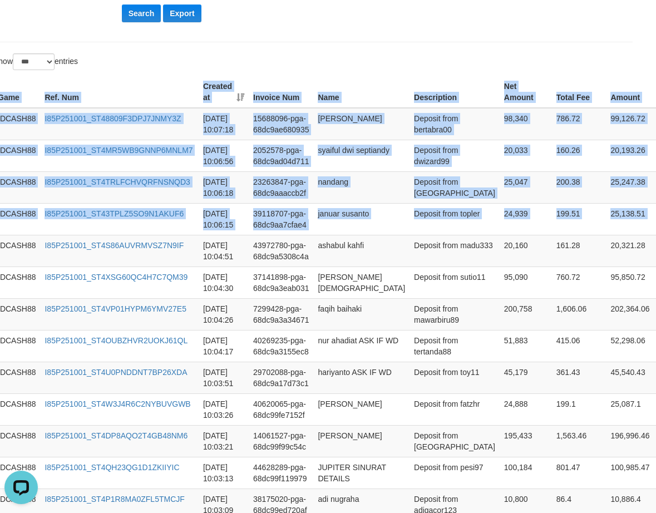
drag, startPoint x: 637, startPoint y: 221, endPoint x: 456, endPoint y: 65, distance: 238.9
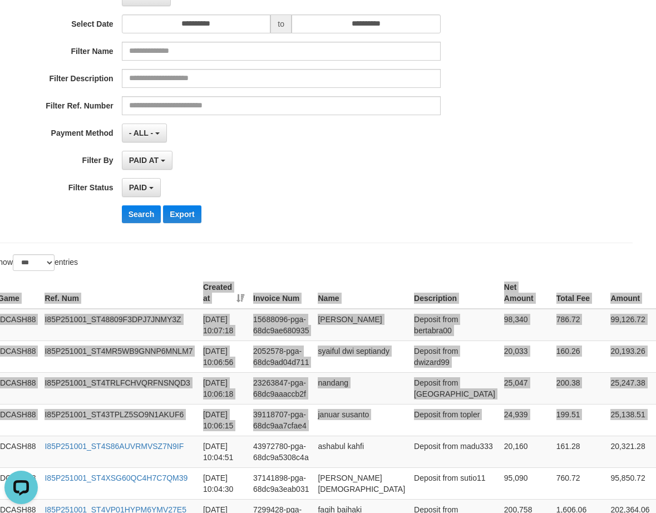
scroll to position [103, 15]
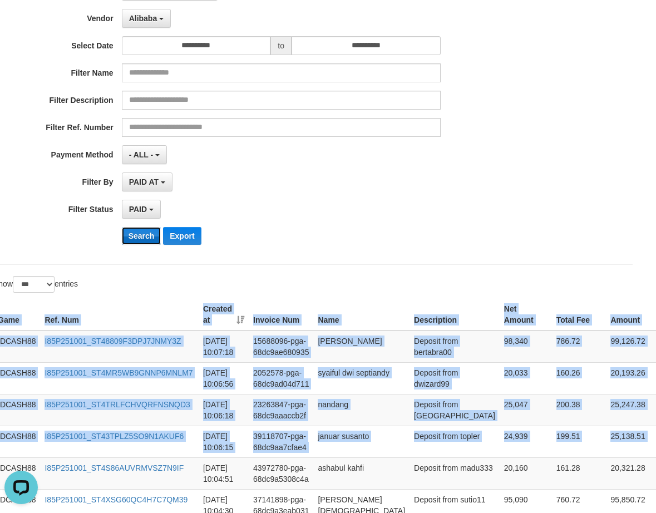
click at [140, 235] on button "Search" at bounding box center [141, 236] width 39 height 18
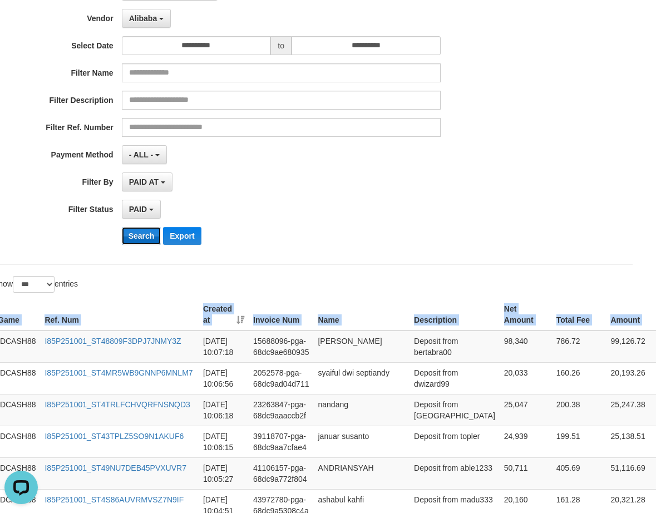
click at [143, 236] on button "Search" at bounding box center [141, 236] width 39 height 18
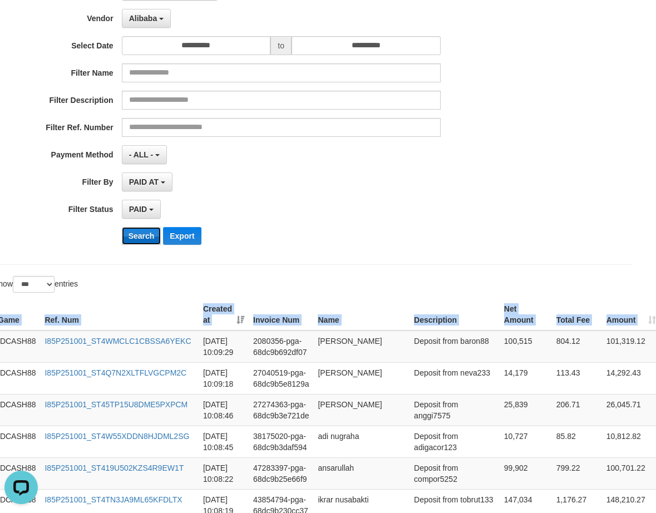
click at [130, 237] on button "Search" at bounding box center [141, 236] width 39 height 18
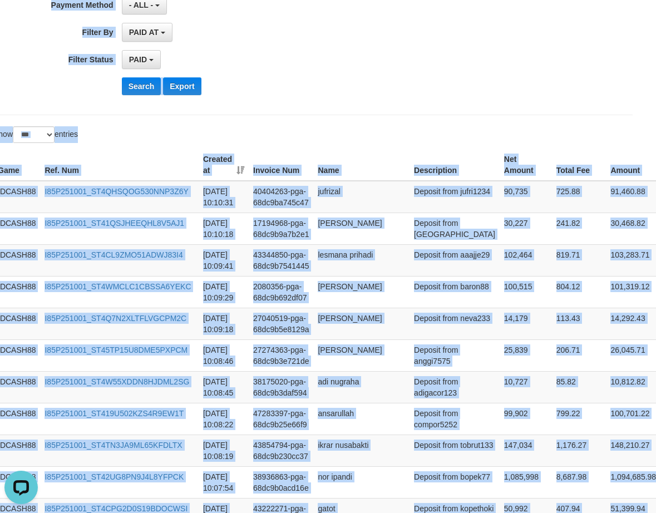
scroll to position [219, 15]
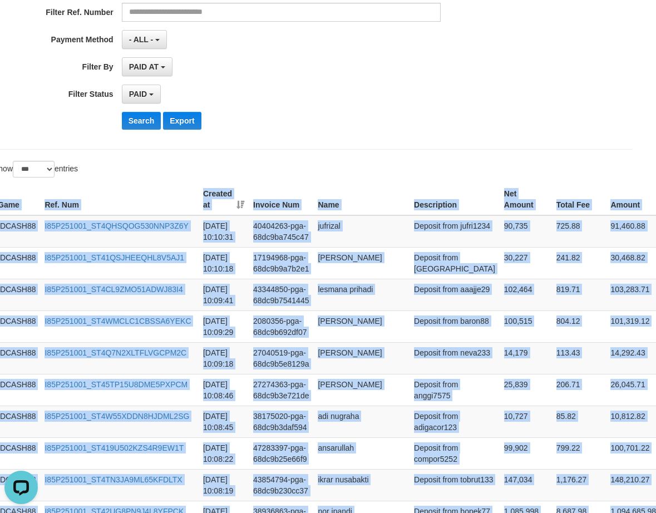
drag, startPoint x: 642, startPoint y: 221, endPoint x: 395, endPoint y: 154, distance: 256.4
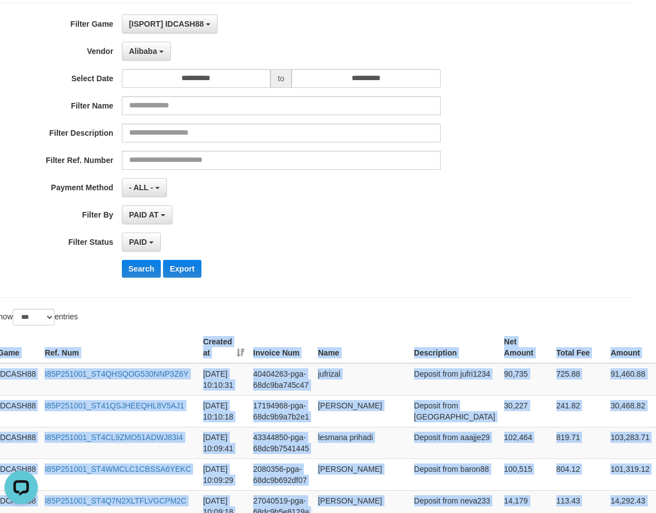
scroll to position [70, 15]
click at [138, 270] on button "Search" at bounding box center [141, 269] width 39 height 18
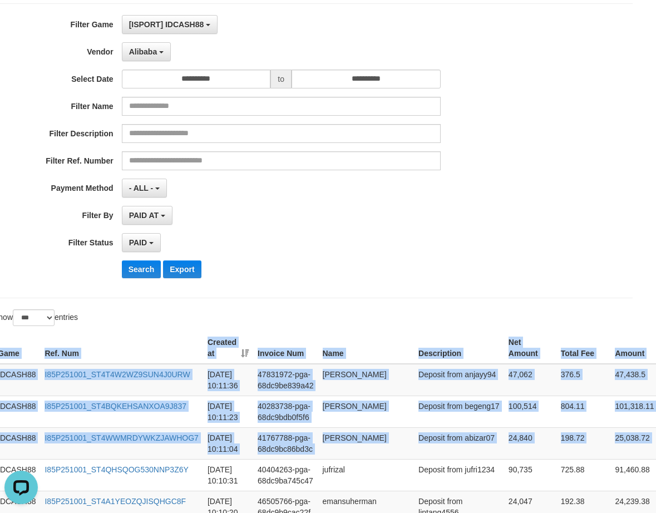
drag, startPoint x: 640, startPoint y: 442, endPoint x: 532, endPoint y: 309, distance: 172.0
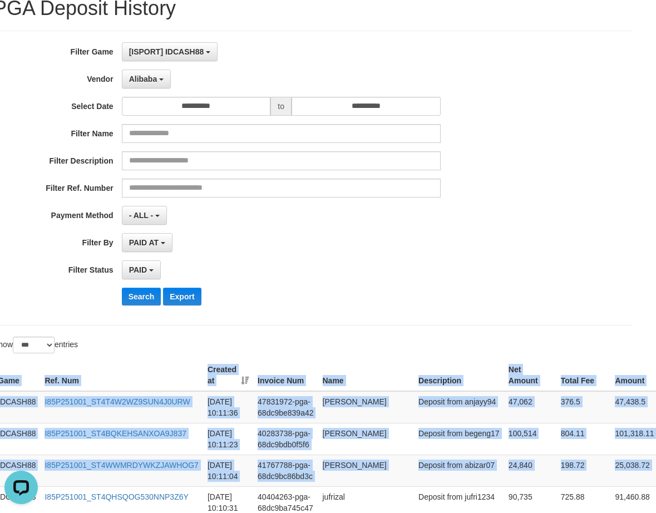
scroll to position [0, 15]
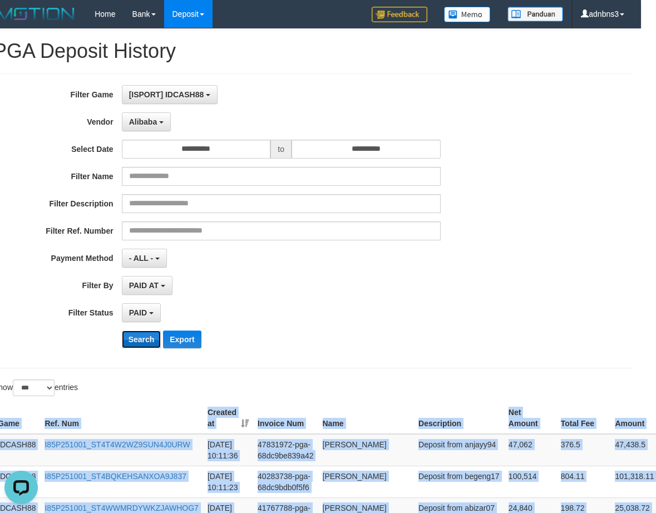
click at [139, 342] on button "Search" at bounding box center [141, 339] width 39 height 18
click at [139, 341] on button "Search" at bounding box center [141, 339] width 39 height 18
click at [139, 340] on button "Search" at bounding box center [141, 339] width 39 height 18
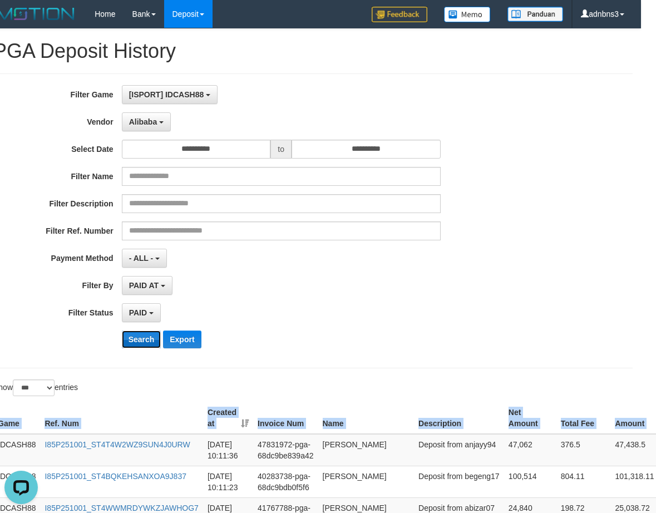
click at [152, 343] on button "Search" at bounding box center [141, 339] width 39 height 18
click at [151, 343] on button "Search" at bounding box center [141, 339] width 39 height 18
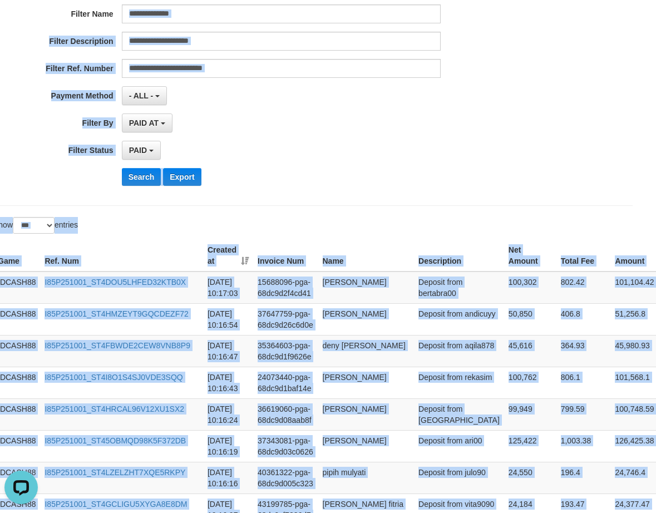
scroll to position [152, 15]
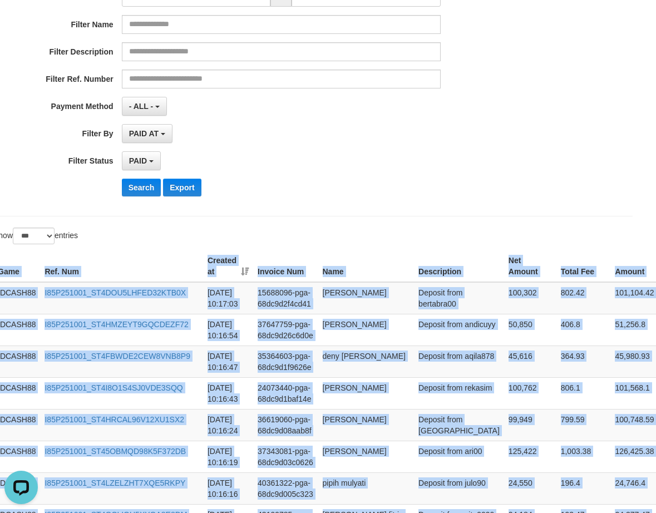
drag, startPoint x: 643, startPoint y: 222, endPoint x: 465, endPoint y: 265, distance: 183.7
click at [132, 191] on button "Search" at bounding box center [141, 188] width 39 height 18
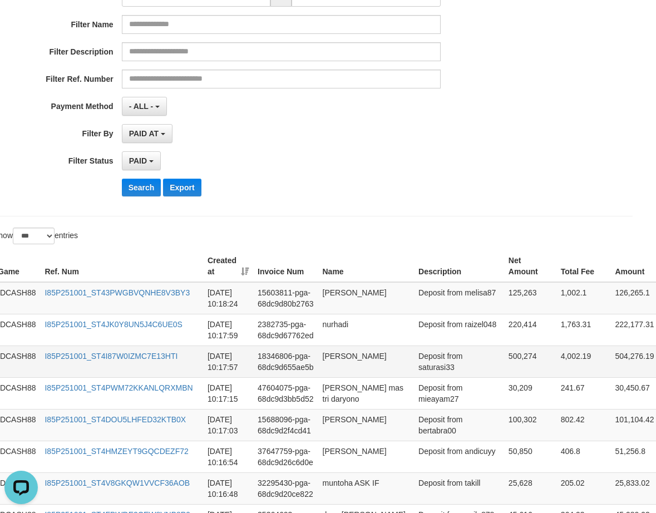
scroll to position [152, 17]
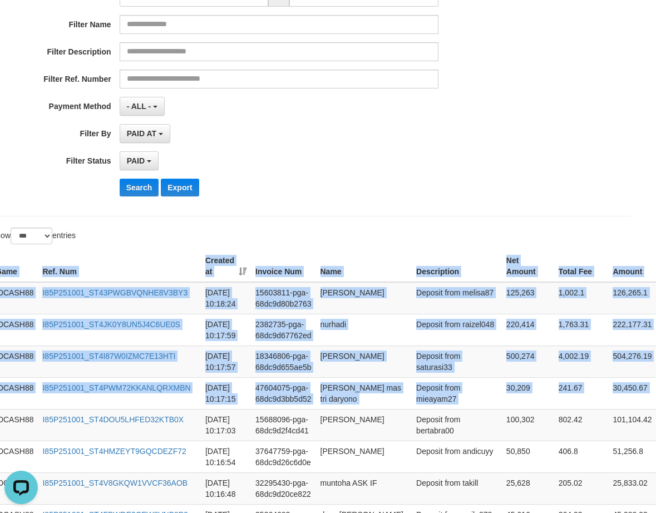
drag, startPoint x: 647, startPoint y: 393, endPoint x: 515, endPoint y: 227, distance: 211.3
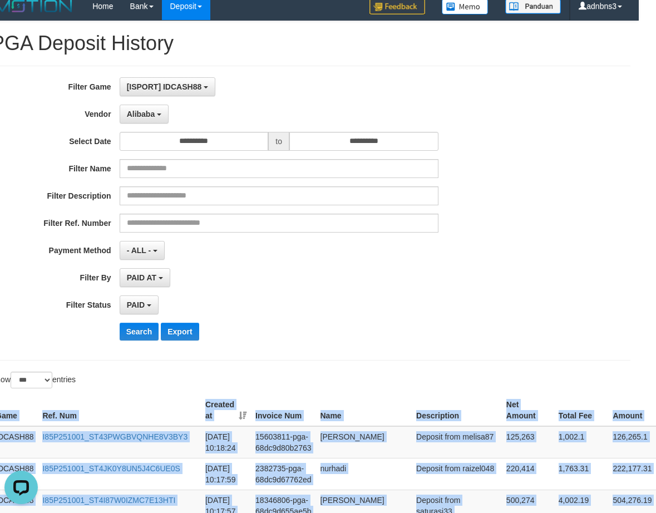
scroll to position [0, 17]
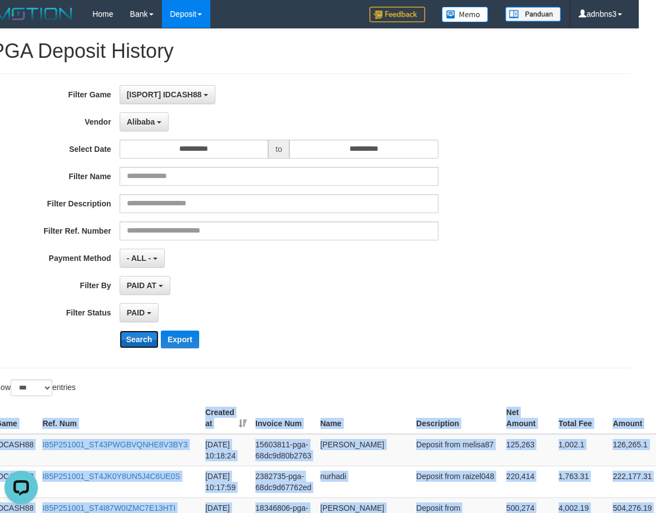
click at [135, 344] on button "Search" at bounding box center [139, 339] width 39 height 18
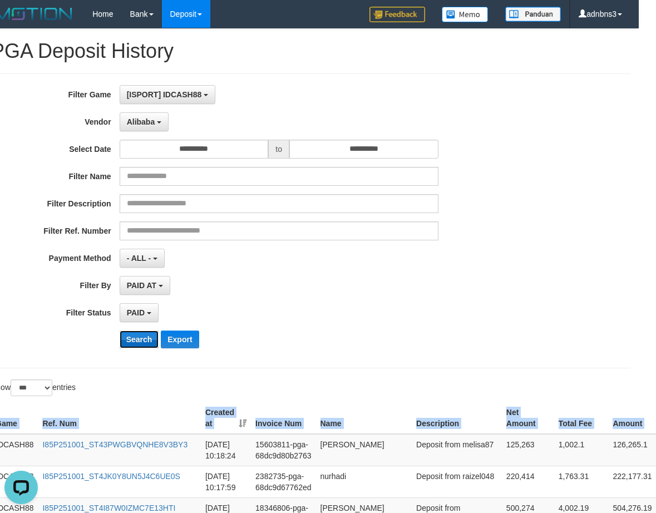
click at [136, 343] on button "Search" at bounding box center [139, 339] width 39 height 18
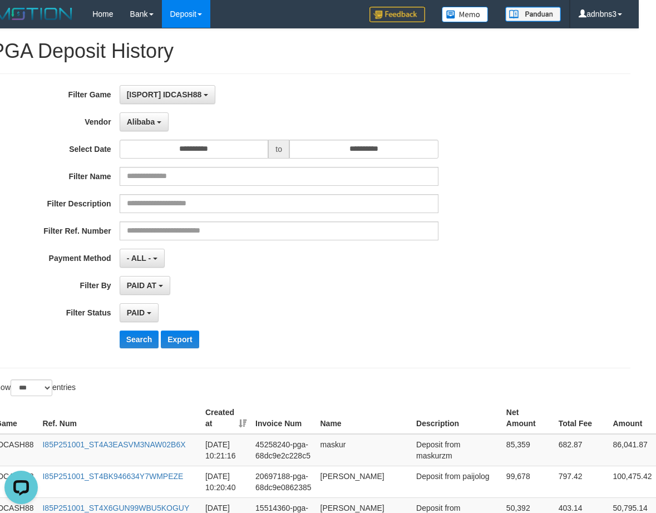
scroll to position [358, 17]
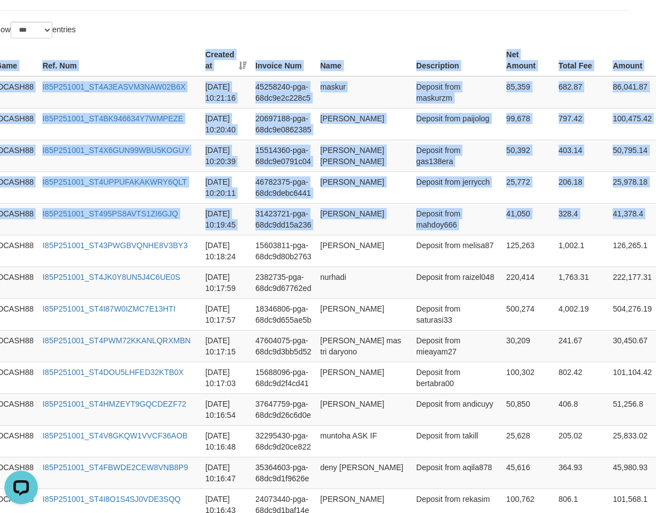
drag, startPoint x: 617, startPoint y: 221, endPoint x: 358, endPoint y: 27, distance: 324.1
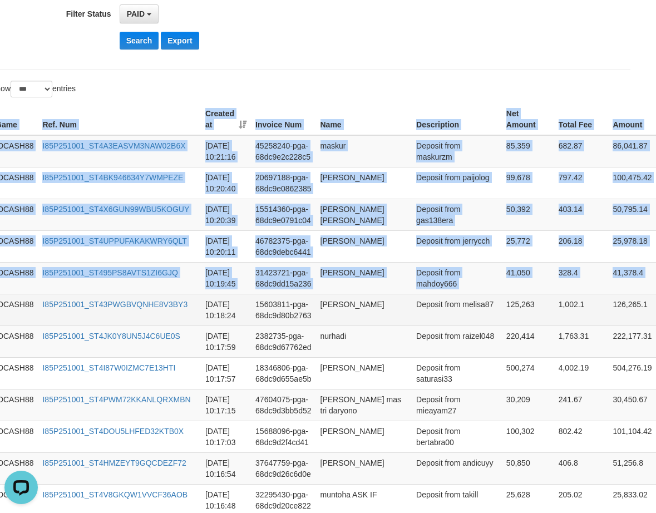
scroll to position [135, 17]
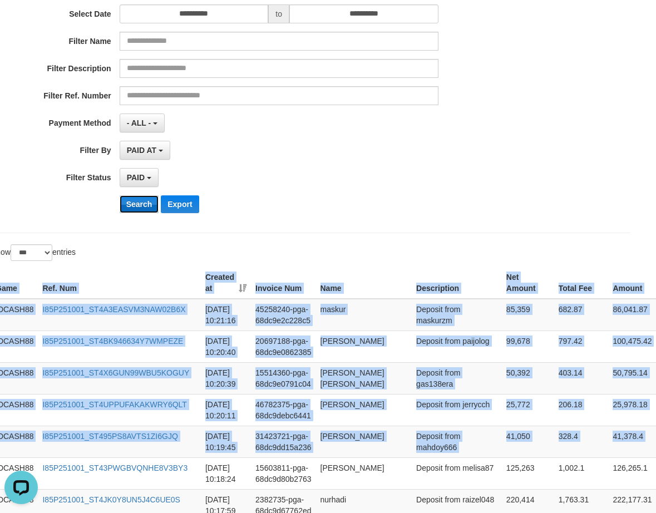
click at [141, 207] on button "Search" at bounding box center [139, 204] width 39 height 18
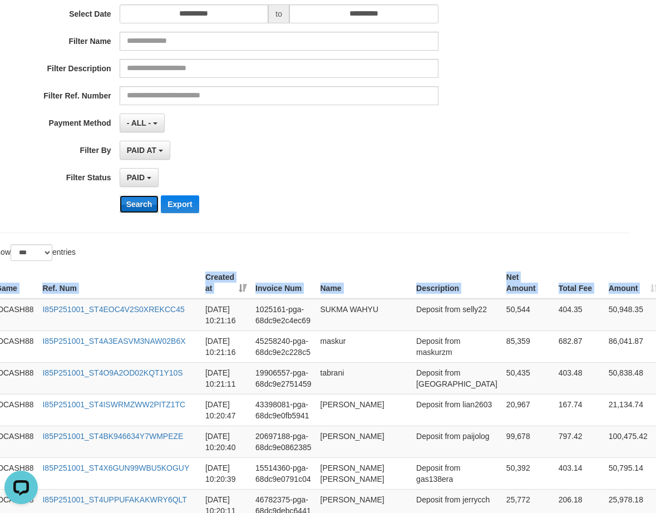
click at [138, 205] on button "Search" at bounding box center [139, 204] width 39 height 18
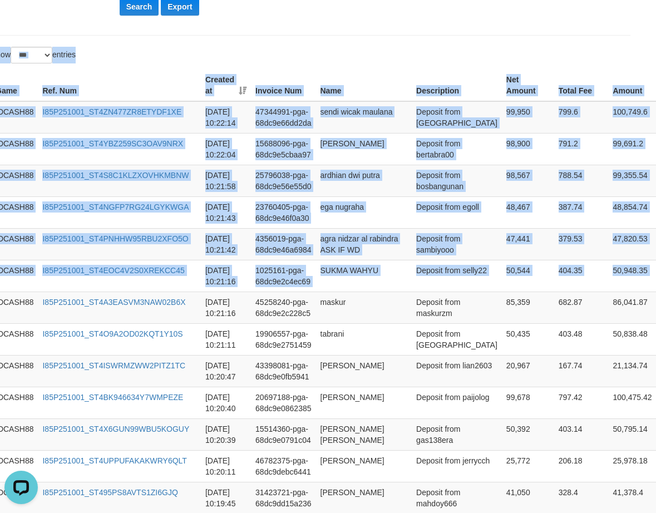
scroll to position [259, 17]
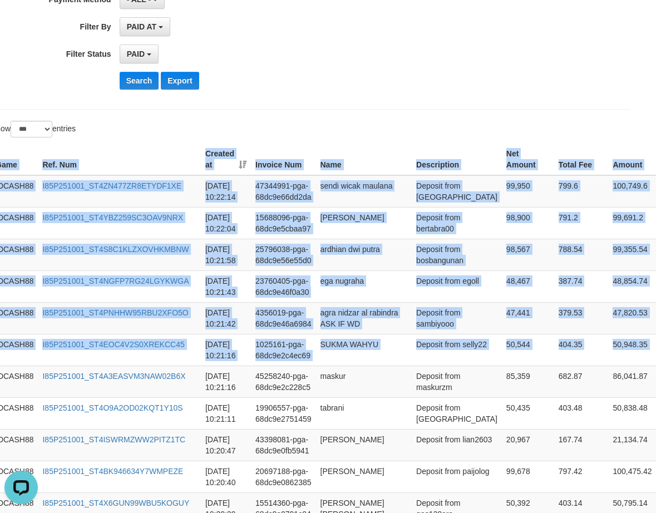
drag, startPoint x: 636, startPoint y: 220, endPoint x: 356, endPoint y: 125, distance: 296.0
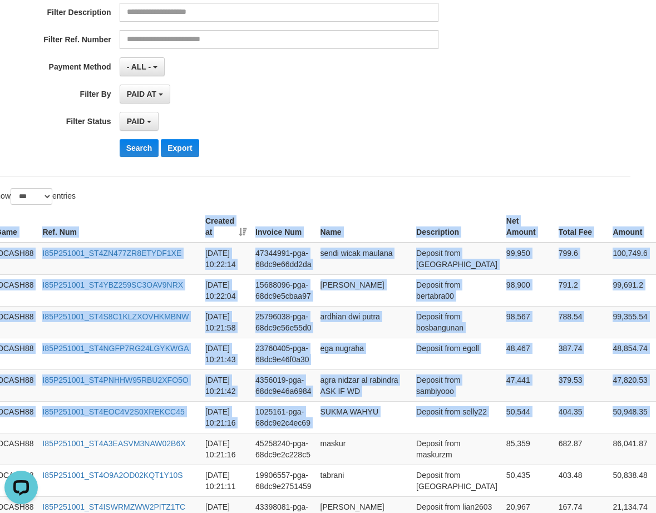
scroll to position [36, 17]
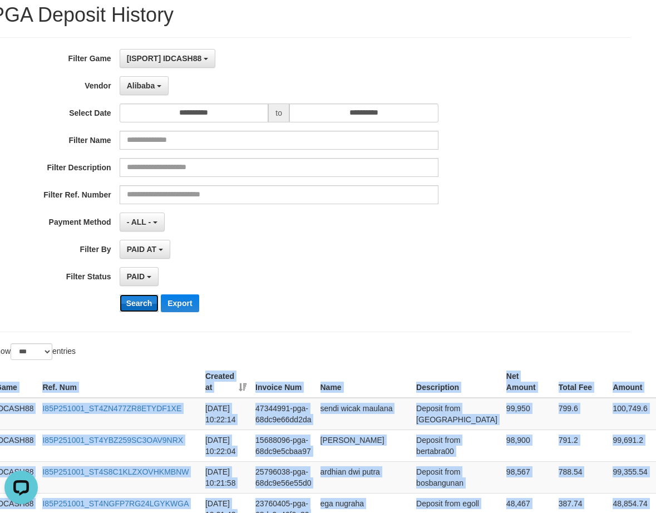
click at [131, 303] on button "Search" at bounding box center [139, 303] width 39 height 18
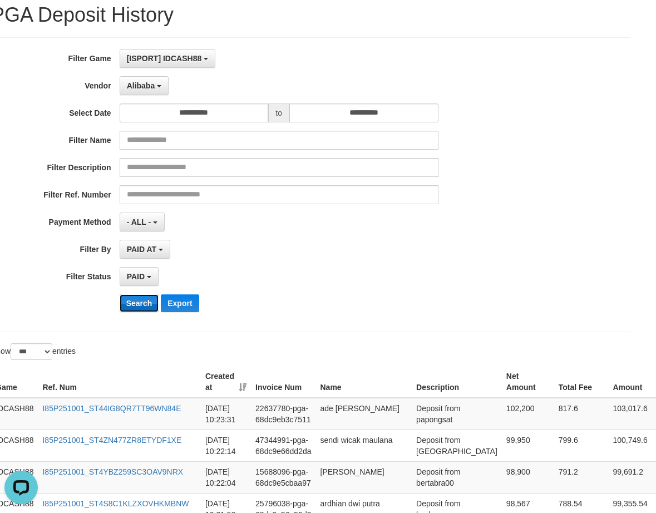
click at [134, 306] on button "Search" at bounding box center [139, 303] width 39 height 18
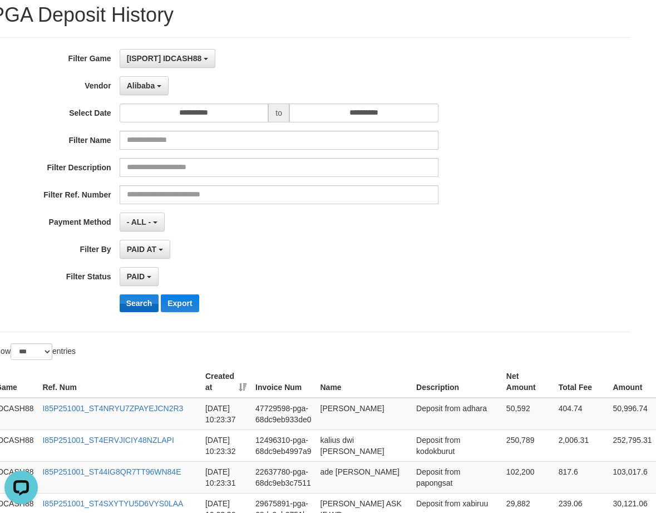
scroll to position [369, 17]
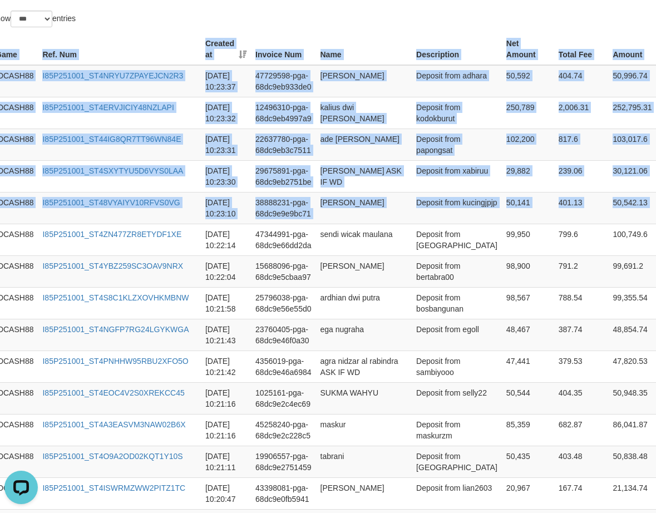
drag, startPoint x: 633, startPoint y: 219, endPoint x: 328, endPoint y: 27, distance: 360.3
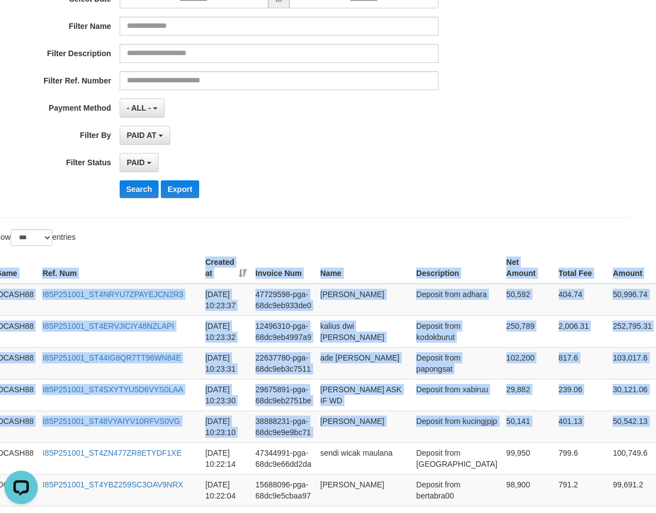
scroll to position [146, 17]
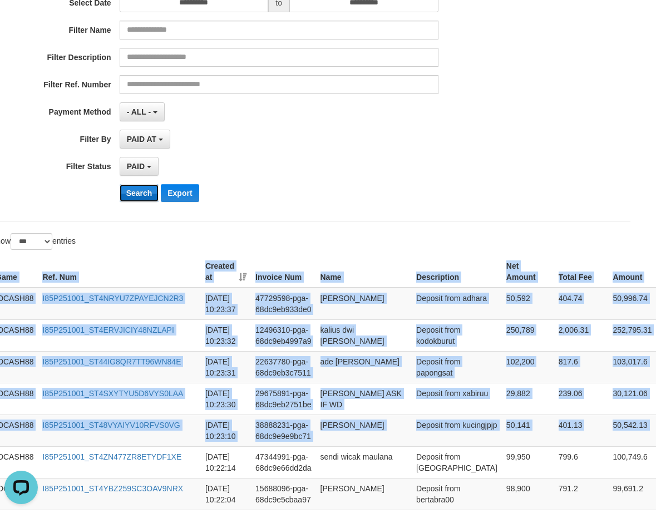
click at [133, 197] on button "Search" at bounding box center [139, 193] width 39 height 18
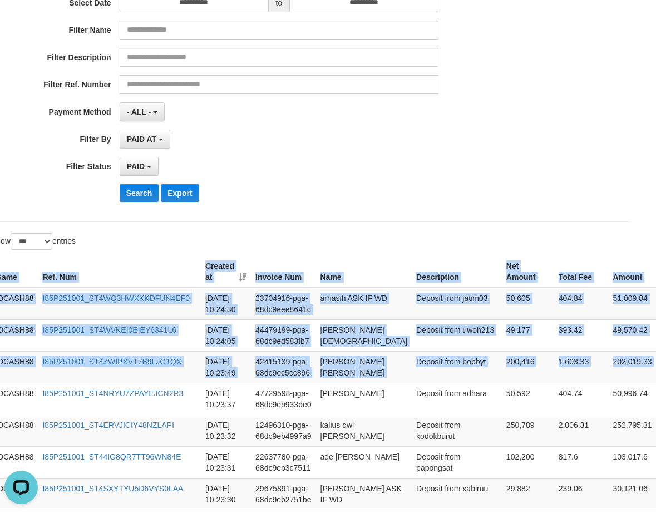
drag, startPoint x: 592, startPoint y: 347, endPoint x: 528, endPoint y: 227, distance: 135.8
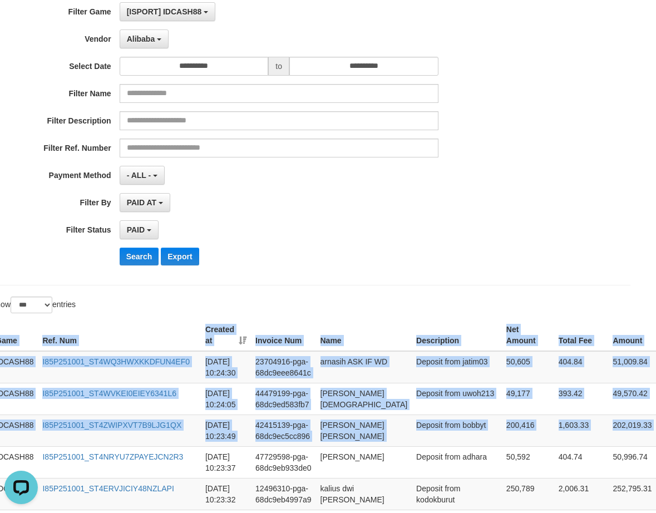
scroll to position [0, 17]
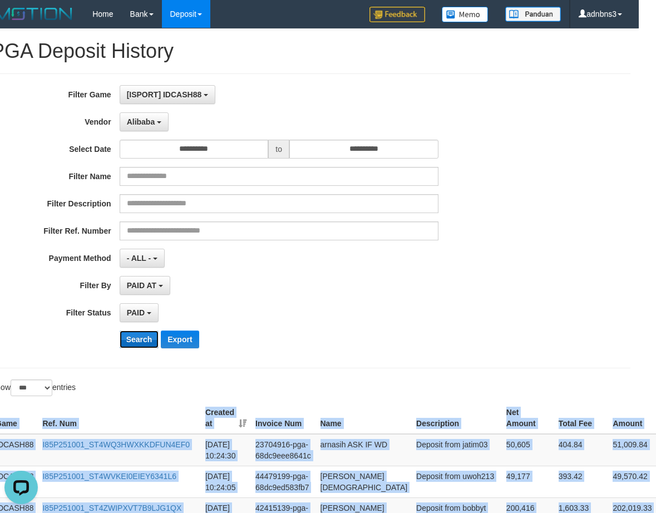
click at [138, 335] on button "Search" at bounding box center [139, 339] width 39 height 18
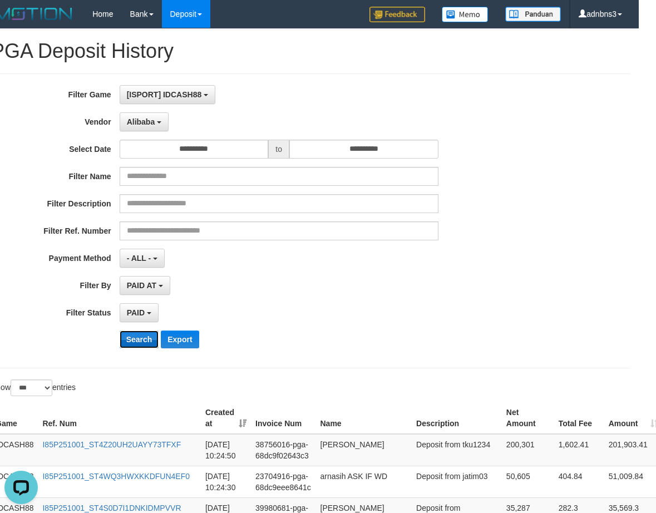
click at [131, 338] on button "Search" at bounding box center [139, 339] width 39 height 18
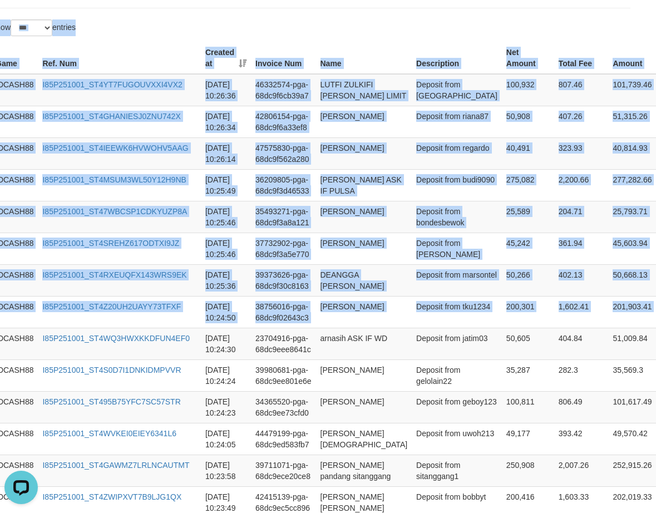
scroll to position [257, 17]
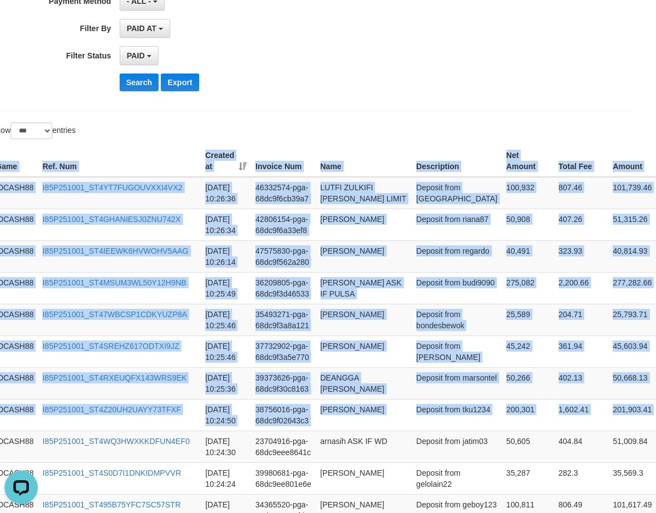
drag, startPoint x: 642, startPoint y: 230, endPoint x: 394, endPoint y: 136, distance: 265.2
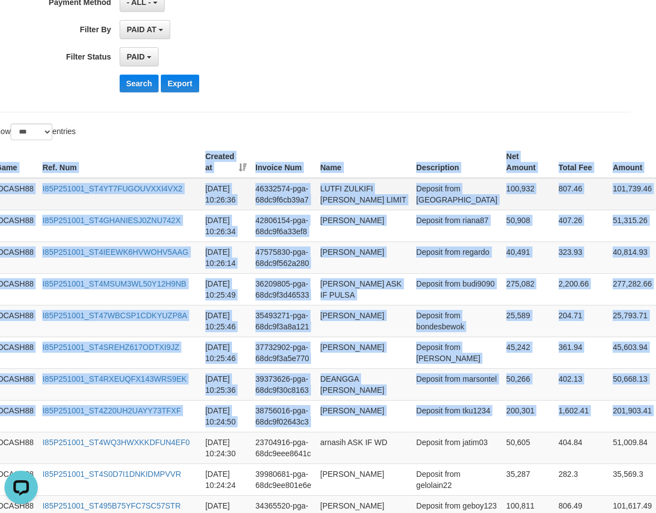
scroll to position [108, 17]
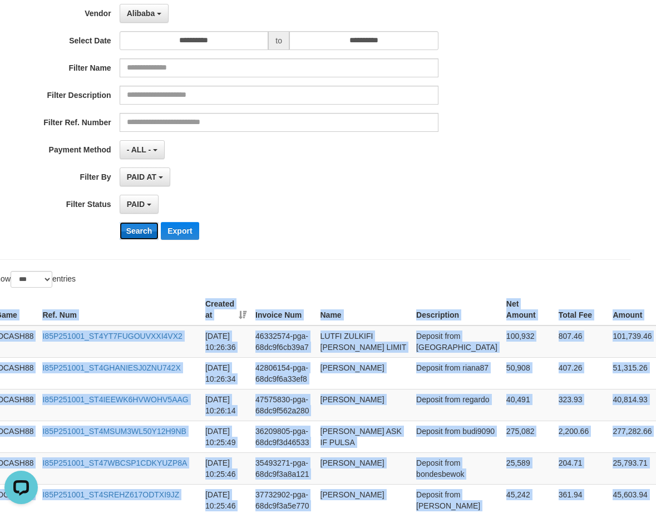
click at [135, 230] on button "Search" at bounding box center [139, 231] width 39 height 18
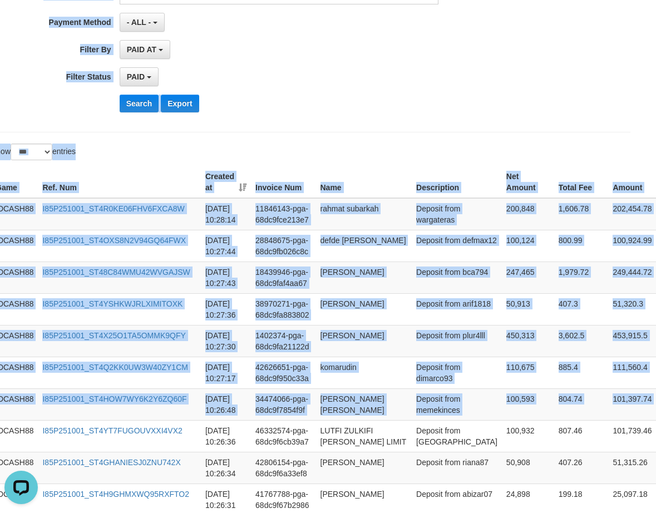
scroll to position [135, 17]
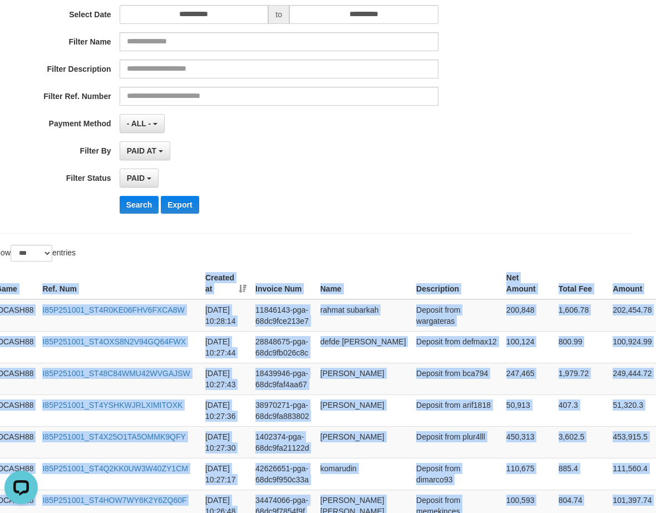
drag, startPoint x: 642, startPoint y: 226, endPoint x: 369, endPoint y: 252, distance: 274.8
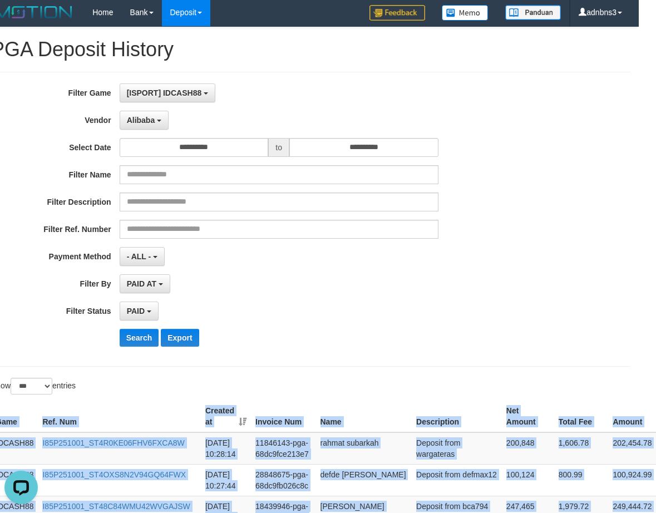
scroll to position [0, 17]
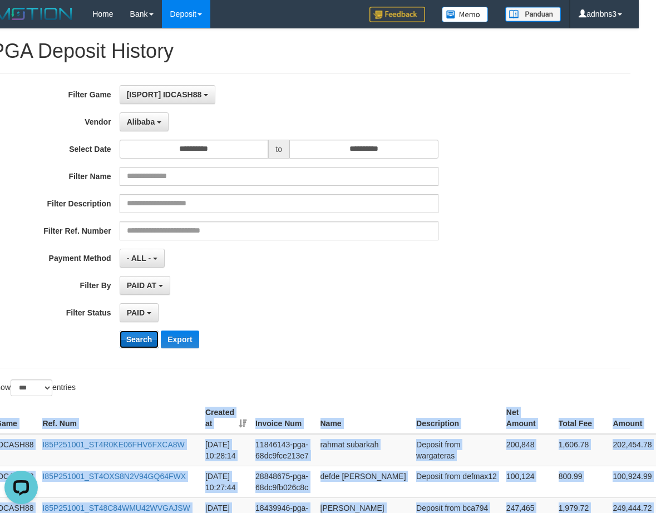
click at [139, 343] on button "Search" at bounding box center [139, 339] width 39 height 18
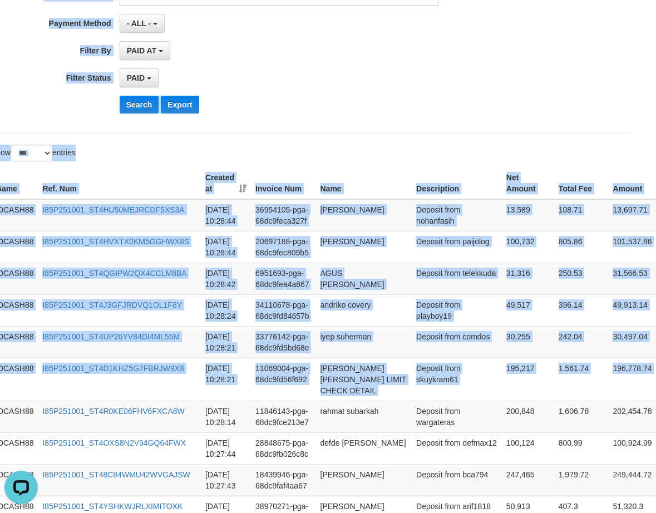
scroll to position [131, 17]
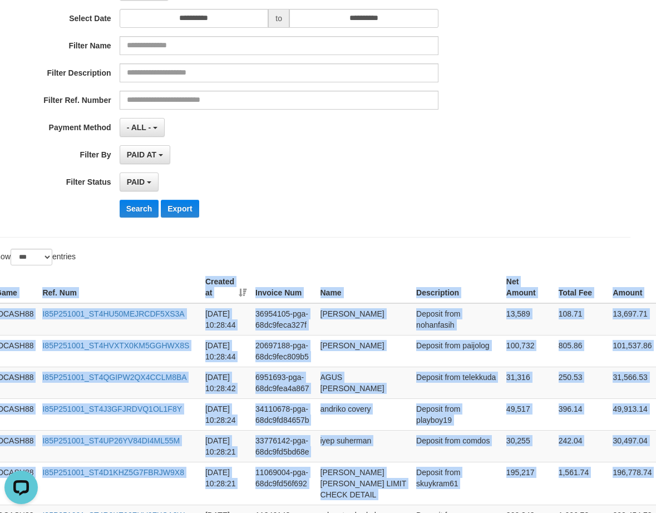
drag, startPoint x: 647, startPoint y: 192, endPoint x: 425, endPoint y: 245, distance: 228.8
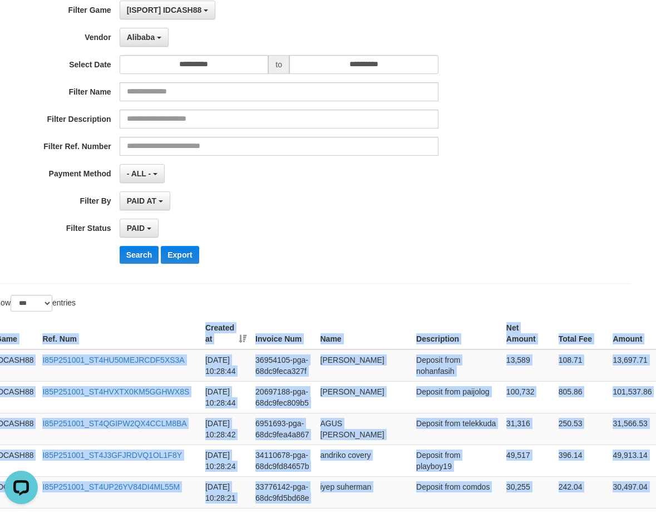
scroll to position [0, 17]
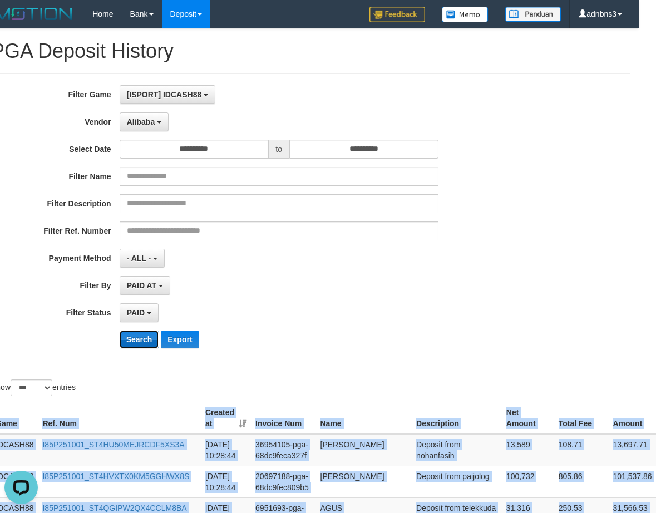
click at [132, 342] on button "Search" at bounding box center [139, 339] width 39 height 18
click at [135, 341] on button "Search" at bounding box center [139, 339] width 39 height 18
click at [136, 340] on button "Search" at bounding box center [139, 339] width 39 height 18
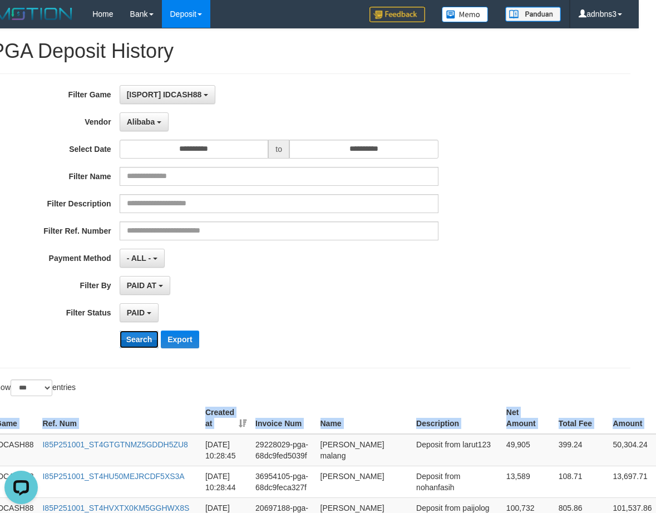
click at [142, 336] on button "Search" at bounding box center [139, 339] width 39 height 18
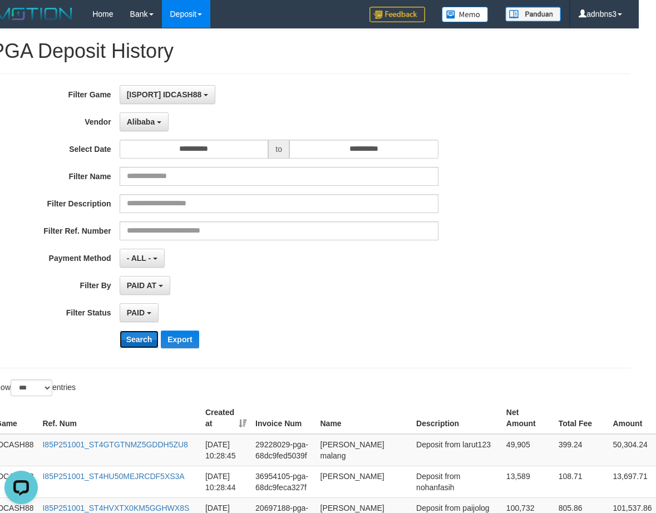
click at [144, 343] on button "Search" at bounding box center [139, 339] width 39 height 18
click at [143, 343] on button "Search" at bounding box center [139, 339] width 39 height 18
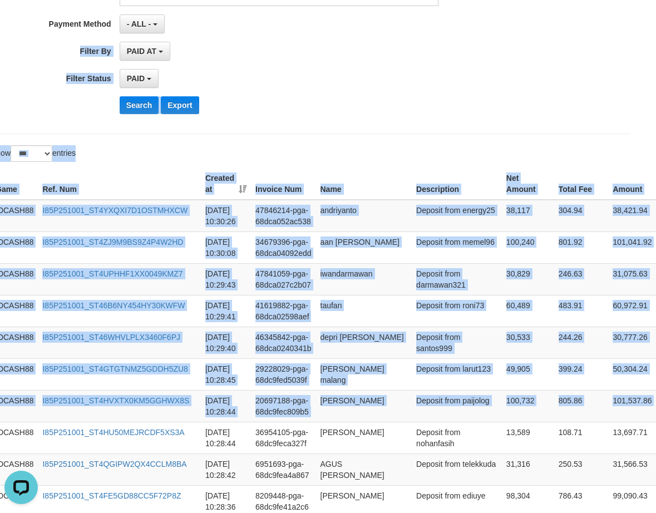
scroll to position [234, 17]
drag, startPoint x: 638, startPoint y: 223, endPoint x: 579, endPoint y: 237, distance: 60.6
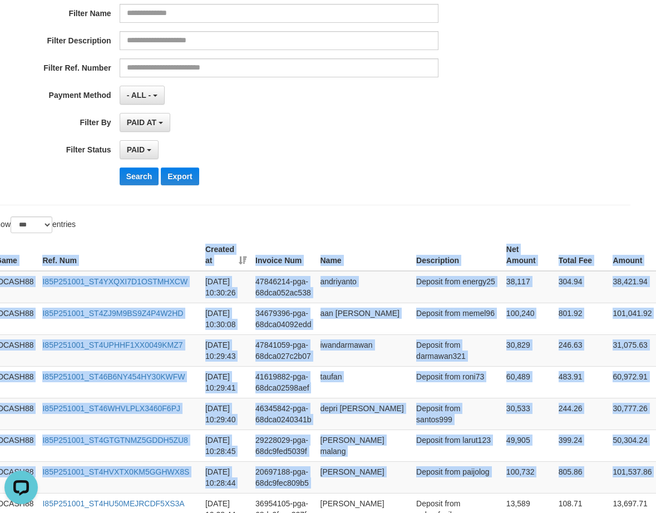
scroll to position [85, 17]
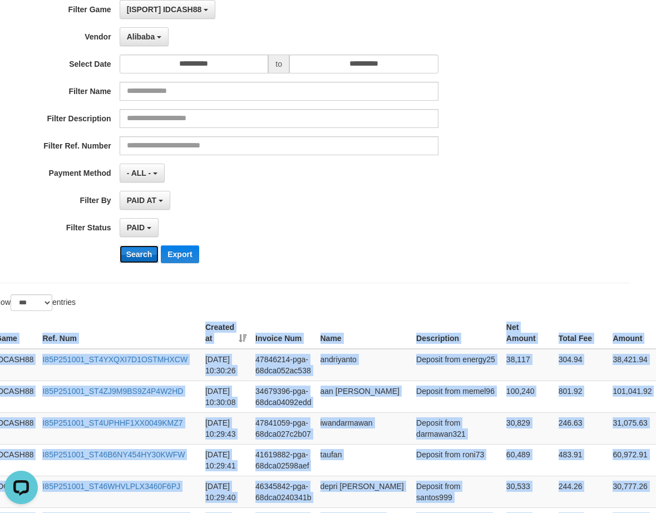
click at [137, 256] on button "Search" at bounding box center [139, 254] width 39 height 18
click at [137, 254] on button "Search" at bounding box center [139, 254] width 39 height 18
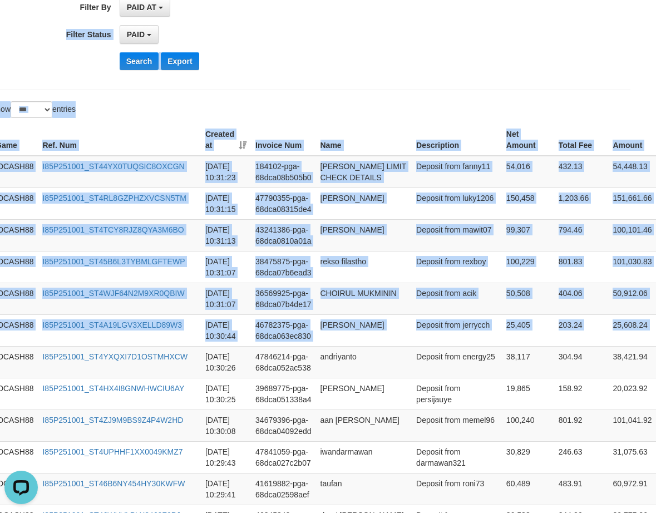
scroll to position [251, 17]
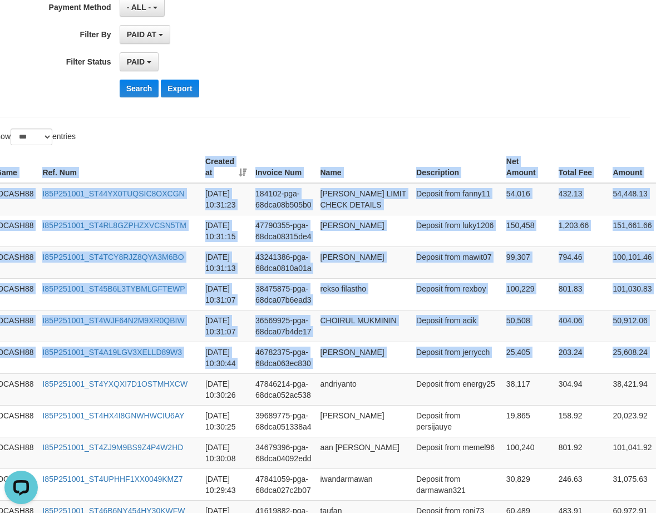
drag, startPoint x: 641, startPoint y: 225, endPoint x: 367, endPoint y: 145, distance: 285.8
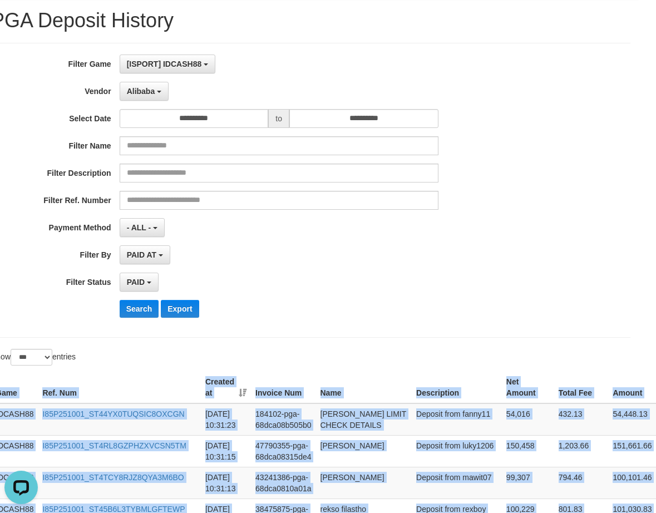
scroll to position [28, 17]
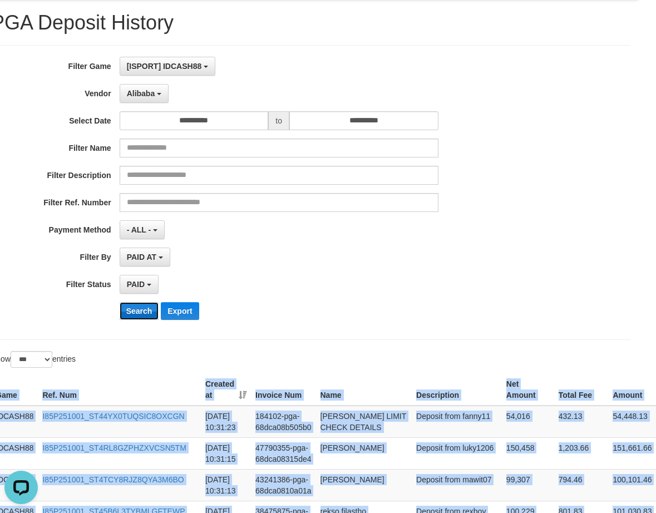
click at [142, 316] on button "Search" at bounding box center [139, 311] width 39 height 18
click at [142, 315] on button "Search" at bounding box center [139, 311] width 39 height 18
click at [142, 313] on button "Search" at bounding box center [139, 311] width 39 height 18
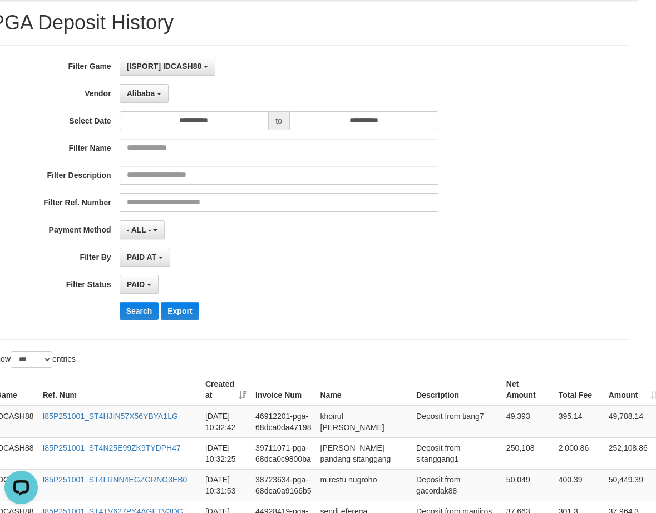
scroll to position [326, 17]
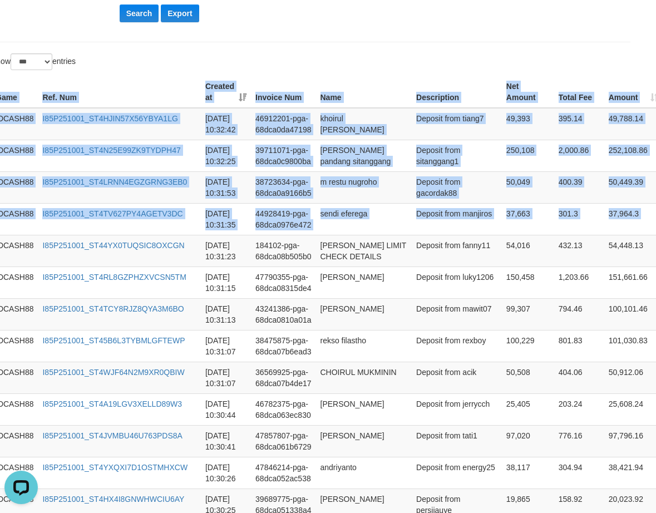
drag, startPoint x: 645, startPoint y: 218, endPoint x: 474, endPoint y: 58, distance: 233.7
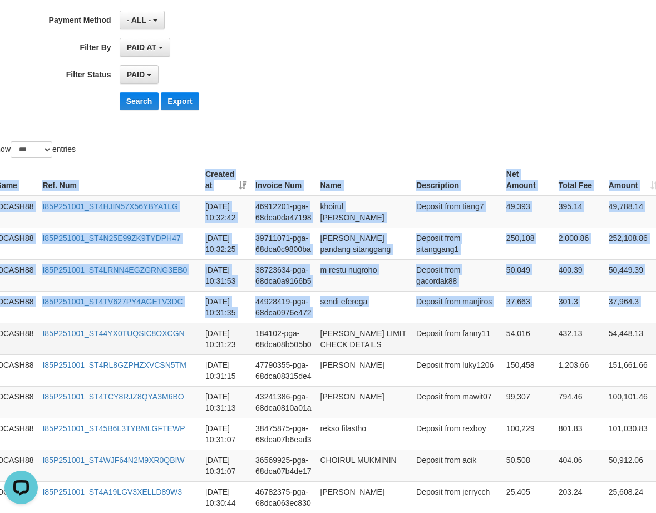
scroll to position [103, 17]
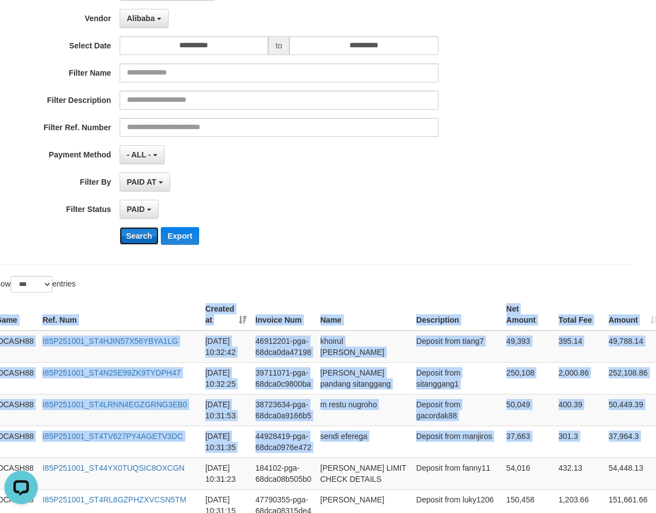
click at [143, 230] on button "Search" at bounding box center [139, 236] width 39 height 18
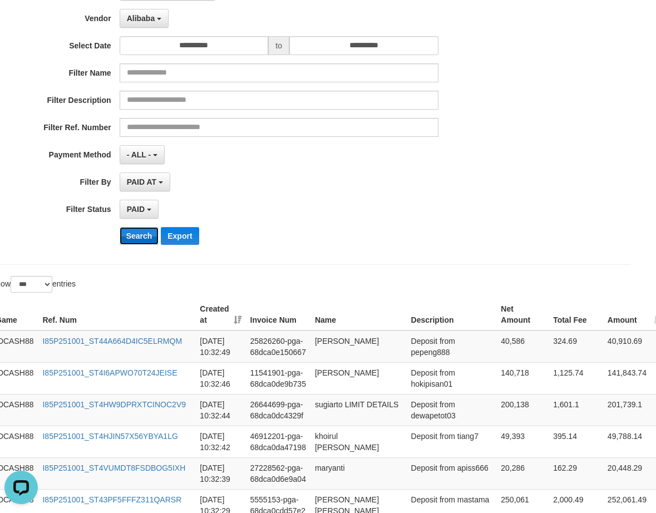
click at [138, 236] on button "Search" at bounding box center [139, 236] width 39 height 18
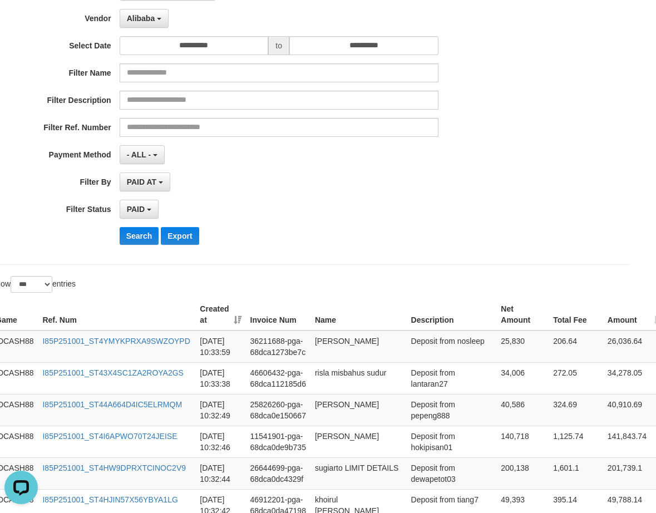
scroll to position [106, 17]
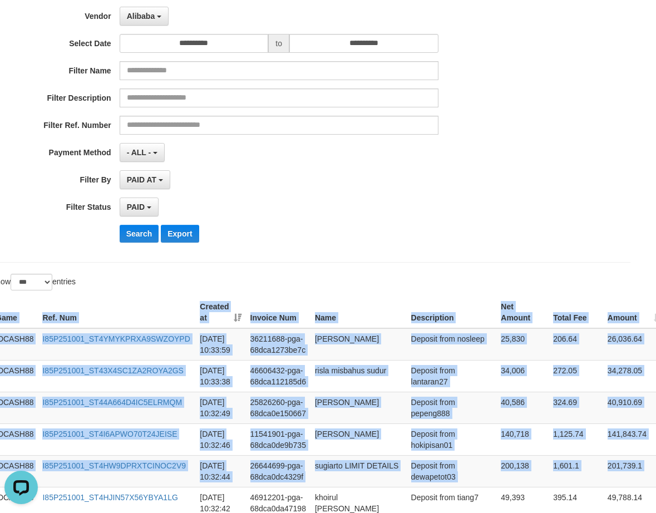
drag, startPoint x: 648, startPoint y: 467, endPoint x: 551, endPoint y: 281, distance: 209.9
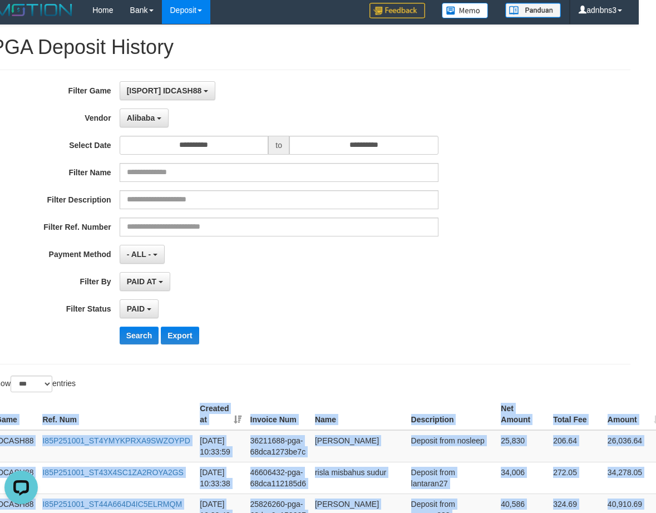
scroll to position [0, 17]
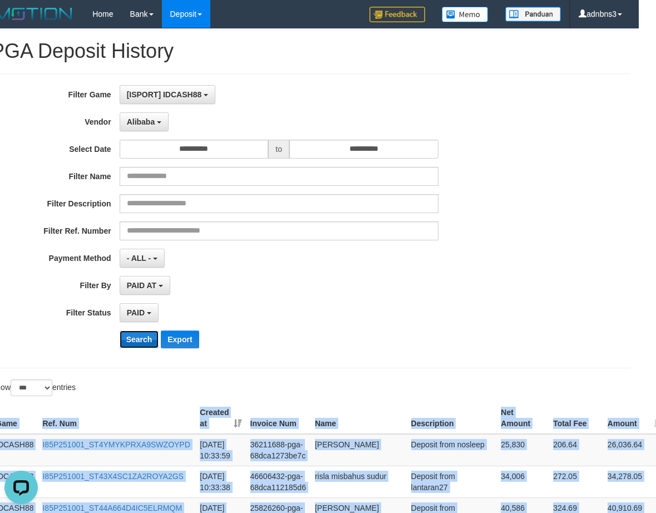
click at [129, 338] on button "Search" at bounding box center [139, 339] width 39 height 18
click at [130, 337] on button "Search" at bounding box center [139, 339] width 39 height 18
click at [131, 338] on button "Search" at bounding box center [139, 339] width 39 height 18
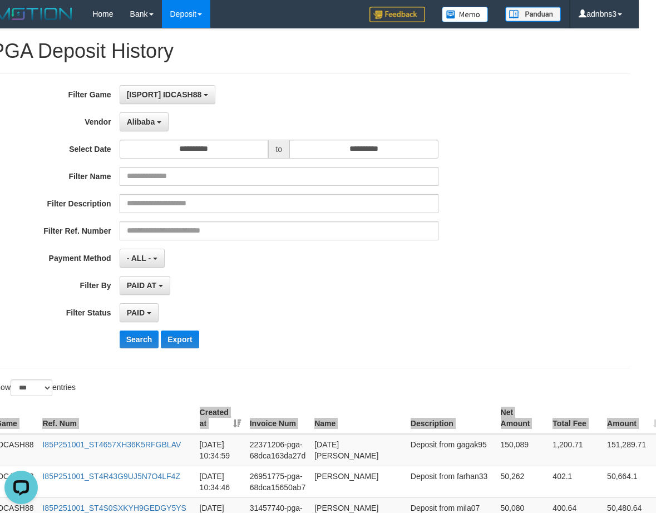
scroll to position [326, 17]
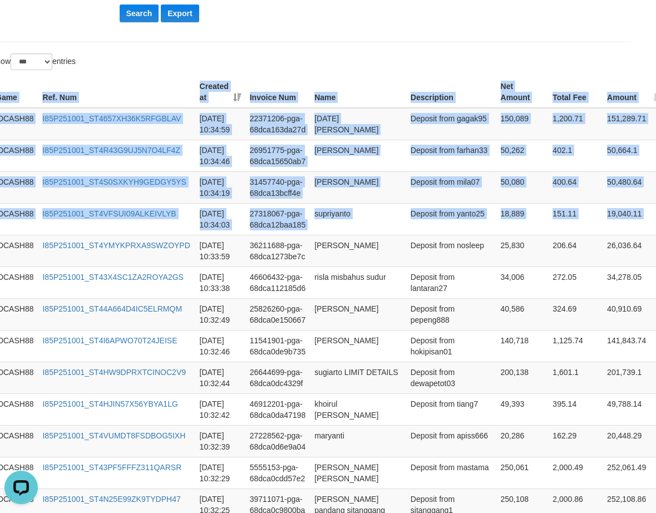
drag, startPoint x: 635, startPoint y: 229, endPoint x: 504, endPoint y: 70, distance: 206.2
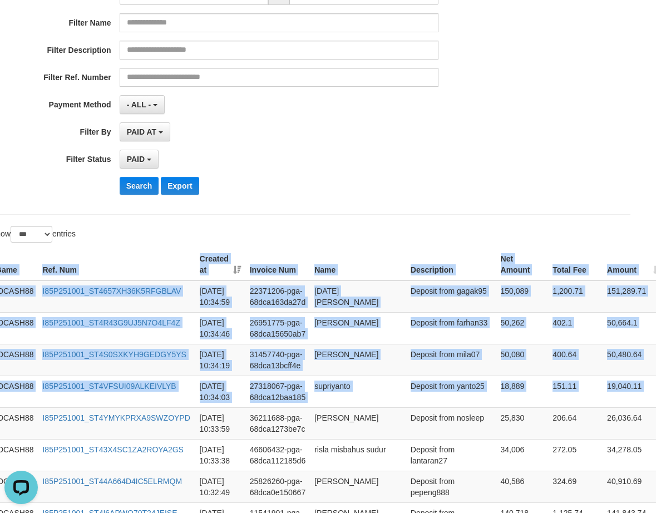
scroll to position [103, 17]
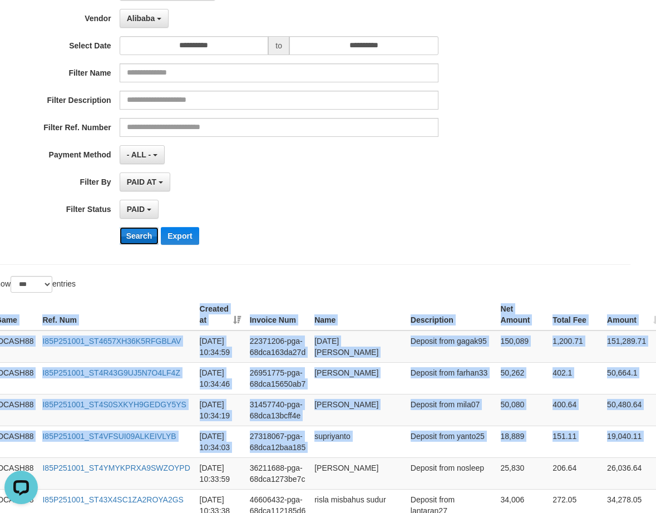
click at [139, 231] on button "Search" at bounding box center [139, 236] width 39 height 18
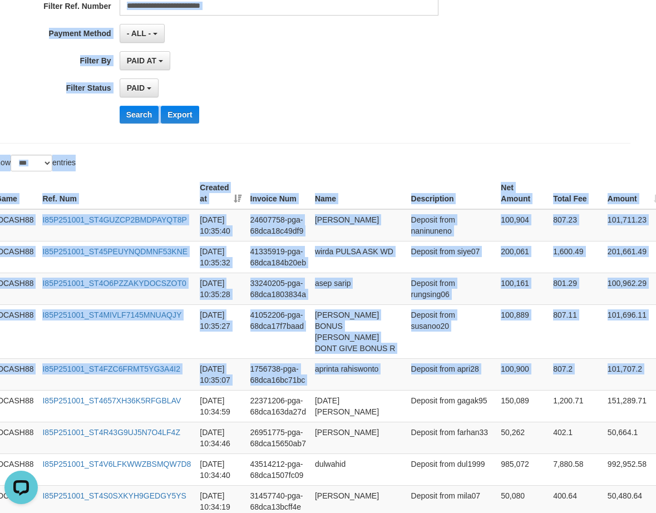
scroll to position [215, 17]
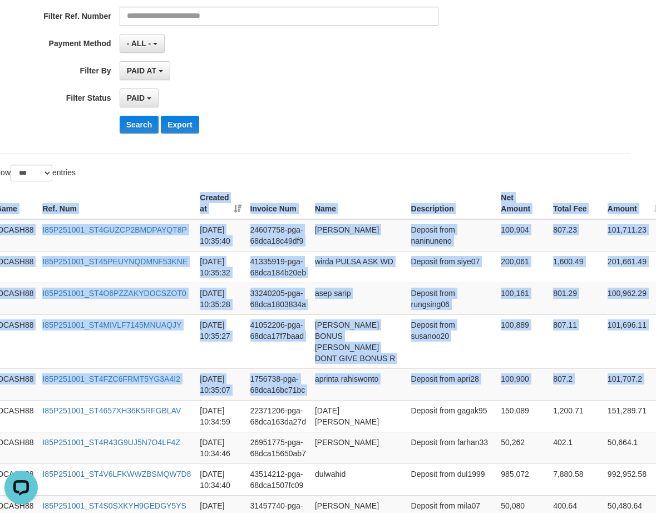
drag, startPoint x: 650, startPoint y: 221, endPoint x: 634, endPoint y: 254, distance: 36.3
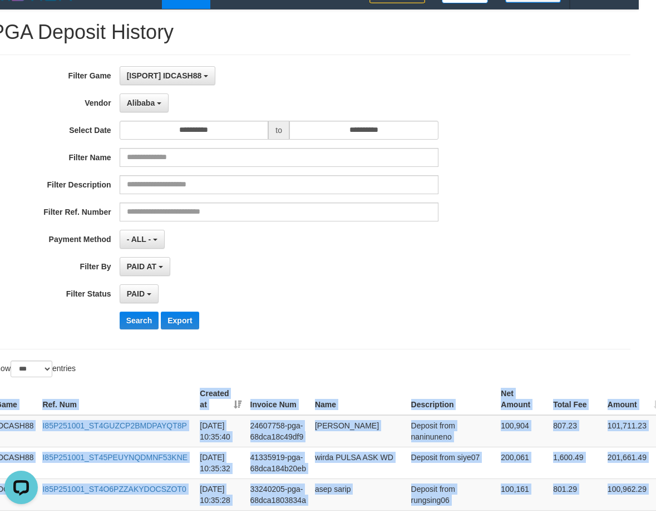
scroll to position [0, 17]
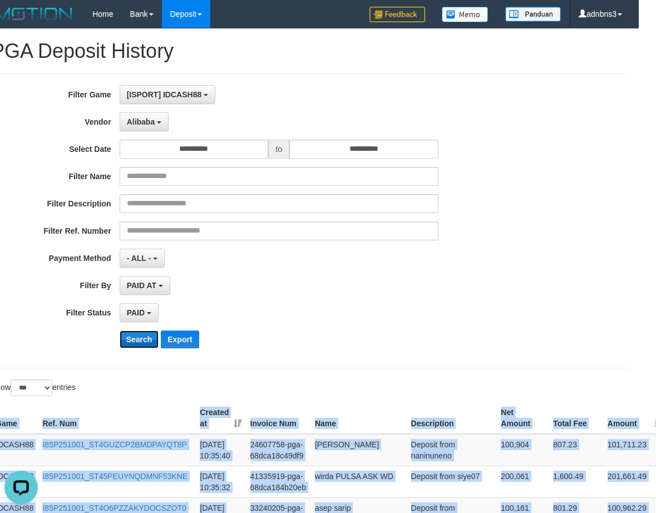
click at [133, 338] on button "Search" at bounding box center [139, 339] width 39 height 18
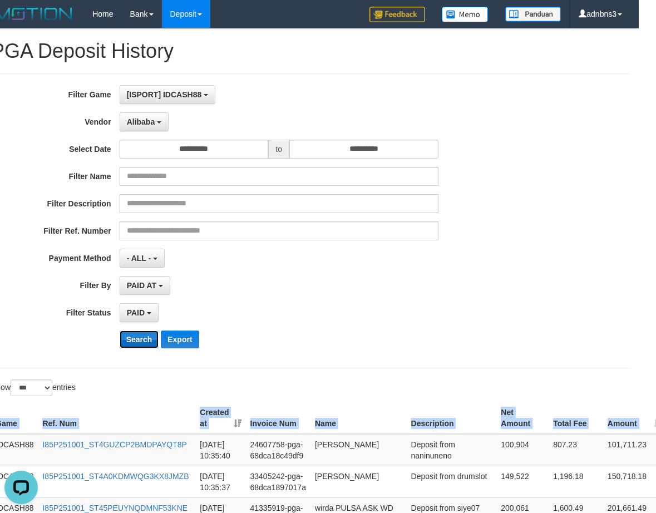
click at [134, 338] on button "Search" at bounding box center [139, 339] width 39 height 18
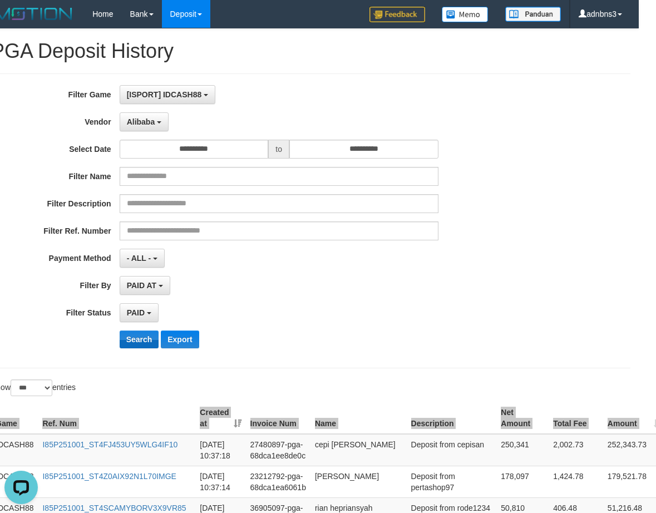
scroll to position [326, 17]
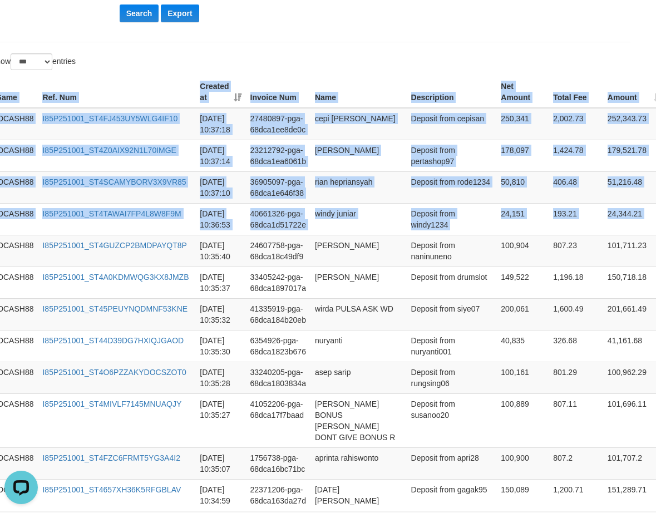
drag, startPoint x: 646, startPoint y: 221, endPoint x: 466, endPoint y: 70, distance: 234.5
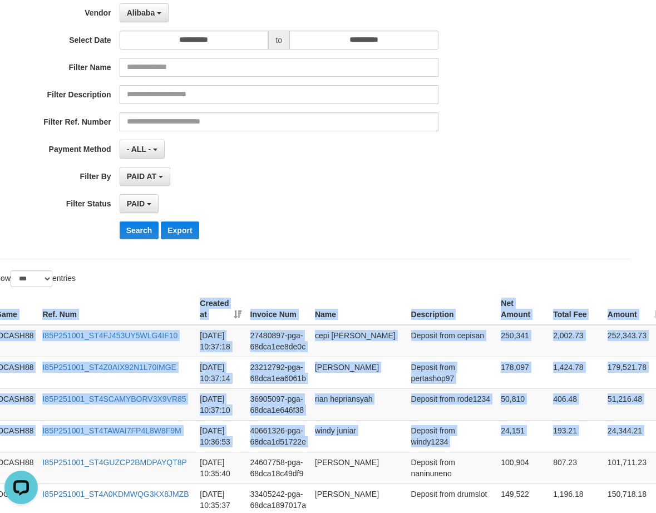
scroll to position [103, 17]
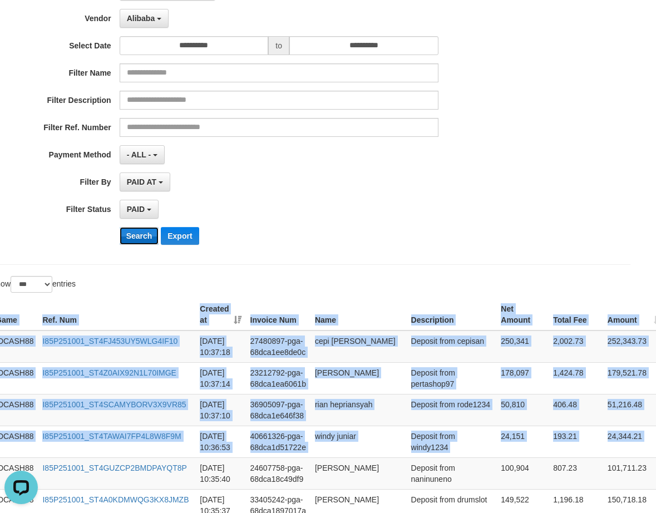
click at [138, 230] on button "Search" at bounding box center [139, 236] width 39 height 18
drag, startPoint x: 140, startPoint y: 231, endPoint x: 166, endPoint y: 241, distance: 27.8
click at [140, 232] on button "Search" at bounding box center [139, 236] width 39 height 18
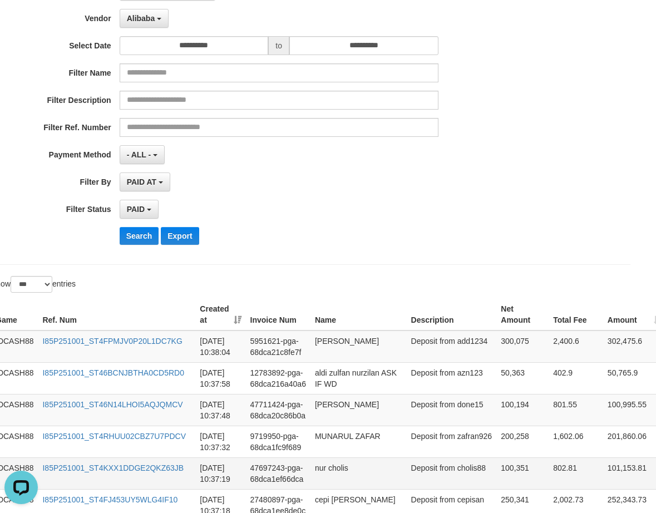
scroll to position [369, 17]
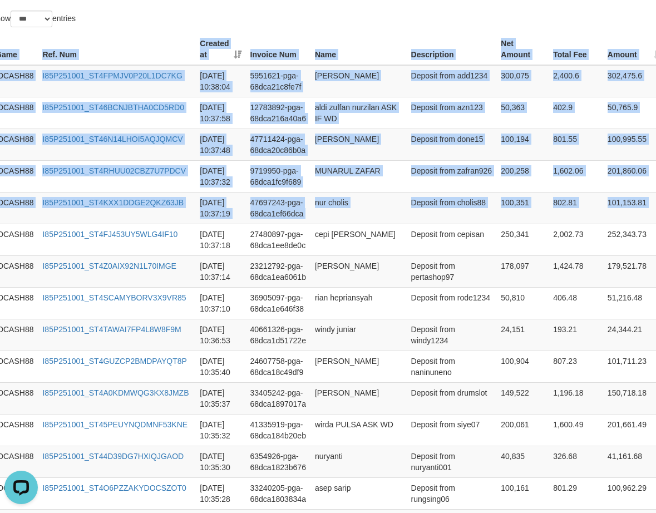
drag, startPoint x: 650, startPoint y: 223, endPoint x: 336, endPoint y: 17, distance: 374.6
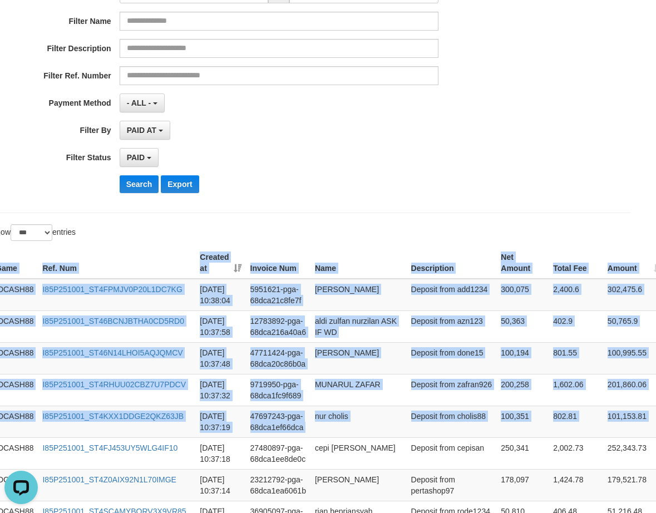
scroll to position [146, 17]
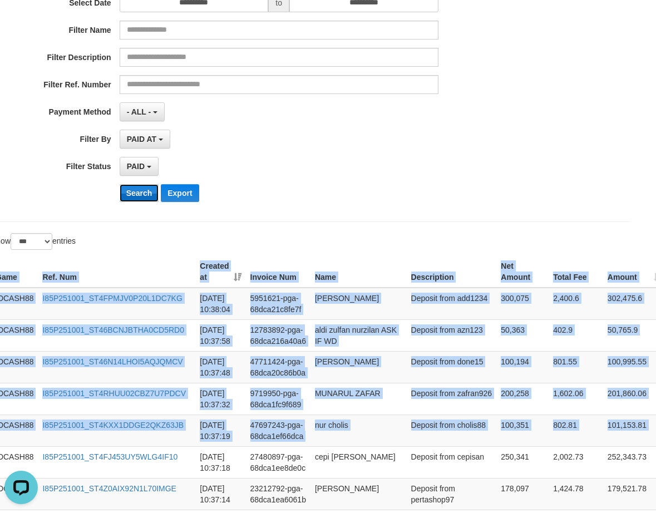
click at [141, 192] on button "Search" at bounding box center [139, 193] width 39 height 18
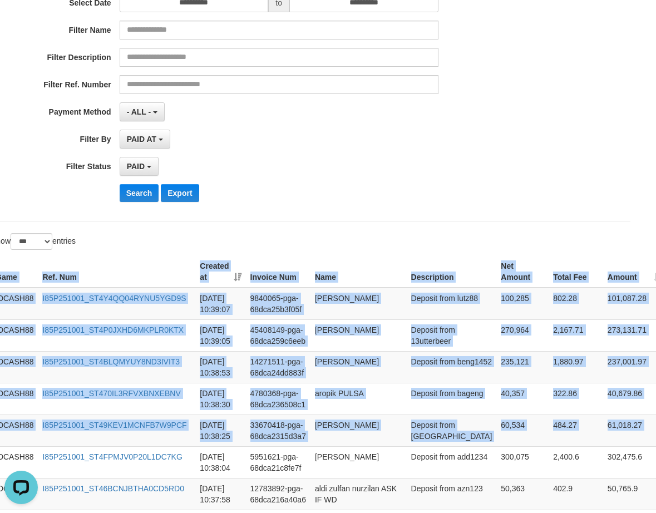
drag, startPoint x: 622, startPoint y: 419, endPoint x: 523, endPoint y: 243, distance: 201.9
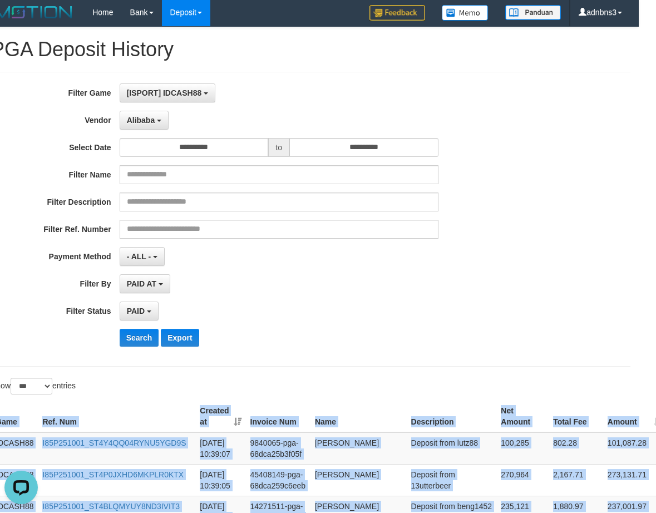
scroll to position [0, 17]
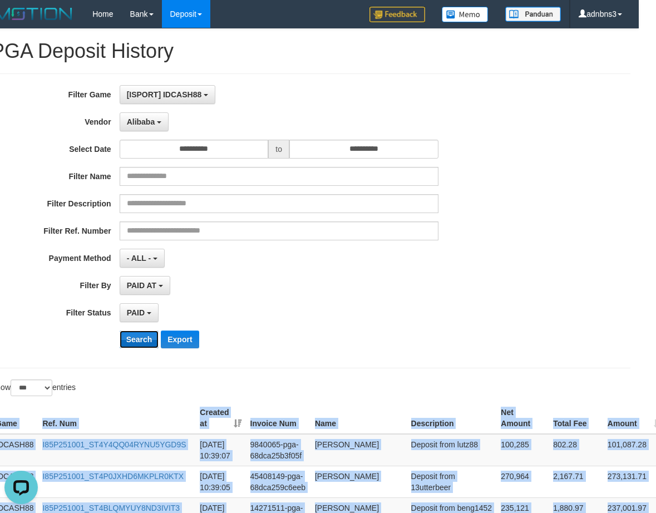
click at [130, 346] on button "Search" at bounding box center [139, 339] width 39 height 18
click at [130, 345] on button "Search" at bounding box center [139, 339] width 39 height 18
click at [130, 344] on button "Search" at bounding box center [139, 339] width 39 height 18
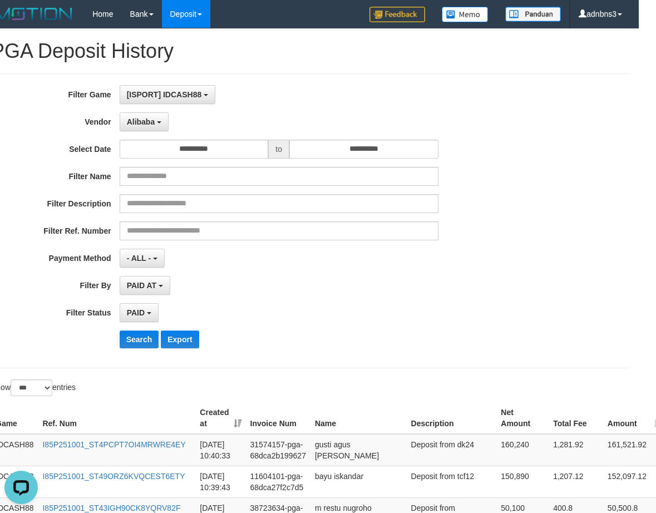
scroll to position [358, 17]
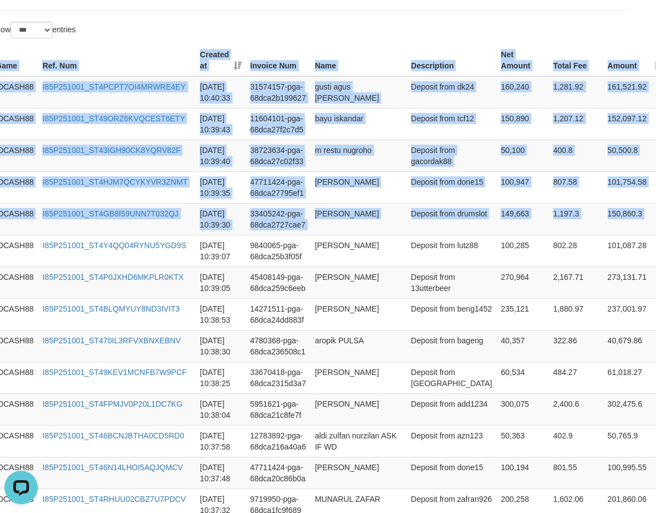
drag, startPoint x: 638, startPoint y: 221, endPoint x: 358, endPoint y: 32, distance: 337.6
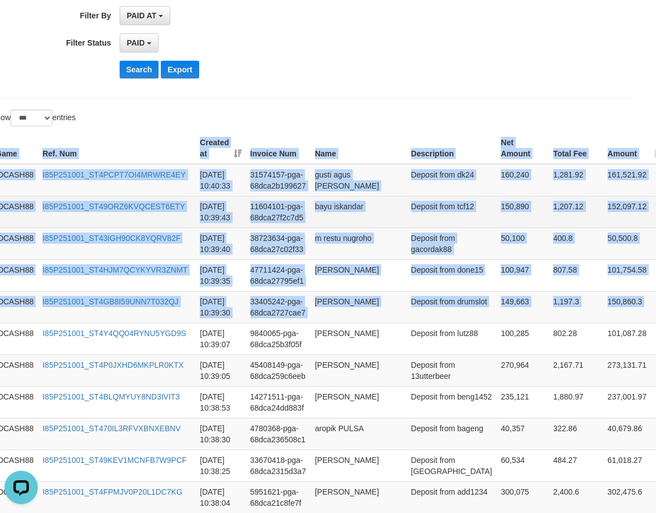
scroll to position [135, 17]
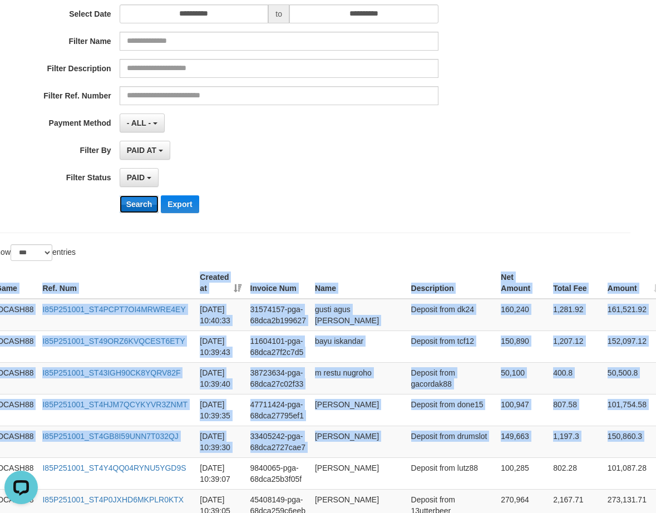
click at [137, 196] on button "Search" at bounding box center [139, 204] width 39 height 18
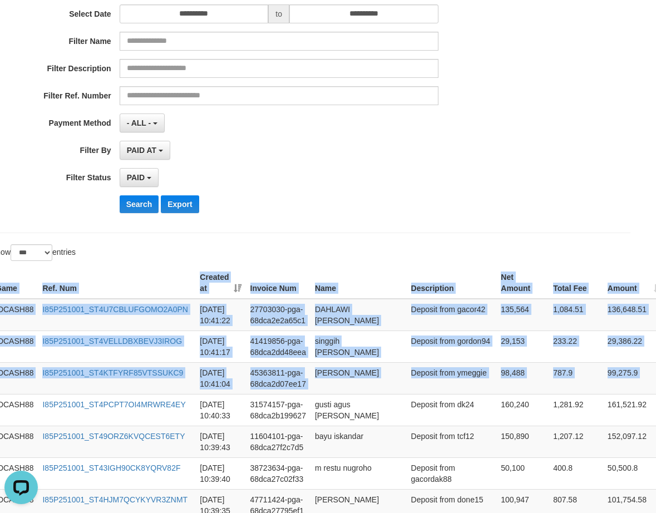
drag, startPoint x: 641, startPoint y: 391, endPoint x: 535, endPoint y: 256, distance: 171.1
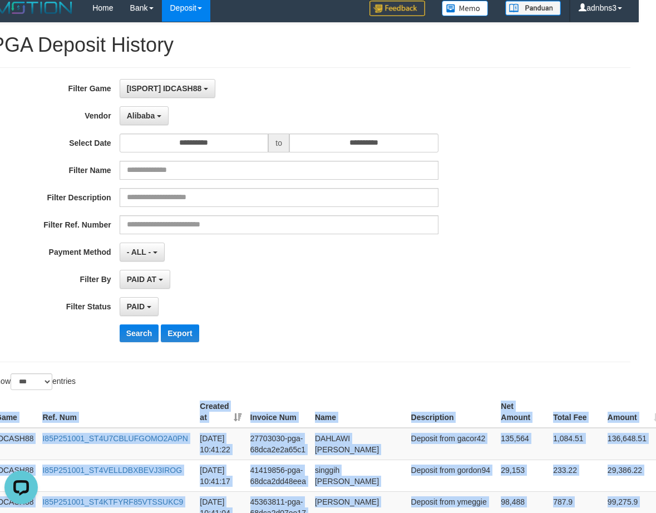
scroll to position [0, 17]
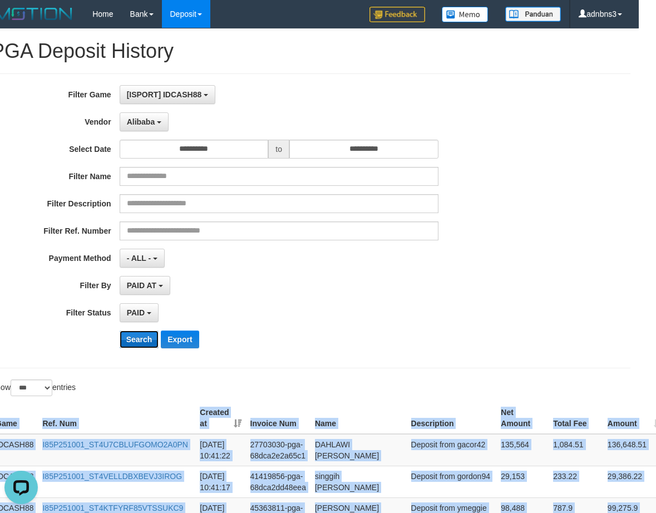
click at [139, 346] on button "Search" at bounding box center [139, 339] width 39 height 18
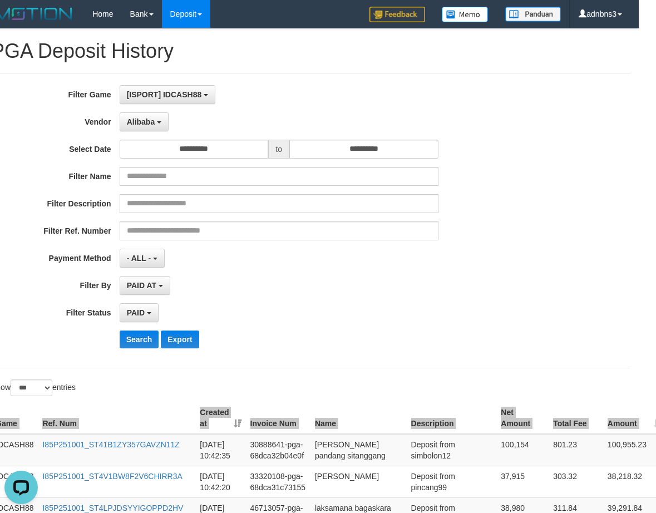
scroll to position [326, 17]
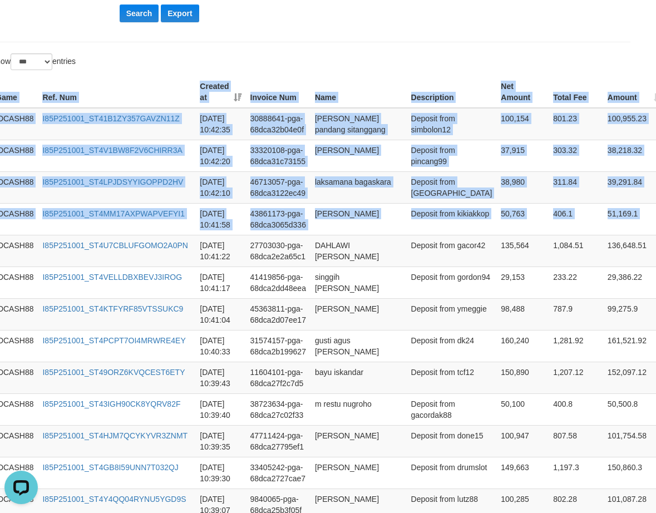
drag, startPoint x: 649, startPoint y: 221, endPoint x: 489, endPoint y: 61, distance: 226.9
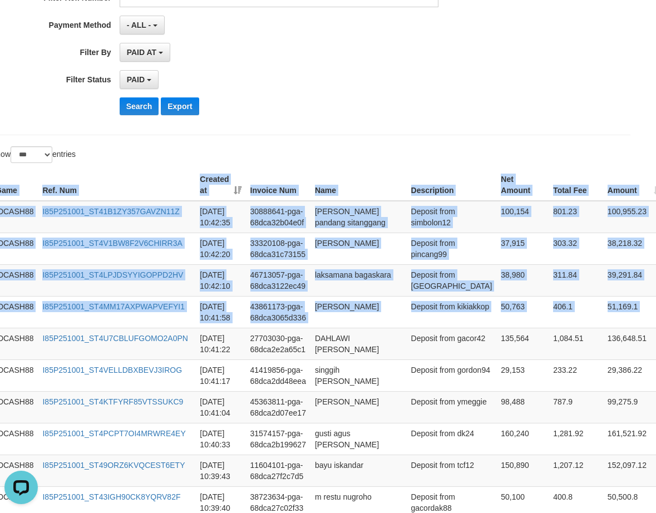
scroll to position [103, 17]
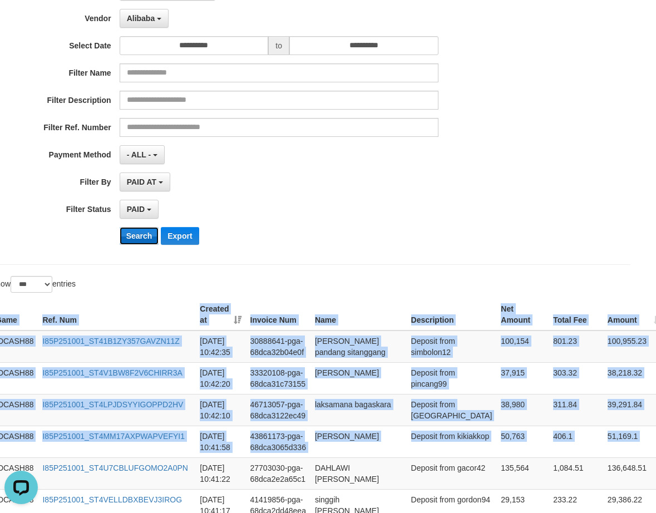
click at [141, 231] on button "Search" at bounding box center [139, 236] width 39 height 18
click at [141, 226] on div "**********" at bounding box center [256, 117] width 547 height 271
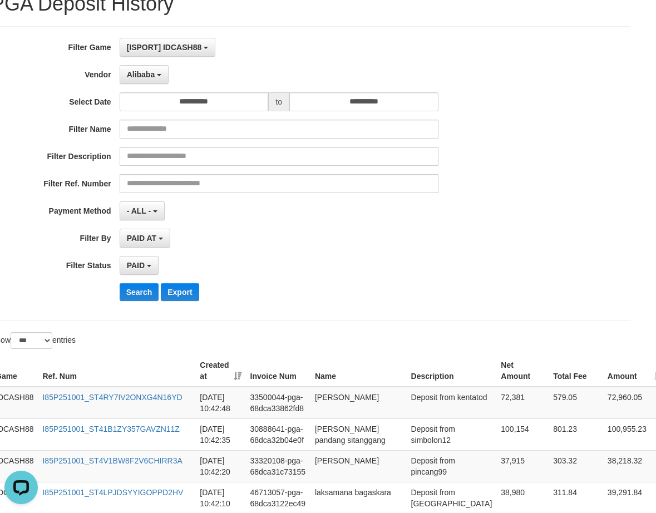
scroll to position [0, 17]
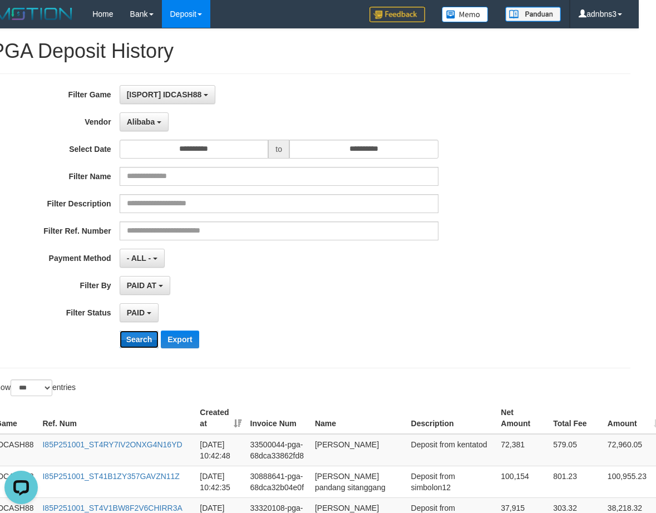
click at [138, 338] on button "Search" at bounding box center [139, 339] width 39 height 18
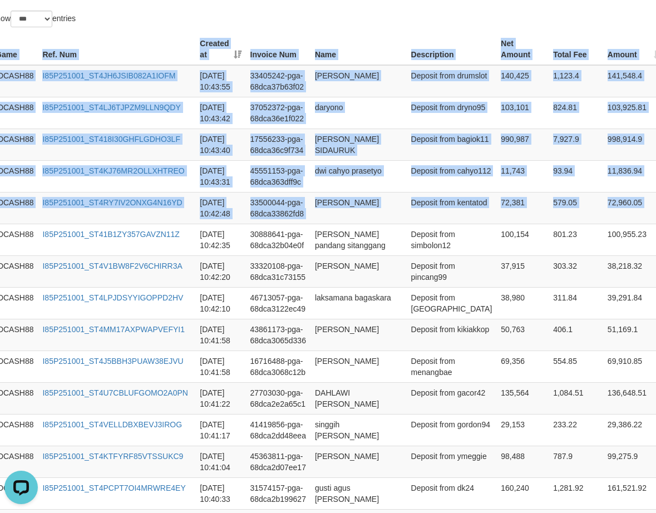
drag, startPoint x: 643, startPoint y: 224, endPoint x: 339, endPoint y: 18, distance: 366.9
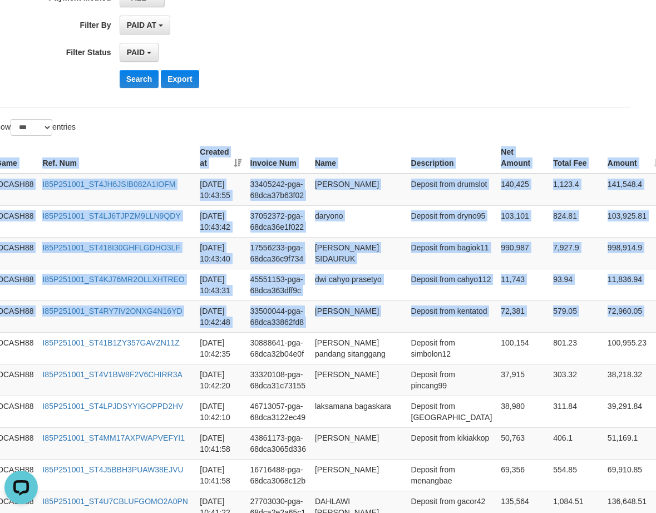
scroll to position [146, 17]
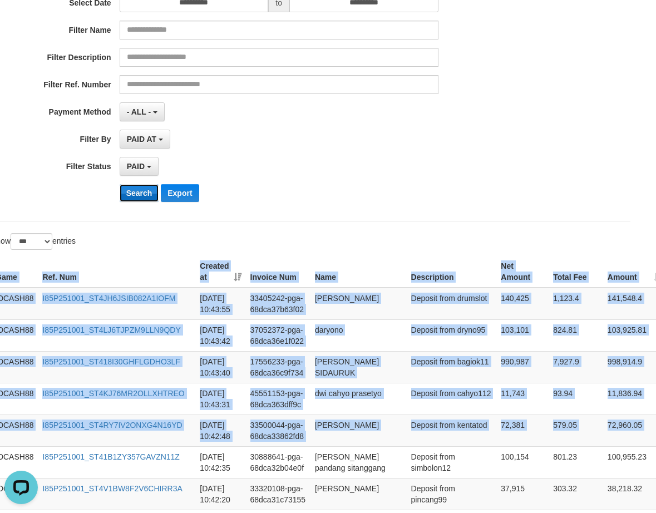
click at [127, 193] on button "Search" at bounding box center [139, 193] width 39 height 18
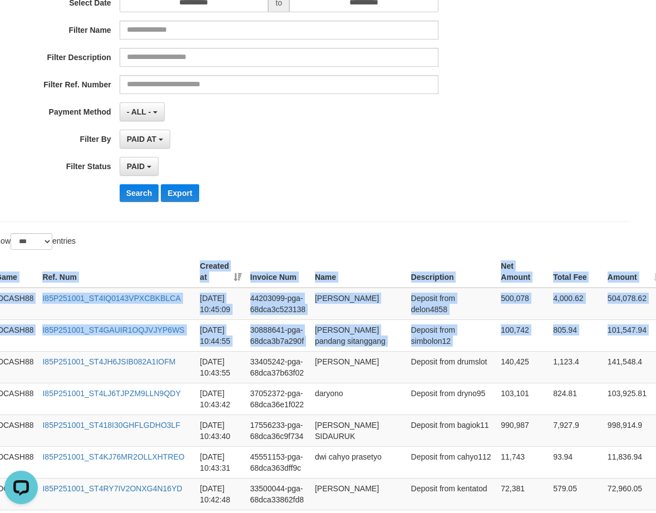
drag, startPoint x: 636, startPoint y: 344, endPoint x: 523, endPoint y: 240, distance: 153.1
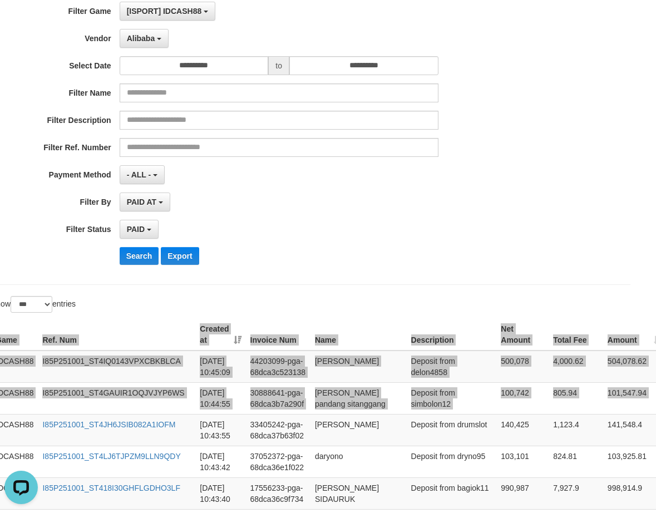
scroll to position [0, 17]
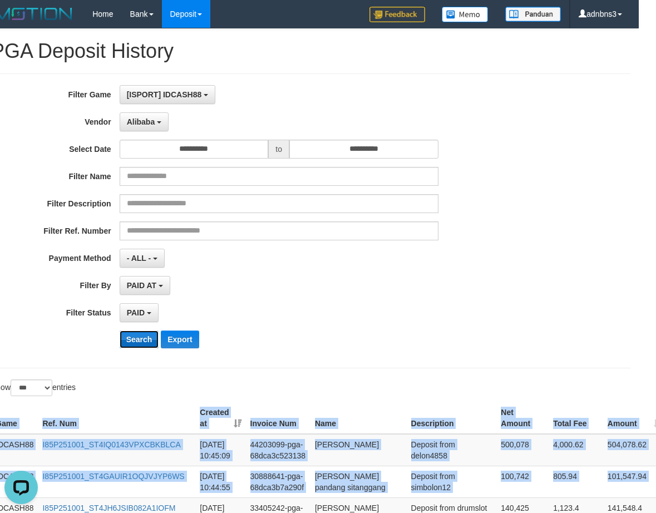
click at [137, 341] on button "Search" at bounding box center [139, 339] width 39 height 18
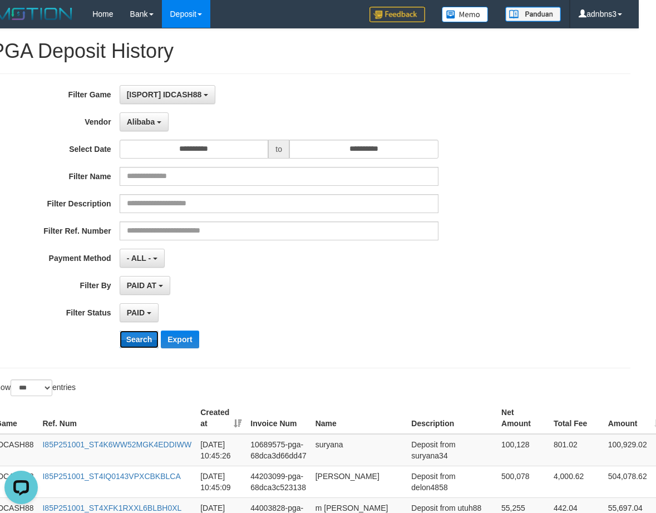
click at [139, 337] on button "Search" at bounding box center [139, 339] width 39 height 18
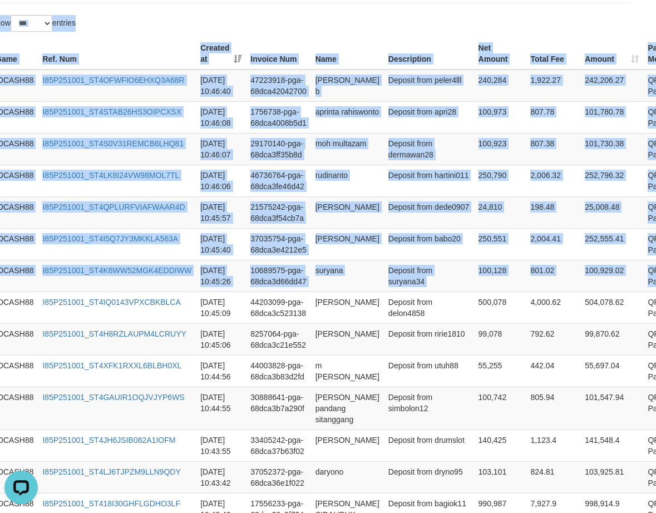
scroll to position [281, 17]
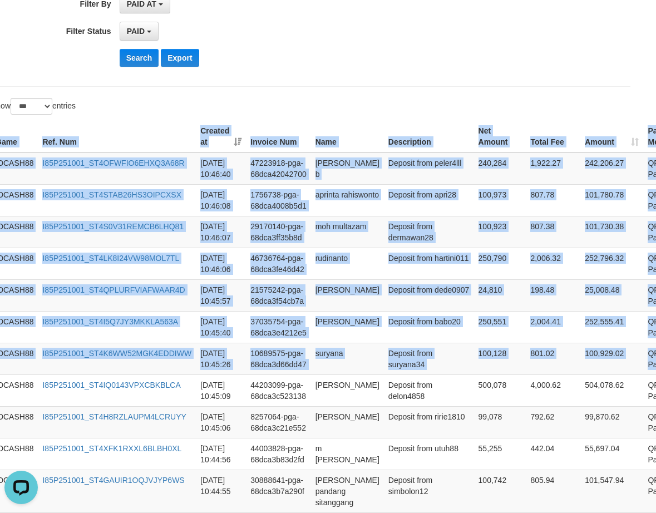
drag, startPoint x: 636, startPoint y: 224, endPoint x: 381, endPoint y: 98, distance: 284.0
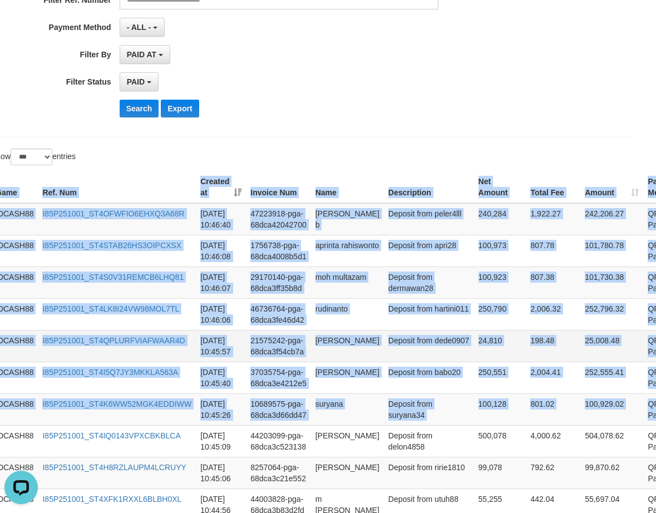
scroll to position [59, 17]
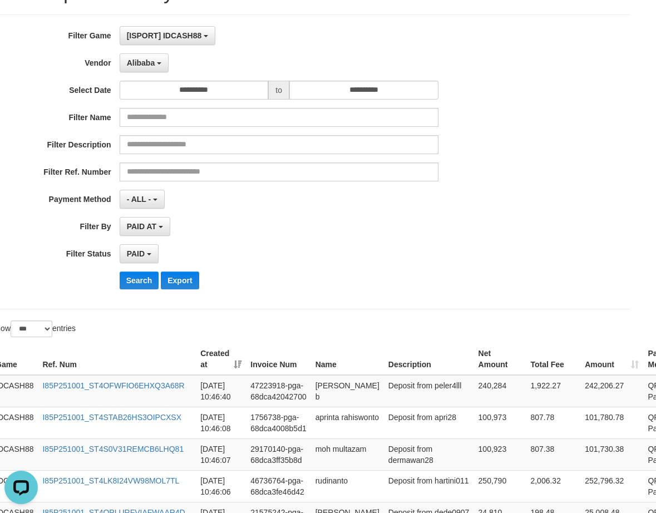
click at [141, 290] on div "**********" at bounding box center [256, 161] width 547 height 271
click at [138, 286] on button "Search" at bounding box center [139, 280] width 39 height 18
click at [136, 282] on button "Search" at bounding box center [139, 280] width 39 height 18
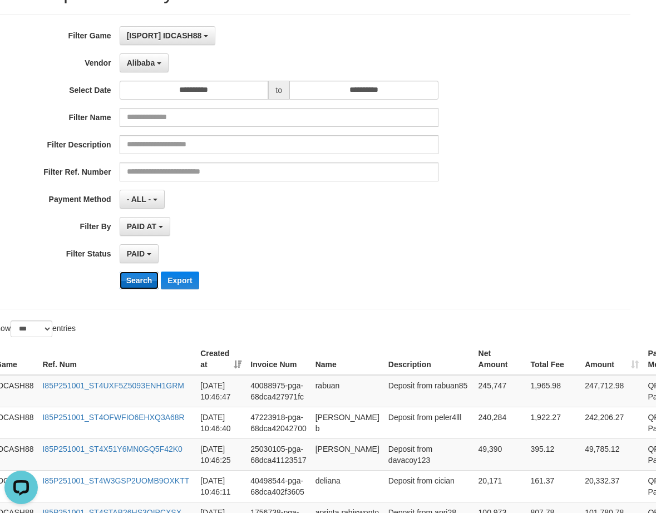
click at [131, 284] on button "Search" at bounding box center [139, 280] width 39 height 18
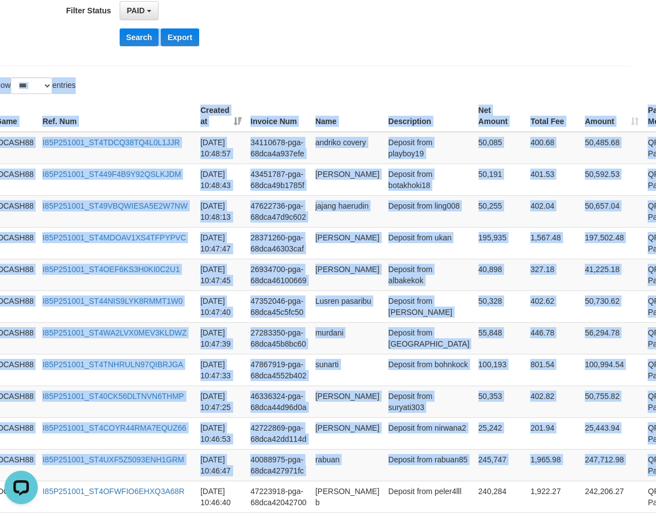
scroll to position [290, 17]
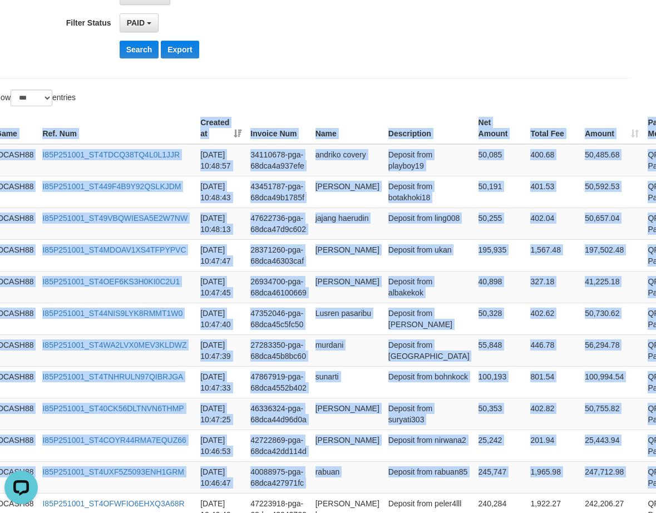
drag, startPoint x: 637, startPoint y: 224, endPoint x: 369, endPoint y: 93, distance: 298.4
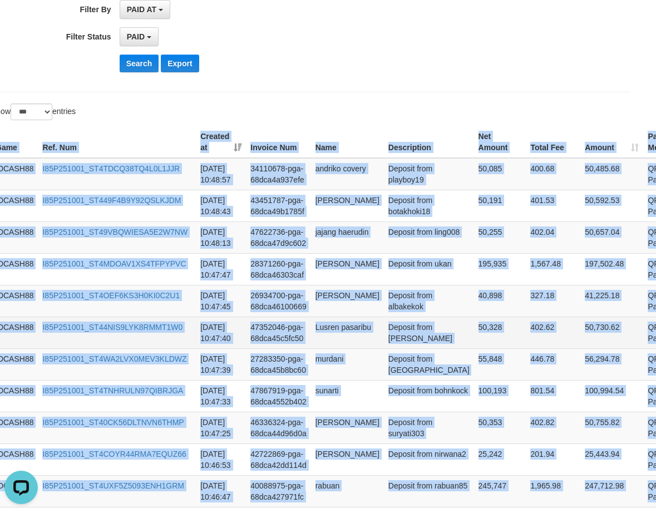
scroll to position [0, 17]
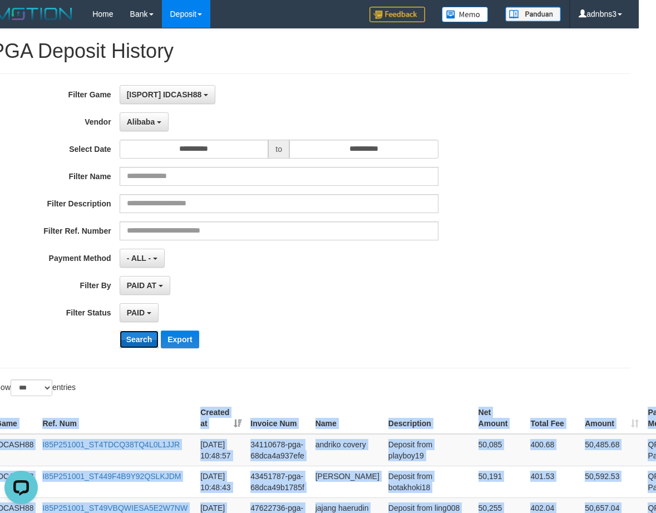
click at [127, 341] on button "Search" at bounding box center [139, 339] width 39 height 18
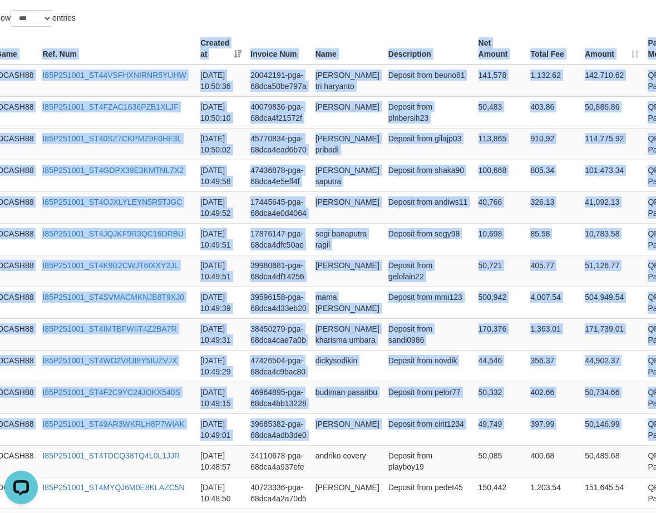
scroll to position [340, 17]
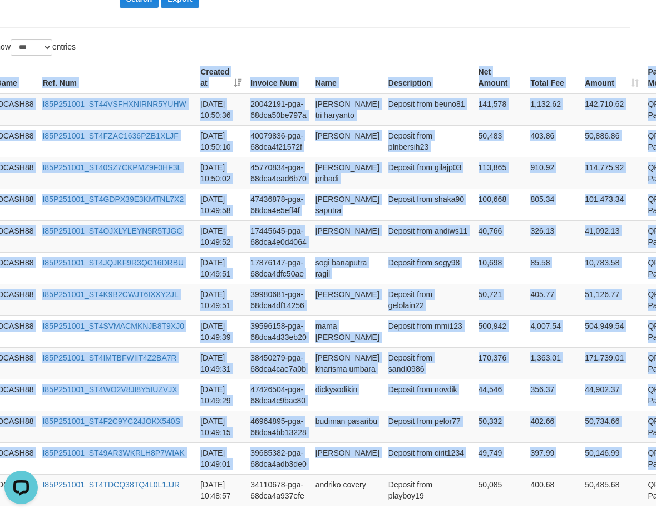
drag, startPoint x: 619, startPoint y: 217, endPoint x: 358, endPoint y: 47, distance: 311.4
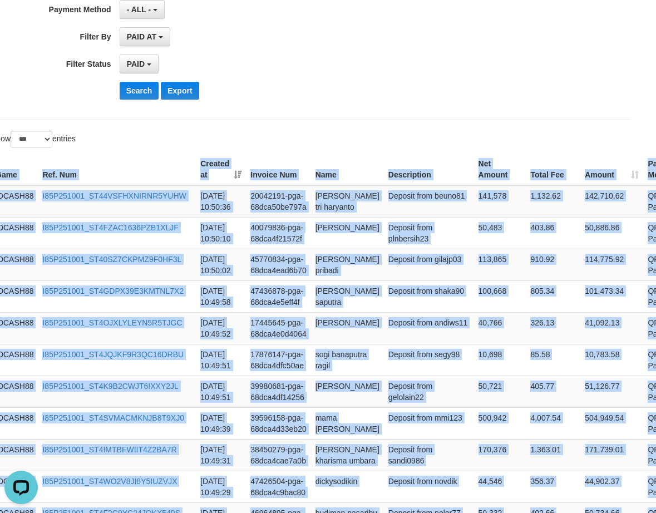
scroll to position [118, 17]
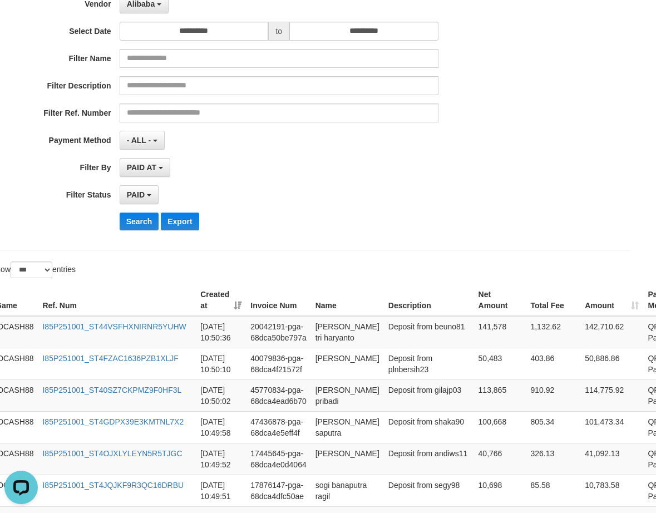
click at [136, 211] on div "**********" at bounding box center [256, 102] width 547 height 271
click at [137, 213] on div "**********" at bounding box center [256, 102] width 547 height 271
click at [140, 222] on button "Search" at bounding box center [139, 221] width 39 height 18
click at [140, 223] on button "Search" at bounding box center [139, 221] width 39 height 18
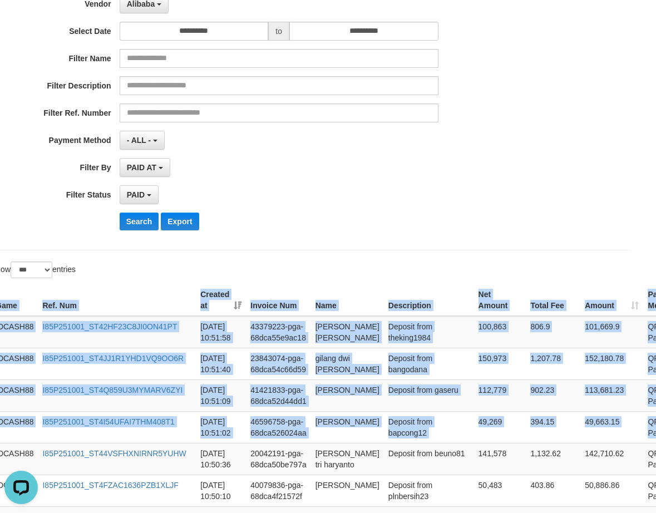
drag, startPoint x: 637, startPoint y: 431, endPoint x: 539, endPoint y: 267, distance: 190.3
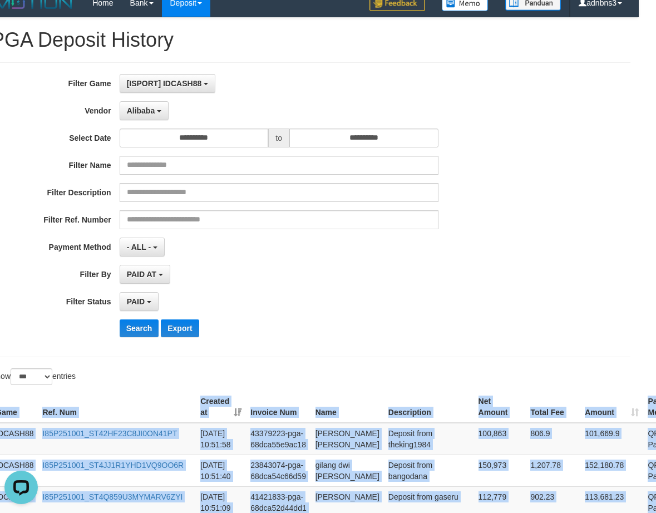
scroll to position [0, 17]
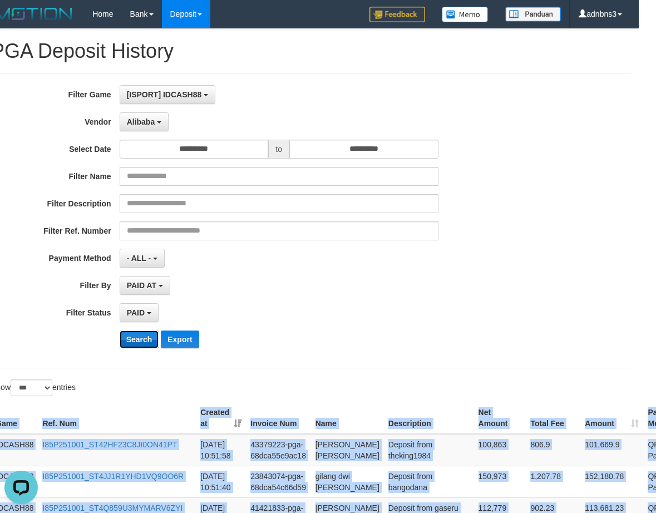
click at [135, 340] on button "Search" at bounding box center [139, 339] width 39 height 18
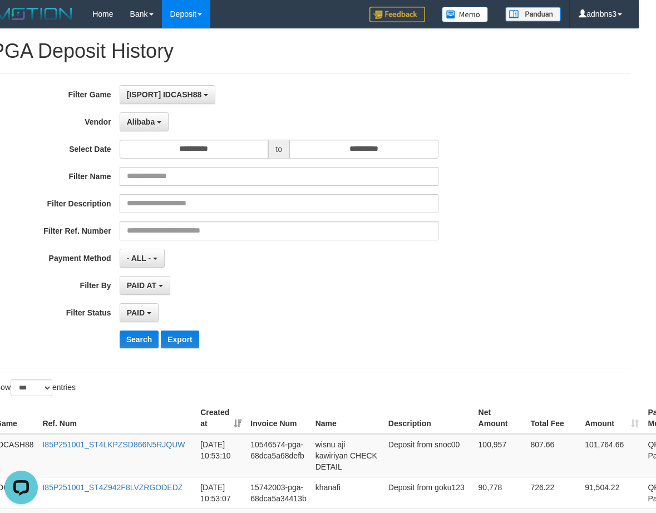
scroll to position [369, 17]
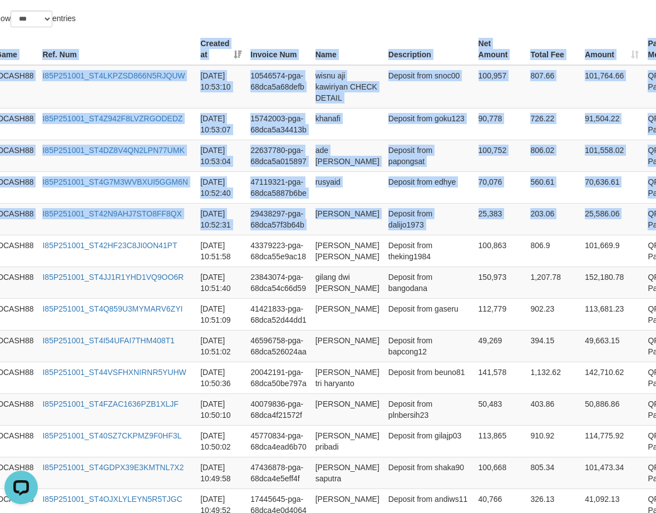
drag, startPoint x: 637, startPoint y: 222, endPoint x: 352, endPoint y: 29, distance: 344.4
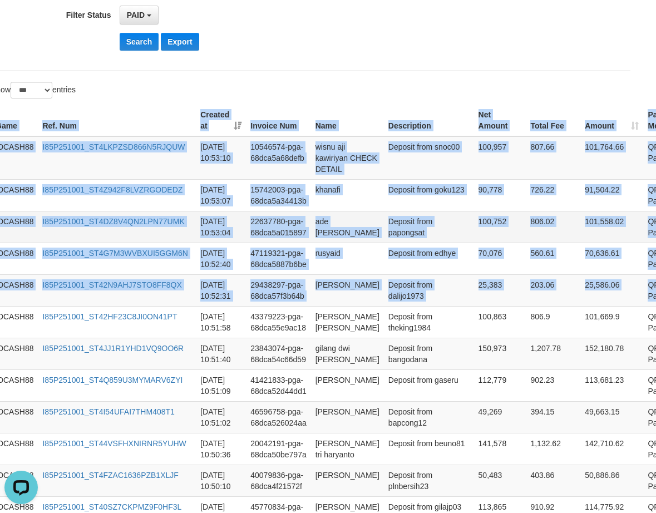
scroll to position [146, 17]
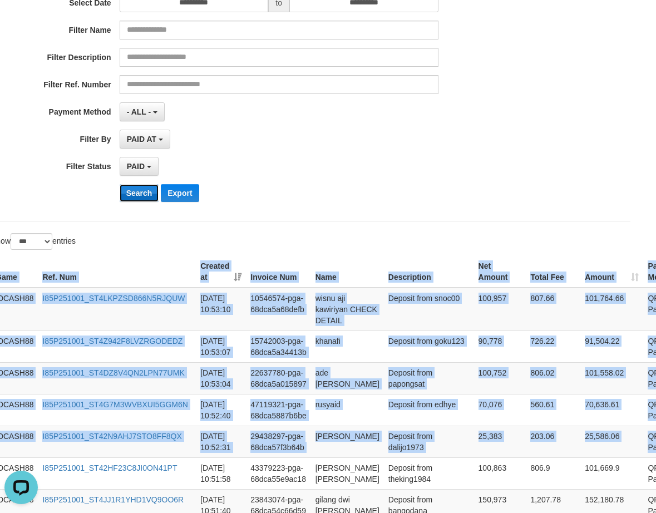
click at [136, 195] on button "Search" at bounding box center [139, 193] width 39 height 18
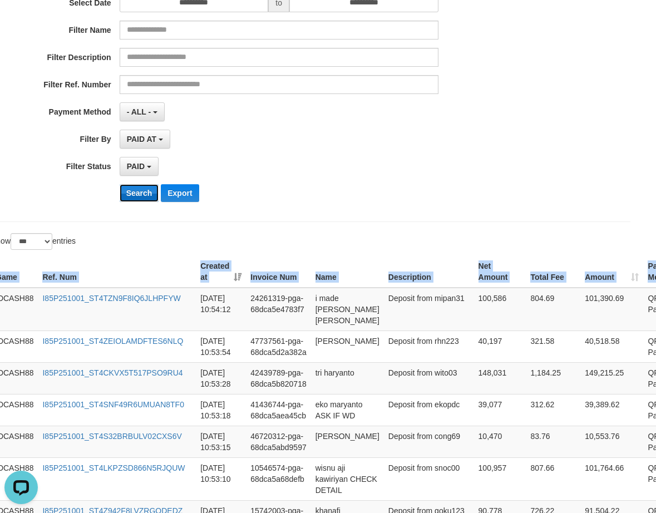
click at [146, 192] on button "Search" at bounding box center [139, 193] width 39 height 18
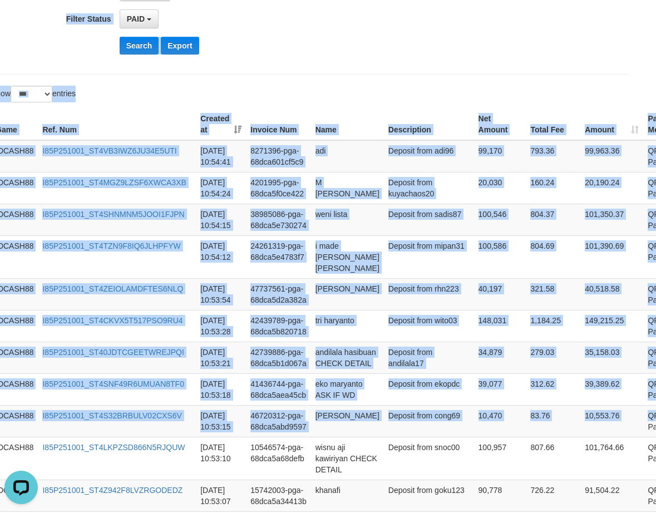
scroll to position [247, 17]
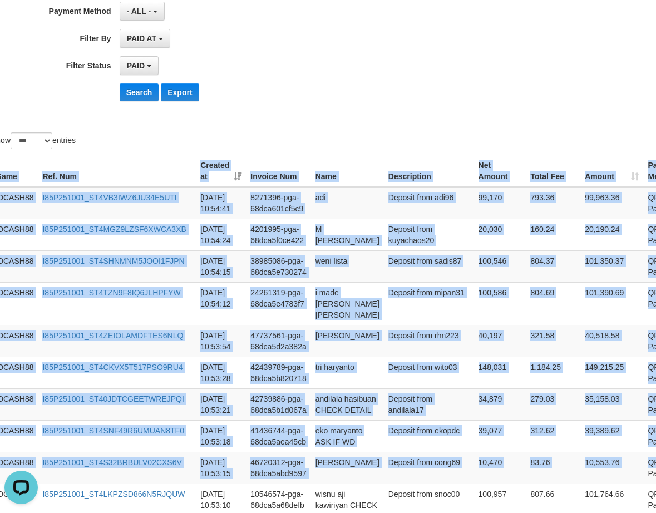
drag, startPoint x: 641, startPoint y: 218, endPoint x: 388, endPoint y: 147, distance: 262.2
click at [132, 86] on button "Search" at bounding box center [139, 92] width 39 height 18
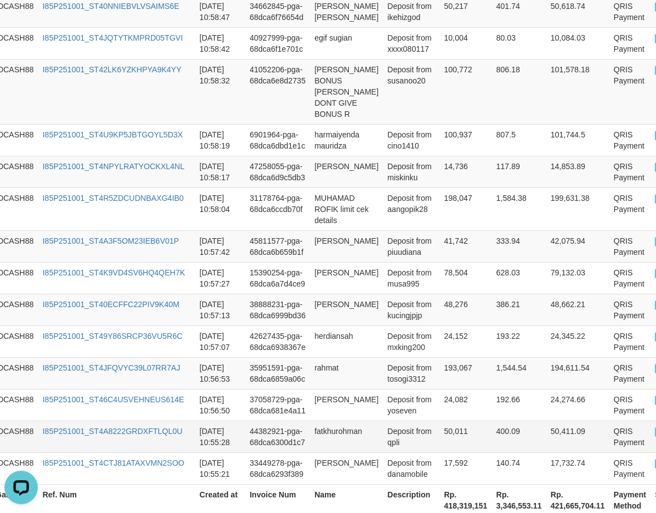
scroll to position [3278, 17]
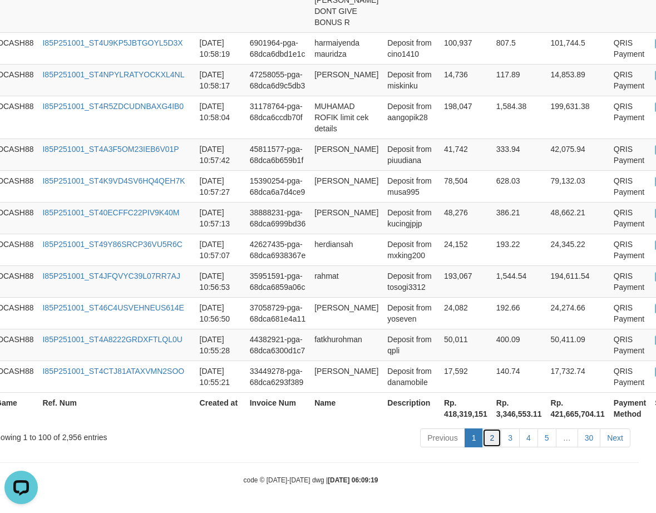
click at [498, 434] on link "2" at bounding box center [491, 437] width 19 height 19
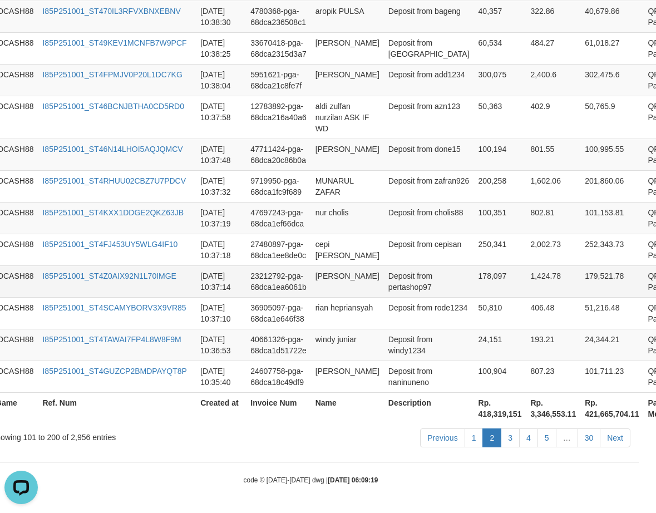
scroll to position [358, 17]
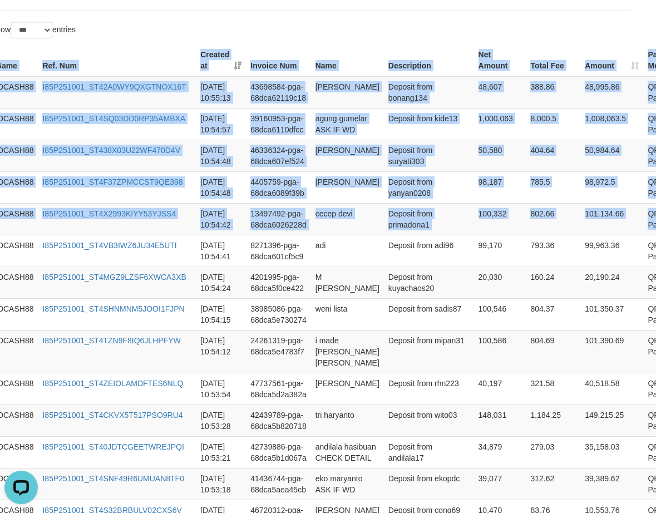
drag, startPoint x: 639, startPoint y: 222, endPoint x: 377, endPoint y: 21, distance: 330.8
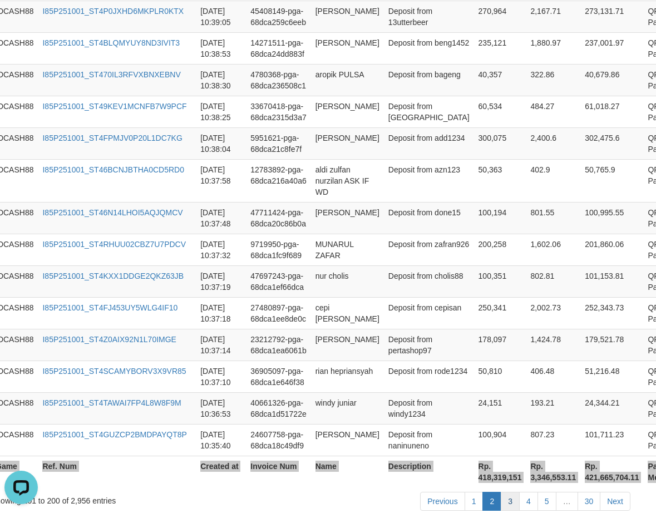
scroll to position [3289, 17]
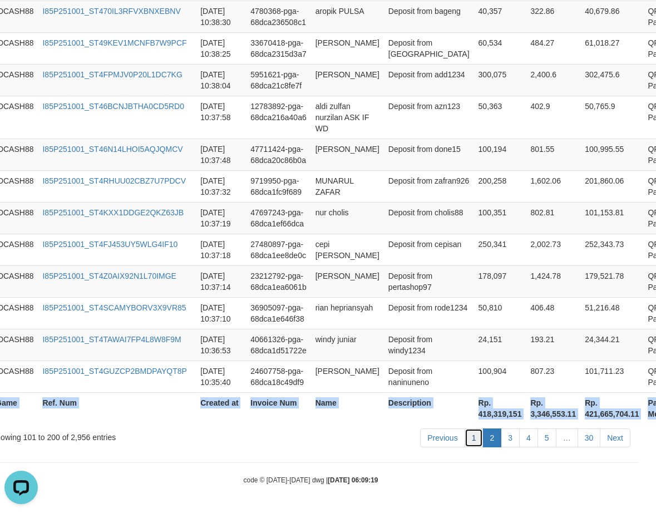
click at [476, 442] on link "1" at bounding box center [473, 437] width 19 height 19
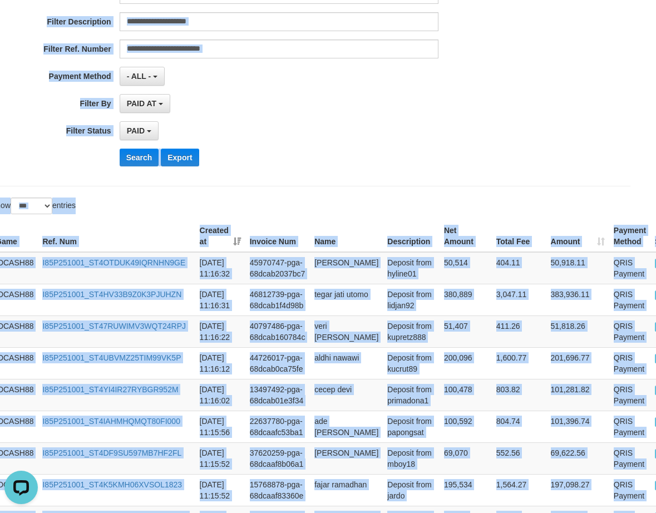
scroll to position [0, 17]
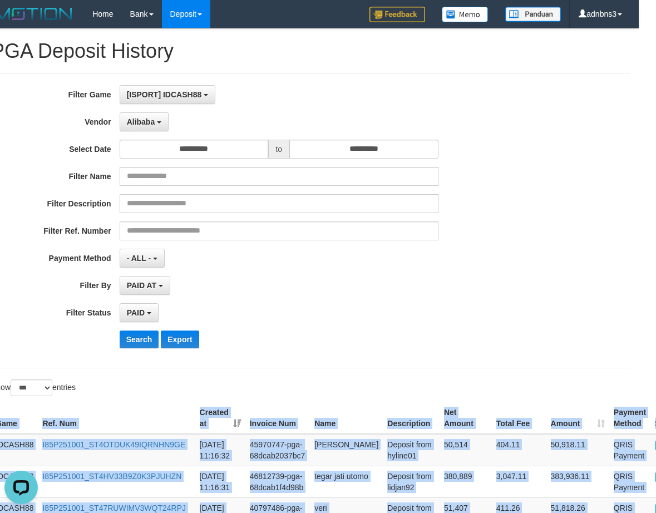
drag, startPoint x: 637, startPoint y: 375, endPoint x: 375, endPoint y: 388, distance: 261.7
click at [130, 334] on button "Search" at bounding box center [139, 339] width 39 height 18
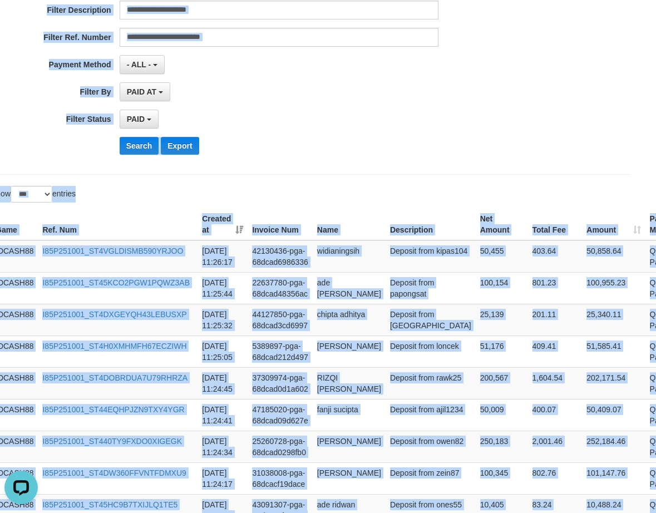
scroll to position [143, 17]
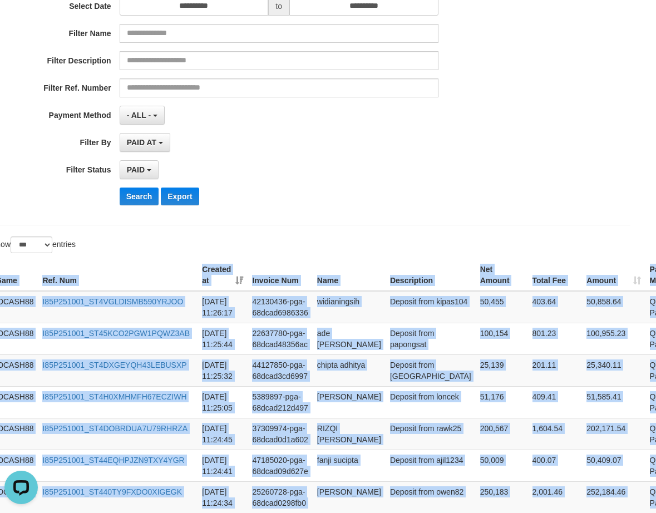
drag, startPoint x: 632, startPoint y: 202, endPoint x: 657, endPoint y: 271, distance: 73.4
click at [130, 201] on button "Search" at bounding box center [139, 196] width 39 height 18
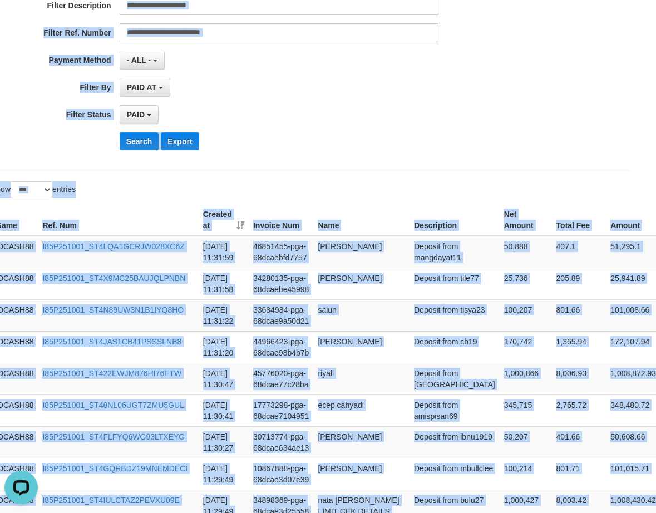
scroll to position [196, 17]
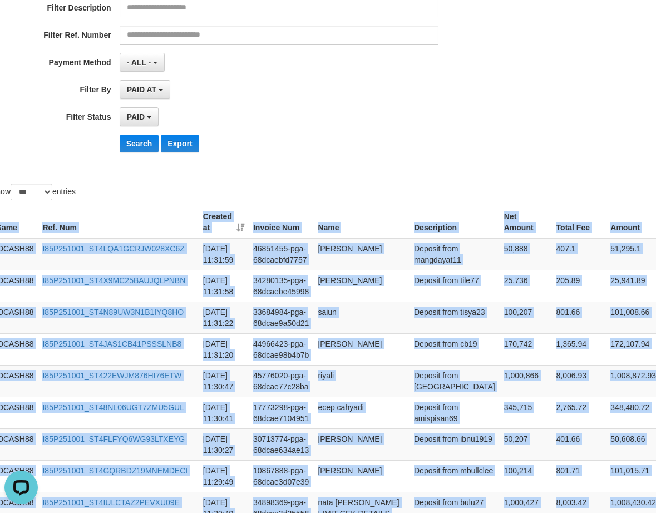
drag, startPoint x: 602, startPoint y: 207, endPoint x: 401, endPoint y: 182, distance: 202.3
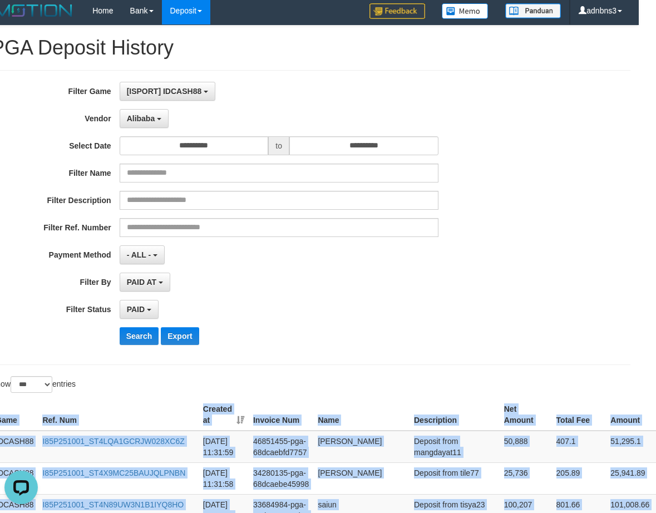
scroll to position [0, 17]
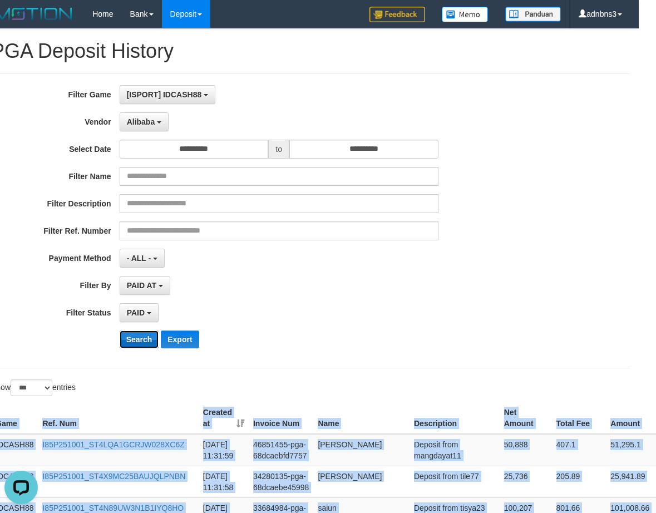
click at [140, 340] on button "Search" at bounding box center [139, 339] width 39 height 18
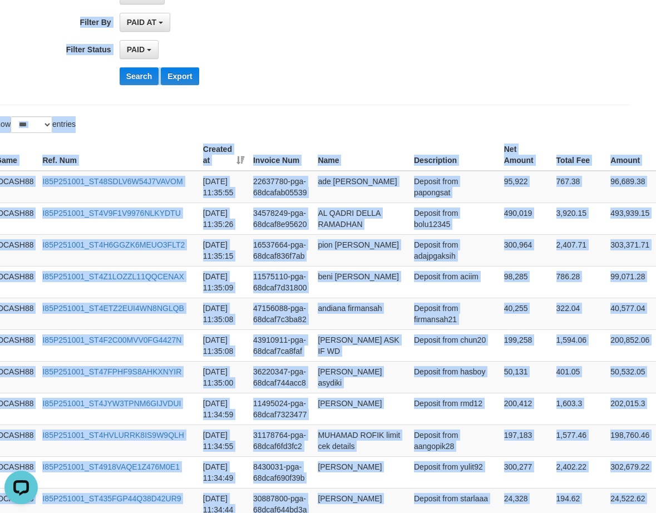
scroll to position [240, 17]
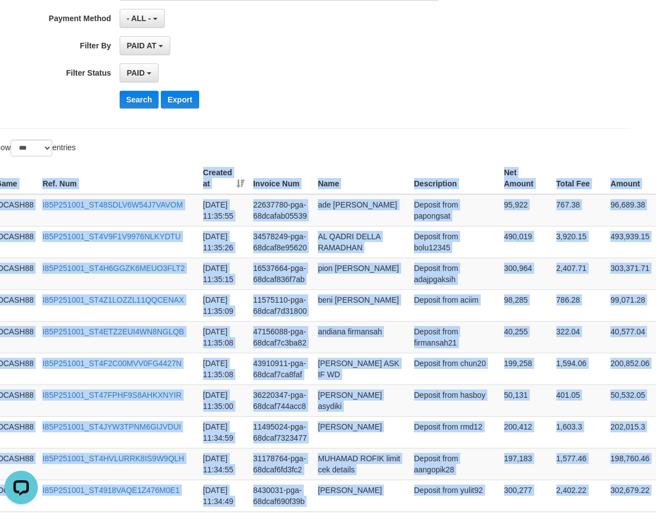
drag, startPoint x: 641, startPoint y: 216, endPoint x: 404, endPoint y: 148, distance: 246.9
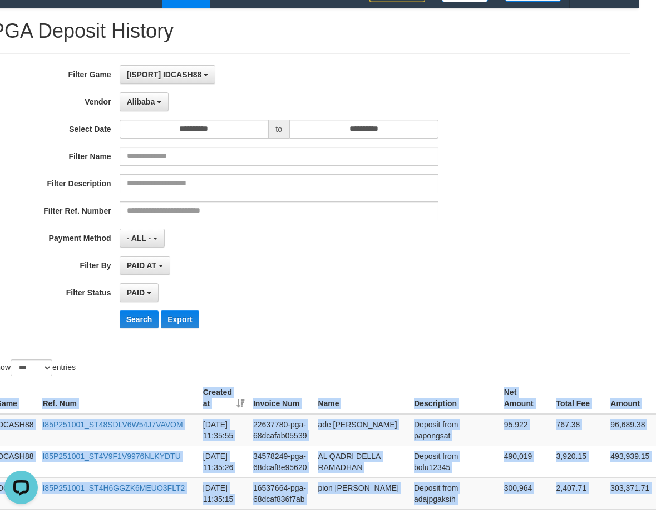
scroll to position [17, 17]
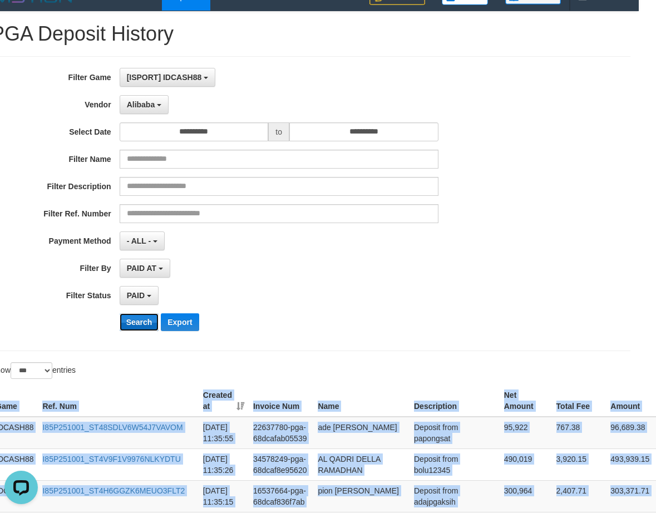
click at [135, 326] on button "Search" at bounding box center [139, 322] width 39 height 18
drag, startPoint x: 135, startPoint y: 326, endPoint x: 122, endPoint y: 325, distance: 12.3
click at [136, 325] on button "Search" at bounding box center [139, 322] width 39 height 18
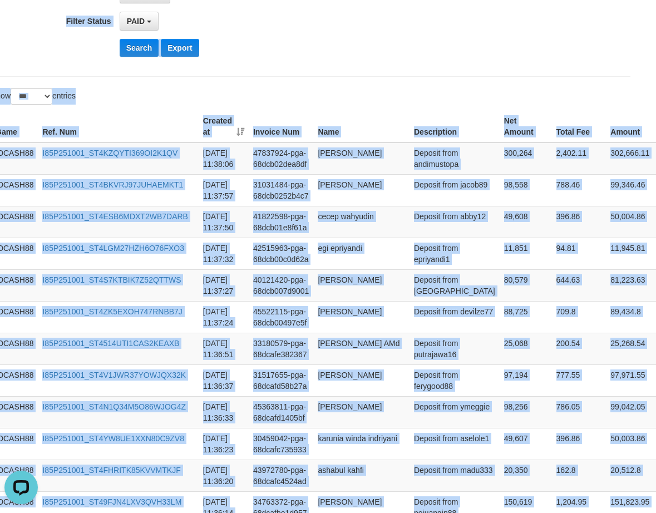
scroll to position [258, 17]
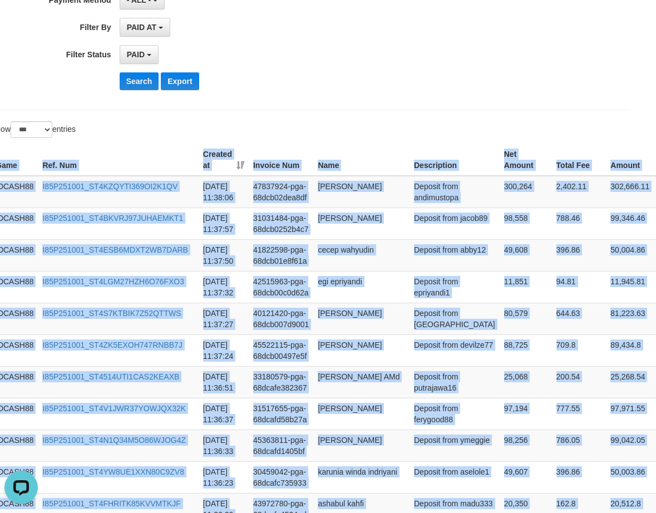
drag, startPoint x: 634, startPoint y: 221, endPoint x: 416, endPoint y: 115, distance: 242.2
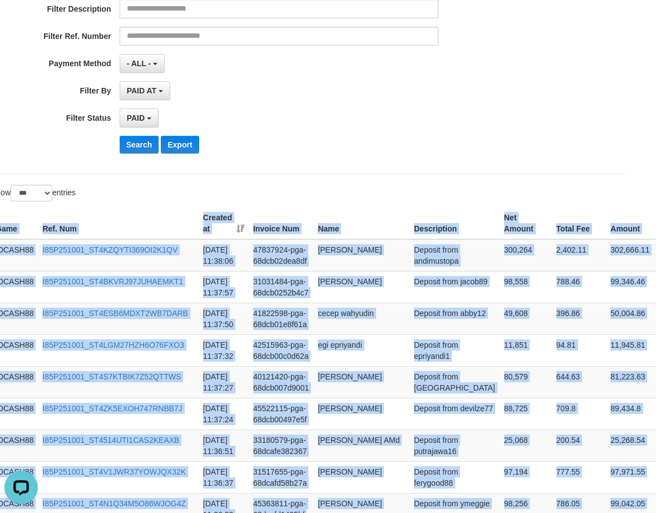
scroll to position [36, 17]
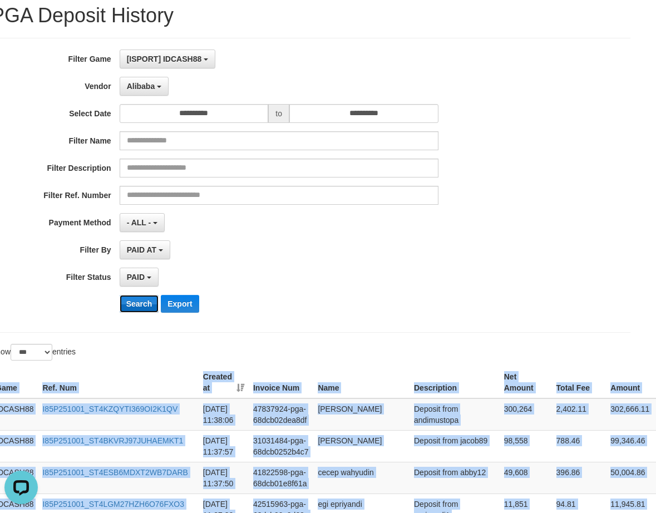
click at [136, 307] on button "Search" at bounding box center [139, 304] width 39 height 18
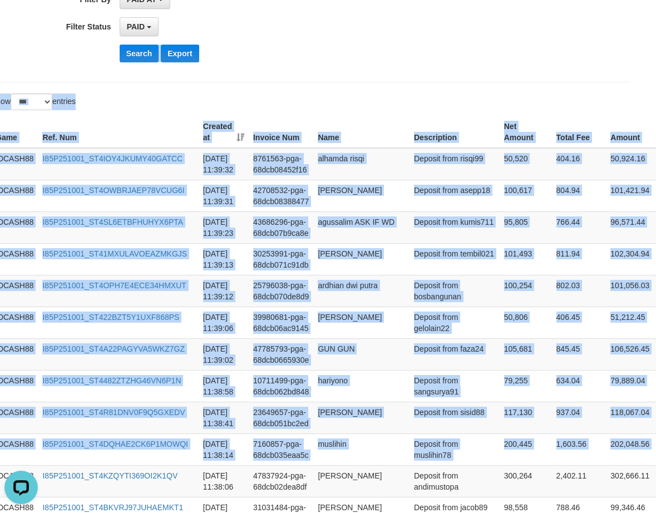
scroll to position [283, 17]
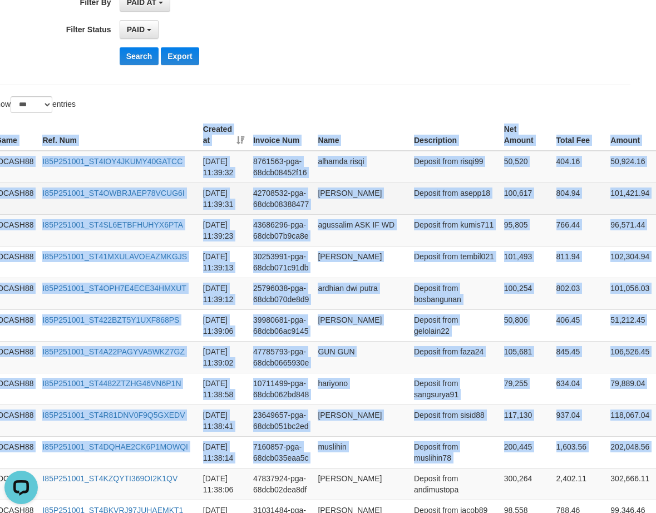
drag, startPoint x: 552, startPoint y: 186, endPoint x: 611, endPoint y: 191, distance: 58.6
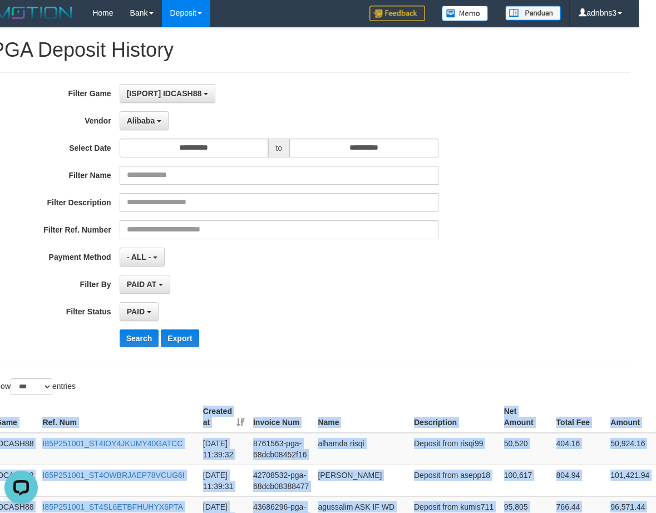
scroll to position [0, 17]
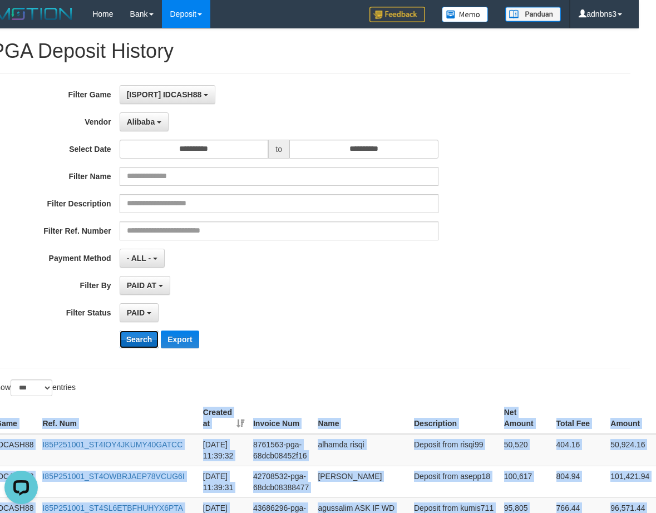
click at [135, 346] on button "Search" at bounding box center [139, 339] width 39 height 18
click at [135, 345] on button "Search" at bounding box center [139, 339] width 39 height 18
click at [135, 344] on button "Search" at bounding box center [139, 339] width 39 height 18
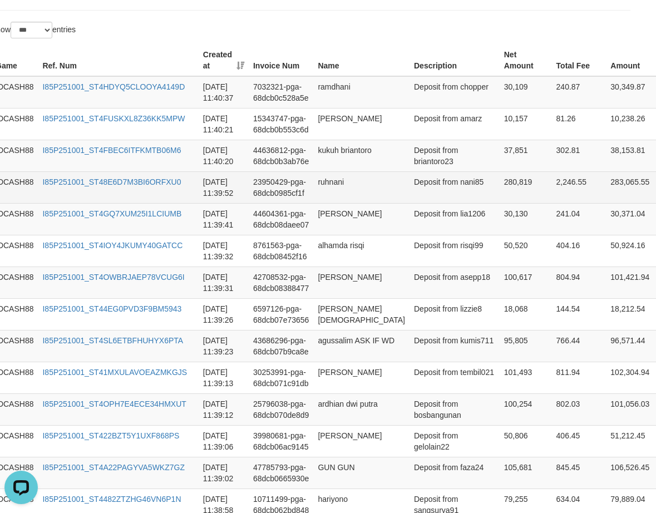
scroll to position [358, 19]
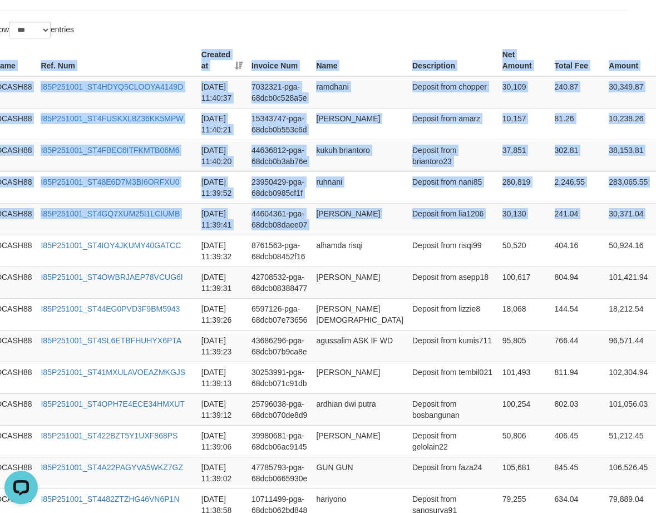
drag, startPoint x: 646, startPoint y: 220, endPoint x: 351, endPoint y: 37, distance: 347.2
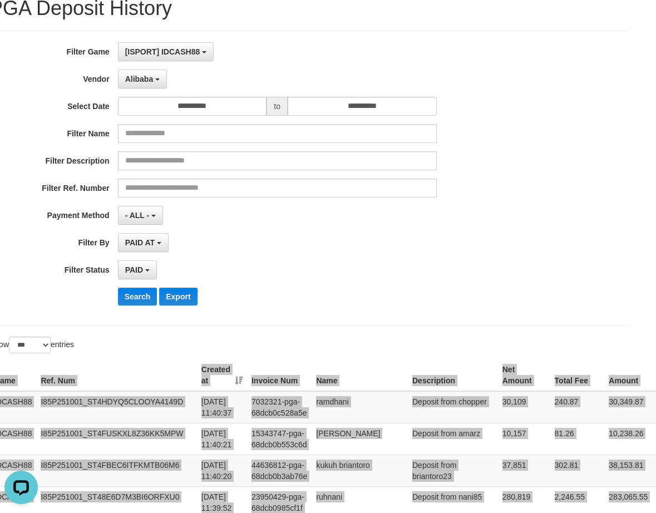
scroll to position [0, 19]
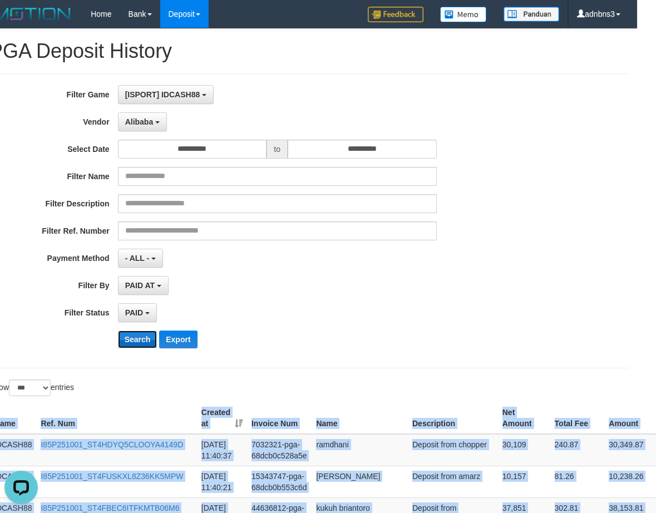
click at [129, 341] on button "Search" at bounding box center [137, 339] width 39 height 18
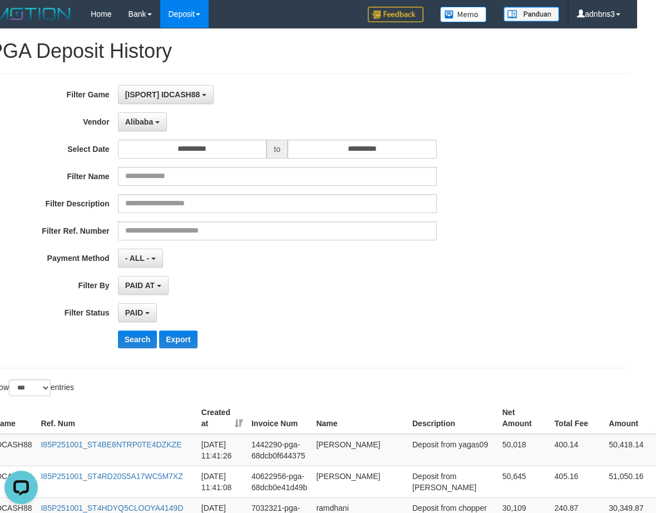
scroll to position [262, 19]
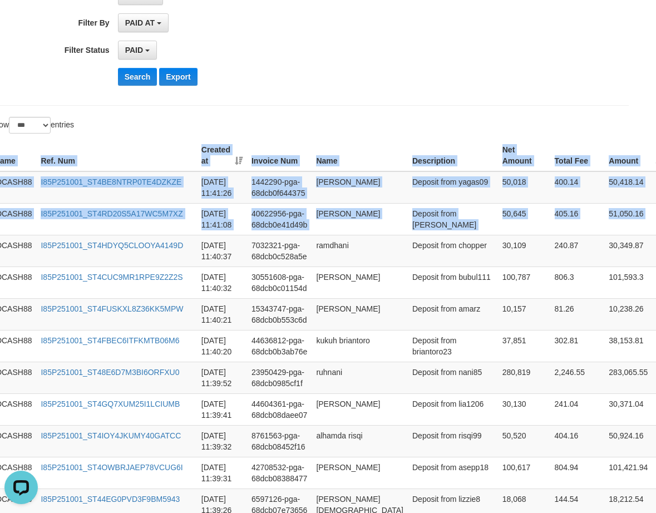
drag, startPoint x: 647, startPoint y: 219, endPoint x: 519, endPoint y: 125, distance: 158.3
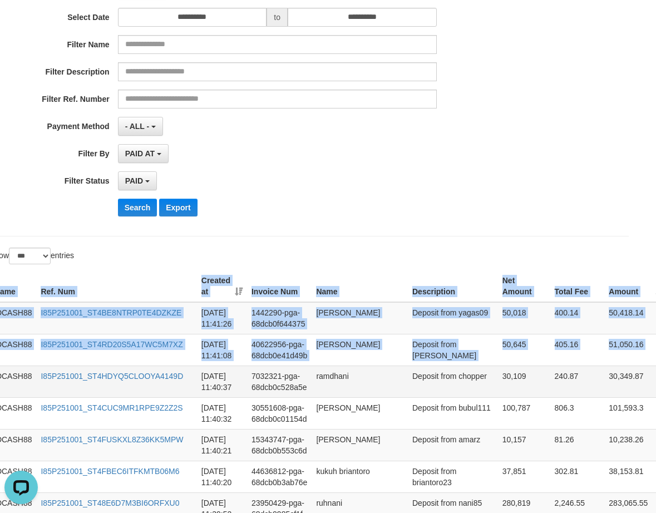
scroll to position [40, 19]
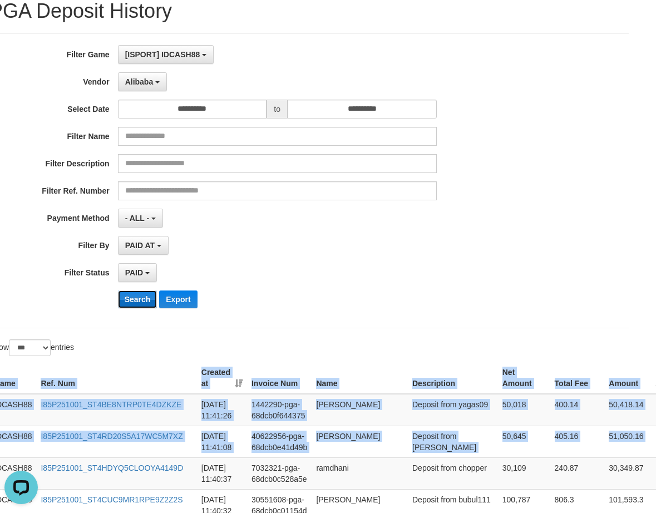
click at [136, 295] on button "Search" at bounding box center [137, 299] width 39 height 18
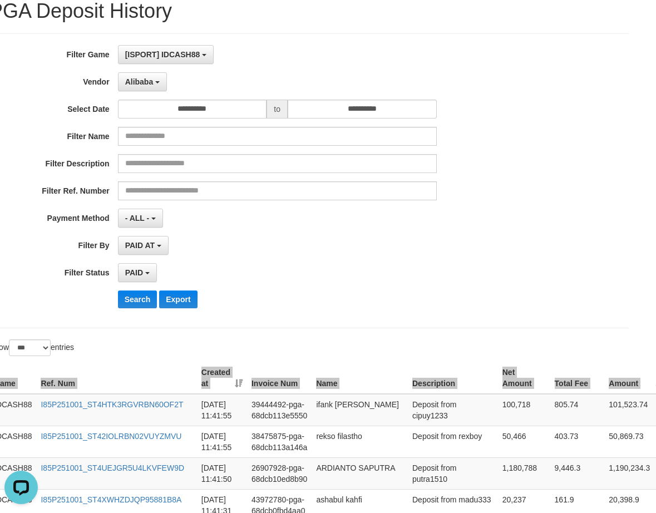
scroll to position [358, 19]
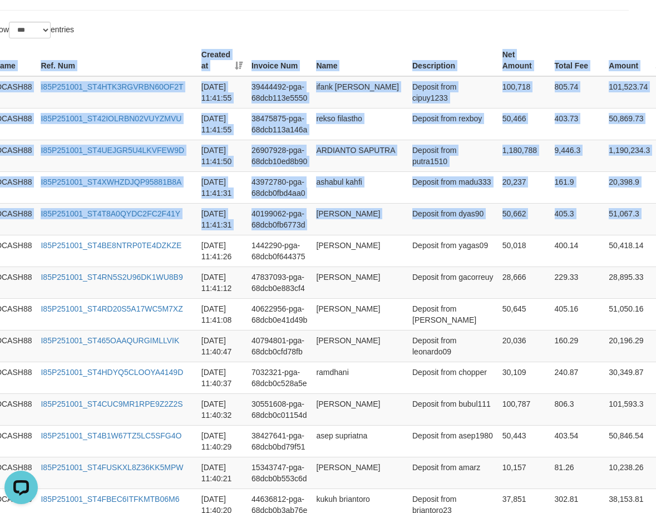
drag, startPoint x: 640, startPoint y: 223, endPoint x: 505, endPoint y: 135, distance: 160.7
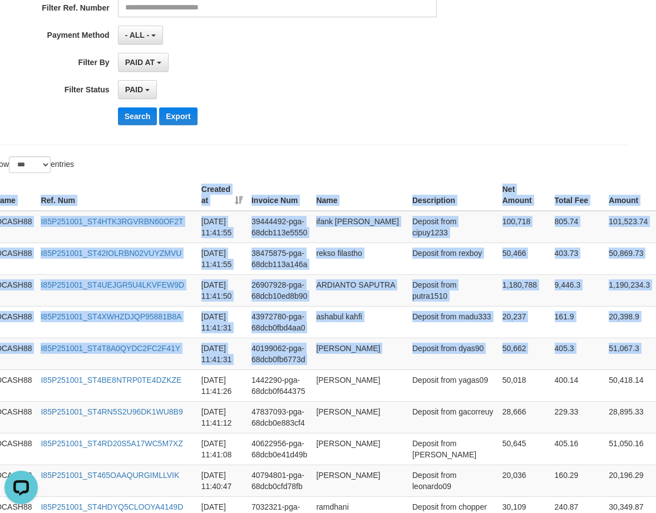
scroll to position [61, 19]
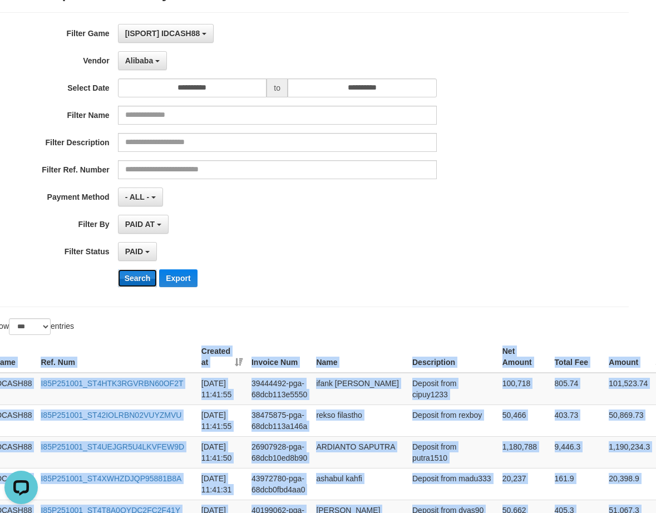
click at [137, 282] on button "Search" at bounding box center [137, 278] width 39 height 18
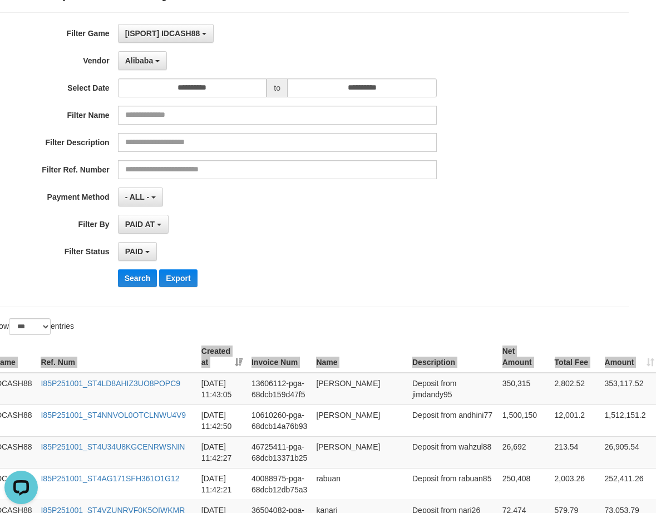
scroll to position [369, 19]
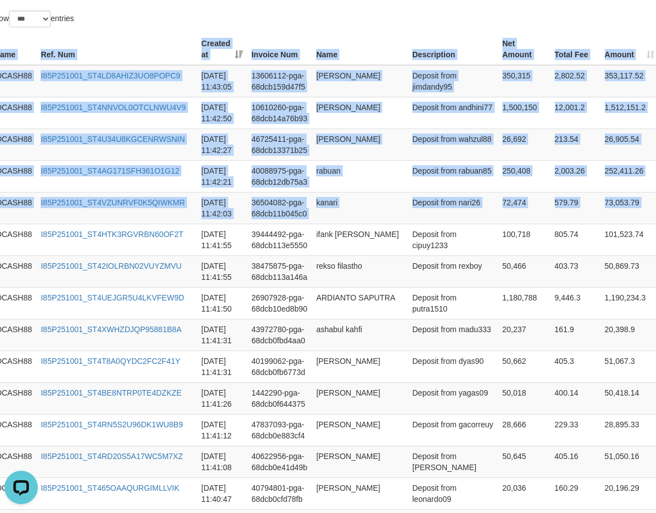
drag, startPoint x: 631, startPoint y: 217, endPoint x: 350, endPoint y: 22, distance: 342.0
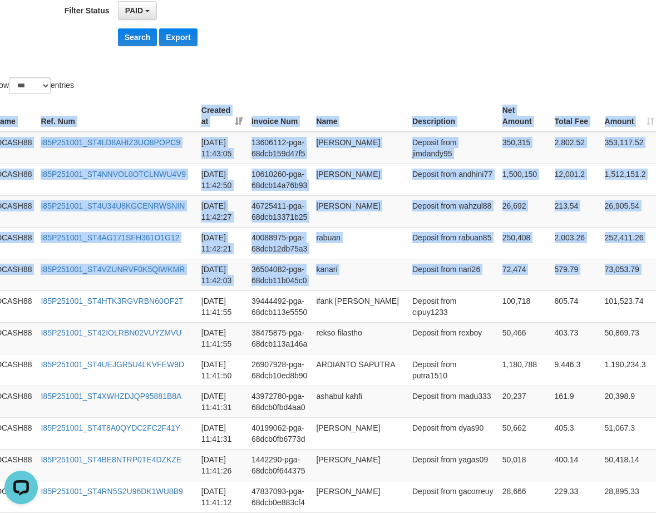
scroll to position [146, 19]
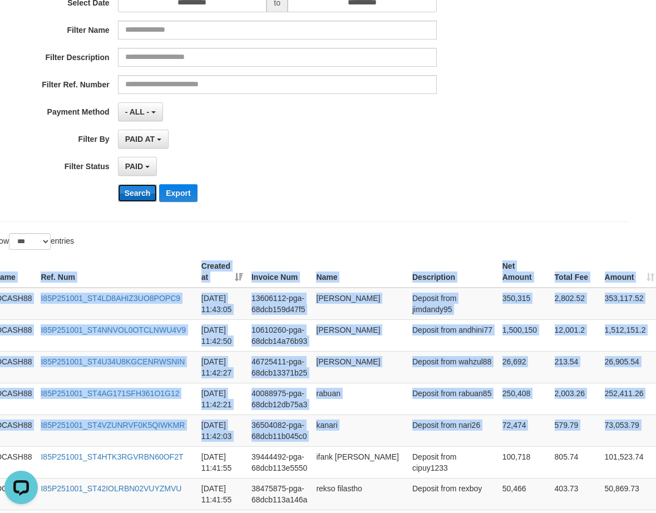
click at [131, 190] on button "Search" at bounding box center [137, 193] width 39 height 18
click at [131, 189] on button "Search" at bounding box center [137, 193] width 39 height 18
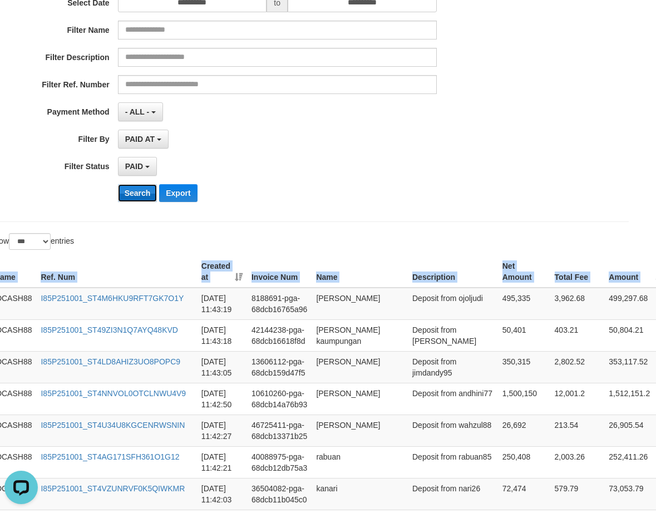
click at [127, 196] on button "Search" at bounding box center [137, 193] width 39 height 18
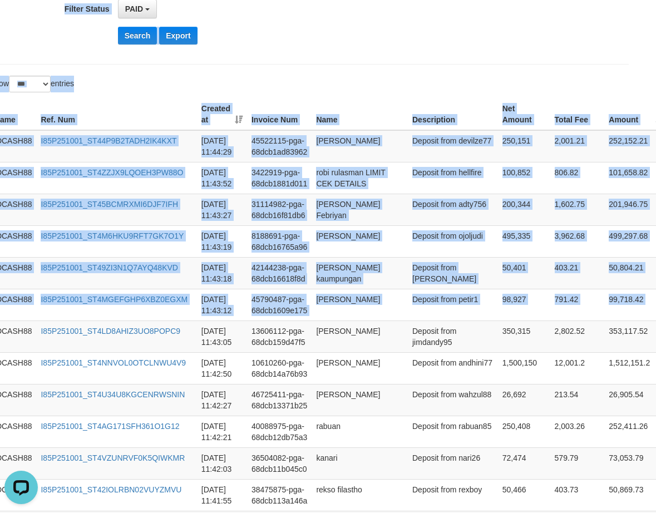
scroll to position [163, 19]
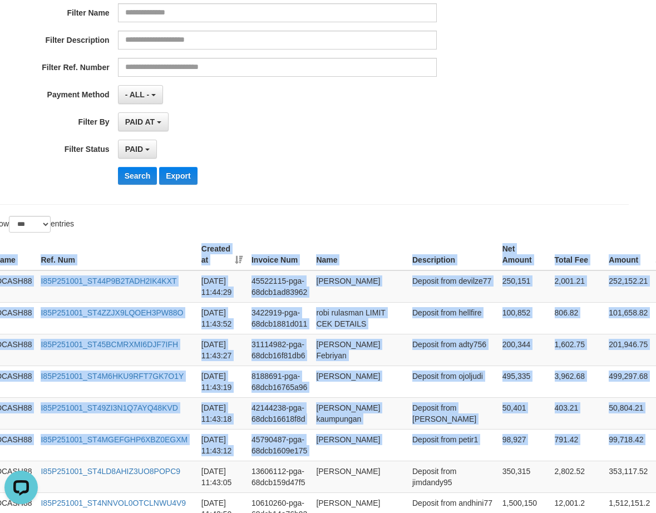
drag, startPoint x: 642, startPoint y: 226, endPoint x: 408, endPoint y: 212, distance: 234.5
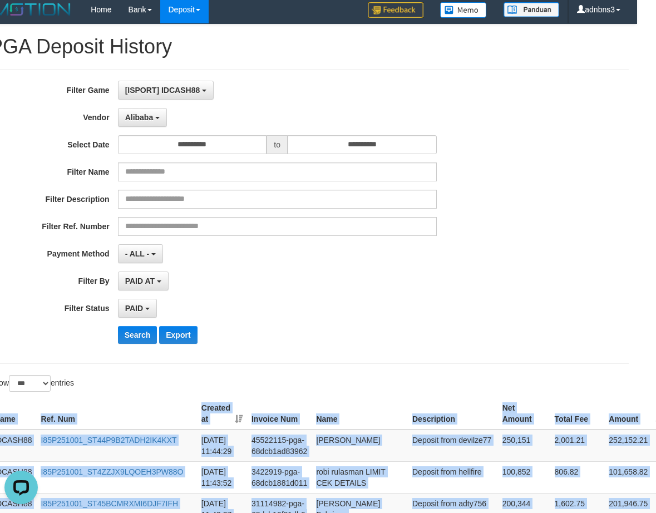
scroll to position [0, 19]
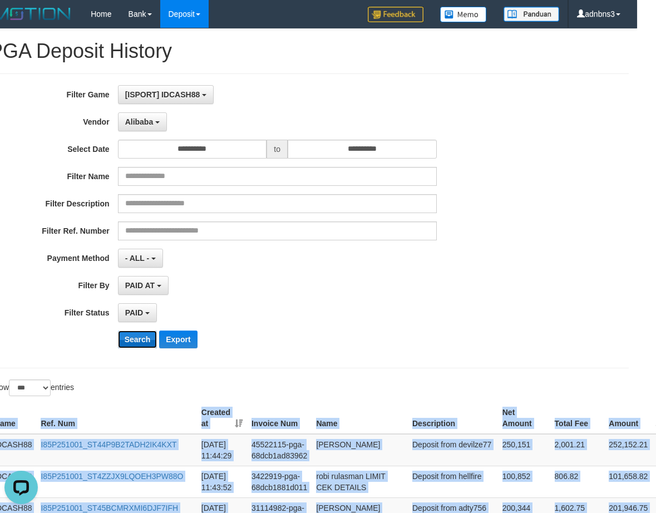
click at [141, 342] on button "Search" at bounding box center [137, 339] width 39 height 18
click at [141, 341] on button "Search" at bounding box center [137, 339] width 39 height 18
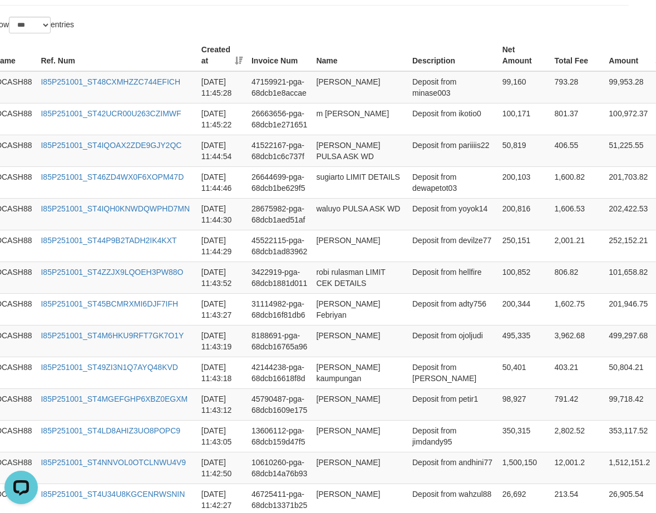
scroll to position [355, 19]
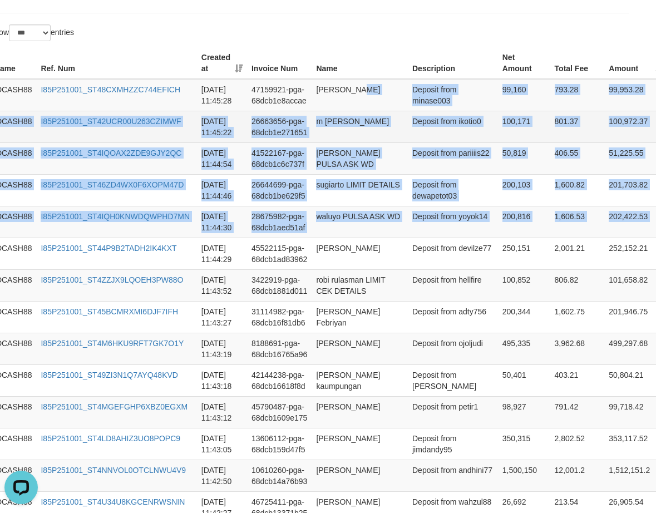
drag, startPoint x: 623, startPoint y: 213, endPoint x: 390, endPoint y: 116, distance: 252.3
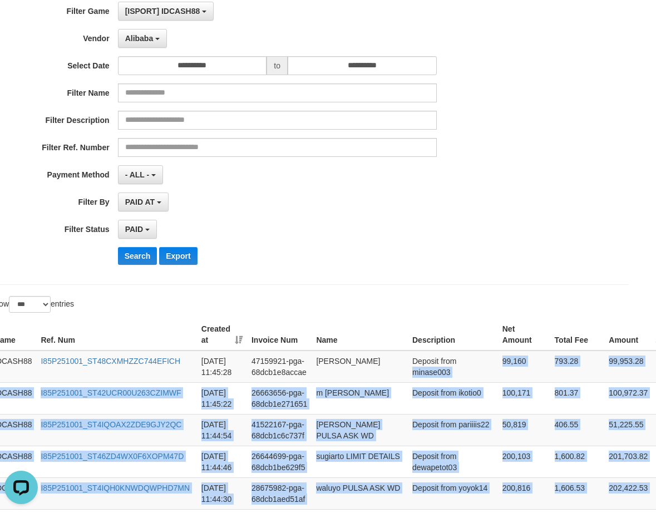
scroll to position [58, 19]
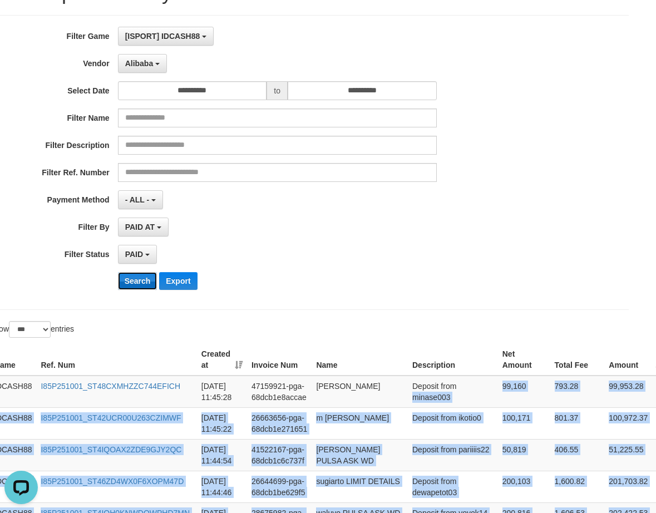
click at [133, 277] on button "Search" at bounding box center [137, 281] width 39 height 18
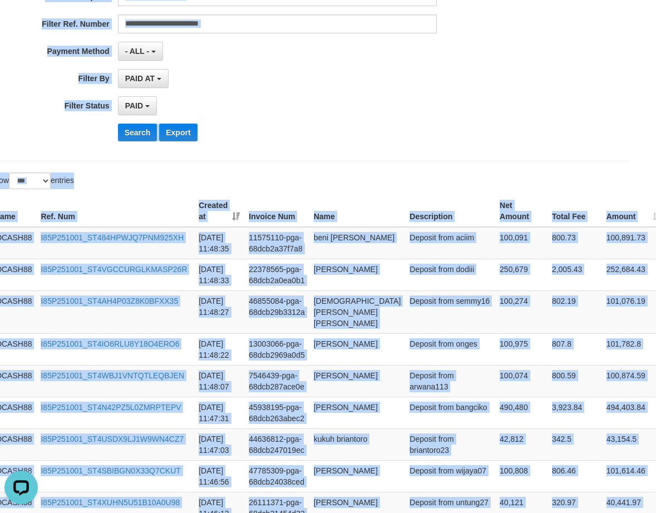
scroll to position [137, 19]
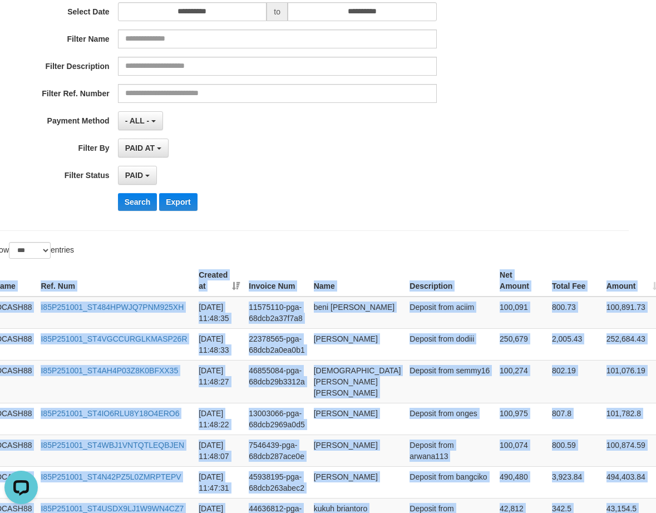
drag, startPoint x: 645, startPoint y: 218, endPoint x: 356, endPoint y: 250, distance: 290.4
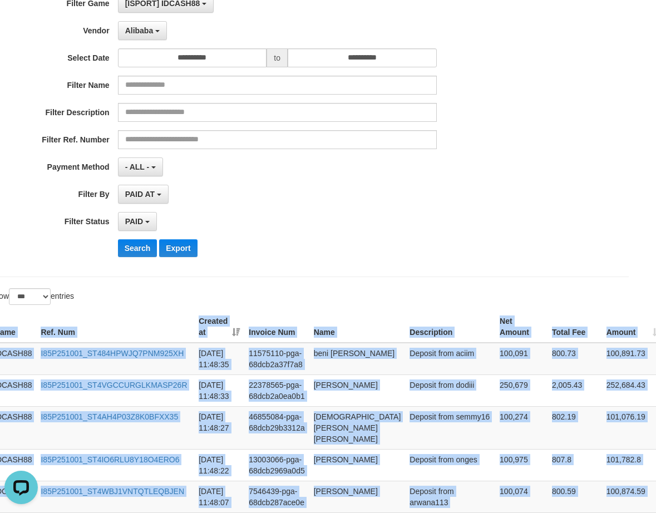
scroll to position [0, 19]
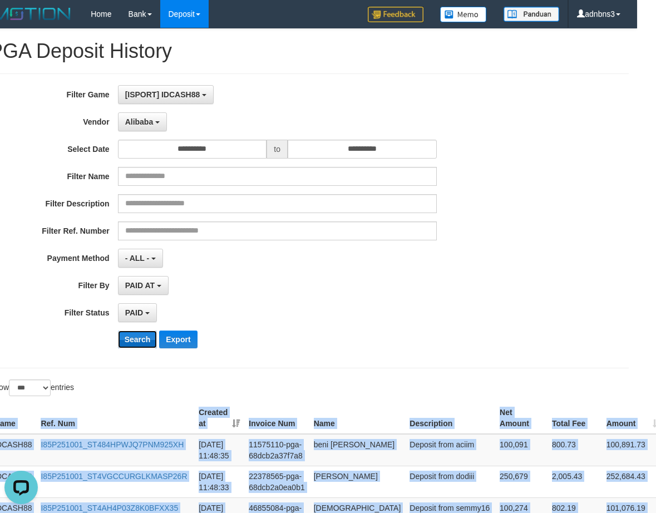
click at [125, 333] on button "Search" at bounding box center [137, 339] width 39 height 18
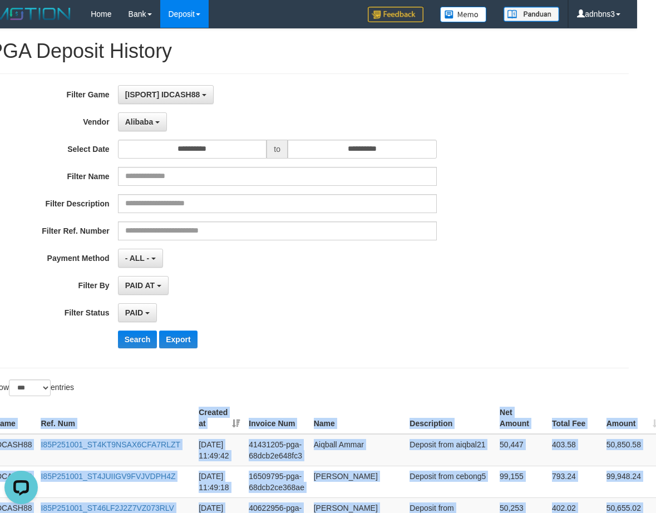
drag, startPoint x: 628, startPoint y: 218, endPoint x: 370, endPoint y: 388, distance: 308.6
click at [133, 330] on button "Search" at bounding box center [137, 339] width 39 height 18
click at [135, 330] on button "Search" at bounding box center [137, 339] width 39 height 18
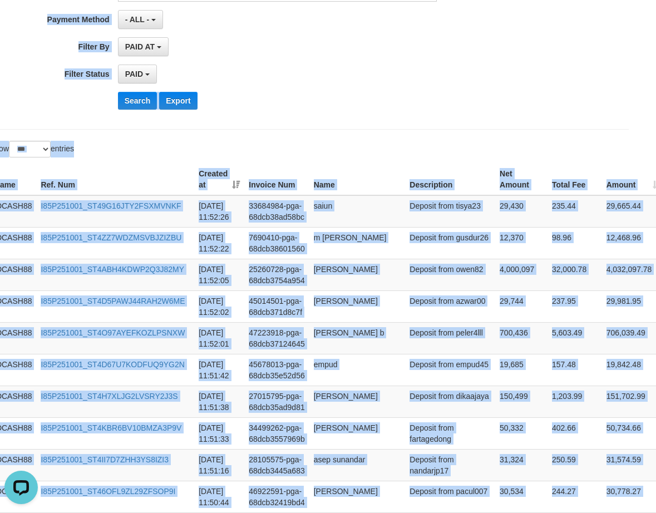
scroll to position [182, 19]
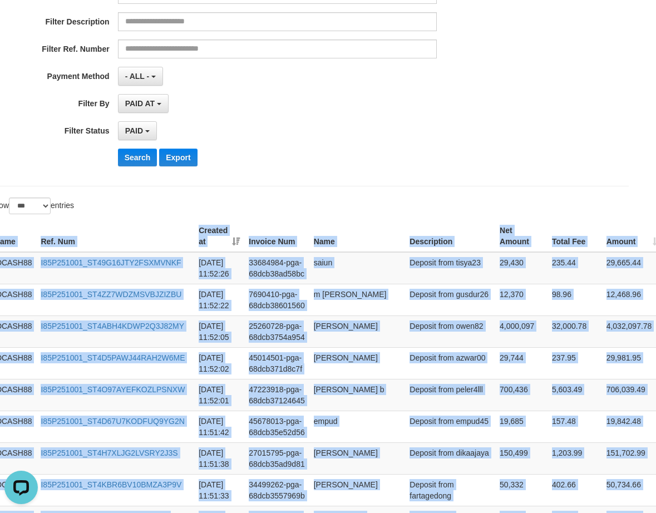
drag, startPoint x: 647, startPoint y: 216, endPoint x: 578, endPoint y: 281, distance: 95.2
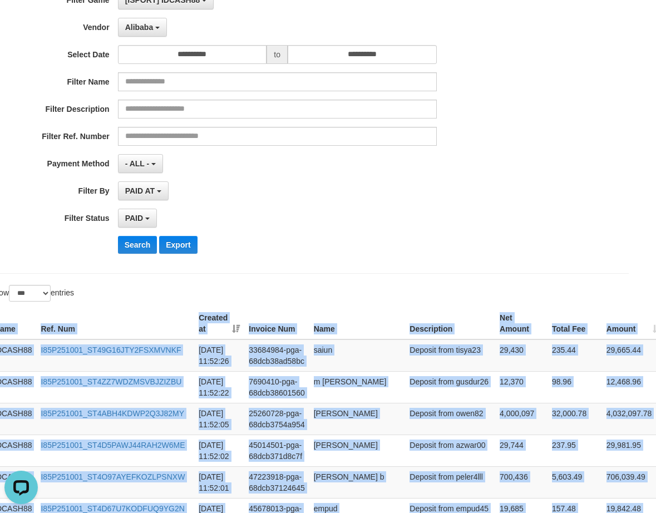
scroll to position [33, 19]
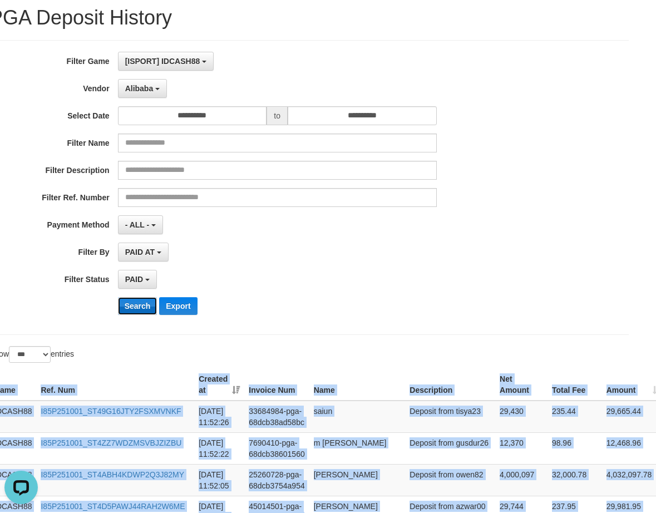
click at [129, 310] on button "Search" at bounding box center [137, 306] width 39 height 18
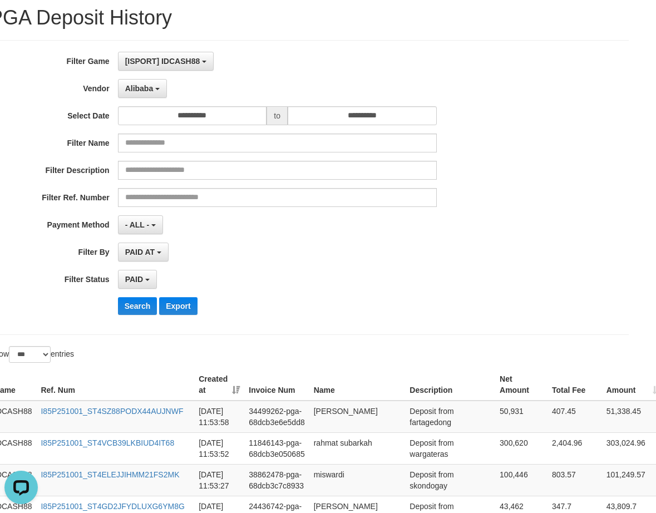
scroll to position [369, 19]
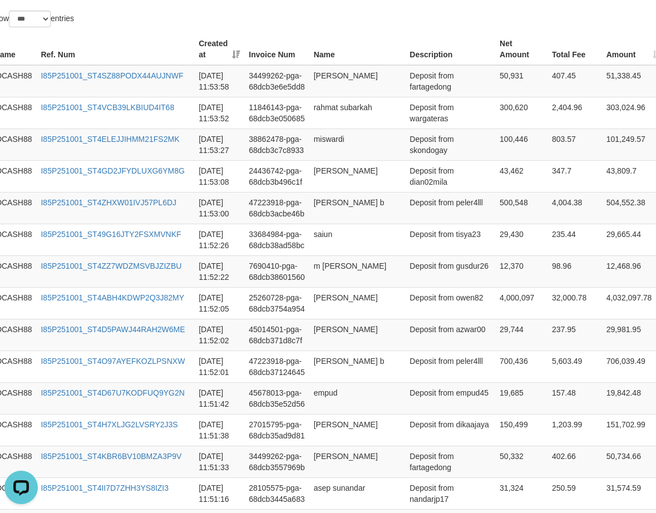
drag, startPoint x: 631, startPoint y: 210, endPoint x: 304, endPoint y: 14, distance: 381.1
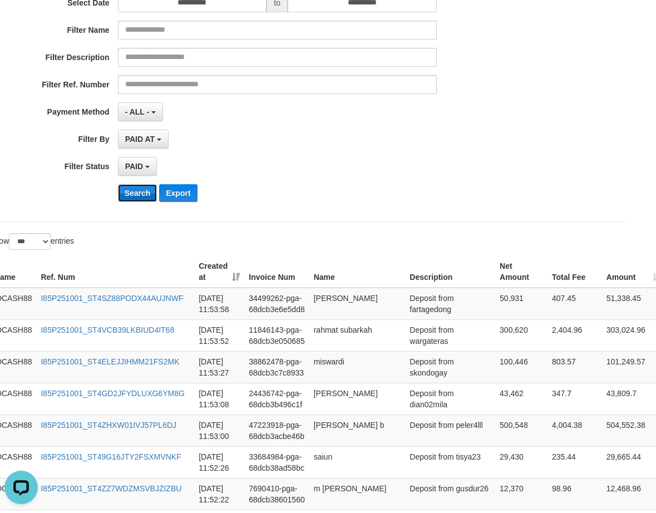
click at [136, 195] on button "Search" at bounding box center [137, 193] width 39 height 18
click at [136, 194] on button "Search" at bounding box center [137, 193] width 39 height 18
drag, startPoint x: 139, startPoint y: 190, endPoint x: 158, endPoint y: 190, distance: 19.5
click at [141, 190] on button "Search" at bounding box center [137, 193] width 39 height 18
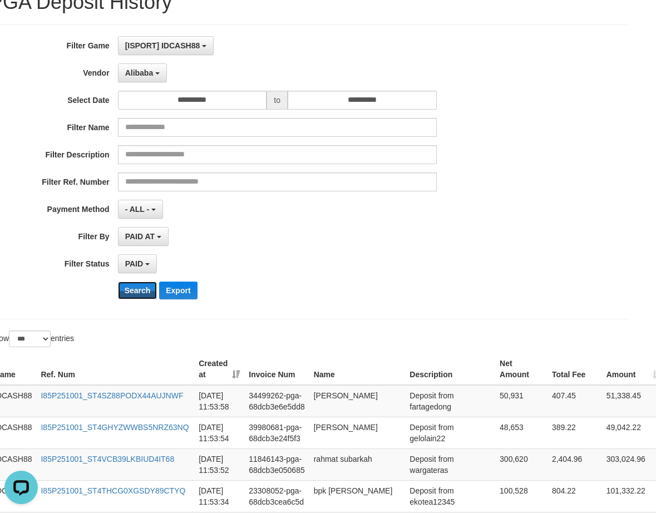
scroll to position [0, 19]
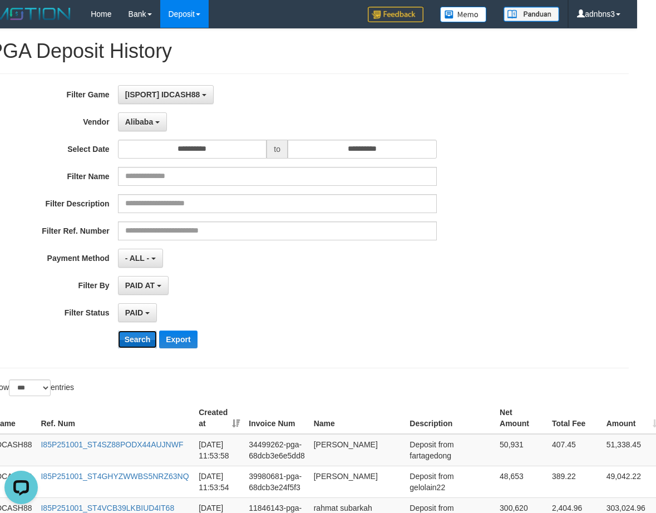
click at [132, 339] on button "Search" at bounding box center [137, 339] width 39 height 18
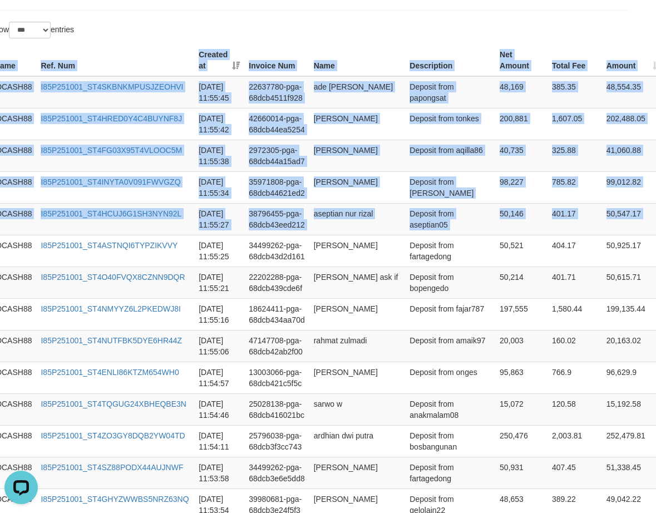
drag, startPoint x: 638, startPoint y: 226, endPoint x: 359, endPoint y: 34, distance: 338.4
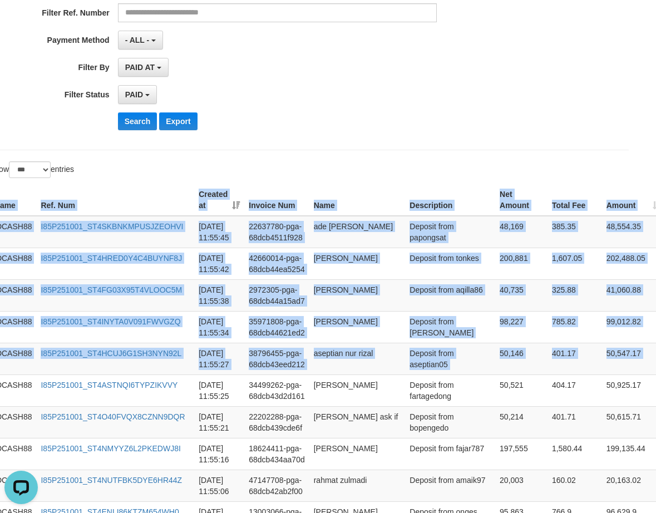
scroll to position [61, 19]
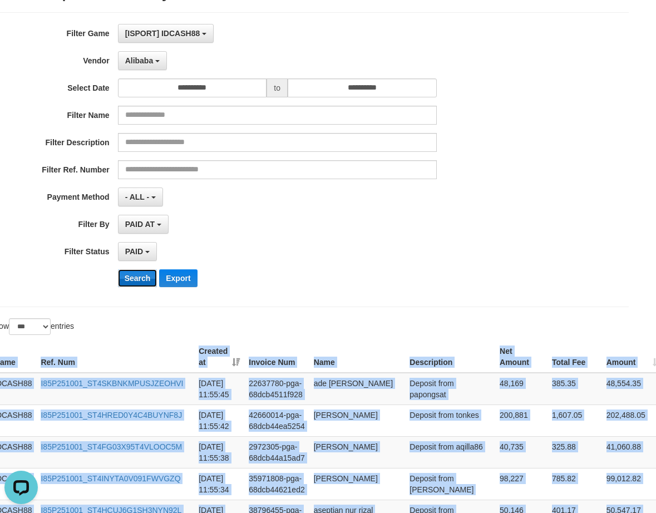
click at [133, 279] on button "Search" at bounding box center [137, 278] width 39 height 18
click at [134, 279] on button "Search" at bounding box center [137, 278] width 39 height 18
drag, startPoint x: 140, startPoint y: 277, endPoint x: 175, endPoint y: 298, distance: 40.6
click at [141, 276] on button "Search" at bounding box center [137, 278] width 39 height 18
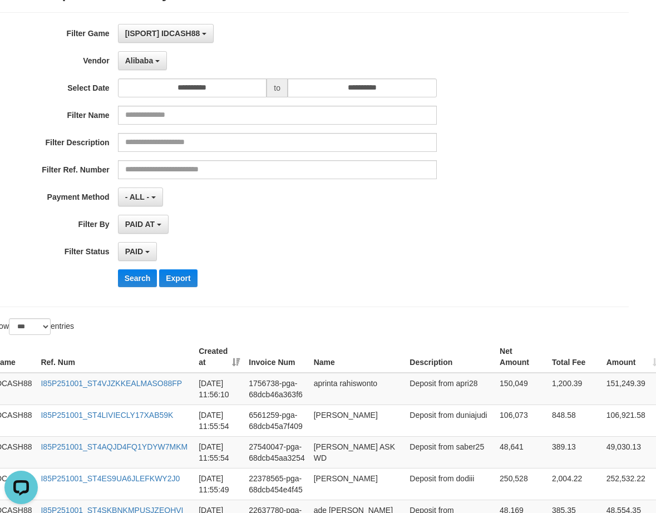
scroll to position [337, 19]
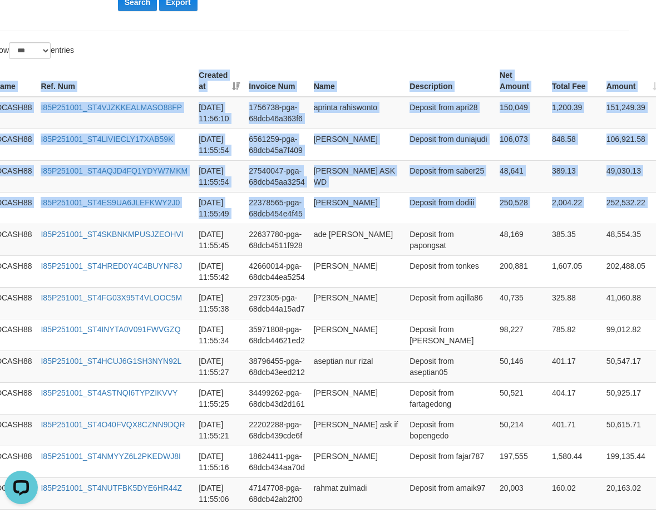
drag, startPoint x: 646, startPoint y: 220, endPoint x: 480, endPoint y: 54, distance: 234.0
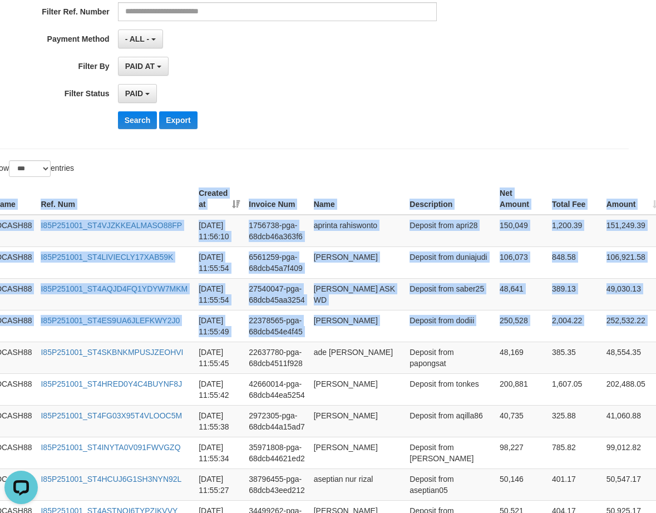
scroll to position [115, 19]
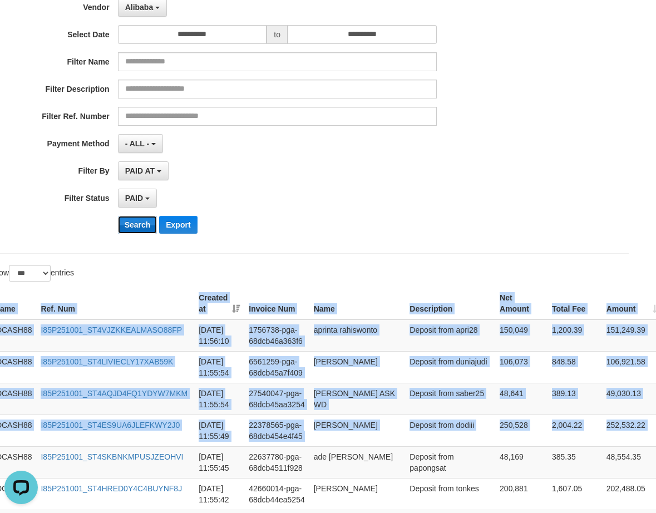
click at [135, 220] on button "Search" at bounding box center [137, 225] width 39 height 18
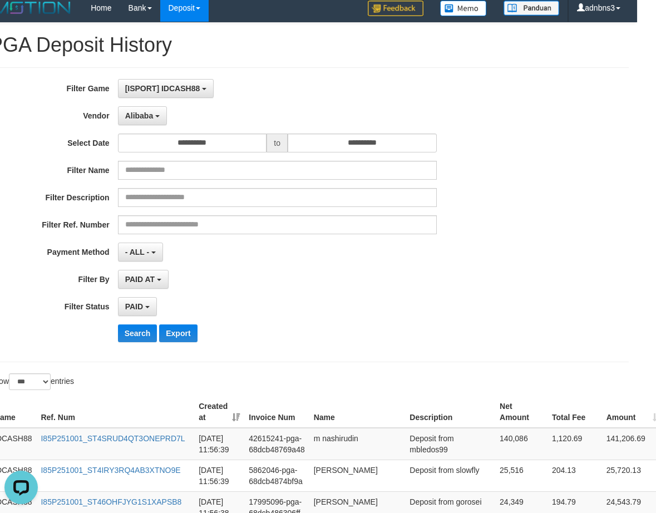
scroll to position [0, 19]
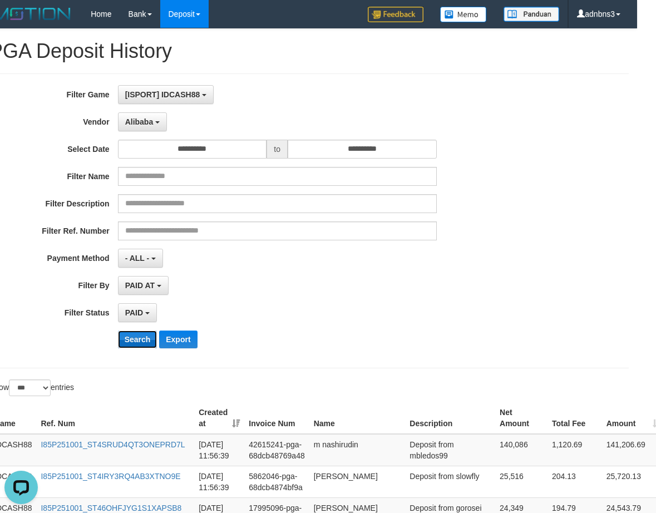
click at [128, 339] on button "Search" at bounding box center [137, 339] width 39 height 18
click at [128, 338] on button "Search" at bounding box center [137, 339] width 39 height 18
click at [133, 339] on button "Search" at bounding box center [137, 339] width 39 height 18
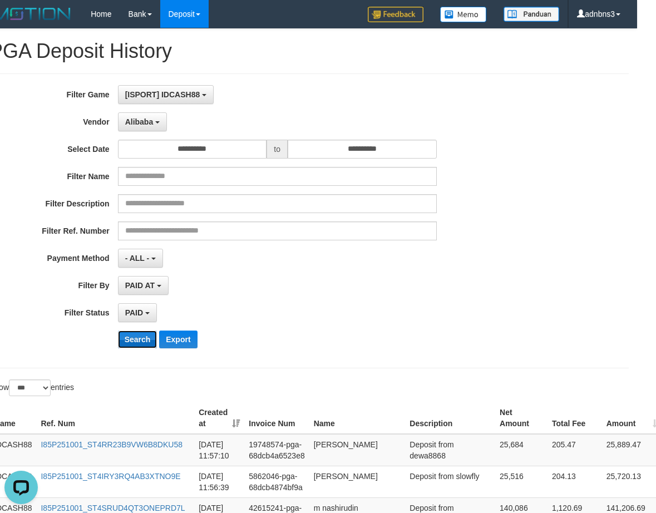
click at [133, 339] on button "Search" at bounding box center [137, 339] width 39 height 18
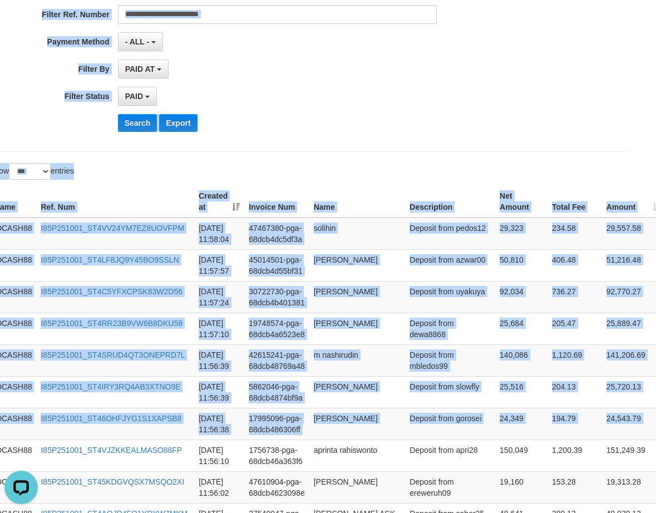
scroll to position [178, 19]
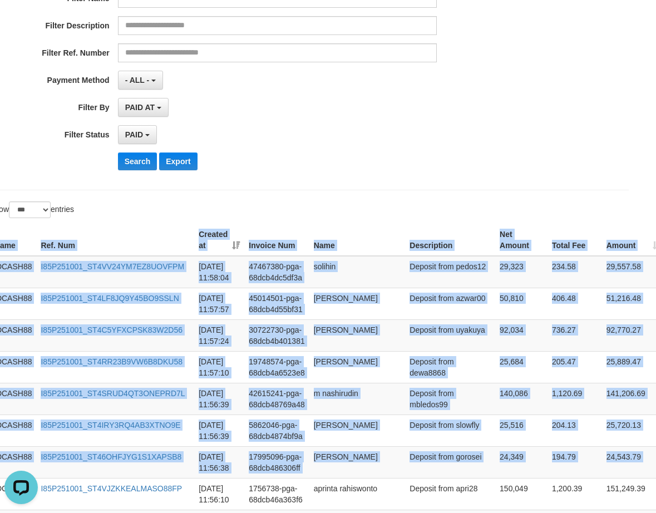
drag, startPoint x: 636, startPoint y: 220, endPoint x: 368, endPoint y: 210, distance: 268.2
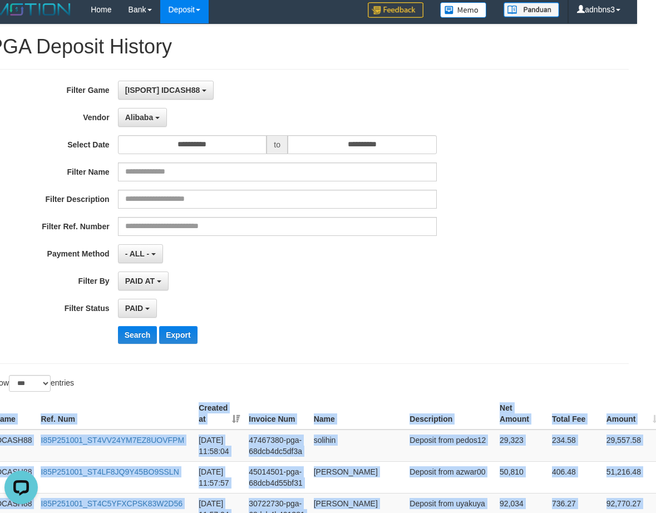
scroll to position [0, 19]
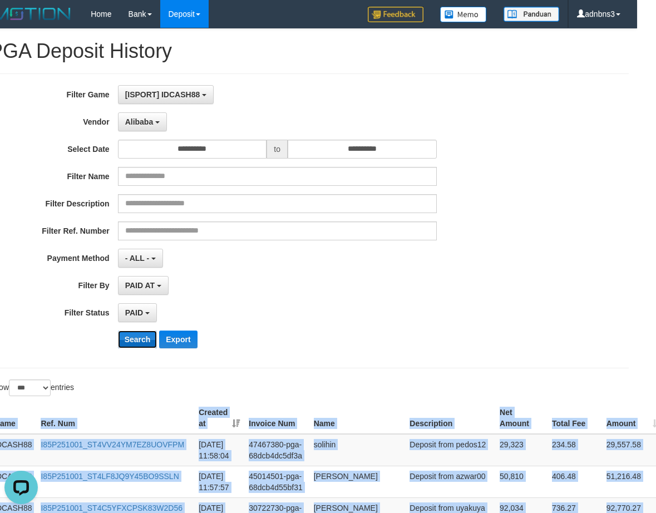
click at [133, 334] on button "Search" at bounding box center [137, 339] width 39 height 18
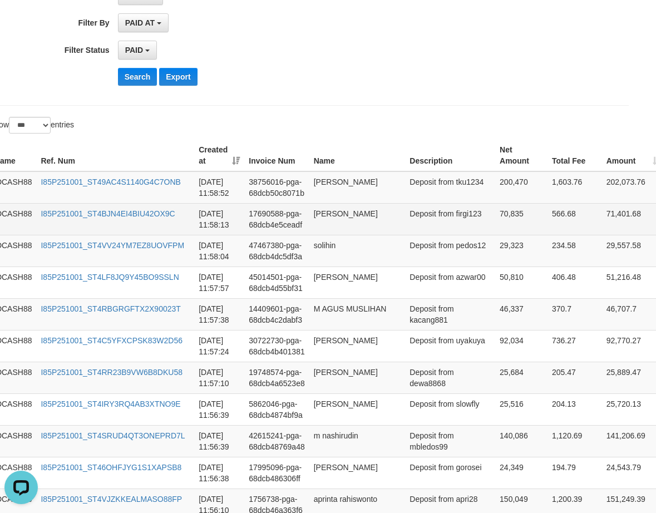
scroll to position [262, 21]
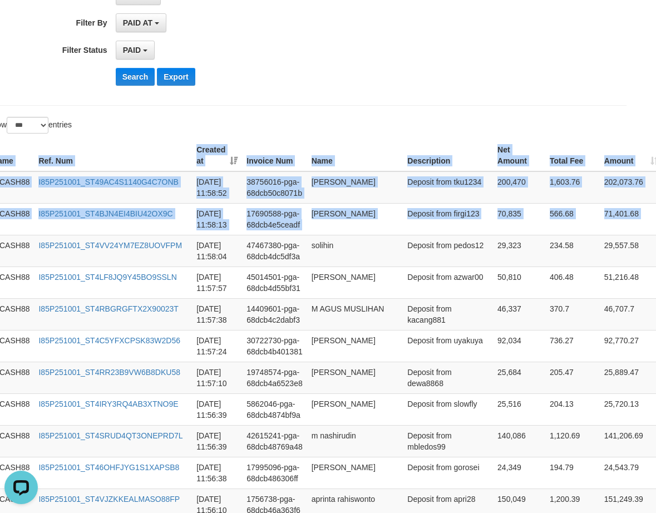
drag, startPoint x: 646, startPoint y: 225, endPoint x: 500, endPoint y: 116, distance: 181.6
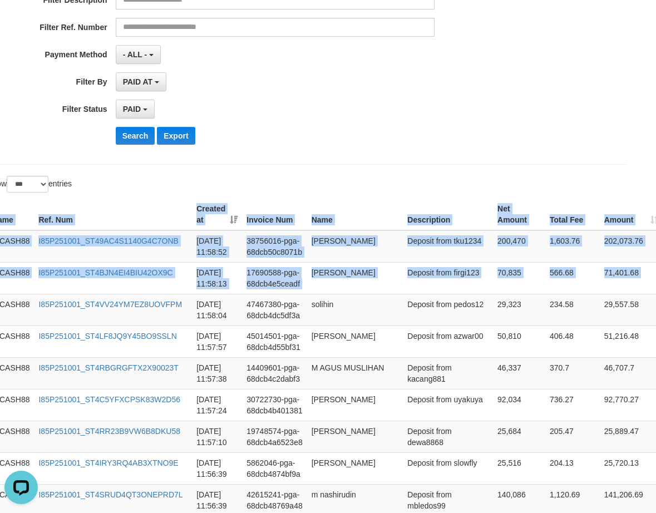
scroll to position [40, 21]
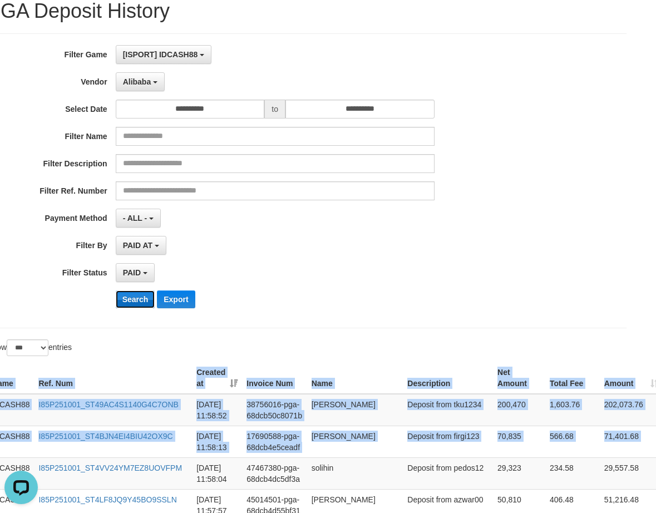
click at [129, 298] on button "Search" at bounding box center [135, 299] width 39 height 18
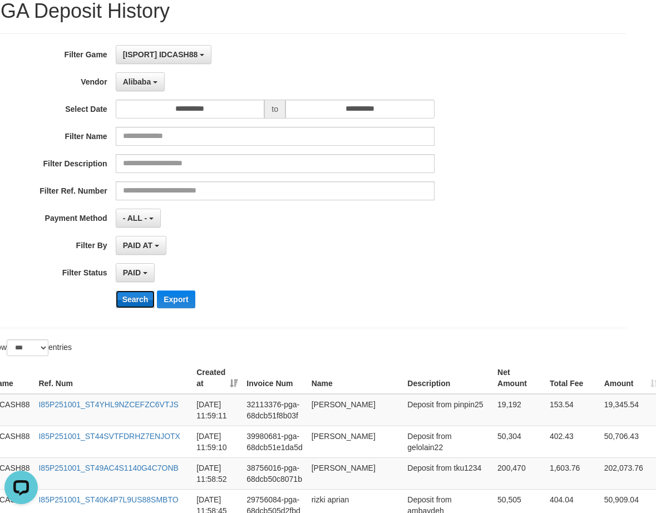
click at [143, 299] on button "Search" at bounding box center [135, 299] width 39 height 18
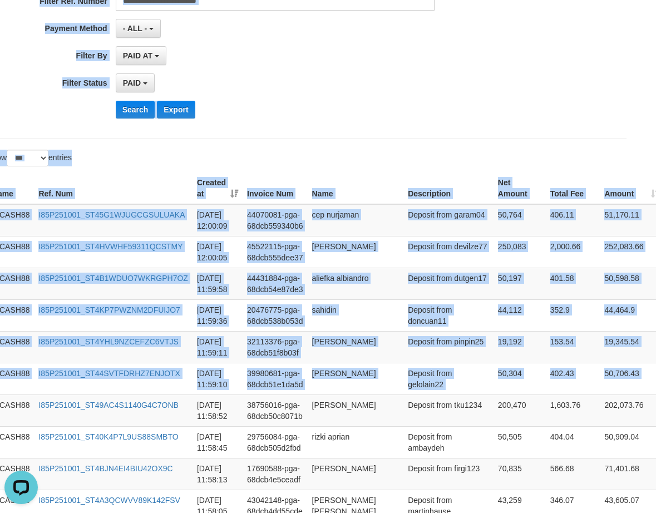
scroll to position [135, 21]
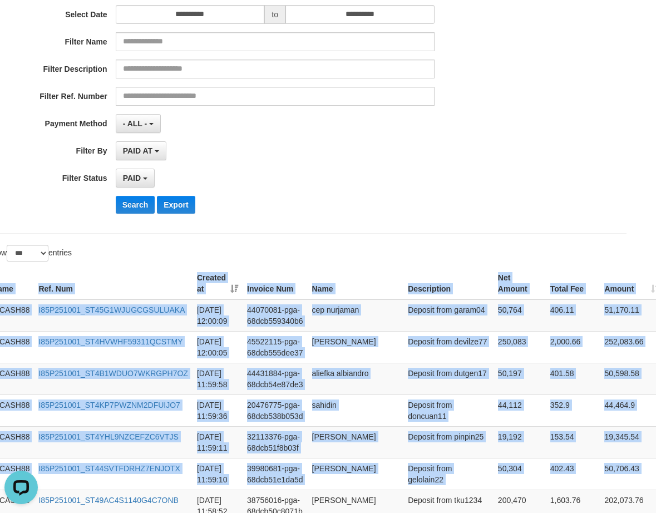
drag, startPoint x: 645, startPoint y: 218, endPoint x: 504, endPoint y: 284, distance: 155.0
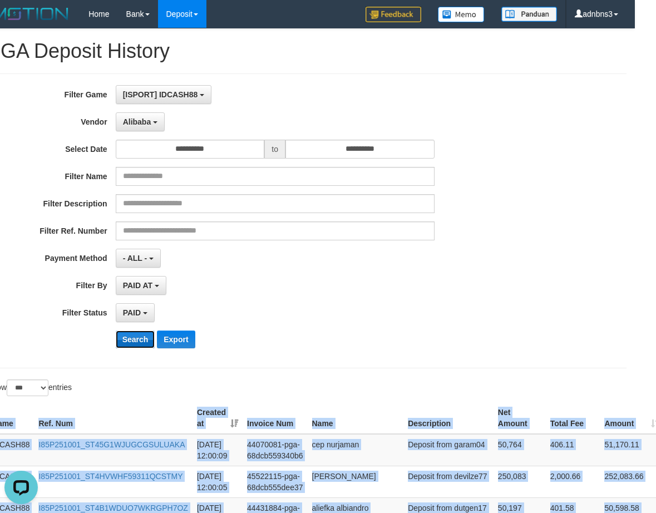
click at [132, 334] on button "Search" at bounding box center [135, 339] width 39 height 18
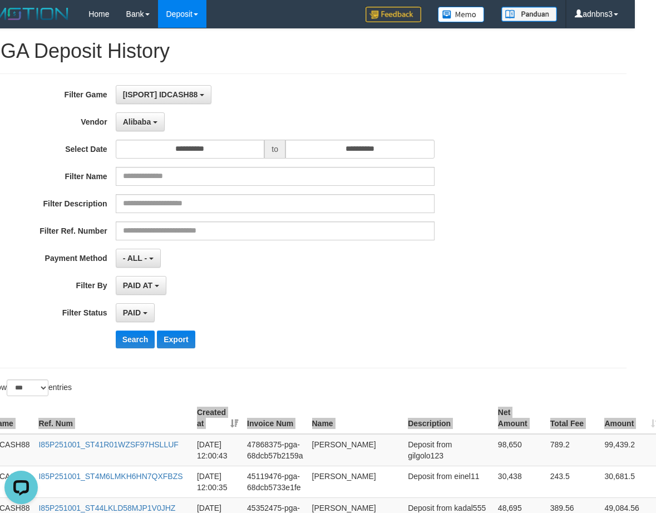
scroll to position [294, 21]
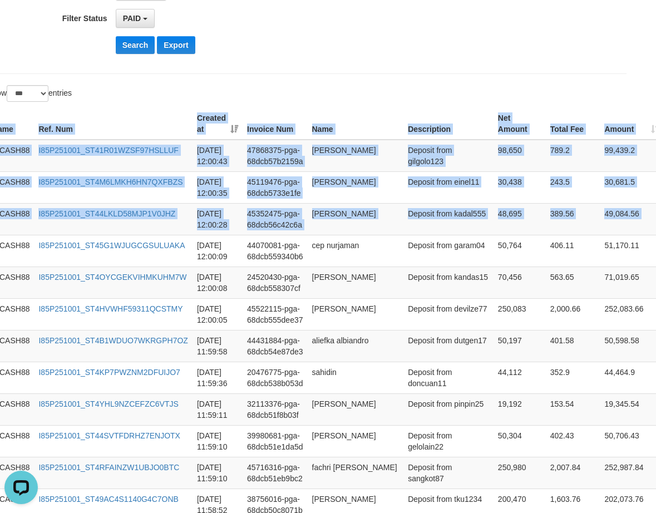
drag, startPoint x: 642, startPoint y: 225, endPoint x: 515, endPoint y: 92, distance: 183.7
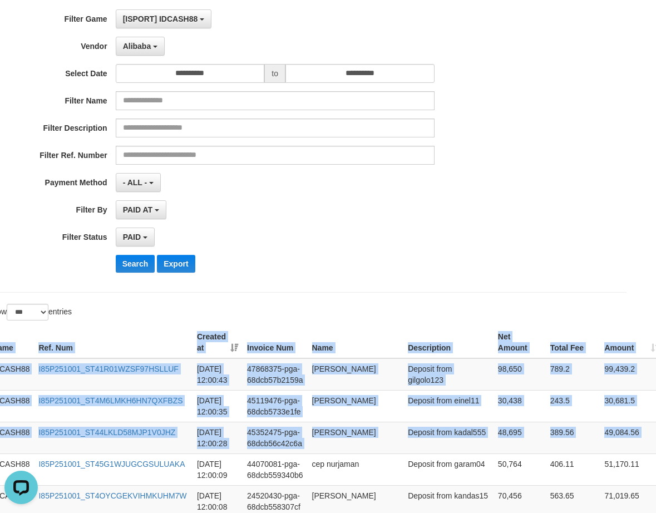
scroll to position [72, 21]
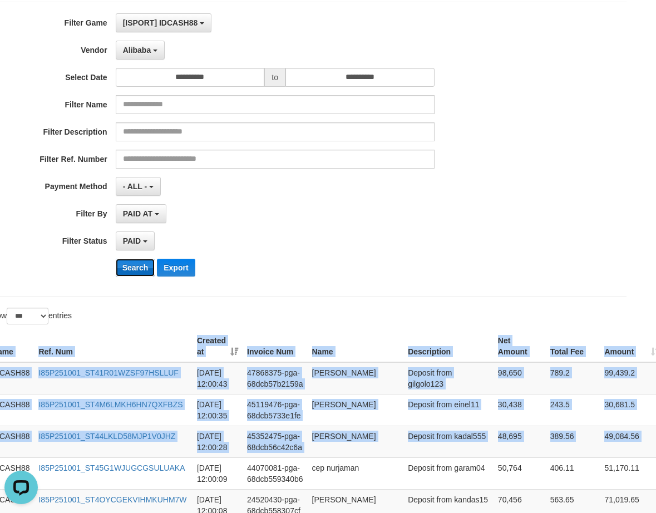
click at [131, 270] on button "Search" at bounding box center [135, 268] width 39 height 18
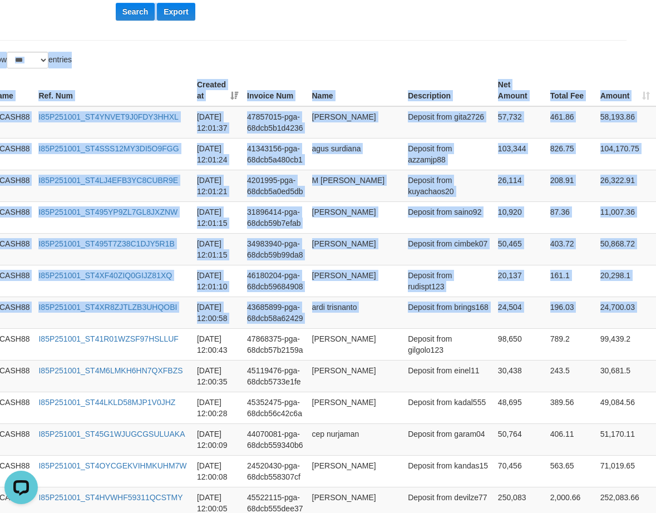
scroll to position [246, 21]
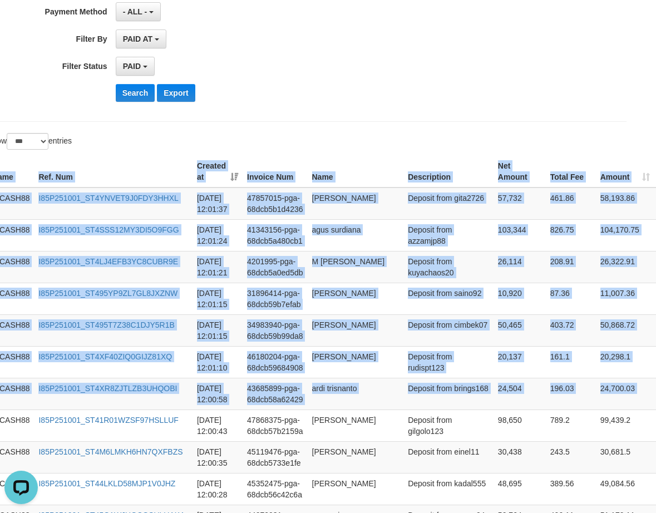
drag, startPoint x: 599, startPoint y: 220, endPoint x: 329, endPoint y: 133, distance: 284.4
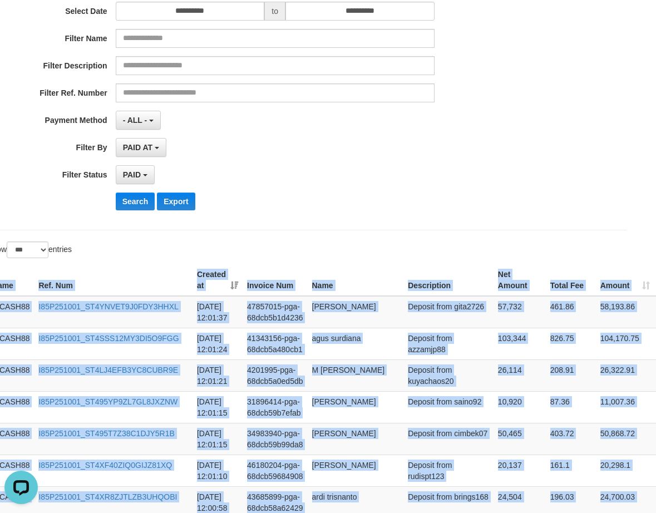
scroll to position [24, 21]
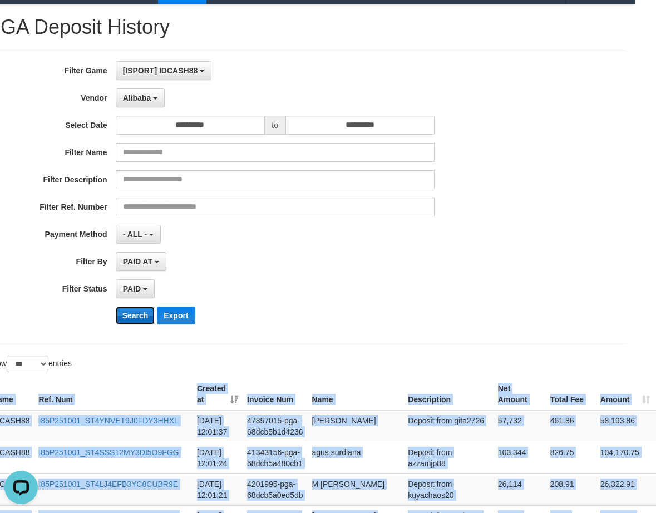
click at [126, 314] on button "Search" at bounding box center [135, 315] width 39 height 18
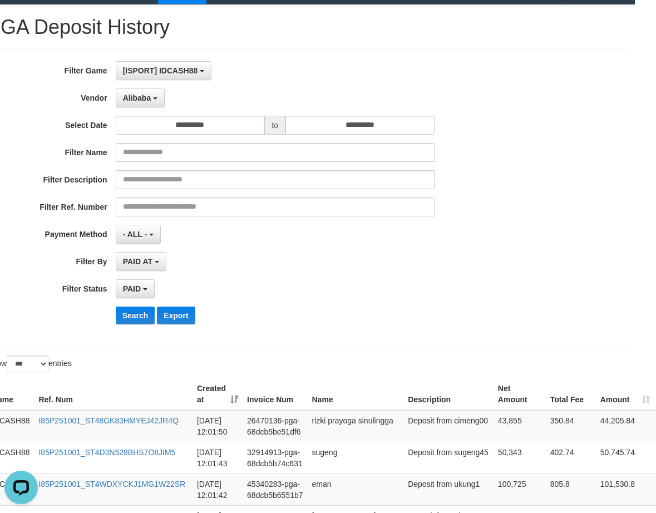
scroll to position [294, 21]
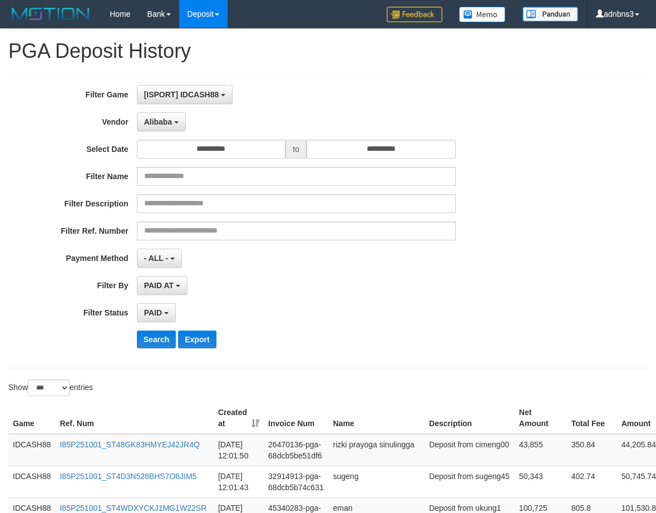
select select "**********"
select select "*"
select select "***"
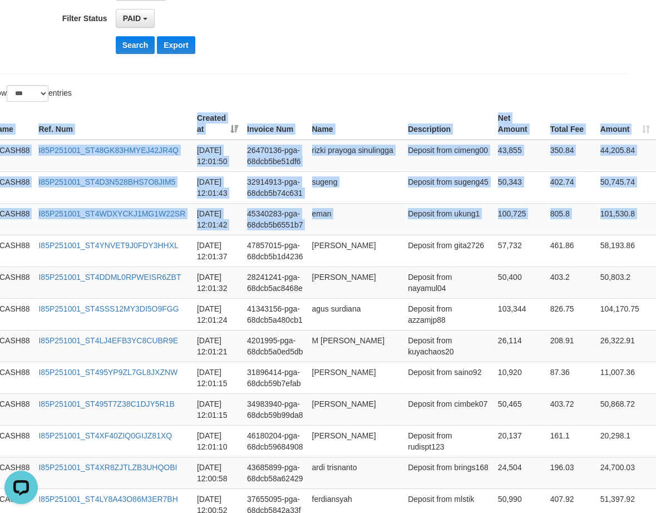
scroll to position [10, 0]
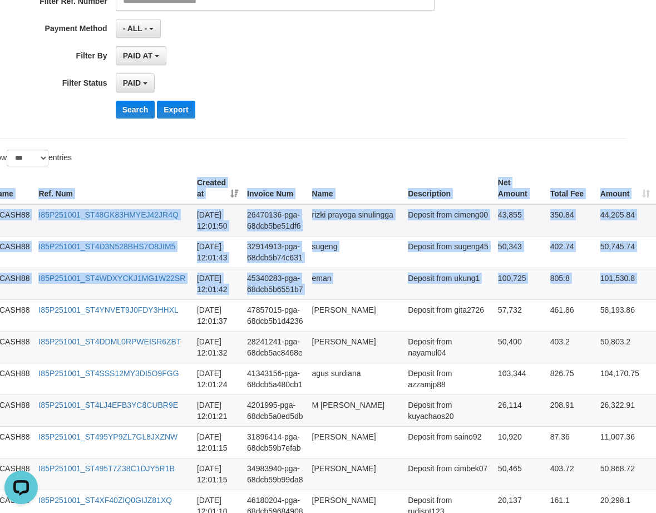
scroll to position [146, 21]
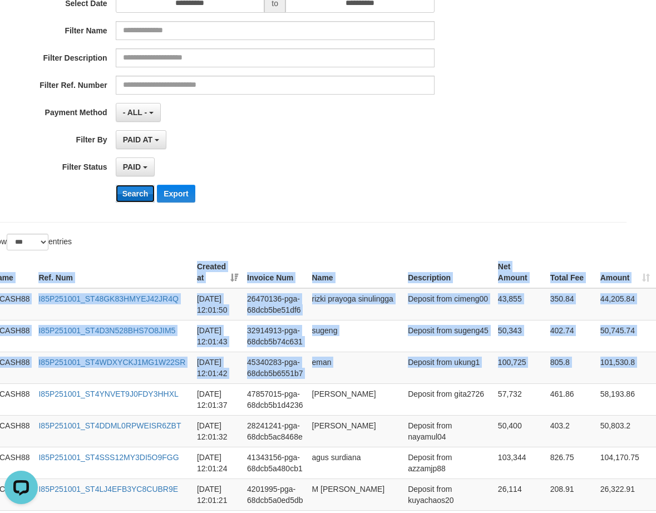
click at [126, 195] on button "Search" at bounding box center [135, 194] width 39 height 18
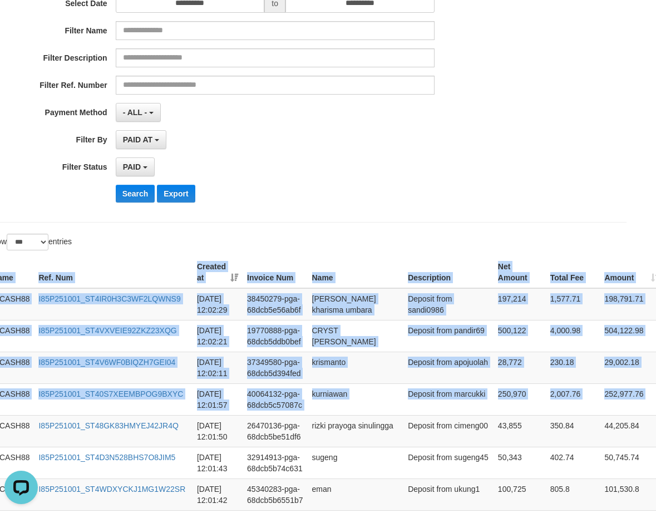
drag, startPoint x: 619, startPoint y: 402, endPoint x: 536, endPoint y: 249, distance: 174.7
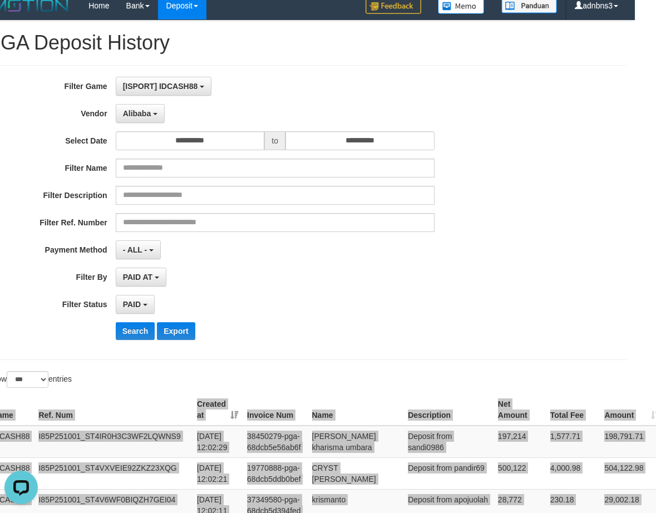
scroll to position [0, 21]
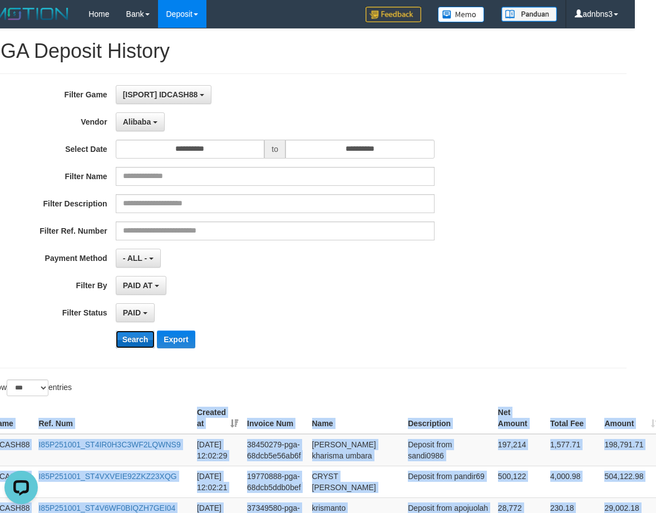
click at [130, 334] on button "Search" at bounding box center [135, 339] width 39 height 18
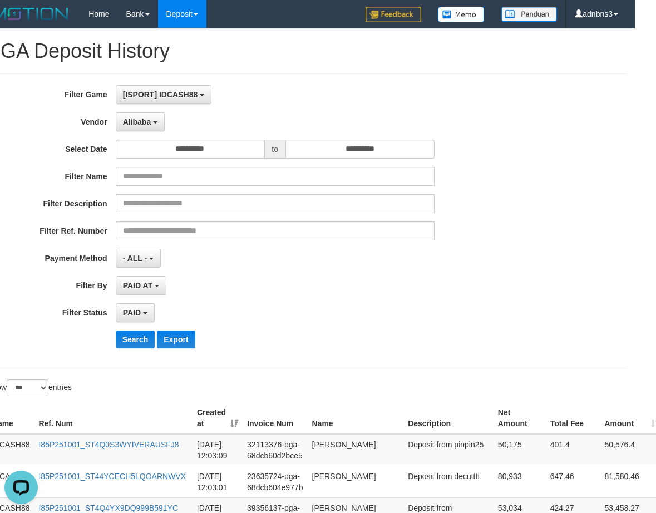
scroll to position [294, 21]
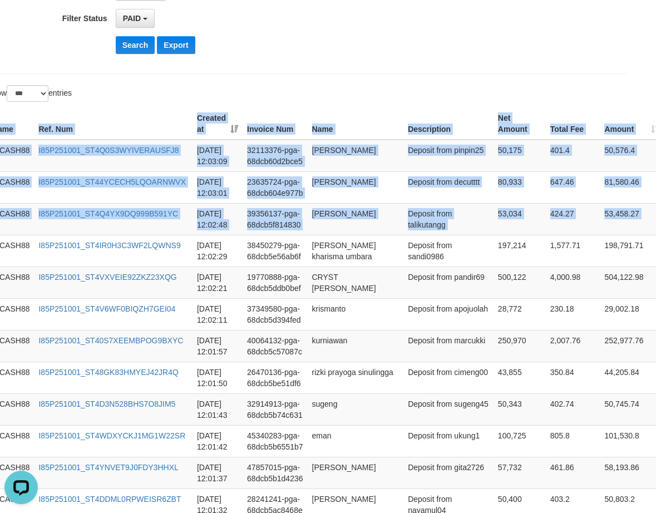
drag, startPoint x: 583, startPoint y: 199, endPoint x: 520, endPoint y: 99, distance: 118.5
copy div "Game Ref. Num Created at Invoice Num Name Description Net Amount Total Fee Amou…"
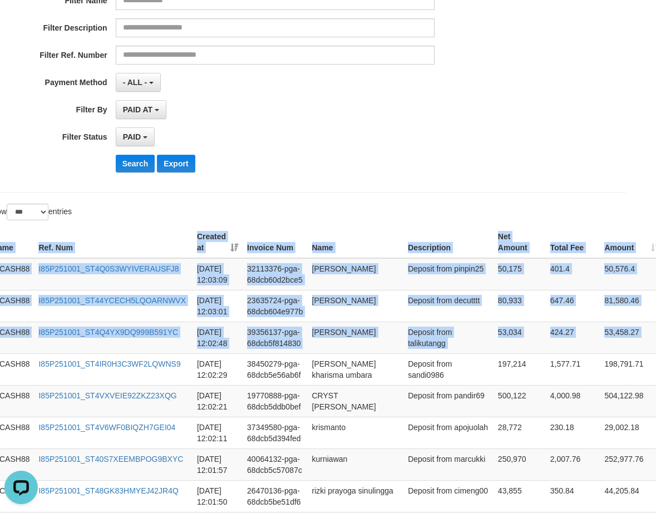
scroll to position [72, 21]
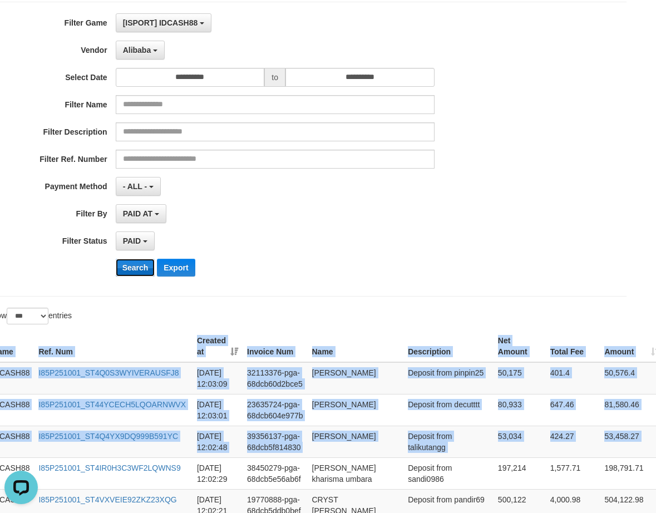
click at [148, 266] on button "Search" at bounding box center [135, 268] width 39 height 18
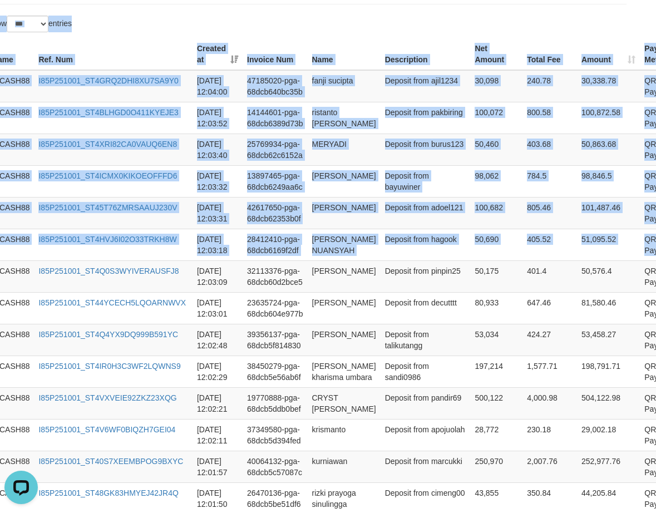
scroll to position [251, 21]
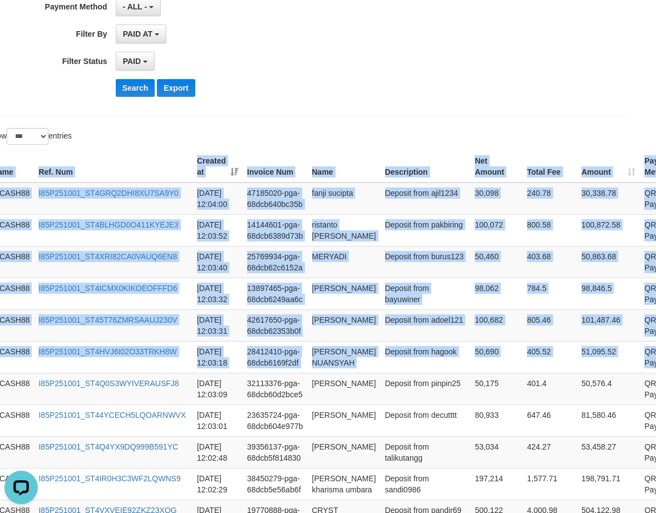
drag, startPoint x: 642, startPoint y: 219, endPoint x: 393, endPoint y: 157, distance: 256.7
copy div "Game Ref. Num Created at Invoice Num Name Description Net Amount Total Fee Amou…"
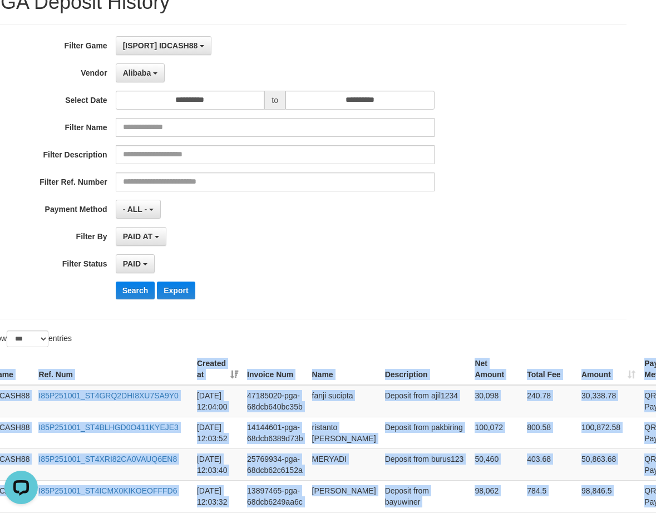
scroll to position [29, 21]
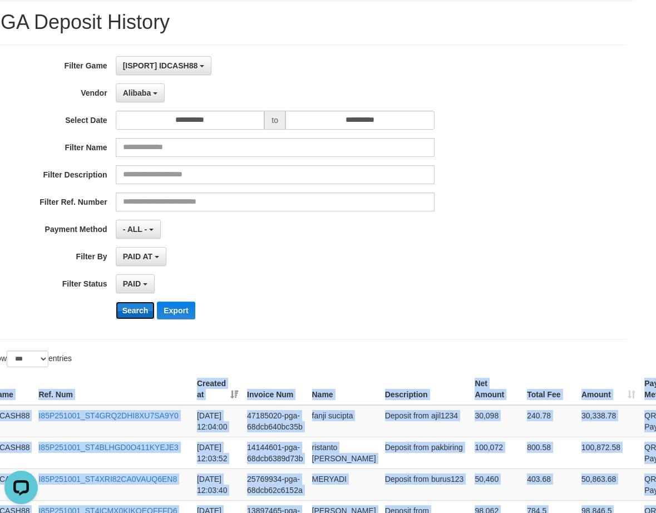
click at [138, 310] on button "Search" at bounding box center [135, 310] width 39 height 18
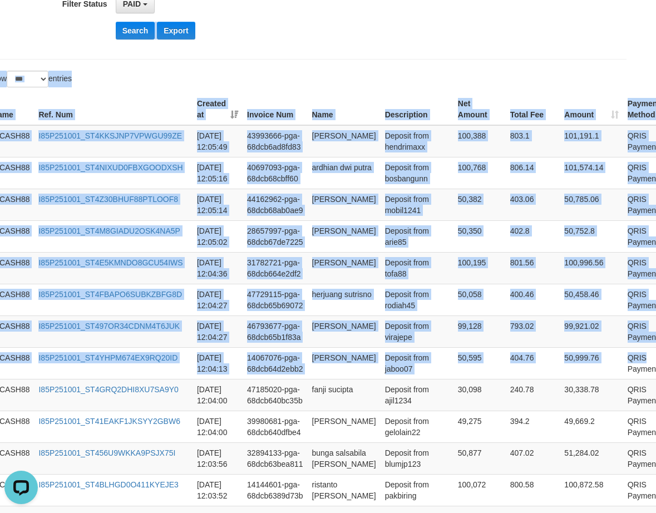
scroll to position [305, 21]
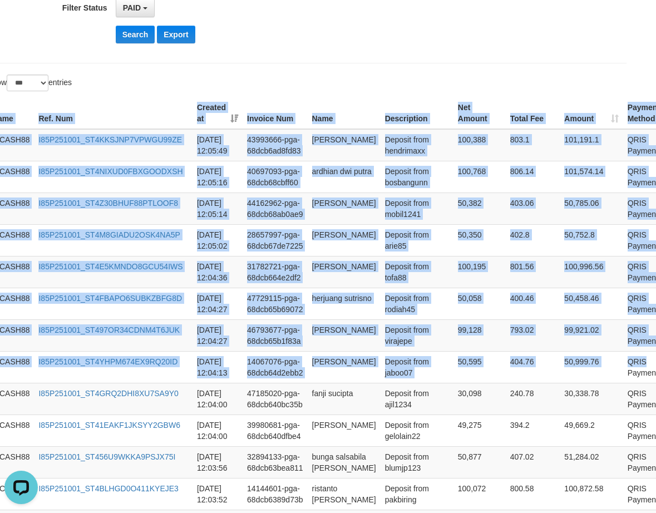
drag, startPoint x: 632, startPoint y: 219, endPoint x: 358, endPoint y: 70, distance: 311.6
copy div "Game Ref. Num Created at Invoice Num Name Description Net Amount Total Fee Amou…"
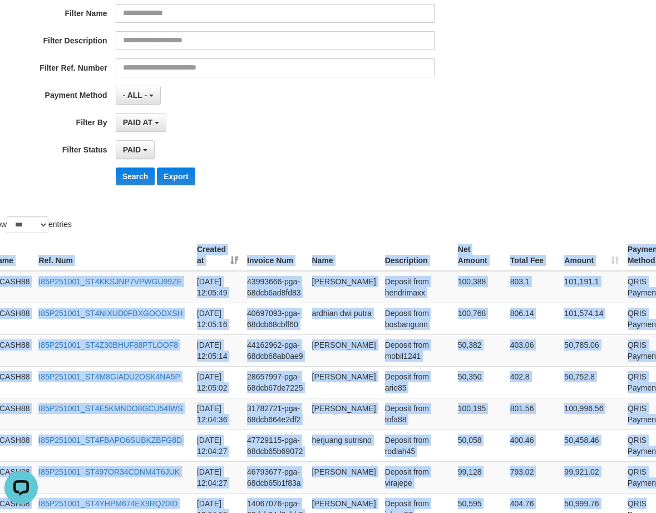
scroll to position [156, 21]
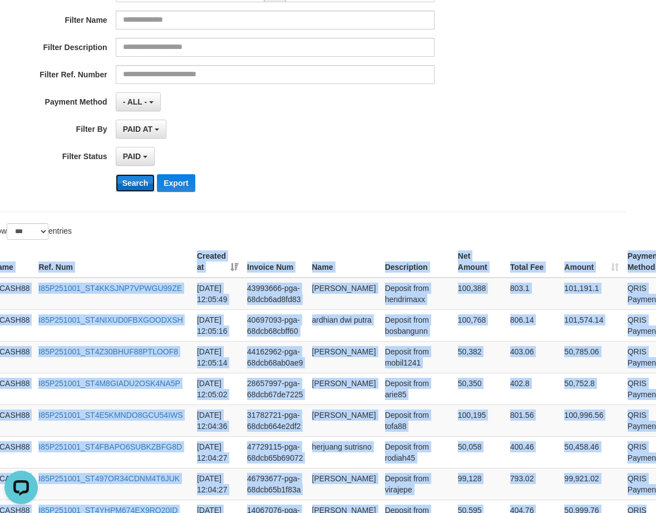
click at [124, 185] on button "Search" at bounding box center [135, 183] width 39 height 18
click at [125, 184] on button "Search" at bounding box center [135, 183] width 39 height 18
click at [126, 184] on button "Search" at bounding box center [135, 183] width 39 height 18
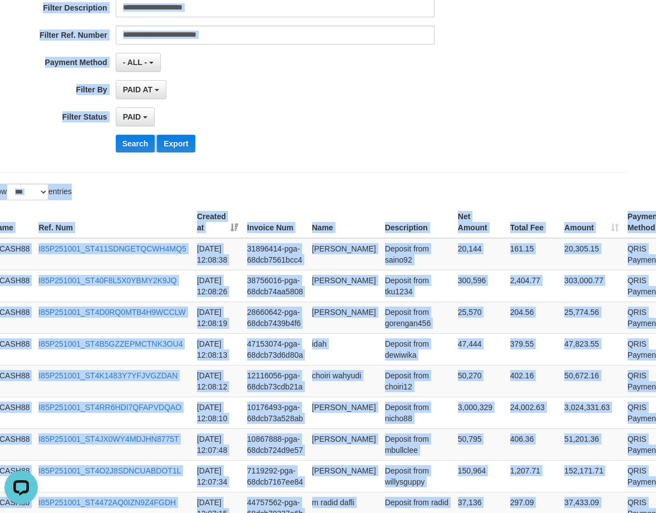
scroll to position [106, 21]
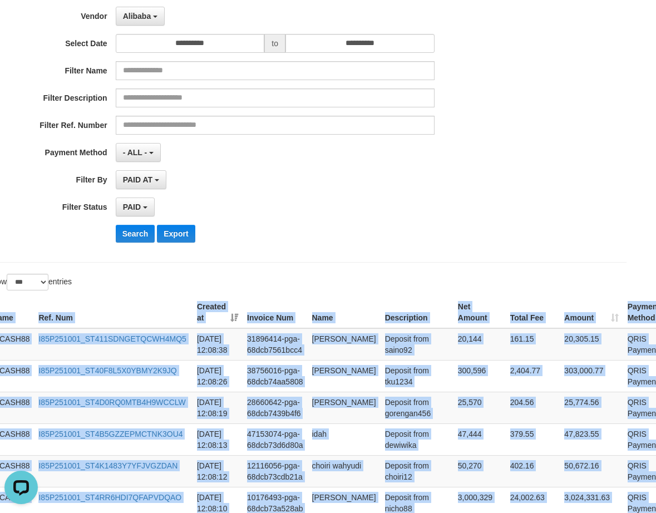
drag, startPoint x: 640, startPoint y: 225, endPoint x: 375, endPoint y: 264, distance: 267.6
copy div "Game Ref. Num Created at Invoice Num Name Description Net Amount Total Fee Amou…"
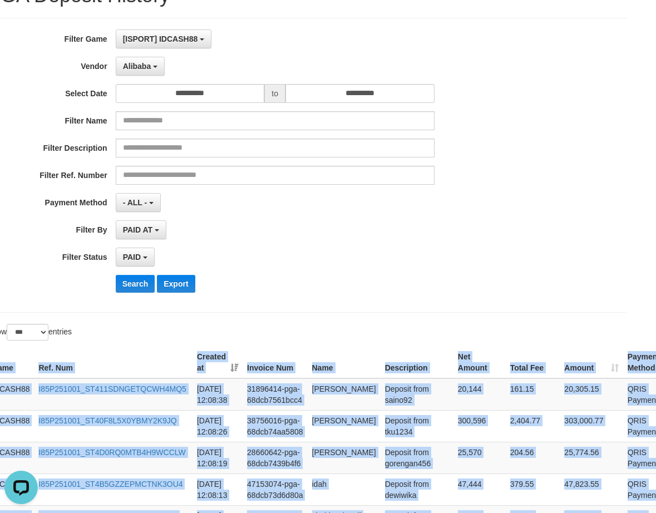
scroll to position [0, 21]
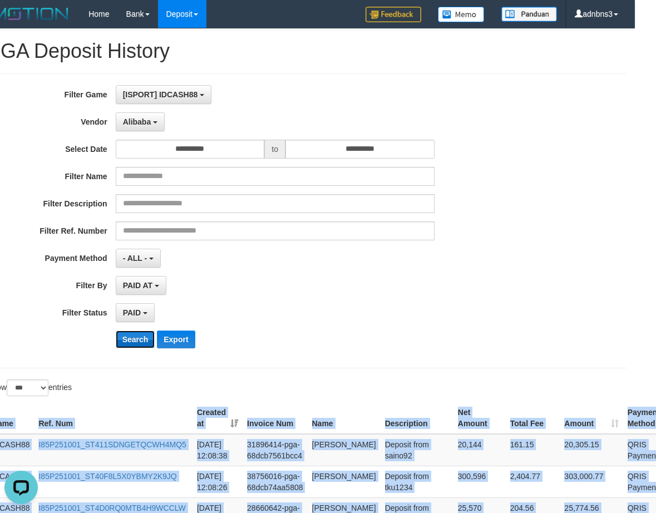
click at [132, 339] on button "Search" at bounding box center [135, 339] width 39 height 18
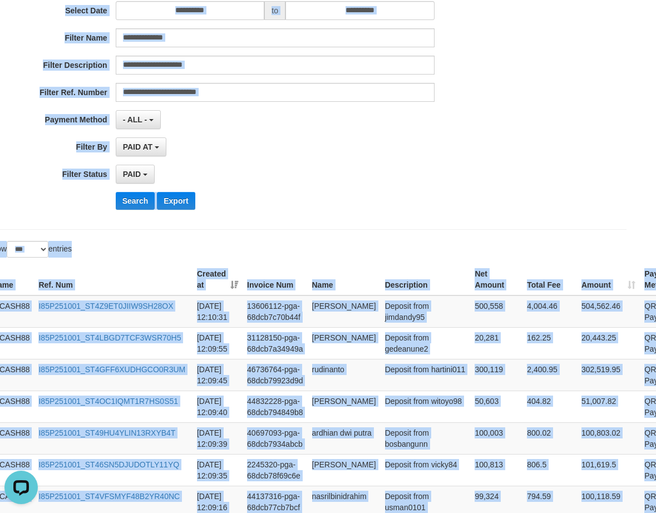
scroll to position [106, 21]
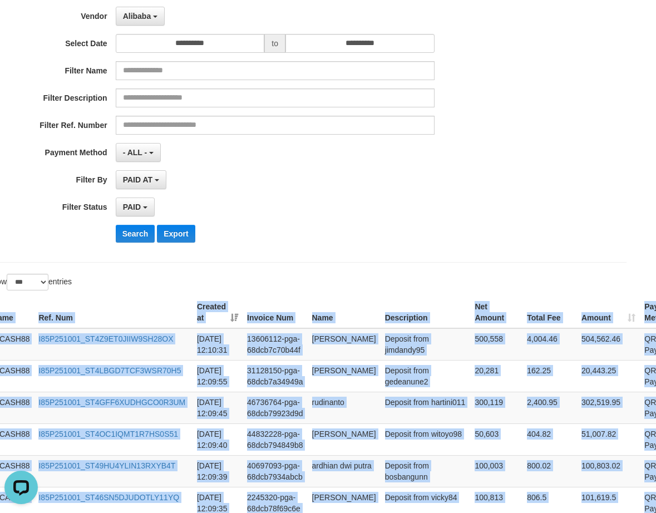
copy div "Game Ref. Num Created at Invoice Num Name Description Net Amount Total Fee Amou…"
drag, startPoint x: 648, startPoint y: 221, endPoint x: 381, endPoint y: 283, distance: 274.0
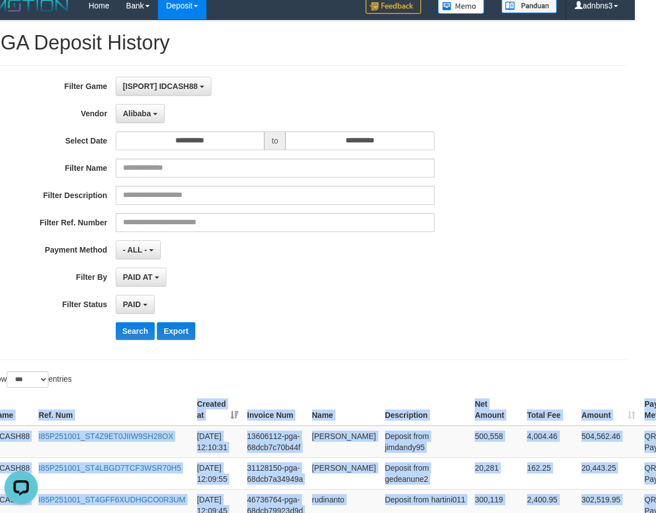
scroll to position [0, 21]
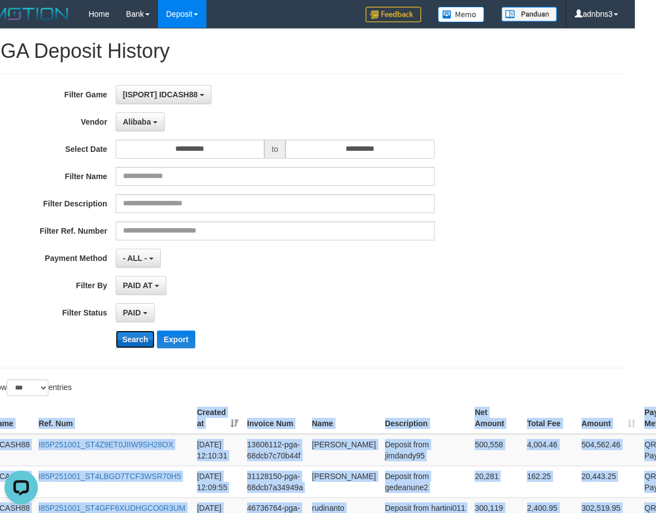
click at [129, 345] on button "Search" at bounding box center [135, 339] width 39 height 18
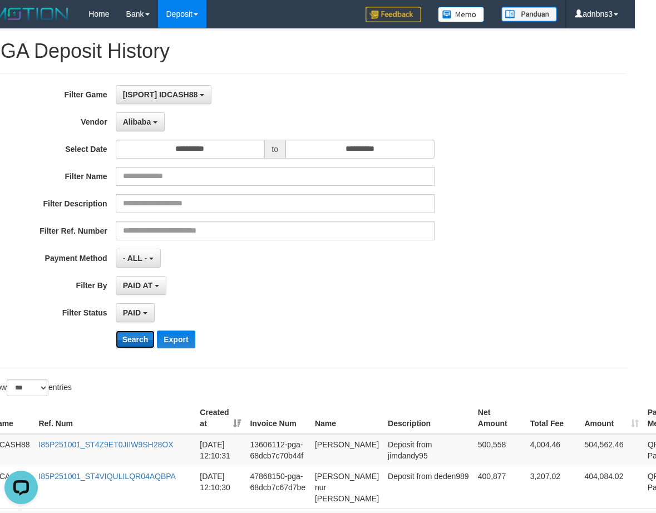
click at [144, 339] on button "Search" at bounding box center [135, 339] width 39 height 18
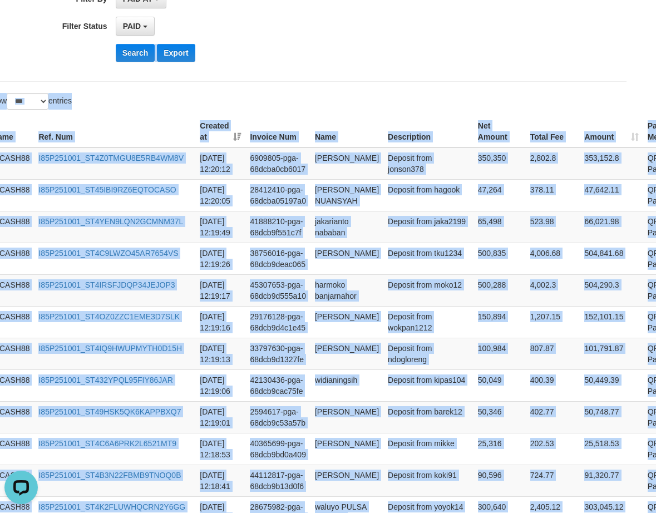
scroll to position [286, 21]
copy div "Game Ref. Num Created at Invoice Num Name Description Net Amount Total Fee Amou…"
drag, startPoint x: 641, startPoint y: 221, endPoint x: 378, endPoint y: 92, distance: 292.5
click at [135, 57] on button "Search" at bounding box center [135, 53] width 39 height 18
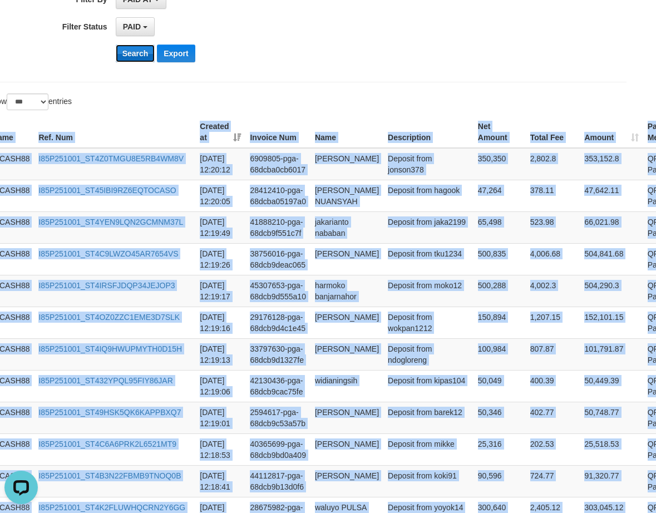
click at [135, 56] on button "Search" at bounding box center [135, 53] width 39 height 18
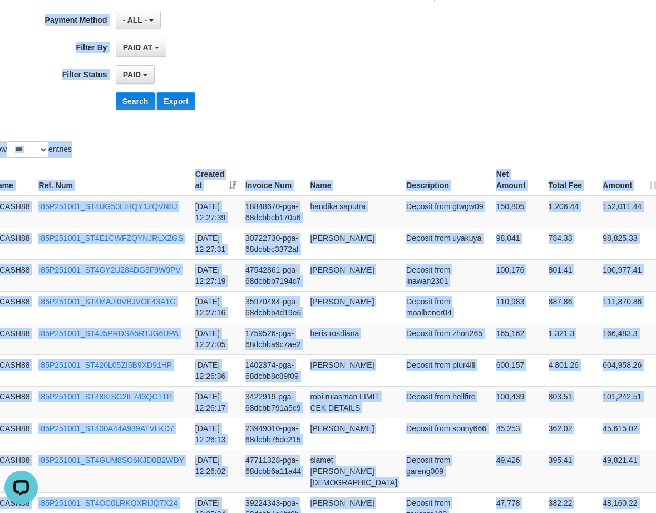
scroll to position [0, 21]
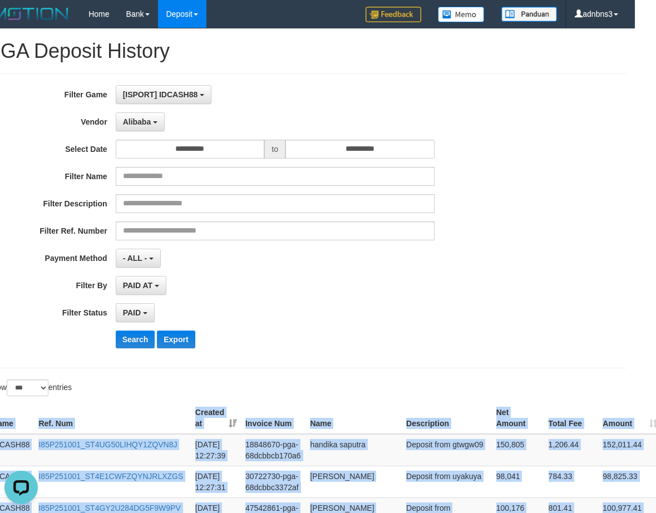
copy div "Game Ref. Num Created at Invoice Num Name Description Net Amount Total Fee Amou…"
drag, startPoint x: 642, startPoint y: 214, endPoint x: 405, endPoint y: 374, distance: 285.9
click at [132, 335] on button "Search" at bounding box center [135, 339] width 39 height 18
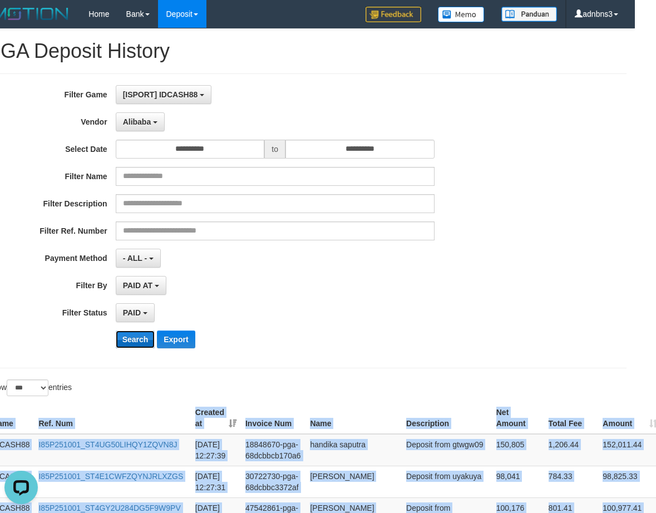
click at [132, 335] on button "Search" at bounding box center [135, 339] width 39 height 18
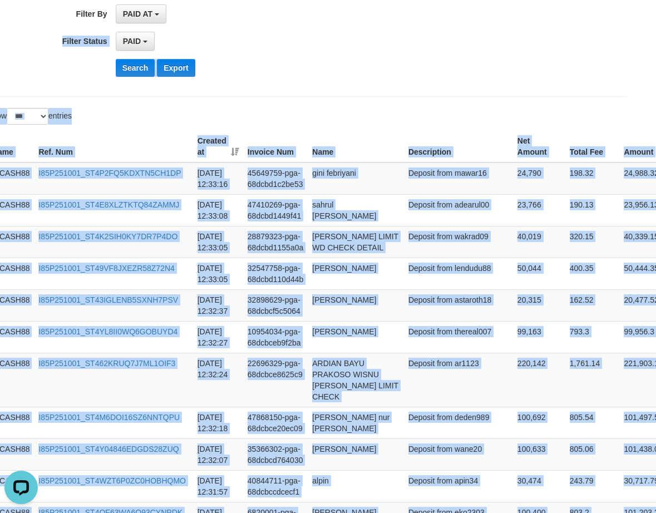
scroll to position [260, 21]
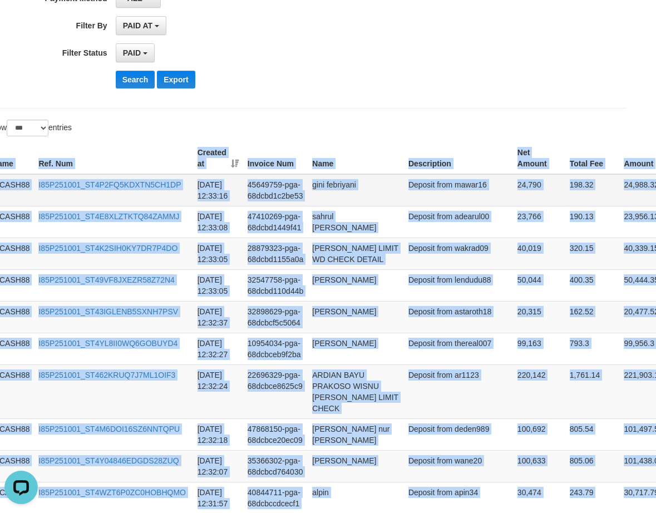
drag, startPoint x: 635, startPoint y: 186, endPoint x: 514, endPoint y: 175, distance: 121.2
copy div "Game Ref. Num Created at Invoice Num Name Description Net Amount Total Fee Amou…"
click at [143, 82] on button "Search" at bounding box center [135, 80] width 39 height 18
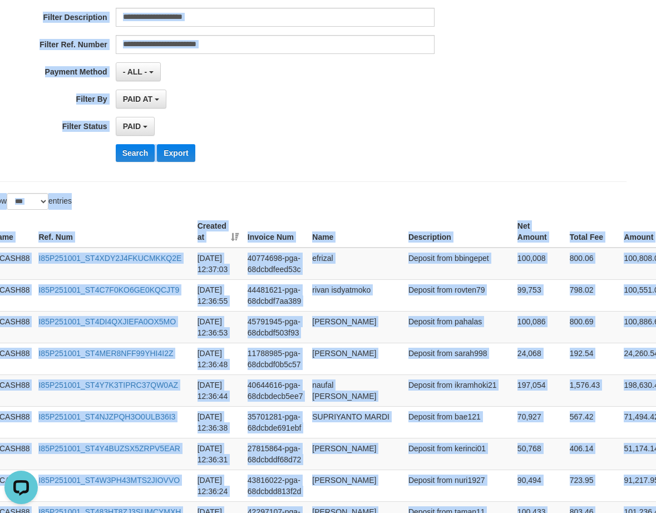
scroll to position [68, 21]
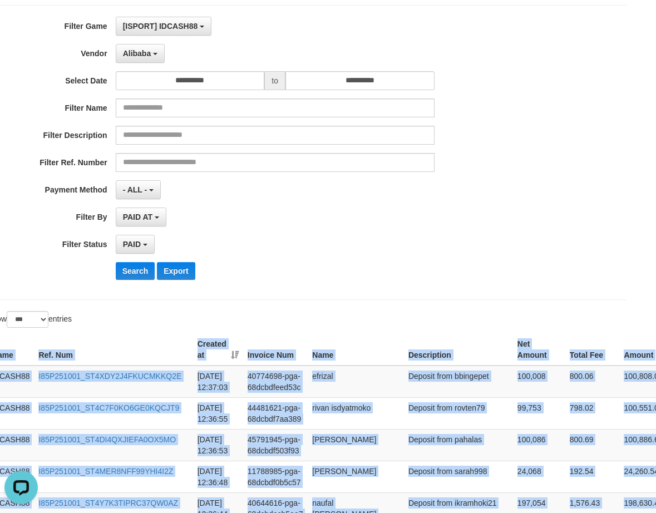
copy div "Game Ref. Num Created at Invoice Num Name Description Net Amount Total Fee Amou…"
drag, startPoint x: 641, startPoint y: 222, endPoint x: 403, endPoint y: 314, distance: 255.8
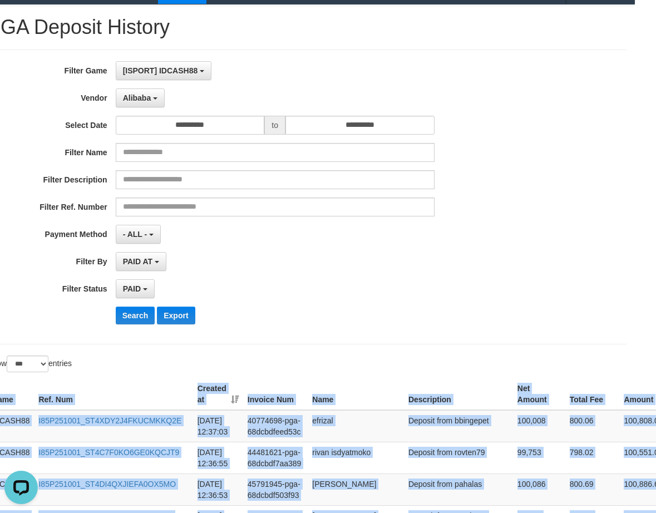
scroll to position [0, 21]
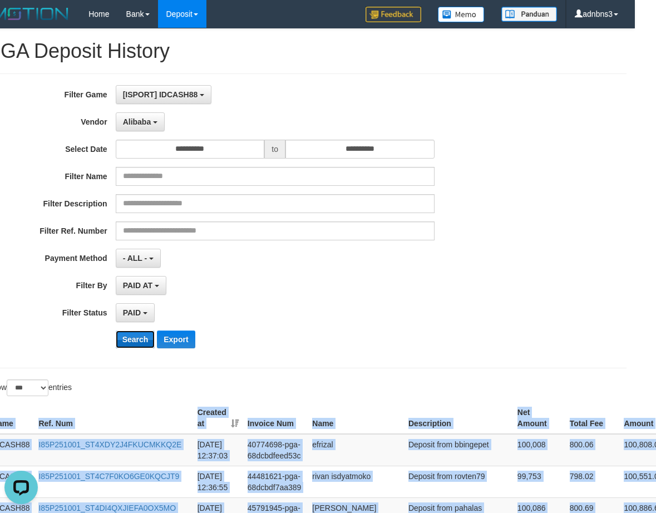
click at [133, 334] on button "Search" at bounding box center [135, 339] width 39 height 18
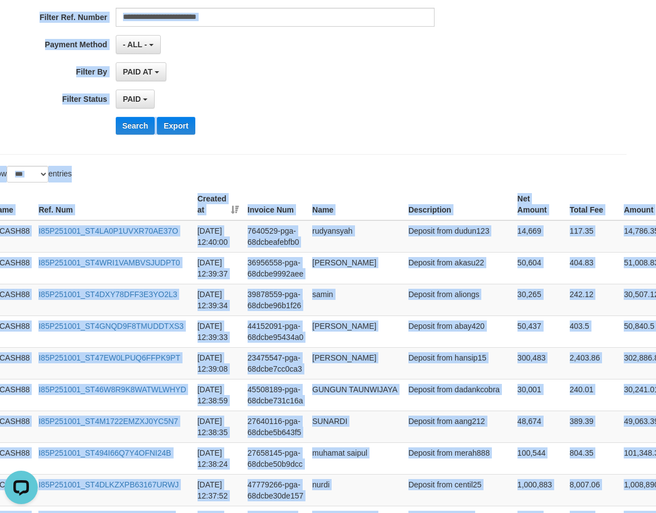
scroll to position [91, 21]
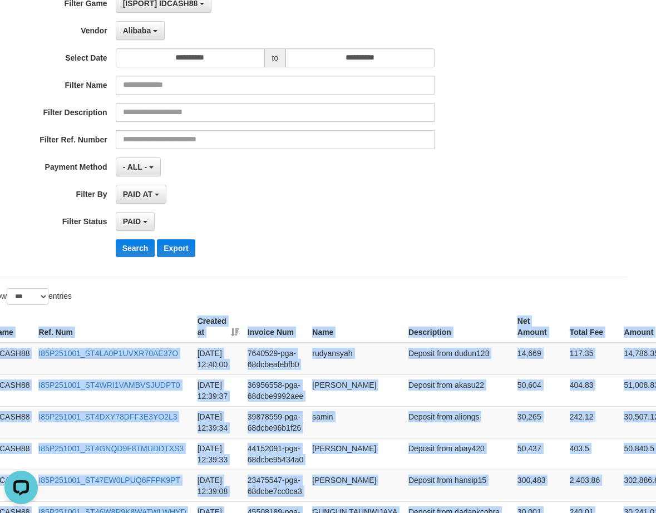
copy div "Game Ref. Num Created at Invoice Num Name Description Net Amount Total Fee Amou…"
drag, startPoint x: 636, startPoint y: 217, endPoint x: 440, endPoint y: 279, distance: 205.2
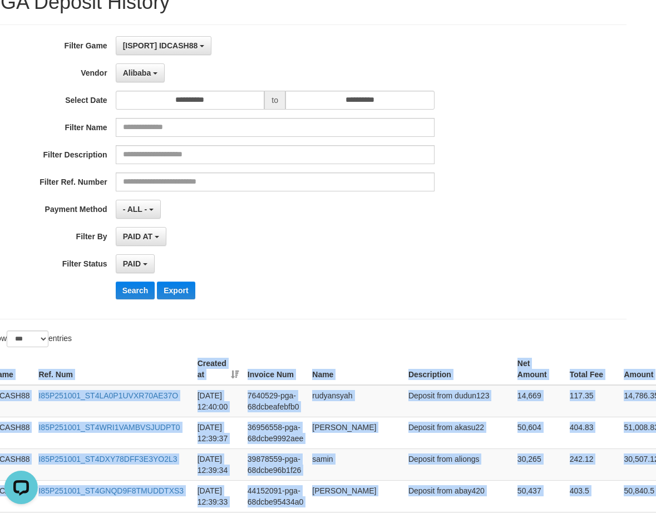
scroll to position [0, 21]
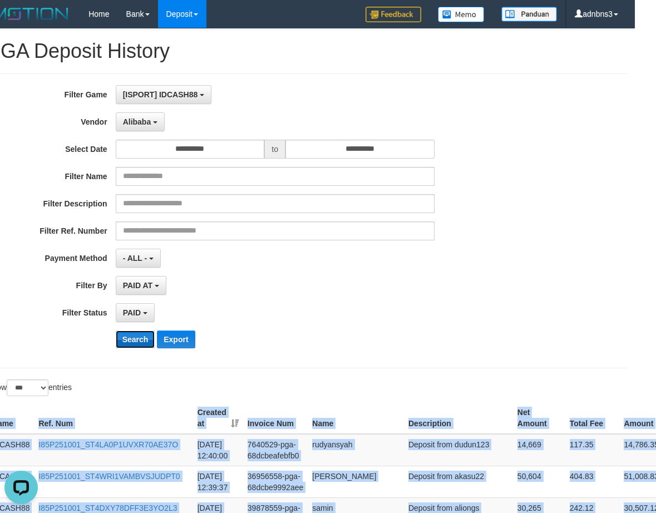
click at [128, 341] on button "Search" at bounding box center [135, 339] width 39 height 18
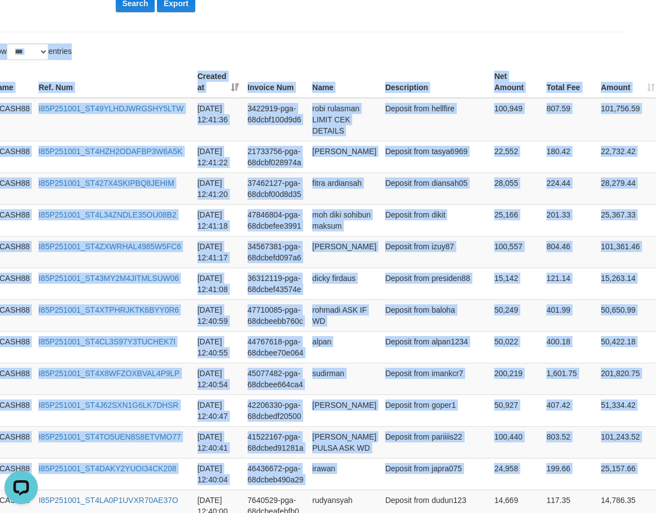
scroll to position [319, 21]
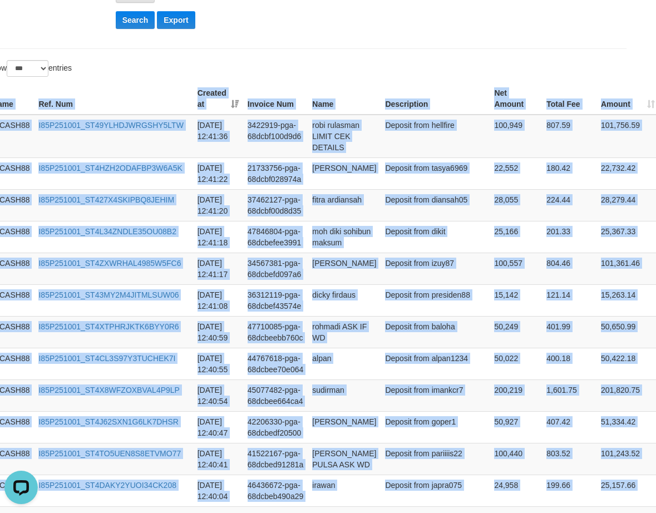
drag, startPoint x: 638, startPoint y: 216, endPoint x: 362, endPoint y: 75, distance: 309.9
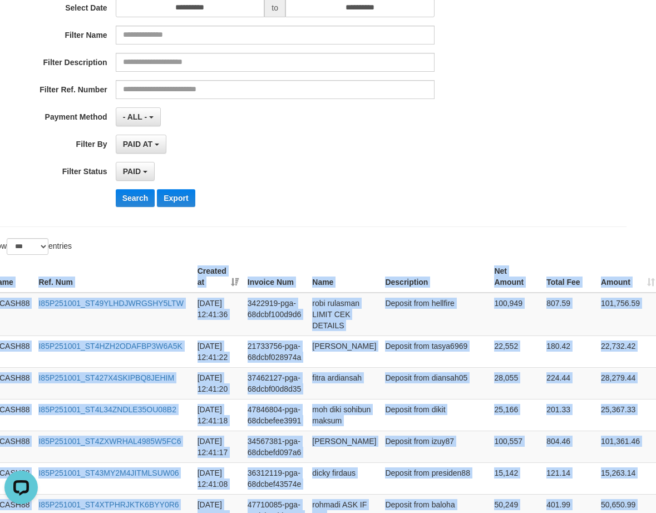
scroll to position [97, 21]
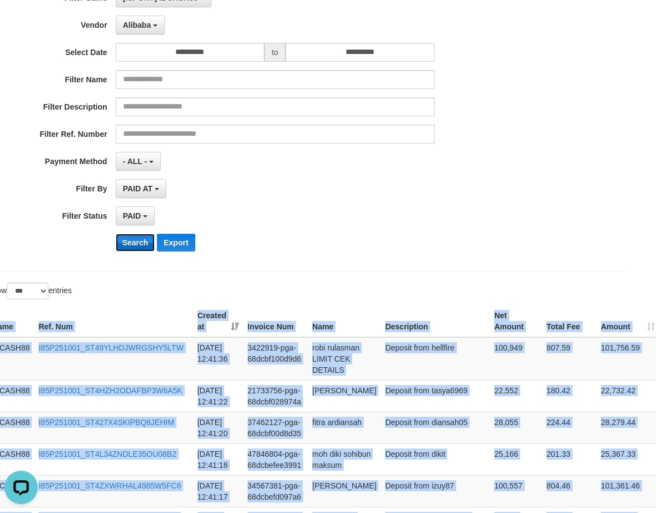
click at [135, 241] on button "Search" at bounding box center [135, 243] width 39 height 18
click at [139, 238] on button "Search" at bounding box center [135, 243] width 39 height 18
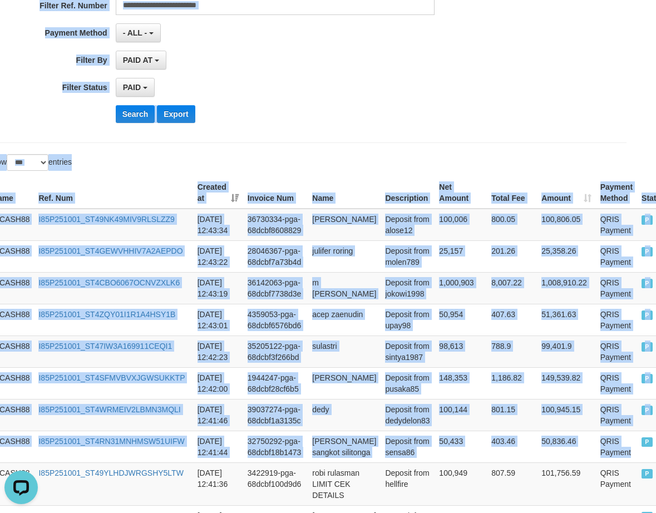
scroll to position [130, 21]
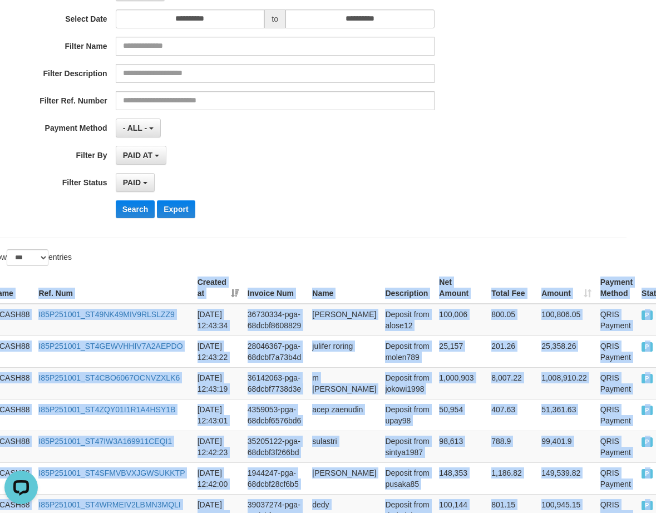
drag, startPoint x: 632, startPoint y: 211, endPoint x: 382, endPoint y: 252, distance: 253.6
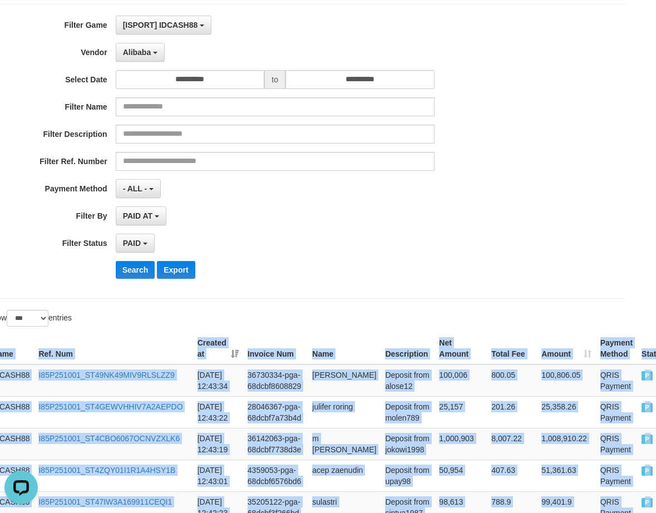
scroll to position [0, 21]
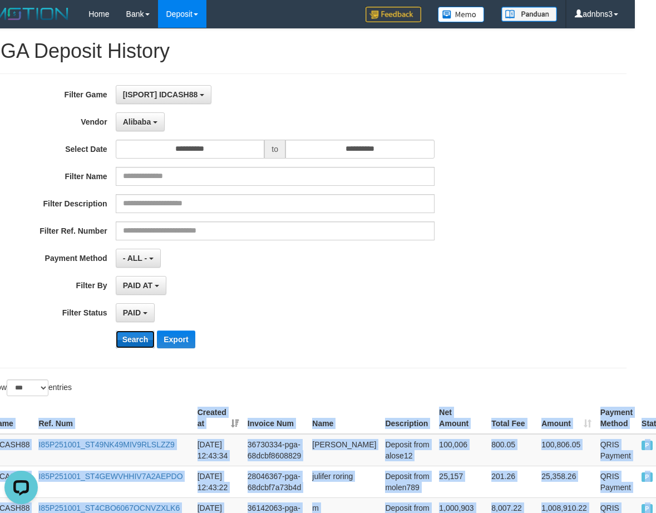
click at [134, 342] on button "Search" at bounding box center [135, 339] width 39 height 18
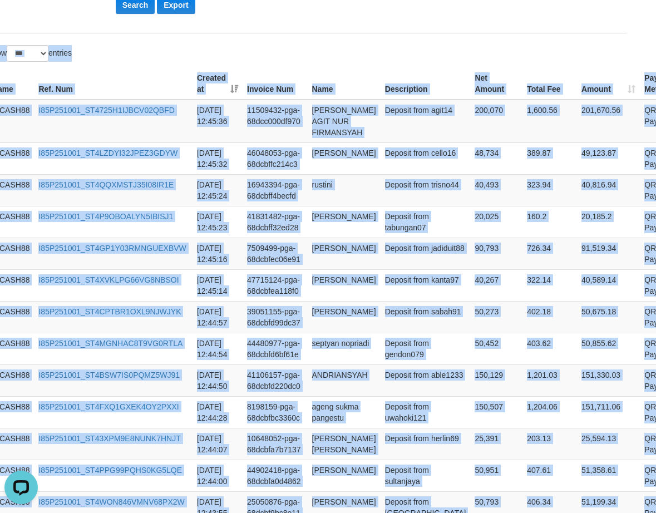
scroll to position [333, 21]
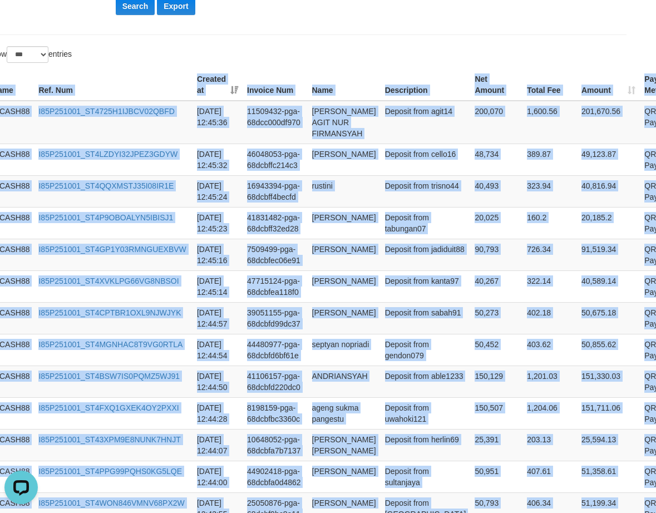
drag, startPoint x: 633, startPoint y: 222, endPoint x: 381, endPoint y: 61, distance: 299.6
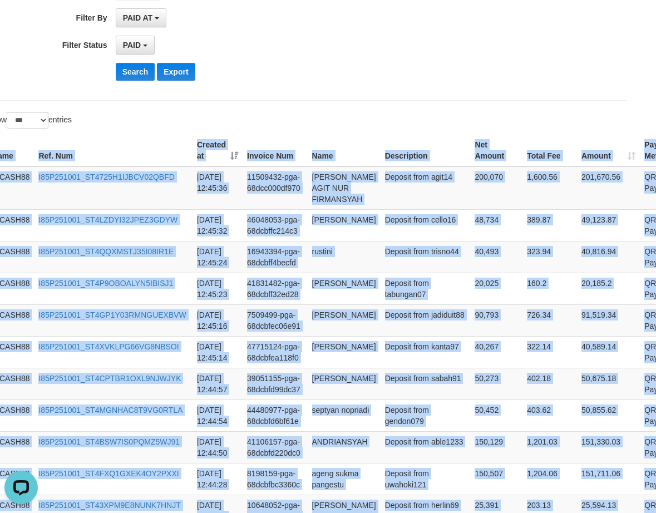
scroll to position [111, 21]
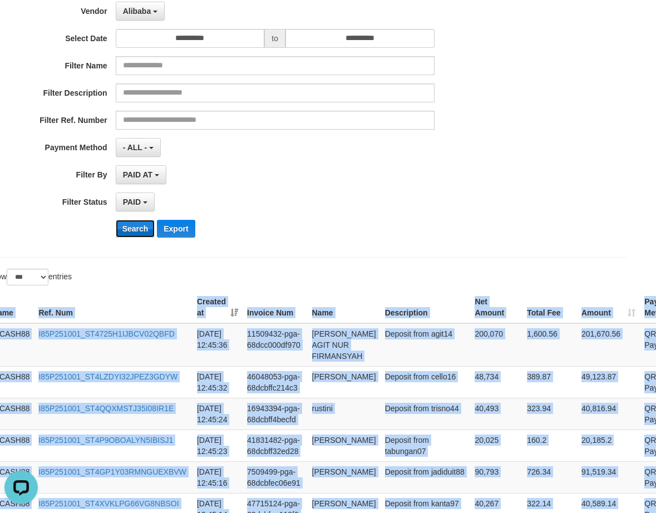
click at [131, 228] on button "Search" at bounding box center [135, 229] width 39 height 18
drag, startPoint x: 131, startPoint y: 228, endPoint x: 160, endPoint y: 229, distance: 28.4
click at [131, 226] on button "Search" at bounding box center [135, 229] width 39 height 18
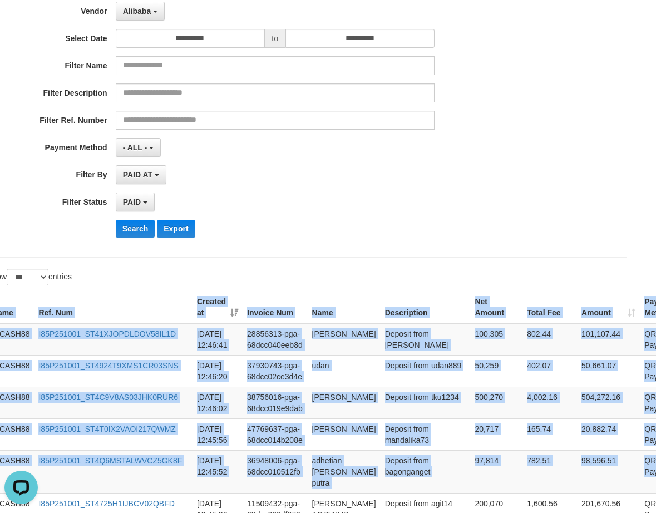
drag, startPoint x: 639, startPoint y: 469, endPoint x: 529, endPoint y: 273, distance: 224.6
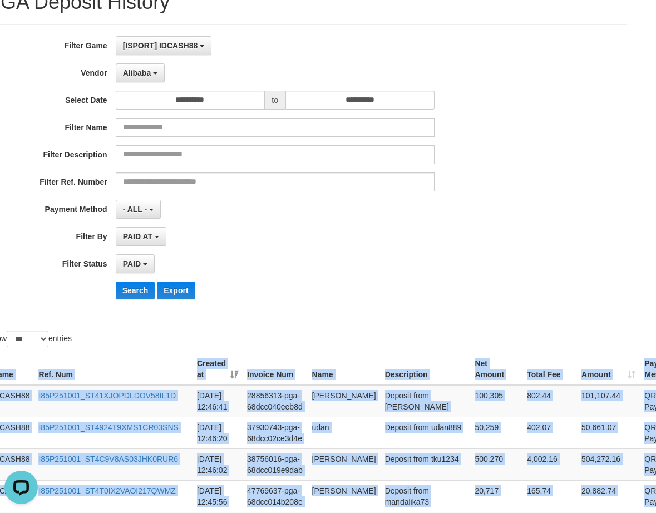
scroll to position [0, 21]
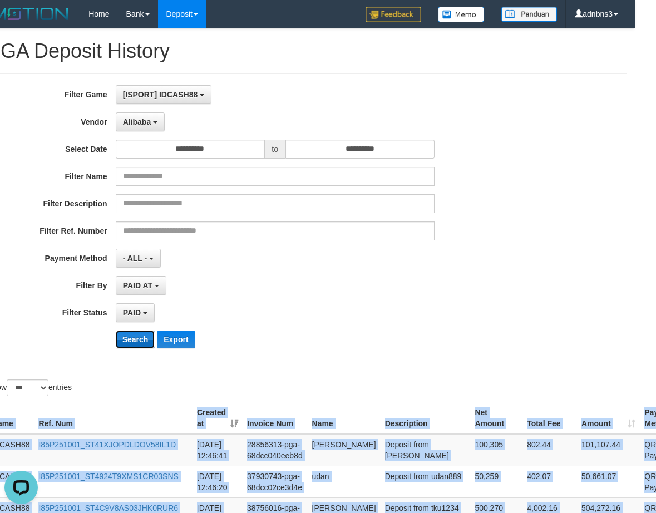
click at [120, 336] on button "Search" at bounding box center [135, 339] width 39 height 18
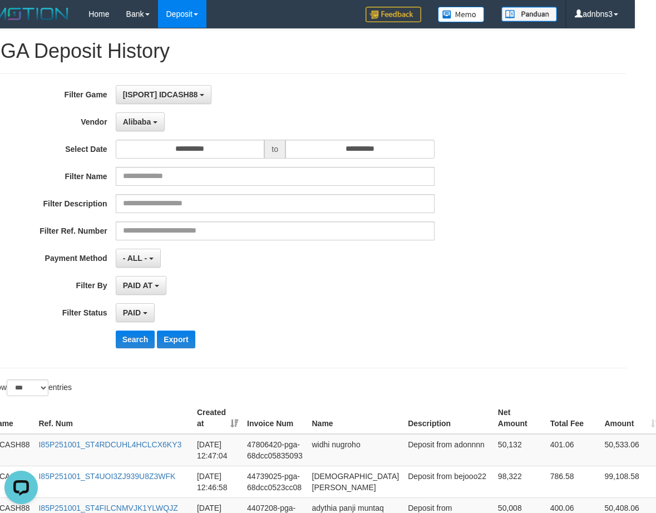
scroll to position [326, 21]
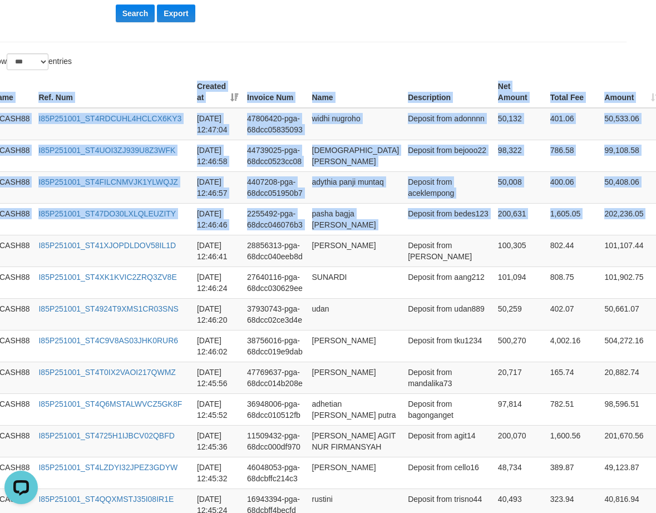
drag, startPoint x: 645, startPoint y: 218, endPoint x: 504, endPoint y: 49, distance: 219.9
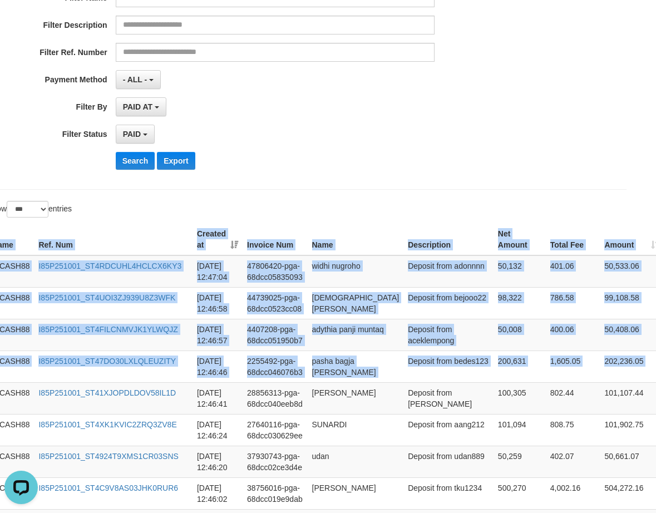
scroll to position [177, 21]
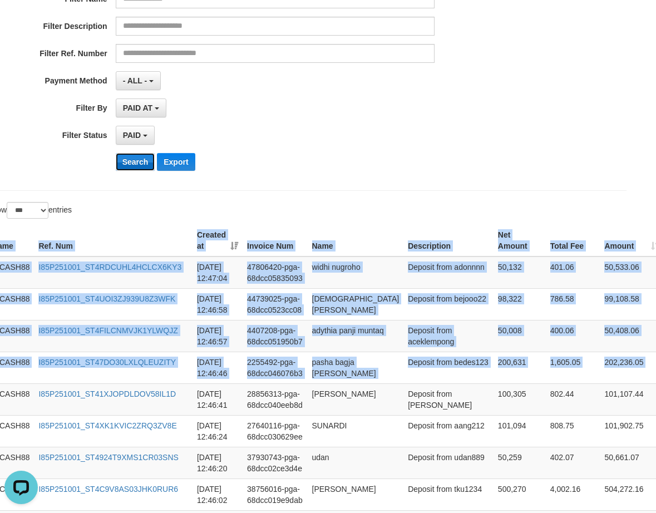
click at [130, 157] on button "Search" at bounding box center [135, 162] width 39 height 18
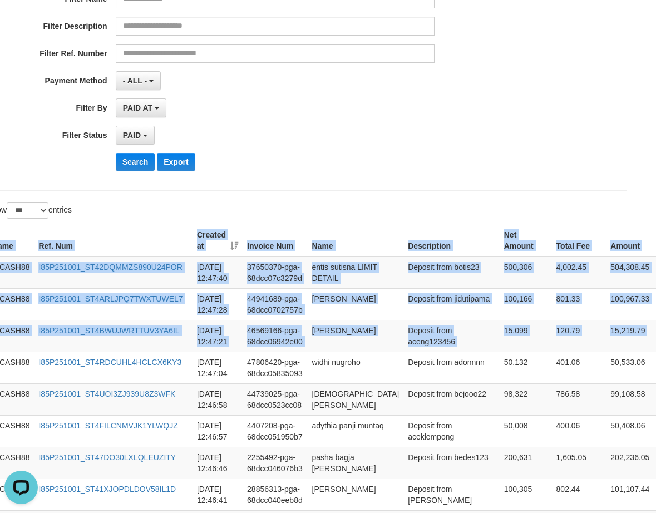
drag, startPoint x: 645, startPoint y: 335, endPoint x: 553, endPoint y: 205, distance: 159.2
click at [128, 162] on button "Search" at bounding box center [135, 162] width 39 height 18
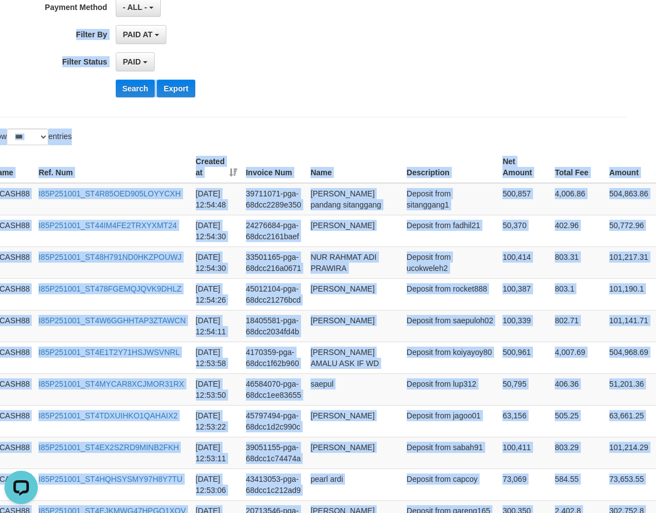
scroll to position [247, 21]
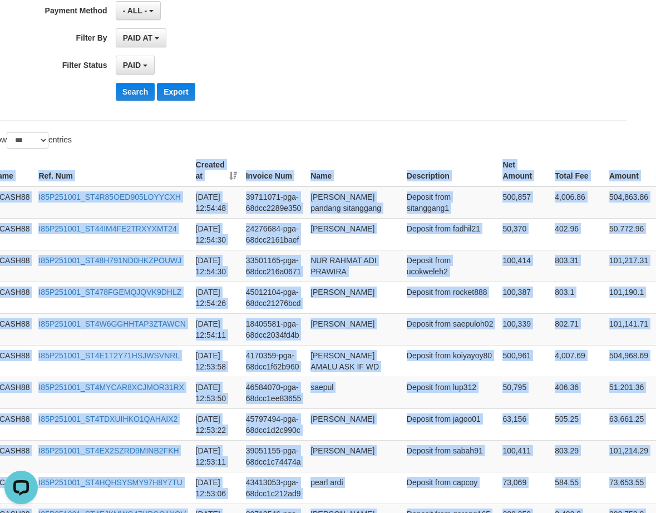
drag, startPoint x: 632, startPoint y: 221, endPoint x: 369, endPoint y: 149, distance: 272.6
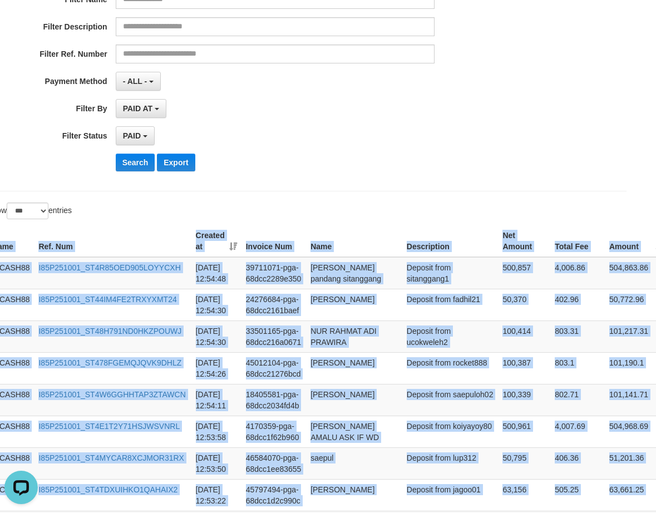
scroll to position [100, 21]
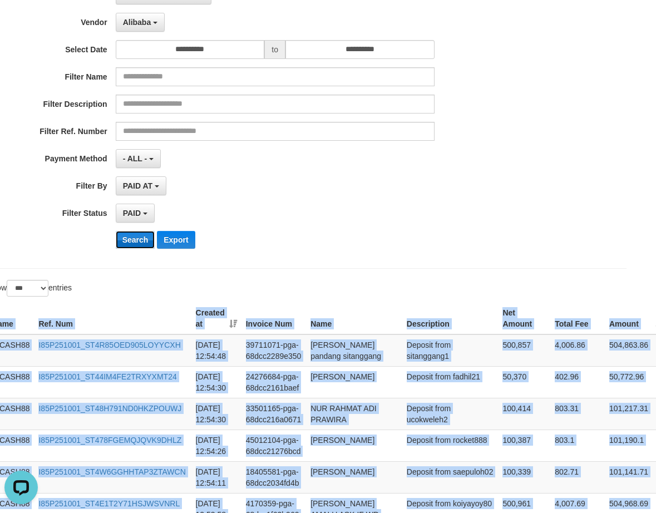
click at [136, 243] on button "Search" at bounding box center [135, 240] width 39 height 18
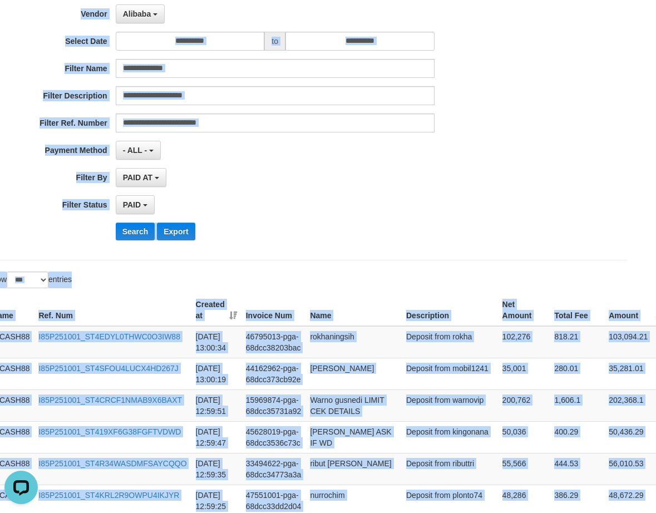
scroll to position [42, 21]
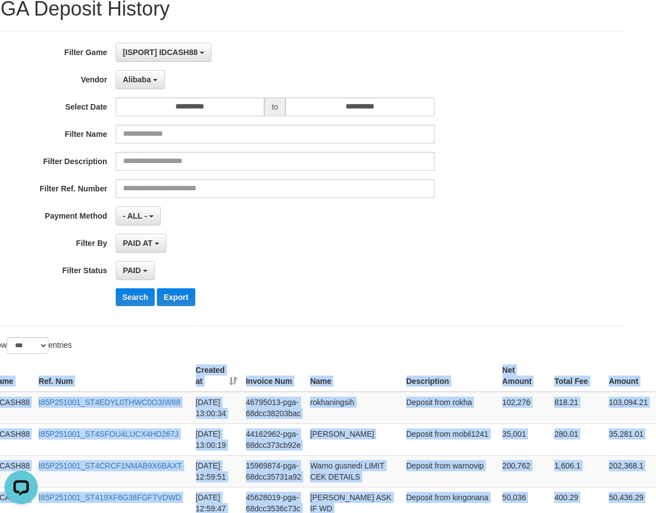
drag, startPoint x: 641, startPoint y: 221, endPoint x: 419, endPoint y: 339, distance: 251.5
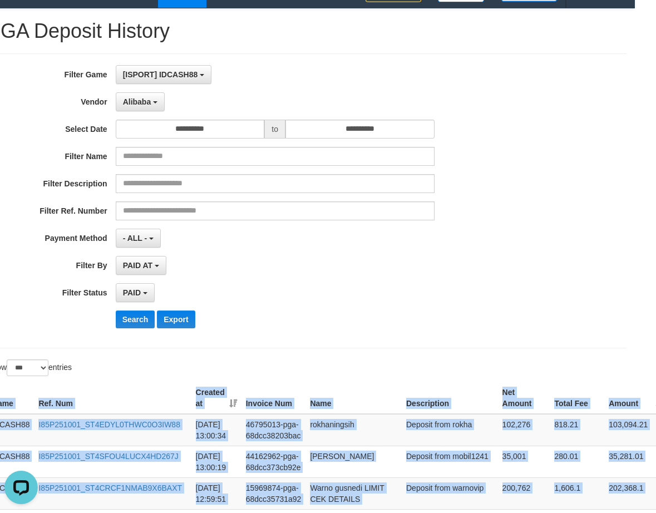
scroll to position [0, 21]
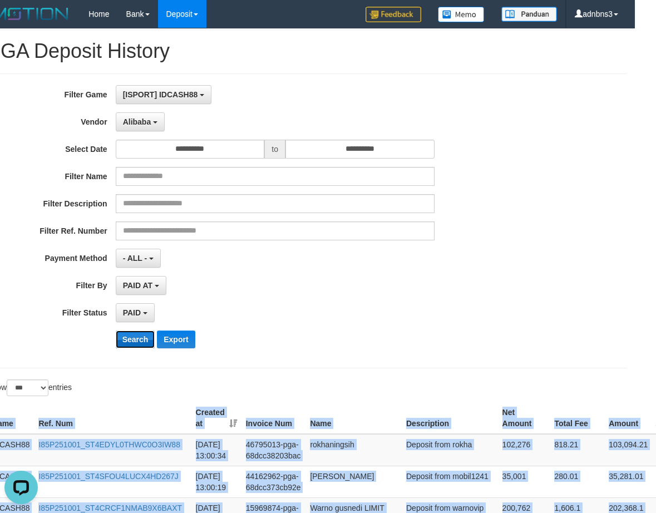
click at [128, 341] on button "Search" at bounding box center [135, 339] width 39 height 18
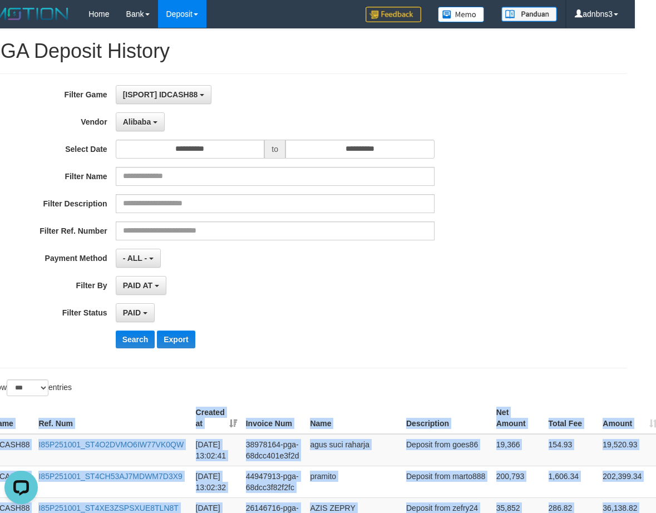
drag, startPoint x: 643, startPoint y: 222, endPoint x: 563, endPoint y: 386, distance: 182.0
click at [127, 341] on button "Search" at bounding box center [135, 339] width 39 height 18
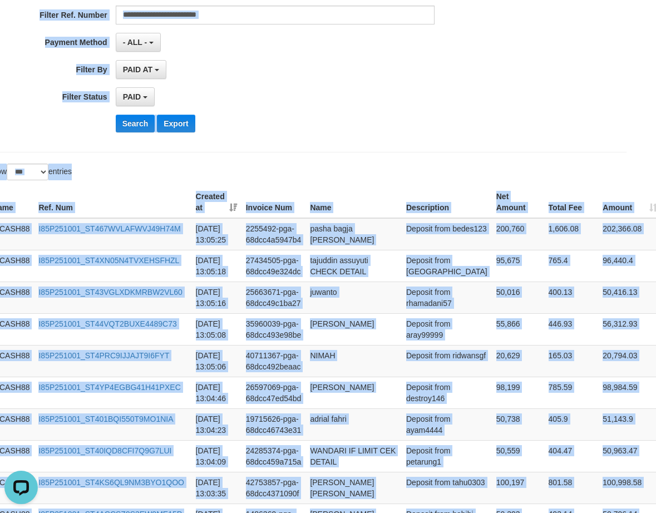
scroll to position [180, 21]
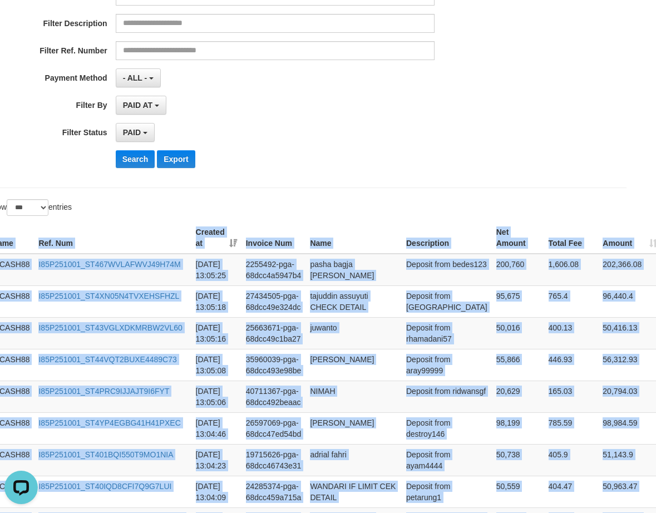
drag, startPoint x: 608, startPoint y: 206, endPoint x: 397, endPoint y: 206, distance: 211.3
click at [134, 164] on button "Search" at bounding box center [135, 159] width 39 height 18
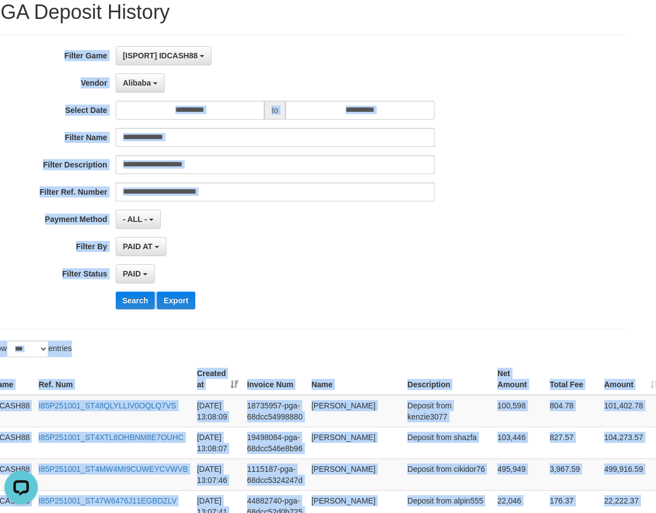
scroll to position [35, 21]
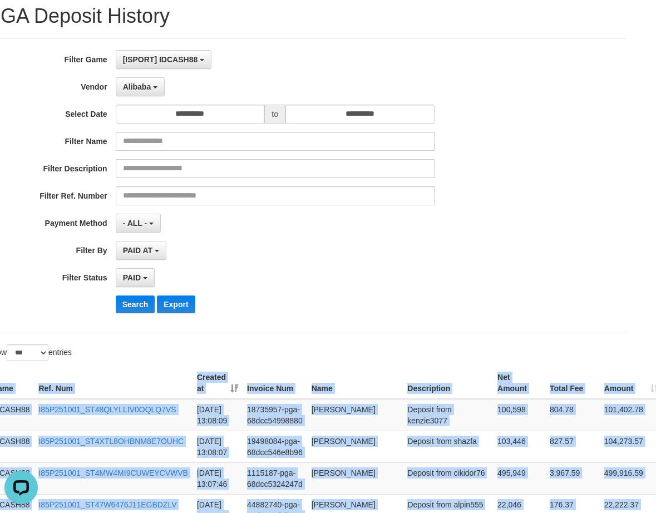
drag, startPoint x: 642, startPoint y: 214, endPoint x: 412, endPoint y: 355, distance: 270.1
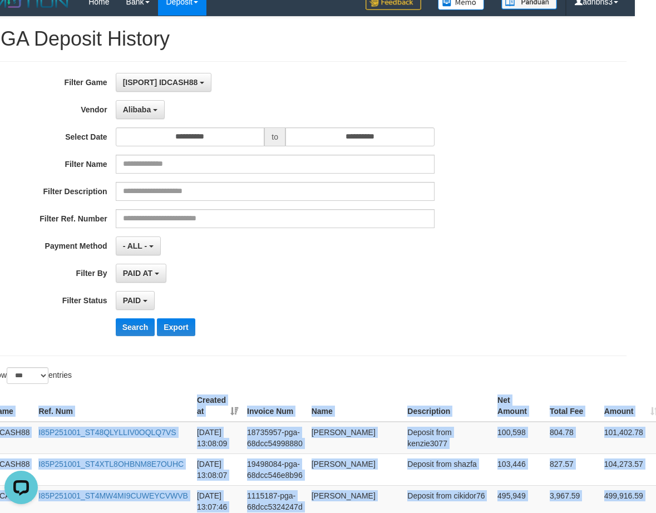
scroll to position [0, 21]
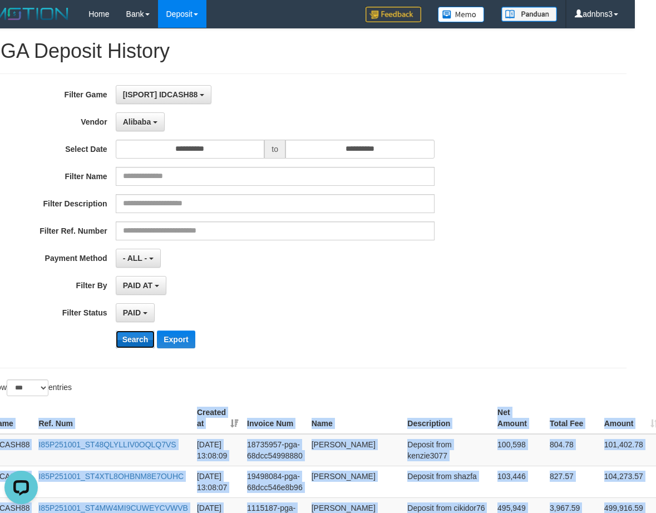
click at [137, 334] on button "Search" at bounding box center [135, 339] width 39 height 18
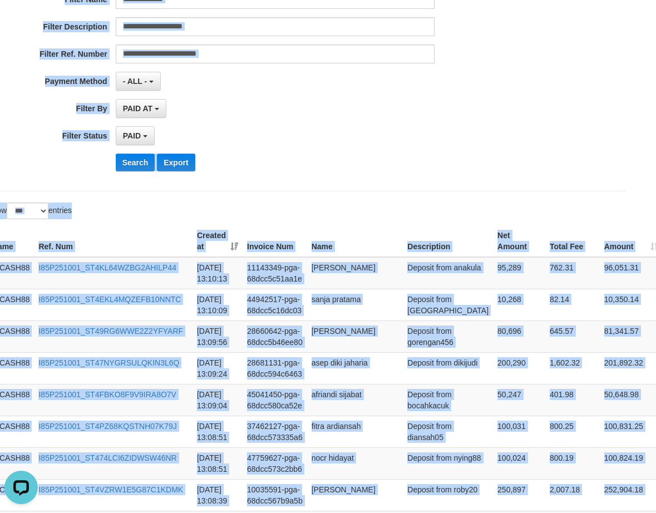
scroll to position [102, 21]
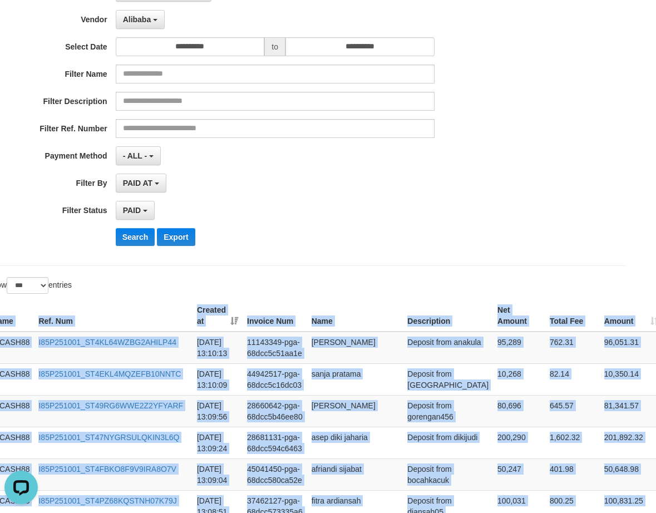
drag, startPoint x: 643, startPoint y: 218, endPoint x: 546, endPoint y: 325, distance: 144.5
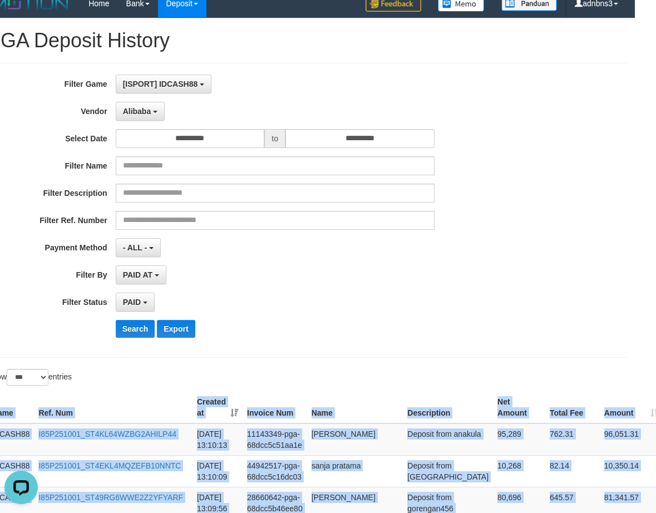
scroll to position [0, 21]
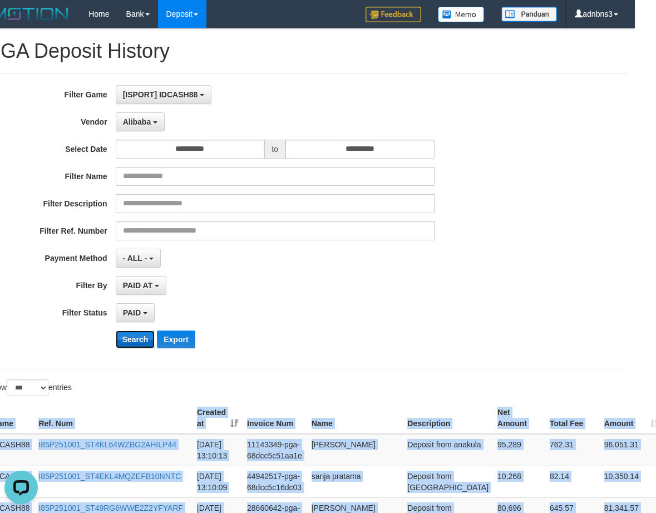
click at [141, 332] on button "Search" at bounding box center [135, 339] width 39 height 18
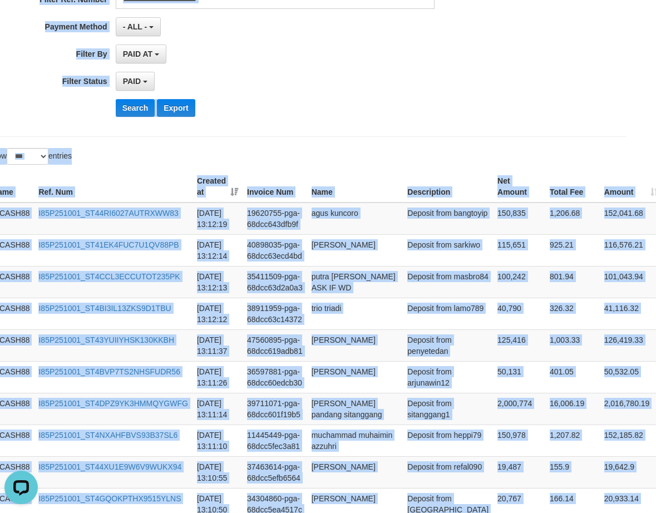
scroll to position [133, 21]
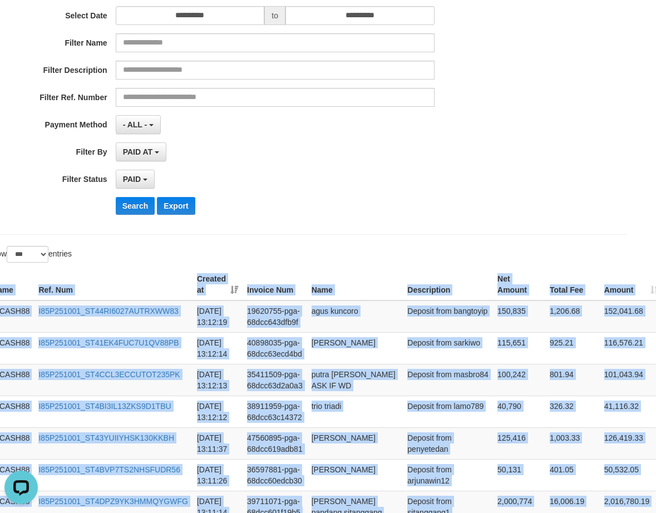
drag, startPoint x: 637, startPoint y: 217, endPoint x: 582, endPoint y: 303, distance: 101.8
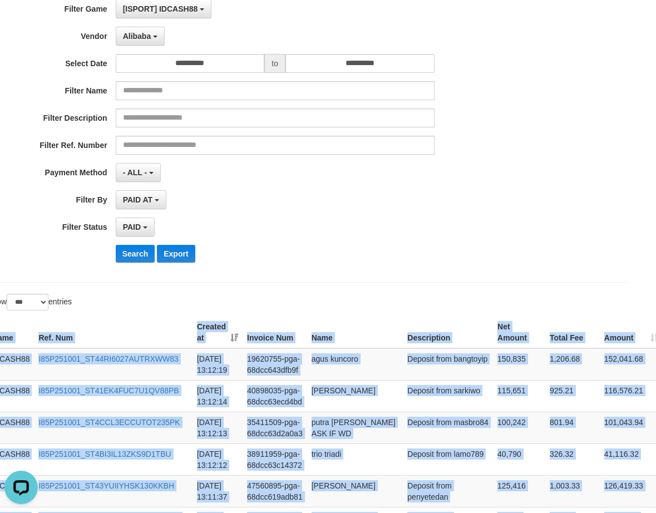
scroll to position [0, 21]
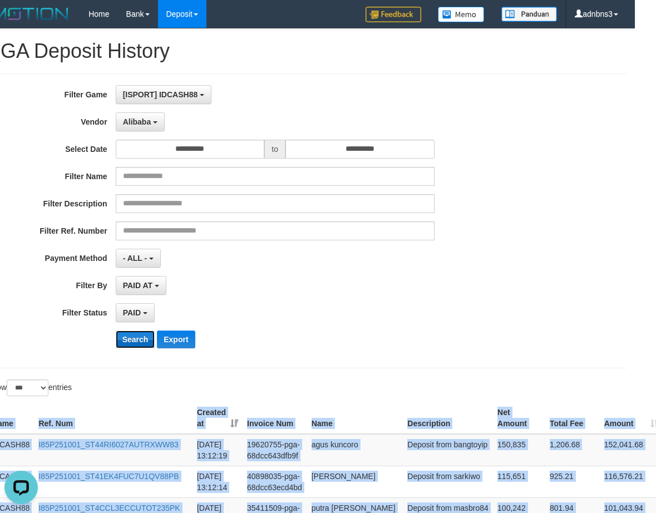
click at [131, 335] on button "Search" at bounding box center [135, 339] width 39 height 18
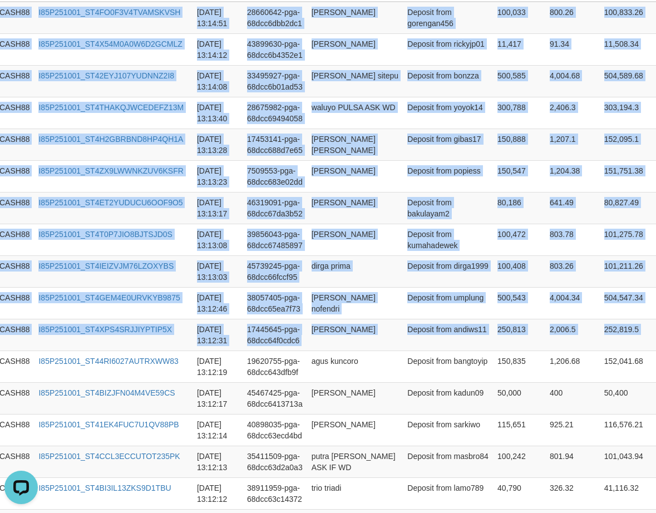
scroll to position [304, 21]
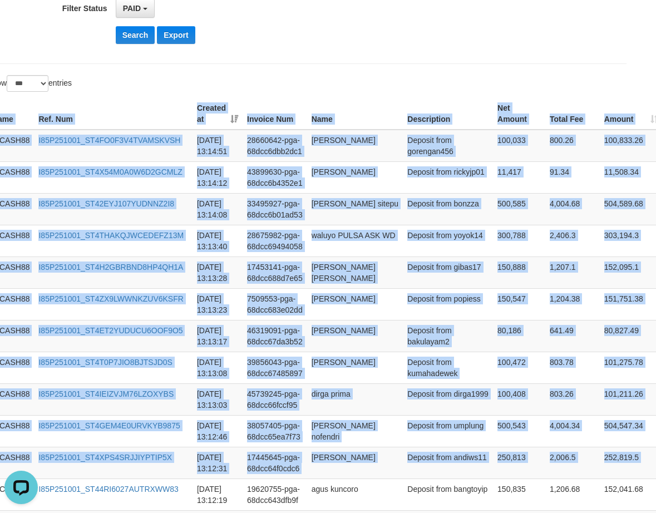
drag, startPoint x: 646, startPoint y: 225, endPoint x: 383, endPoint y: 92, distance: 294.0
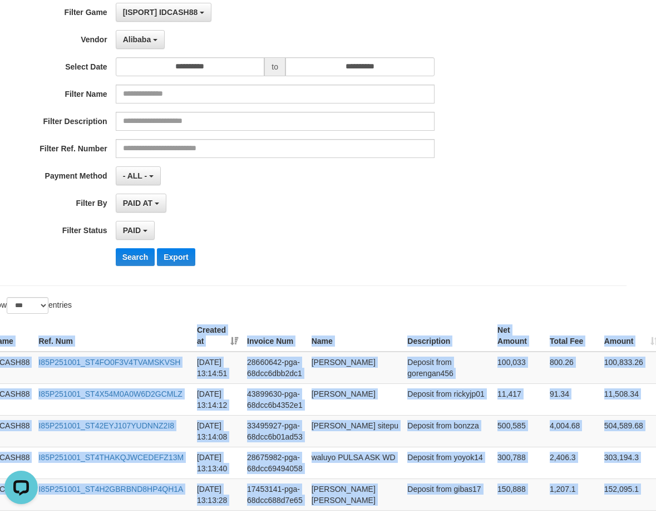
scroll to position [82, 21]
click at [137, 257] on button "Search" at bounding box center [135, 258] width 39 height 18
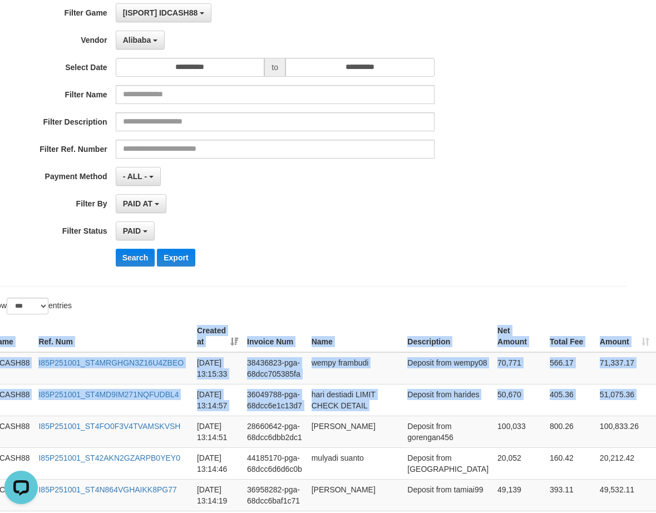
drag, startPoint x: 628, startPoint y: 413, endPoint x: 547, endPoint y: 306, distance: 133.4
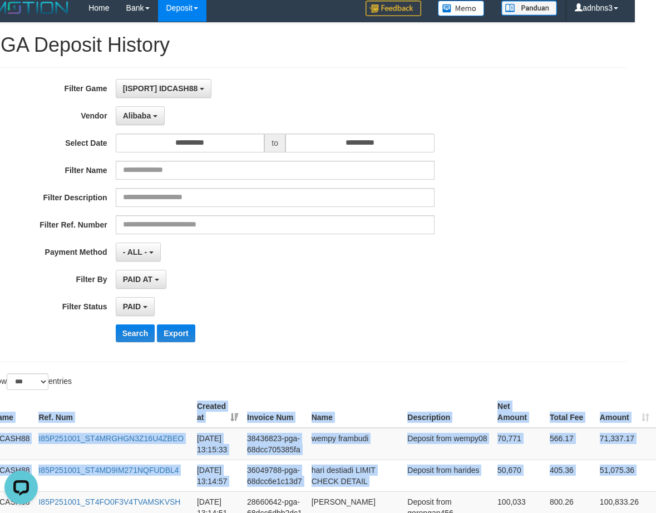
scroll to position [0, 21]
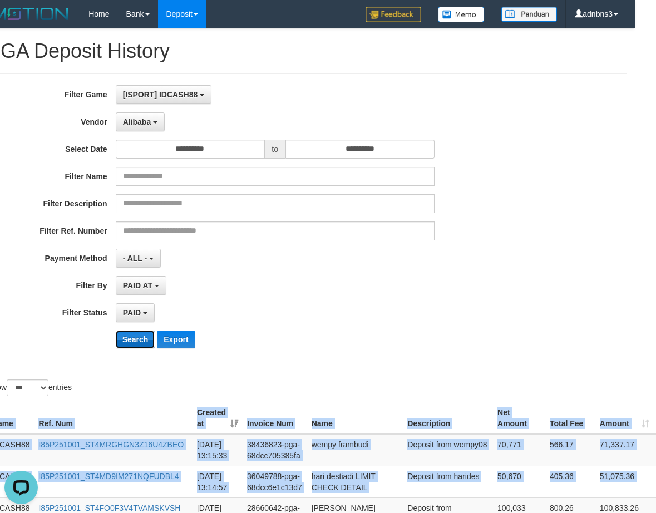
click at [134, 335] on button "Search" at bounding box center [135, 339] width 39 height 18
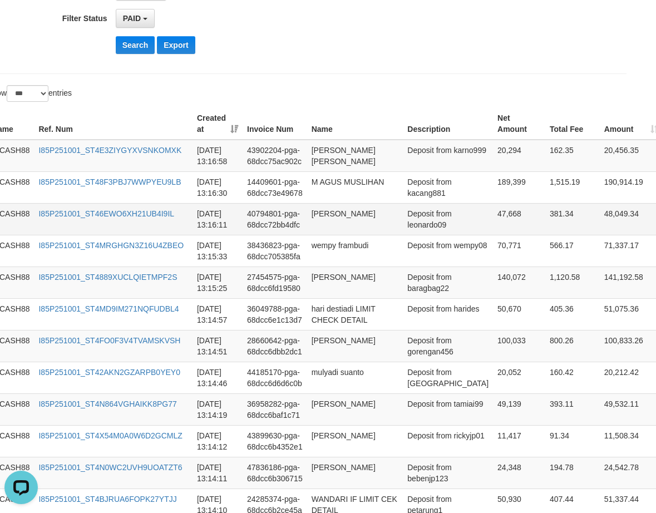
scroll to position [294, 24]
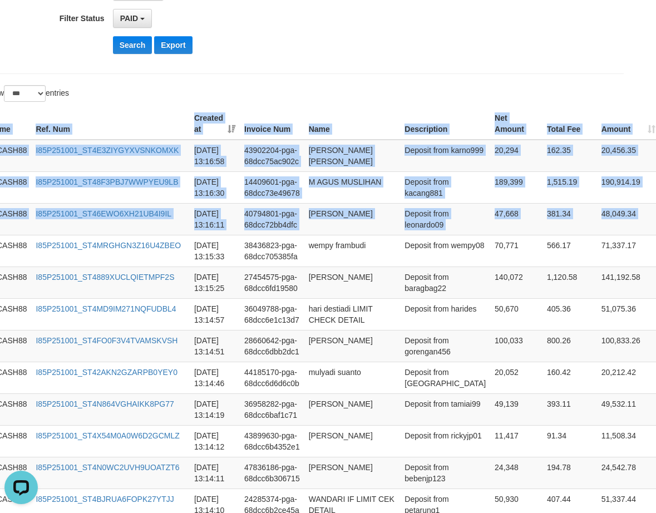
drag, startPoint x: 653, startPoint y: 221, endPoint x: 519, endPoint y: 96, distance: 183.3
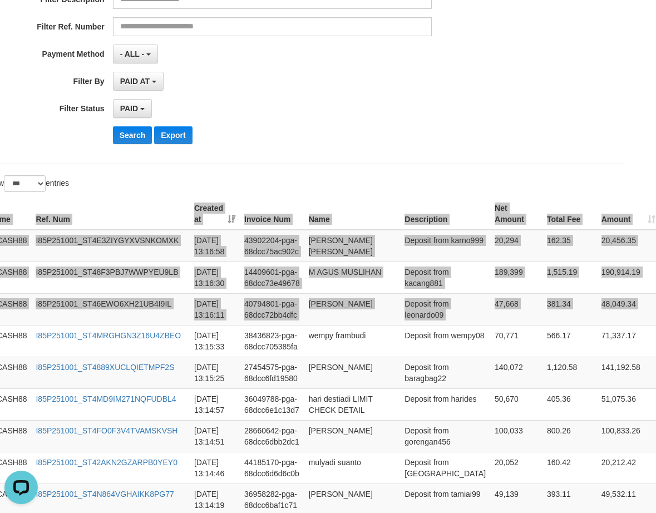
scroll to position [0, 24]
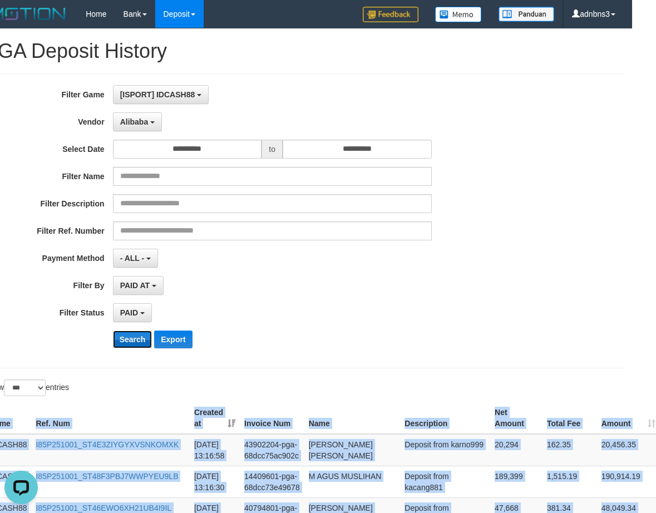
click at [125, 339] on button "Search" at bounding box center [132, 339] width 39 height 18
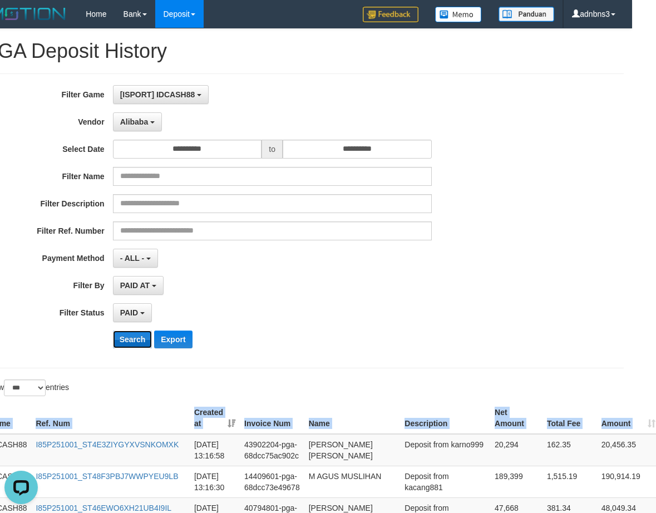
click at [125, 343] on button "Search" at bounding box center [132, 339] width 39 height 18
click at [126, 343] on button "Search" at bounding box center [132, 339] width 39 height 18
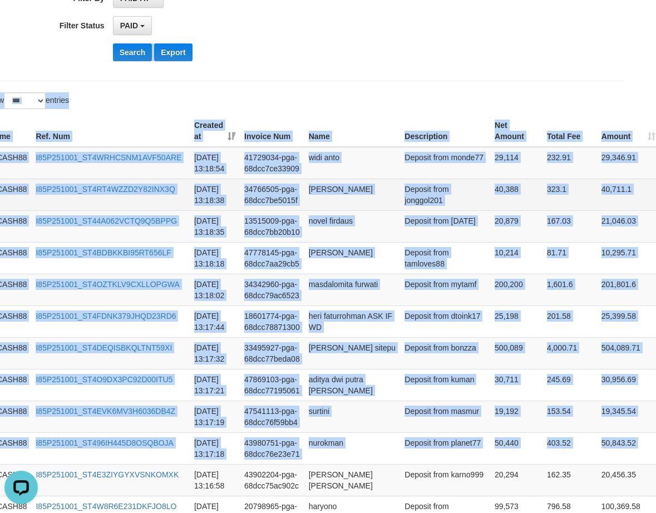
scroll to position [255, 24]
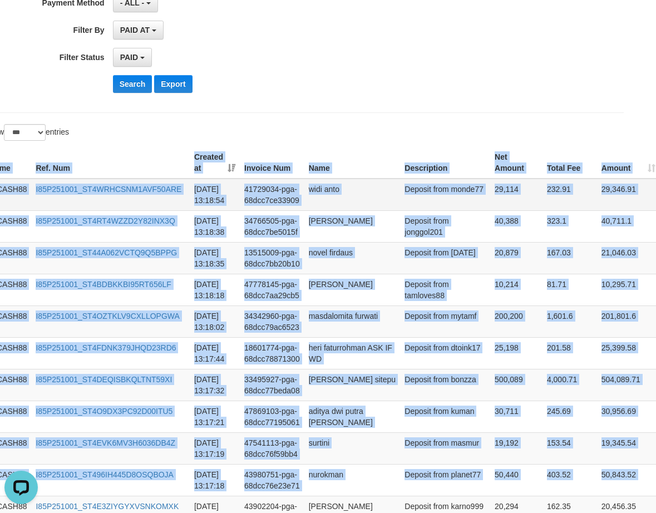
drag, startPoint x: 641, startPoint y: 223, endPoint x: 538, endPoint y: 203, distance: 104.8
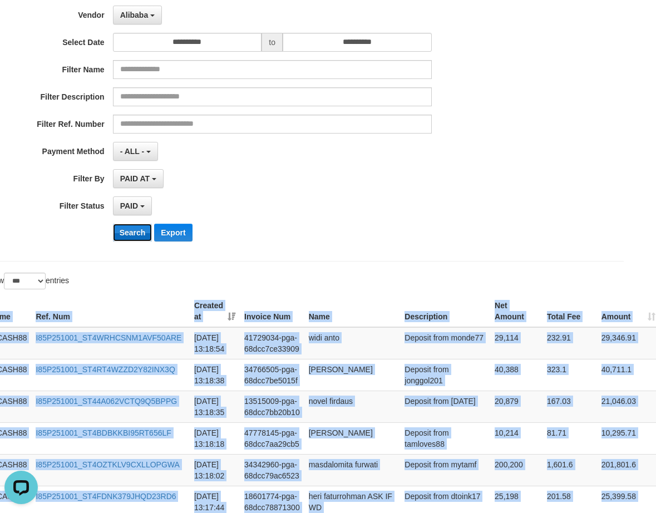
click at [126, 229] on button "Search" at bounding box center [132, 233] width 39 height 18
click at [127, 228] on button "Search" at bounding box center [132, 233] width 39 height 18
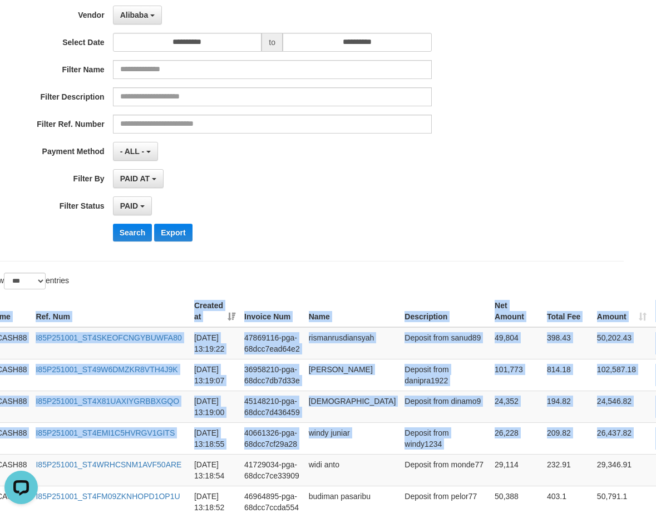
drag, startPoint x: 642, startPoint y: 443, endPoint x: 520, endPoint y: 287, distance: 197.7
click at [128, 231] on button "Search" at bounding box center [132, 233] width 39 height 18
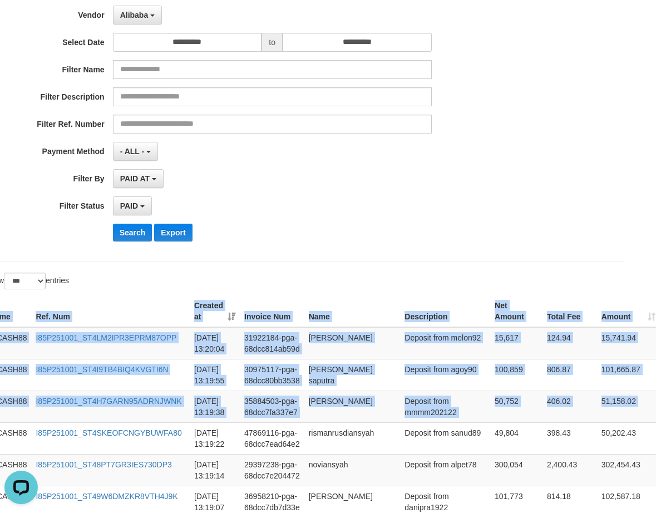
drag, startPoint x: 646, startPoint y: 415, endPoint x: 549, endPoint y: 285, distance: 162.5
click at [126, 239] on button "Search" at bounding box center [132, 233] width 39 height 18
click at [126, 237] on button "Search" at bounding box center [132, 233] width 39 height 18
drag, startPoint x: 126, startPoint y: 236, endPoint x: 124, endPoint y: 225, distance: 10.7
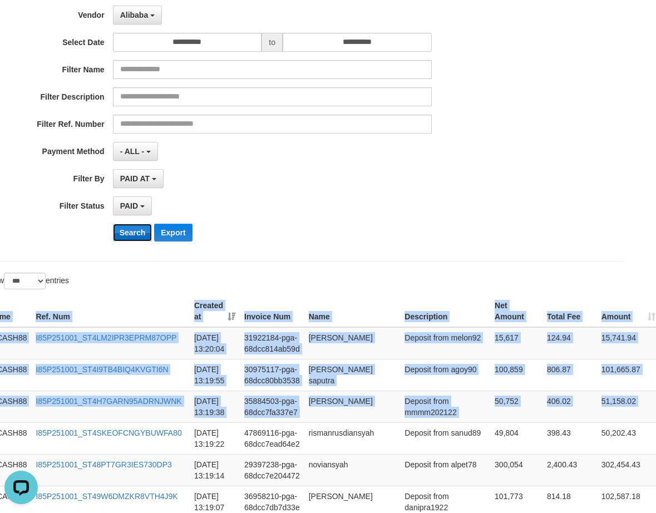
click at [127, 235] on button "Search" at bounding box center [132, 233] width 39 height 18
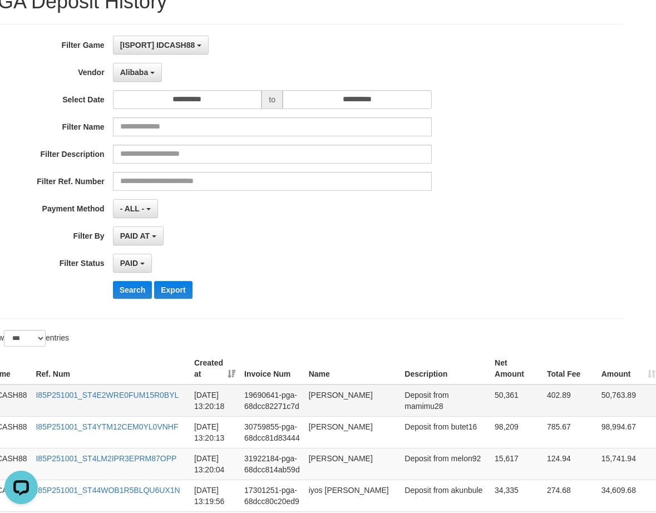
scroll to position [0, 24]
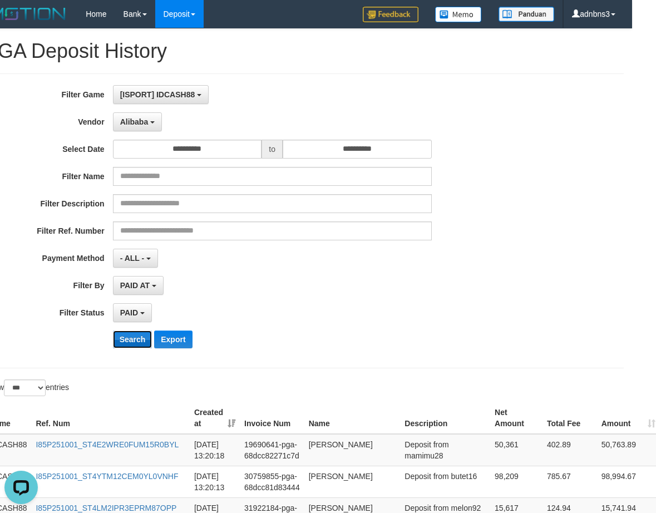
click at [127, 338] on button "Search" at bounding box center [132, 339] width 39 height 18
click at [126, 338] on button "Search" at bounding box center [132, 339] width 39 height 18
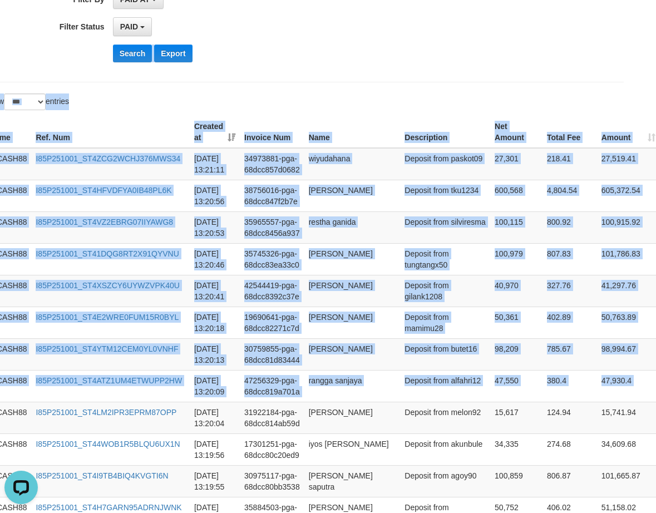
scroll to position [262, 24]
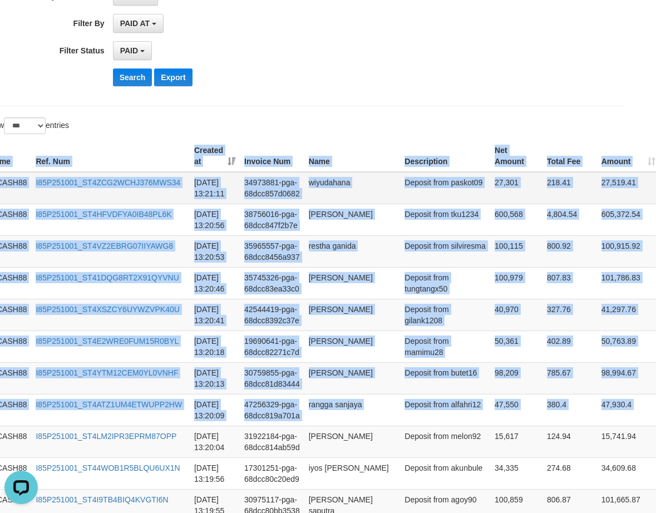
drag, startPoint x: 648, startPoint y: 229, endPoint x: 583, endPoint y: 190, distance: 76.6
click at [123, 81] on button "Search" at bounding box center [132, 77] width 39 height 18
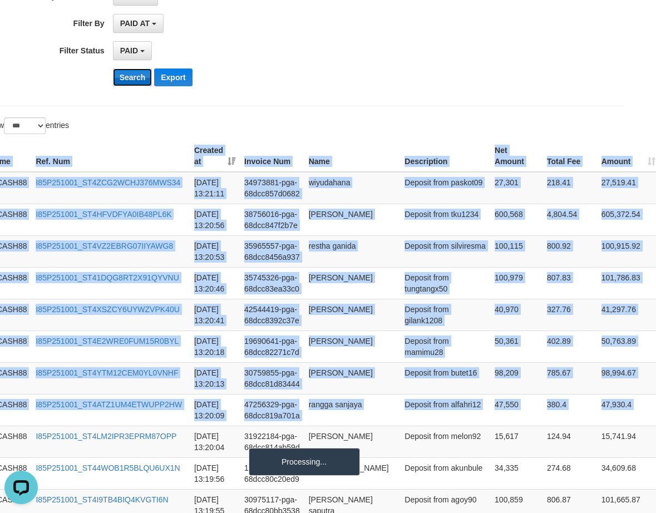
click at [123, 80] on button "Search" at bounding box center [132, 77] width 39 height 18
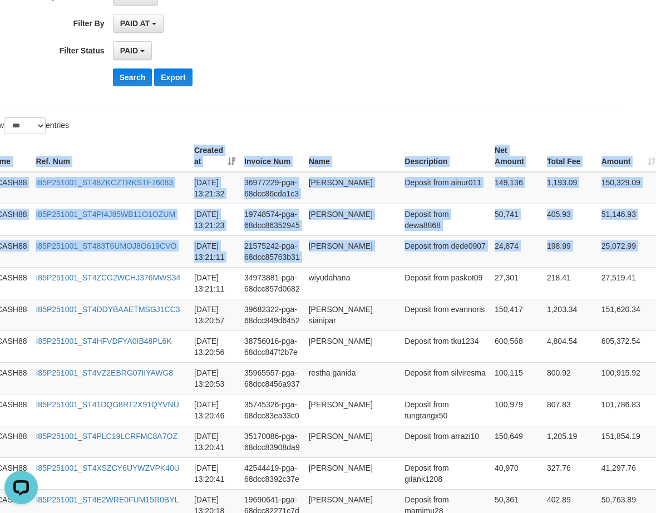
drag, startPoint x: 646, startPoint y: 255, endPoint x: 505, endPoint y: 117, distance: 197.0
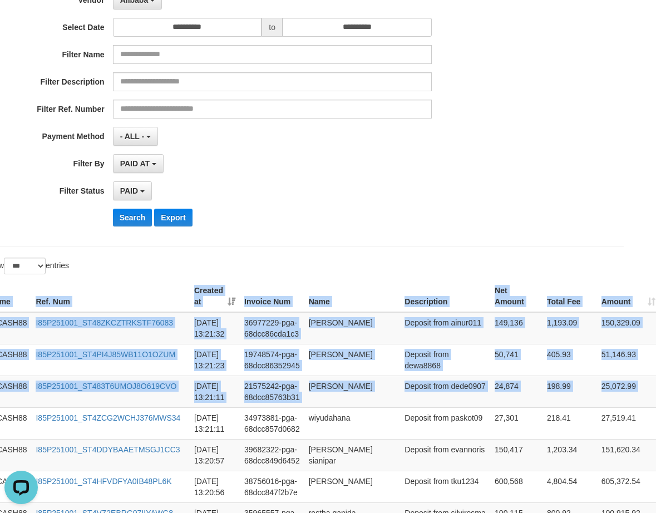
scroll to position [113, 24]
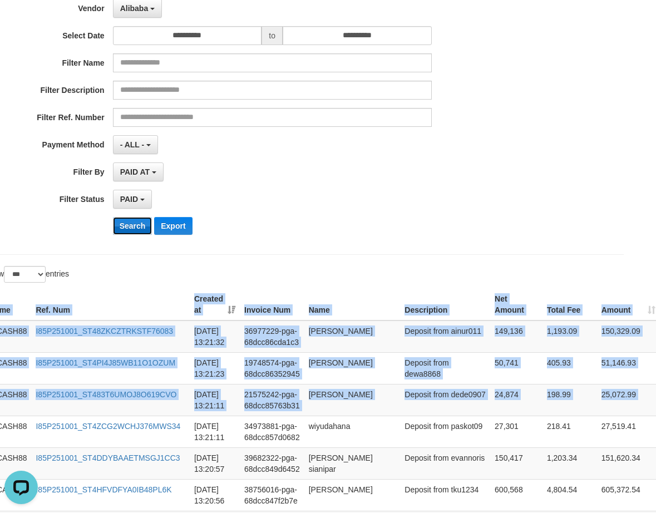
click at [126, 225] on button "Search" at bounding box center [132, 226] width 39 height 18
click at [130, 222] on button "Search" at bounding box center [132, 226] width 39 height 18
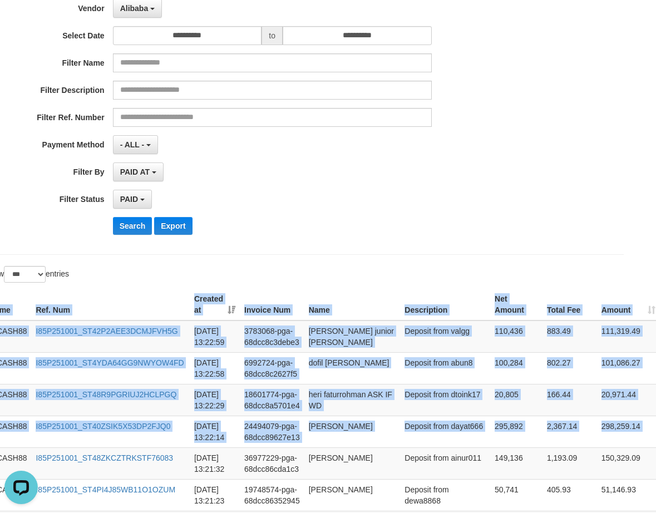
drag, startPoint x: 642, startPoint y: 439, endPoint x: 538, endPoint y: 272, distance: 197.3
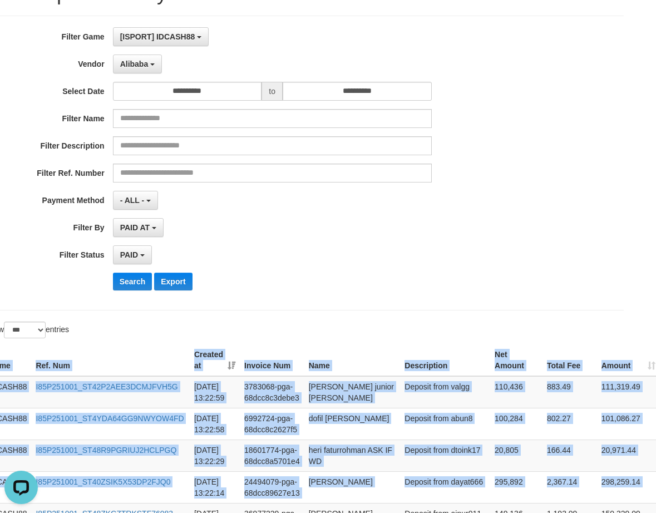
scroll to position [0, 24]
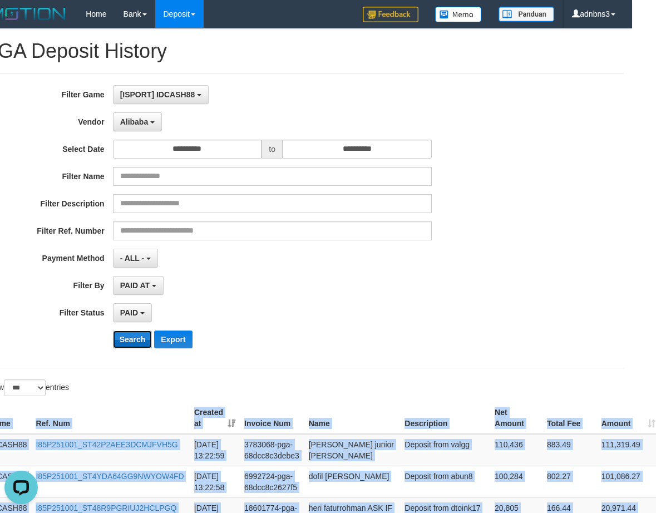
click at [133, 344] on button "Search" at bounding box center [132, 339] width 39 height 18
click at [133, 343] on button "Search" at bounding box center [132, 339] width 39 height 18
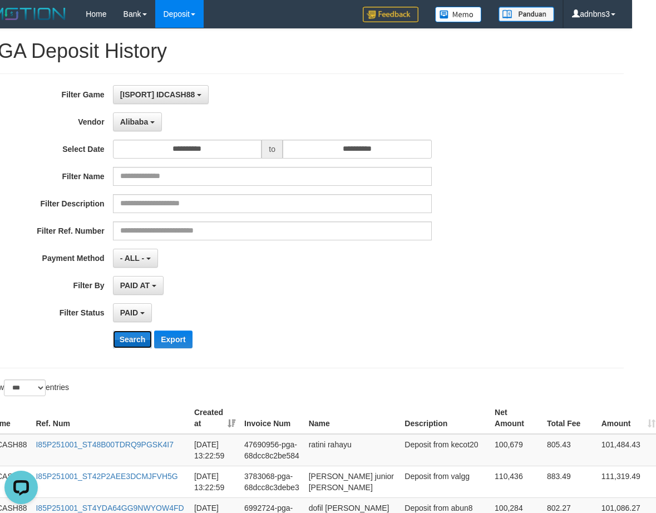
click at [128, 344] on button "Search" at bounding box center [132, 339] width 39 height 18
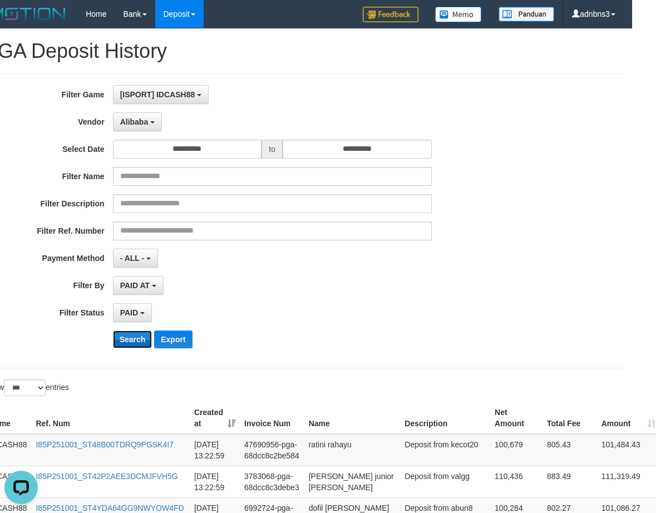
click at [128, 344] on button "Search" at bounding box center [132, 339] width 39 height 18
click at [125, 334] on button "Search" at bounding box center [132, 339] width 39 height 18
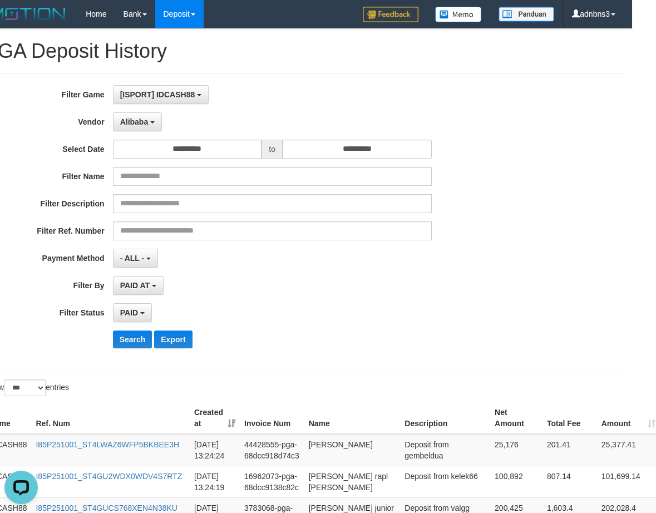
scroll to position [262, 24]
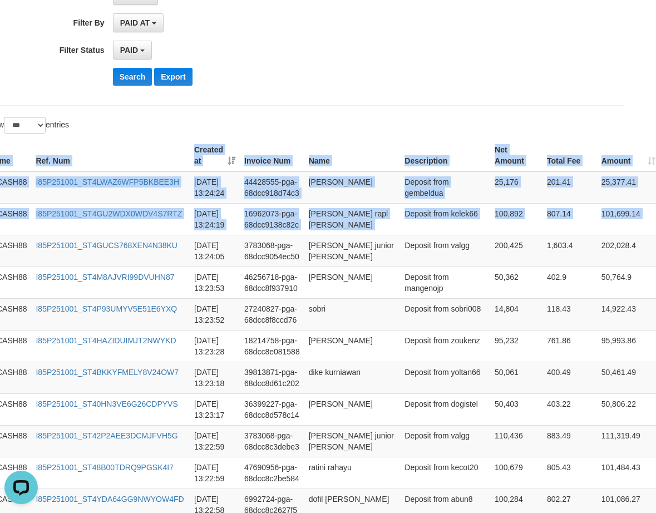
drag, startPoint x: 643, startPoint y: 220, endPoint x: 505, endPoint y: 131, distance: 164.9
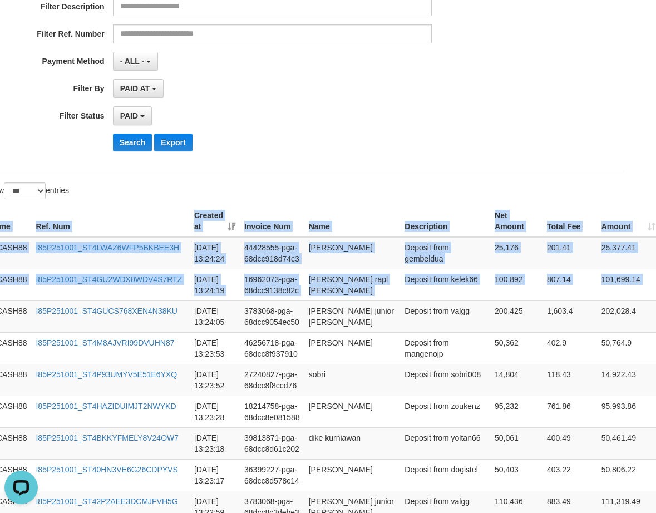
scroll to position [40, 24]
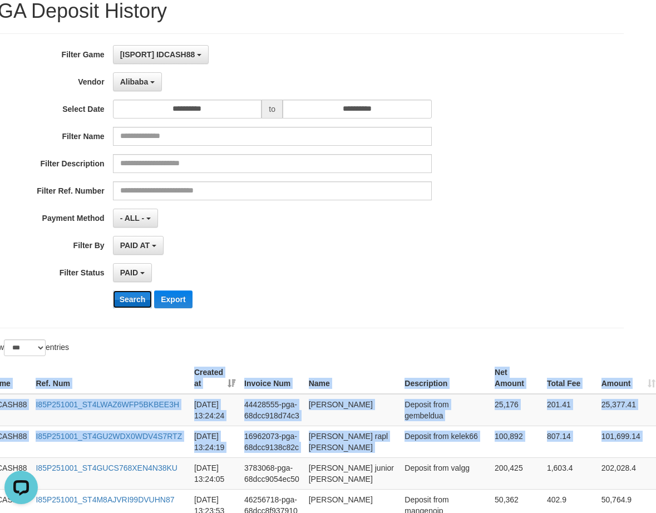
click at [129, 299] on button "Search" at bounding box center [132, 299] width 39 height 18
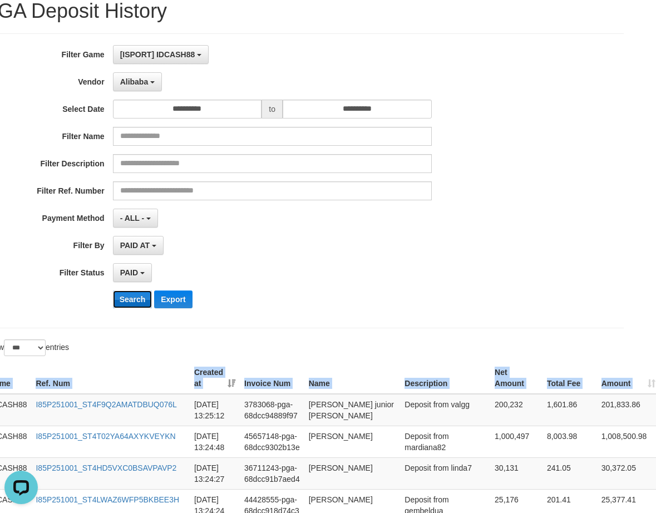
click at [136, 297] on button "Search" at bounding box center [132, 299] width 39 height 18
click at [136, 296] on button "Search" at bounding box center [132, 299] width 39 height 18
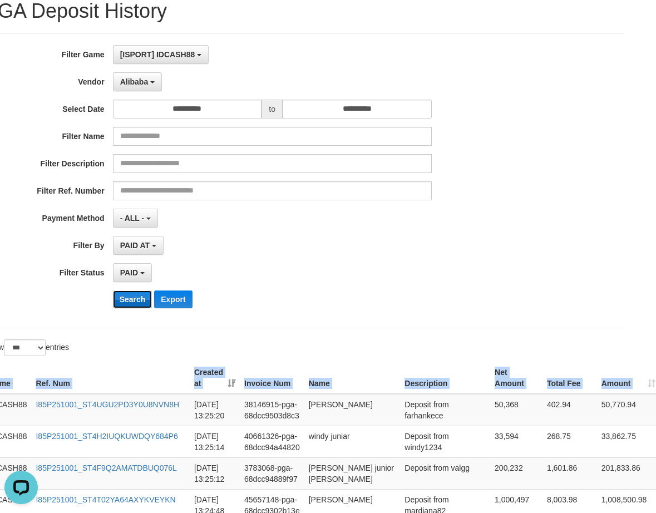
click at [129, 298] on button "Search" at bounding box center [132, 299] width 39 height 18
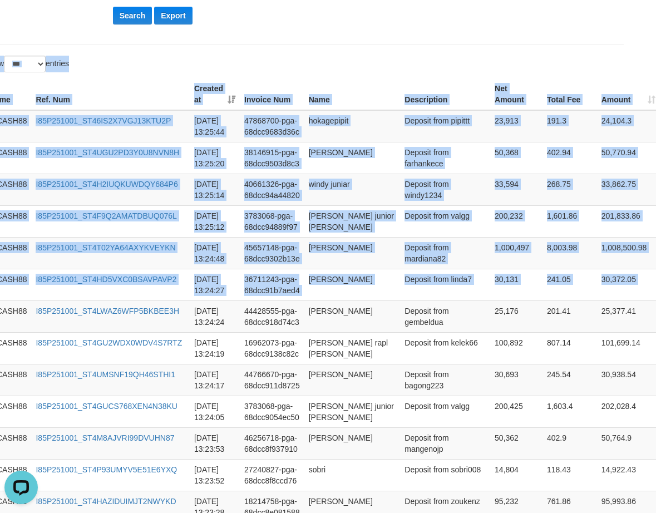
scroll to position [299, 24]
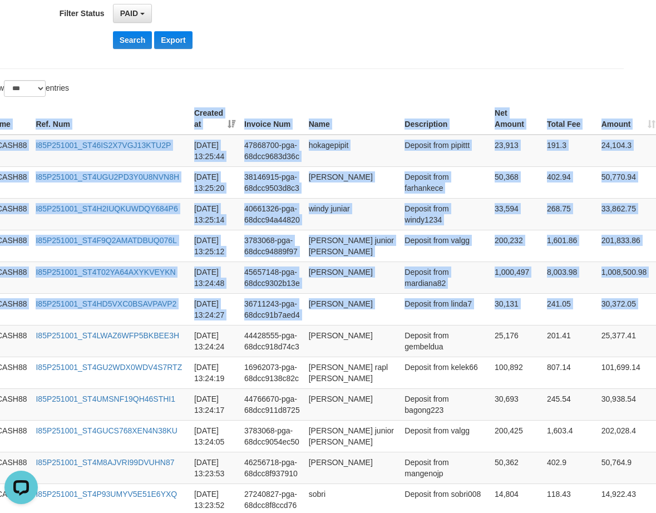
drag, startPoint x: 636, startPoint y: 212, endPoint x: 335, endPoint y: 92, distance: 323.9
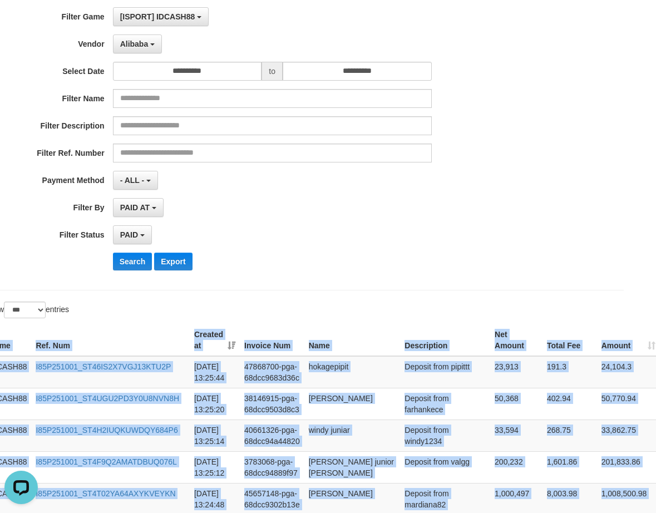
scroll to position [77, 24]
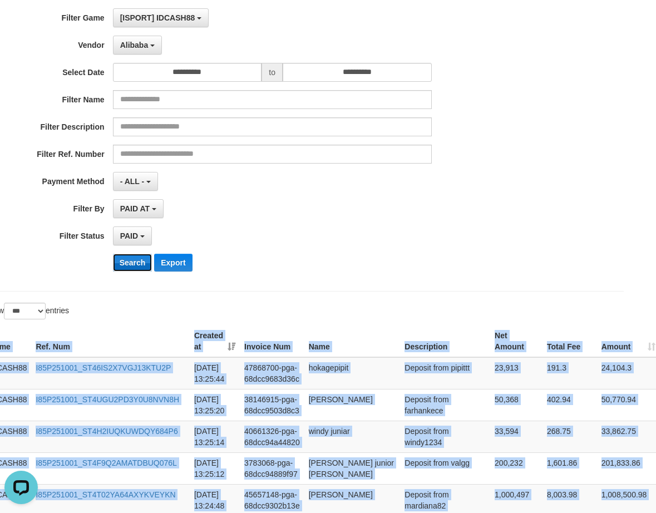
click at [128, 261] on button "Search" at bounding box center [132, 263] width 39 height 18
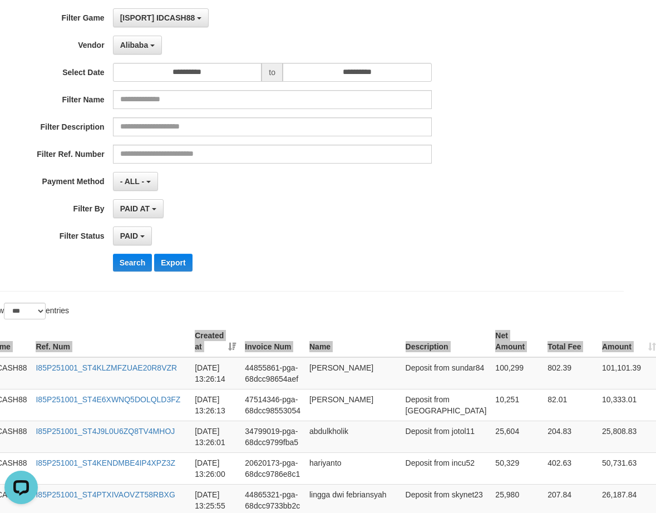
scroll to position [358, 24]
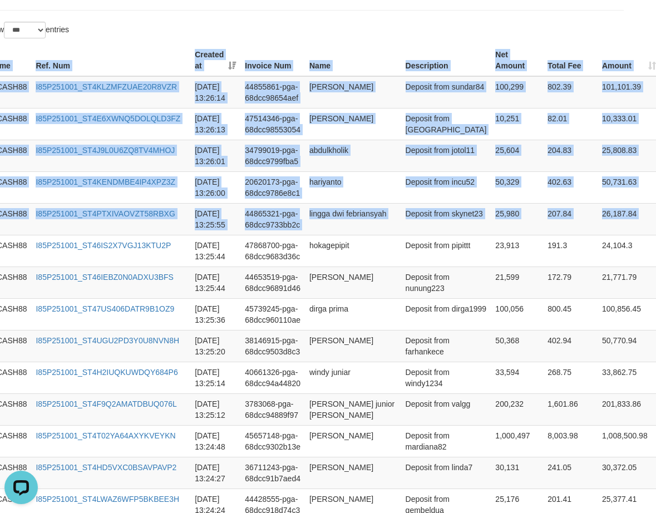
drag, startPoint x: 645, startPoint y: 221, endPoint x: 339, endPoint y: 29, distance: 361.0
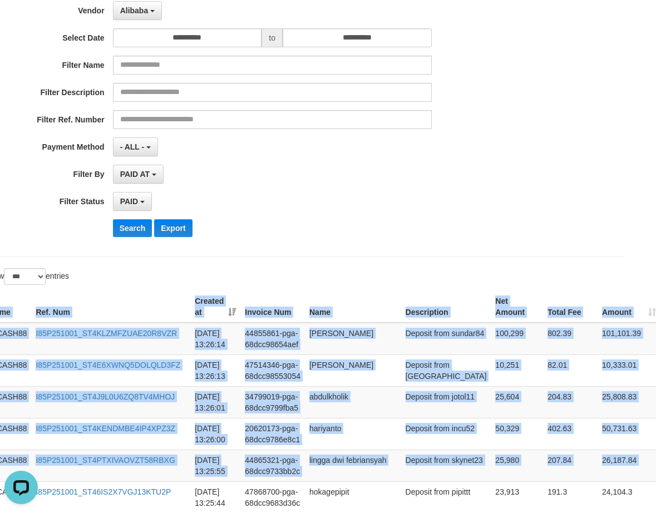
scroll to position [0, 24]
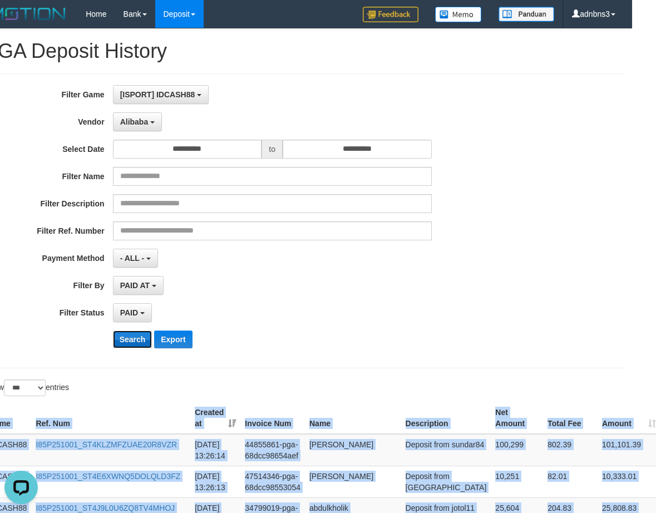
click at [126, 340] on button "Search" at bounding box center [132, 339] width 39 height 18
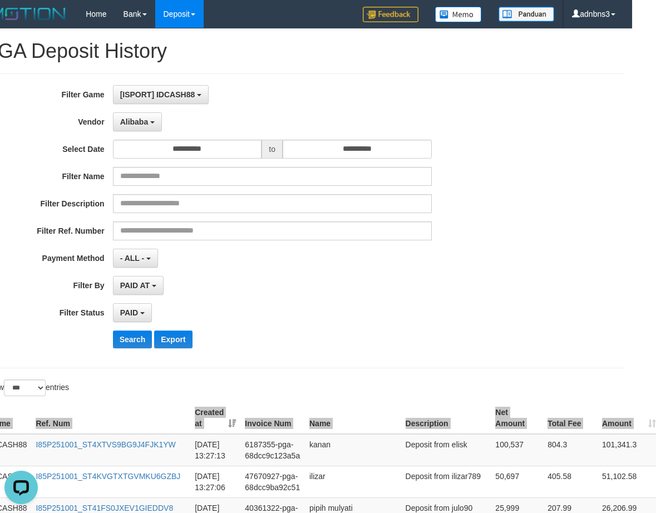
scroll to position [326, 24]
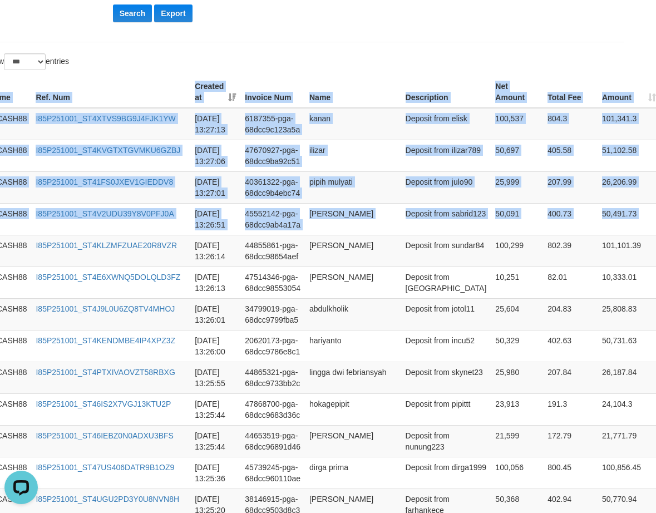
drag, startPoint x: 640, startPoint y: 220, endPoint x: 469, endPoint y: 62, distance: 232.6
click at [121, 15] on button "Search" at bounding box center [132, 13] width 39 height 18
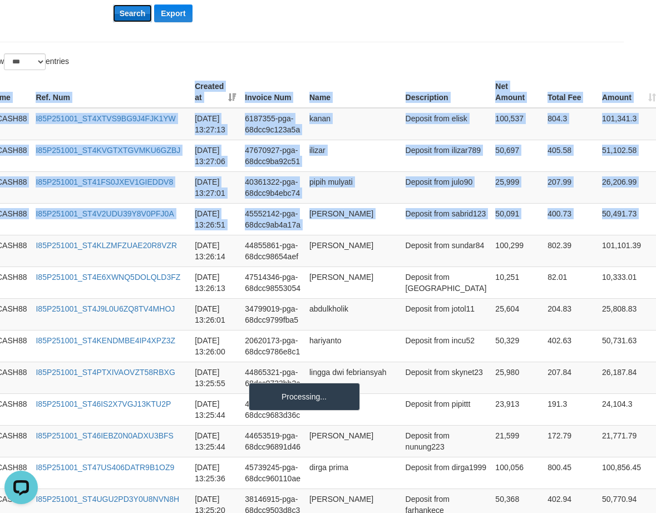
click at [121, 15] on button "Search" at bounding box center [132, 13] width 39 height 18
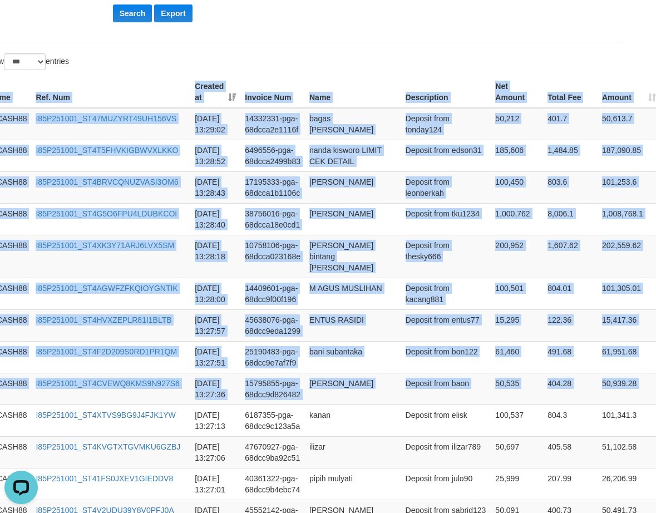
drag, startPoint x: 596, startPoint y: 365, endPoint x: 363, endPoint y: 64, distance: 380.9
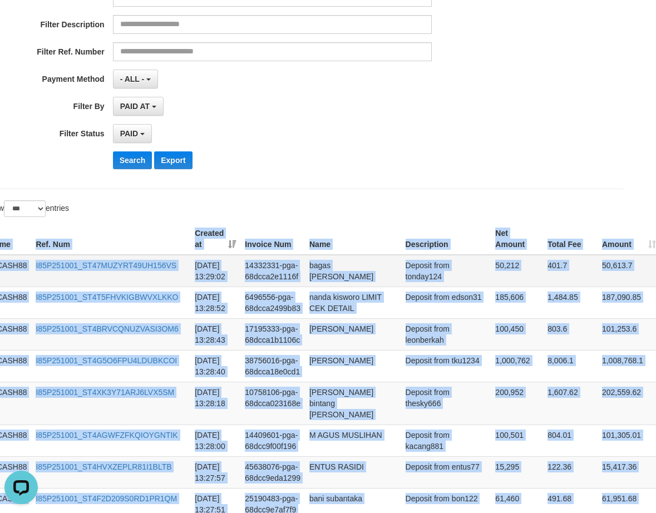
scroll to position [177, 24]
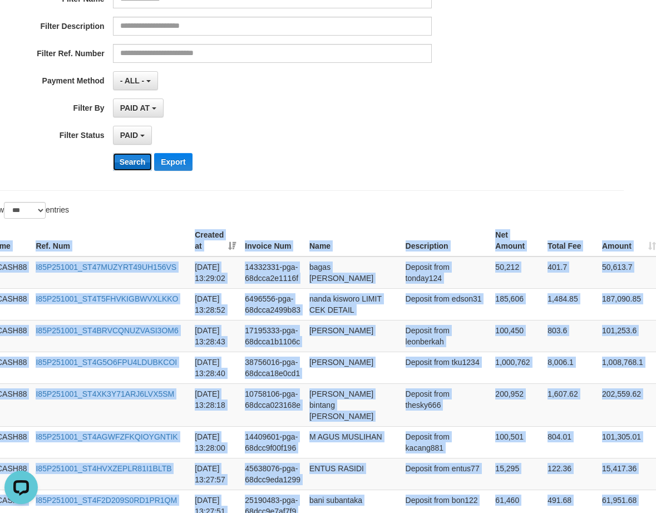
click at [135, 166] on button "Search" at bounding box center [132, 162] width 39 height 18
click at [135, 163] on button "Search" at bounding box center [132, 162] width 39 height 18
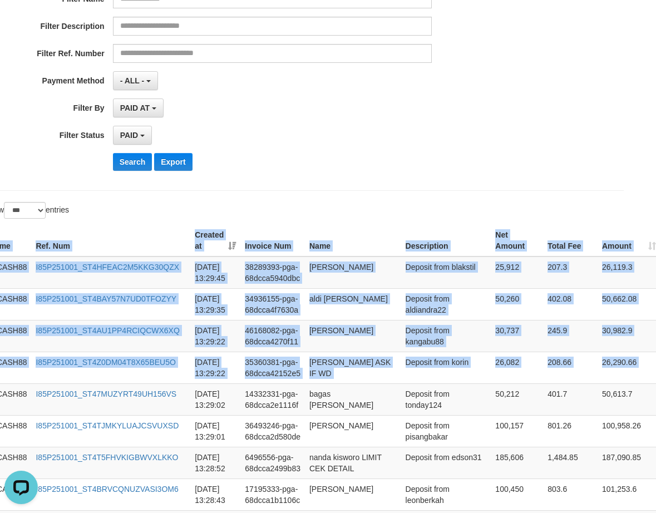
drag, startPoint x: 634, startPoint y: 369, endPoint x: 524, endPoint y: 205, distance: 198.0
click at [135, 162] on button "Search" at bounding box center [132, 162] width 39 height 18
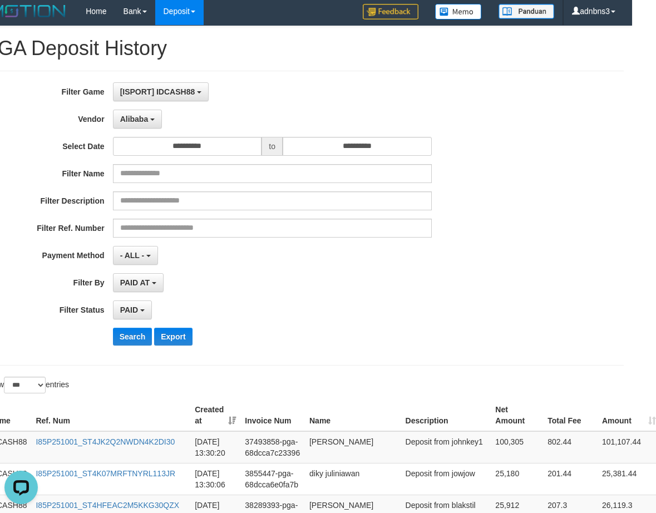
scroll to position [0, 24]
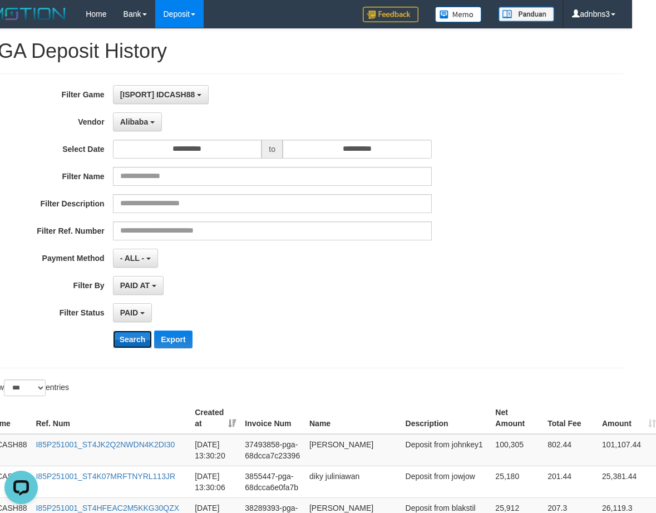
click at [135, 339] on button "Search" at bounding box center [132, 339] width 39 height 18
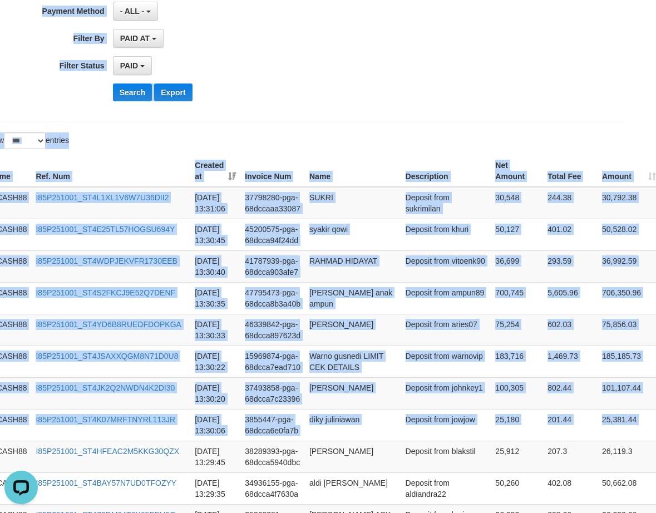
scroll to position [199, 24]
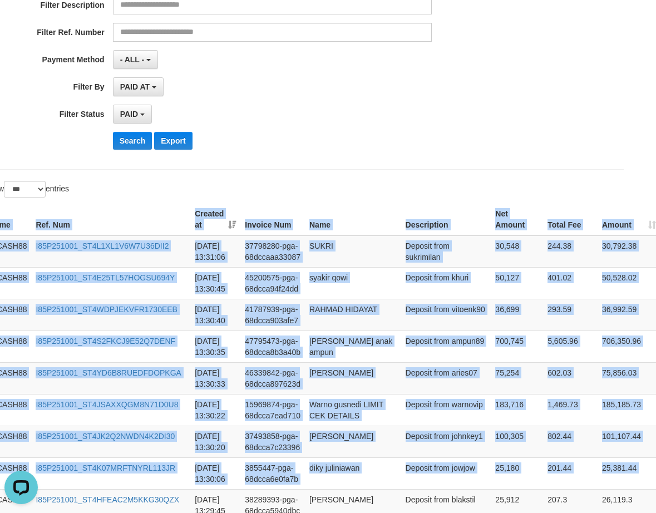
drag, startPoint x: 642, startPoint y: 226, endPoint x: 356, endPoint y: 186, distance: 289.1
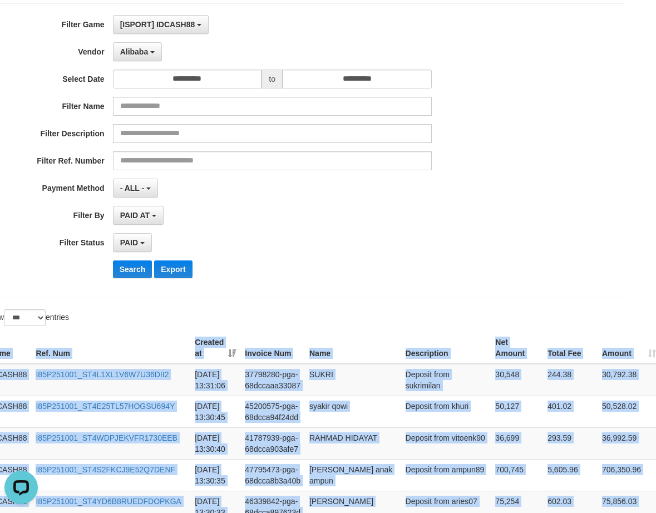
scroll to position [50, 24]
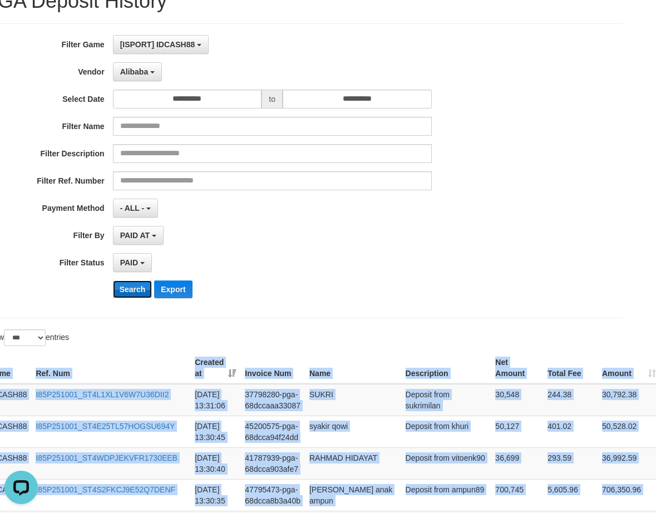
click at [128, 289] on button "Search" at bounding box center [132, 289] width 39 height 18
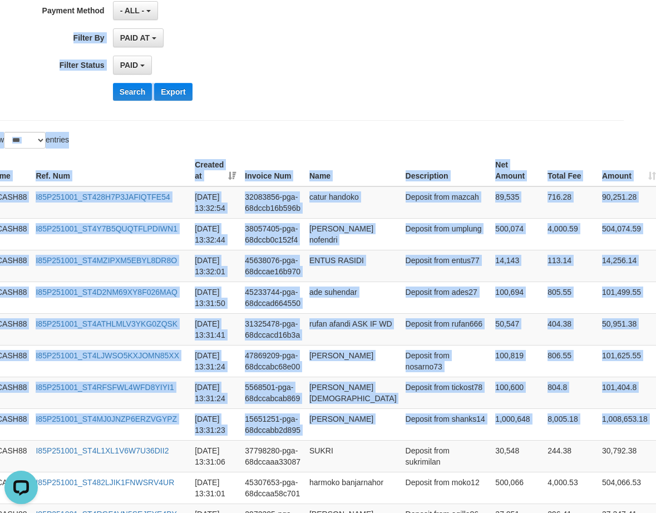
scroll to position [242, 24]
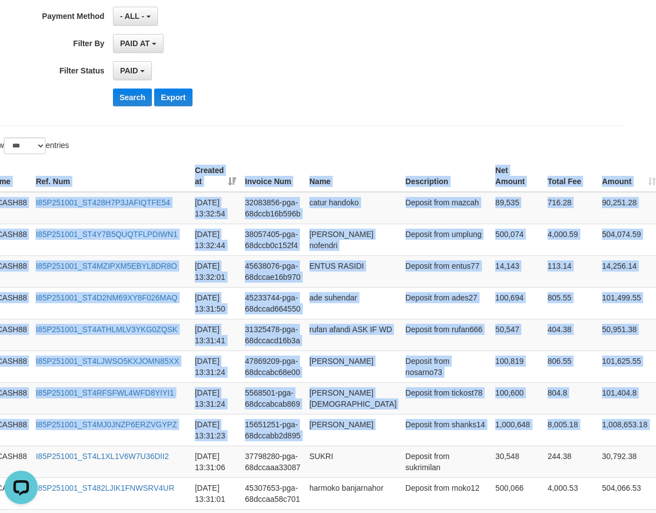
drag, startPoint x: 638, startPoint y: 221, endPoint x: 356, endPoint y: 149, distance: 290.9
click at [140, 102] on button "Search" at bounding box center [132, 97] width 39 height 18
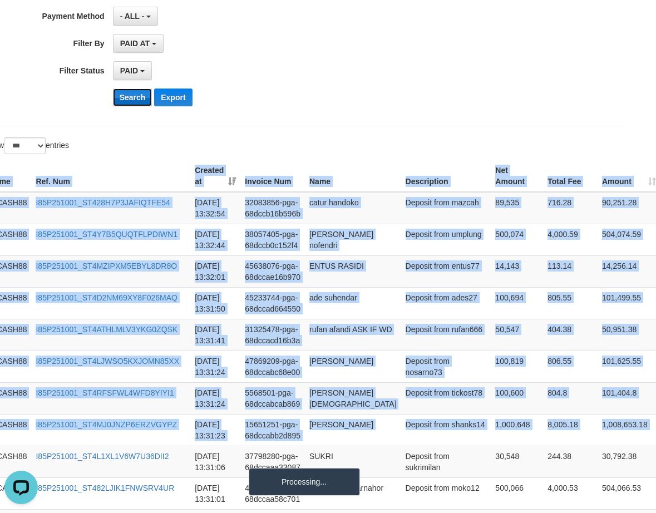
click at [140, 102] on button "Search" at bounding box center [132, 97] width 39 height 18
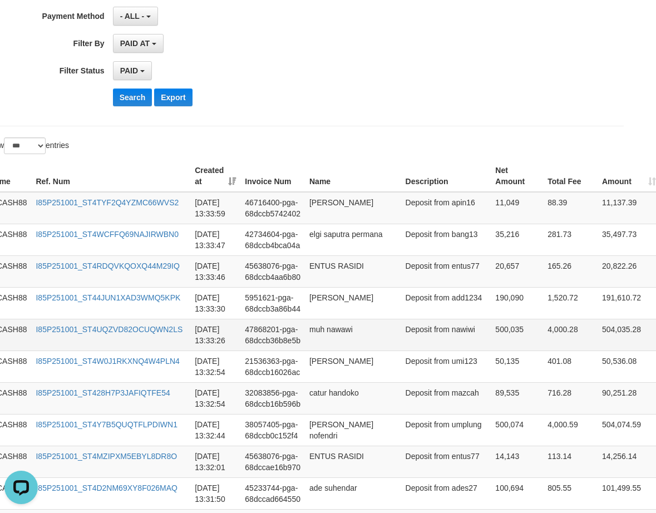
scroll to position [242, 29]
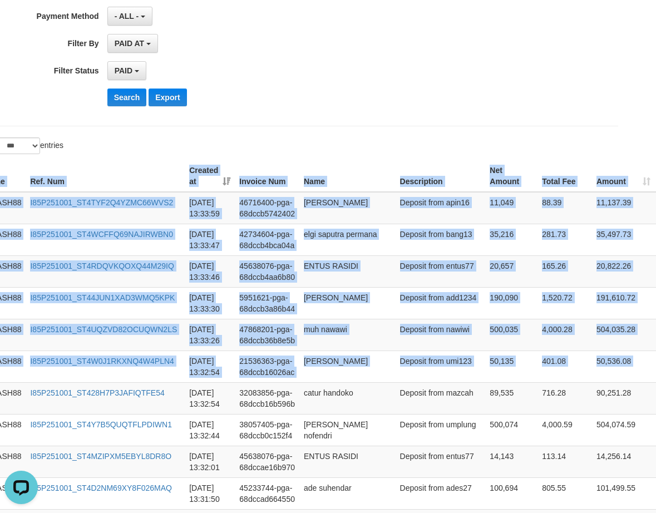
drag, startPoint x: 650, startPoint y: 367, endPoint x: 481, endPoint y: 138, distance: 284.7
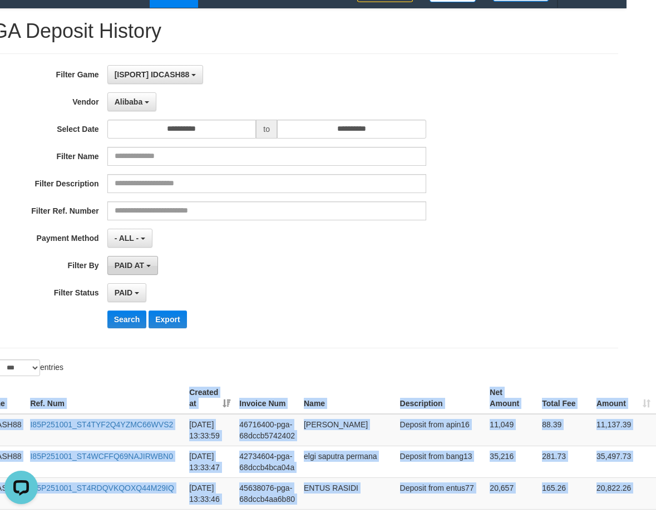
scroll to position [19, 29]
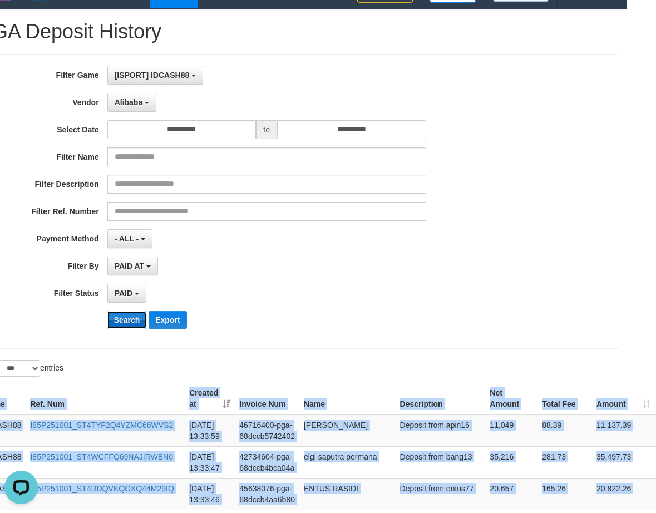
click at [117, 318] on button "Search" at bounding box center [126, 320] width 39 height 18
click at [118, 318] on button "Search" at bounding box center [126, 320] width 39 height 18
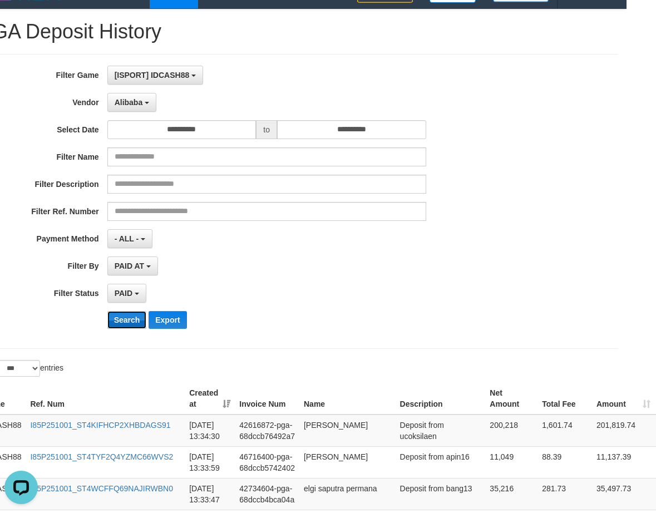
click at [120, 323] on button "Search" at bounding box center [126, 320] width 39 height 18
click at [120, 321] on button "Search" at bounding box center [126, 320] width 39 height 18
click at [120, 320] on button "Search" at bounding box center [126, 320] width 39 height 18
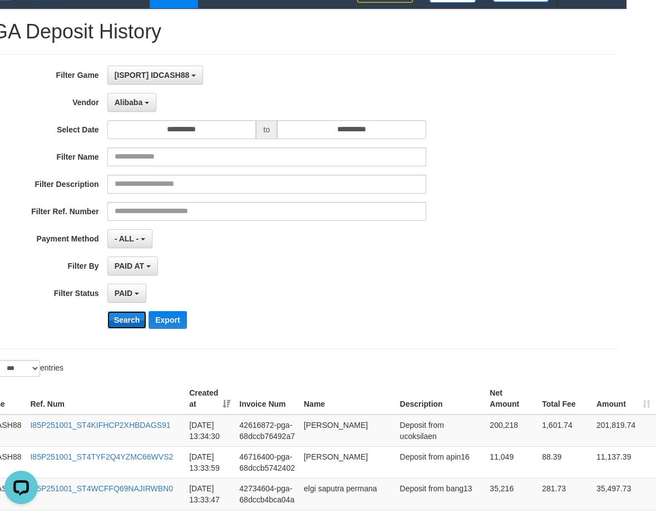
click at [120, 320] on button "Search" at bounding box center [126, 320] width 39 height 18
click at [108, 316] on button "Search" at bounding box center [126, 320] width 39 height 18
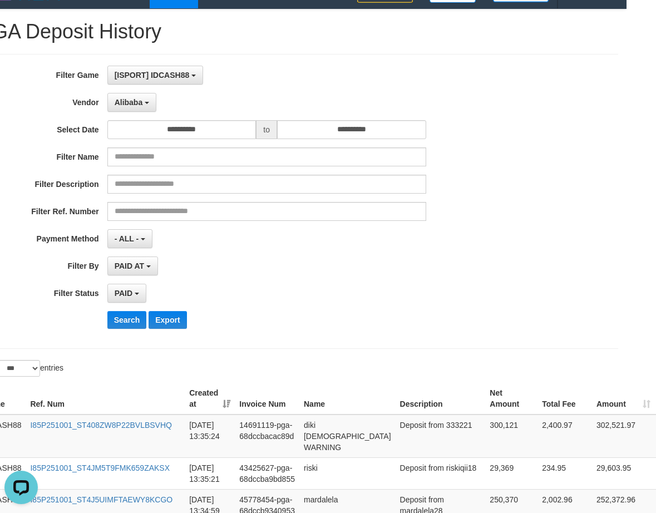
scroll to position [370, 29]
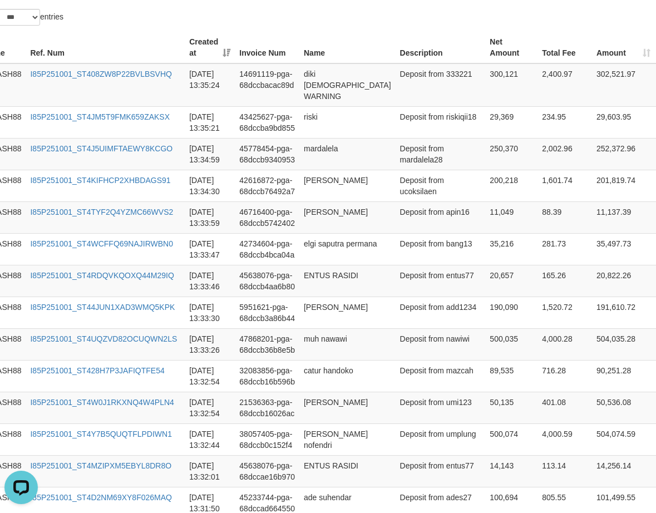
drag, startPoint x: 638, startPoint y: 212, endPoint x: 264, endPoint y: 25, distance: 418.8
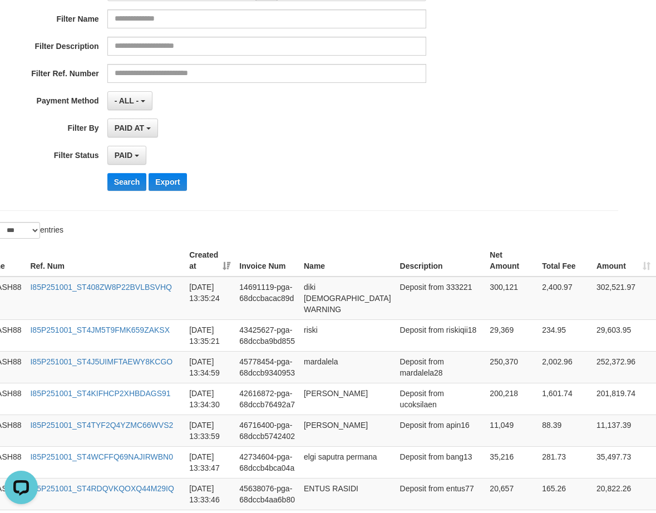
scroll to position [148, 29]
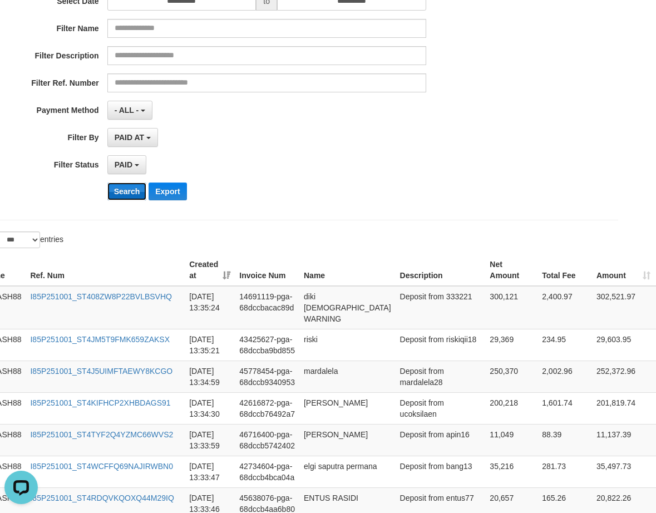
click at [133, 196] on button "Search" at bounding box center [126, 191] width 39 height 18
click at [133, 195] on button "Search" at bounding box center [126, 191] width 39 height 18
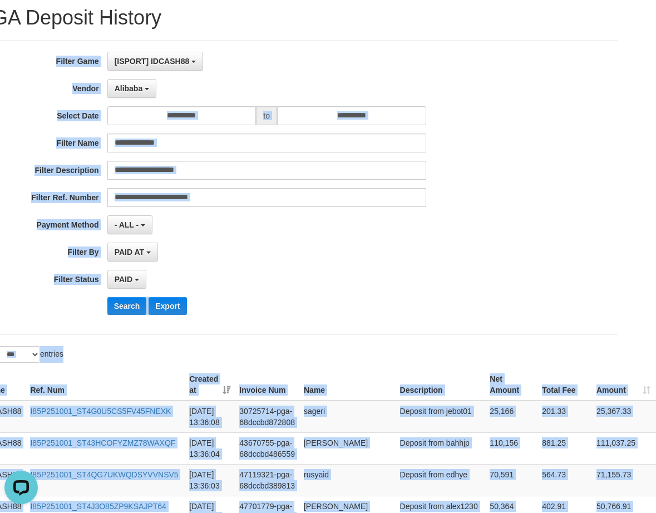
scroll to position [0, 29]
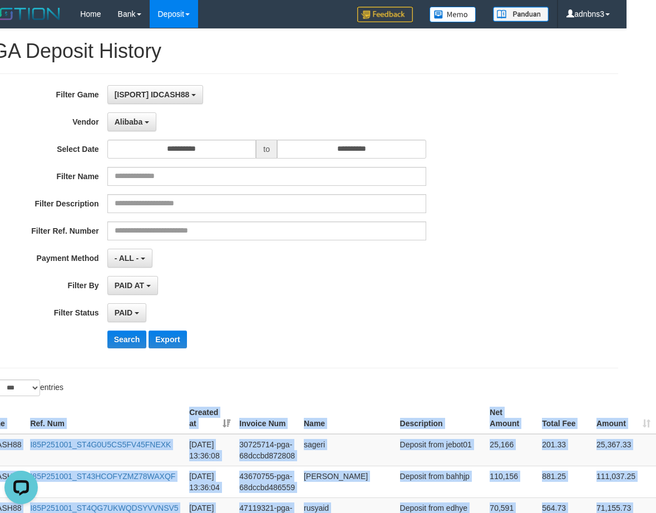
drag, startPoint x: 636, startPoint y: 205, endPoint x: 356, endPoint y: 377, distance: 328.6
click at [127, 335] on button "Search" at bounding box center [126, 339] width 39 height 18
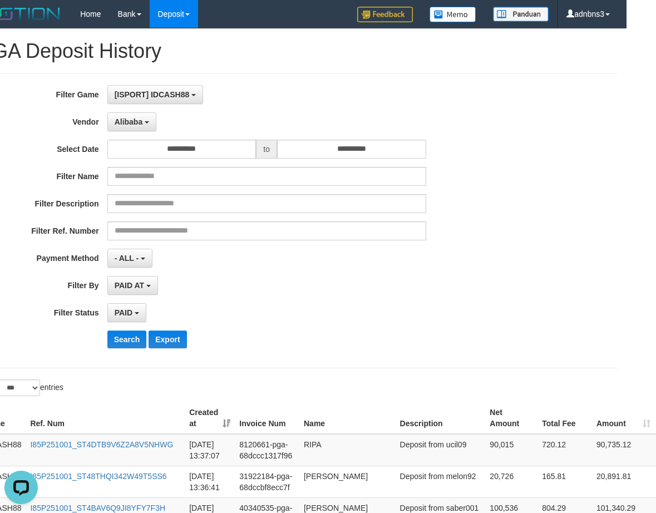
scroll to position [328, 29]
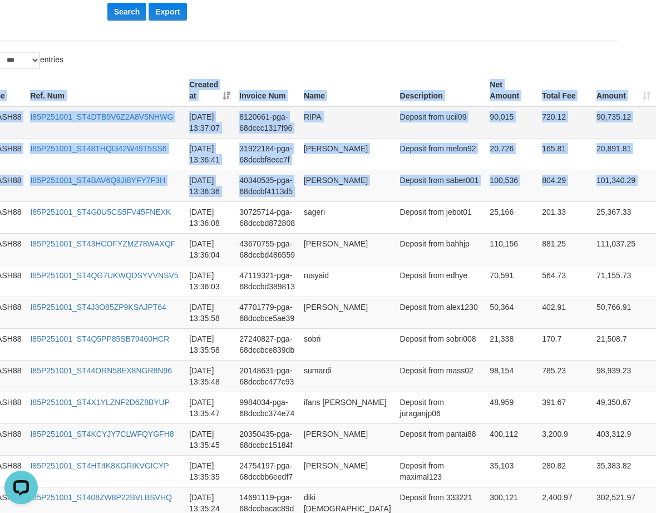
drag, startPoint x: 581, startPoint y: 187, endPoint x: 526, endPoint y: 118, distance: 87.8
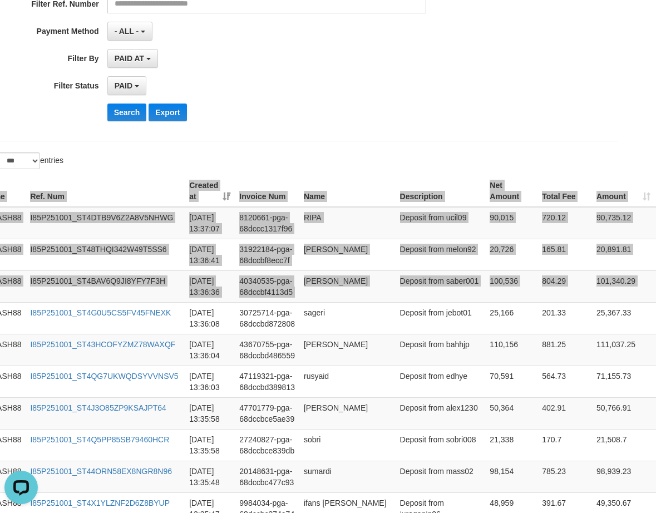
scroll to position [31, 29]
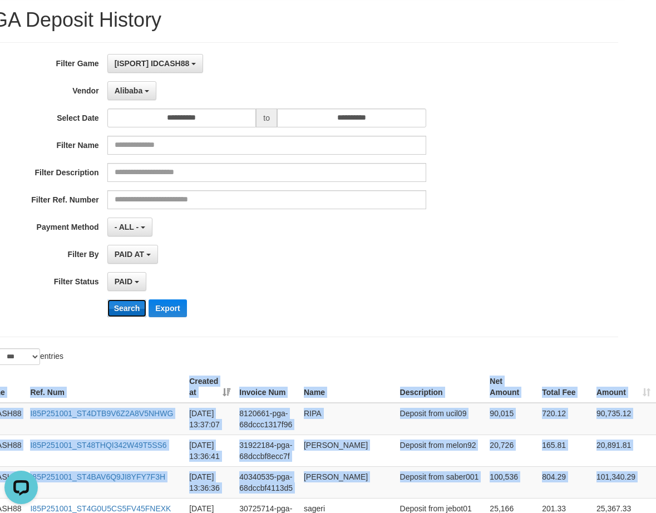
click at [128, 310] on button "Search" at bounding box center [126, 308] width 39 height 18
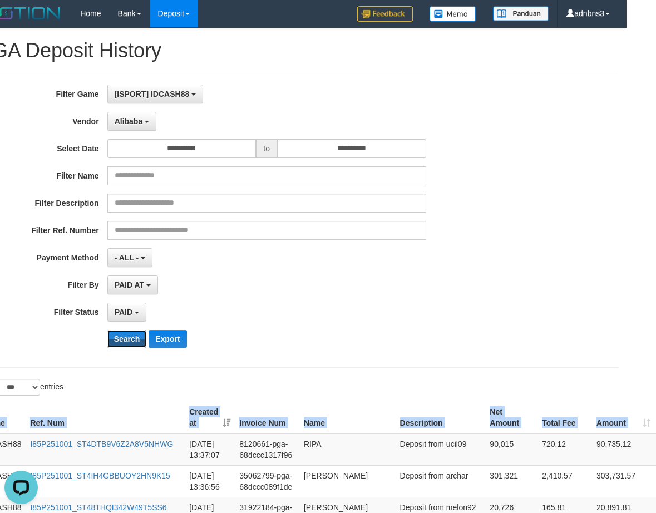
scroll to position [0, 29]
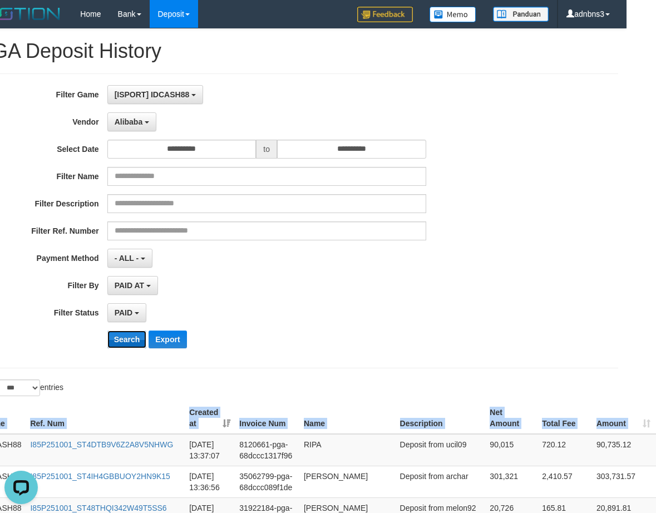
click at [126, 334] on button "Search" at bounding box center [126, 339] width 39 height 18
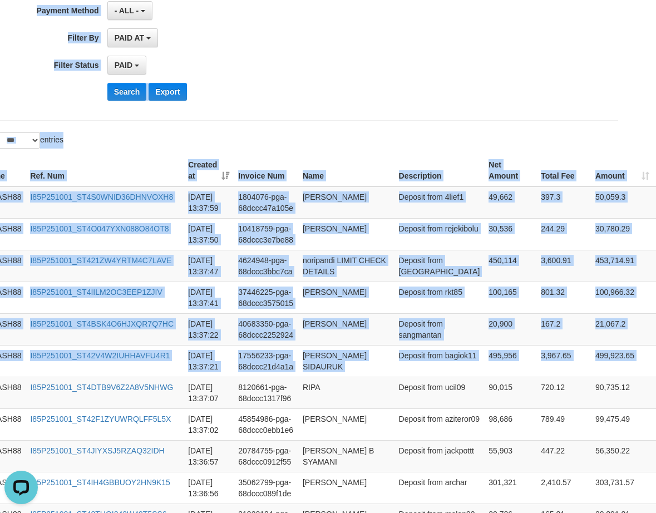
scroll to position [175, 29]
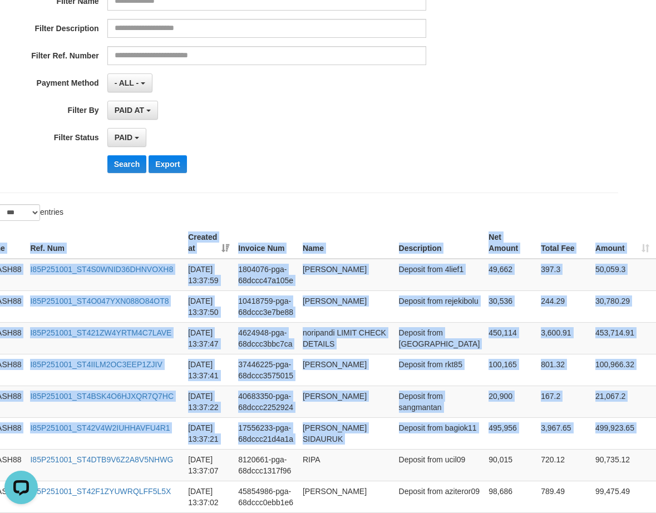
drag, startPoint x: 636, startPoint y: 205, endPoint x: 343, endPoint y: 211, distance: 293.7
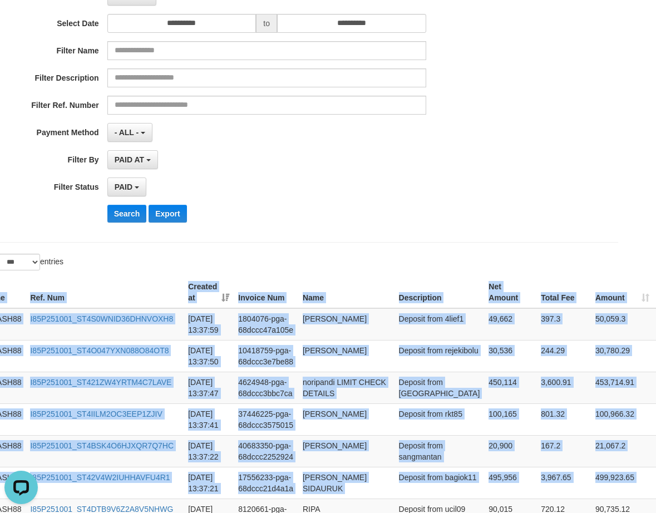
scroll to position [27, 29]
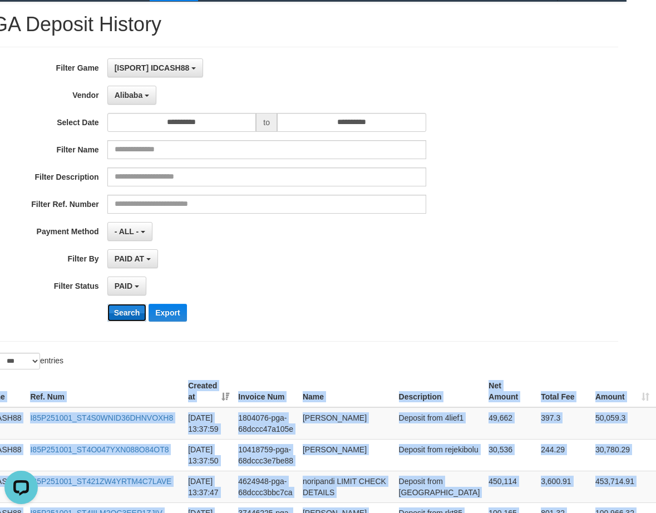
click at [128, 313] on button "Search" at bounding box center [126, 313] width 39 height 18
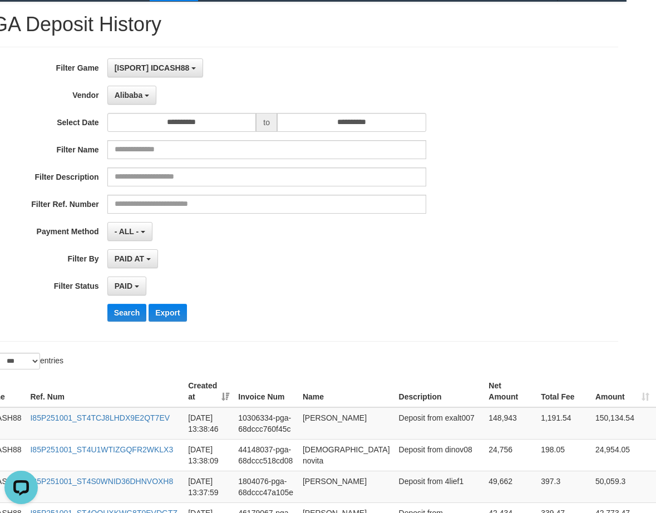
scroll to position [33, 29]
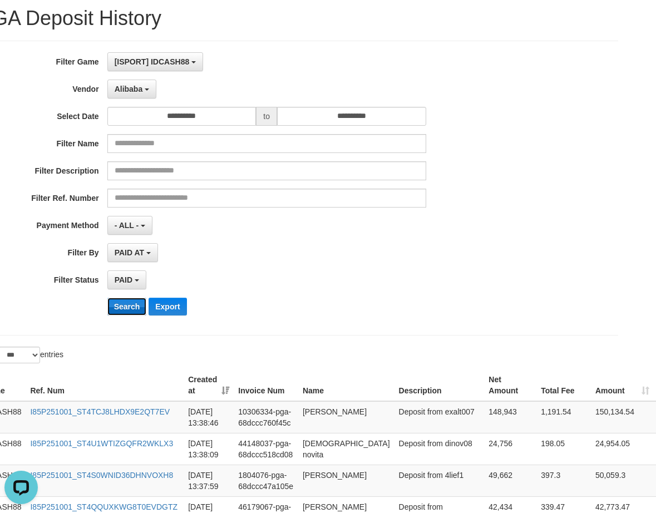
click at [130, 310] on button "Search" at bounding box center [126, 307] width 39 height 18
click at [129, 309] on button "Search" at bounding box center [126, 307] width 39 height 18
click at [129, 307] on button "Search" at bounding box center [126, 307] width 39 height 18
click at [117, 308] on button "Search" at bounding box center [126, 307] width 39 height 18
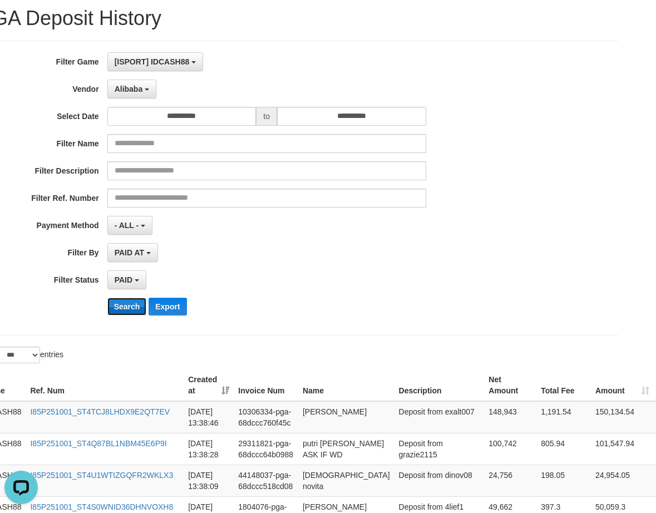
click at [117, 306] on button "Search" at bounding box center [126, 307] width 39 height 18
click at [122, 302] on button "Search" at bounding box center [126, 307] width 39 height 18
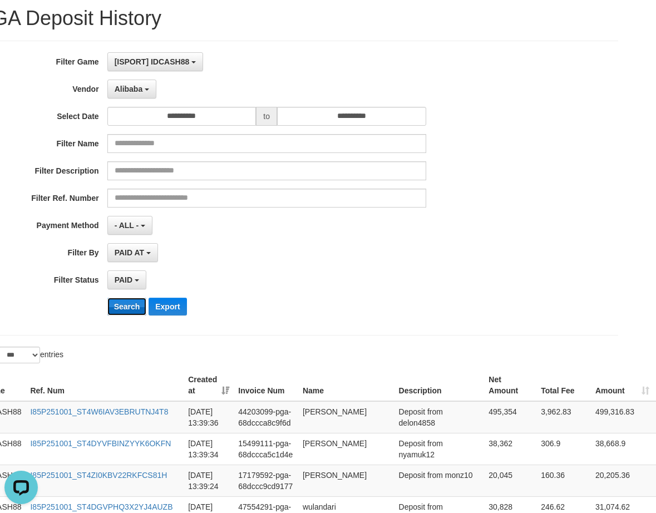
click at [122, 302] on button "Search" at bounding box center [126, 307] width 39 height 18
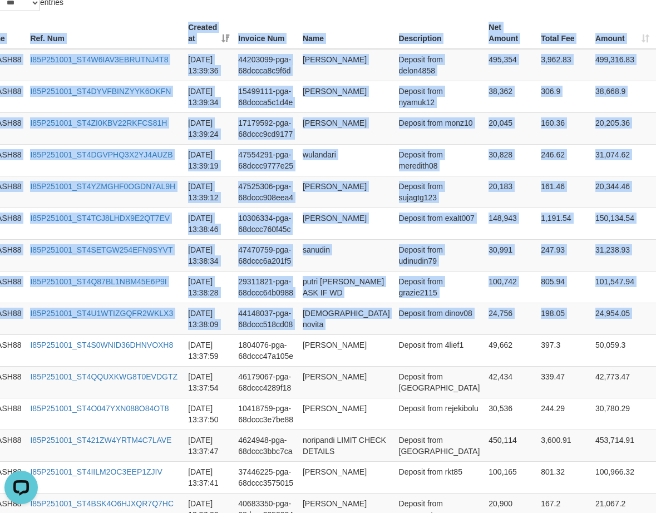
scroll to position [341, 29]
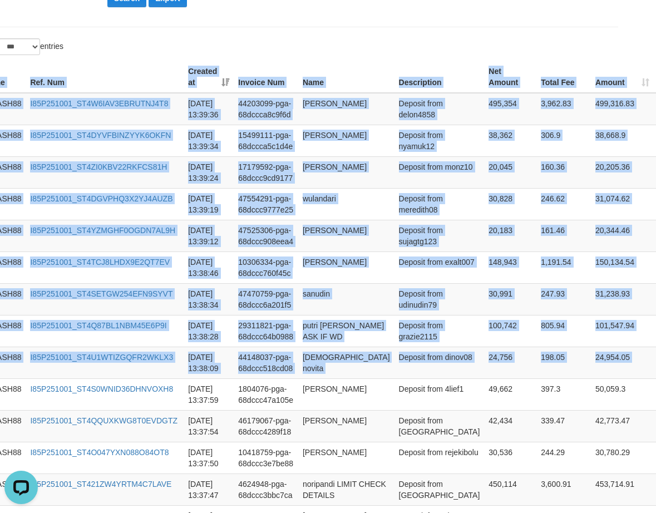
drag, startPoint x: 622, startPoint y: 205, endPoint x: 360, endPoint y: 55, distance: 301.4
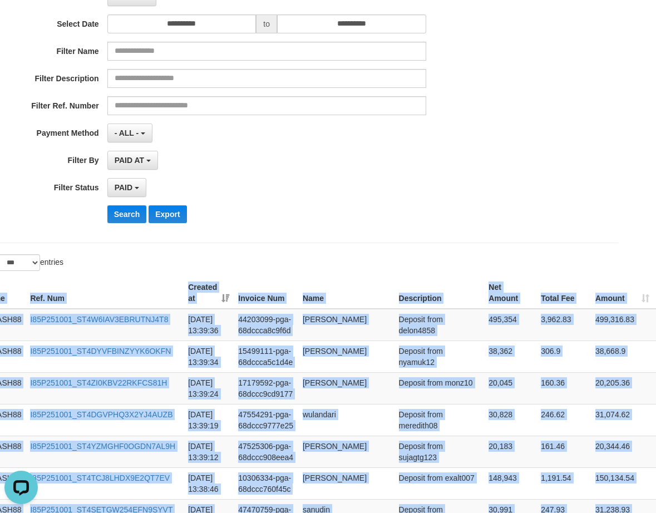
scroll to position [118, 29]
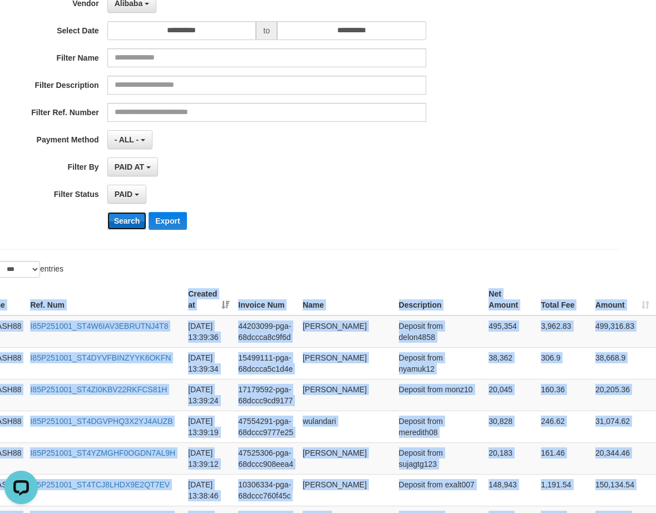
click at [128, 221] on button "Search" at bounding box center [126, 221] width 39 height 18
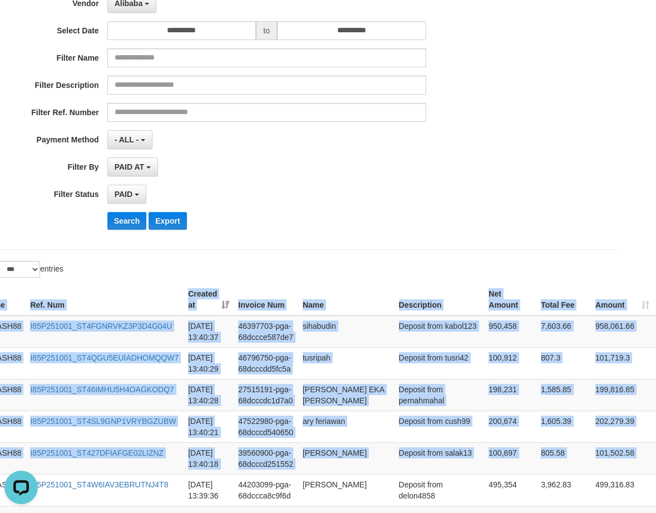
drag, startPoint x: 638, startPoint y: 460, endPoint x: 500, endPoint y: 265, distance: 238.5
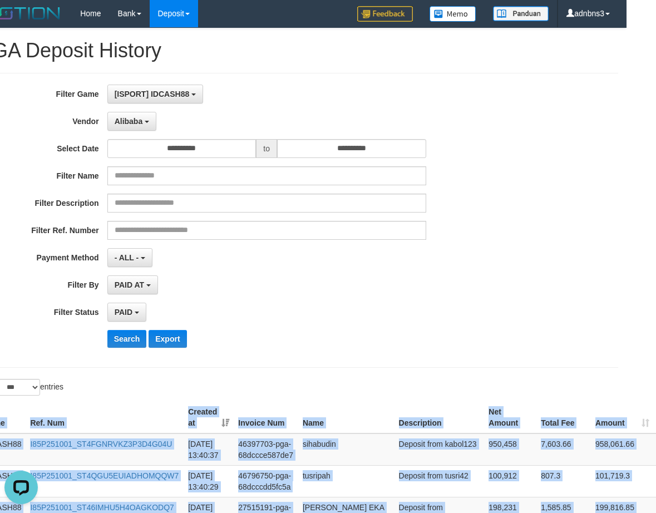
scroll to position [0, 29]
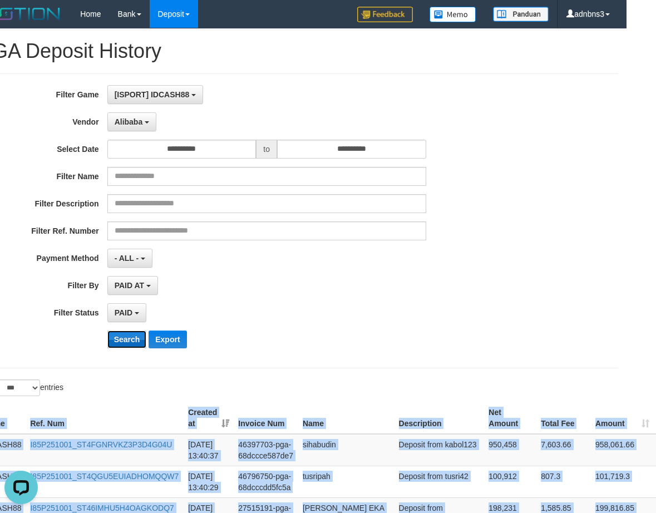
click at [126, 341] on button "Search" at bounding box center [126, 339] width 39 height 18
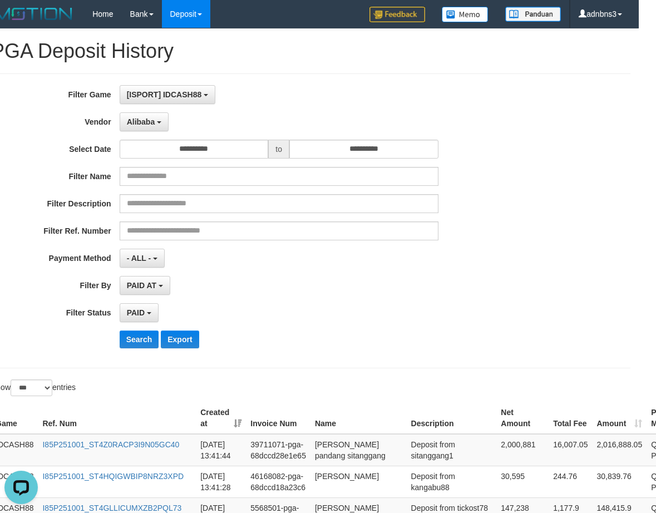
scroll to position [294, 17]
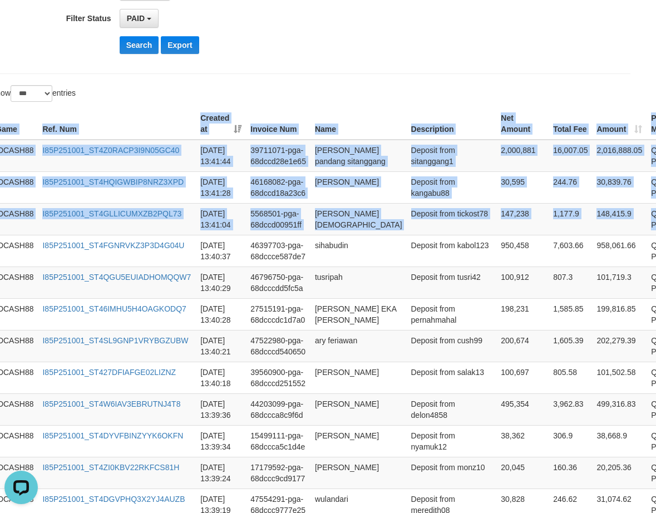
drag, startPoint x: 623, startPoint y: 210, endPoint x: 516, endPoint y: 99, distance: 154.2
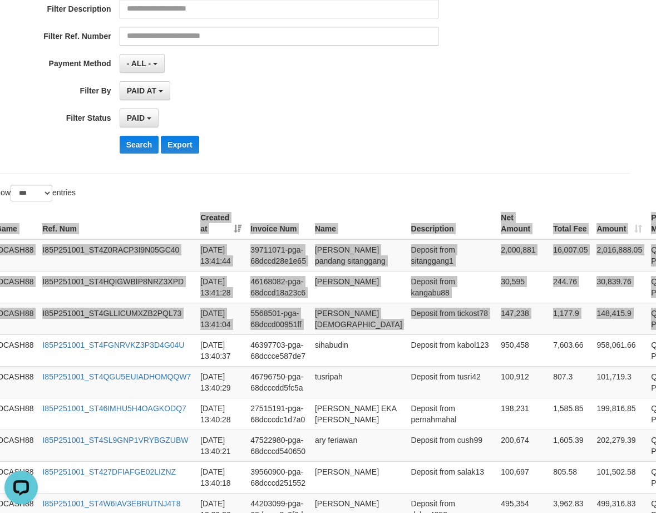
scroll to position [72, 17]
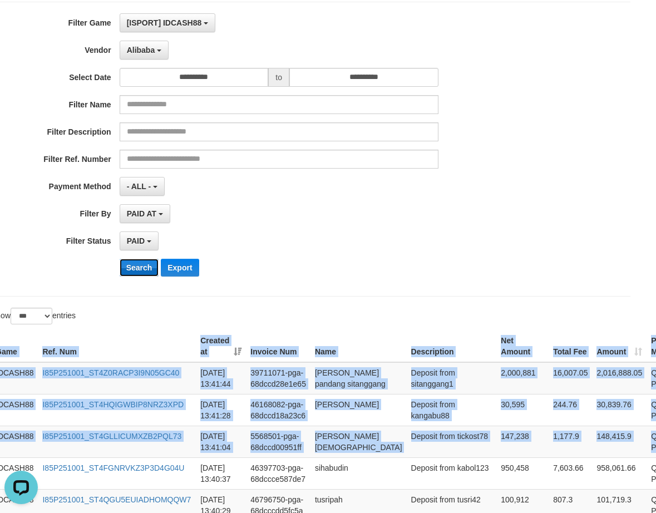
click at [130, 269] on button "Search" at bounding box center [139, 268] width 39 height 18
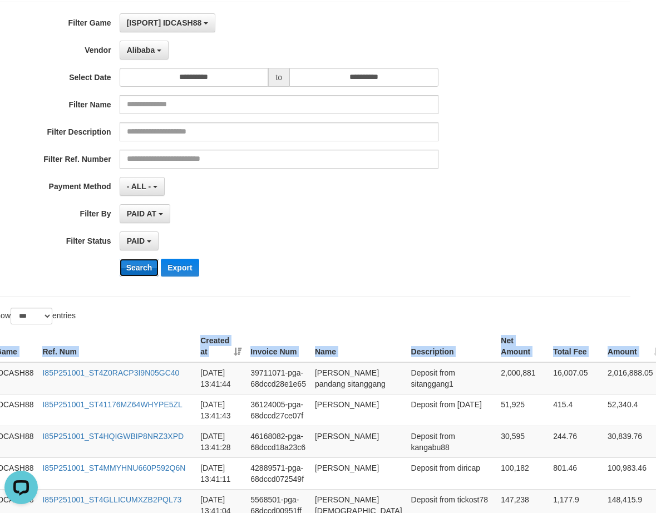
click at [135, 267] on button "Search" at bounding box center [139, 268] width 39 height 18
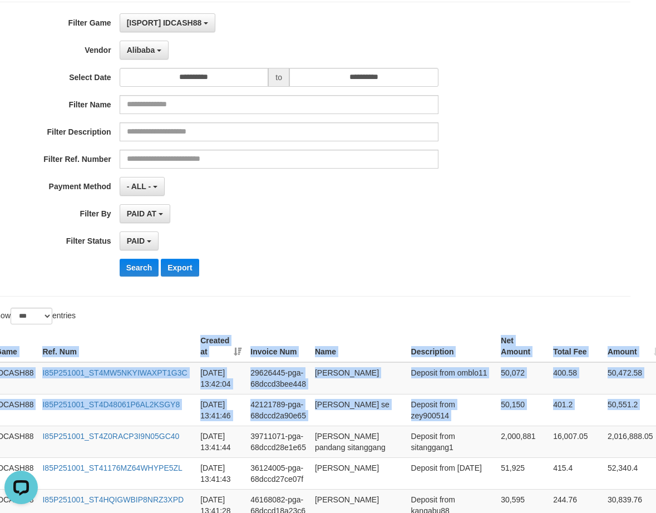
drag, startPoint x: 639, startPoint y: 417, endPoint x: 543, endPoint y: 323, distance: 134.5
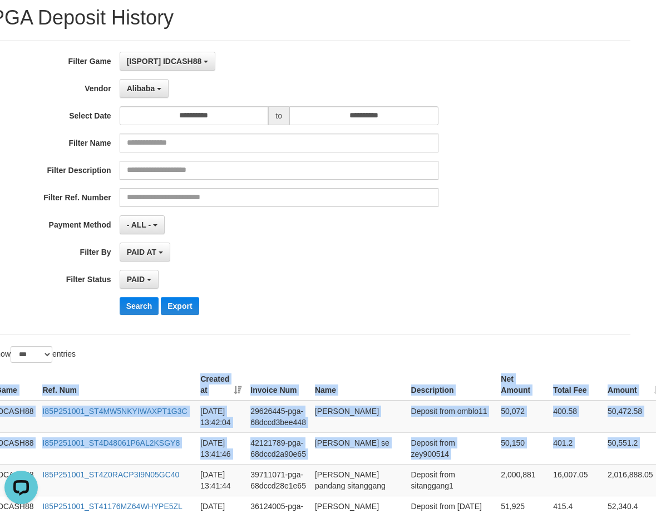
scroll to position [0, 17]
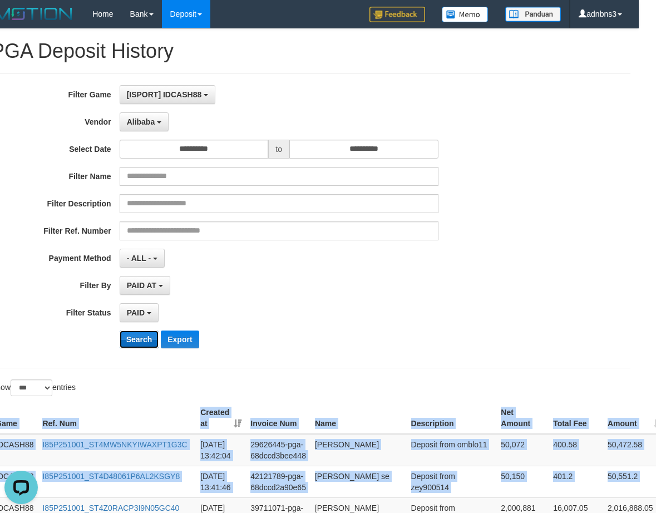
click at [136, 340] on button "Search" at bounding box center [139, 339] width 39 height 18
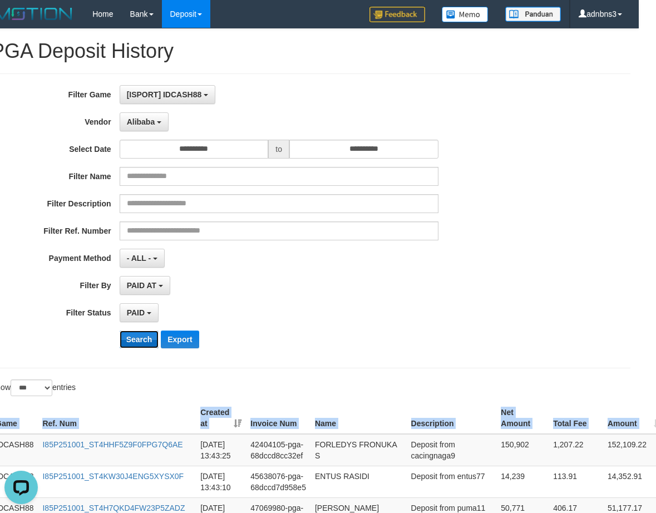
click at [132, 335] on button "Search" at bounding box center [139, 339] width 39 height 18
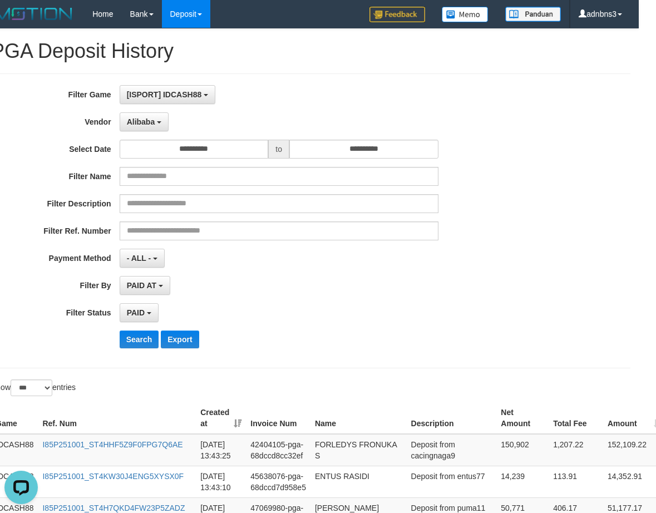
scroll to position [369, 17]
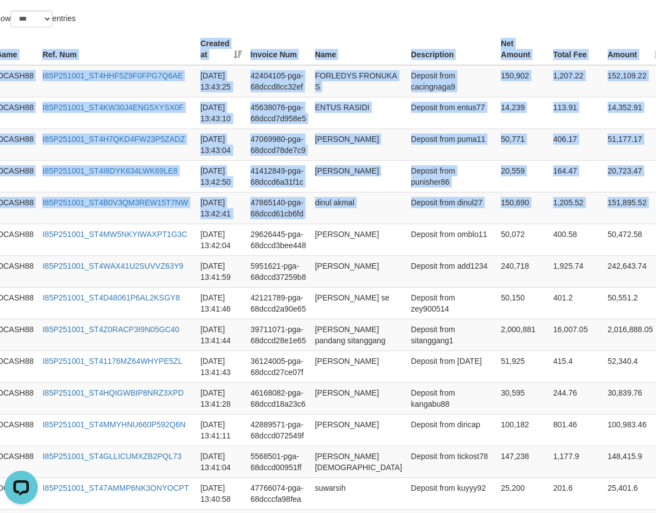
drag, startPoint x: 645, startPoint y: 223, endPoint x: 346, endPoint y: 29, distance: 356.1
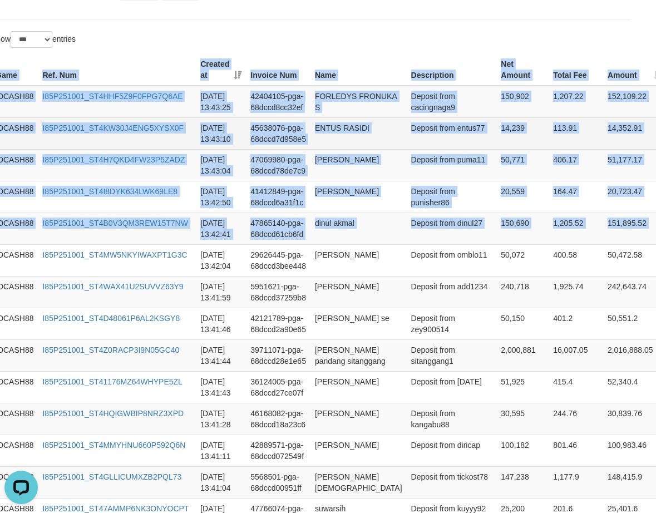
scroll to position [146, 17]
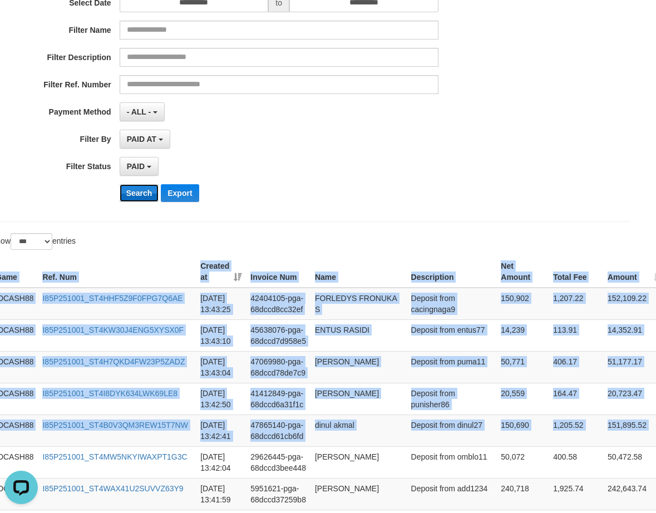
click at [141, 190] on button "Search" at bounding box center [139, 193] width 39 height 18
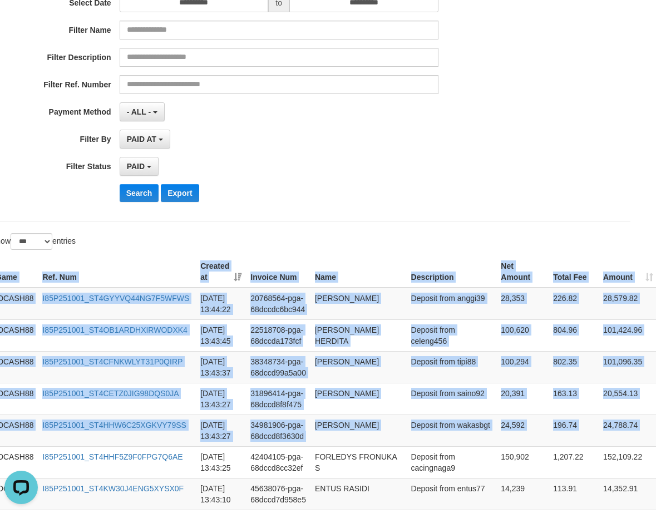
drag, startPoint x: 648, startPoint y: 440, endPoint x: 505, endPoint y: 228, distance: 256.0
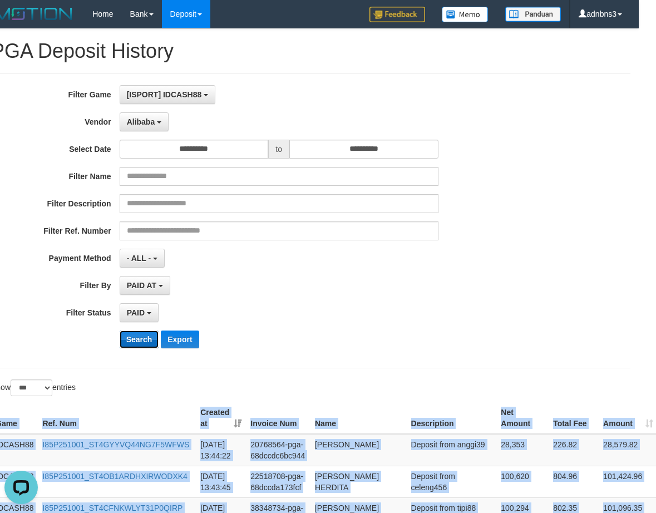
click at [138, 337] on button "Search" at bounding box center [139, 339] width 39 height 18
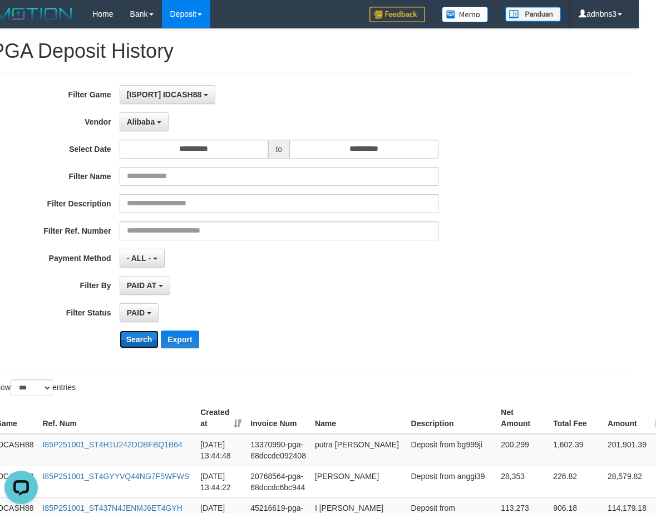
click at [136, 344] on button "Search" at bounding box center [139, 339] width 39 height 18
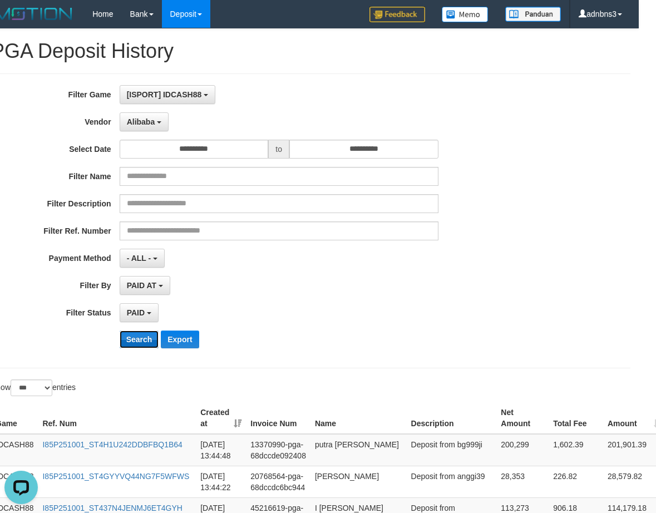
click at [136, 344] on button "Search" at bounding box center [139, 339] width 39 height 18
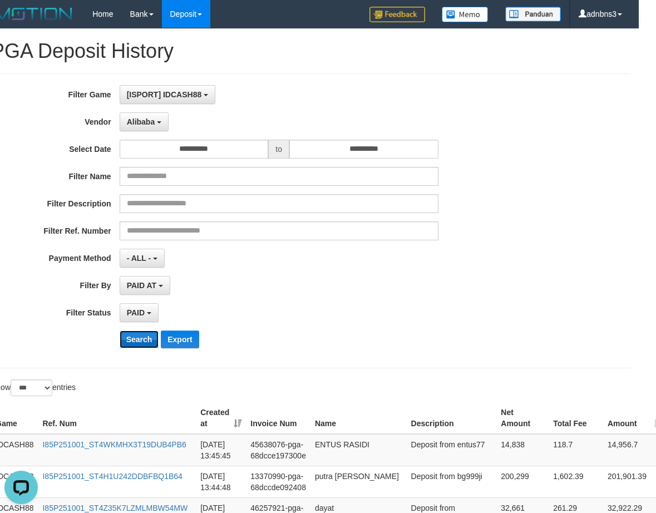
click at [136, 344] on button "Search" at bounding box center [139, 339] width 39 height 18
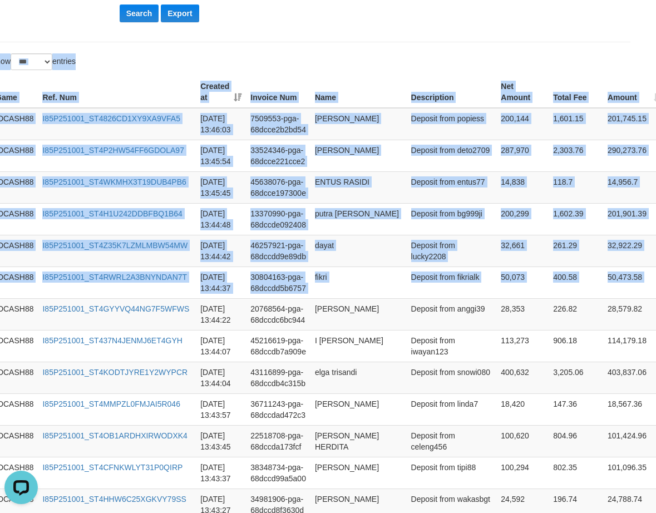
scroll to position [323, 17]
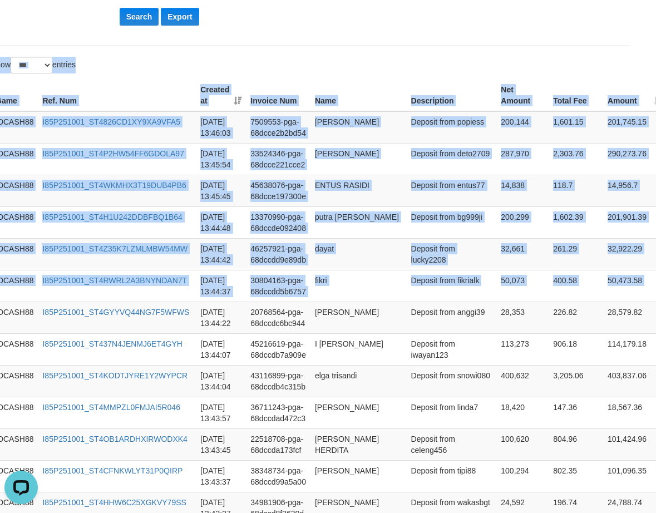
drag, startPoint x: 630, startPoint y: 221, endPoint x: 310, endPoint y: 57, distance: 359.1
click at [137, 22] on button "Search" at bounding box center [139, 17] width 39 height 18
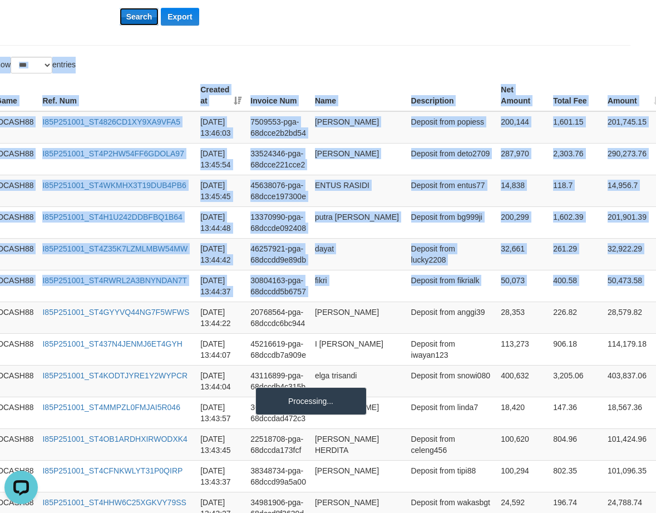
click at [137, 22] on button "Search" at bounding box center [139, 17] width 39 height 18
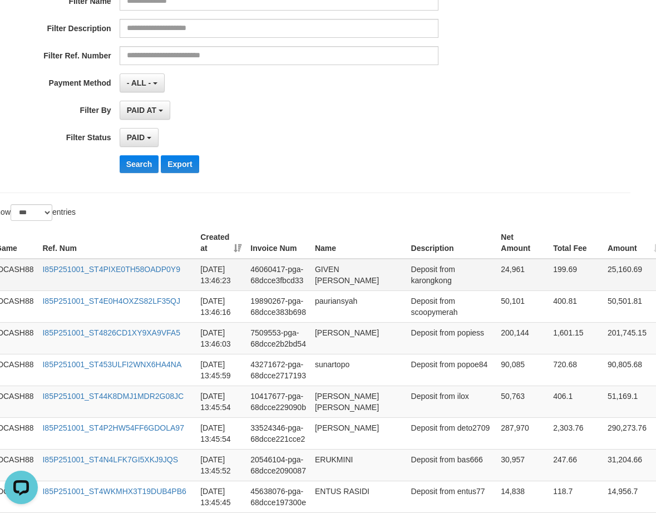
scroll to position [174, 17]
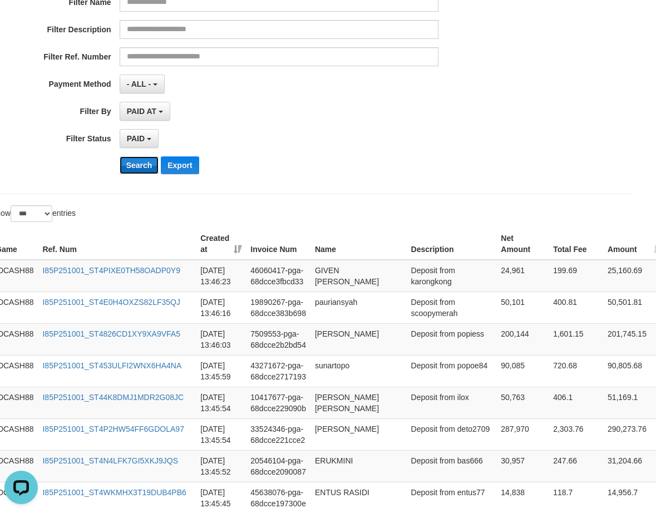
click at [128, 161] on button "Search" at bounding box center [139, 165] width 39 height 18
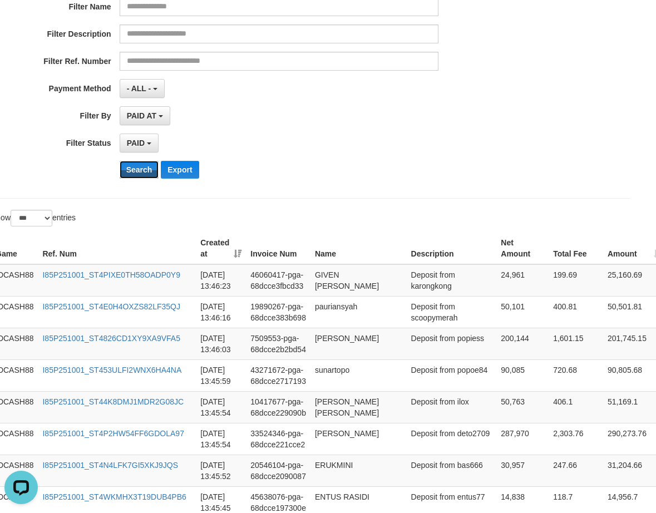
scroll to position [26, 17]
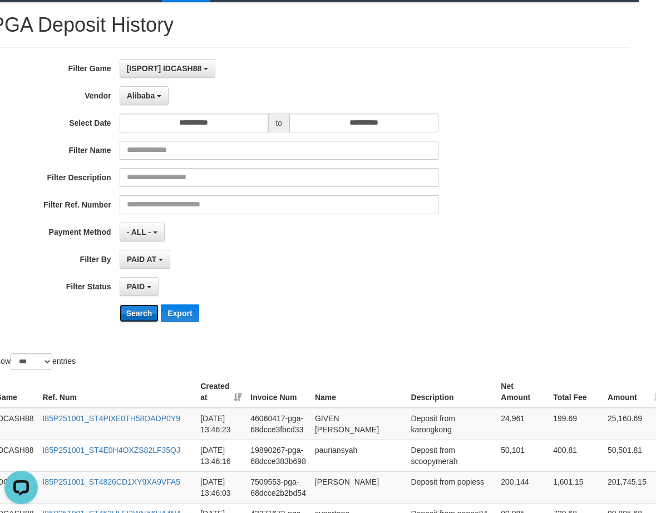
click at [141, 313] on button "Search" at bounding box center [139, 313] width 39 height 18
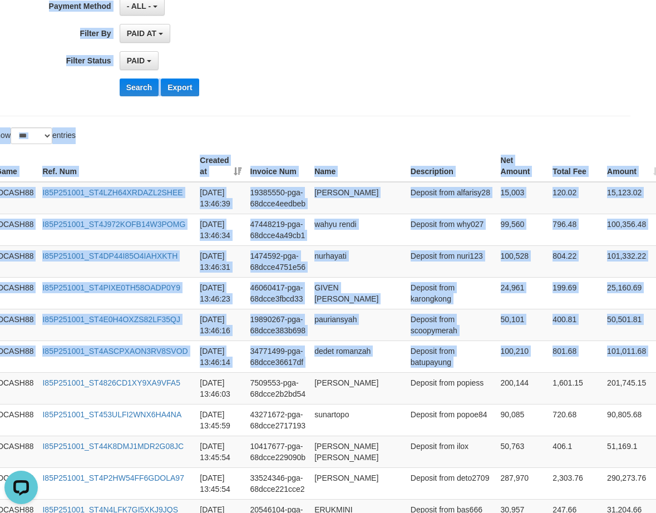
scroll to position [205, 17]
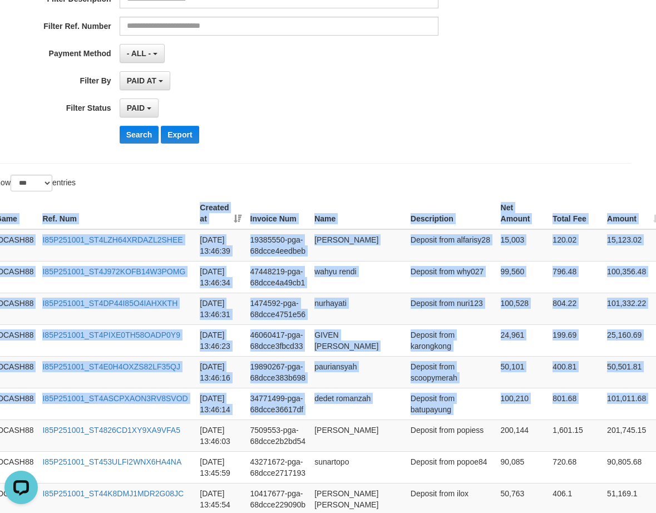
drag, startPoint x: 615, startPoint y: 214, endPoint x: 333, endPoint y: 181, distance: 284.4
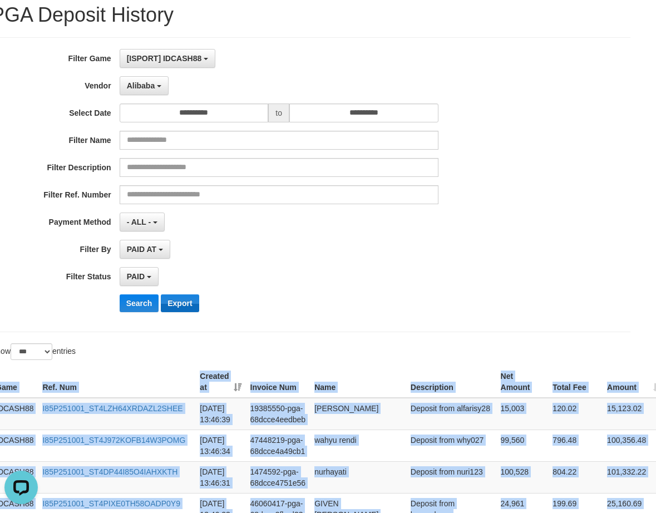
scroll to position [0, 17]
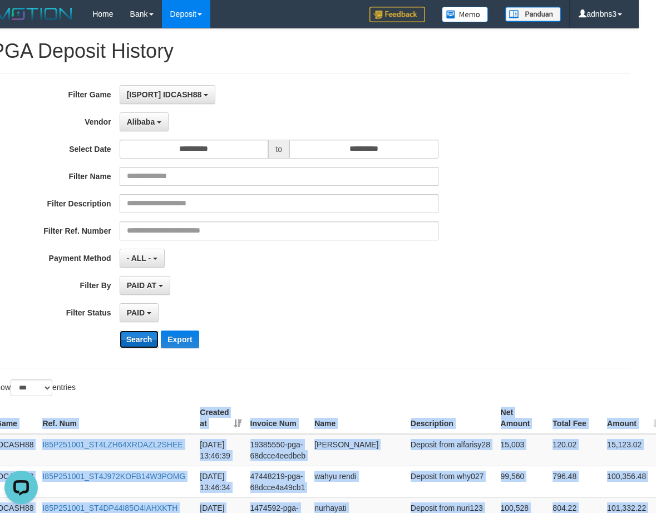
click at [128, 339] on button "Search" at bounding box center [139, 339] width 39 height 18
click at [128, 338] on button "Search" at bounding box center [139, 339] width 39 height 18
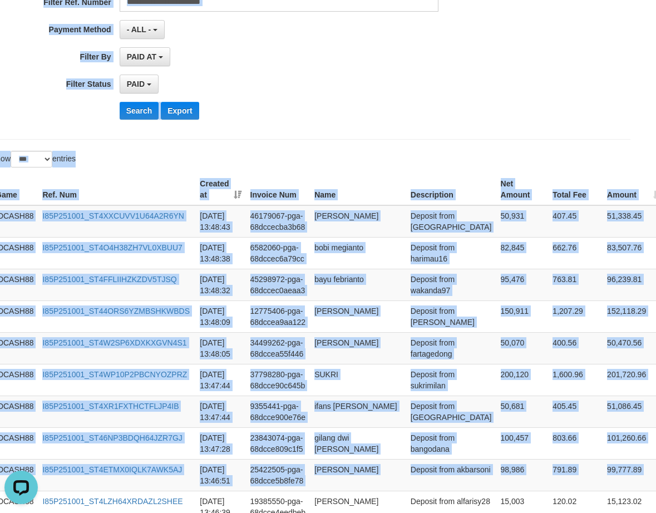
scroll to position [150, 17]
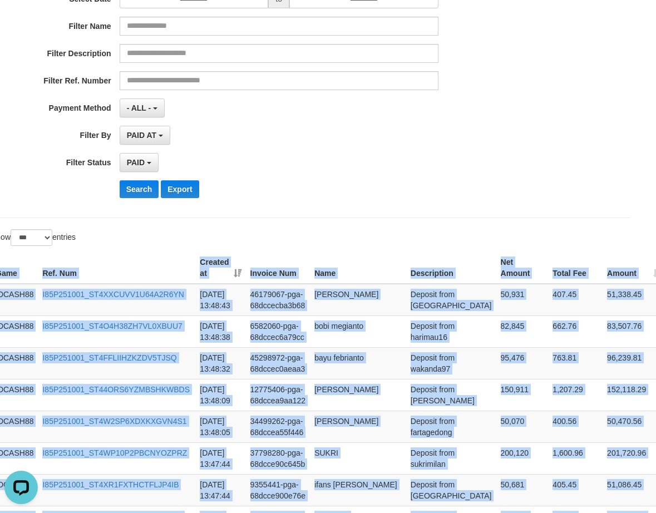
drag, startPoint x: 645, startPoint y: 222, endPoint x: 359, endPoint y: 229, distance: 285.4
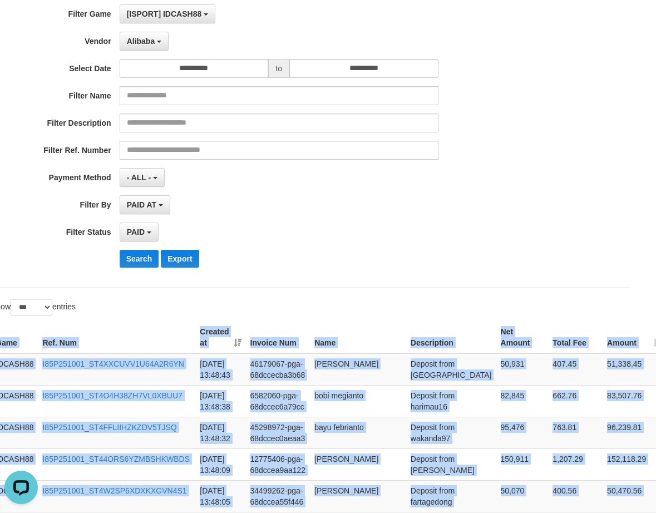
scroll to position [2, 17]
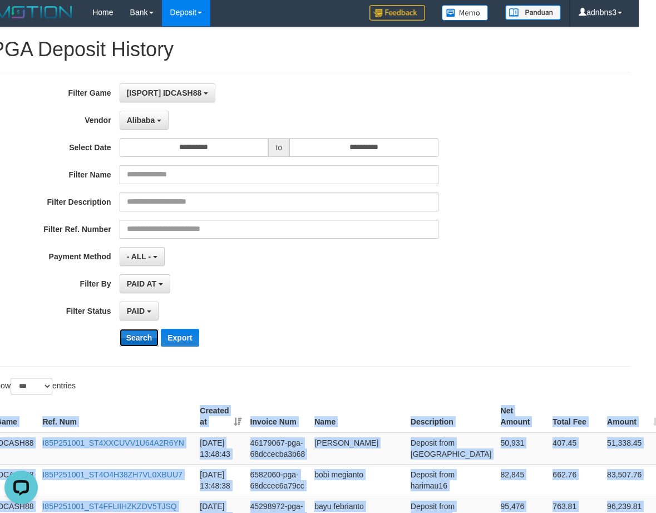
click at [138, 330] on button "Search" at bounding box center [139, 338] width 39 height 18
click at [137, 330] on button "Search" at bounding box center [139, 338] width 39 height 18
click at [137, 331] on button "Search" at bounding box center [139, 338] width 39 height 18
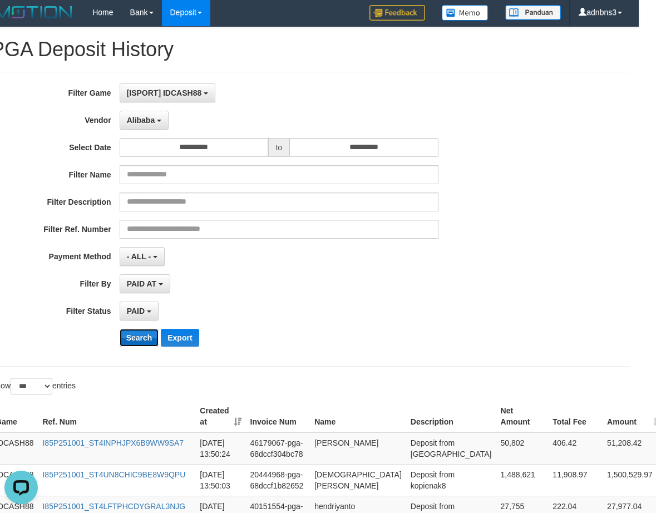
click at [138, 338] on button "Search" at bounding box center [139, 338] width 39 height 18
drag, startPoint x: 138, startPoint y: 338, endPoint x: 224, endPoint y: 331, distance: 85.9
click at [145, 338] on button "Search" at bounding box center [139, 338] width 39 height 18
click at [141, 343] on button "Search" at bounding box center [139, 338] width 39 height 18
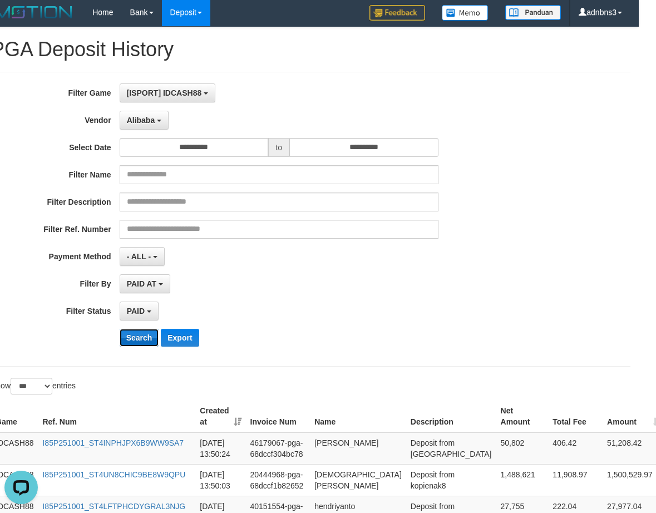
click at [141, 342] on button "Search" at bounding box center [139, 338] width 39 height 18
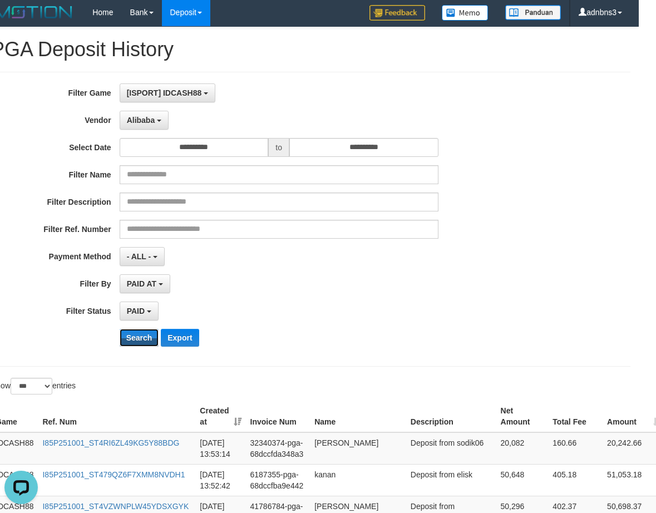
click at [120, 329] on button "Search" at bounding box center [139, 338] width 39 height 18
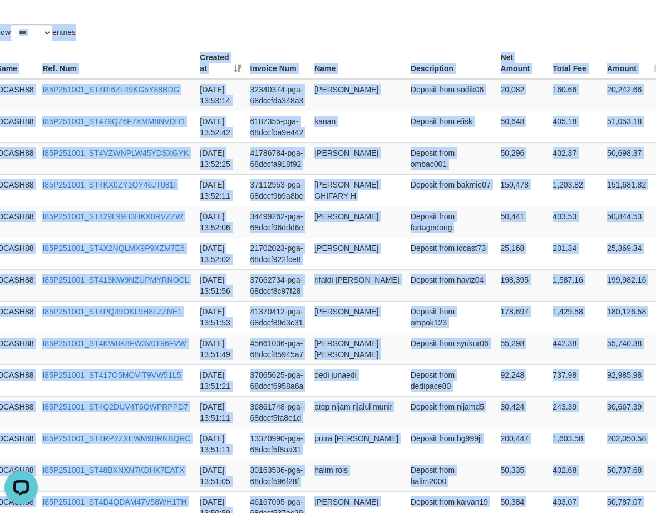
scroll to position [342, 17]
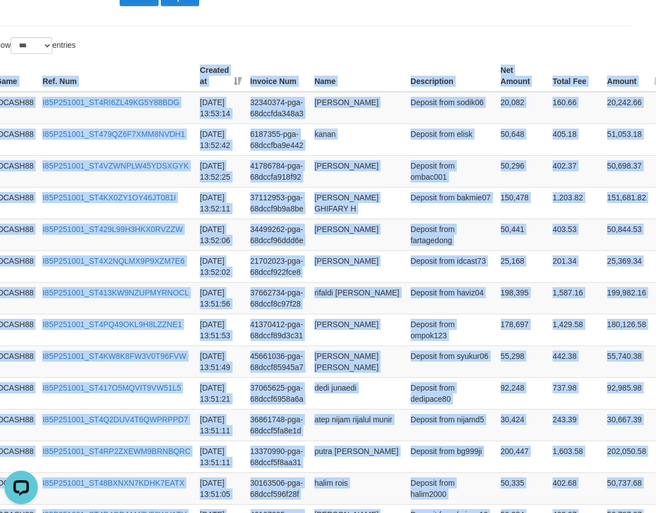
drag, startPoint x: 639, startPoint y: 219, endPoint x: 368, endPoint y: 44, distance: 323.2
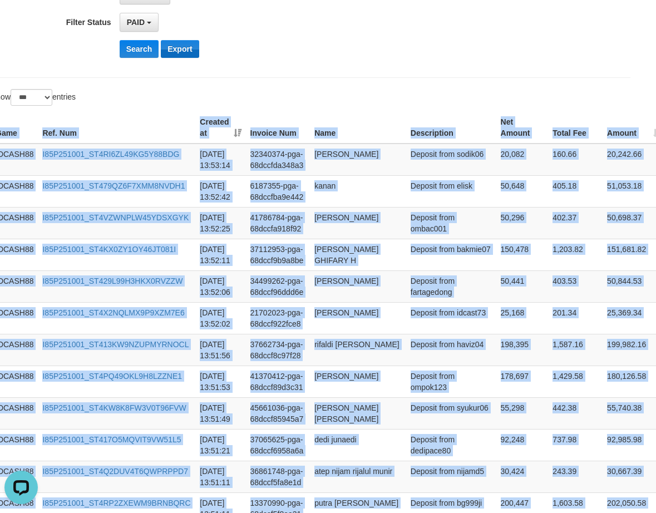
scroll to position [194, 17]
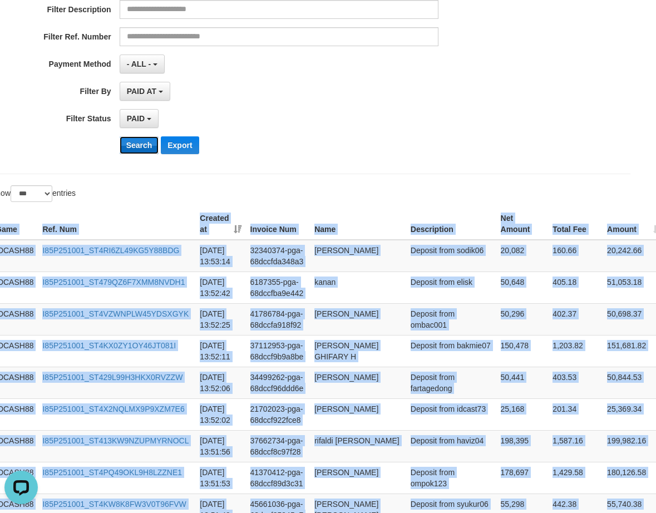
click at [133, 148] on button "Search" at bounding box center [139, 145] width 39 height 18
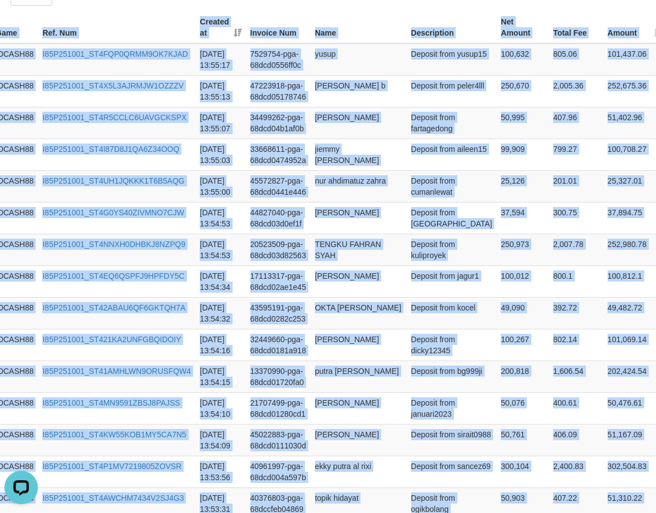
scroll to position [375, 17]
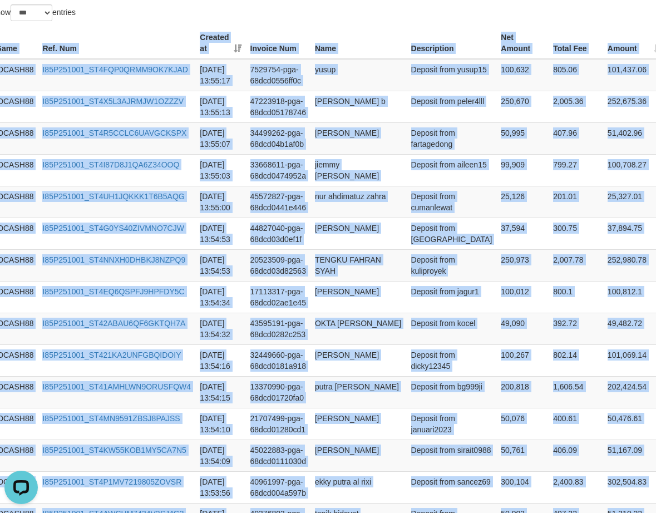
drag, startPoint x: 629, startPoint y: 211, endPoint x: 324, endPoint y: 22, distance: 359.6
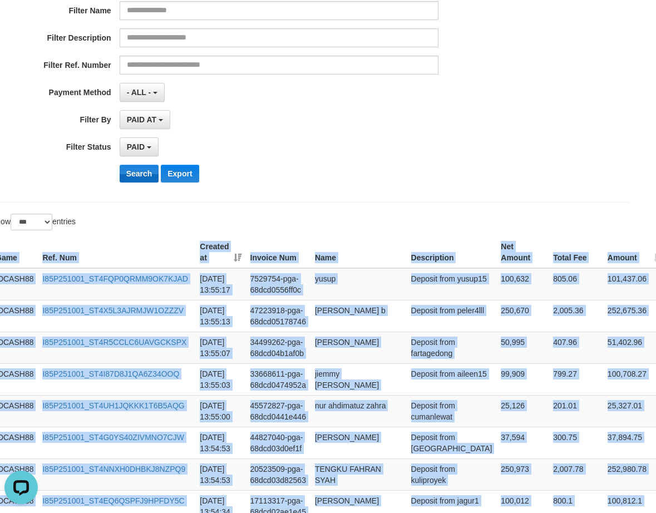
scroll to position [152, 17]
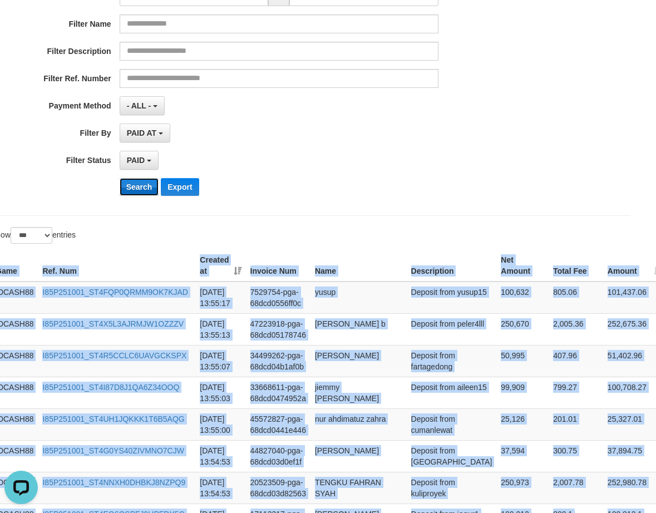
click at [135, 184] on button "Search" at bounding box center [139, 187] width 39 height 18
click at [134, 184] on button "Search" at bounding box center [139, 187] width 39 height 18
drag, startPoint x: 134, startPoint y: 184, endPoint x: 153, endPoint y: 174, distance: 21.1
click at [134, 182] on button "Search" at bounding box center [139, 187] width 39 height 18
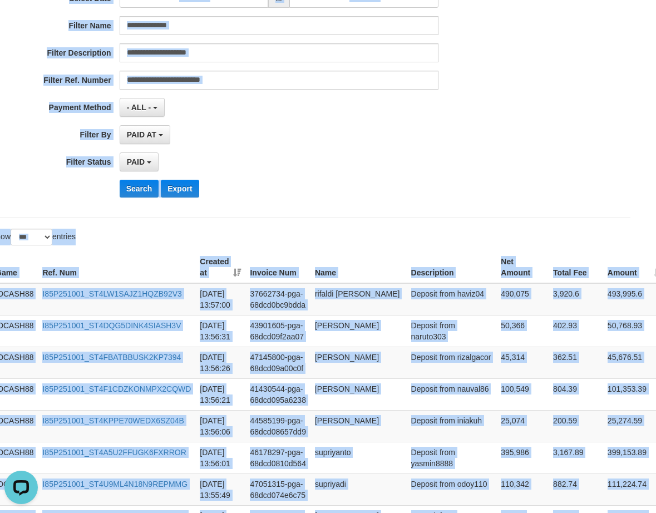
scroll to position [140, 17]
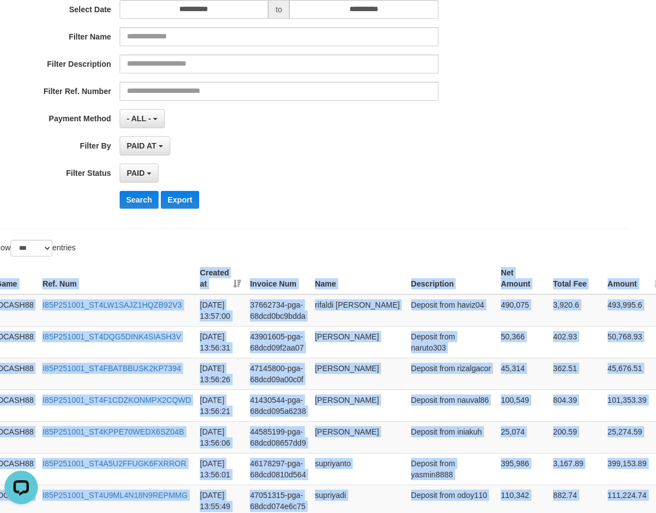
drag, startPoint x: 553, startPoint y: 186, endPoint x: 399, endPoint y: 236, distance: 161.8
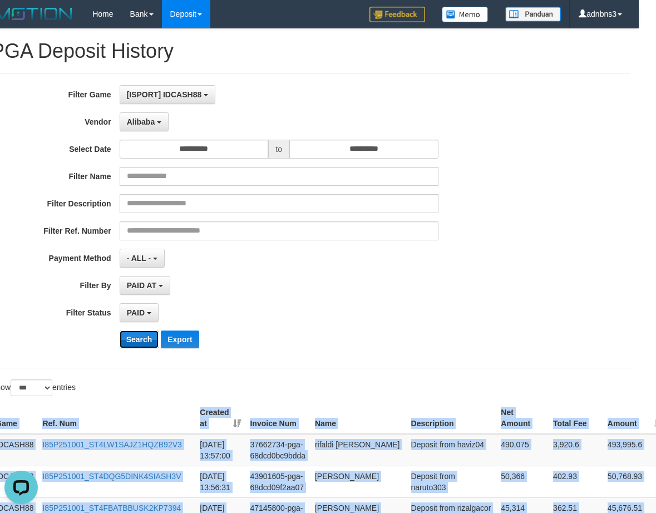
click at [144, 335] on button "Search" at bounding box center [139, 339] width 39 height 18
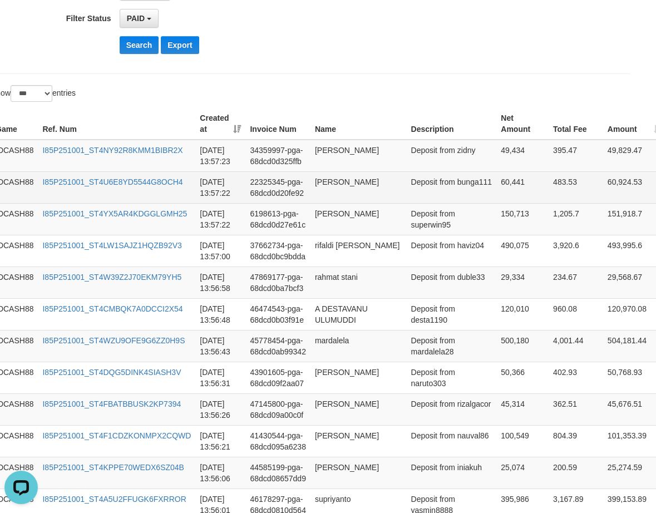
scroll to position [294, 28]
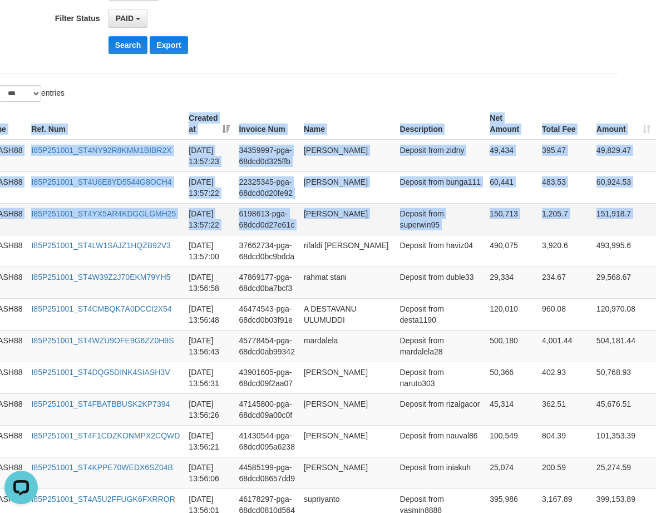
drag, startPoint x: 644, startPoint y: 221, endPoint x: 651, endPoint y: 210, distance: 13.0
